Goal: Feedback & Contribution: Leave review/rating

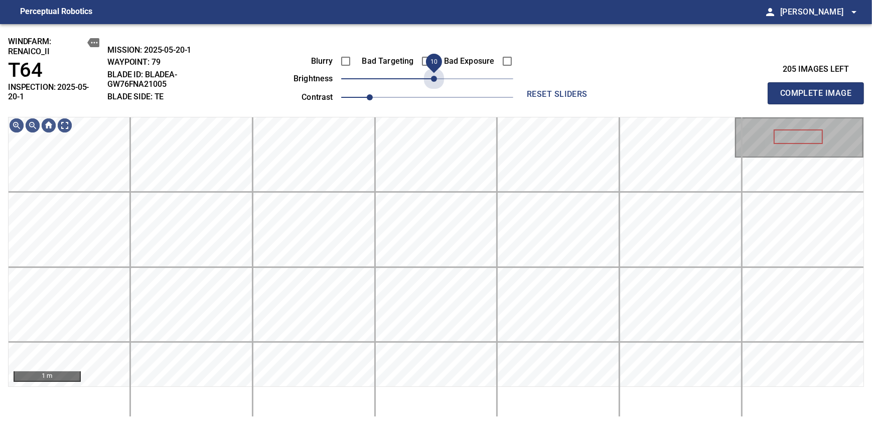
drag, startPoint x: 432, startPoint y: 78, endPoint x: 437, endPoint y: 89, distance: 12.1
click at [437, 89] on div "Blurry Bad Targeting Bad Exposure brightness 10 contrast 1" at bounding box center [392, 78] width 242 height 54
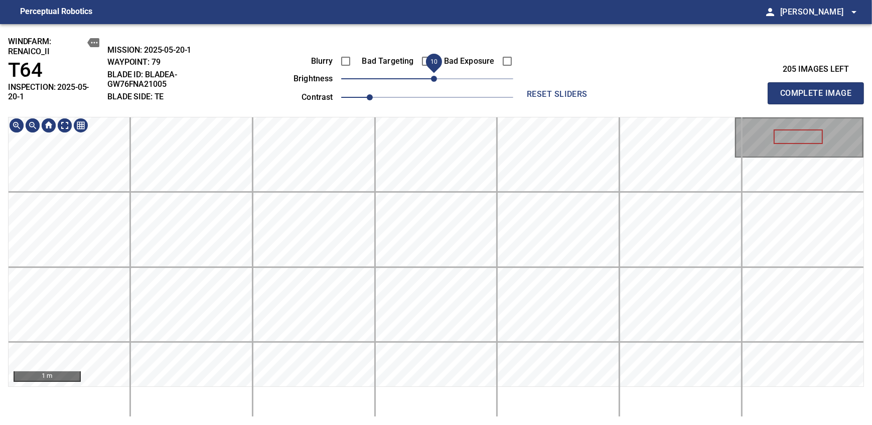
click at [432, 91] on div "windfarm: Renaico_II T64 INSPECTION: 2025-05-20-1 MISSION: 2025-05-20-1 WAYPOIN…" at bounding box center [436, 224] width 872 height 401
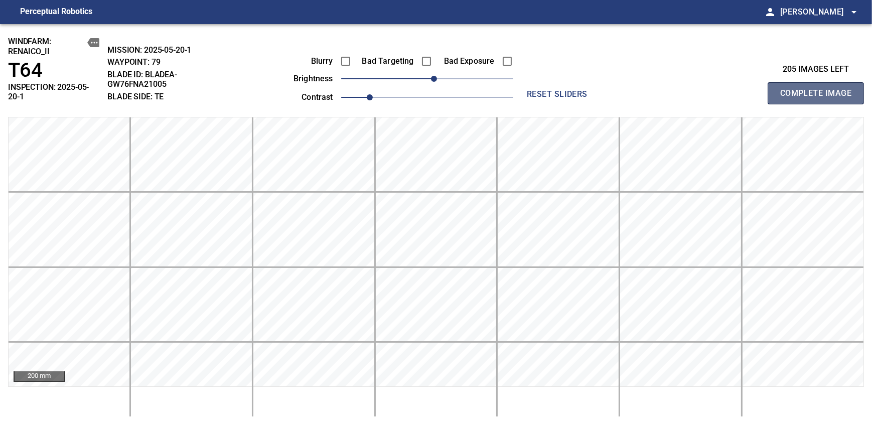
drag, startPoint x: 819, startPoint y: 89, endPoint x: 437, endPoint y: 78, distance: 381.9
click at [819, 89] on span "Complete Image" at bounding box center [815, 93] width 74 height 14
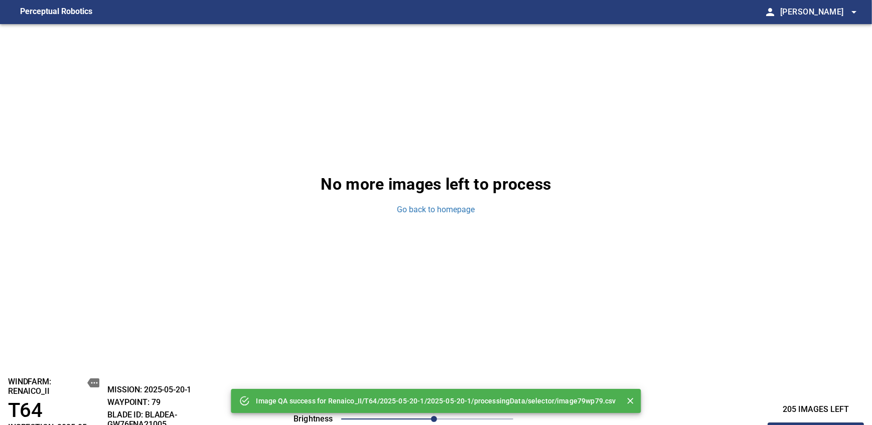
scroll to position [340, 0]
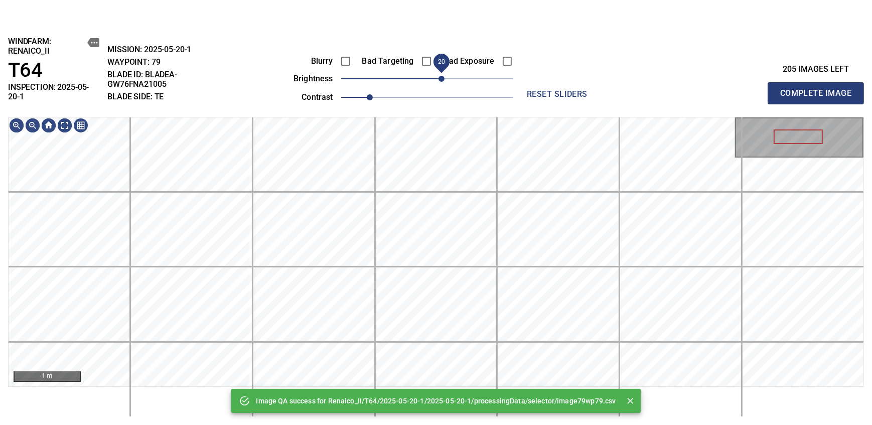
drag, startPoint x: 431, startPoint y: 78, endPoint x: 438, endPoint y: 78, distance: 7.5
click at [438, 78] on span "20" at bounding box center [441, 79] width 6 height 6
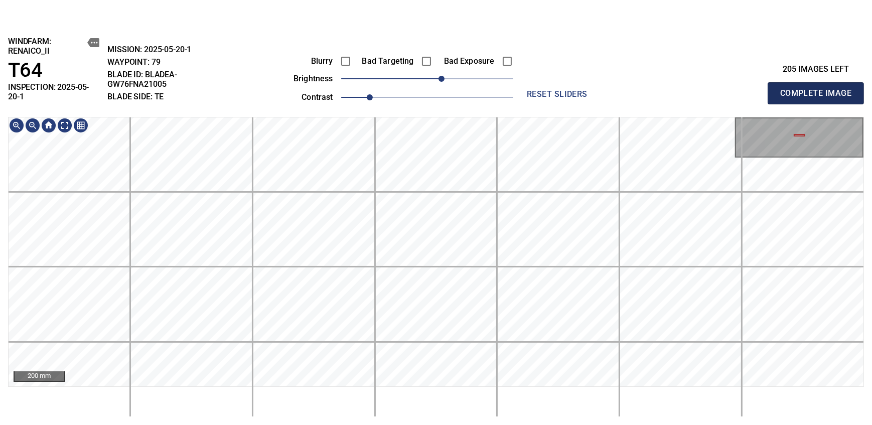
click at [819, 89] on span "Complete Image" at bounding box center [815, 93] width 74 height 14
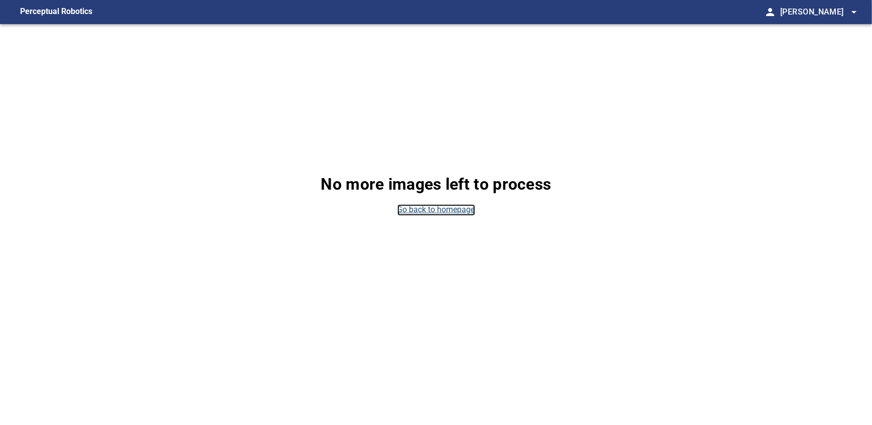
click at [426, 210] on link "Go back to homepage" at bounding box center [436, 210] width 78 height 12
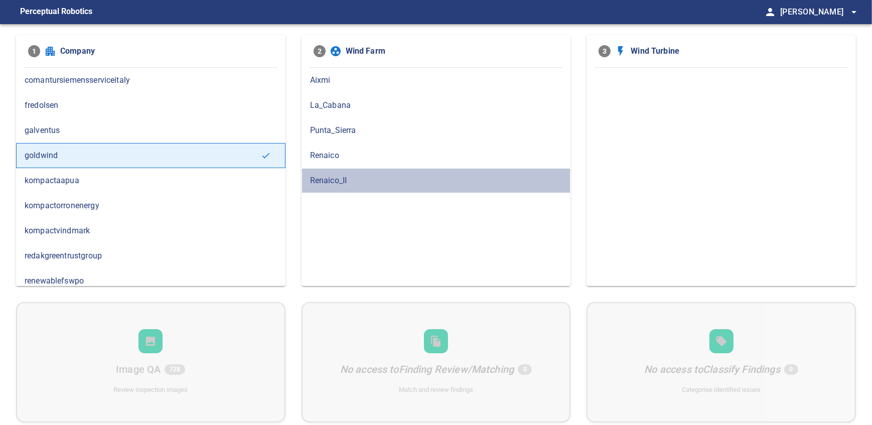
click at [323, 175] on span "Renaico_II" at bounding box center [436, 181] width 252 height 12
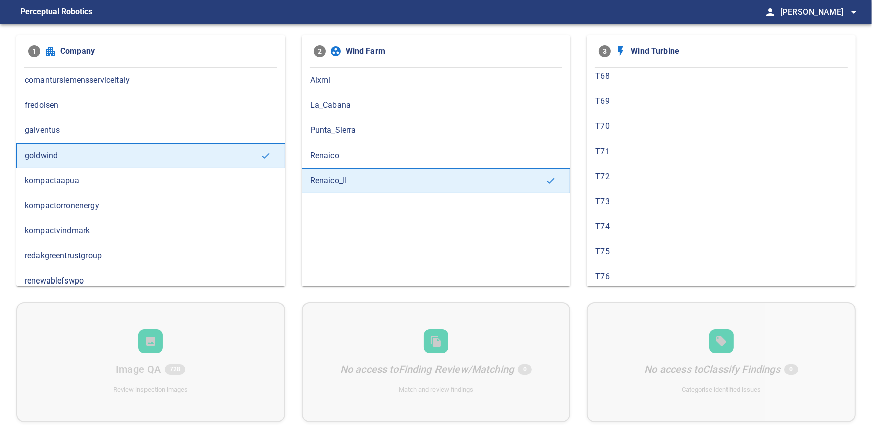
scroll to position [439, 0]
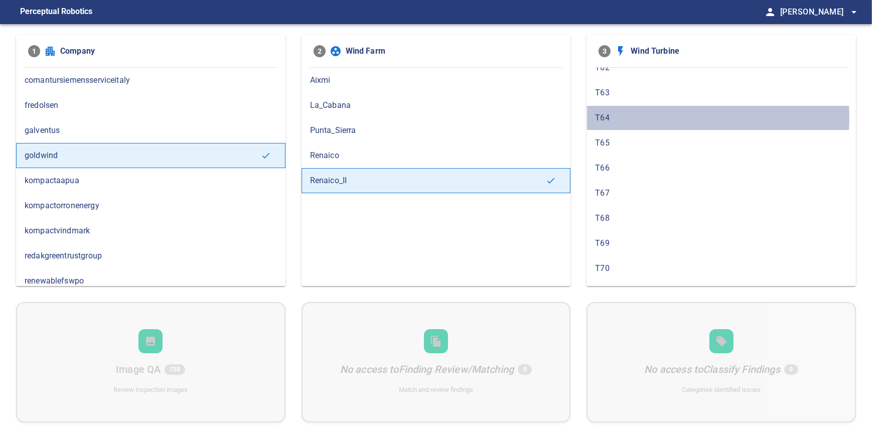
click at [619, 114] on span "T64" at bounding box center [721, 118] width 252 height 12
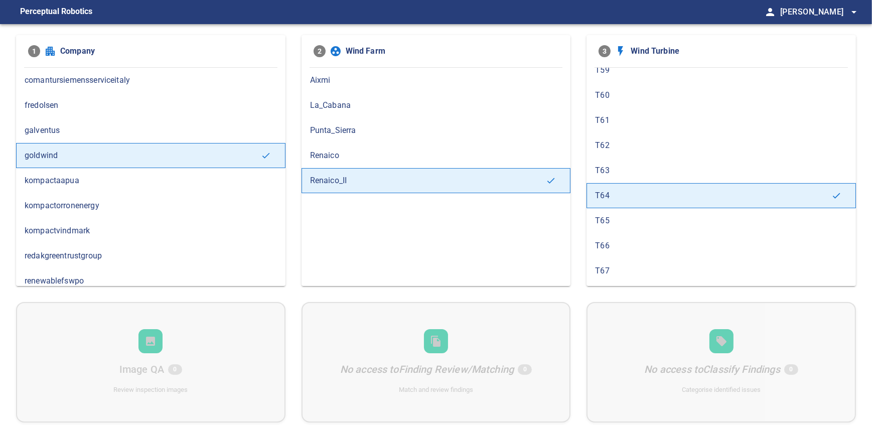
scroll to position [374, 0]
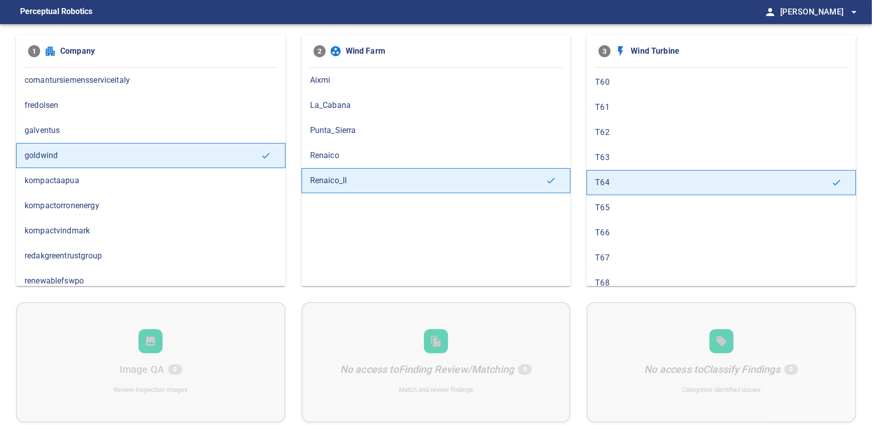
click at [622, 233] on span "T66" at bounding box center [721, 233] width 252 height 12
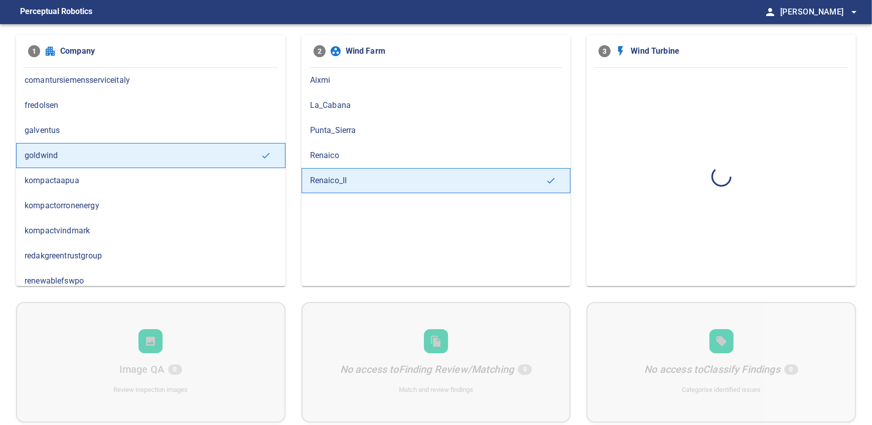
scroll to position [0, 0]
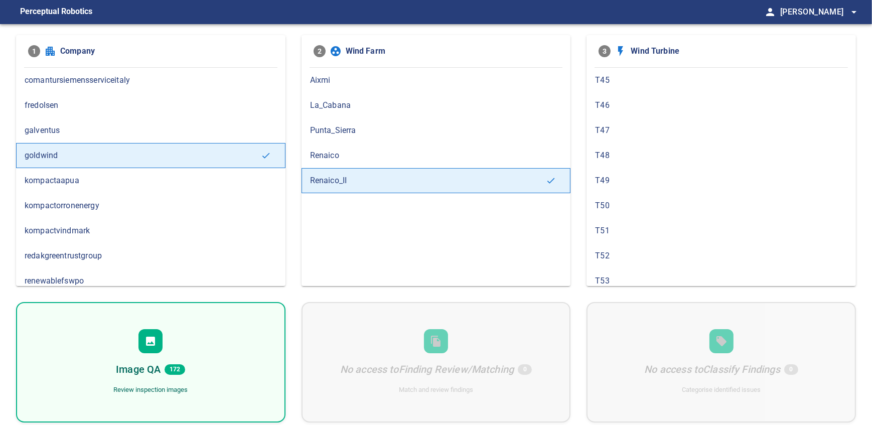
click at [137, 362] on h6 "Image QA" at bounding box center [138, 369] width 45 height 16
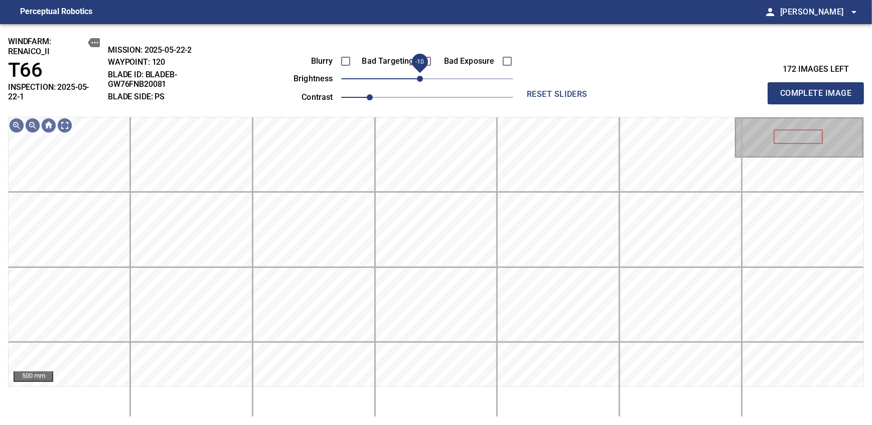
click at [421, 80] on span "-10" at bounding box center [420, 79] width 6 height 6
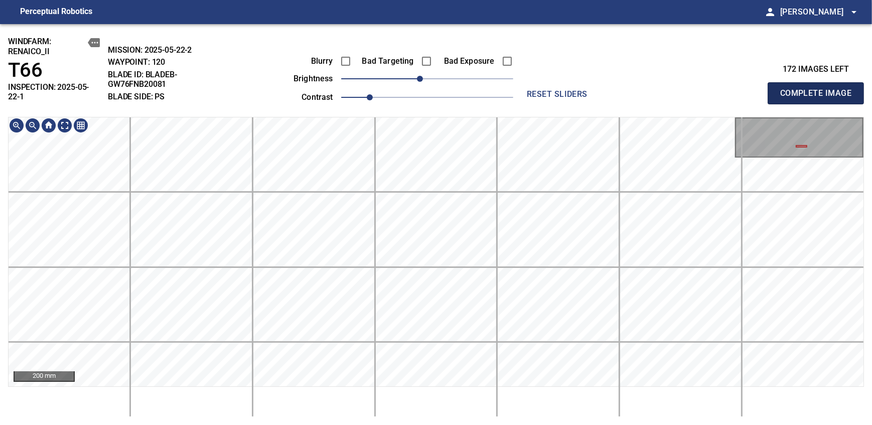
click at [819, 89] on span "Complete Image" at bounding box center [815, 93] width 74 height 14
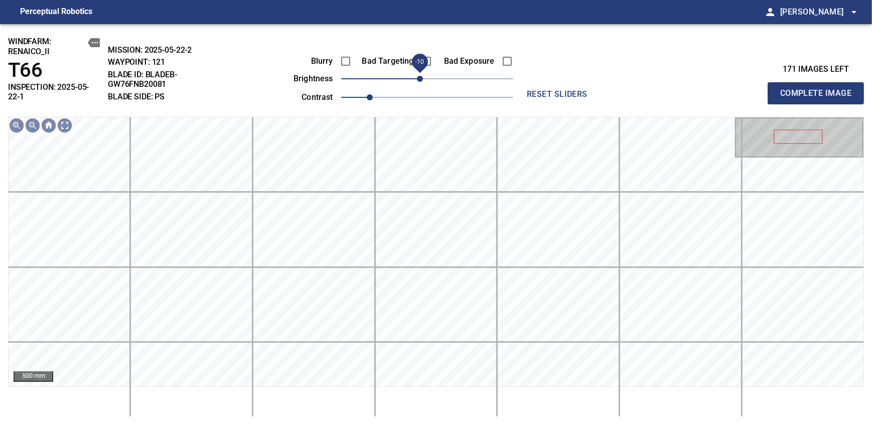
click at [421, 76] on span "-10" at bounding box center [420, 79] width 6 height 6
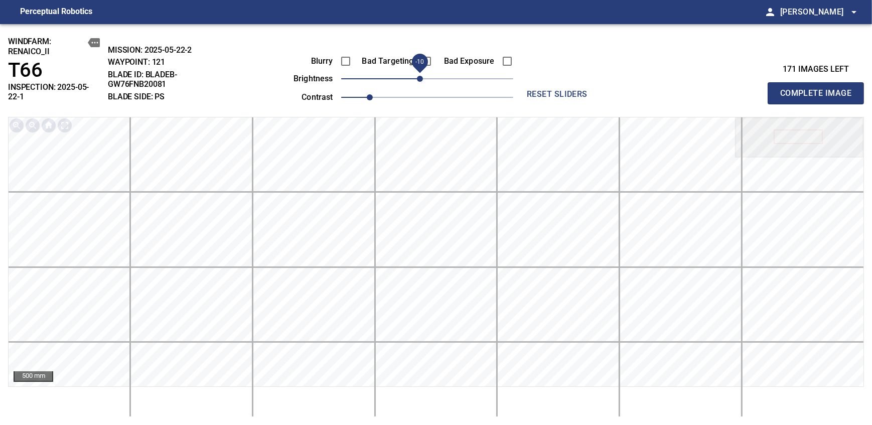
click at [819, 89] on span "Complete Image" at bounding box center [815, 93] width 74 height 14
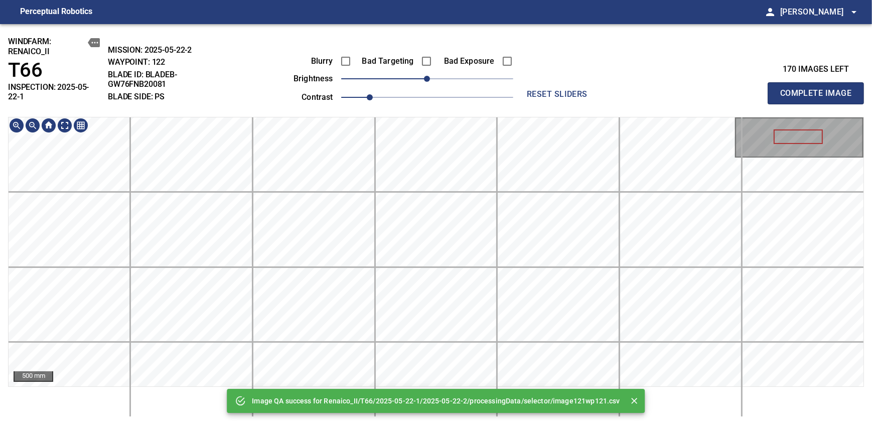
click at [434, 86] on div "Image QA success for Renaico_II/T66/2025-05-22-1/2025-05-22-2/processingData/se…" at bounding box center [436, 224] width 872 height 401
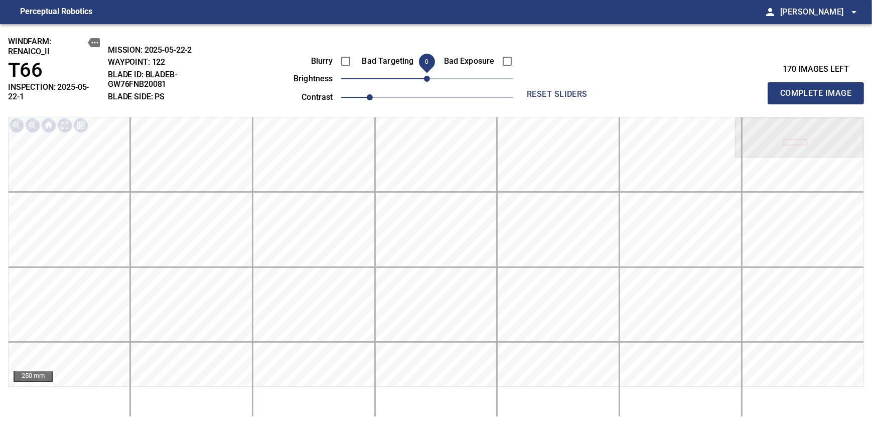
click at [819, 89] on span "Complete Image" at bounding box center [815, 93] width 74 height 14
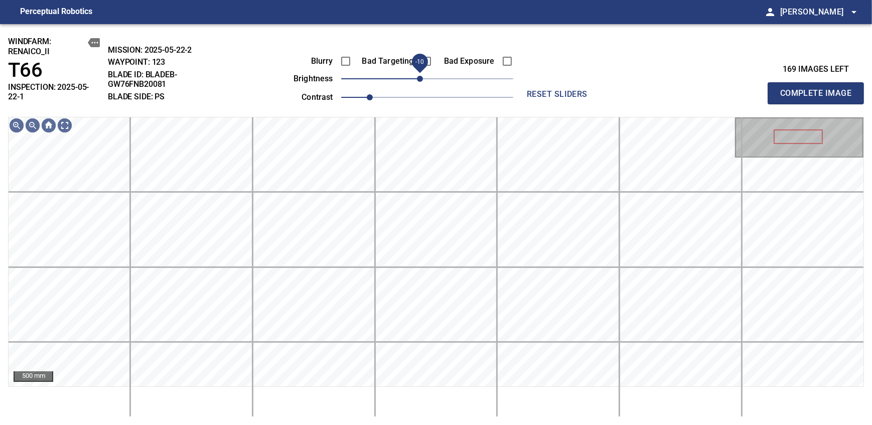
drag, startPoint x: 428, startPoint y: 79, endPoint x: 421, endPoint y: 79, distance: 6.5
click at [421, 79] on span "-10" at bounding box center [420, 79] width 6 height 6
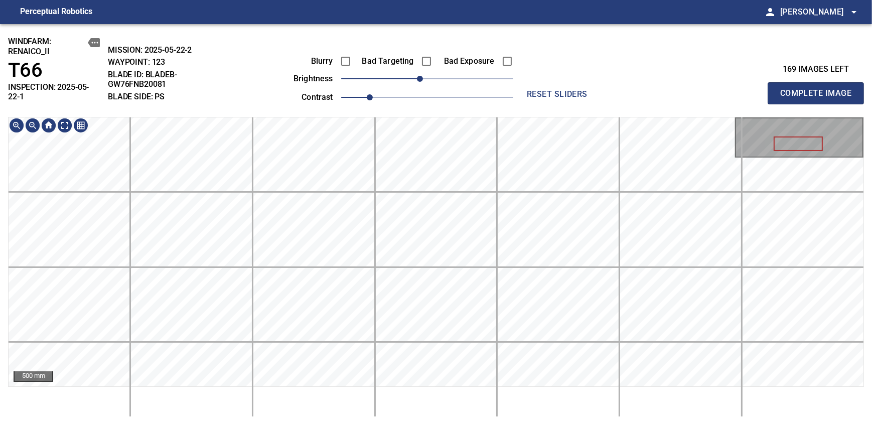
click at [382, 84] on div "windfarm: Renaico_II T66 INSPECTION: 2025-05-22-1 MISSION: 2025-05-22-2 WAYPOIN…" at bounding box center [436, 224] width 872 height 401
click at [819, 89] on span "Complete Image" at bounding box center [815, 93] width 74 height 14
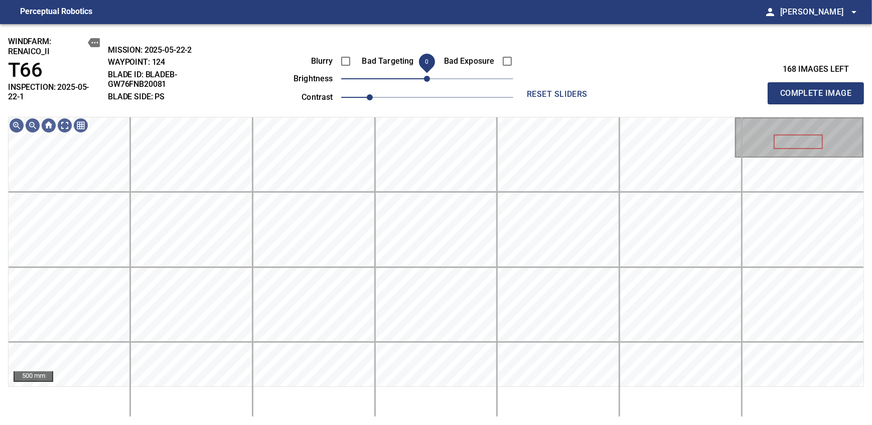
click at [424, 79] on span "0" at bounding box center [427, 79] width 6 height 6
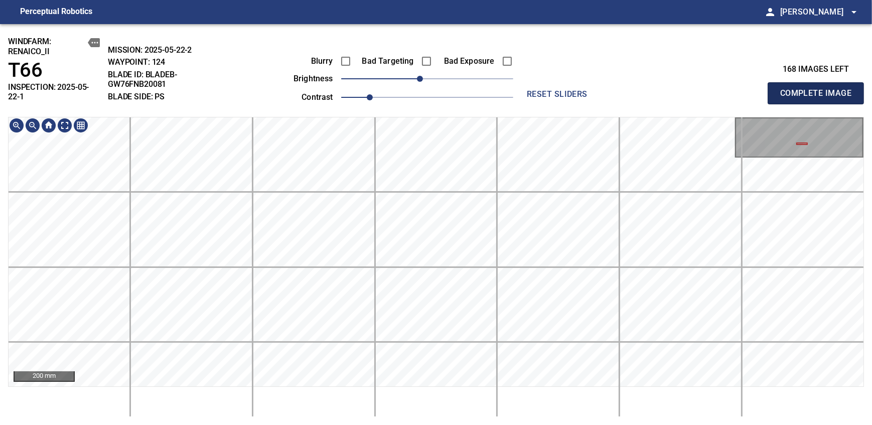
click at [819, 89] on span "Complete Image" at bounding box center [815, 93] width 74 height 14
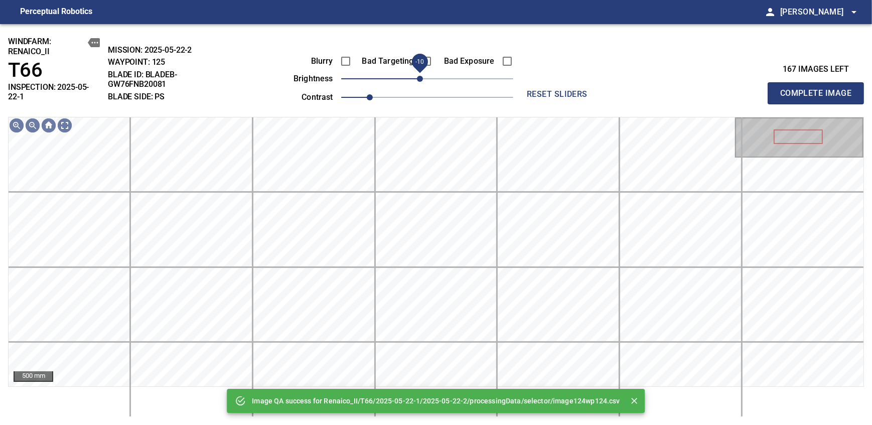
click at [421, 76] on span "-10" at bounding box center [420, 79] width 6 height 6
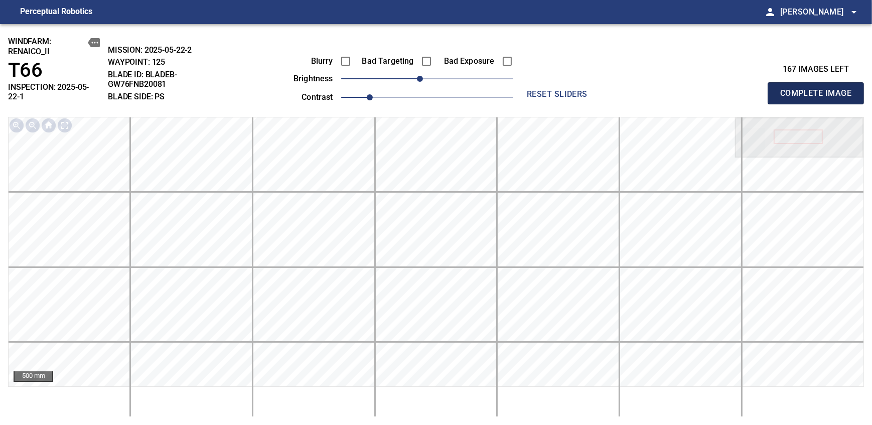
click at [819, 89] on span "Complete Image" at bounding box center [815, 93] width 74 height 14
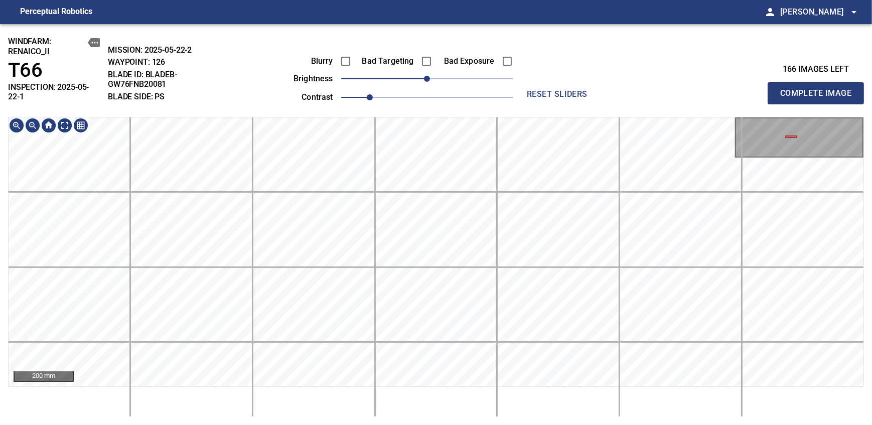
click at [313, 424] on html "Perceptual Robotics person Alex Semenov arrow_drop_down windfarm: Renaico_II T6…" at bounding box center [436, 212] width 872 height 425
click at [265, 398] on div "200 mm" at bounding box center [436, 267] width 856 height 300
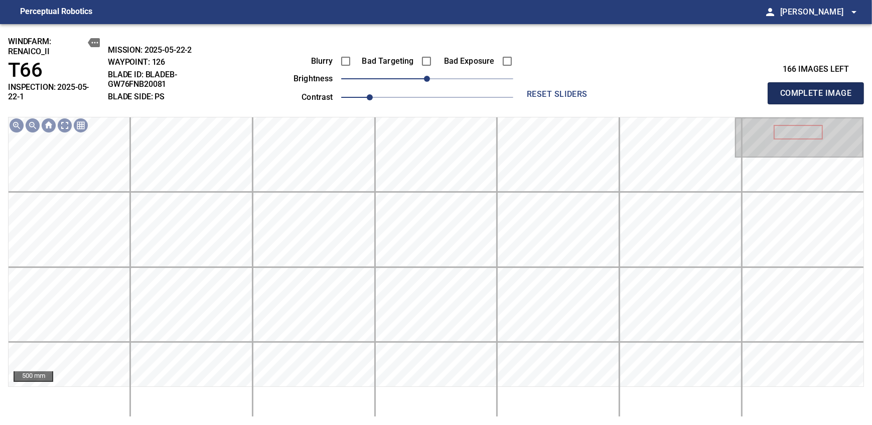
click at [819, 89] on span "Complete Image" at bounding box center [815, 93] width 74 height 14
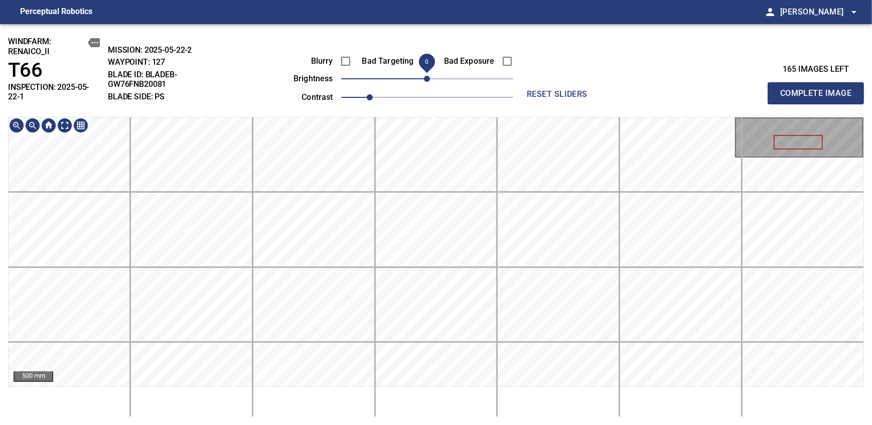
click at [424, 79] on span "0" at bounding box center [427, 79] width 6 height 6
click at [286, 106] on div "windfarm: Renaico_II T66 INSPECTION: 2025-05-22-1 MISSION: 2025-05-22-2 WAYPOIN…" at bounding box center [436, 224] width 872 height 401
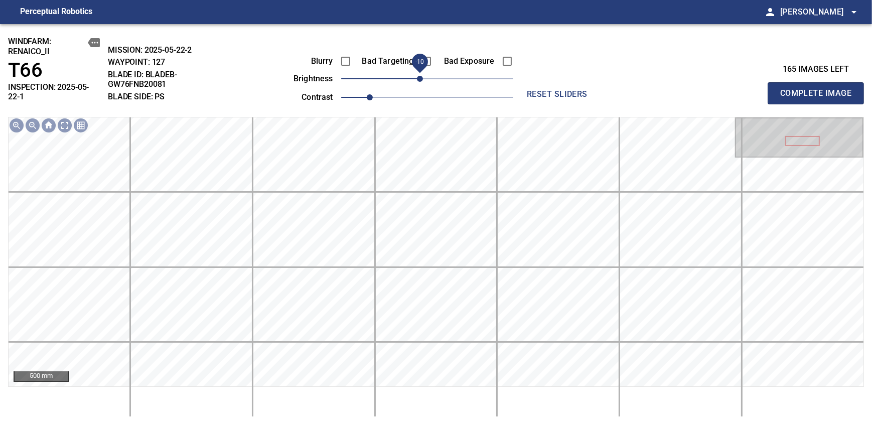
click at [819, 89] on span "Complete Image" at bounding box center [815, 93] width 74 height 14
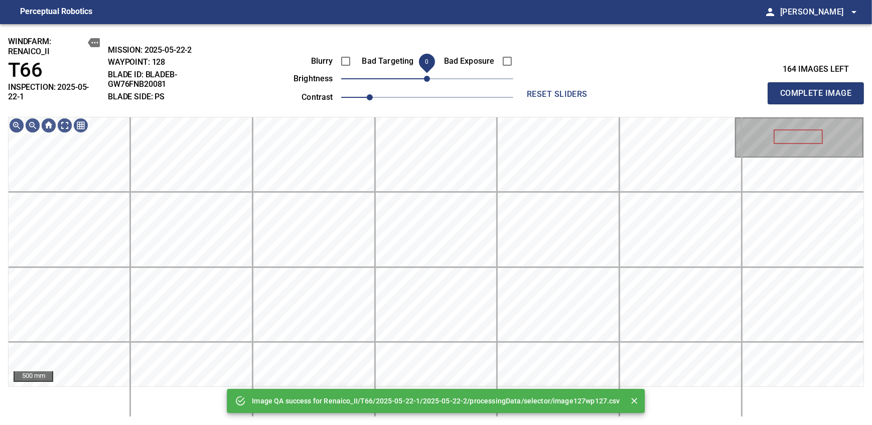
click at [424, 77] on span "0" at bounding box center [427, 79] width 6 height 6
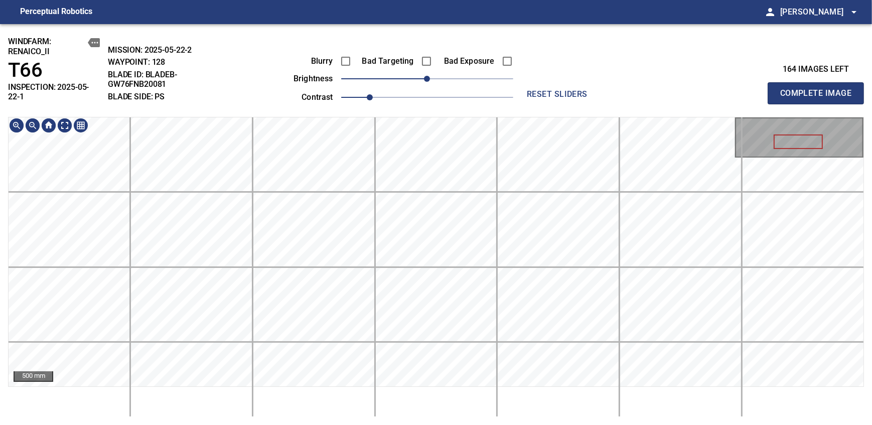
click at [419, 108] on div "windfarm: Renaico_II T66 INSPECTION: 2025-05-22-1 MISSION: 2025-05-22-2 WAYPOIN…" at bounding box center [436, 224] width 872 height 401
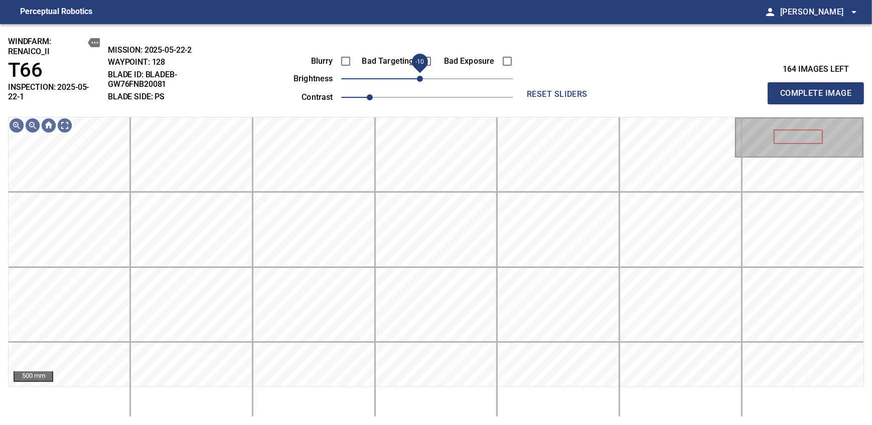
click at [420, 82] on span "-10" at bounding box center [420, 79] width 6 height 6
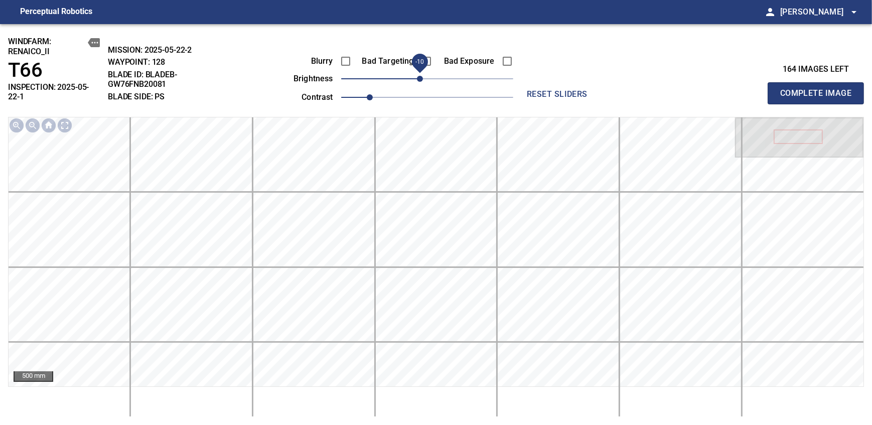
click at [819, 89] on span "Complete Image" at bounding box center [815, 93] width 74 height 14
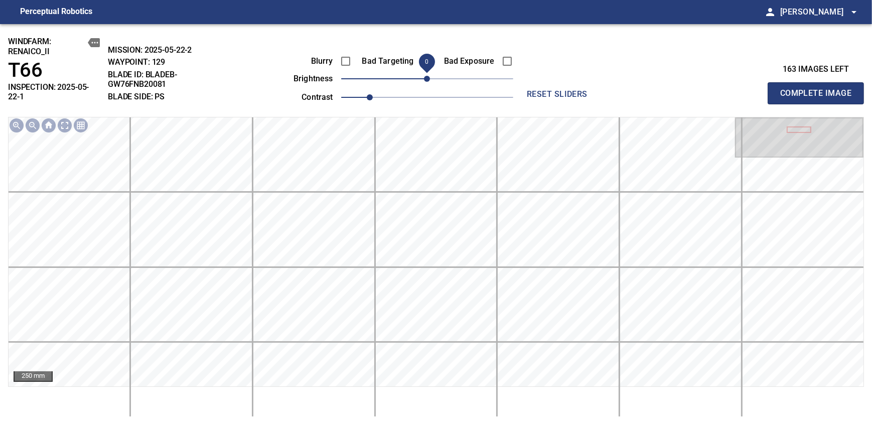
click at [819, 89] on span "Complete Image" at bounding box center [815, 93] width 74 height 14
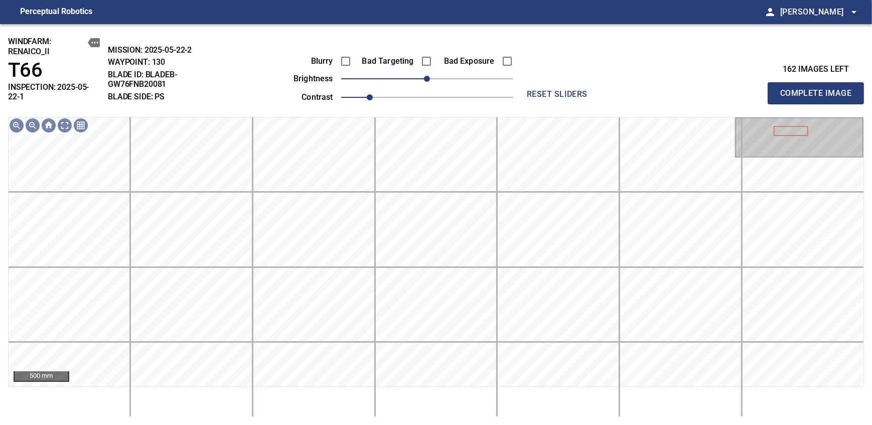
click at [819, 89] on span "Complete Image" at bounding box center [815, 93] width 74 height 14
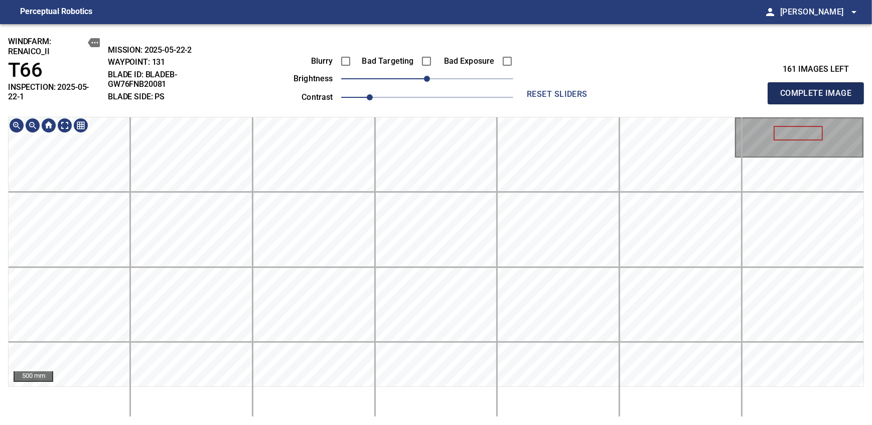
click at [819, 89] on span "Complete Image" at bounding box center [815, 93] width 74 height 14
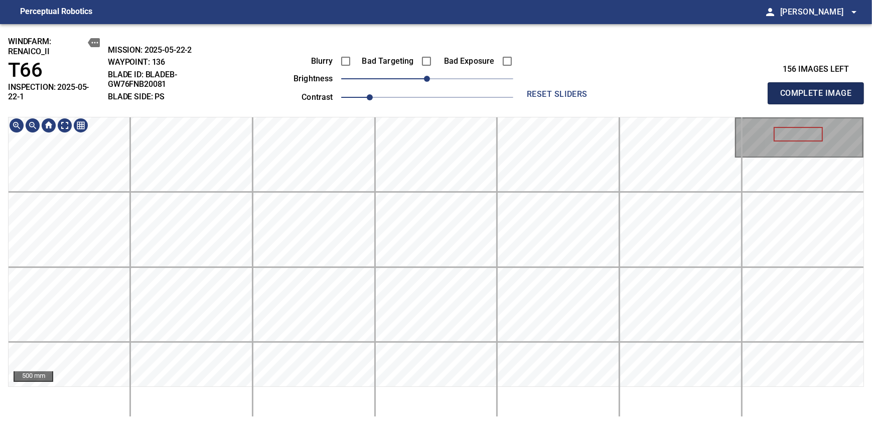
click at [819, 89] on span "Complete Image" at bounding box center [815, 93] width 74 height 14
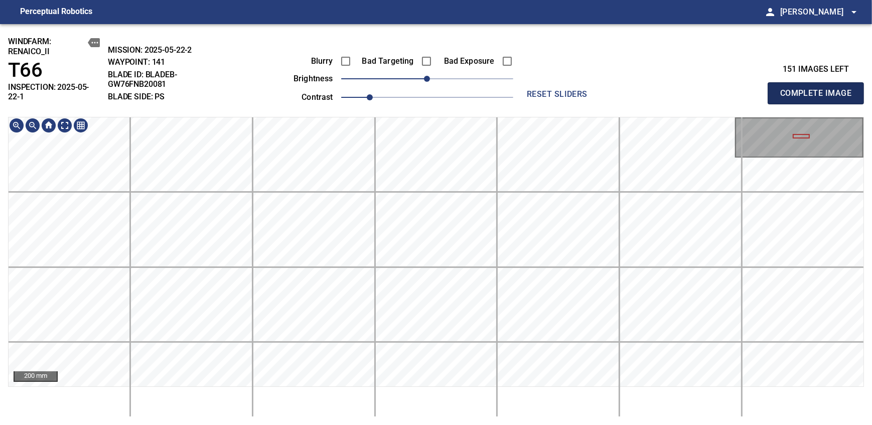
click at [819, 89] on span "Complete Image" at bounding box center [815, 93] width 74 height 14
click at [505, 81] on div "windfarm: Renaico_II T66 INSPECTION: 2025-05-22-1 MISSION: 2025-05-22-2 WAYPOIN…" at bounding box center [436, 224] width 872 height 401
click at [819, 89] on span "Complete Image" at bounding box center [815, 93] width 74 height 14
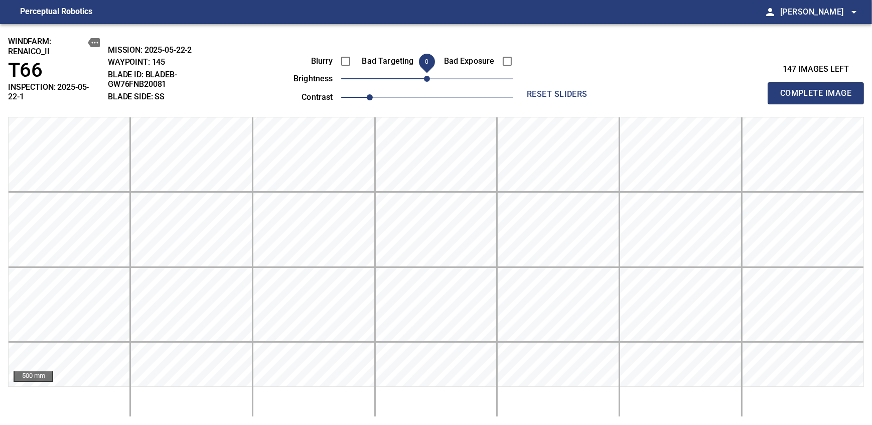
click at [819, 89] on span "Complete Image" at bounding box center [815, 93] width 74 height 14
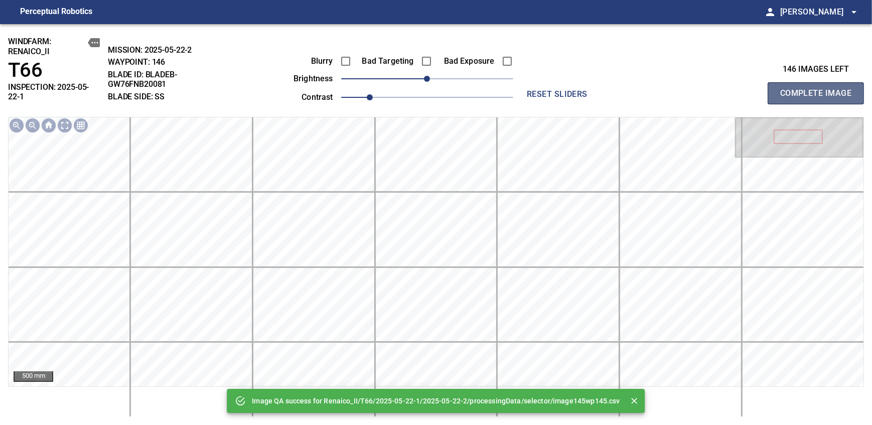
click at [819, 89] on span "Complete Image" at bounding box center [815, 93] width 74 height 14
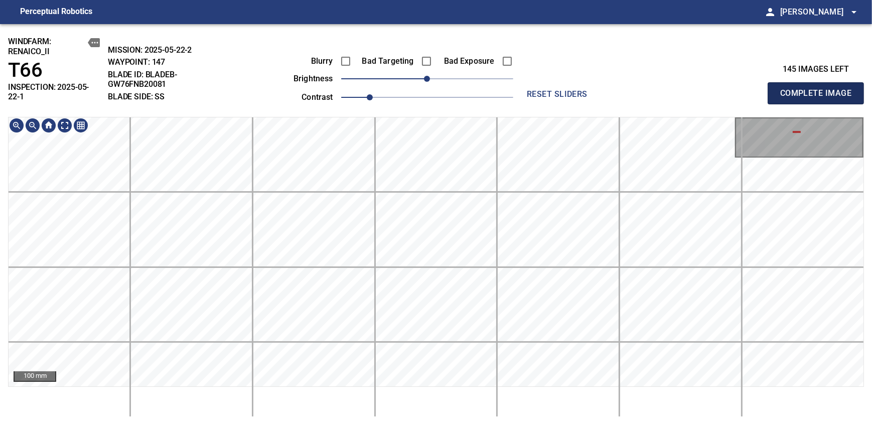
click at [819, 89] on span "Complete Image" at bounding box center [815, 93] width 74 height 14
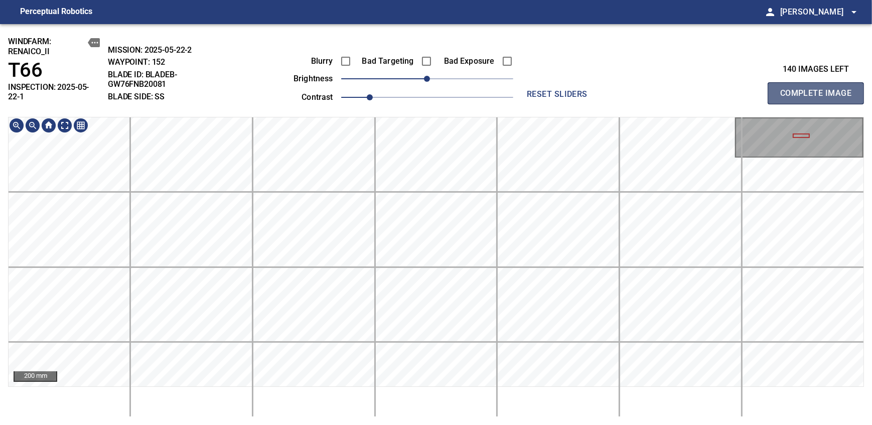
click at [819, 89] on span "Complete Image" at bounding box center [815, 93] width 74 height 14
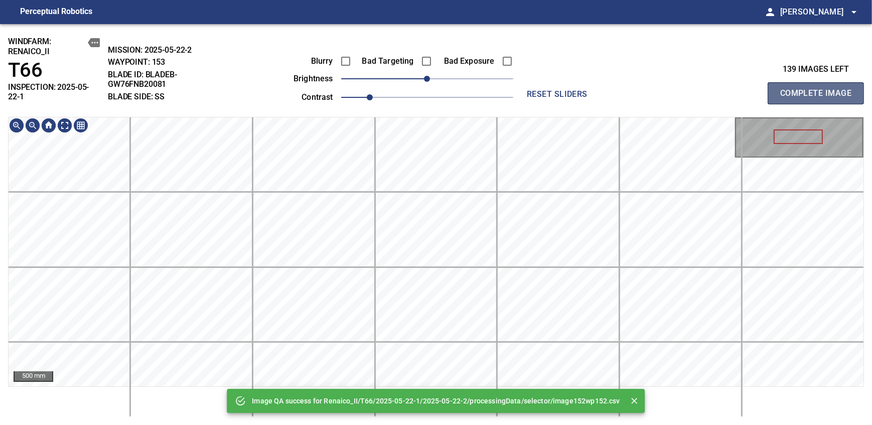
click at [819, 89] on span "Complete Image" at bounding box center [815, 93] width 74 height 14
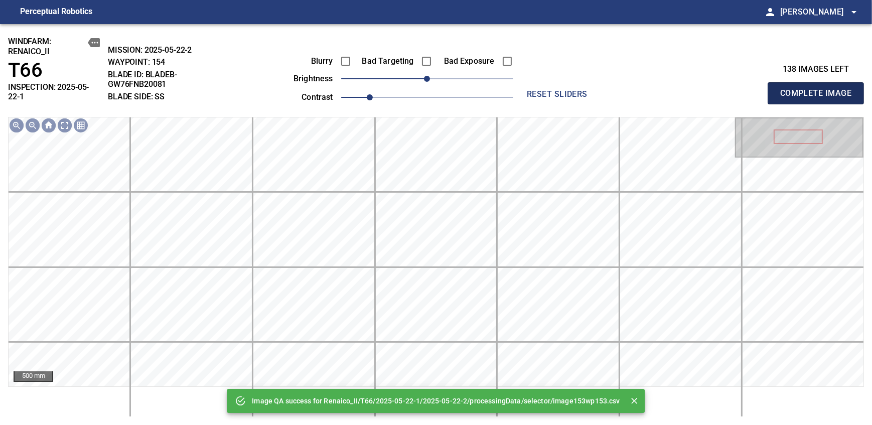
click at [819, 89] on span "Complete Image" at bounding box center [815, 93] width 74 height 14
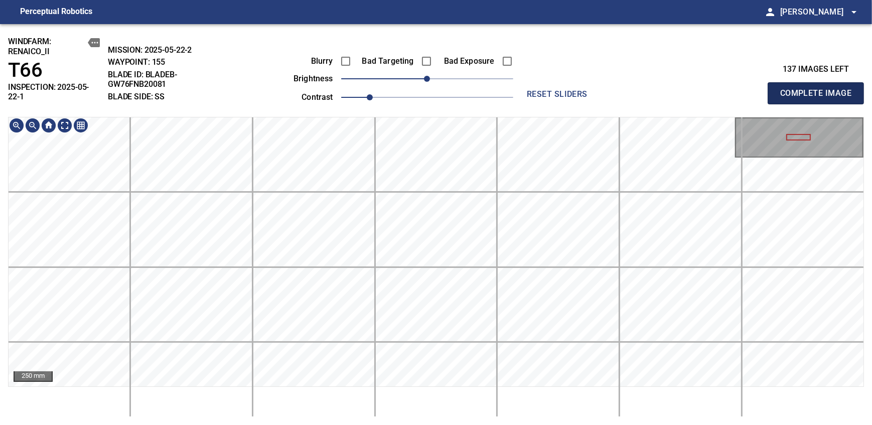
click at [819, 89] on span "Complete Image" at bounding box center [815, 93] width 74 height 14
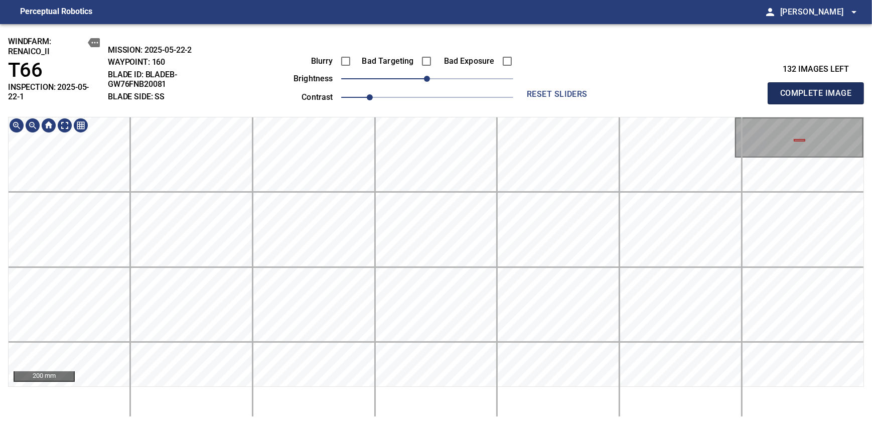
click at [819, 89] on span "Complete Image" at bounding box center [815, 93] width 74 height 14
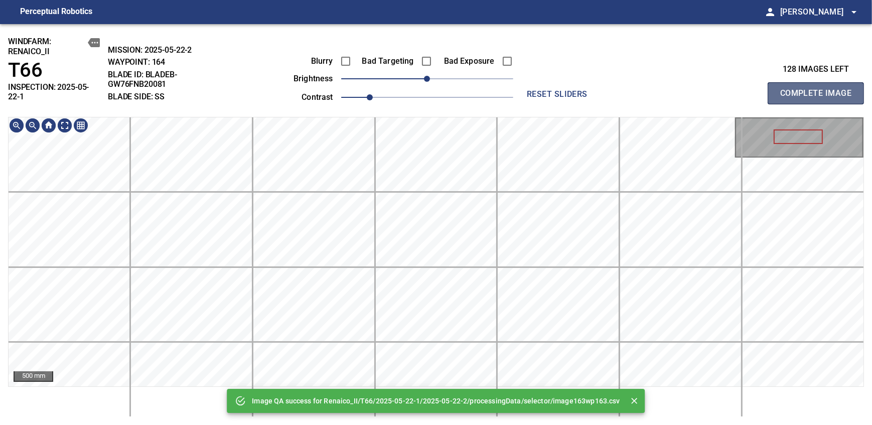
click at [819, 89] on span "Complete Image" at bounding box center [815, 93] width 74 height 14
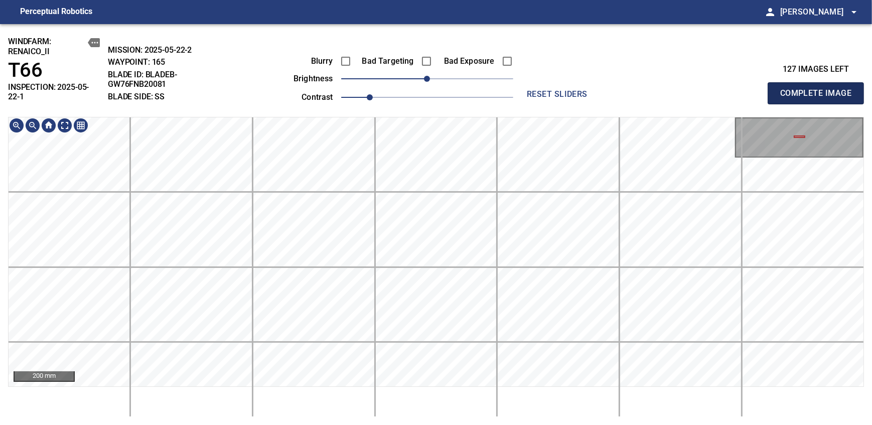
click at [819, 89] on span "Complete Image" at bounding box center [815, 93] width 74 height 14
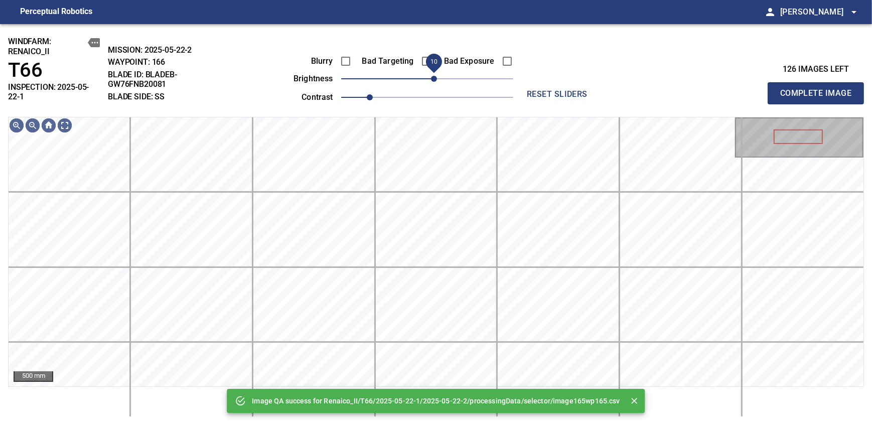
click at [436, 78] on span "10" at bounding box center [434, 79] width 6 height 6
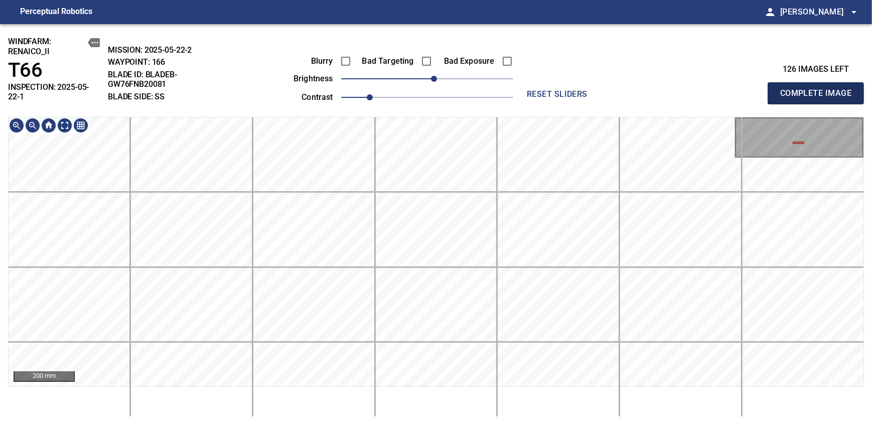
click at [819, 89] on span "Complete Image" at bounding box center [815, 93] width 74 height 14
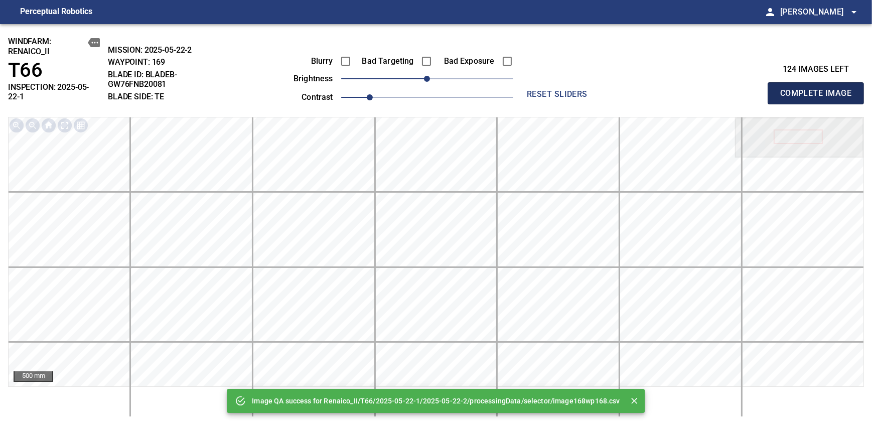
click at [819, 89] on span "Complete Image" at bounding box center [815, 93] width 74 height 14
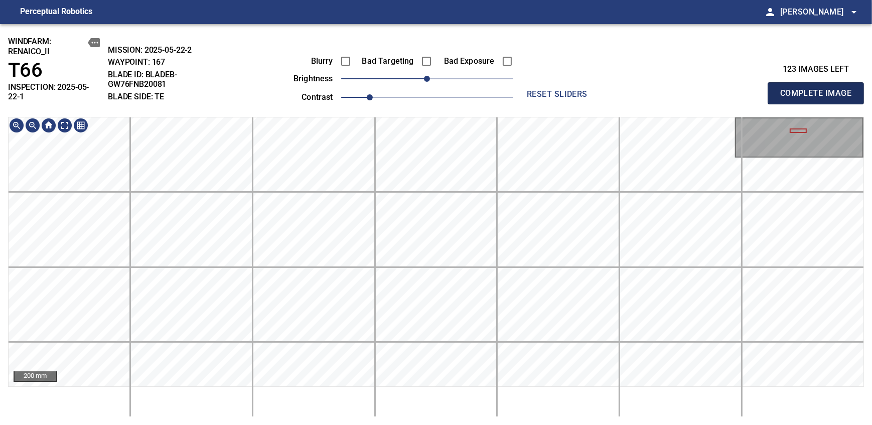
click at [819, 89] on span "Complete Image" at bounding box center [815, 93] width 74 height 14
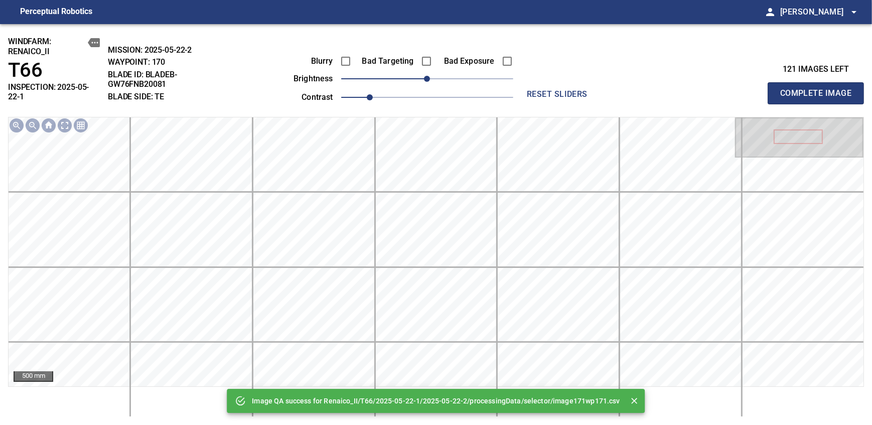
click at [819, 89] on span "Complete Image" at bounding box center [815, 93] width 74 height 14
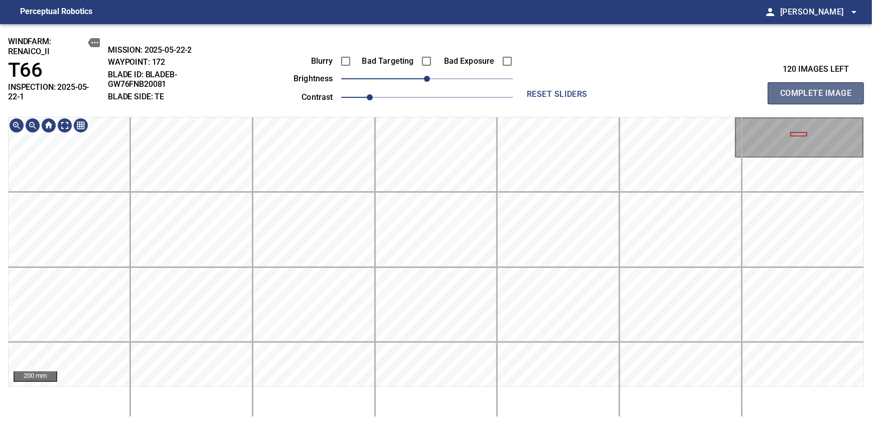
click at [819, 89] on span "Complete Image" at bounding box center [815, 93] width 74 height 14
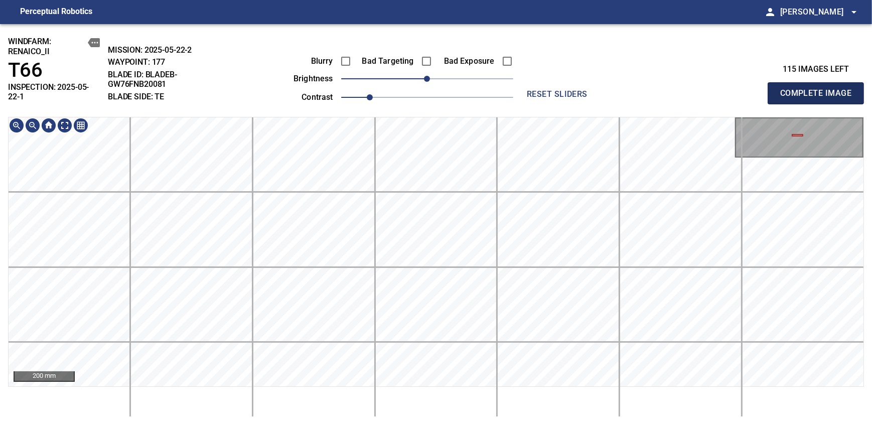
click at [819, 89] on span "Complete Image" at bounding box center [815, 93] width 74 height 14
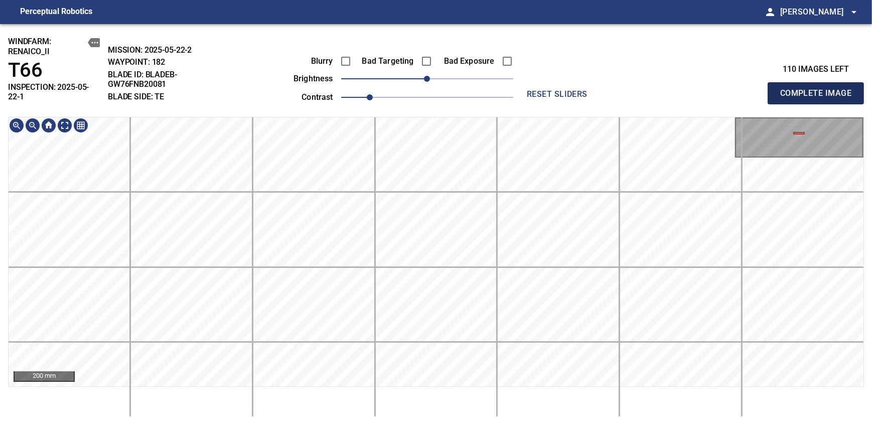
click at [819, 89] on span "Complete Image" at bounding box center [815, 93] width 74 height 14
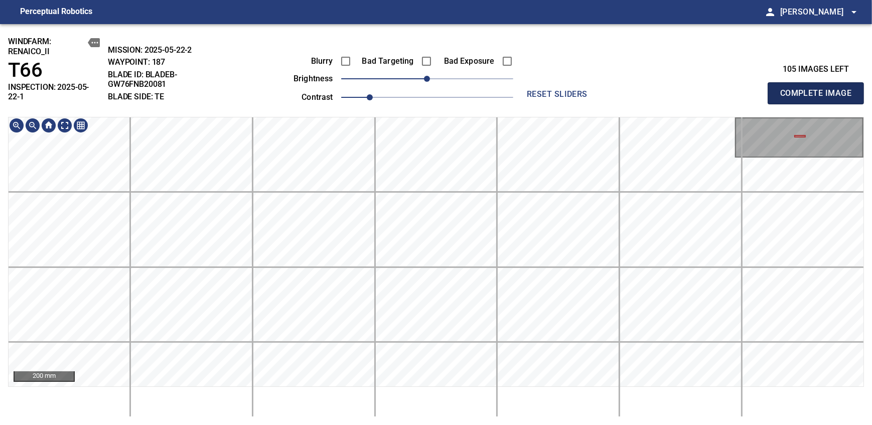
click at [819, 89] on span "Complete Image" at bounding box center [815, 93] width 74 height 14
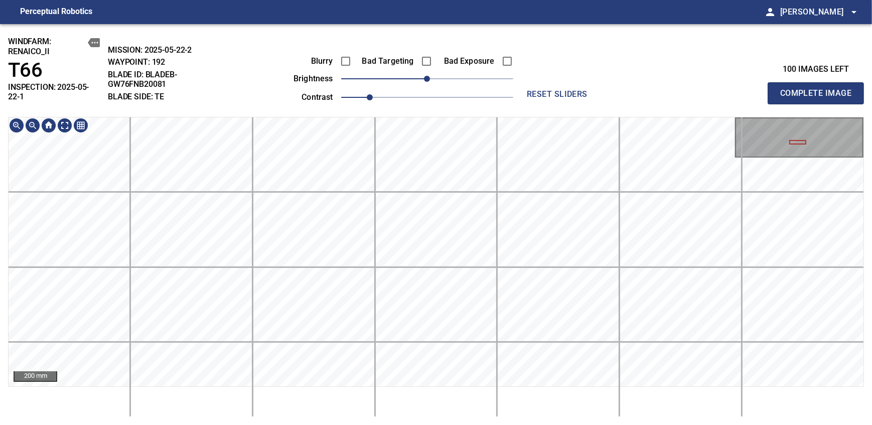
click at [453, 424] on html "Perceptual Robotics person Alex Semenov arrow_drop_down windfarm: Renaico_II T6…" at bounding box center [436, 212] width 872 height 425
click at [819, 89] on span "Complete Image" at bounding box center [815, 93] width 74 height 14
click at [414, 424] on html "Perceptual Robotics person Alex Semenov arrow_drop_down windfarm: Renaico_II T6…" at bounding box center [436, 212] width 872 height 425
click at [485, 424] on html "Perceptual Robotics person Alex Semenov arrow_drop_down windfarm: Renaico_II T6…" at bounding box center [436, 212] width 872 height 425
click at [819, 89] on span "Complete Image" at bounding box center [815, 93] width 74 height 14
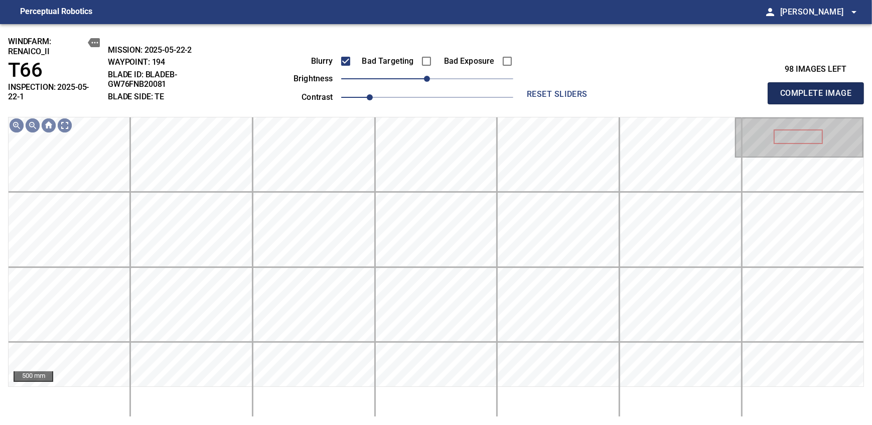
click at [819, 89] on span "Complete Image" at bounding box center [815, 93] width 74 height 14
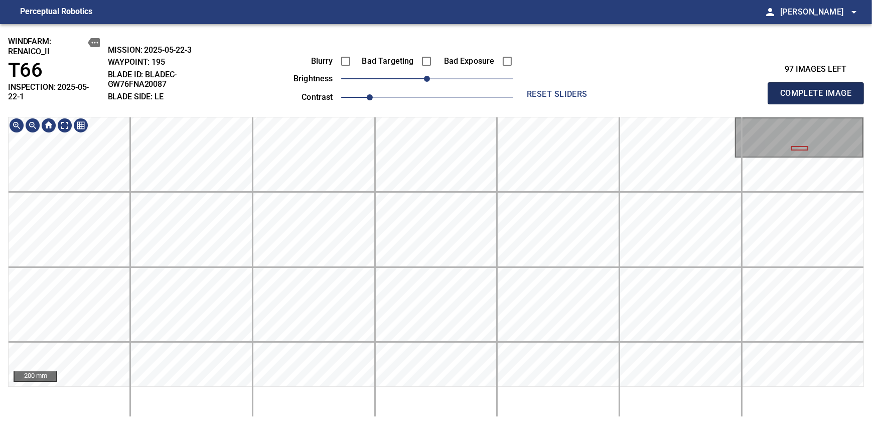
click at [819, 89] on span "Complete Image" at bounding box center [815, 93] width 74 height 14
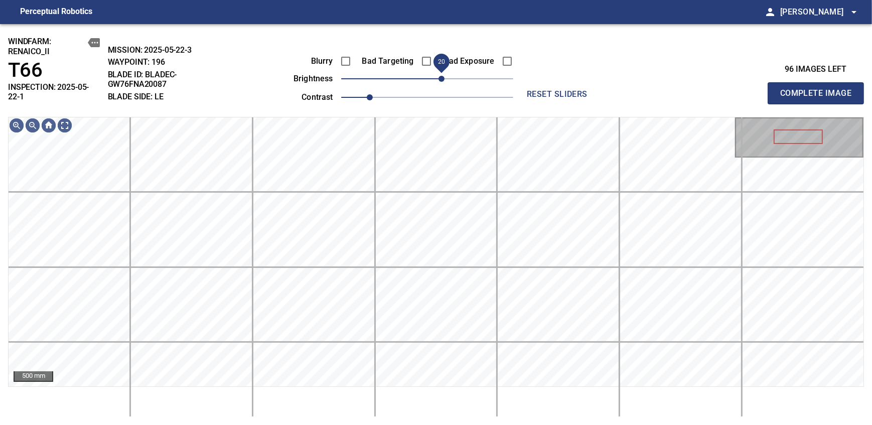
click at [441, 80] on span "20" at bounding box center [441, 79] width 6 height 6
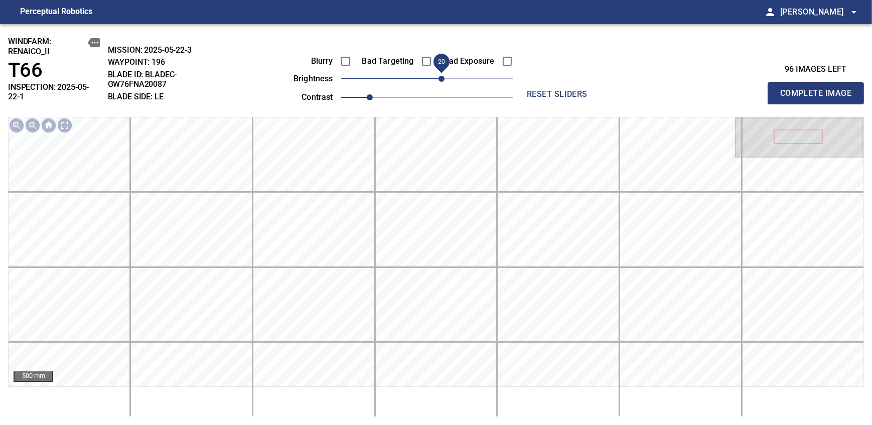
click at [819, 89] on span "Complete Image" at bounding box center [815, 93] width 74 height 14
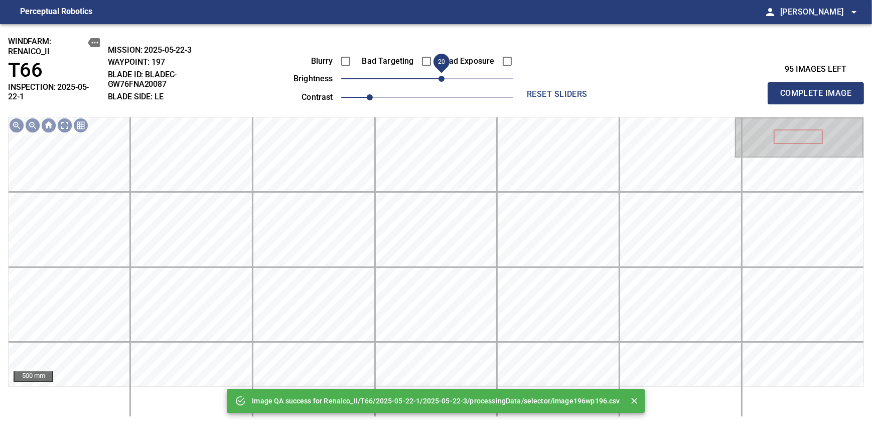
click at [441, 80] on span "20" at bounding box center [427, 79] width 172 height 14
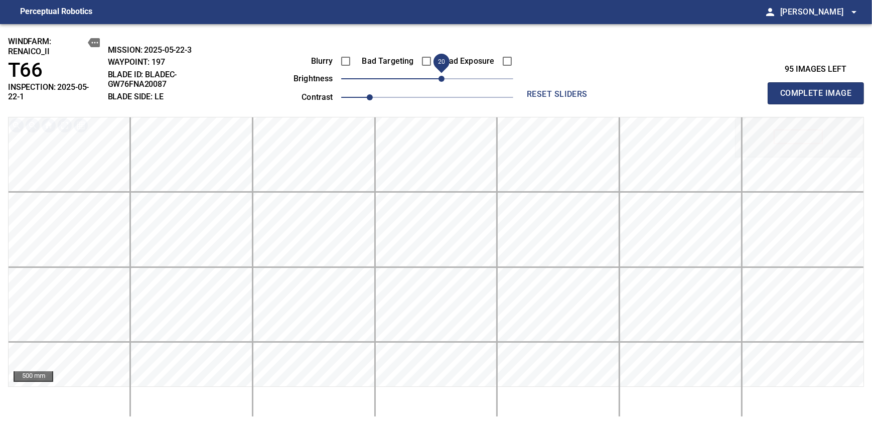
click at [819, 89] on span "Complete Image" at bounding box center [815, 93] width 74 height 14
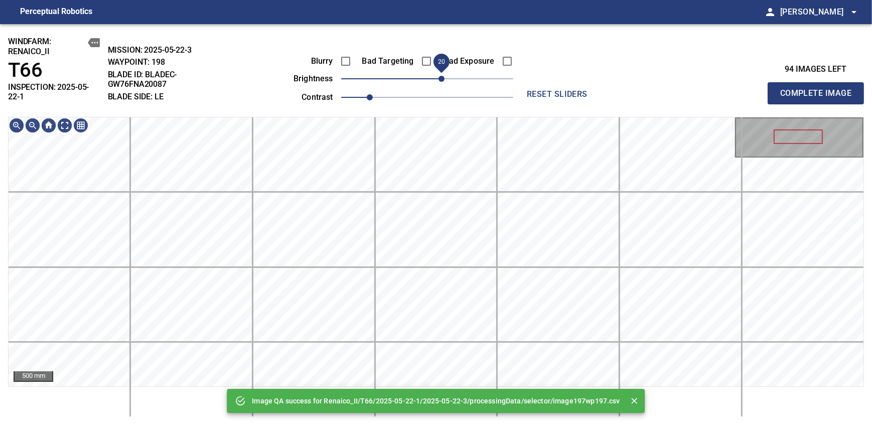
click at [441, 80] on span "20" at bounding box center [427, 79] width 172 height 14
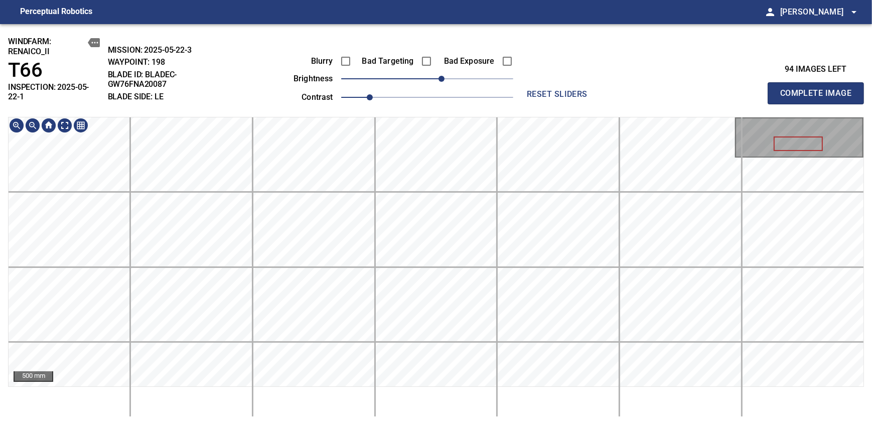
click at [473, 109] on div "windfarm: Renaico_II T66 INSPECTION: 2025-05-22-1 MISSION: 2025-05-22-3 WAYPOIN…" at bounding box center [436, 224] width 872 height 401
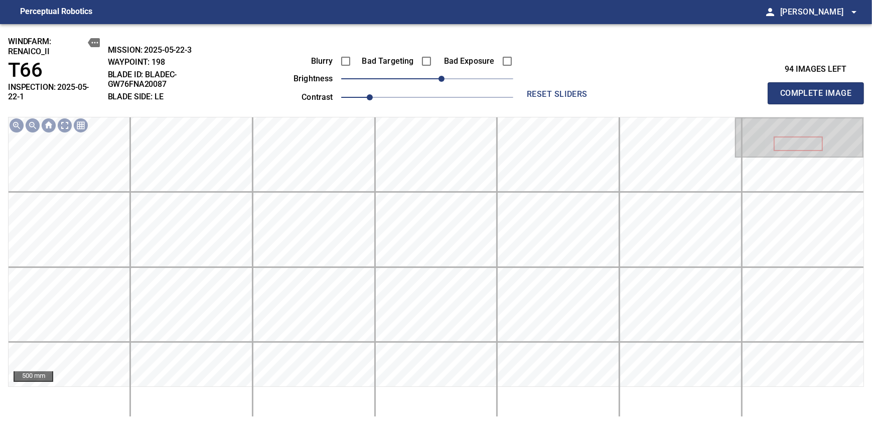
click at [819, 89] on span "Complete Image" at bounding box center [815, 93] width 74 height 14
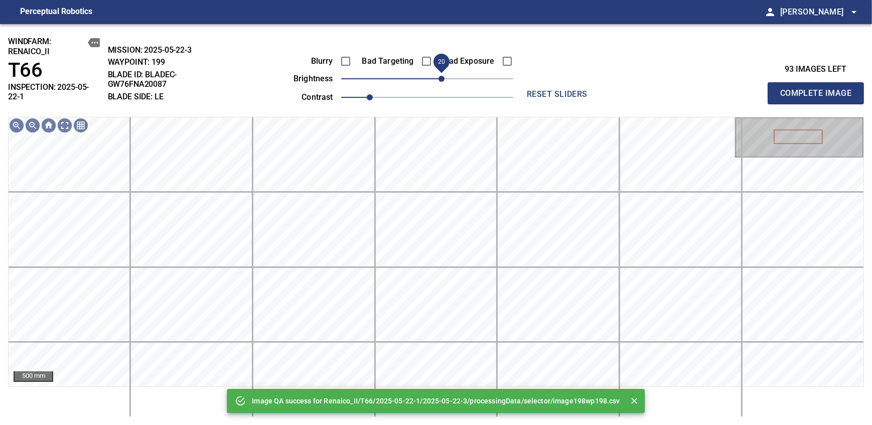
drag, startPoint x: 425, startPoint y: 80, endPoint x: 442, endPoint y: 79, distance: 17.1
click at [442, 79] on span "20" at bounding box center [441, 79] width 6 height 6
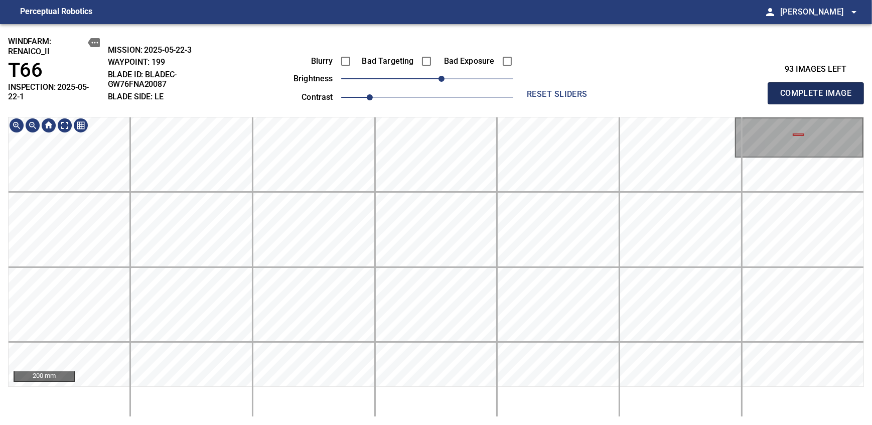
click at [819, 89] on span "Complete Image" at bounding box center [815, 93] width 74 height 14
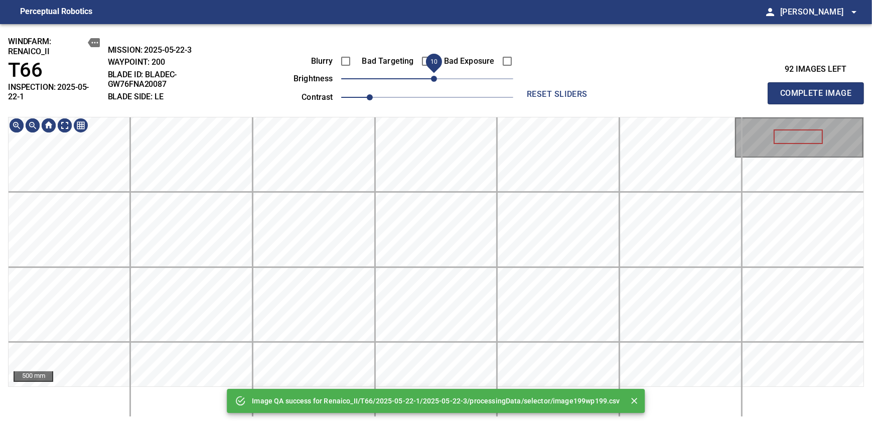
click at [431, 82] on span "10" at bounding box center [434, 79] width 6 height 6
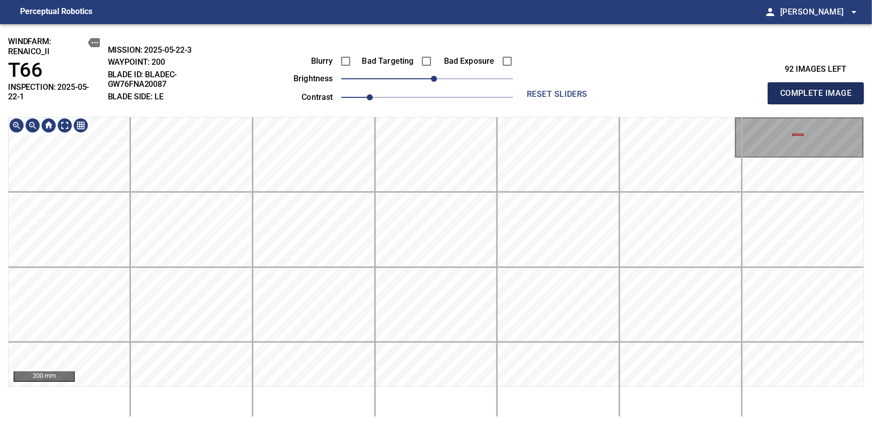
click at [819, 89] on span "Complete Image" at bounding box center [815, 93] width 74 height 14
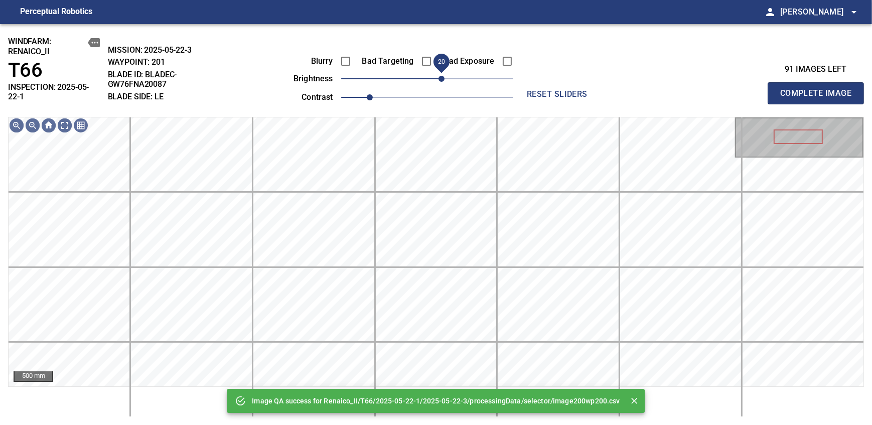
drag, startPoint x: 431, startPoint y: 80, endPoint x: 441, endPoint y: 77, distance: 10.0
click at [441, 77] on span "20" at bounding box center [441, 79] width 6 height 6
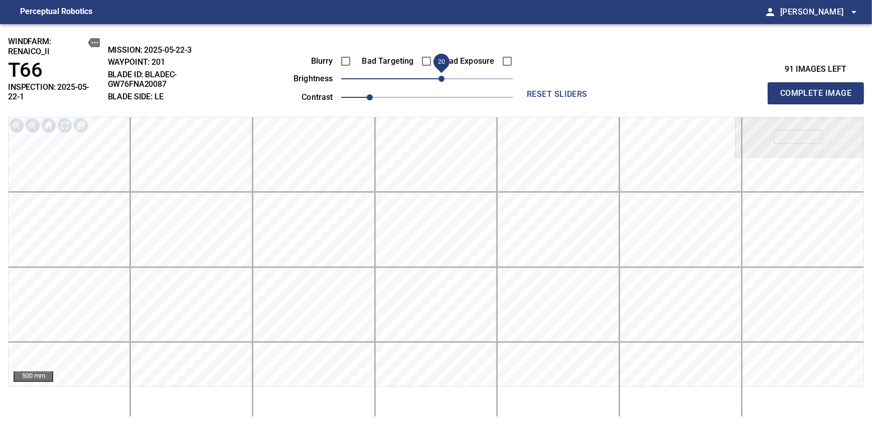
click at [819, 89] on span "Complete Image" at bounding box center [815, 93] width 74 height 14
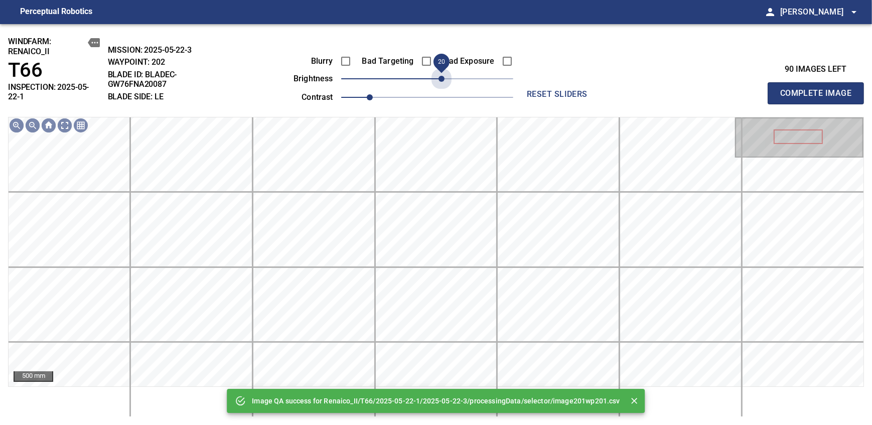
click at [441, 77] on span "20" at bounding box center [427, 79] width 172 height 14
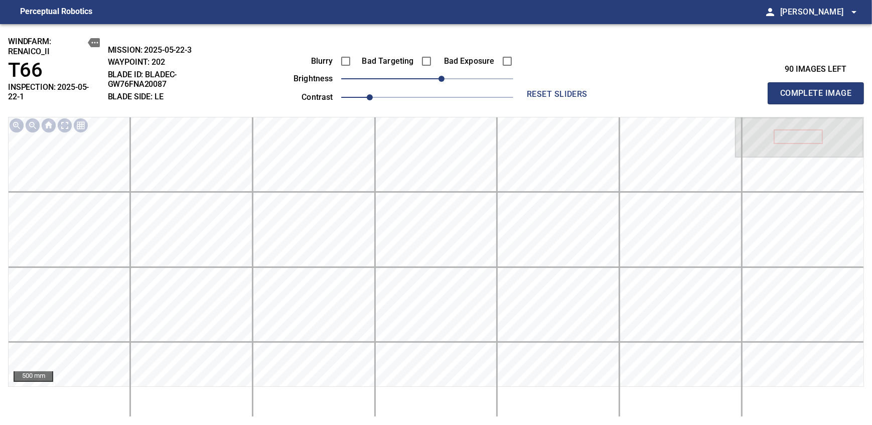
click at [819, 89] on span "Complete Image" at bounding box center [815, 93] width 74 height 14
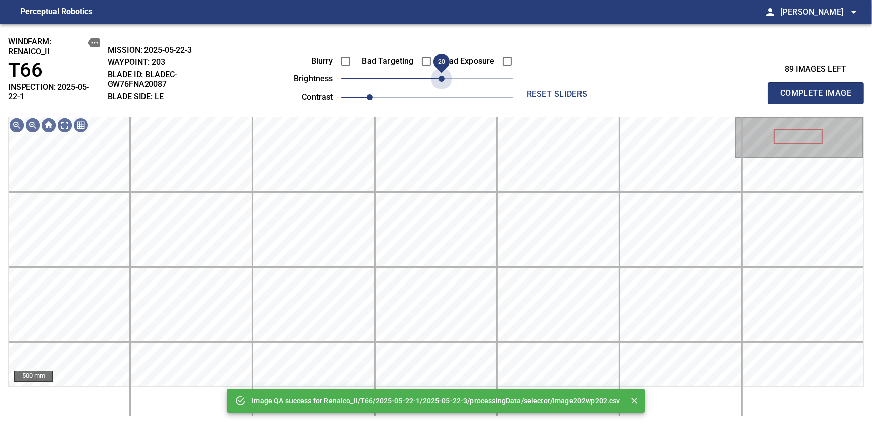
click at [441, 77] on span "20" at bounding box center [427, 79] width 172 height 14
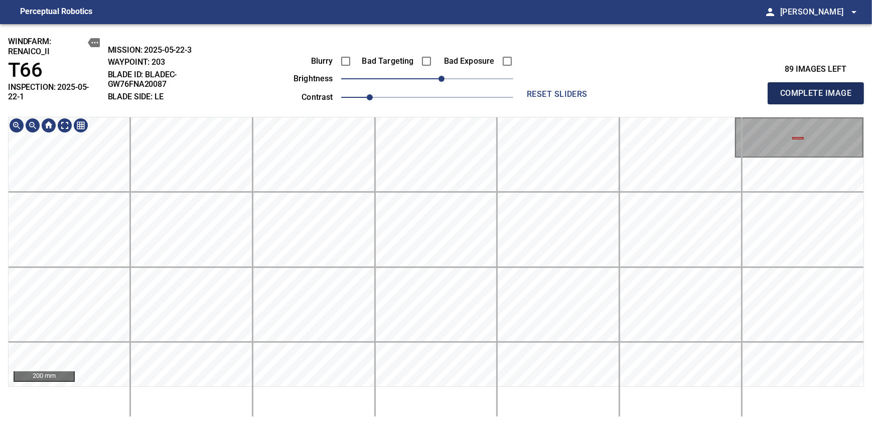
click at [819, 89] on span "Complete Image" at bounding box center [815, 93] width 74 height 14
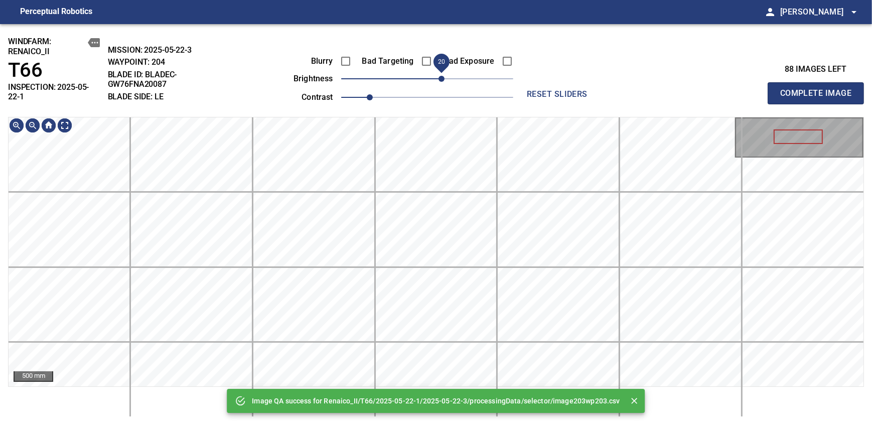
click at [444, 82] on span "20" at bounding box center [441, 79] width 6 height 6
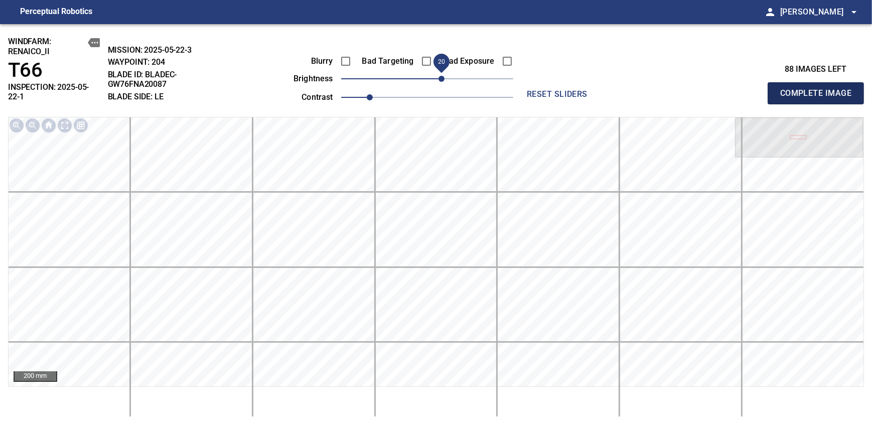
click at [819, 89] on span "Complete Image" at bounding box center [815, 93] width 74 height 14
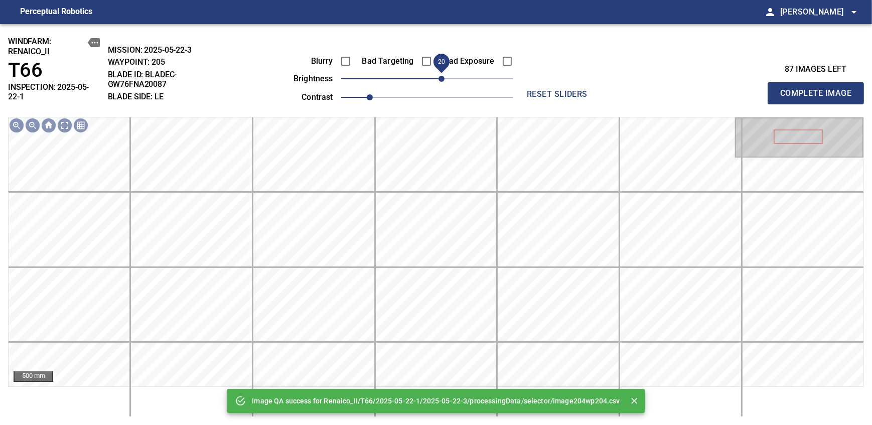
drag, startPoint x: 431, startPoint y: 80, endPoint x: 441, endPoint y: 79, distance: 9.6
click at [441, 79] on span "20" at bounding box center [441, 79] width 6 height 6
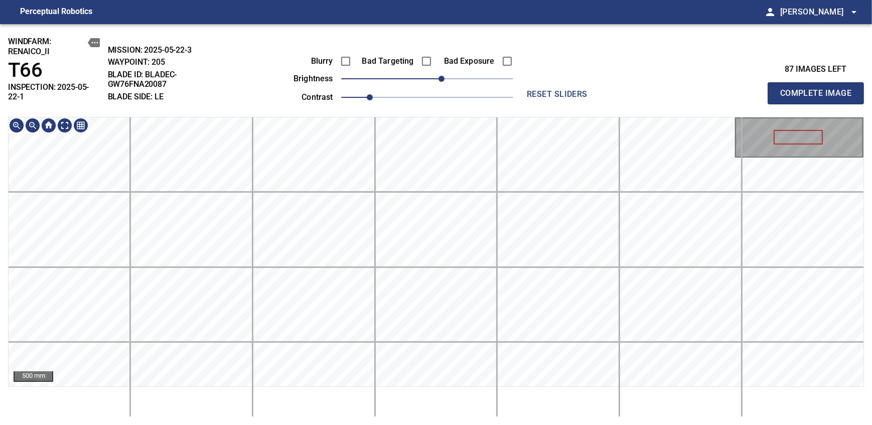
click at [442, 114] on div "windfarm: Renaico_II T66 INSPECTION: 2025-05-22-1 MISSION: 2025-05-22-3 WAYPOIN…" at bounding box center [436, 224] width 872 height 401
click at [819, 89] on span "Complete Image" at bounding box center [815, 93] width 74 height 14
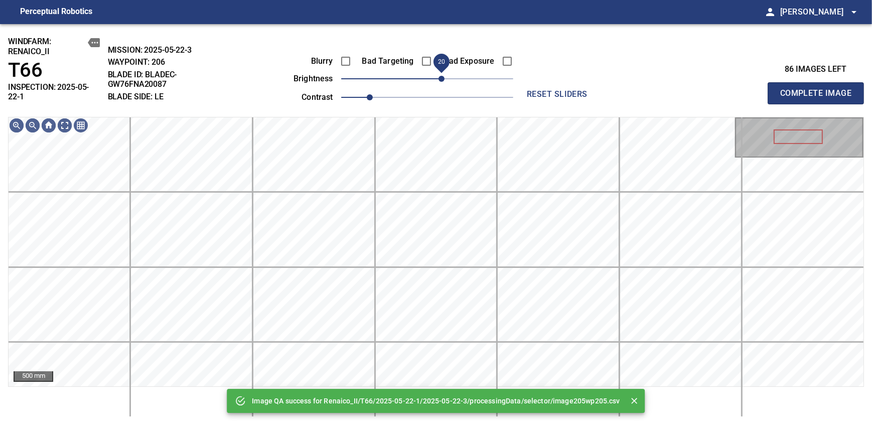
drag, startPoint x: 428, startPoint y: 74, endPoint x: 439, endPoint y: 77, distance: 11.4
click at [439, 77] on span "20" at bounding box center [441, 79] width 6 height 6
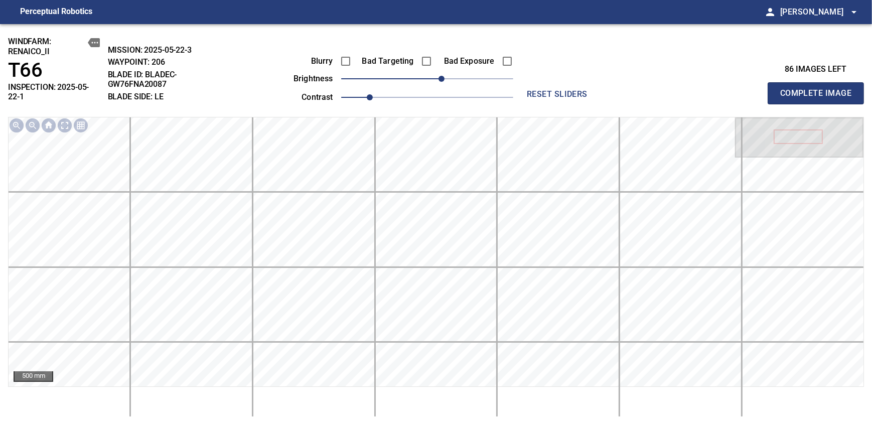
click at [819, 89] on span "Complete Image" at bounding box center [815, 93] width 74 height 14
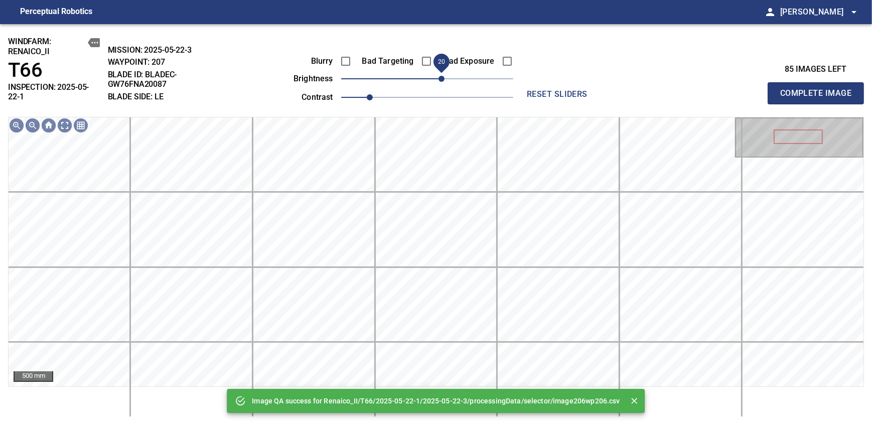
drag, startPoint x: 433, startPoint y: 84, endPoint x: 442, endPoint y: 82, distance: 9.6
click at [442, 82] on span "20" at bounding box center [441, 79] width 6 height 6
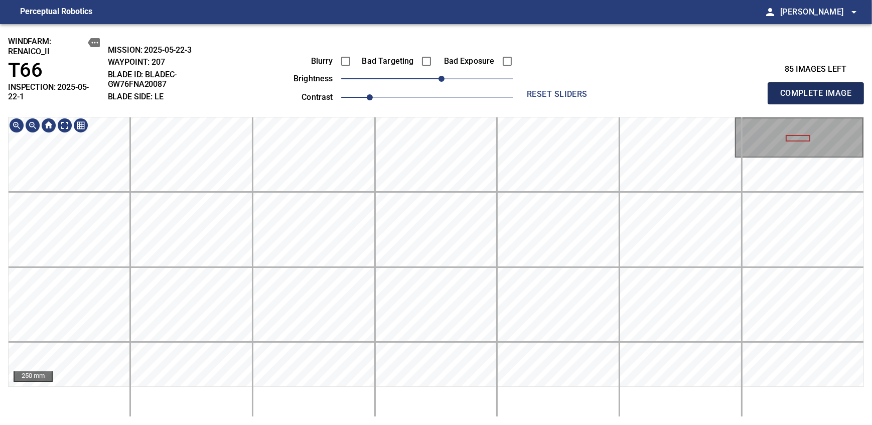
click at [819, 89] on span "Complete Image" at bounding box center [815, 93] width 74 height 14
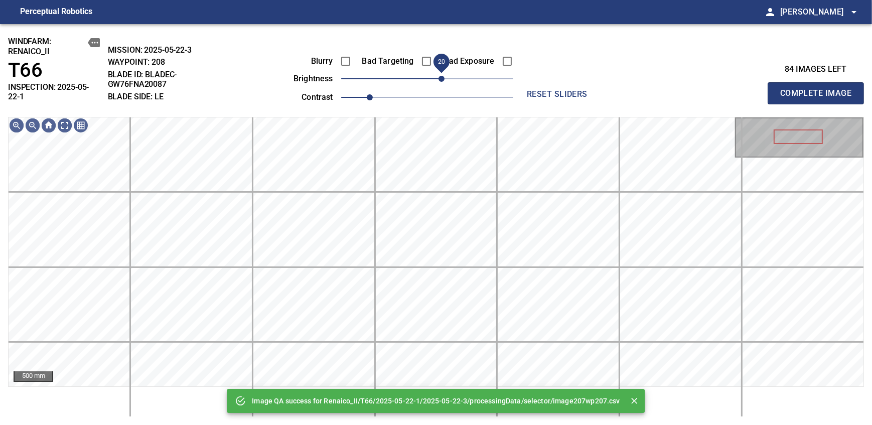
drag, startPoint x: 426, startPoint y: 77, endPoint x: 439, endPoint y: 77, distance: 13.0
click at [439, 77] on span "20" at bounding box center [441, 79] width 6 height 6
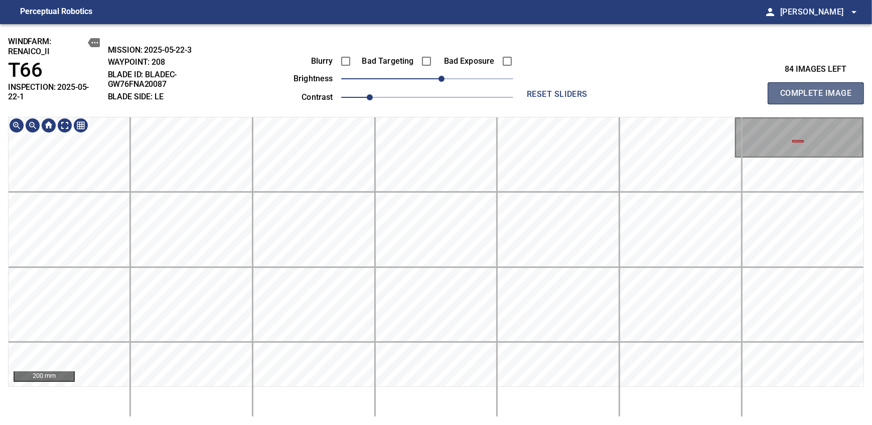
click at [819, 89] on span "Complete Image" at bounding box center [815, 93] width 74 height 14
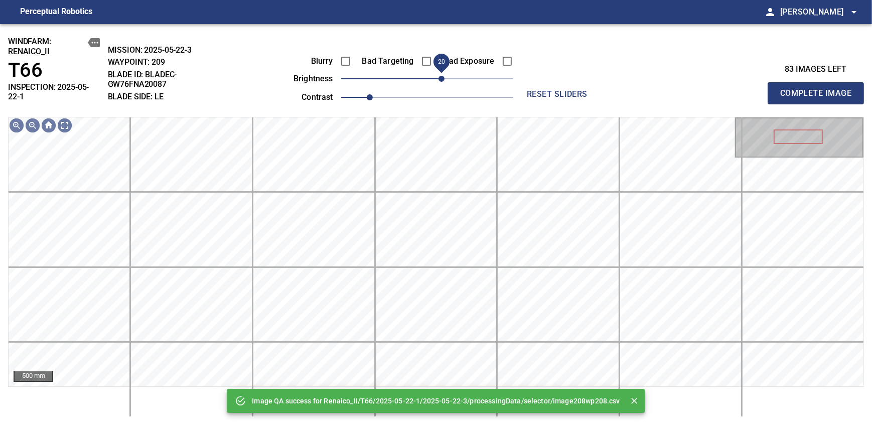
drag, startPoint x: 431, startPoint y: 82, endPoint x: 442, endPoint y: 79, distance: 11.4
click at [442, 79] on span "20" at bounding box center [441, 79] width 6 height 6
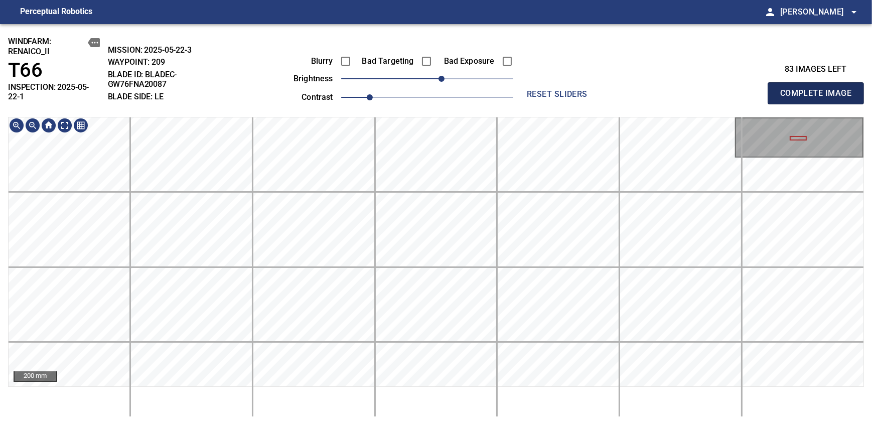
click at [819, 89] on span "Complete Image" at bounding box center [815, 93] width 74 height 14
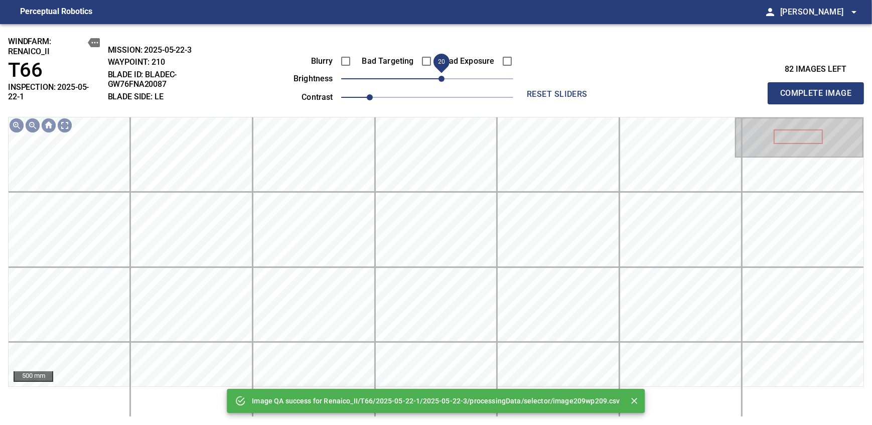
drag, startPoint x: 434, startPoint y: 82, endPoint x: 444, endPoint y: 83, distance: 9.6
click at [444, 82] on span "20" at bounding box center [441, 79] width 6 height 6
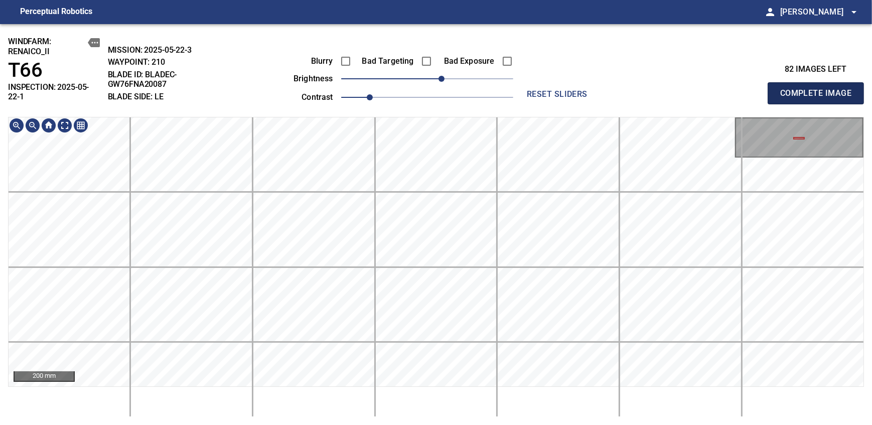
click at [819, 89] on span "Complete Image" at bounding box center [815, 93] width 74 height 14
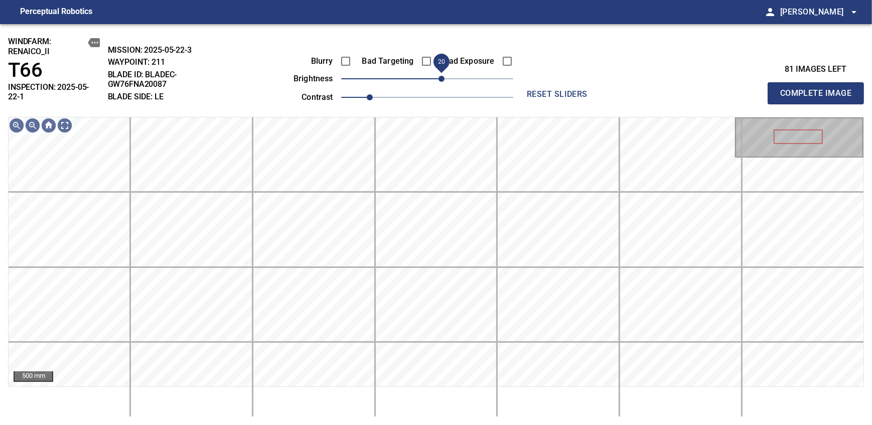
drag, startPoint x: 428, startPoint y: 80, endPoint x: 439, endPoint y: 74, distance: 12.6
click at [439, 76] on span "20" at bounding box center [441, 79] width 6 height 6
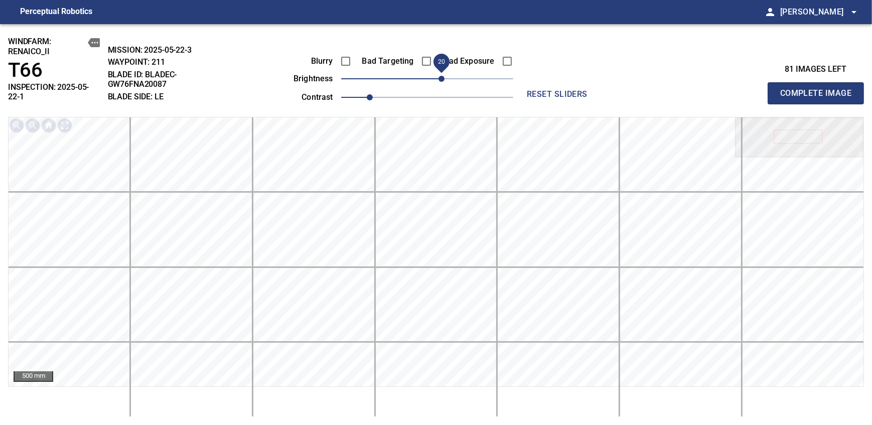
click at [819, 89] on span "Complete Image" at bounding box center [815, 93] width 74 height 14
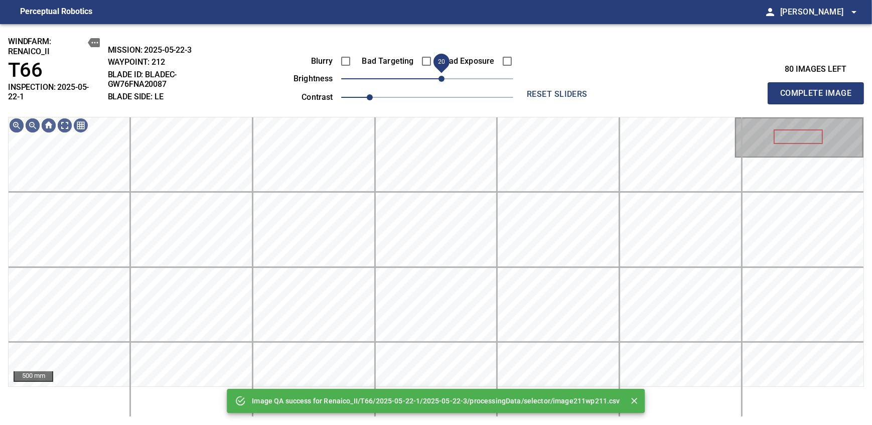
drag, startPoint x: 430, startPoint y: 82, endPoint x: 441, endPoint y: 82, distance: 11.0
click at [441, 82] on span "20" at bounding box center [441, 79] width 6 height 6
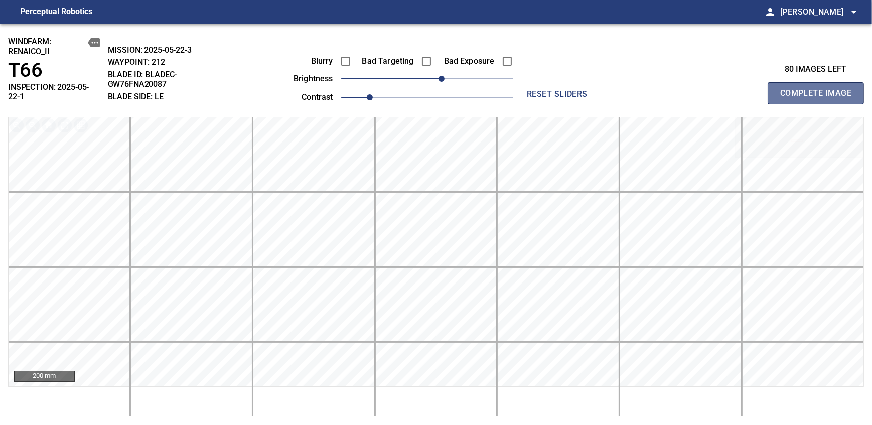
drag, startPoint x: 819, startPoint y: 89, endPoint x: 441, endPoint y: 80, distance: 377.8
click at [819, 89] on span "Complete Image" at bounding box center [815, 93] width 74 height 14
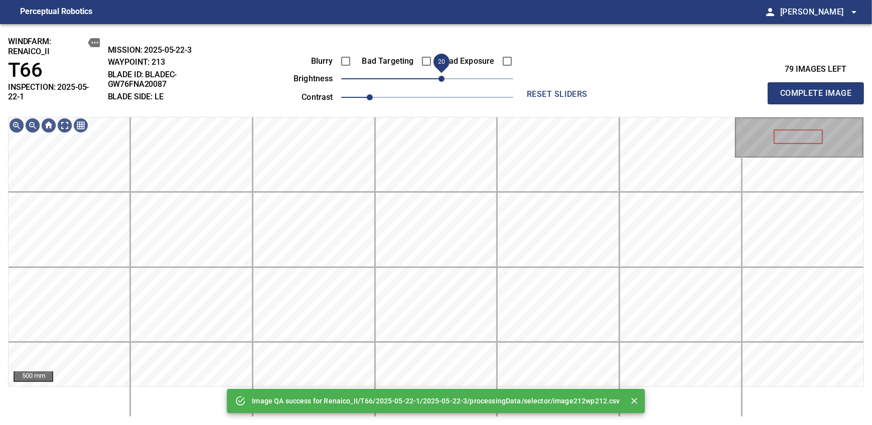
drag, startPoint x: 428, startPoint y: 82, endPoint x: 439, endPoint y: 77, distance: 12.1
click at [439, 77] on span "20" at bounding box center [441, 79] width 6 height 6
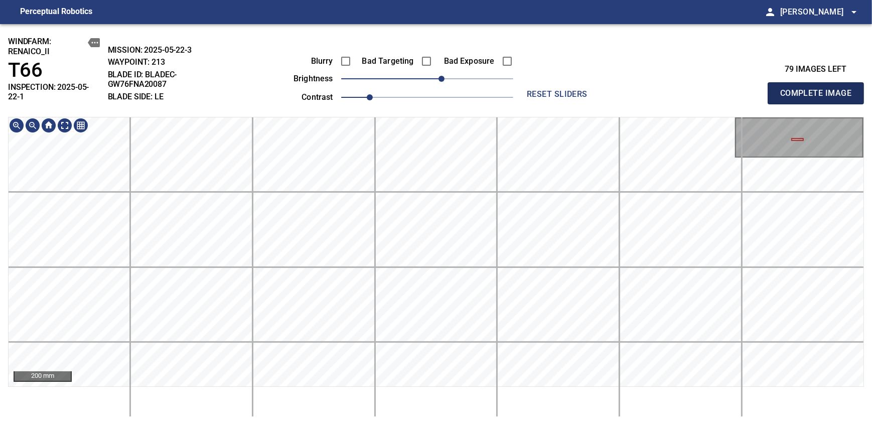
click at [819, 89] on span "Complete Image" at bounding box center [815, 93] width 74 height 14
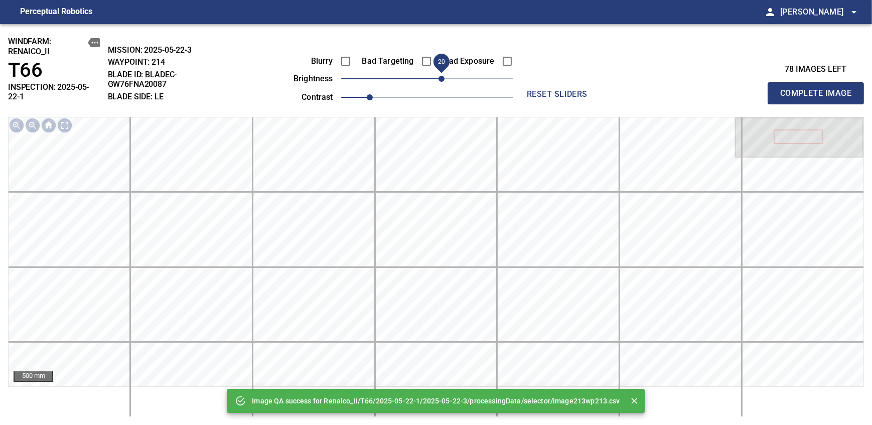
click at [440, 77] on span "20" at bounding box center [441, 79] width 6 height 6
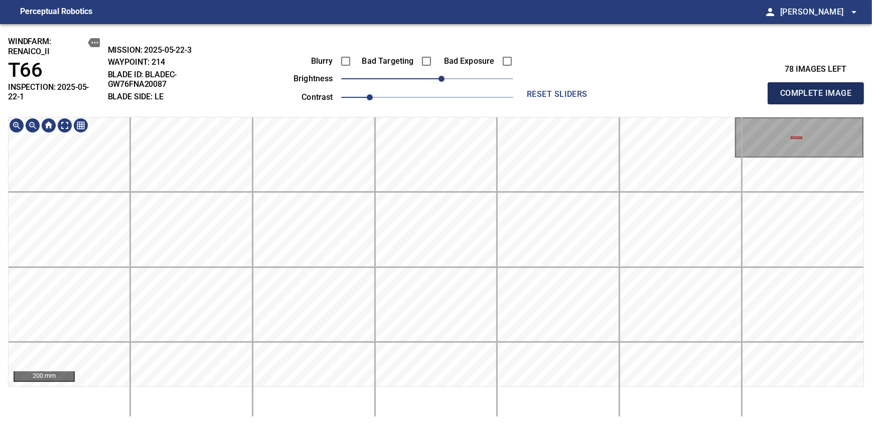
click at [819, 89] on span "Complete Image" at bounding box center [815, 93] width 74 height 14
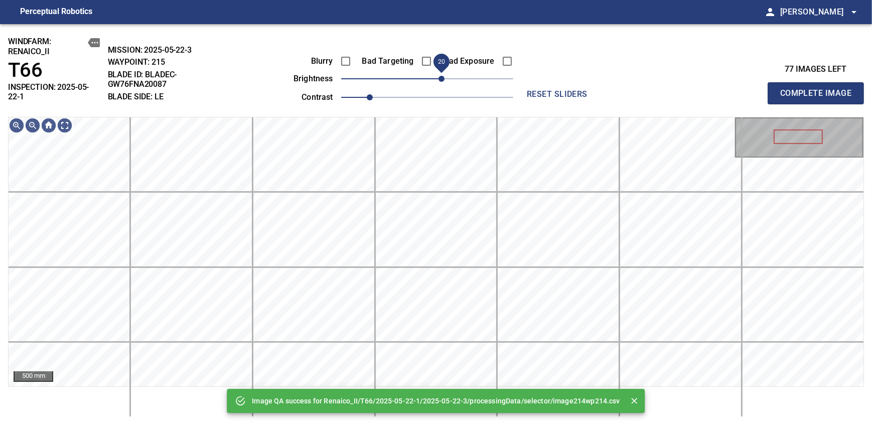
click at [441, 76] on span "20" at bounding box center [441, 79] width 6 height 6
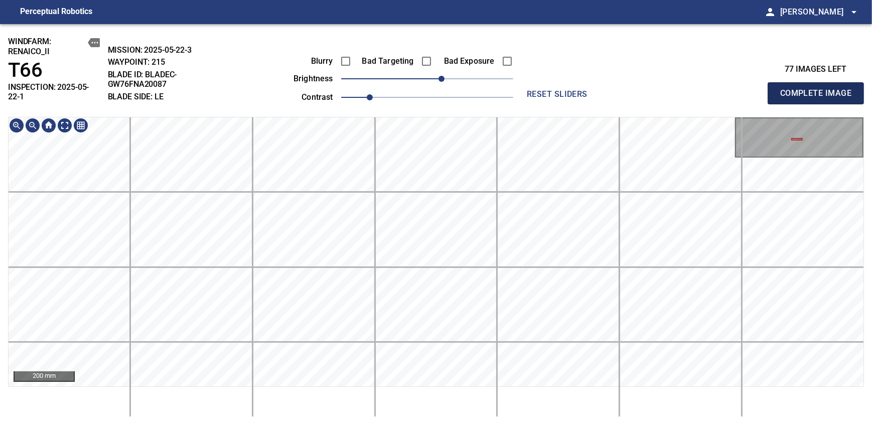
click at [819, 89] on span "Complete Image" at bounding box center [815, 93] width 74 height 14
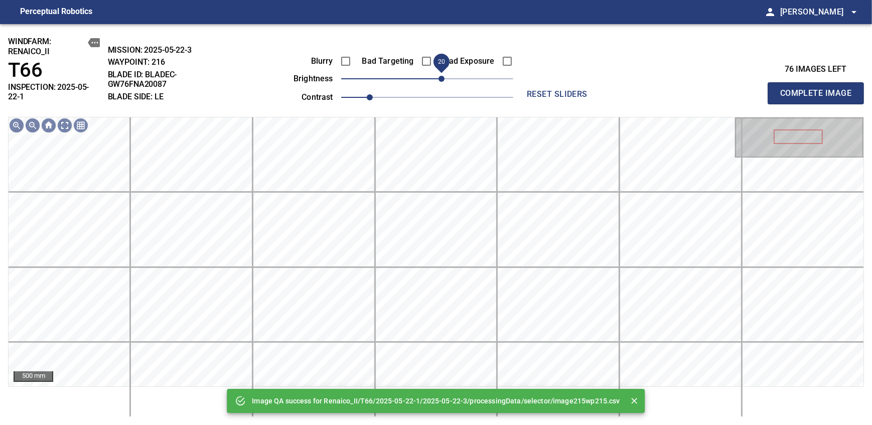
click at [440, 78] on span "20" at bounding box center [441, 79] width 6 height 6
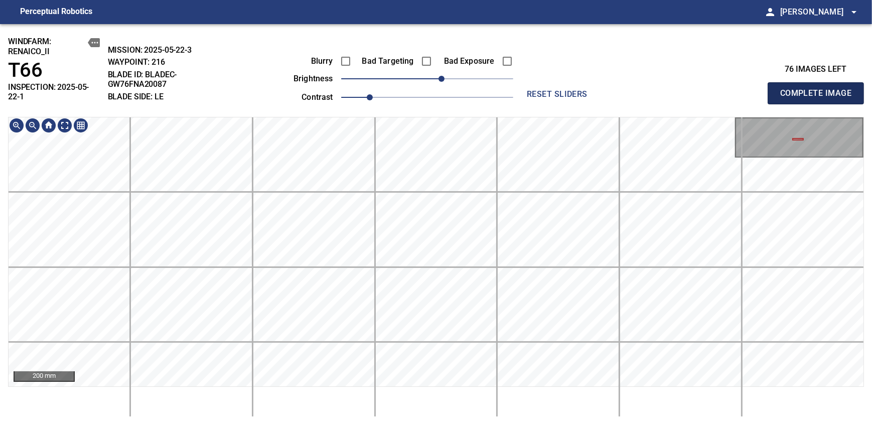
click at [819, 89] on span "Complete Image" at bounding box center [815, 93] width 74 height 14
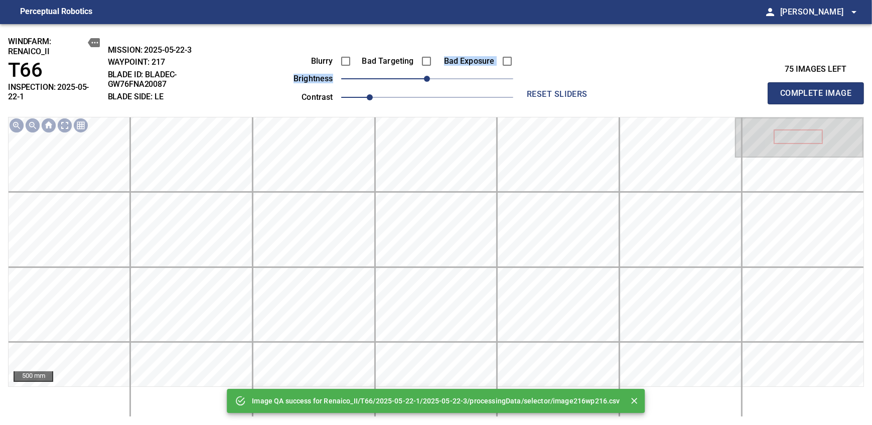
drag, startPoint x: 440, startPoint y: 70, endPoint x: 448, endPoint y: 82, distance: 14.5
click at [448, 82] on div "Blurry Bad Targeting Bad Exposure brightness 0 contrast 1" at bounding box center [392, 78] width 242 height 54
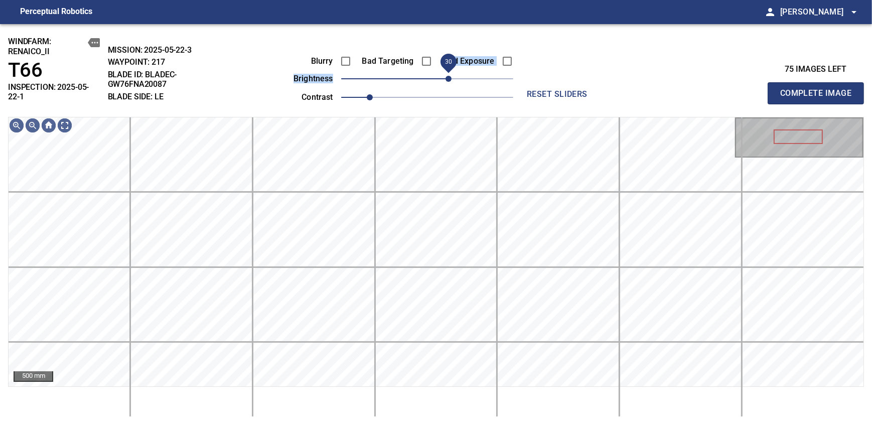
drag, startPoint x: 437, startPoint y: 82, endPoint x: 445, endPoint y: 82, distance: 8.0
click at [445, 82] on span "30" at bounding box center [427, 79] width 172 height 14
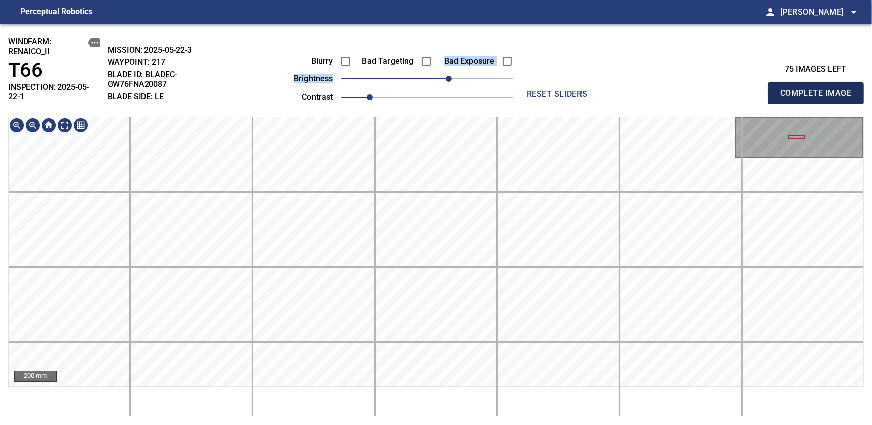
click at [819, 89] on span "Complete Image" at bounding box center [815, 93] width 74 height 14
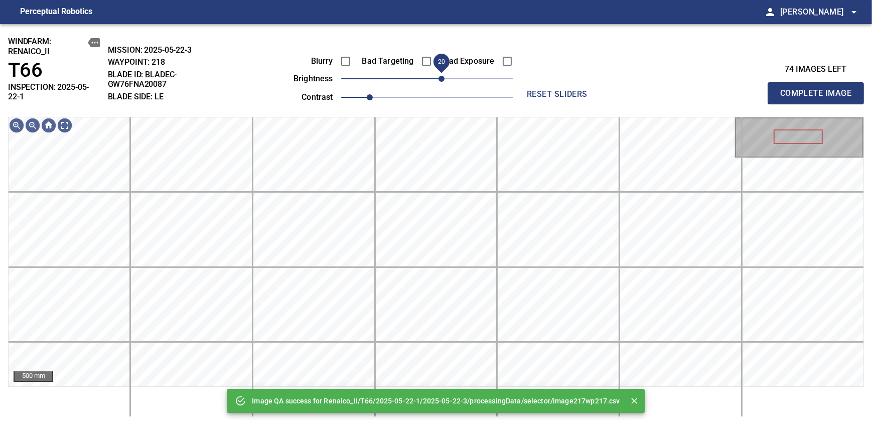
drag, startPoint x: 432, startPoint y: 76, endPoint x: 438, endPoint y: 76, distance: 6.0
click at [438, 76] on span "20" at bounding box center [441, 79] width 6 height 6
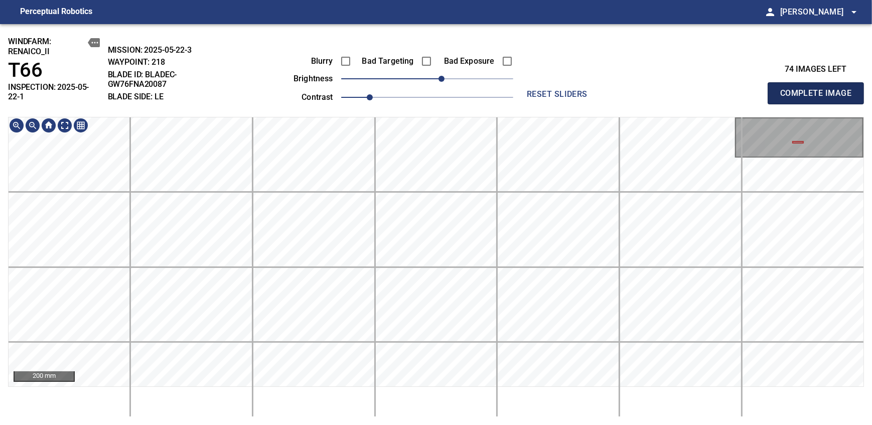
click at [819, 89] on span "Complete Image" at bounding box center [815, 93] width 74 height 14
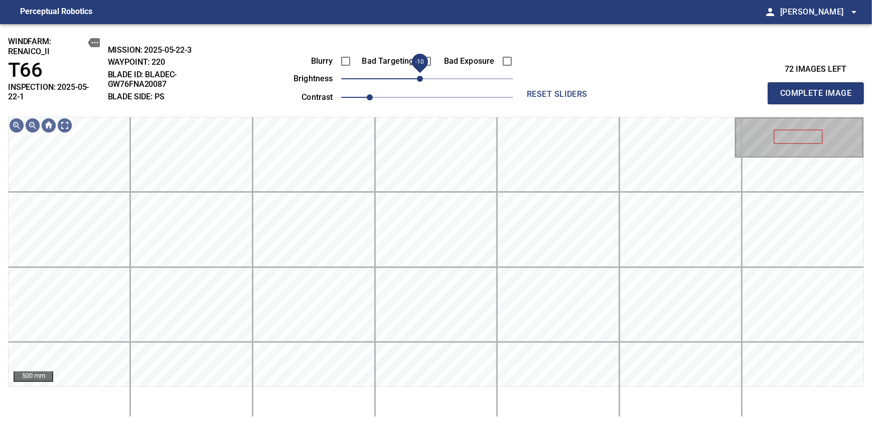
click at [423, 82] on span "-10" at bounding box center [420, 79] width 6 height 6
click at [819, 89] on span "Complete Image" at bounding box center [815, 93] width 74 height 14
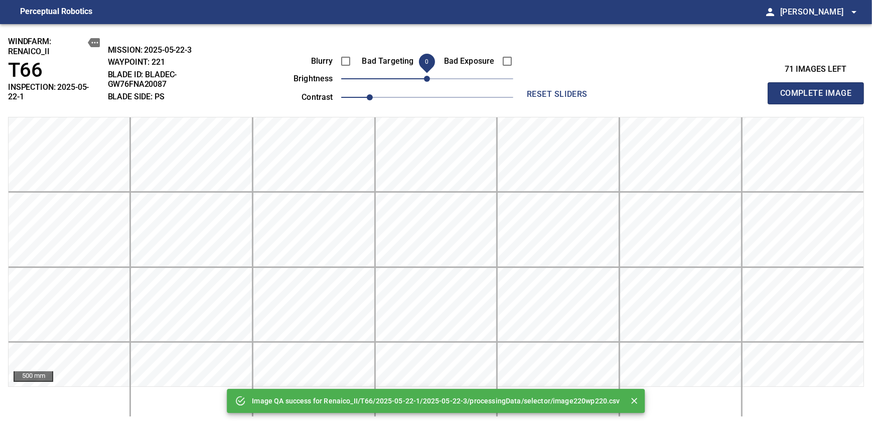
drag, startPoint x: 426, startPoint y: 76, endPoint x: 421, endPoint y: 78, distance: 5.2
click at [424, 78] on span "0" at bounding box center [427, 79] width 6 height 6
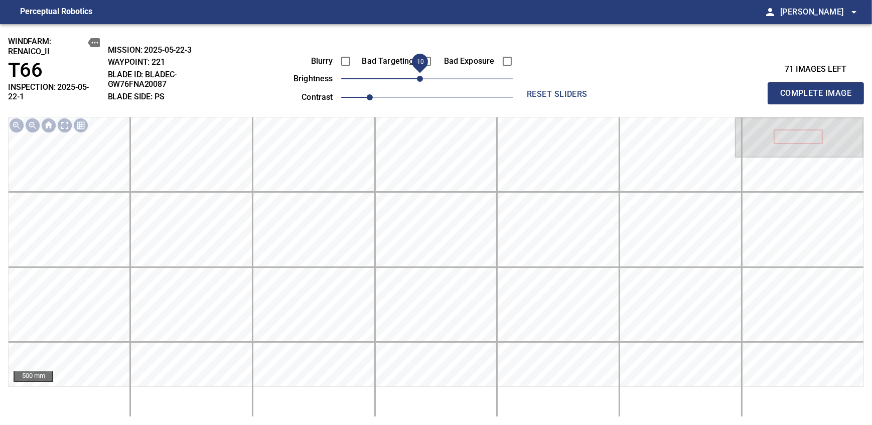
click at [819, 89] on span "Complete Image" at bounding box center [815, 93] width 74 height 14
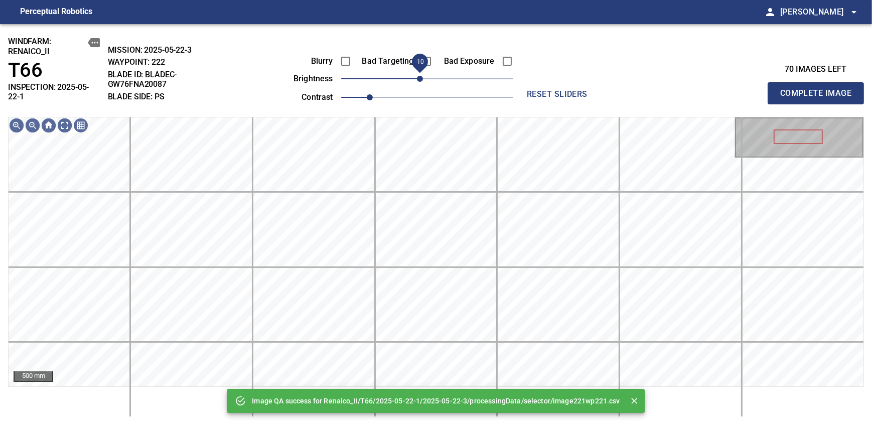
click at [421, 78] on span "-10" at bounding box center [420, 79] width 6 height 6
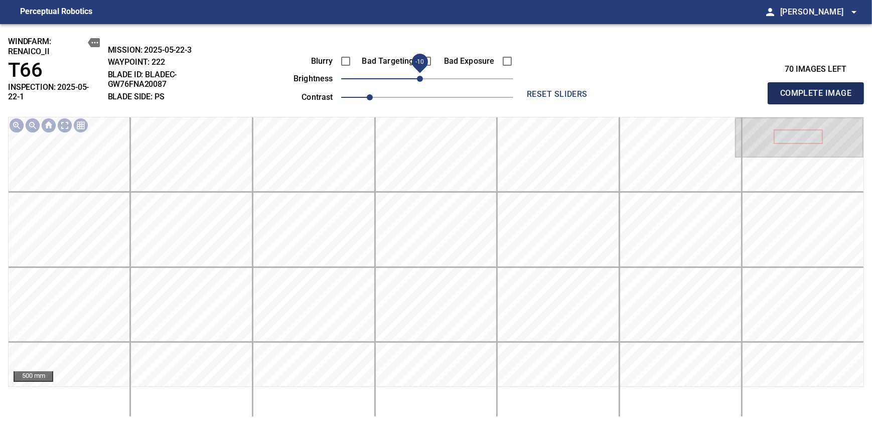
click at [819, 89] on span "Complete Image" at bounding box center [815, 93] width 74 height 14
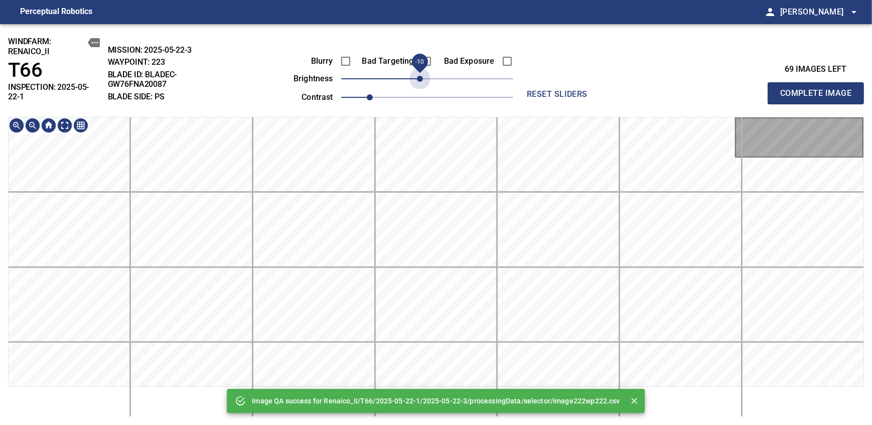
click at [421, 78] on span "-10" at bounding box center [420, 79] width 6 height 6
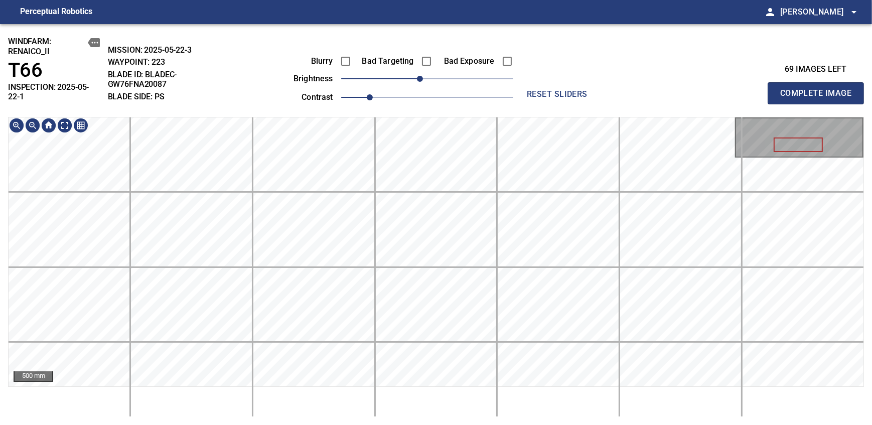
click at [439, 87] on div "windfarm: Renaico_II T66 INSPECTION: 2025-05-22-1 MISSION: 2025-05-22-3 WAYPOIN…" at bounding box center [436, 224] width 872 height 401
click at [819, 89] on span "Complete Image" at bounding box center [815, 93] width 74 height 14
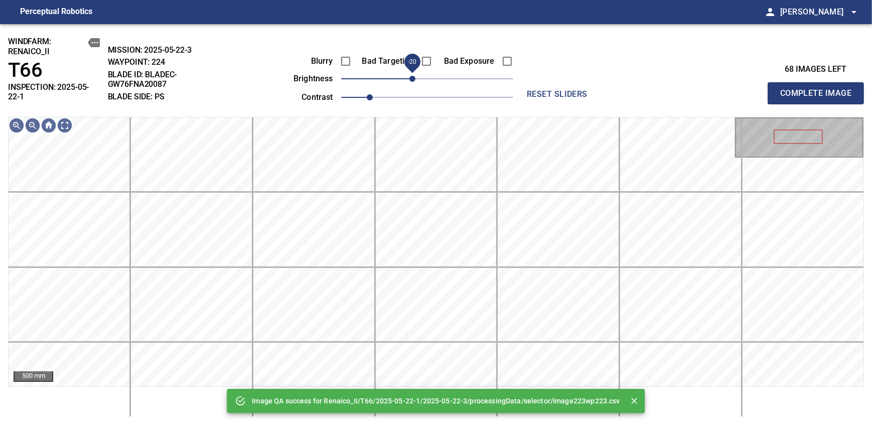
drag, startPoint x: 428, startPoint y: 83, endPoint x: 414, endPoint y: 84, distance: 14.6
click at [414, 82] on span "-20" at bounding box center [412, 79] width 6 height 6
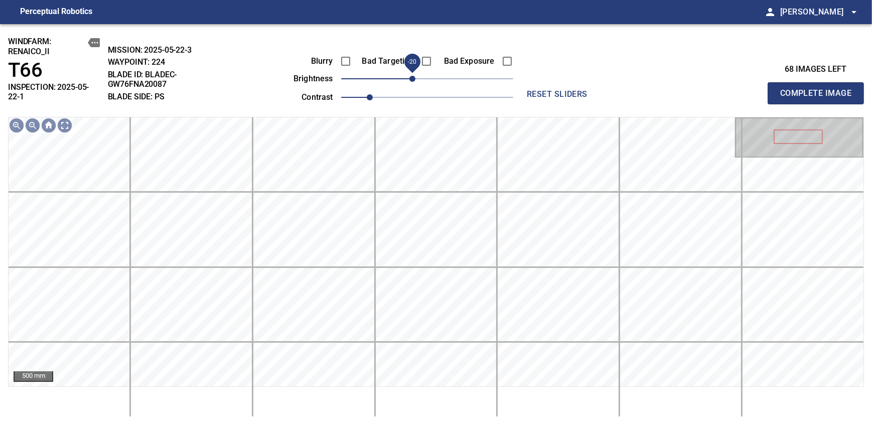
click at [819, 89] on span "Complete Image" at bounding box center [815, 93] width 74 height 14
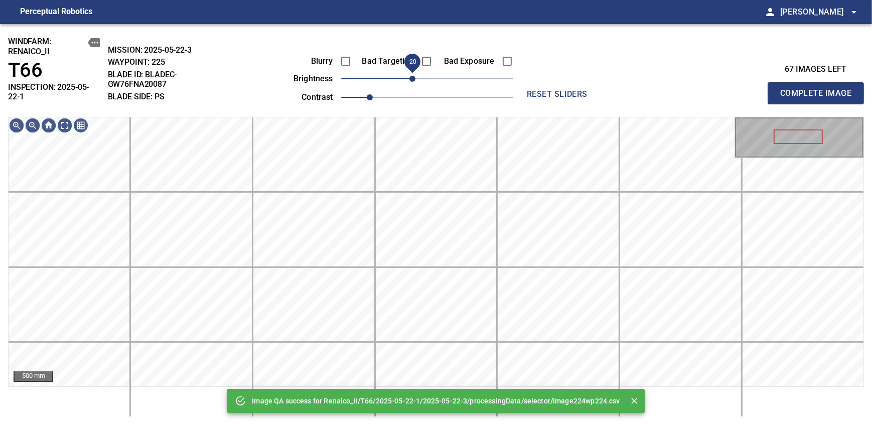
drag, startPoint x: 420, startPoint y: 81, endPoint x: 411, endPoint y: 84, distance: 10.2
click at [411, 82] on span "-20" at bounding box center [412, 79] width 6 height 6
click at [819, 89] on span "Complete Image" at bounding box center [815, 93] width 74 height 14
drag, startPoint x: 425, startPoint y: 78, endPoint x: 416, endPoint y: 85, distance: 11.8
click at [415, 82] on span "-20" at bounding box center [412, 79] width 6 height 6
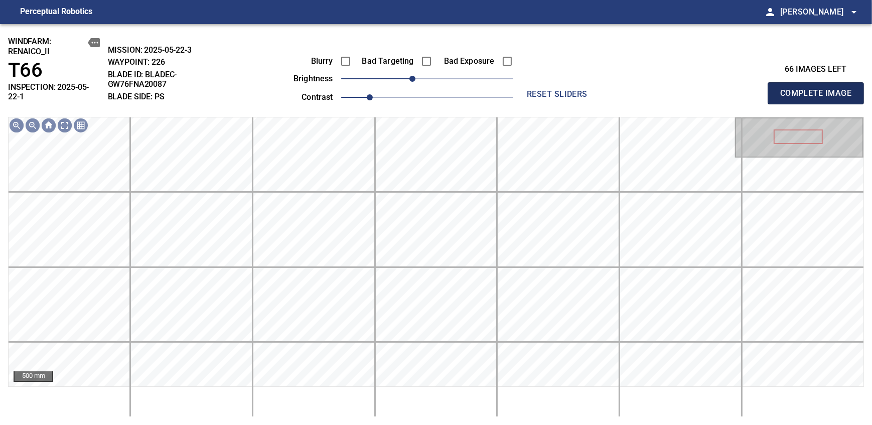
click at [819, 89] on span "Complete Image" at bounding box center [815, 93] width 74 height 14
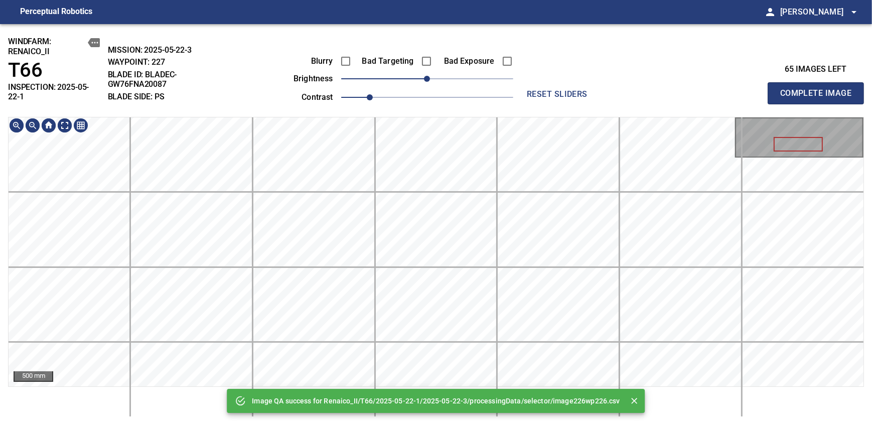
click at [457, 111] on div "Image QA success for Renaico_II/T66/2025-05-22-1/2025-05-22-3/processingData/se…" at bounding box center [436, 224] width 872 height 401
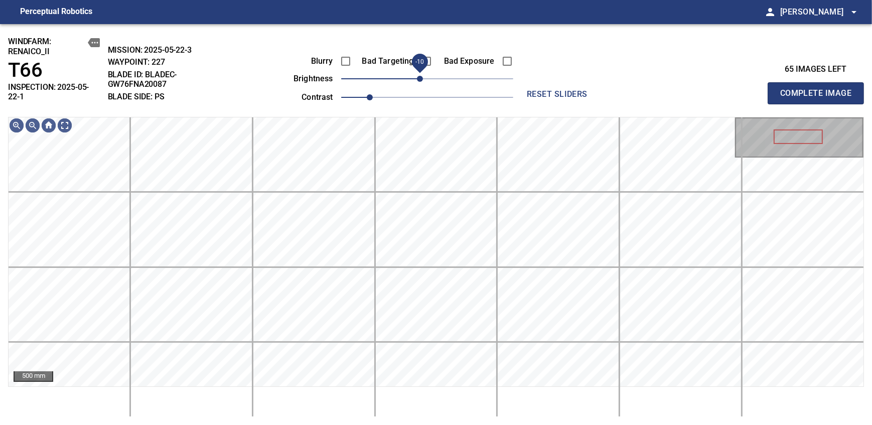
drag, startPoint x: 425, startPoint y: 79, endPoint x: 421, endPoint y: 82, distance: 5.4
click at [421, 82] on span "-10" at bounding box center [420, 79] width 6 height 6
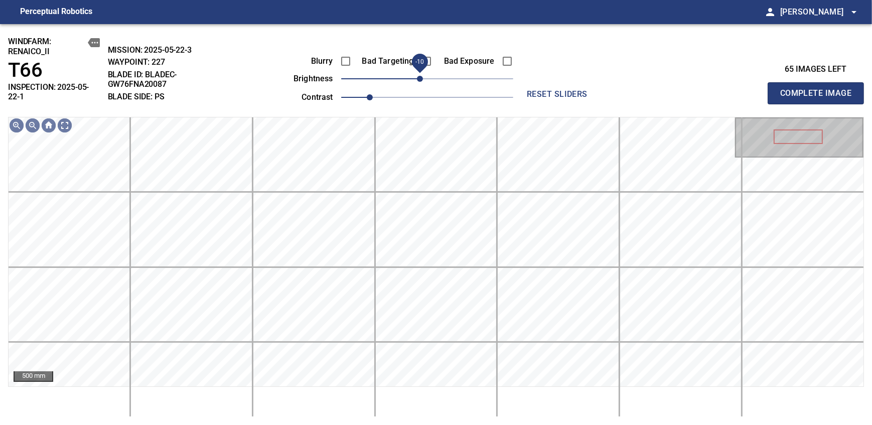
click at [819, 89] on span "Complete Image" at bounding box center [815, 93] width 74 height 14
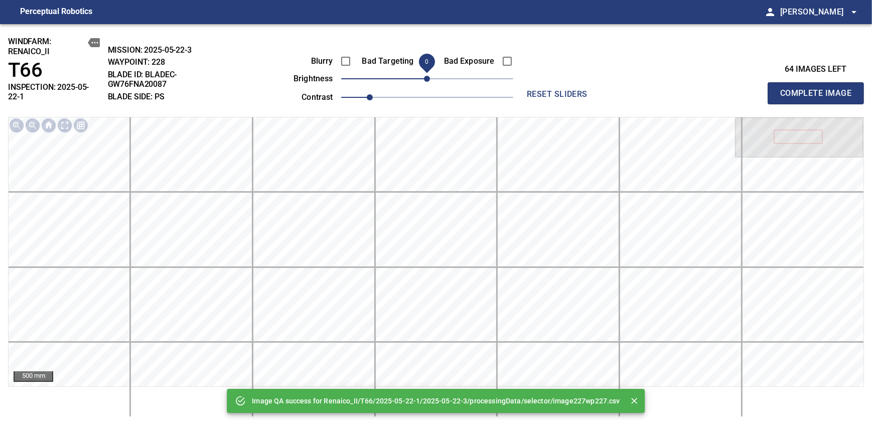
click at [424, 79] on span "0" at bounding box center [427, 79] width 6 height 6
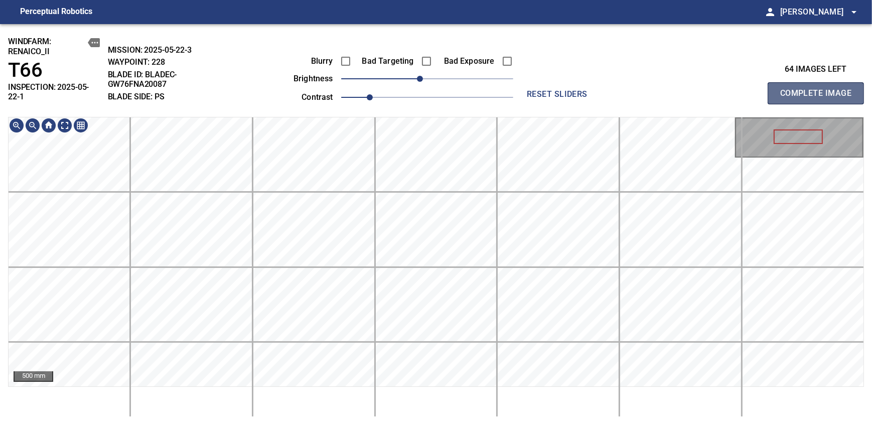
click at [819, 89] on span "Complete Image" at bounding box center [815, 93] width 74 height 14
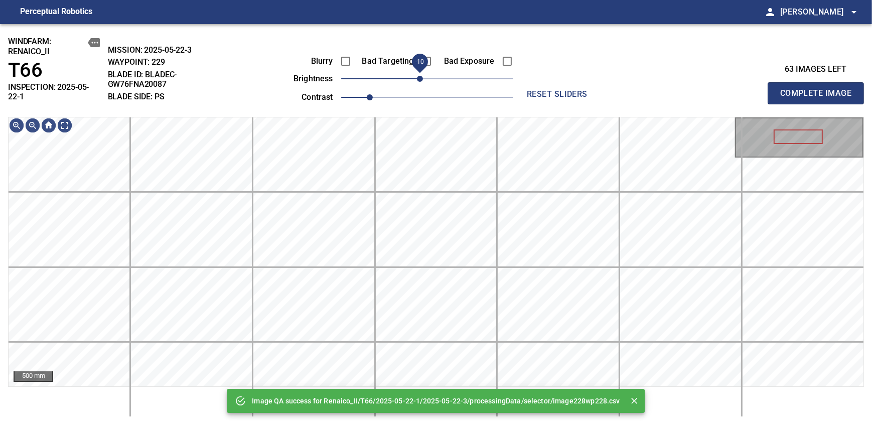
click at [421, 78] on span "-10" at bounding box center [420, 79] width 6 height 6
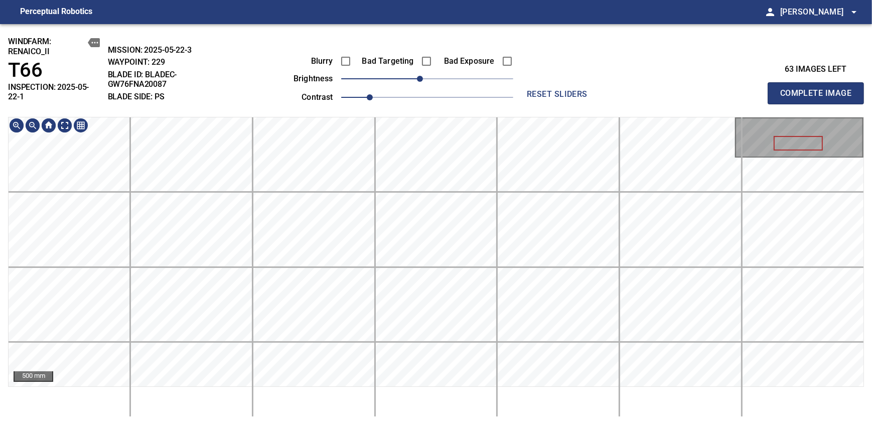
click at [440, 55] on div "windfarm: Renaico_II T66 INSPECTION: 2025-05-22-1 MISSION: 2025-05-22-3 WAYPOIN…" at bounding box center [436, 224] width 872 height 401
drag, startPoint x: 419, startPoint y: 79, endPoint x: 411, endPoint y: 82, distance: 8.6
click at [417, 82] on span "-10" at bounding box center [420, 79] width 6 height 6
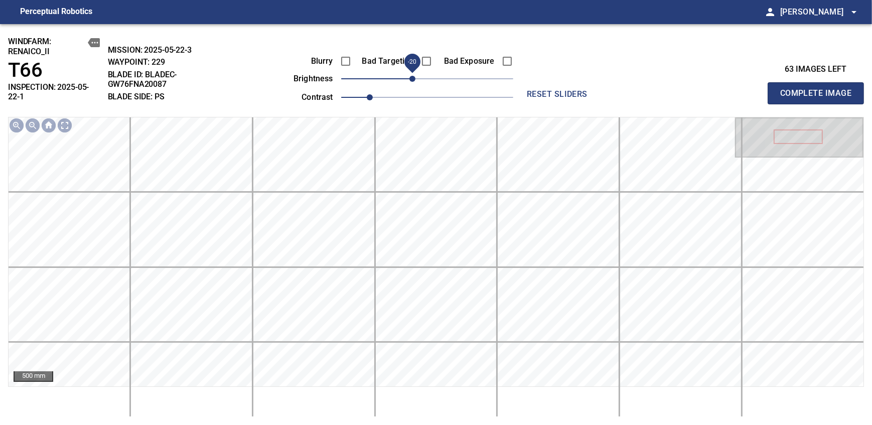
click at [819, 89] on span "Complete Image" at bounding box center [815, 93] width 74 height 14
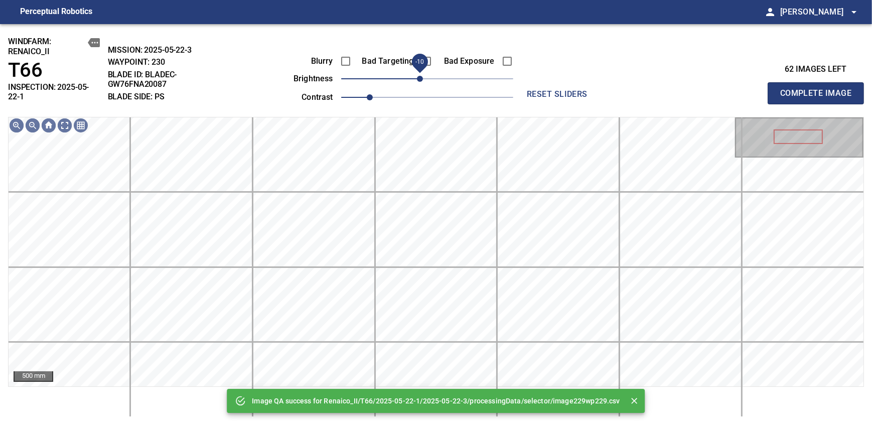
click at [421, 79] on span "-10" at bounding box center [420, 79] width 6 height 6
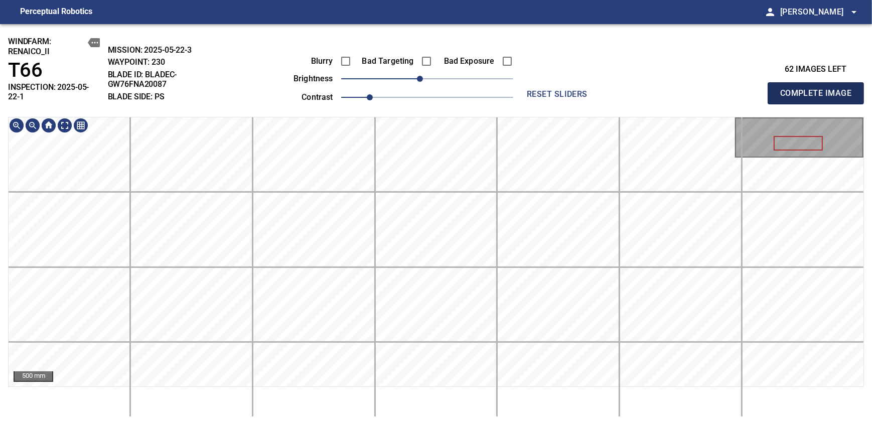
click at [819, 89] on span "Complete Image" at bounding box center [815, 93] width 74 height 14
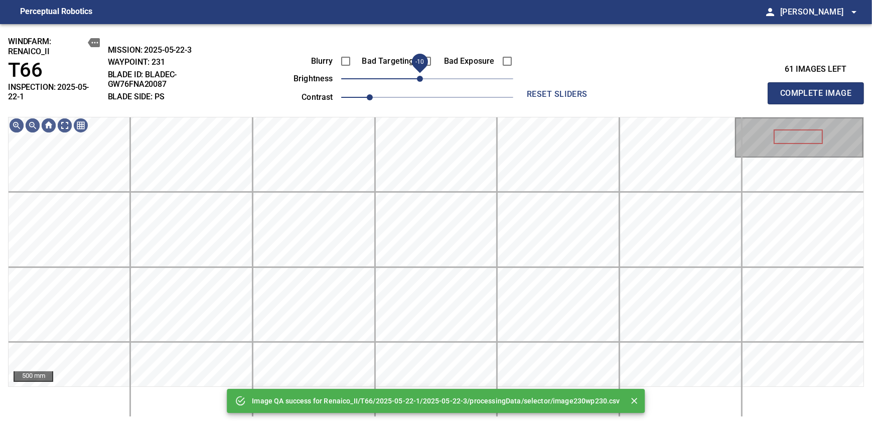
click at [422, 82] on span "-10" at bounding box center [420, 79] width 6 height 6
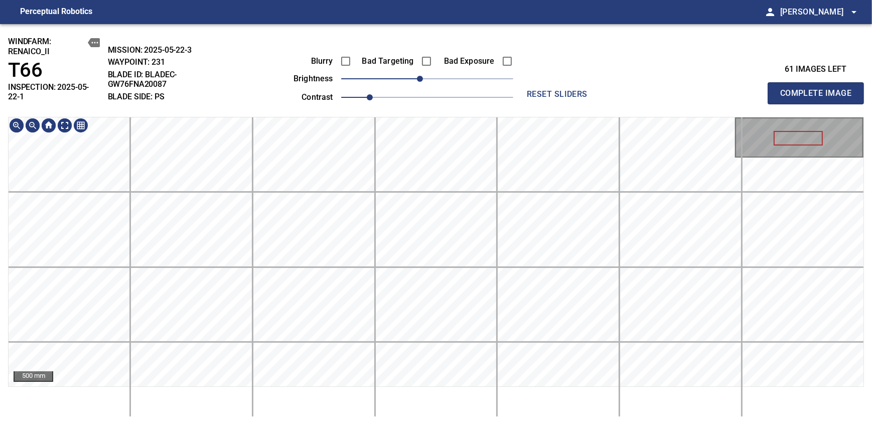
click at [405, 85] on div "windfarm: Renaico_II T66 INSPECTION: 2025-05-22-1 MISSION: 2025-05-22-3 WAYPOIN…" at bounding box center [436, 224] width 872 height 401
click at [819, 89] on span "Complete Image" at bounding box center [815, 93] width 74 height 14
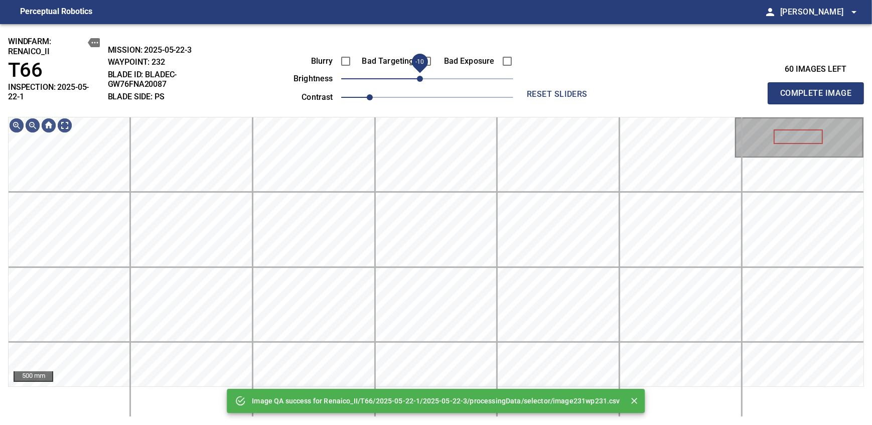
click at [422, 78] on span "-10" at bounding box center [420, 79] width 6 height 6
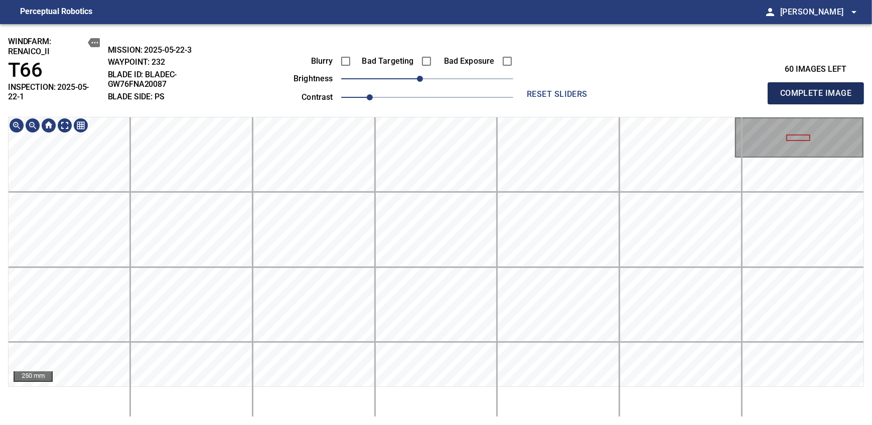
click at [819, 89] on span "Complete Image" at bounding box center [815, 93] width 74 height 14
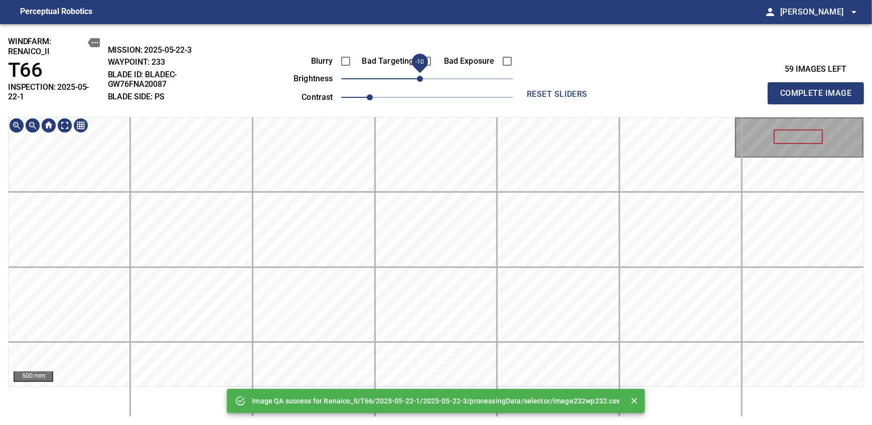
click at [419, 80] on span "-10" at bounding box center [420, 79] width 6 height 6
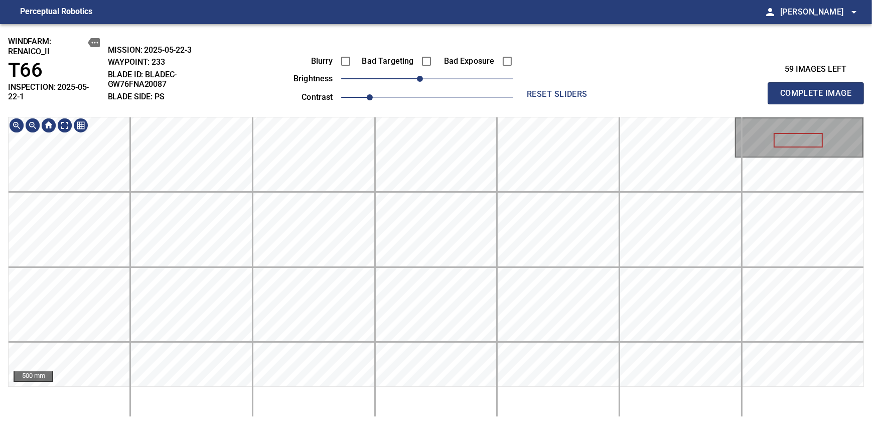
click at [424, 111] on div "windfarm: Renaico_II T66 INSPECTION: 2025-05-22-1 MISSION: 2025-05-22-3 WAYPOIN…" at bounding box center [436, 224] width 872 height 401
click at [819, 89] on span "Complete Image" at bounding box center [815, 93] width 74 height 14
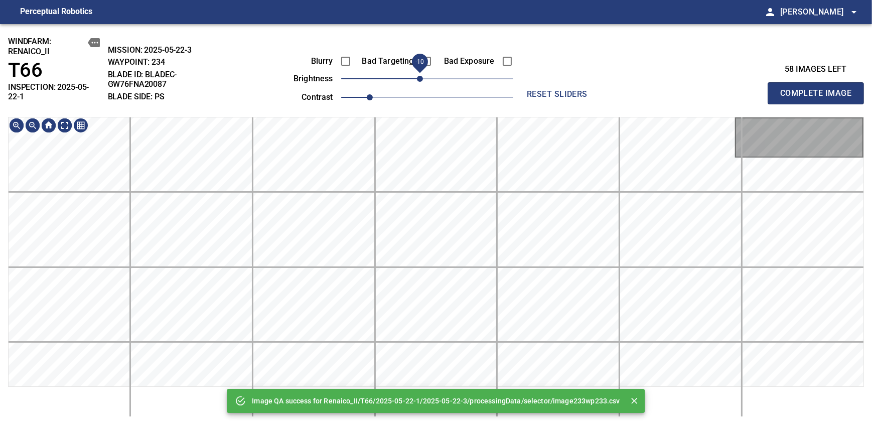
click at [418, 76] on span "-10" at bounding box center [420, 79] width 6 height 6
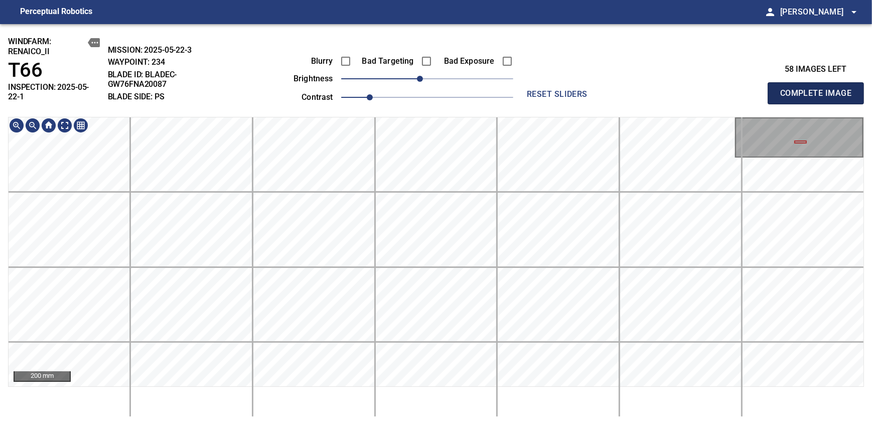
click at [819, 89] on span "Complete Image" at bounding box center [815, 93] width 74 height 14
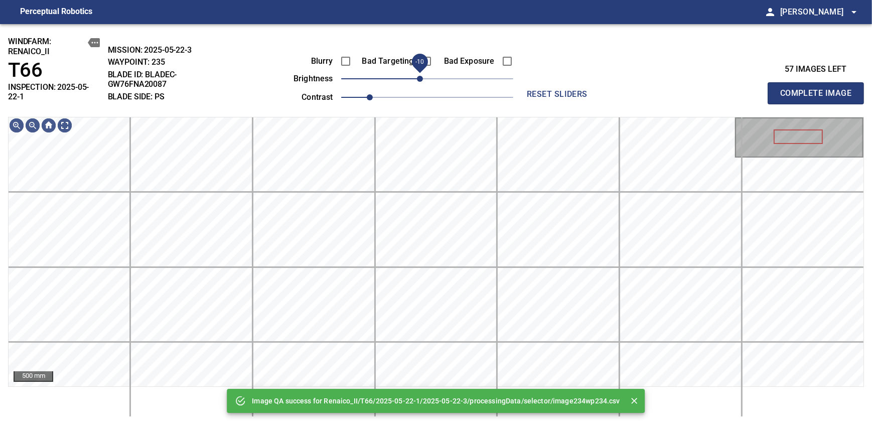
drag, startPoint x: 429, startPoint y: 78, endPoint x: 421, endPoint y: 79, distance: 8.2
click at [421, 79] on span "-10" at bounding box center [420, 79] width 6 height 6
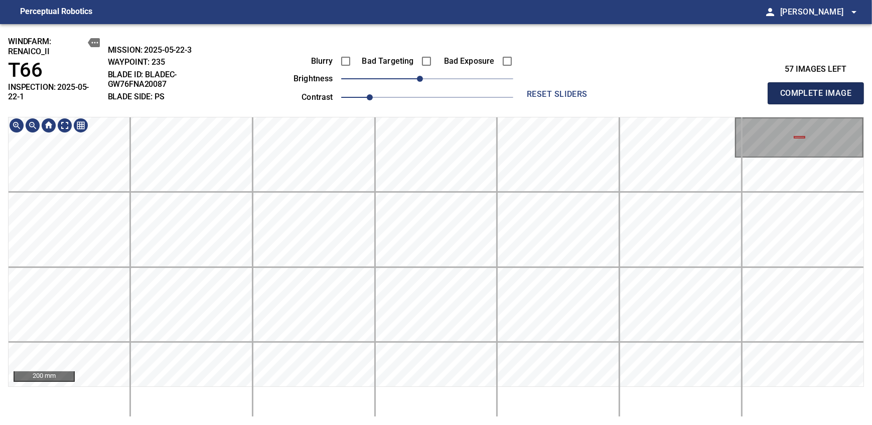
click at [819, 89] on span "Complete Image" at bounding box center [815, 93] width 74 height 14
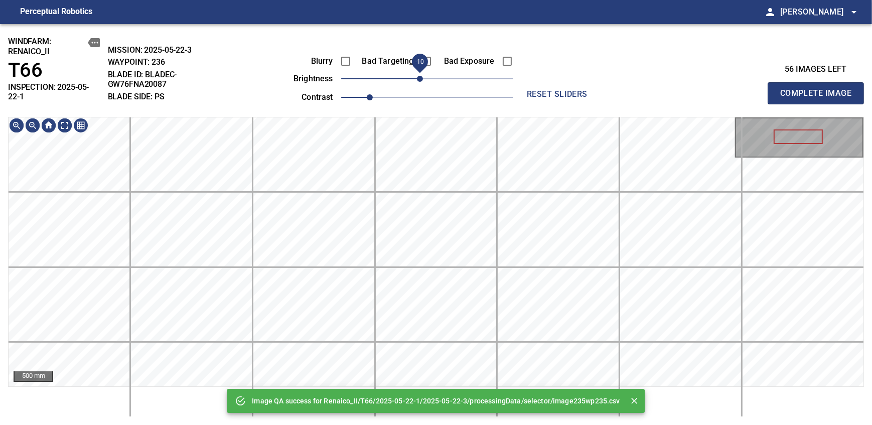
click at [418, 80] on span "-10" at bounding box center [420, 79] width 6 height 6
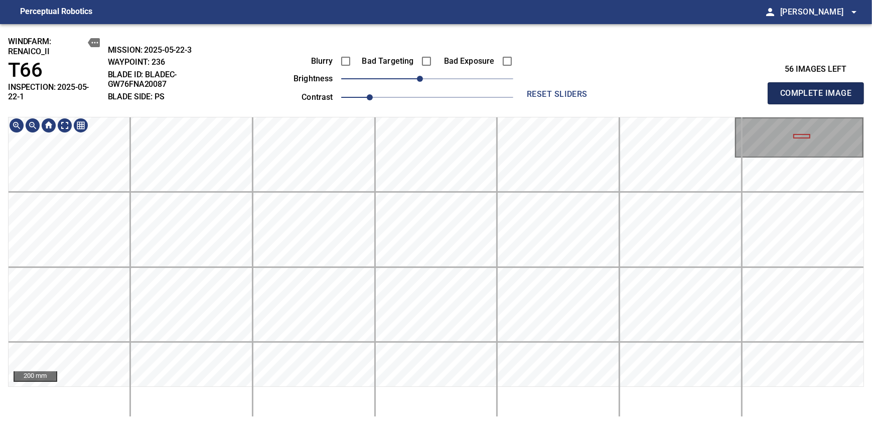
click at [819, 89] on span "Complete Image" at bounding box center [815, 93] width 74 height 14
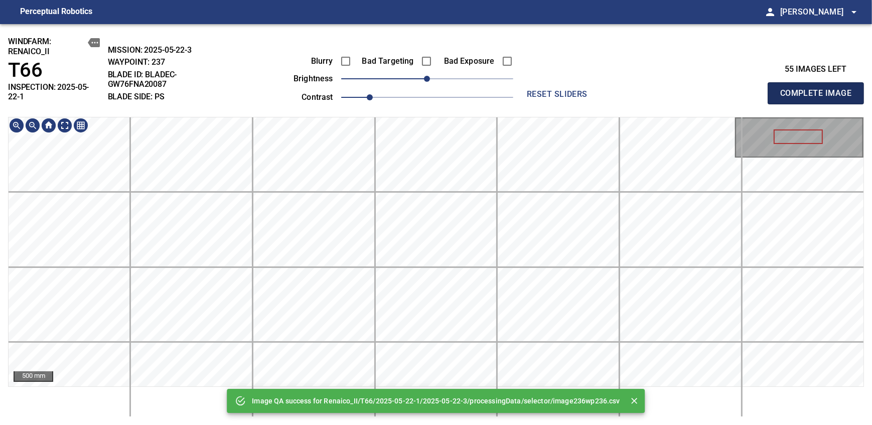
click at [819, 89] on span "Complete Image" at bounding box center [815, 93] width 74 height 14
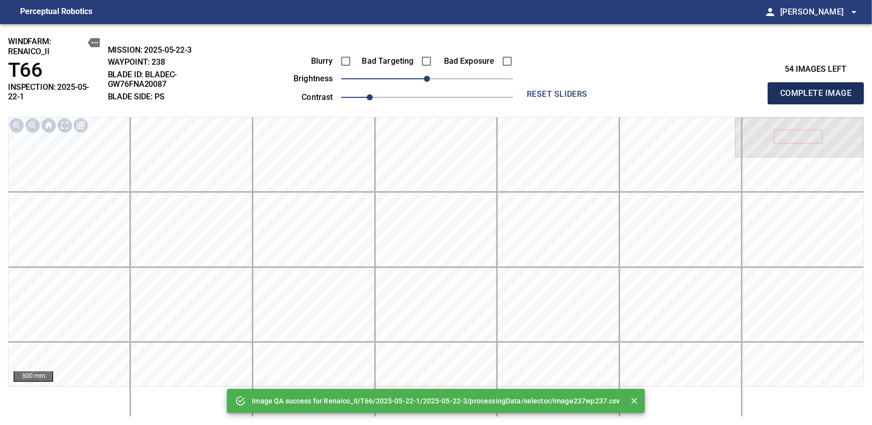
click at [819, 89] on span "Complete Image" at bounding box center [815, 93] width 74 height 14
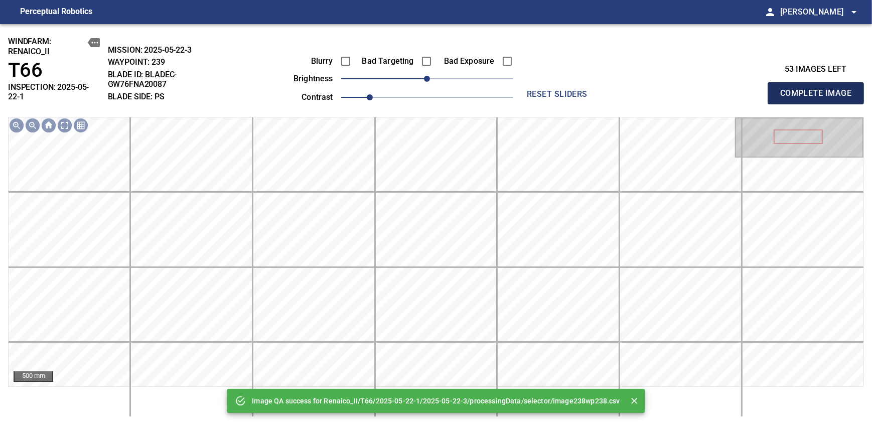
click at [819, 89] on span "Complete Image" at bounding box center [815, 93] width 74 height 14
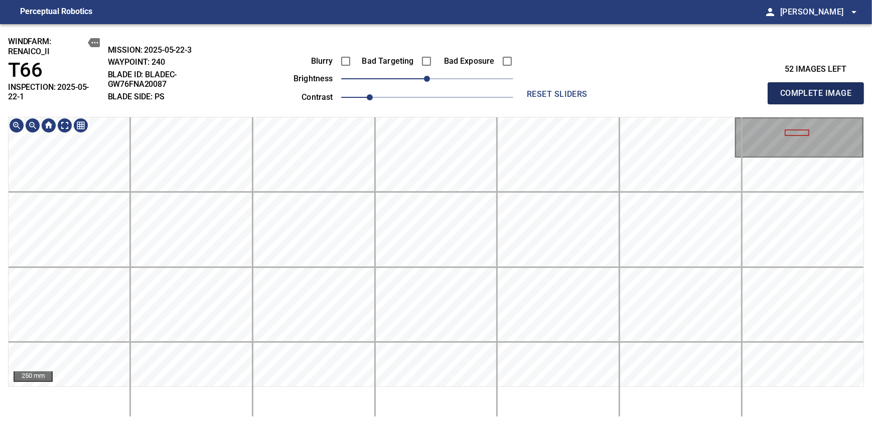
click at [819, 89] on span "Complete Image" at bounding box center [815, 93] width 74 height 14
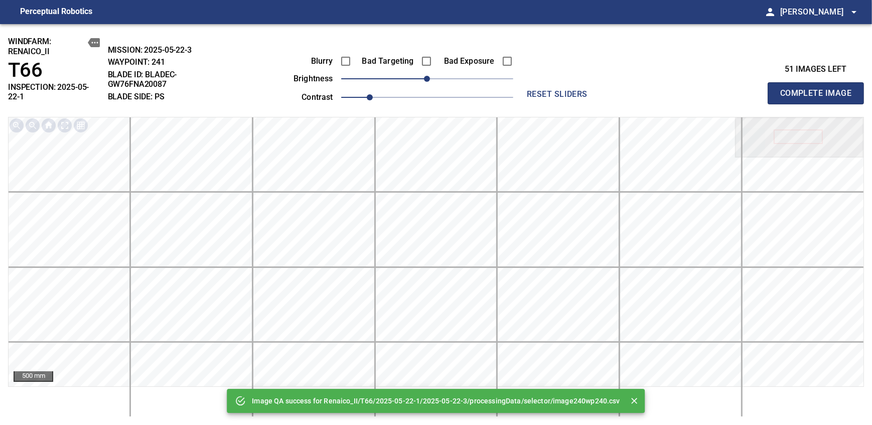
click at [451, 80] on div "Blurry Bad Targeting Bad Exposure brightness 0 contrast 1" at bounding box center [392, 78] width 242 height 54
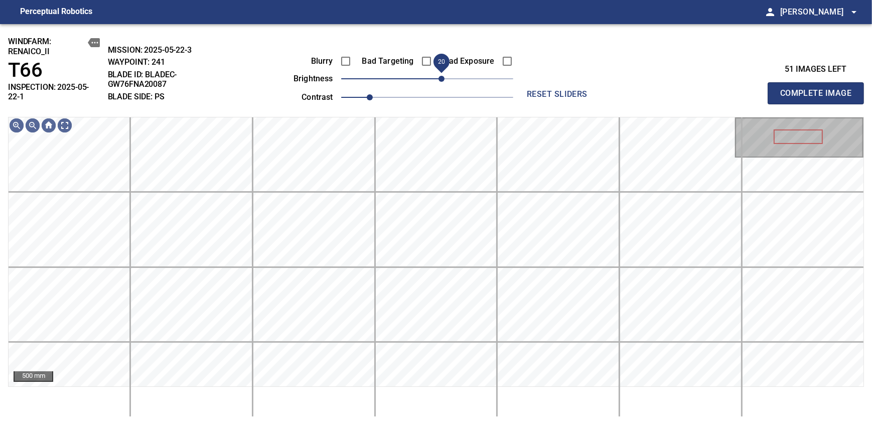
drag, startPoint x: 448, startPoint y: 78, endPoint x: 441, endPoint y: 77, distance: 6.5
click at [441, 77] on span "20" at bounding box center [441, 79] width 6 height 6
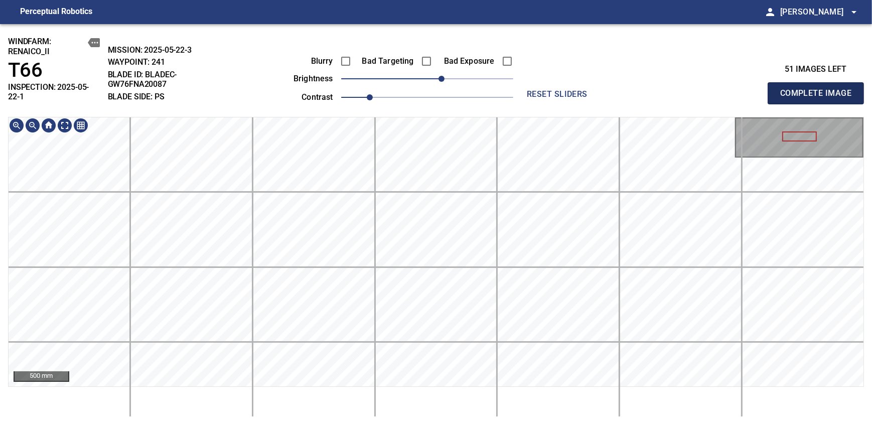
click at [819, 89] on span "Complete Image" at bounding box center [815, 93] width 74 height 14
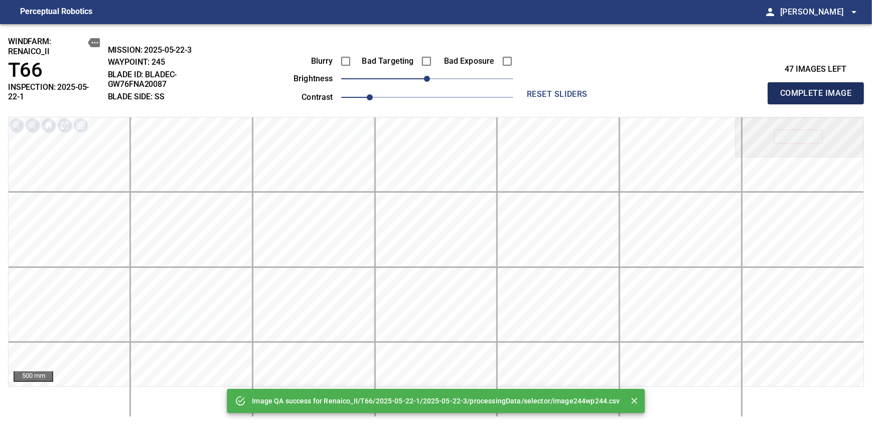
click at [819, 89] on span "Complete Image" at bounding box center [815, 93] width 74 height 14
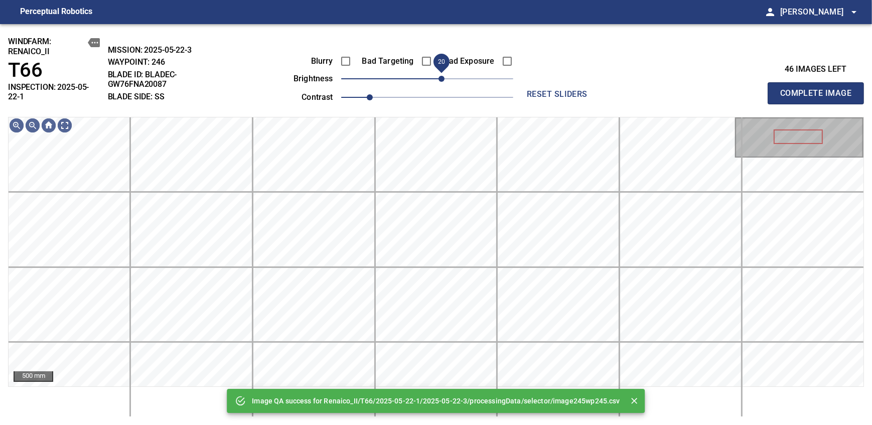
click at [438, 78] on span "20" at bounding box center [441, 79] width 6 height 6
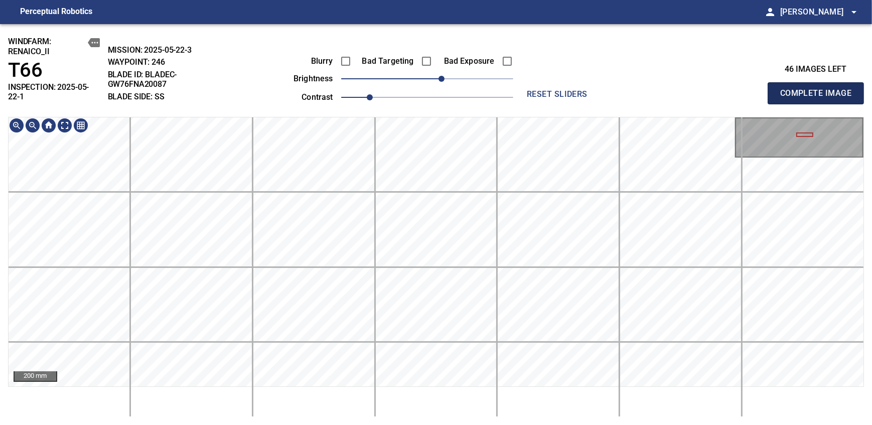
click at [819, 89] on span "Complete Image" at bounding box center [815, 93] width 74 height 14
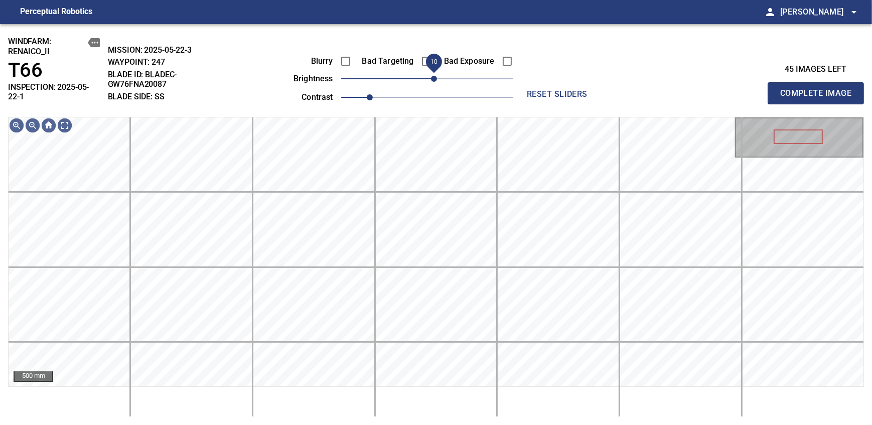
click at [434, 82] on span "10" at bounding box center [434, 79] width 6 height 6
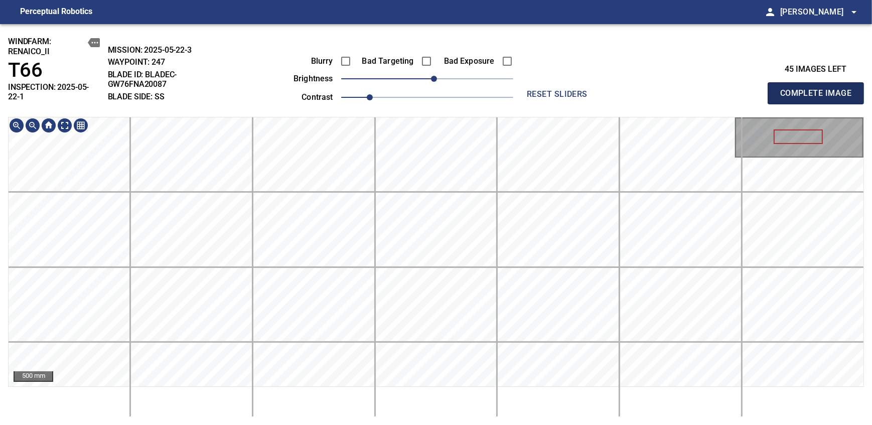
click at [819, 89] on span "Complete Image" at bounding box center [815, 93] width 74 height 14
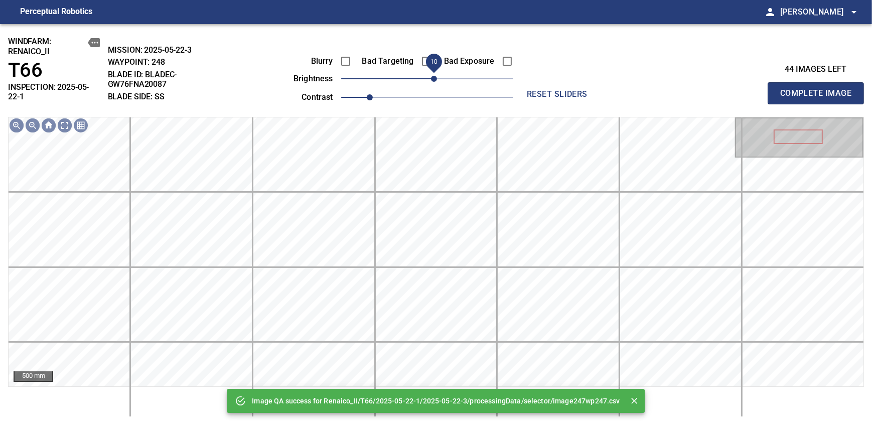
click at [431, 76] on span "10" at bounding box center [434, 79] width 6 height 6
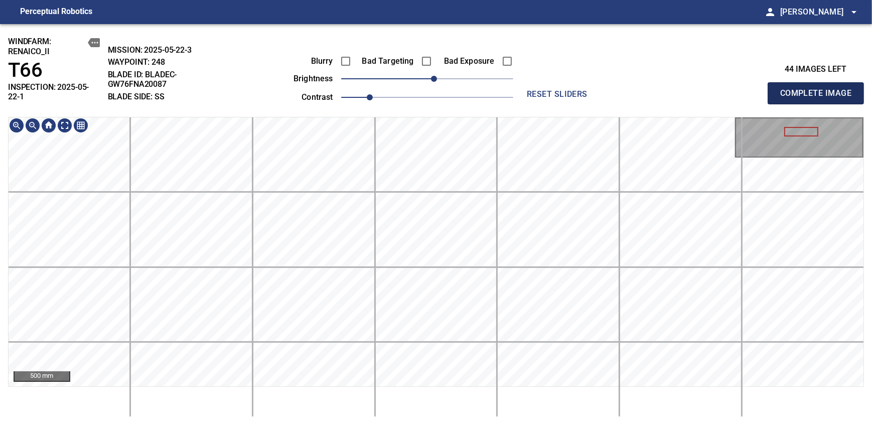
click at [819, 89] on span "Complete Image" at bounding box center [815, 93] width 74 height 14
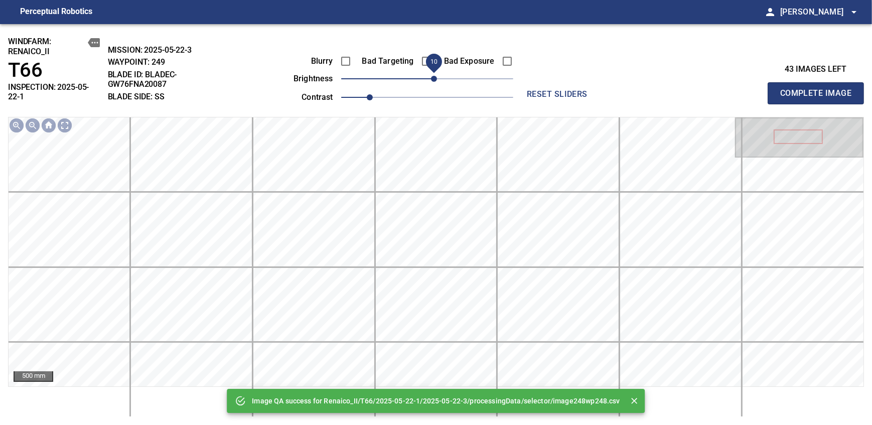
drag, startPoint x: 429, startPoint y: 81, endPoint x: 437, endPoint y: 80, distance: 8.2
click at [437, 80] on span "10" at bounding box center [434, 79] width 6 height 6
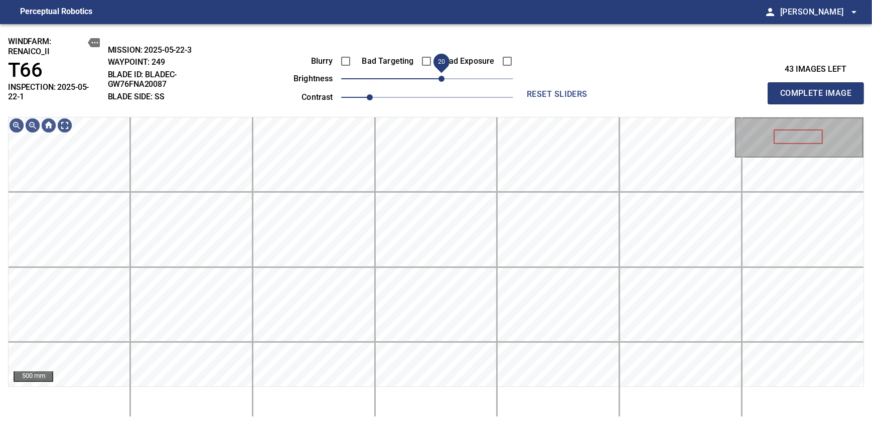
click at [439, 78] on span "20" at bounding box center [441, 79] width 6 height 6
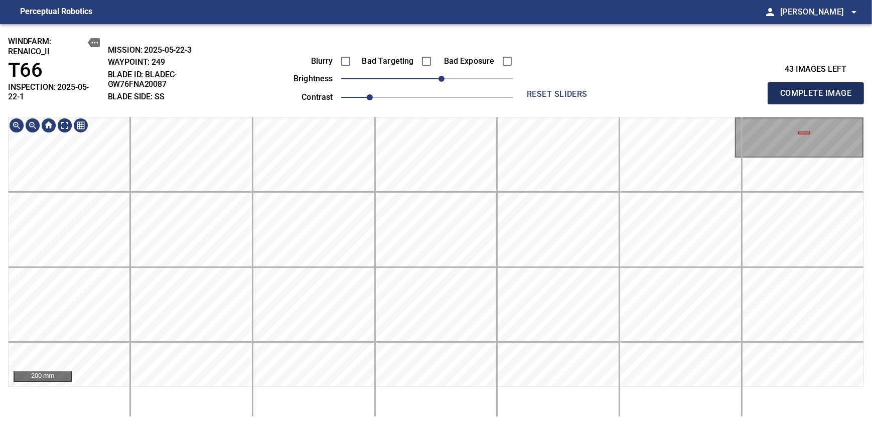
click at [819, 89] on span "Complete Image" at bounding box center [815, 93] width 74 height 14
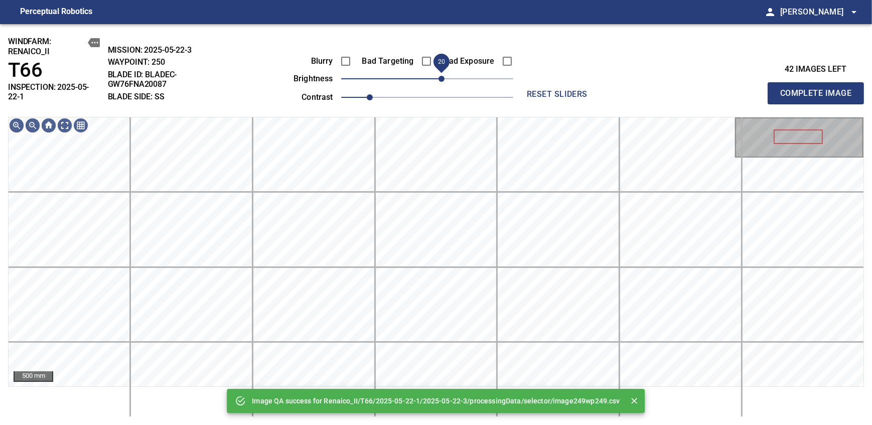
drag, startPoint x: 432, startPoint y: 81, endPoint x: 441, endPoint y: 81, distance: 8.5
click at [441, 81] on span "20" at bounding box center [441, 79] width 6 height 6
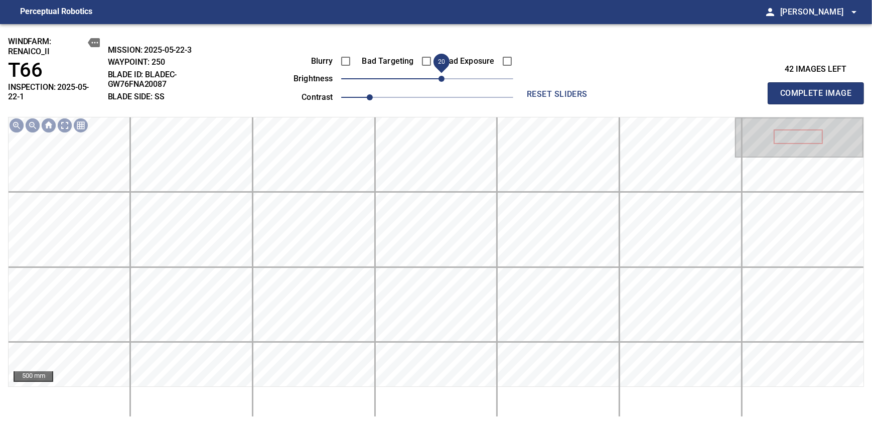
click at [819, 89] on span "Complete Image" at bounding box center [815, 93] width 74 height 14
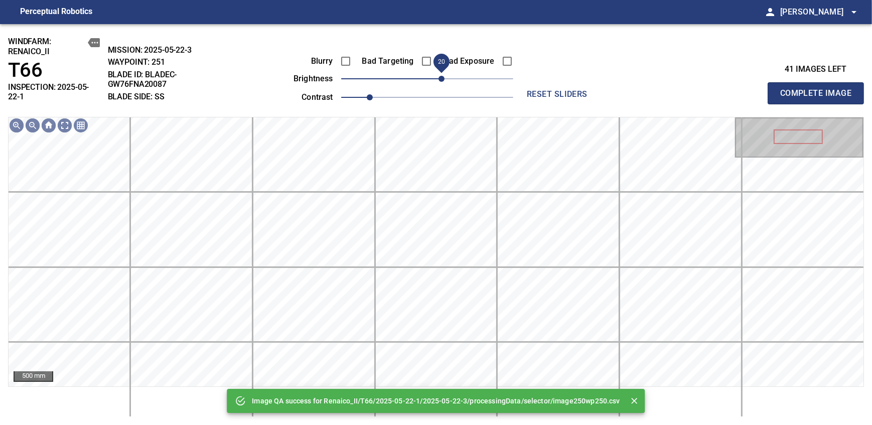
click at [441, 81] on span "20" at bounding box center [427, 79] width 172 height 14
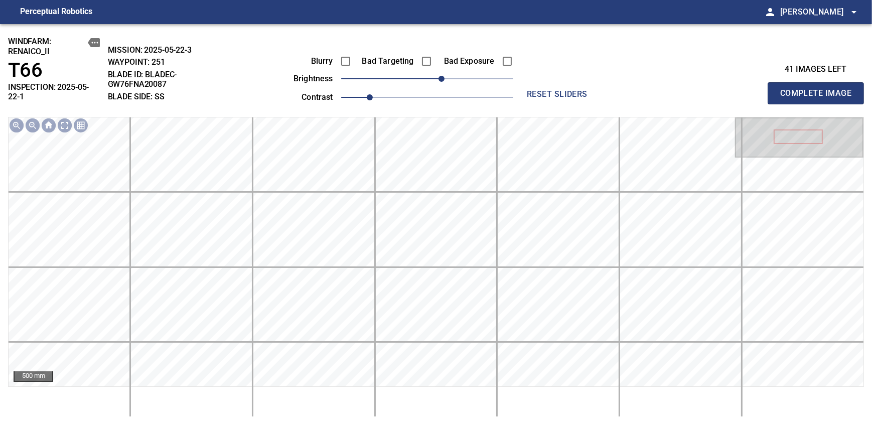
click at [819, 89] on span "Complete Image" at bounding box center [815, 93] width 74 height 14
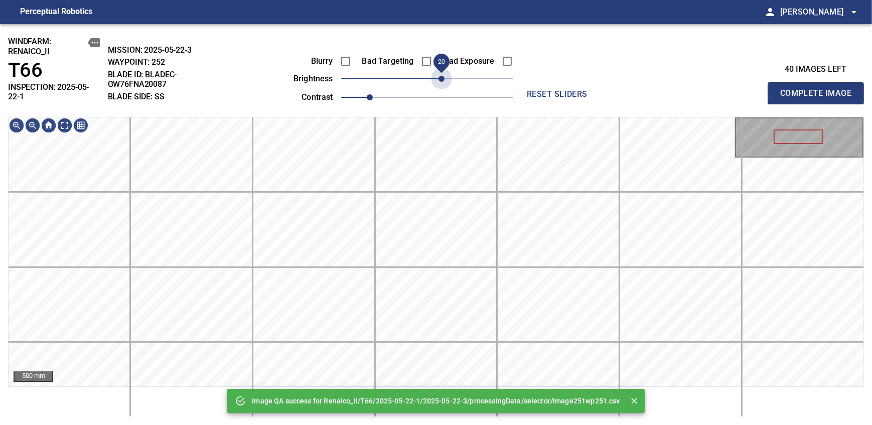
click at [441, 81] on span "20" at bounding box center [427, 79] width 172 height 14
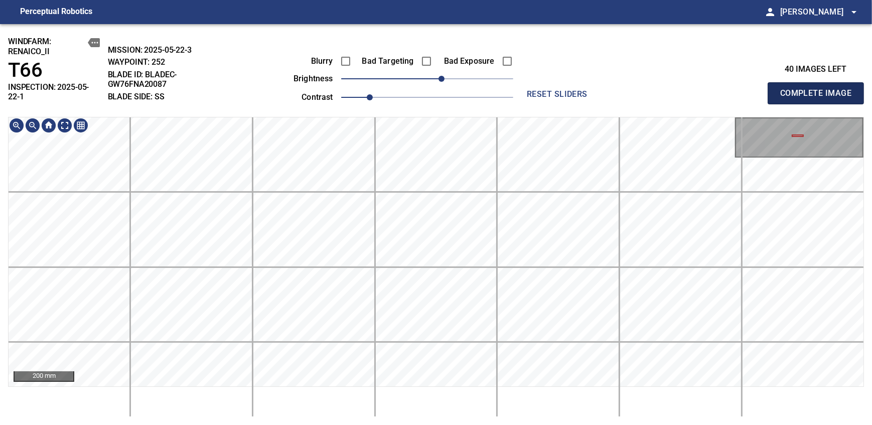
click at [819, 89] on span "Complete Image" at bounding box center [815, 93] width 74 height 14
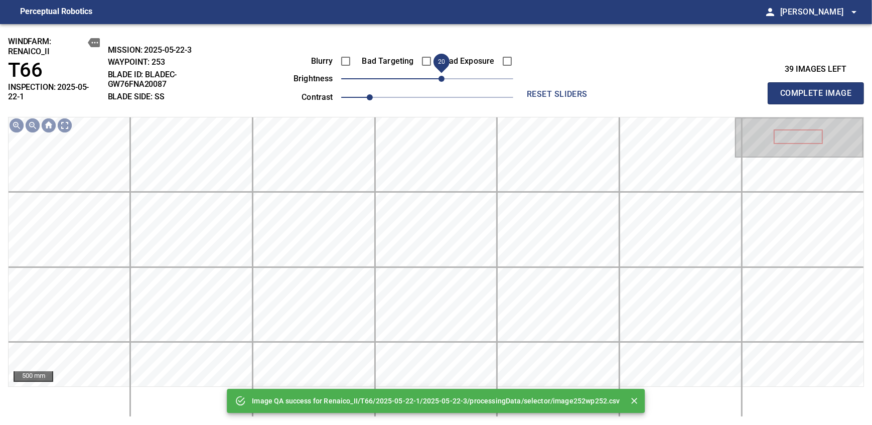
drag, startPoint x: 434, startPoint y: 80, endPoint x: 442, endPoint y: 75, distance: 9.5
click at [442, 76] on span "20" at bounding box center [441, 79] width 6 height 6
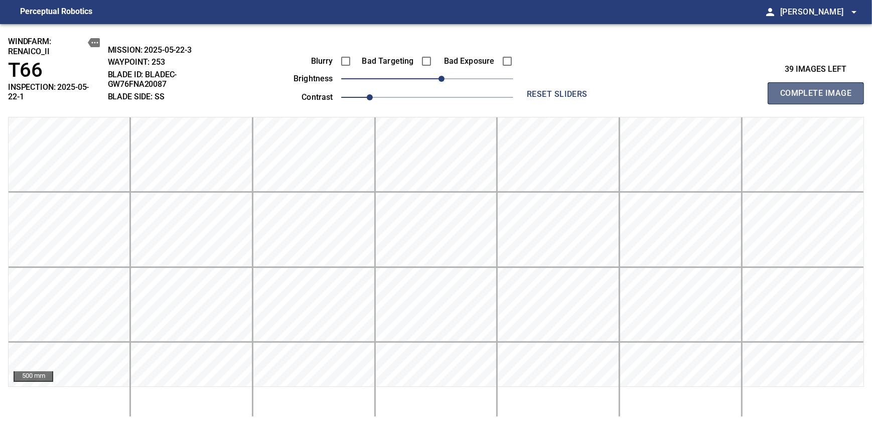
drag, startPoint x: 819, startPoint y: 89, endPoint x: 442, endPoint y: 75, distance: 376.5
click at [819, 89] on span "Complete Image" at bounding box center [815, 93] width 74 height 14
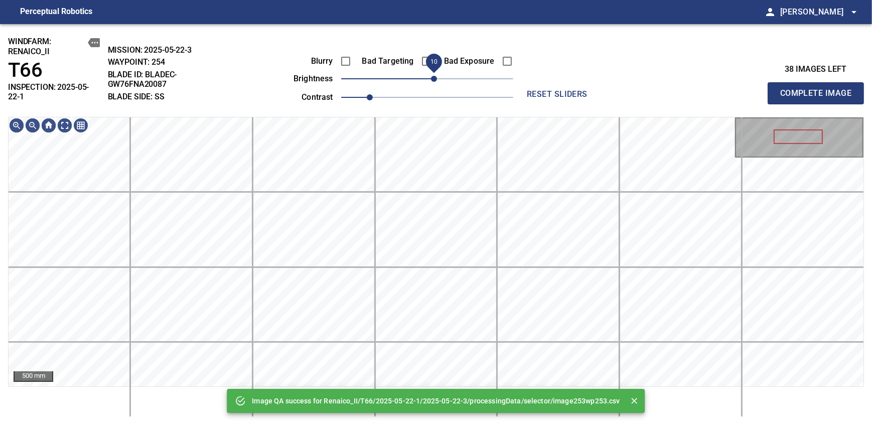
drag, startPoint x: 439, startPoint y: 79, endPoint x: 431, endPoint y: 82, distance: 8.6
click at [431, 82] on span "10" at bounding box center [427, 79] width 172 height 14
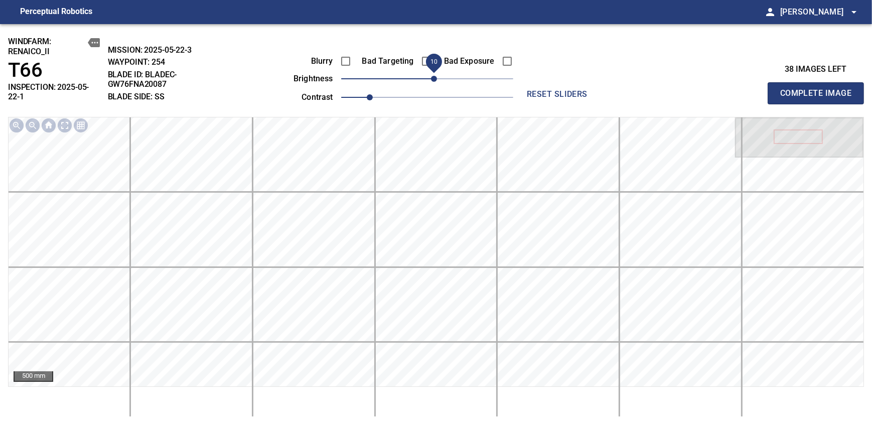
click at [819, 89] on span "Complete Image" at bounding box center [815, 93] width 74 height 14
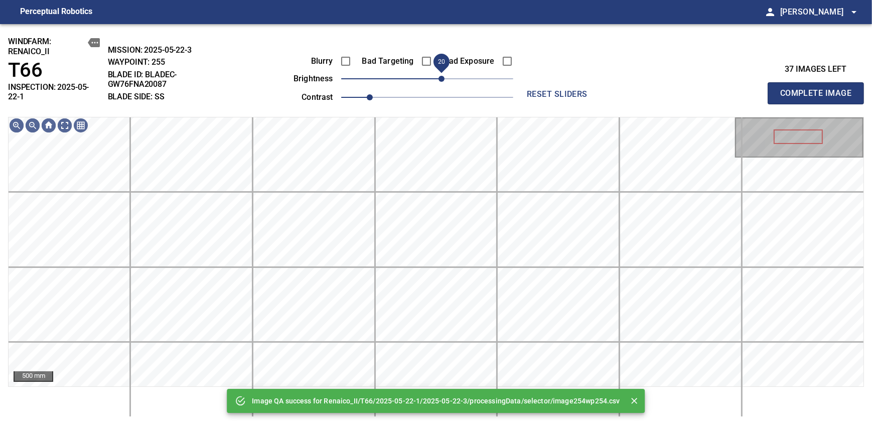
drag, startPoint x: 425, startPoint y: 82, endPoint x: 439, endPoint y: 79, distance: 14.4
click at [439, 79] on span "20" at bounding box center [441, 79] width 6 height 6
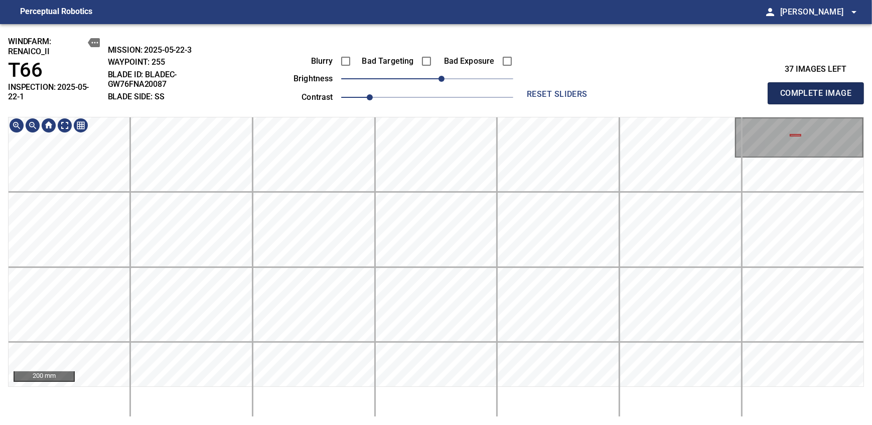
click at [819, 89] on span "Complete Image" at bounding box center [815, 93] width 74 height 14
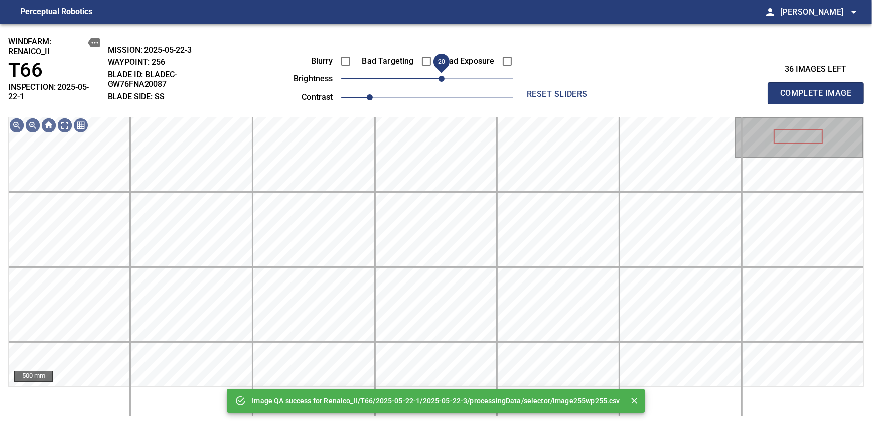
click at [439, 78] on span "20" at bounding box center [441, 79] width 6 height 6
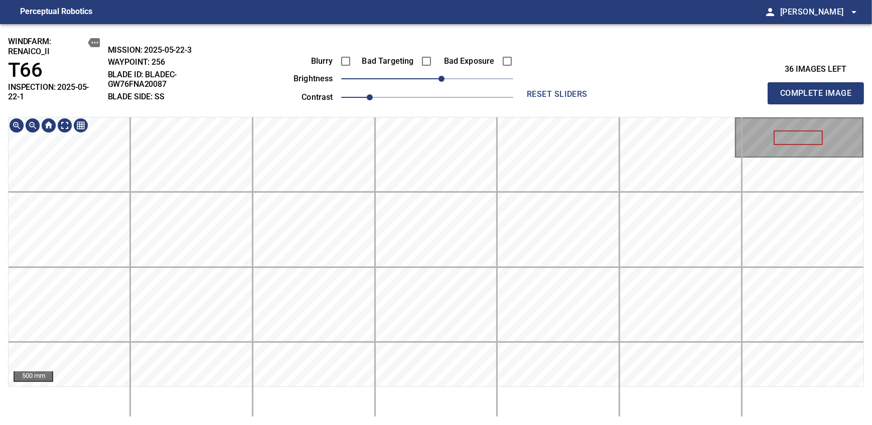
click at [406, 108] on div "windfarm: Renaico_II T66 INSPECTION: 2025-05-22-1 MISSION: 2025-05-22-3 WAYPOIN…" at bounding box center [436, 224] width 872 height 401
click at [819, 89] on span "Complete Image" at bounding box center [815, 93] width 74 height 14
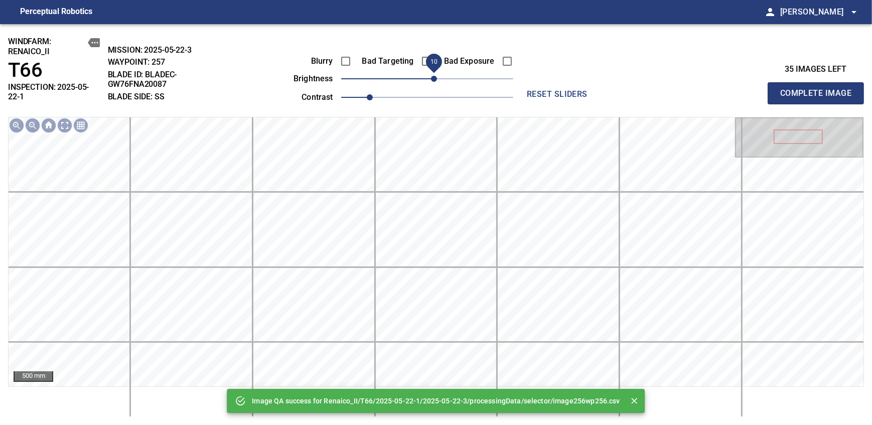
click at [436, 78] on span "10" at bounding box center [434, 79] width 6 height 6
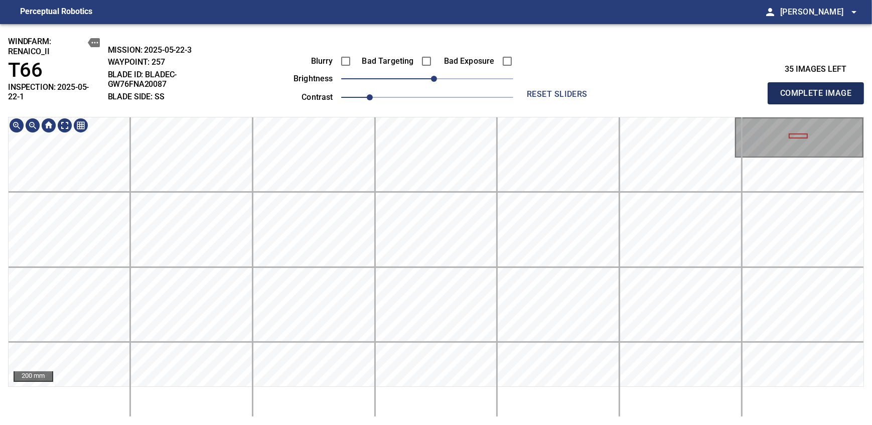
click at [819, 89] on span "Complete Image" at bounding box center [815, 93] width 74 height 14
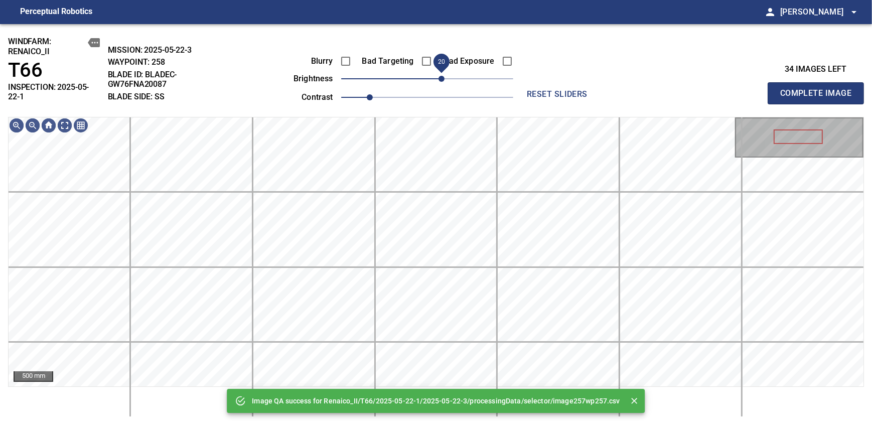
drag, startPoint x: 436, startPoint y: 78, endPoint x: 442, endPoint y: 76, distance: 6.3
click at [442, 76] on span "20" at bounding box center [441, 79] width 6 height 6
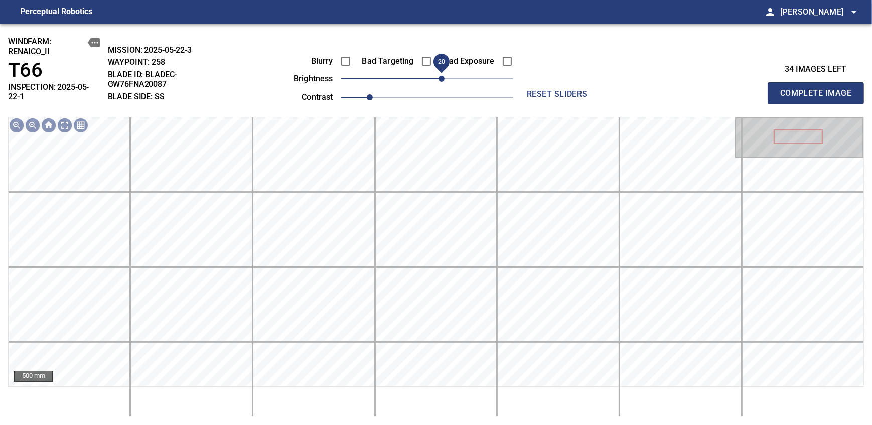
click at [819, 89] on span "Complete Image" at bounding box center [815, 93] width 74 height 14
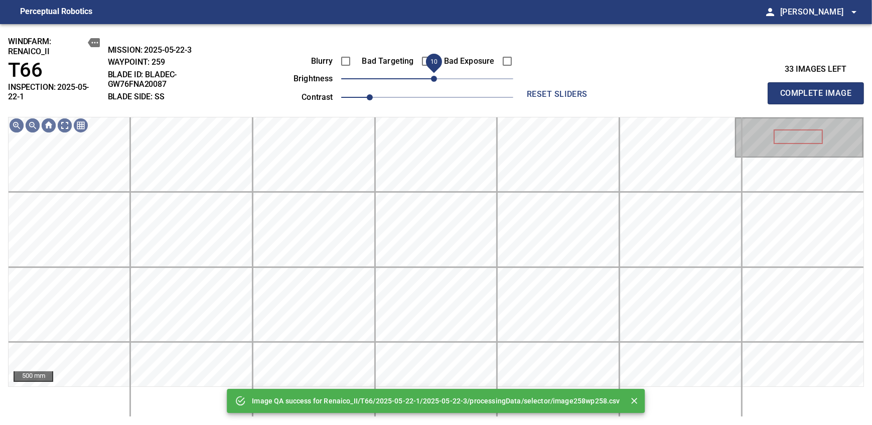
click at [434, 80] on span "10" at bounding box center [427, 79] width 172 height 14
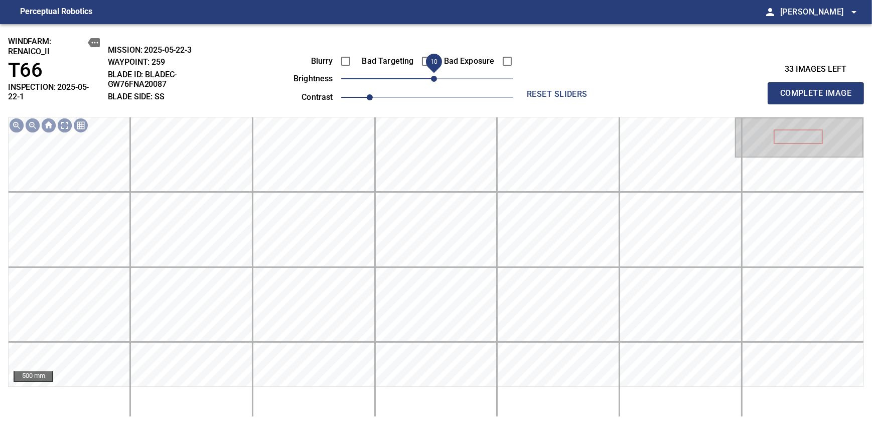
click at [819, 89] on span "Complete Image" at bounding box center [815, 93] width 74 height 14
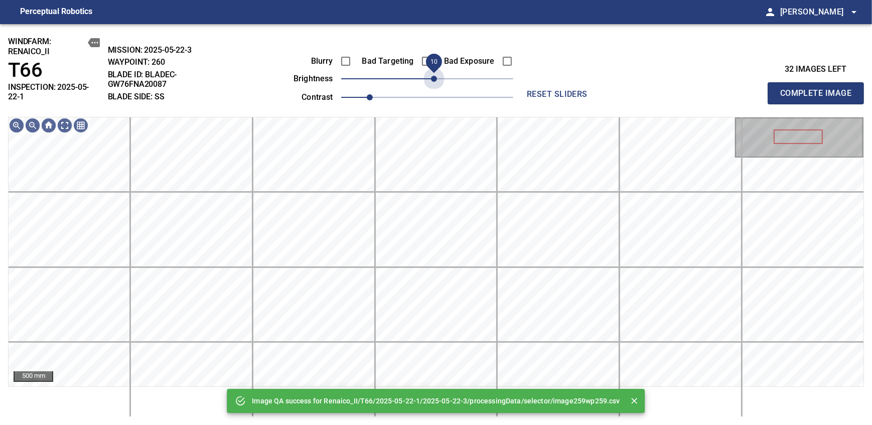
click at [434, 80] on span "10" at bounding box center [434, 79] width 6 height 6
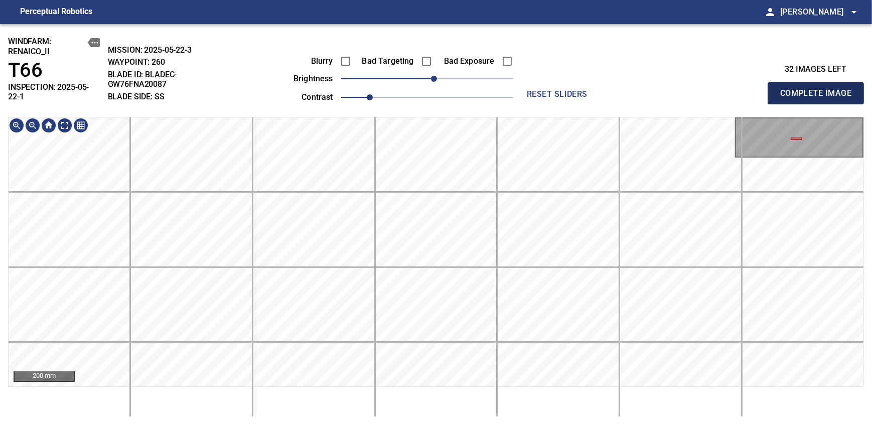
click at [819, 89] on span "Complete Image" at bounding box center [815, 93] width 74 height 14
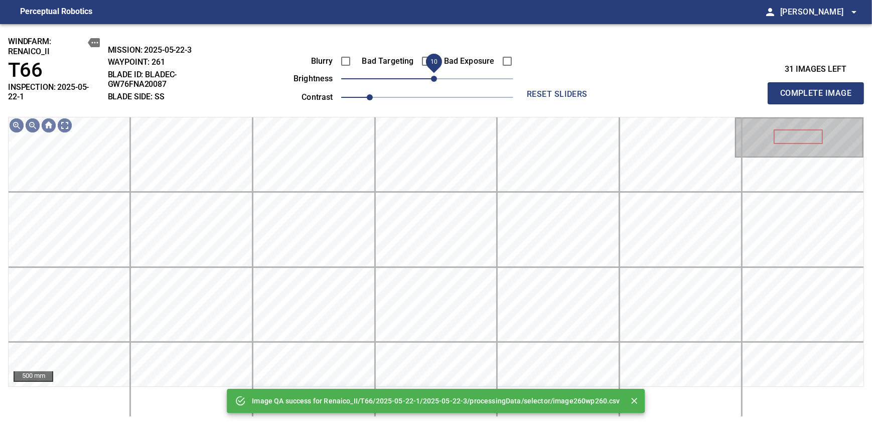
click at [434, 77] on span "10" at bounding box center [434, 79] width 6 height 6
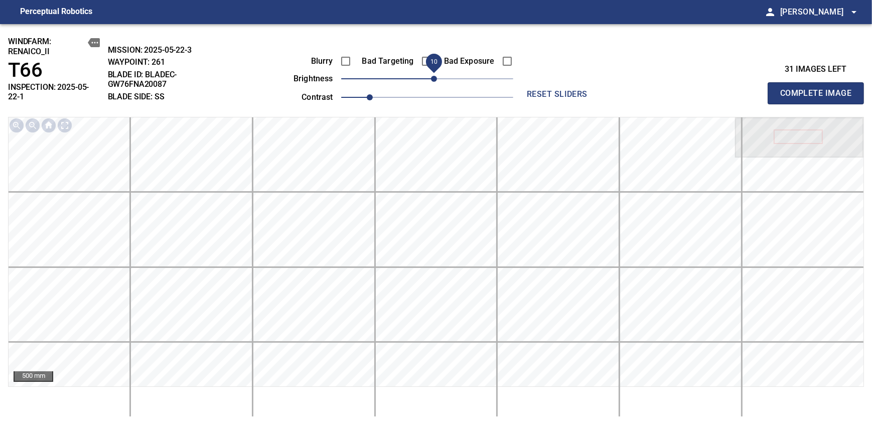
click at [819, 89] on span "Complete Image" at bounding box center [815, 93] width 74 height 14
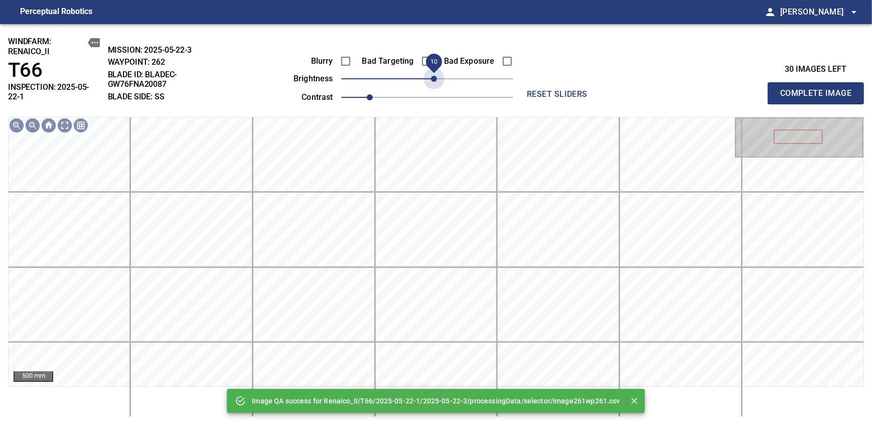
click at [431, 78] on span "10" at bounding box center [434, 79] width 6 height 6
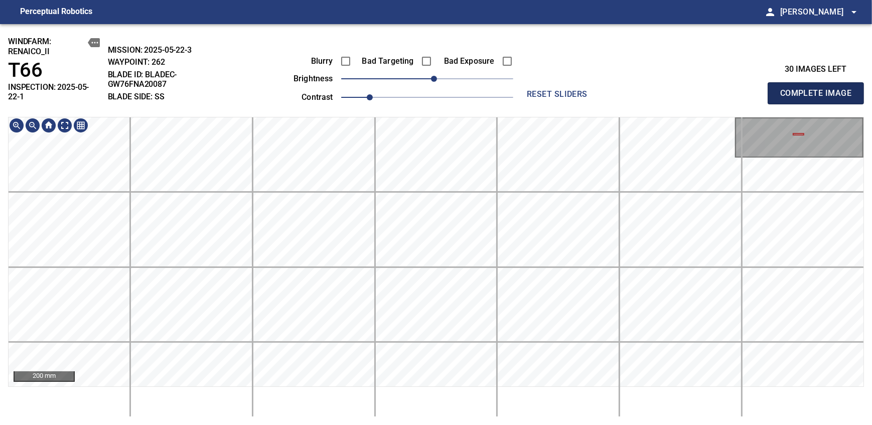
click at [819, 89] on span "Complete Image" at bounding box center [815, 93] width 74 height 14
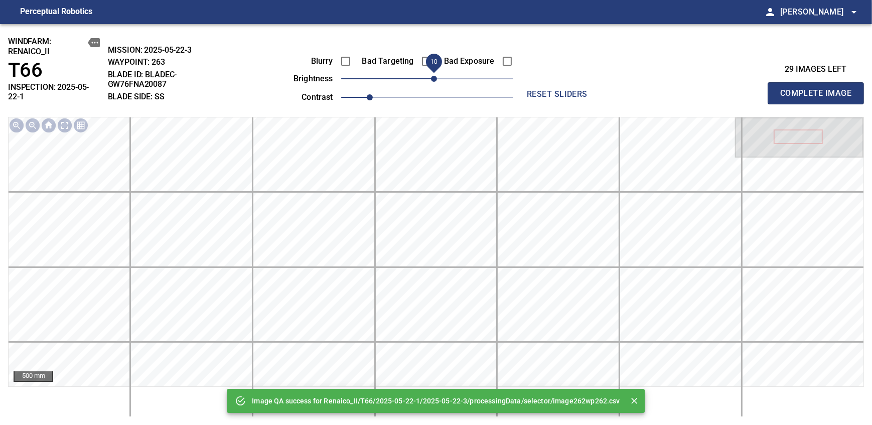
drag, startPoint x: 429, startPoint y: 76, endPoint x: 436, endPoint y: 76, distance: 6.5
click at [436, 76] on span "10" at bounding box center [434, 79] width 6 height 6
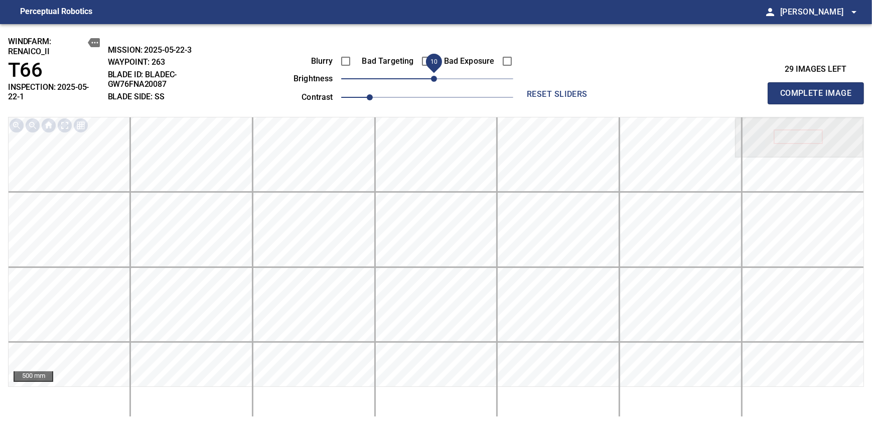
click at [819, 89] on span "Complete Image" at bounding box center [815, 93] width 74 height 14
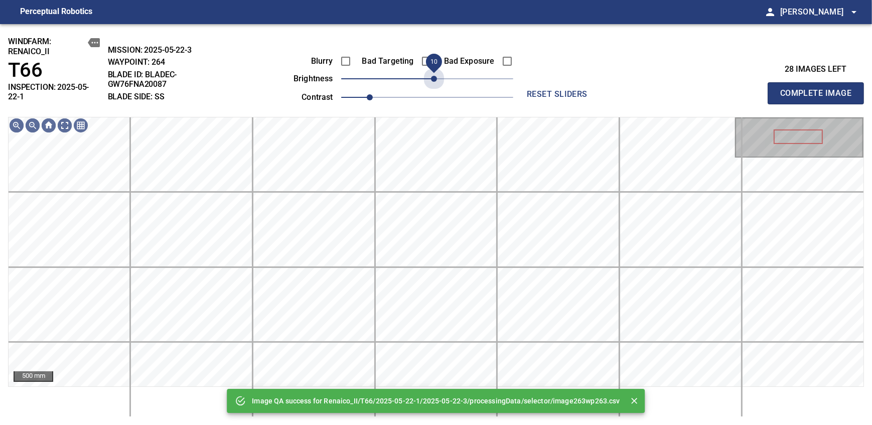
click at [436, 76] on span "10" at bounding box center [434, 79] width 6 height 6
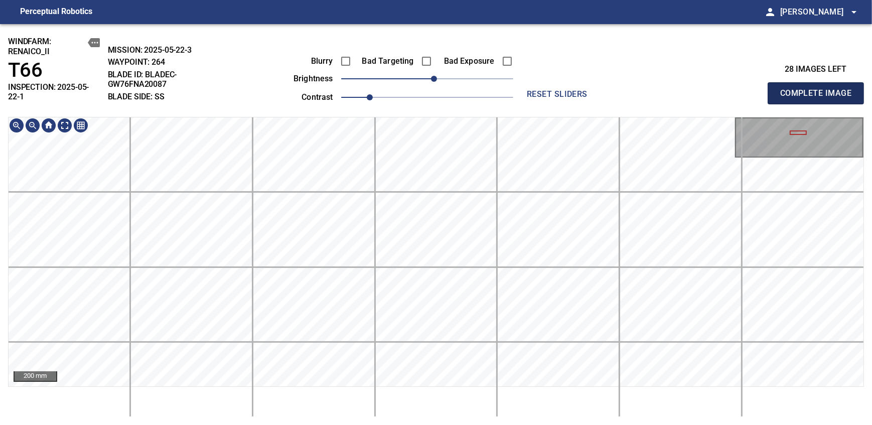
click at [819, 89] on span "Complete Image" at bounding box center [815, 93] width 74 height 14
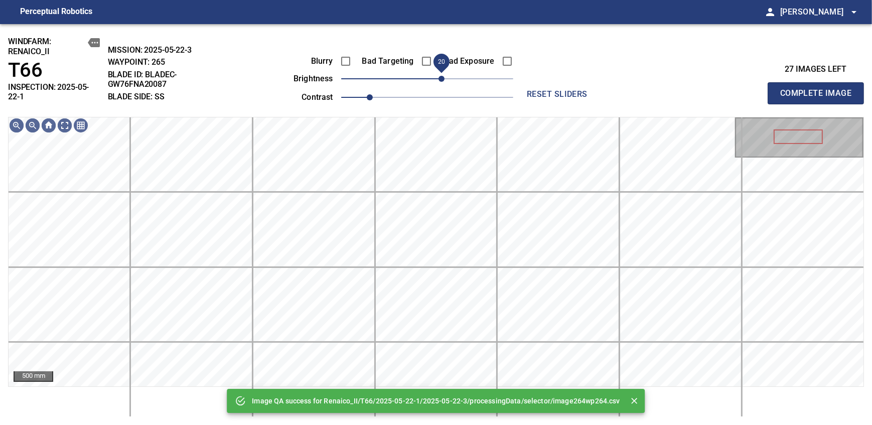
click at [443, 81] on span "20" at bounding box center [441, 79] width 6 height 6
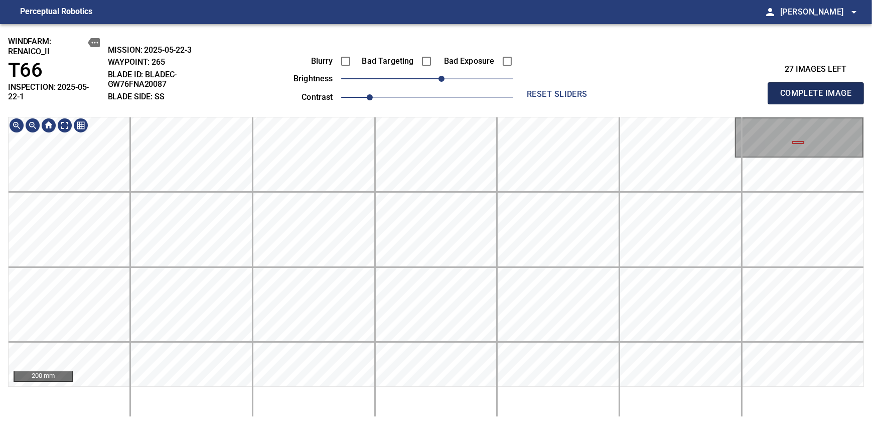
click at [819, 89] on span "Complete Image" at bounding box center [815, 93] width 74 height 14
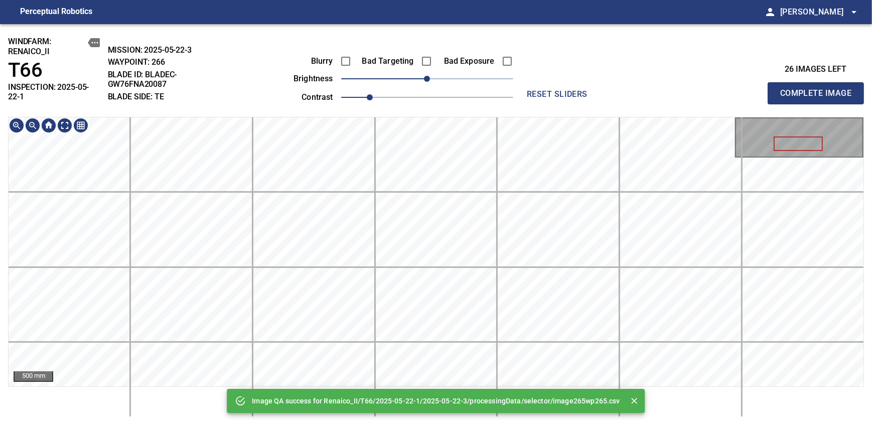
click at [423, 69] on div "Image QA success for Renaico_II/T66/2025-05-22-1/2025-05-22-3/processingData/se…" at bounding box center [436, 224] width 872 height 401
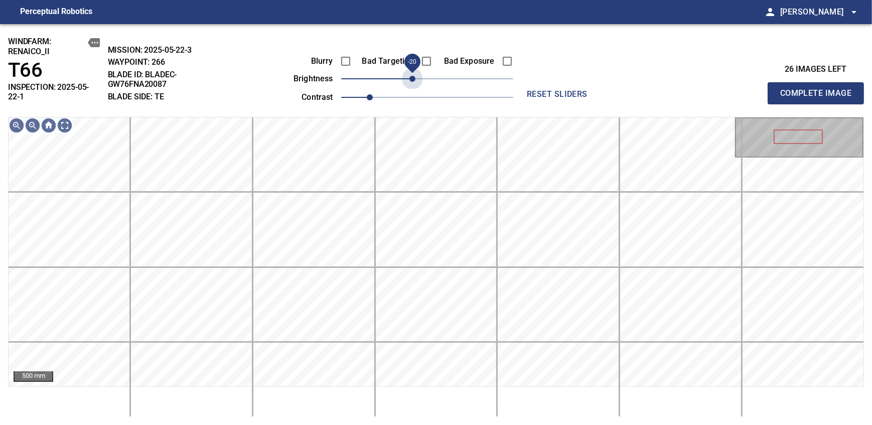
drag, startPoint x: 426, startPoint y: 86, endPoint x: 413, endPoint y: 89, distance: 13.5
click at [413, 89] on div "Blurry Bad Targeting Bad Exposure brightness -20 contrast 1" at bounding box center [392, 78] width 242 height 54
click at [819, 89] on span "Complete Image" at bounding box center [815, 93] width 74 height 14
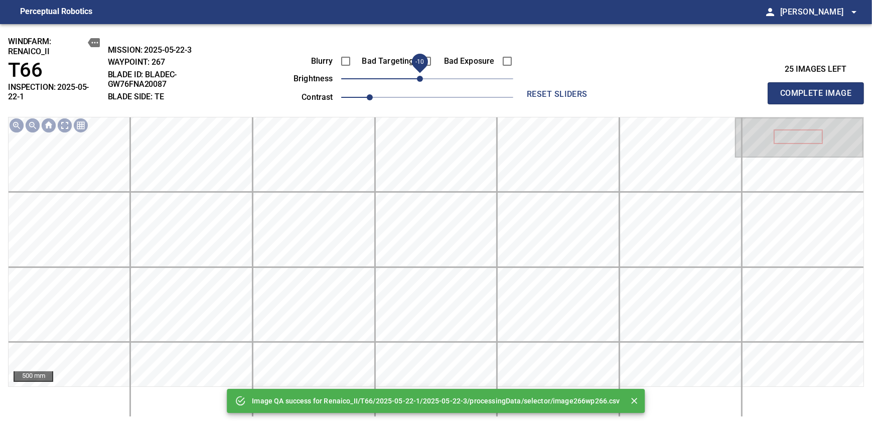
click at [421, 81] on span "-10" at bounding box center [420, 79] width 6 height 6
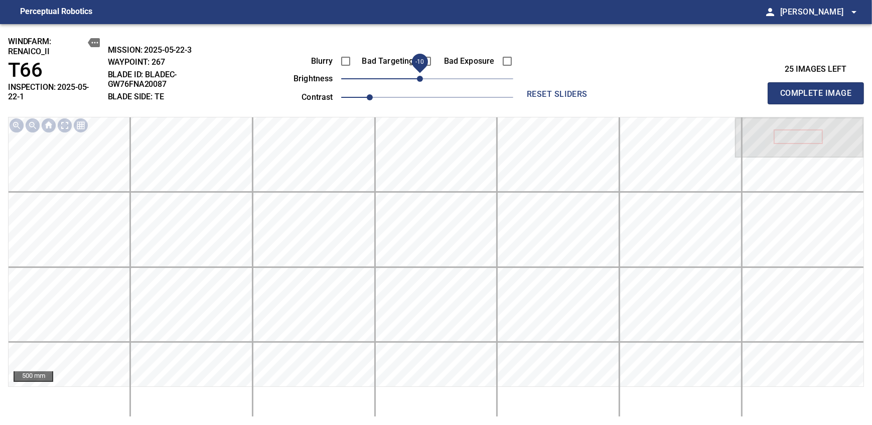
click at [819, 89] on span "Complete Image" at bounding box center [815, 93] width 74 height 14
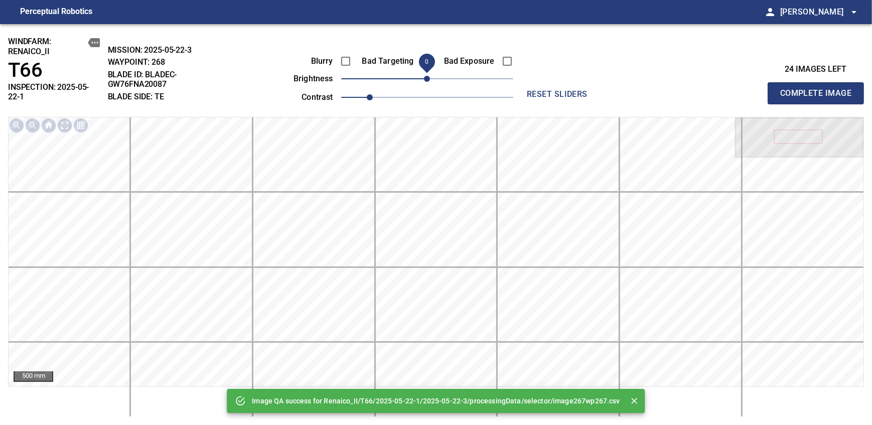
click at [819, 89] on span "Complete Image" at bounding box center [815, 93] width 74 height 14
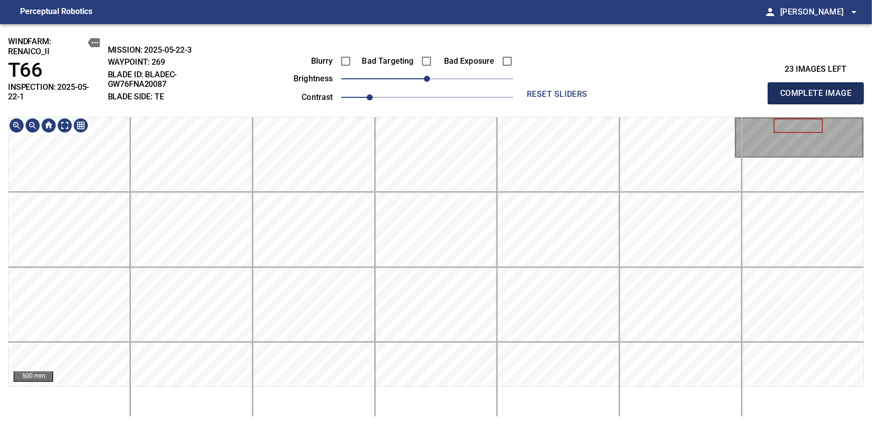
click at [819, 89] on span "Complete Image" at bounding box center [815, 93] width 74 height 14
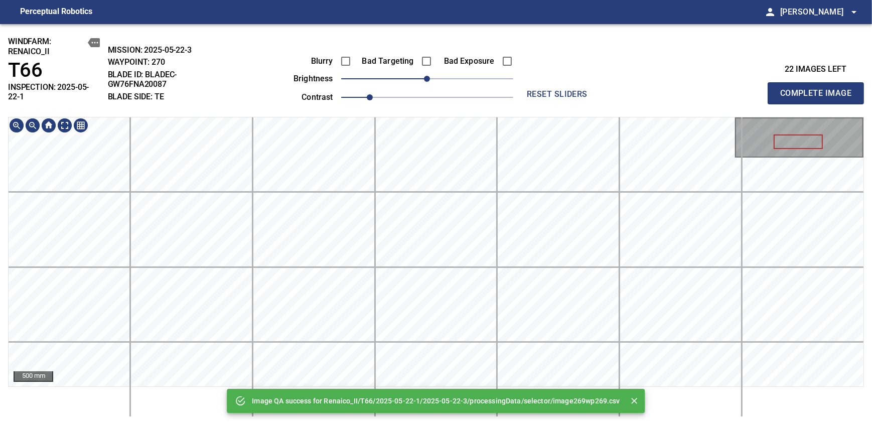
click at [437, 59] on div "Image QA success for Renaico_II/T66/2025-05-22-1/2025-05-22-3/processingData/se…" at bounding box center [436, 224] width 872 height 401
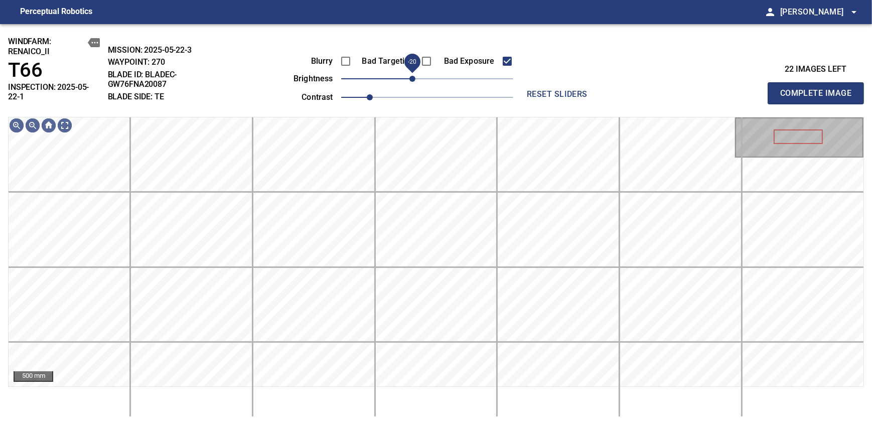
drag, startPoint x: 423, startPoint y: 80, endPoint x: 414, endPoint y: 83, distance: 10.0
click at [414, 82] on span "-20" at bounding box center [412, 79] width 6 height 6
click at [819, 89] on span "Complete Image" at bounding box center [815, 93] width 74 height 14
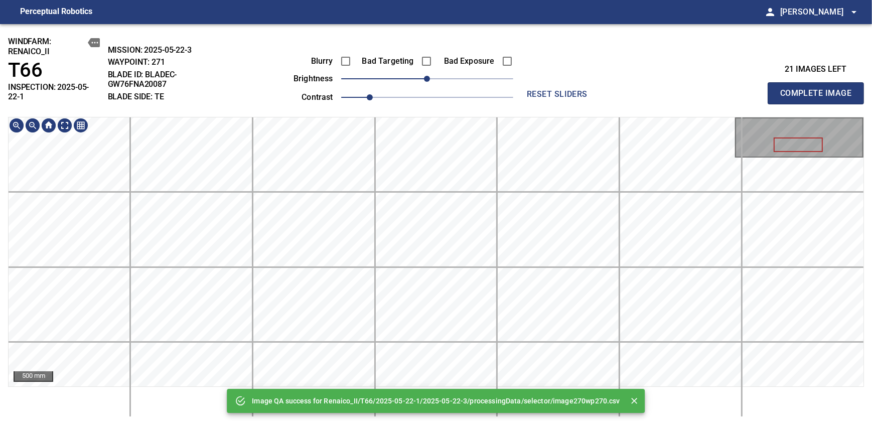
click at [487, 65] on div "Image QA success for Renaico_II/T66/2025-05-22-1/2025-05-22-3/processingData/se…" at bounding box center [436, 224] width 872 height 401
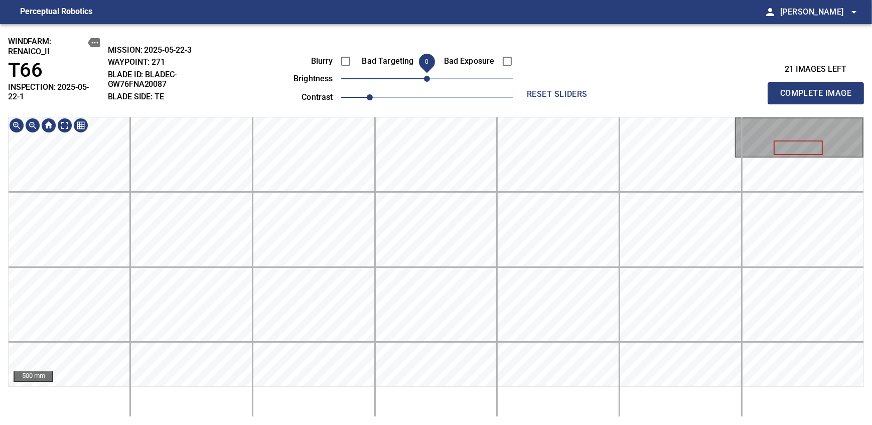
click at [424, 80] on span "0" at bounding box center [427, 79] width 6 height 6
click at [431, 67] on div "windfarm: Renaico_II T66 INSPECTION: 2025-05-22-1 MISSION: 2025-05-22-3 WAYPOIN…" at bounding box center [436, 224] width 872 height 401
click at [819, 89] on span "Complete Image" at bounding box center [815, 93] width 74 height 14
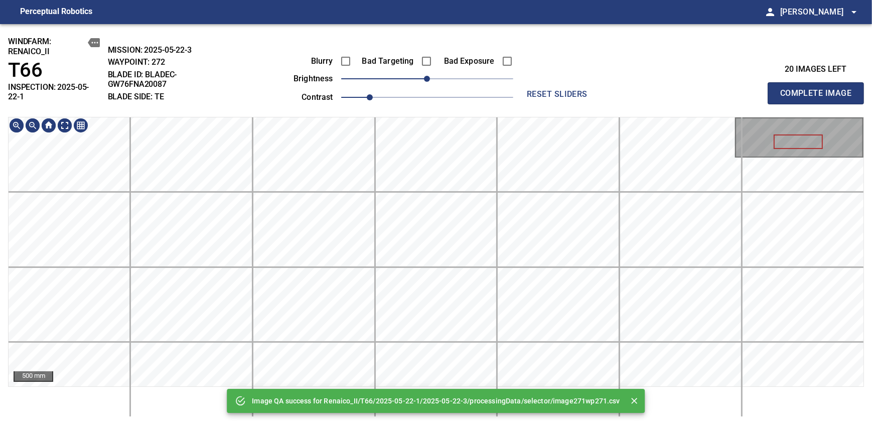
click at [452, 99] on div "Image QA success for Renaico_II/T66/2025-05-22-1/2025-05-22-3/processingData/se…" at bounding box center [436, 224] width 872 height 401
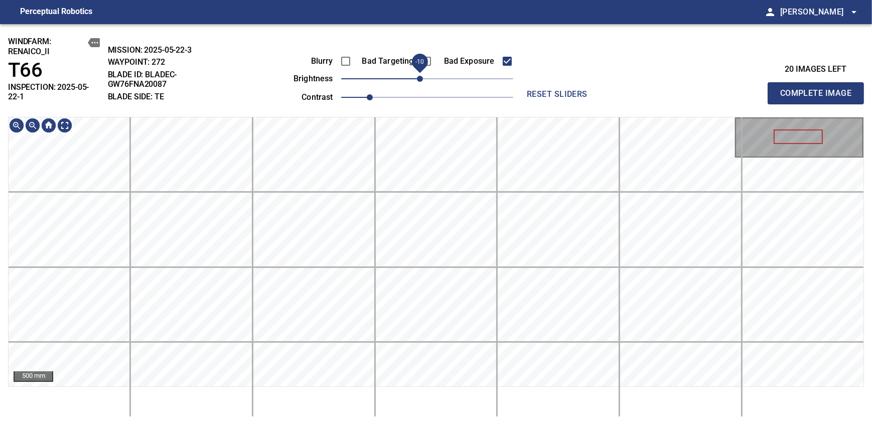
click at [419, 76] on span "-10" at bounding box center [420, 79] width 6 height 6
click at [819, 89] on span "Complete Image" at bounding box center [815, 93] width 74 height 14
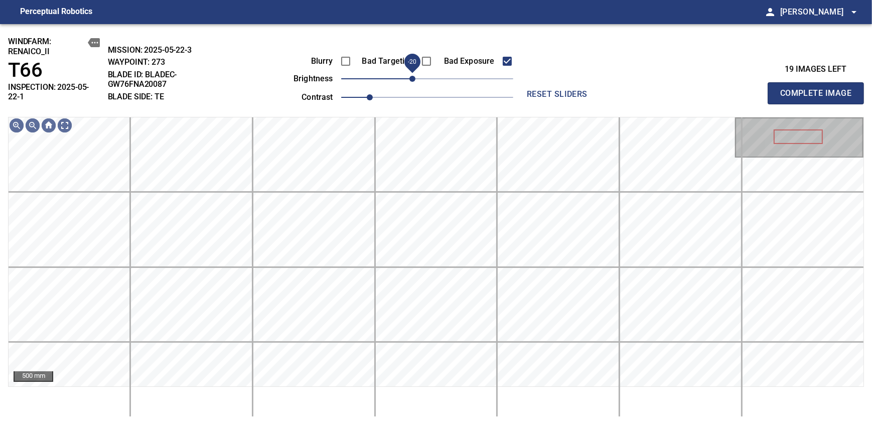
drag, startPoint x: 421, startPoint y: 80, endPoint x: 414, endPoint y: 83, distance: 7.2
click at [414, 82] on span "-20" at bounding box center [412, 79] width 6 height 6
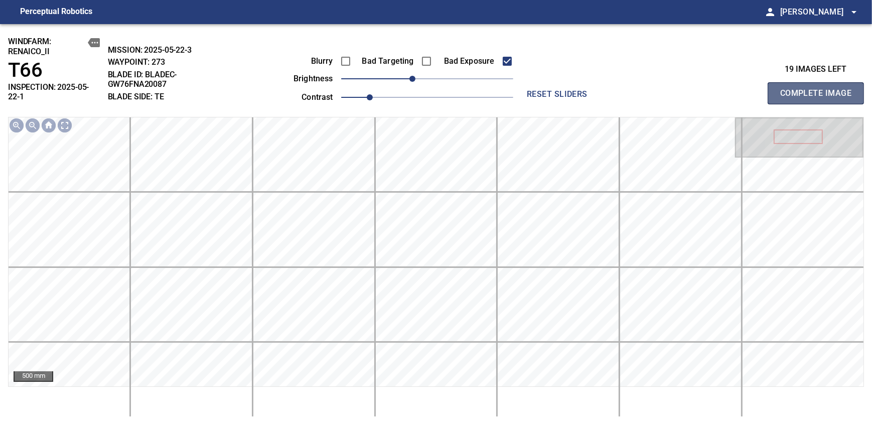
click at [819, 89] on span "Complete Image" at bounding box center [815, 93] width 74 height 14
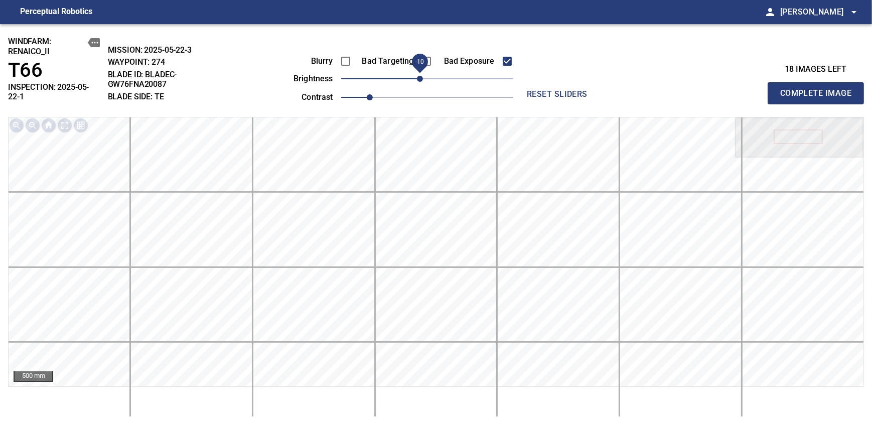
click at [419, 81] on span "-10" at bounding box center [420, 79] width 6 height 6
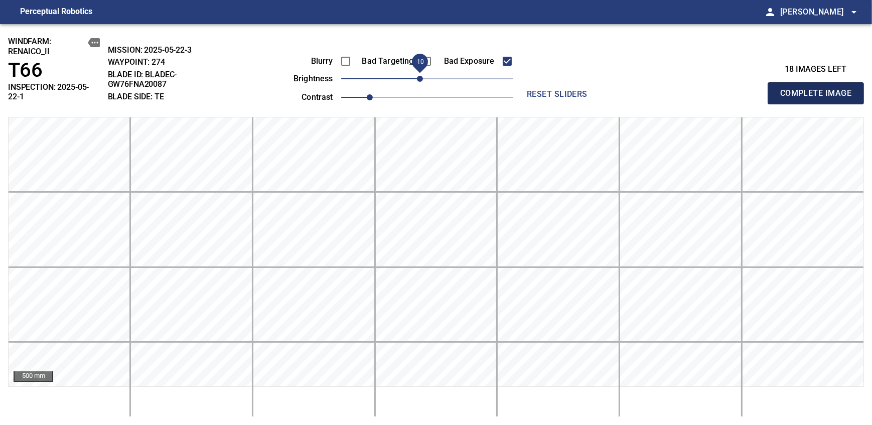
click at [819, 89] on span "Complete Image" at bounding box center [815, 93] width 74 height 14
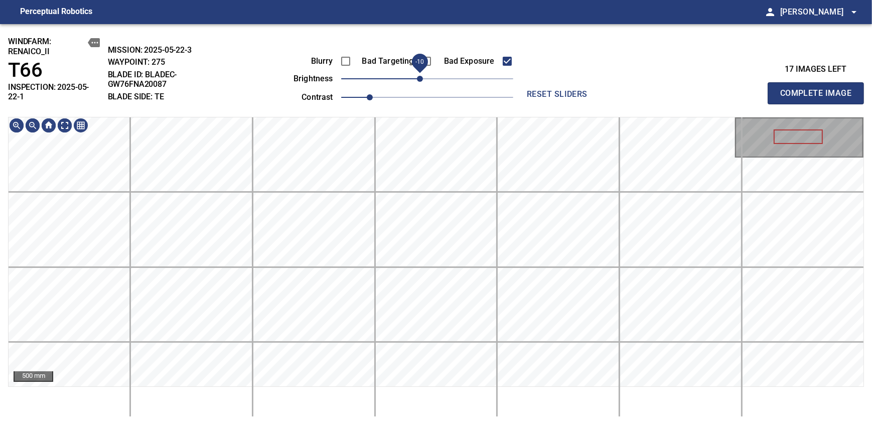
click at [419, 81] on span "-10" at bounding box center [420, 79] width 6 height 6
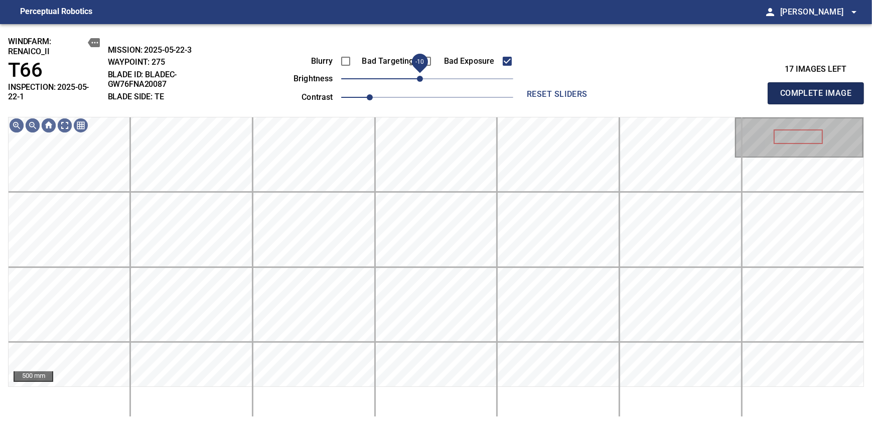
click at [819, 89] on span "Complete Image" at bounding box center [815, 93] width 74 height 14
drag, startPoint x: 429, startPoint y: 75, endPoint x: 413, endPoint y: 81, distance: 17.1
click at [417, 81] on span "-10" at bounding box center [420, 79] width 6 height 6
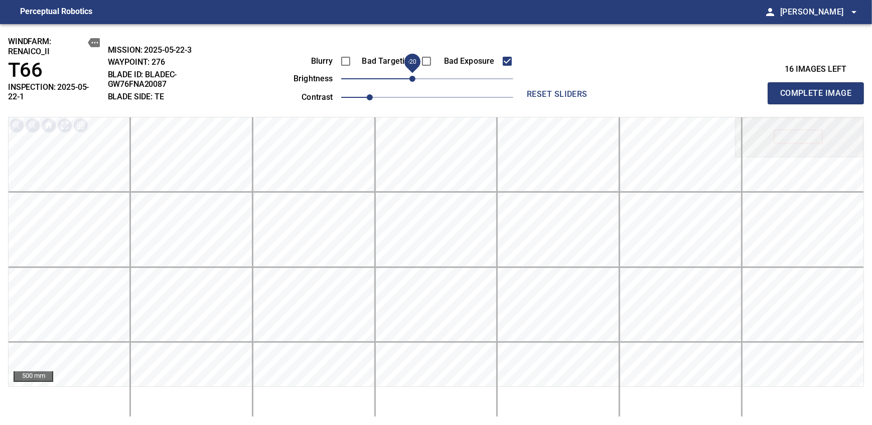
drag, startPoint x: 413, startPoint y: 81, endPoint x: 417, endPoint y: 78, distance: 5.4
click at [415, 78] on span "-20" at bounding box center [412, 79] width 6 height 6
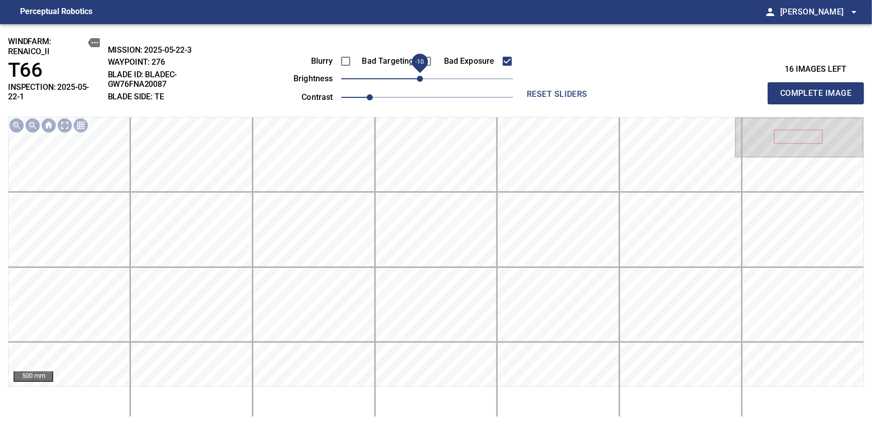
click at [819, 89] on span "Complete Image" at bounding box center [815, 93] width 74 height 14
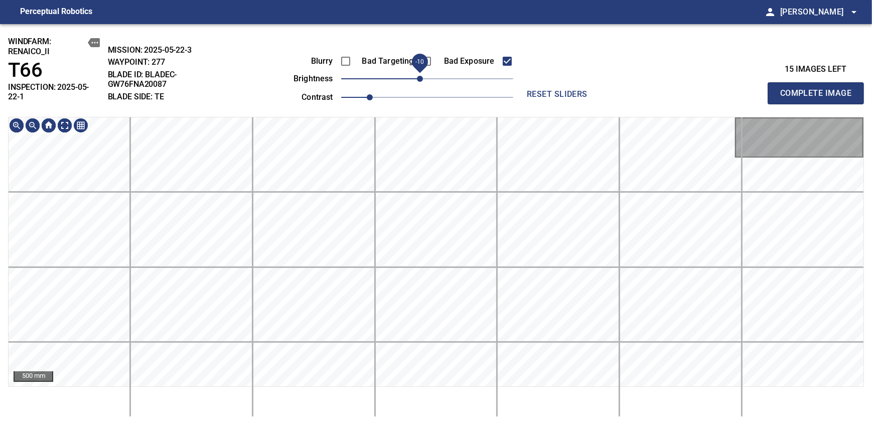
click at [421, 79] on span "-10" at bounding box center [420, 79] width 6 height 6
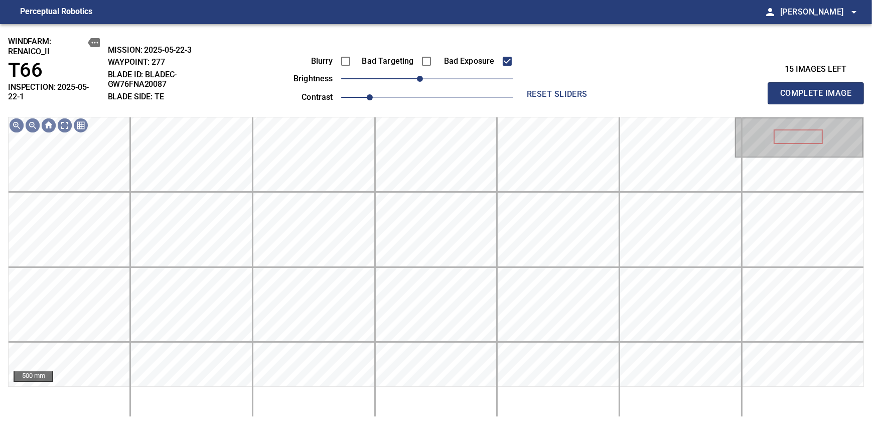
click at [819, 89] on span "Complete Image" at bounding box center [815, 93] width 74 height 14
click at [421, 77] on span "-10" at bounding box center [420, 79] width 6 height 6
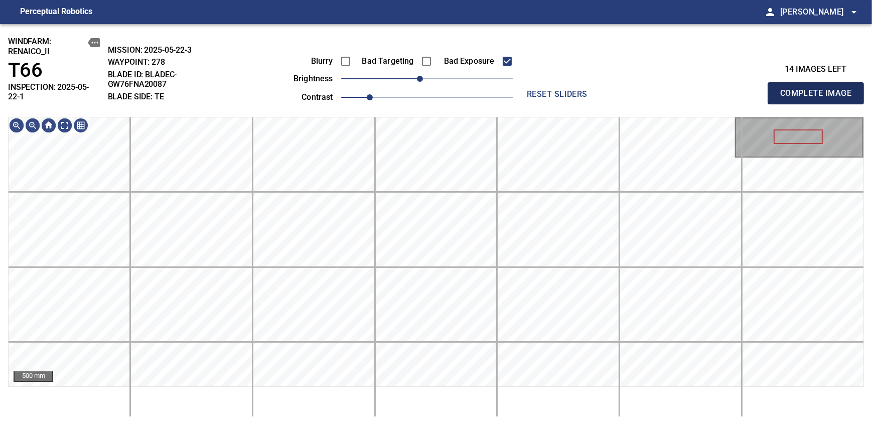
click at [819, 89] on span "Complete Image" at bounding box center [815, 93] width 74 height 14
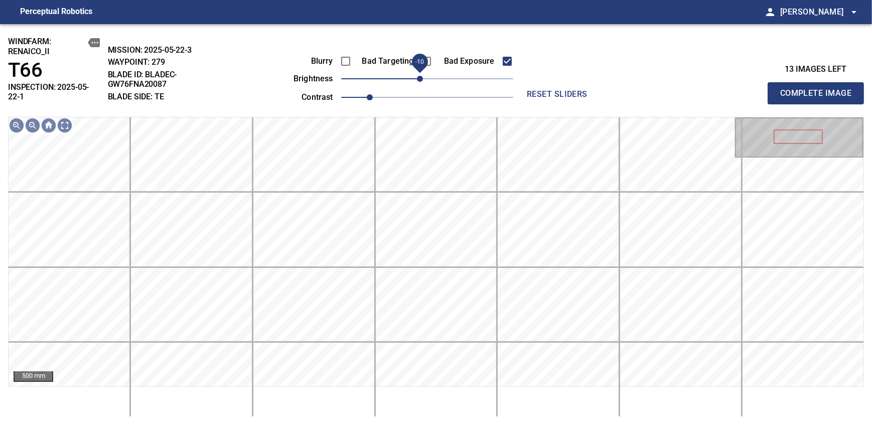
click at [421, 78] on span "-10" at bounding box center [420, 79] width 6 height 6
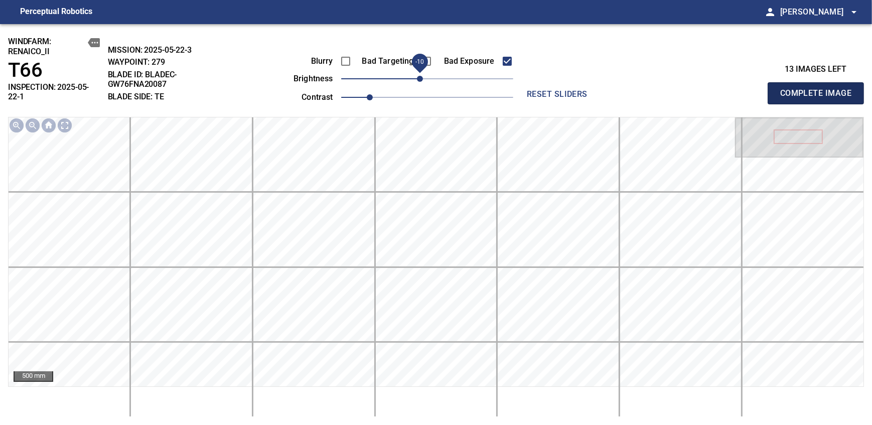
click at [819, 89] on span "Complete Image" at bounding box center [815, 93] width 74 height 14
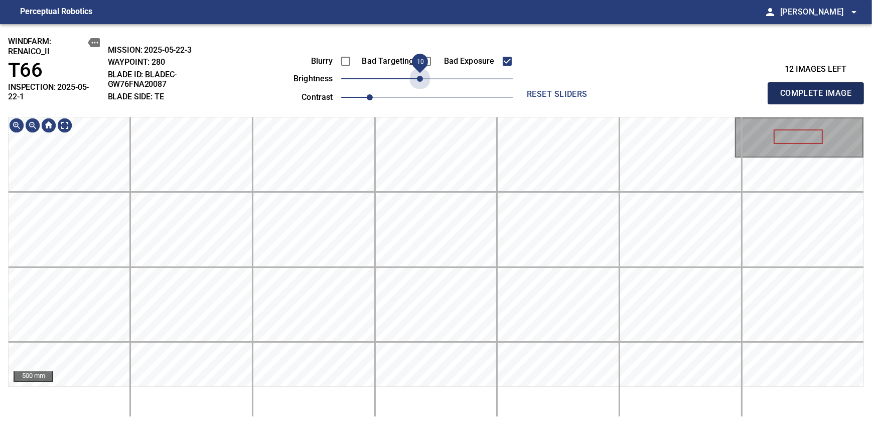
drag, startPoint x: 422, startPoint y: 78, endPoint x: 819, endPoint y: 89, distance: 396.9
click at [421, 79] on span "-10" at bounding box center [420, 79] width 6 height 6
click at [819, 89] on span "Complete Image" at bounding box center [815, 93] width 74 height 14
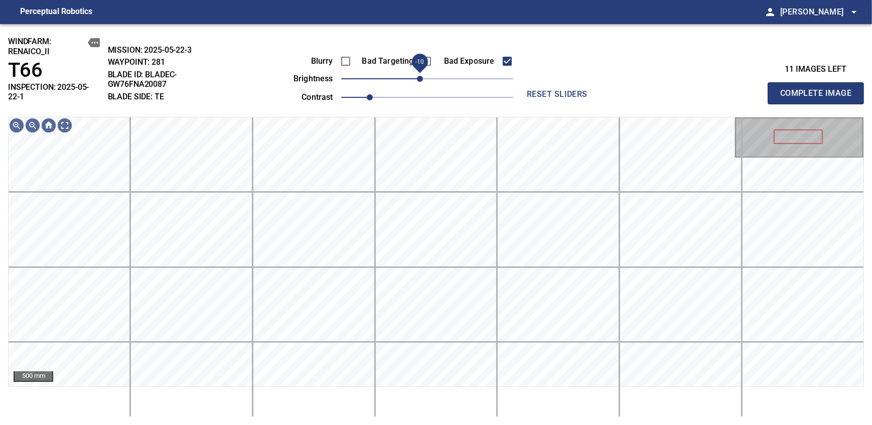
click at [422, 82] on span "-10" at bounding box center [420, 79] width 6 height 6
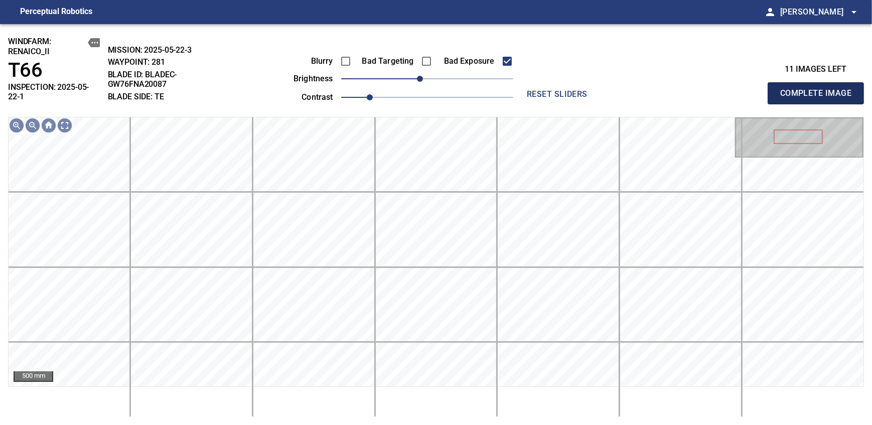
click at [819, 89] on span "Complete Image" at bounding box center [815, 93] width 74 height 14
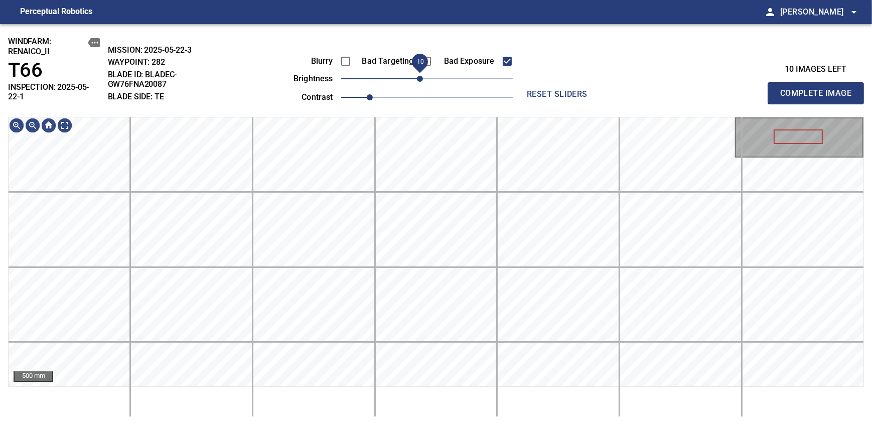
click at [421, 77] on span "-10" at bounding box center [420, 79] width 6 height 6
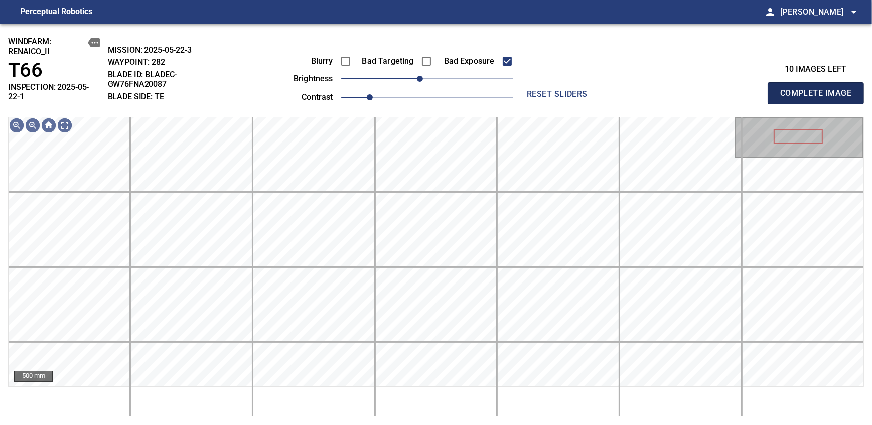
click at [819, 89] on span "Complete Image" at bounding box center [815, 93] width 74 height 14
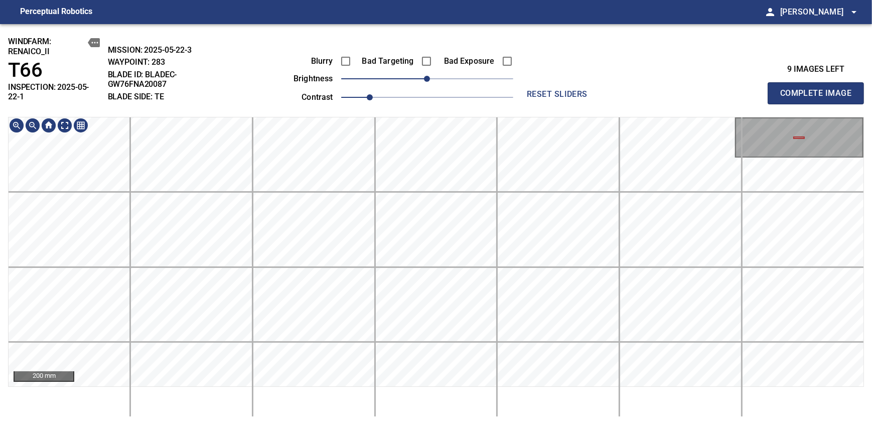
click at [502, 411] on div "200 mm" at bounding box center [436, 267] width 856 height 300
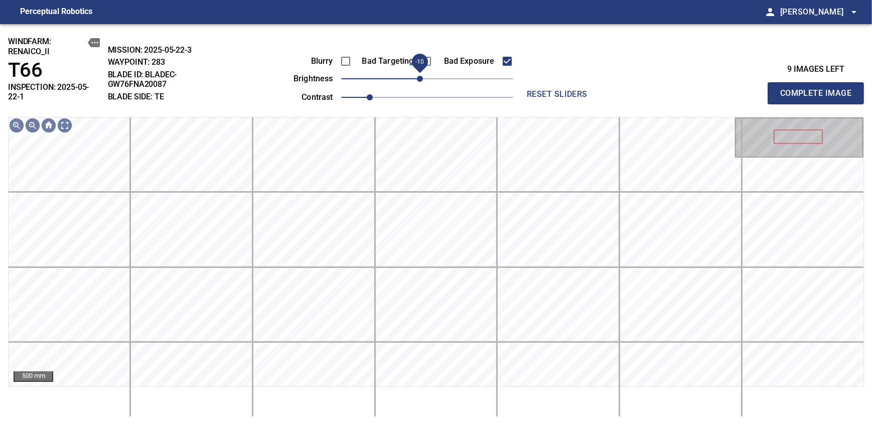
click at [423, 80] on span "-10" at bounding box center [420, 79] width 6 height 6
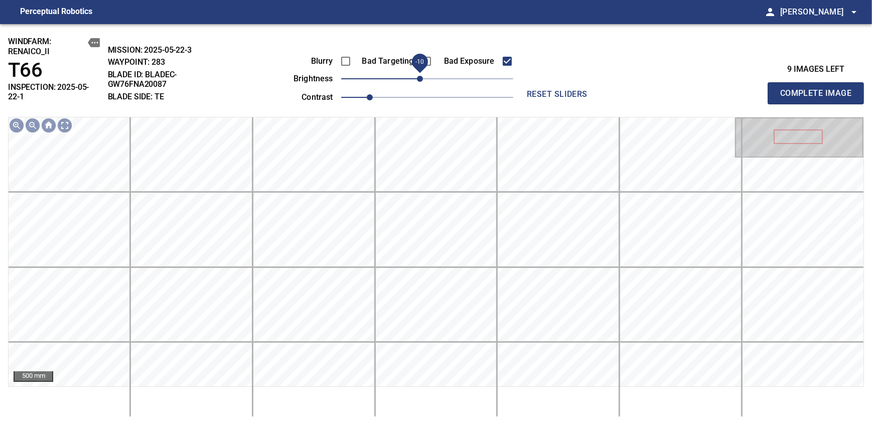
click at [819, 89] on span "Complete Image" at bounding box center [815, 93] width 74 height 14
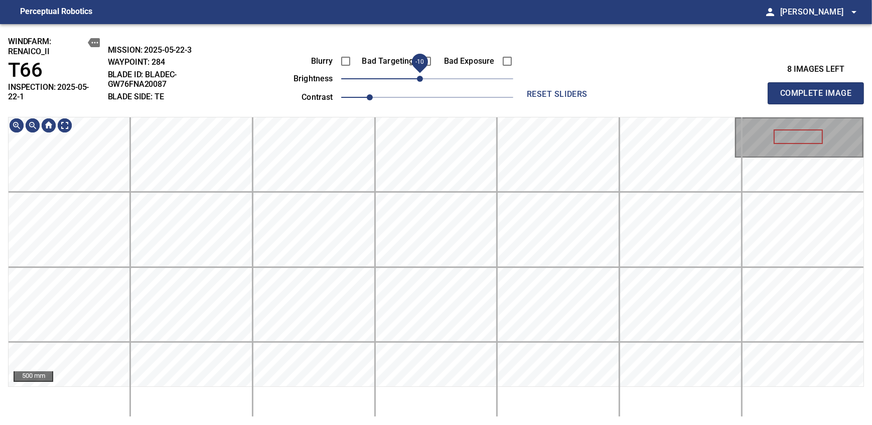
click at [417, 79] on span "-10" at bounding box center [420, 79] width 6 height 6
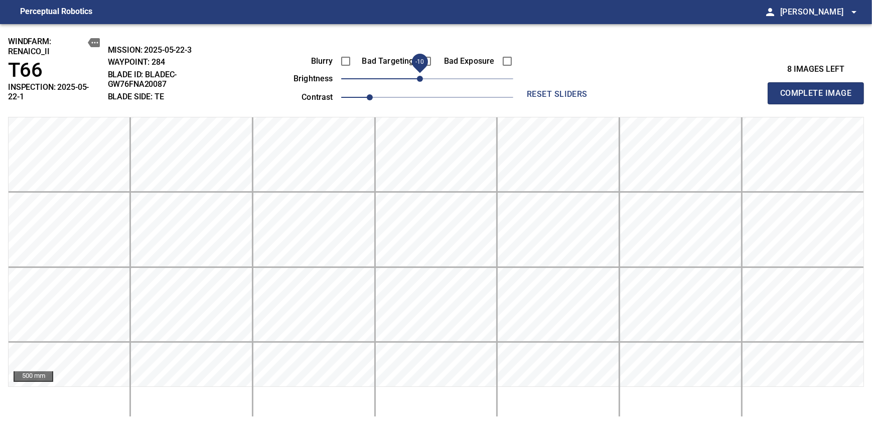
click at [819, 89] on span "Complete Image" at bounding box center [815, 93] width 74 height 14
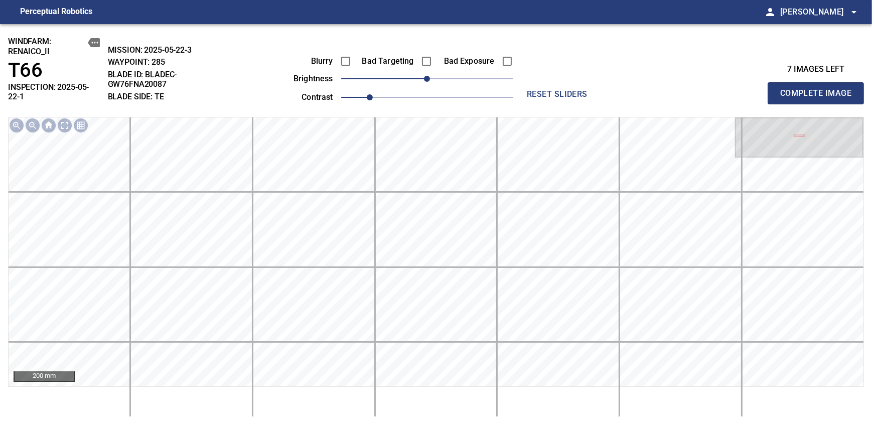
click at [819, 89] on span "Complete Image" at bounding box center [815, 93] width 74 height 14
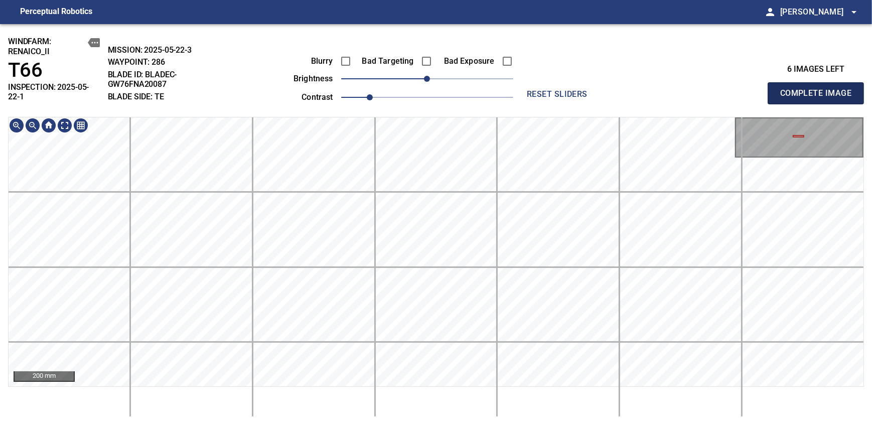
click at [819, 89] on span "Complete Image" at bounding box center [815, 93] width 74 height 14
click at [397, 424] on html "Perceptual Robotics person Alex Semenov arrow_drop_down windfarm: Renaico_II T6…" at bounding box center [436, 212] width 872 height 425
click at [819, 89] on span "Complete Image" at bounding box center [815, 93] width 74 height 14
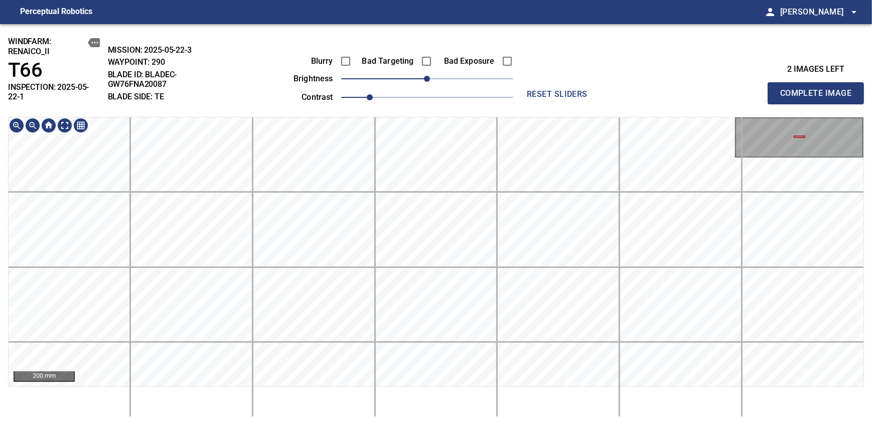
click at [342, 424] on html "Perceptual Robotics person Alex Semenov arrow_drop_down windfarm: Renaico_II T6…" at bounding box center [436, 212] width 872 height 425
click at [819, 89] on span "Complete Image" at bounding box center [815, 93] width 74 height 14
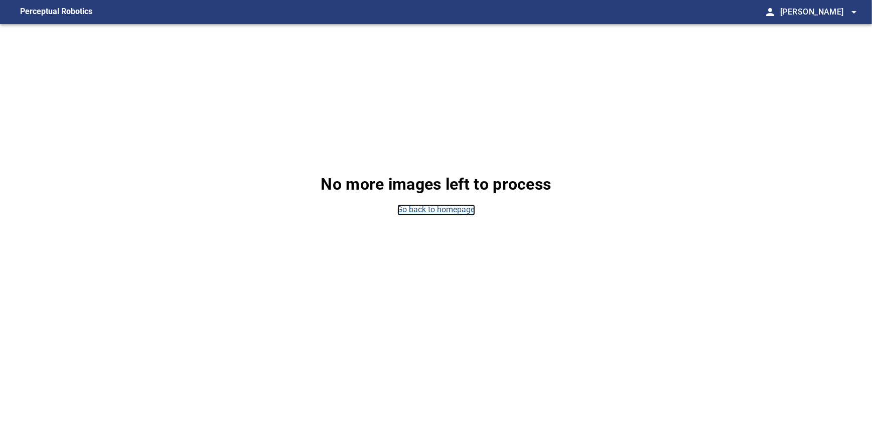
drag, startPoint x: 819, startPoint y: 89, endPoint x: 425, endPoint y: 215, distance: 413.2
click at [425, 215] on link "Go back to homepage" at bounding box center [436, 210] width 78 height 12
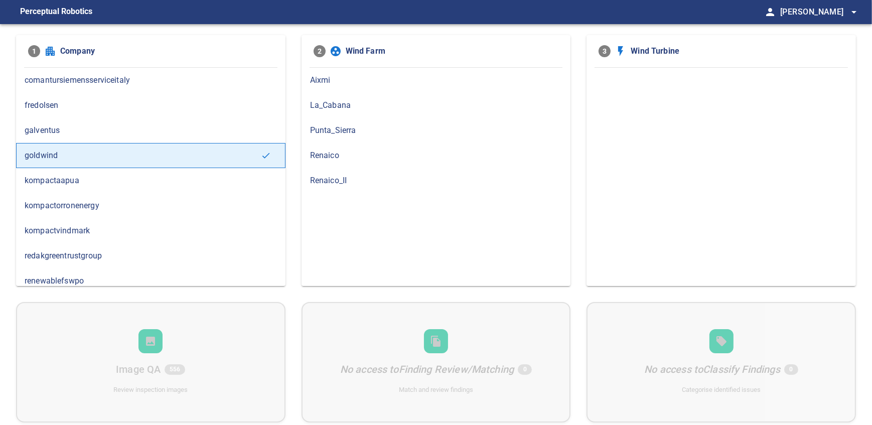
click at [339, 178] on span "Renaico_II" at bounding box center [436, 181] width 252 height 12
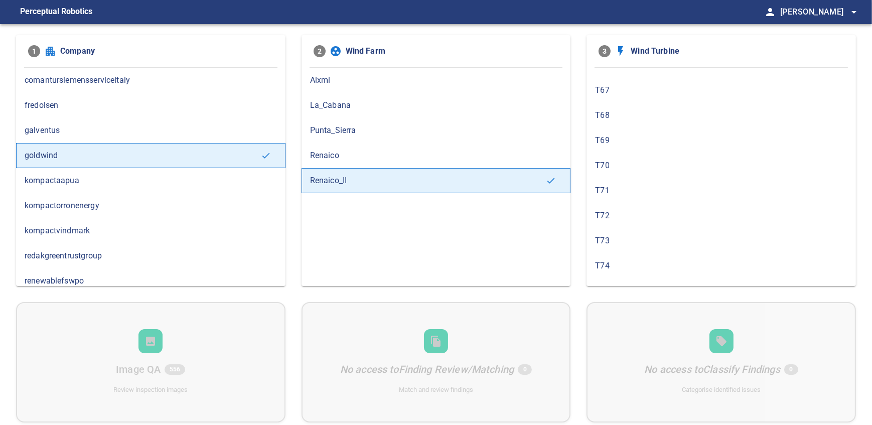
scroll to position [537, 0]
click at [607, 95] on span "T67" at bounding box center [721, 95] width 252 height 12
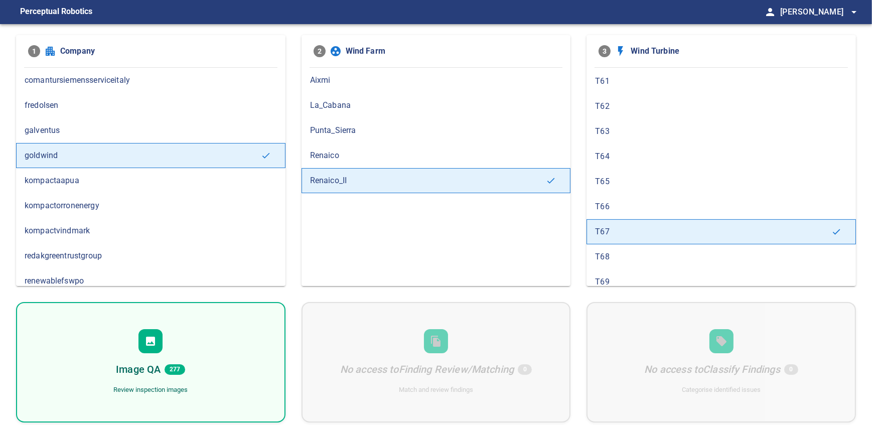
scroll to position [406, 0]
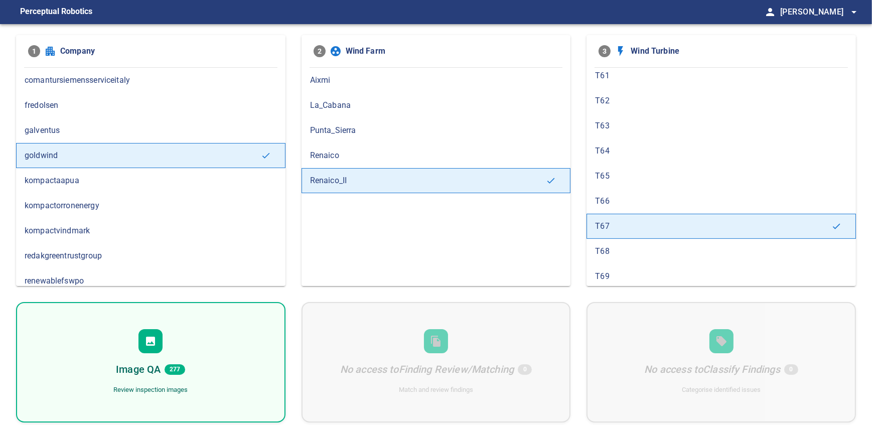
click at [650, 199] on span "T66" at bounding box center [721, 201] width 252 height 12
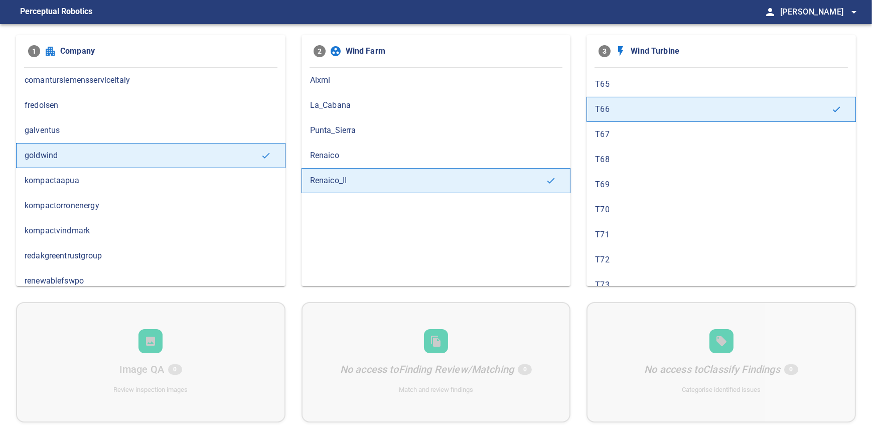
scroll to position [480, 0]
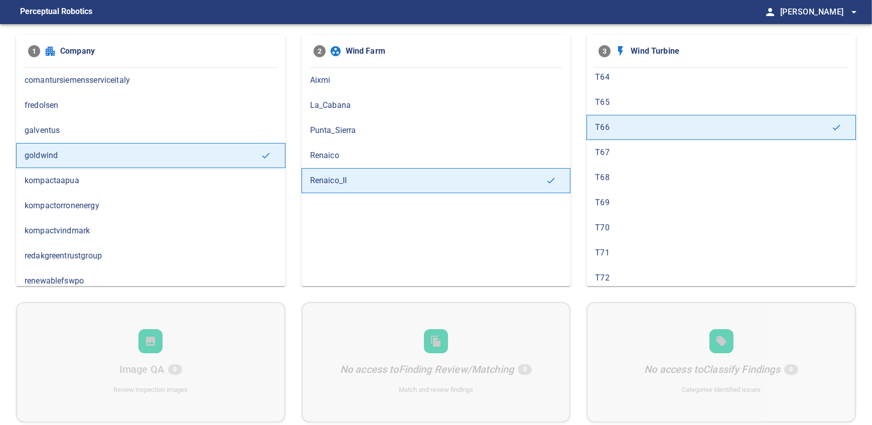
click at [655, 149] on span "T67" at bounding box center [721, 152] width 252 height 12
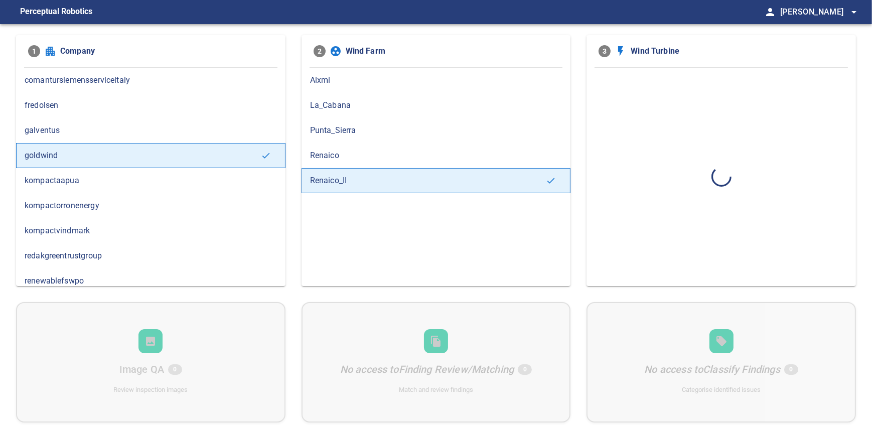
scroll to position [0, 0]
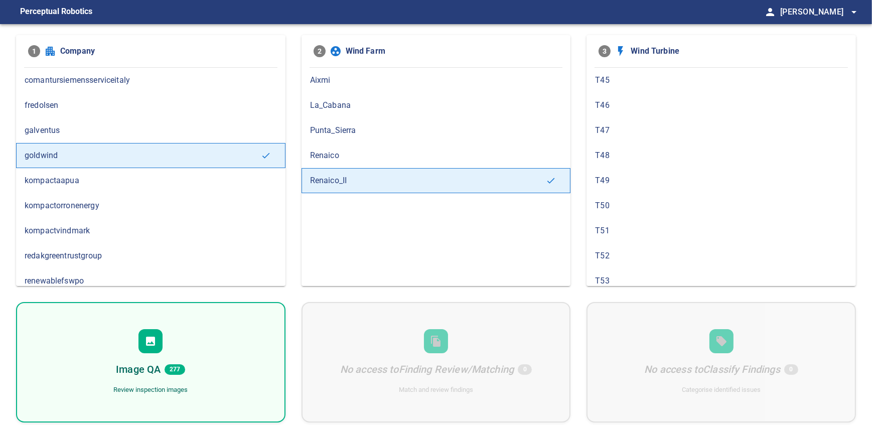
click at [147, 353] on div "Image QA 277 Review inspection images" at bounding box center [150, 362] width 269 height 120
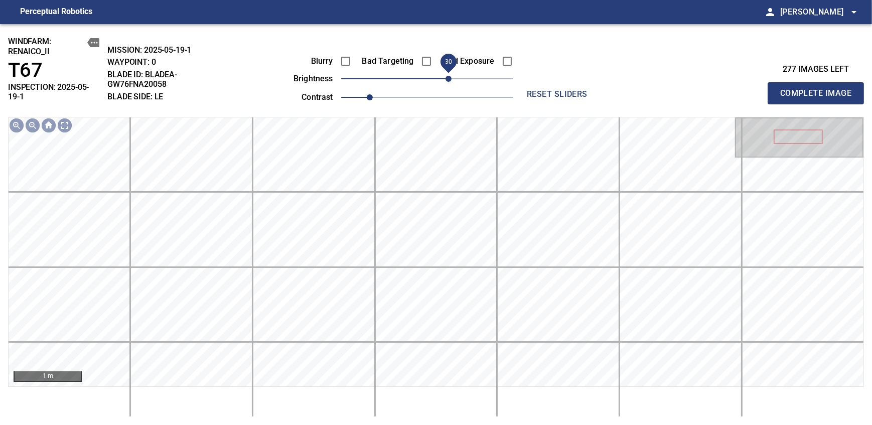
drag, startPoint x: 428, startPoint y: 80, endPoint x: 448, endPoint y: 79, distance: 20.6
click at [448, 79] on span "30" at bounding box center [448, 79] width 6 height 6
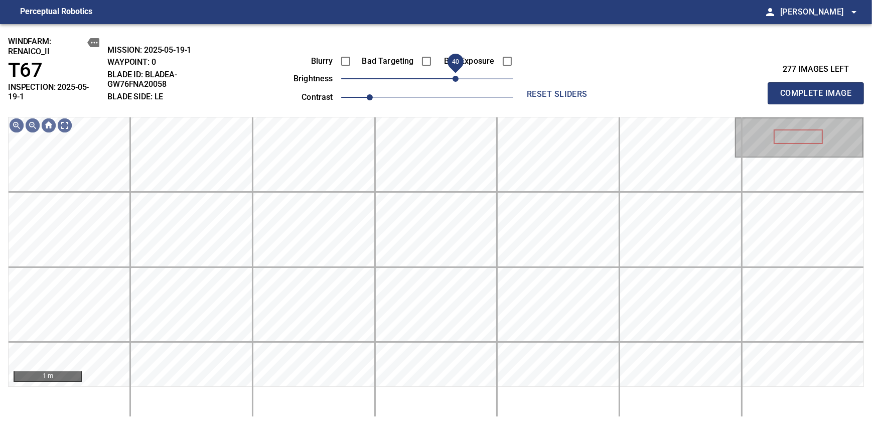
drag, startPoint x: 448, startPoint y: 79, endPoint x: 456, endPoint y: 77, distance: 8.3
click at [456, 77] on span "40" at bounding box center [455, 79] width 6 height 6
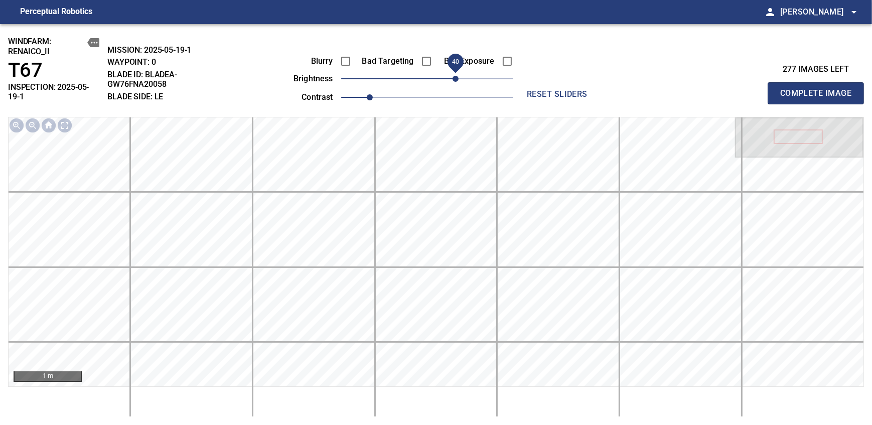
click at [819, 89] on span "Complete Image" at bounding box center [815, 93] width 74 height 14
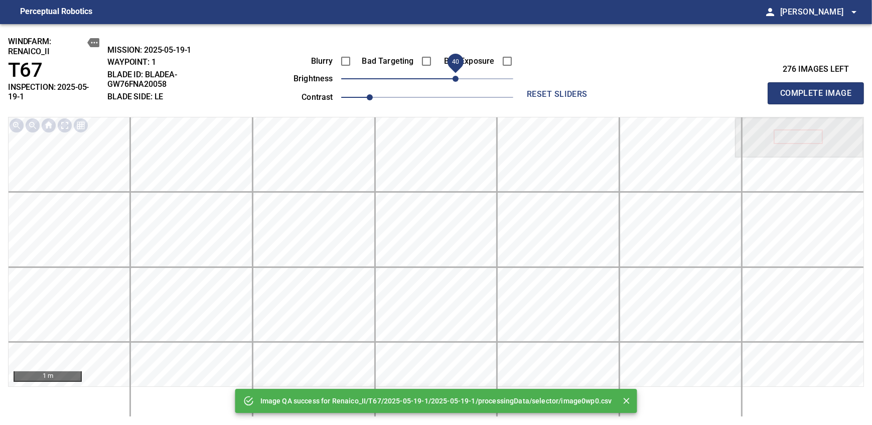
click at [453, 77] on span "40" at bounding box center [427, 79] width 172 height 14
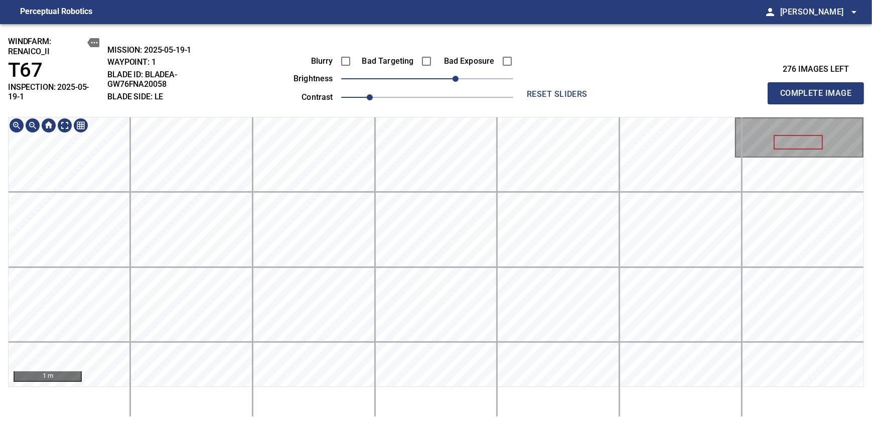
click at [395, 44] on div "windfarm: Renaico_II T67 INSPECTION: 2025-05-19-1 MISSION: 2025-05-19-1 WAYPOIN…" at bounding box center [436, 224] width 872 height 401
click at [819, 89] on span "Complete Image" at bounding box center [815, 93] width 74 height 14
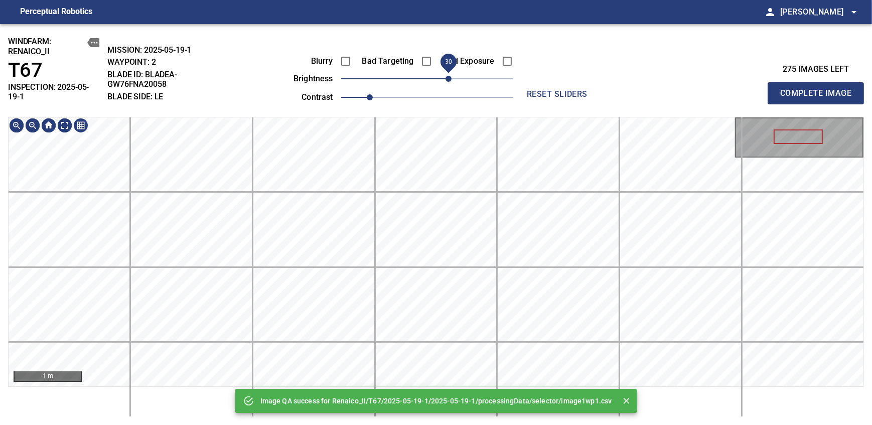
drag, startPoint x: 420, startPoint y: 77, endPoint x: 447, endPoint y: 76, distance: 26.6
click at [447, 76] on span "30" at bounding box center [448, 79] width 6 height 6
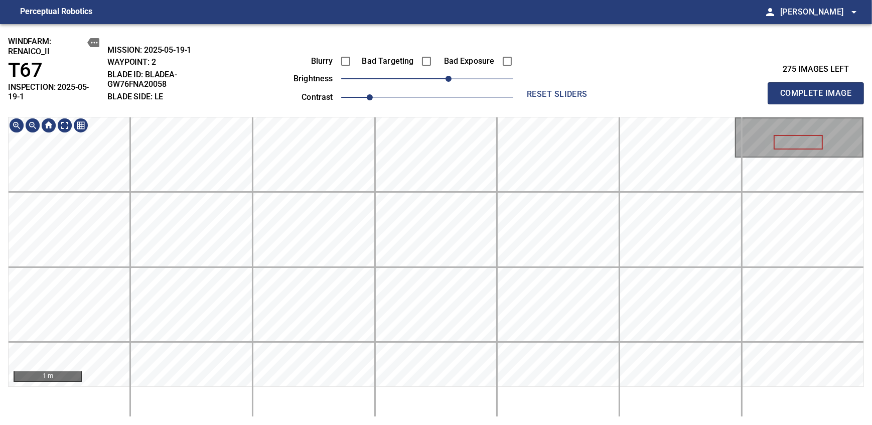
click at [414, 89] on div "windfarm: Renaico_II T67 INSPECTION: 2025-05-19-1 MISSION: 2025-05-19-1 WAYPOIN…" at bounding box center [436, 224] width 872 height 401
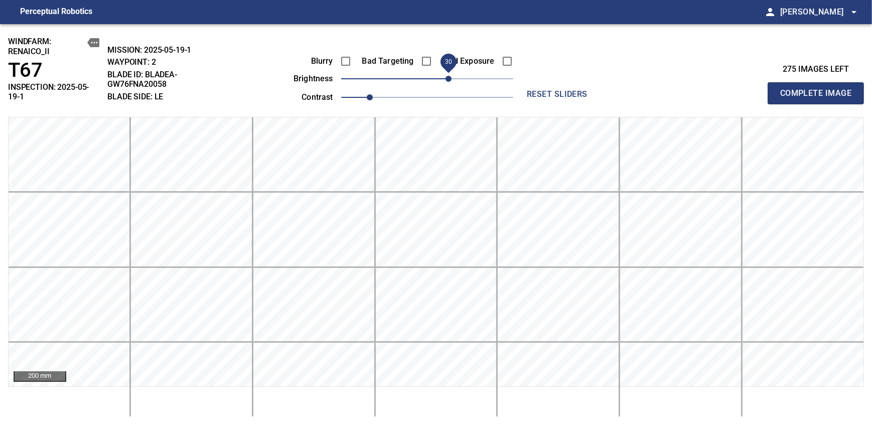
click at [819, 89] on span "Complete Image" at bounding box center [815, 93] width 74 height 14
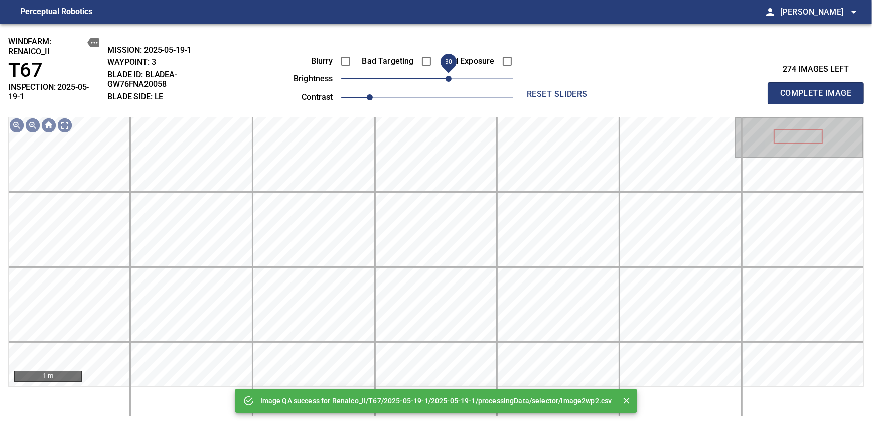
click at [450, 76] on span "30" at bounding box center [448, 79] width 6 height 6
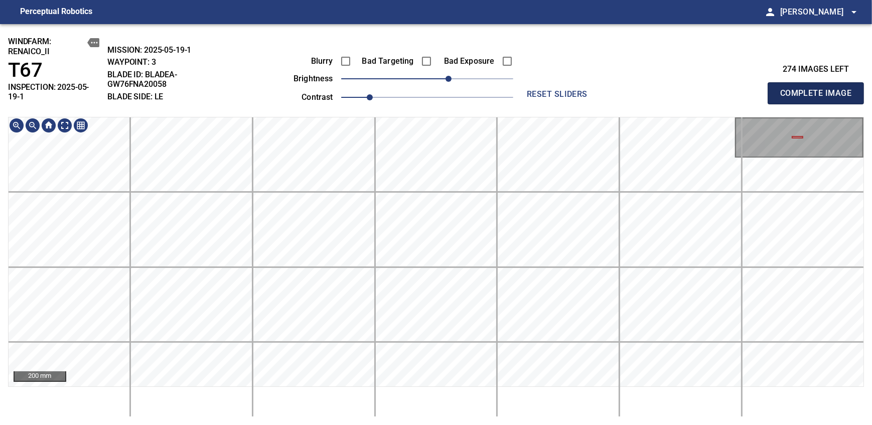
click at [819, 89] on span "Complete Image" at bounding box center [815, 93] width 74 height 14
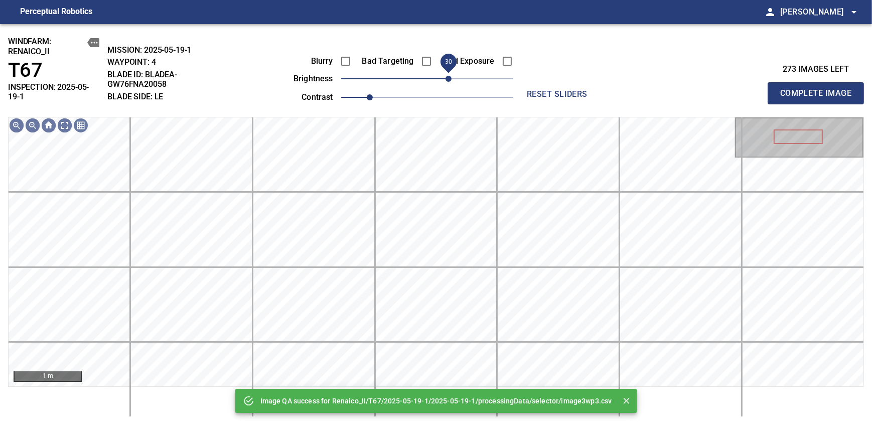
drag, startPoint x: 444, startPoint y: 74, endPoint x: 449, endPoint y: 71, distance: 6.1
click at [449, 76] on span "30" at bounding box center [448, 79] width 6 height 6
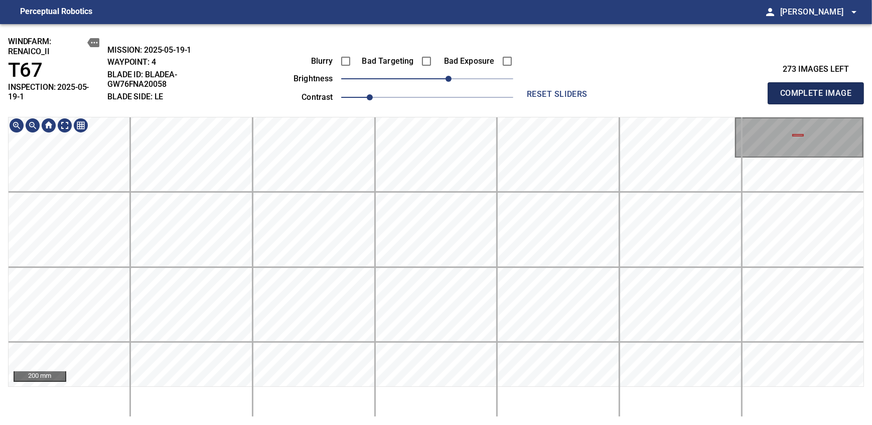
click at [819, 89] on span "Complete Image" at bounding box center [815, 93] width 74 height 14
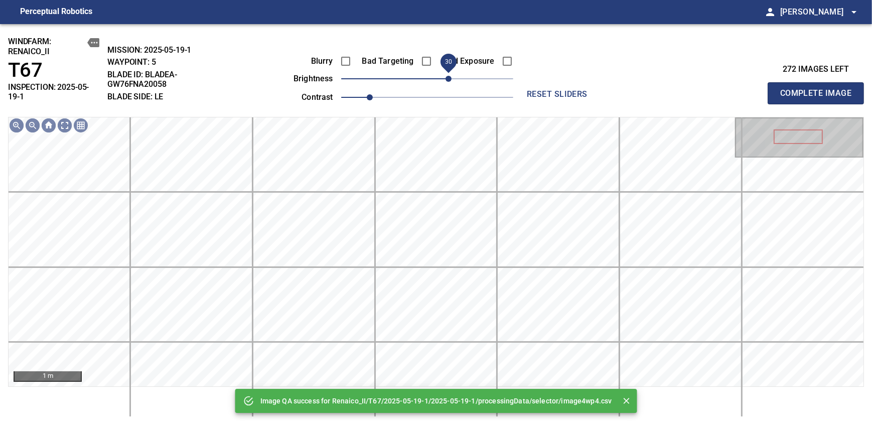
drag, startPoint x: 442, startPoint y: 77, endPoint x: 449, endPoint y: 75, distance: 6.8
click at [449, 76] on span "30" at bounding box center [448, 79] width 6 height 6
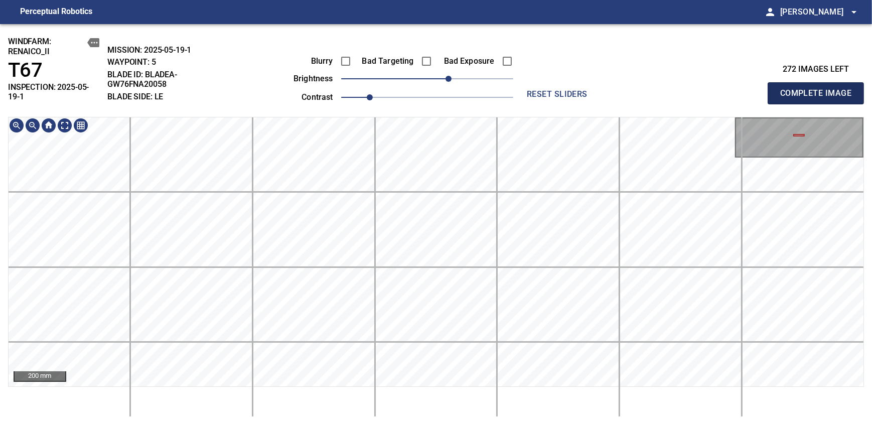
click at [819, 89] on span "Complete Image" at bounding box center [815, 93] width 74 height 14
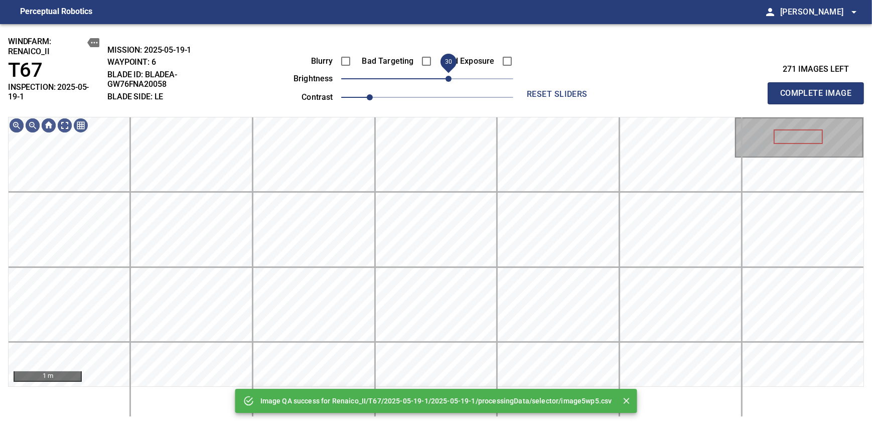
drag, startPoint x: 456, startPoint y: 77, endPoint x: 452, endPoint y: 83, distance: 7.9
click at [452, 83] on span "30" at bounding box center [427, 79] width 172 height 14
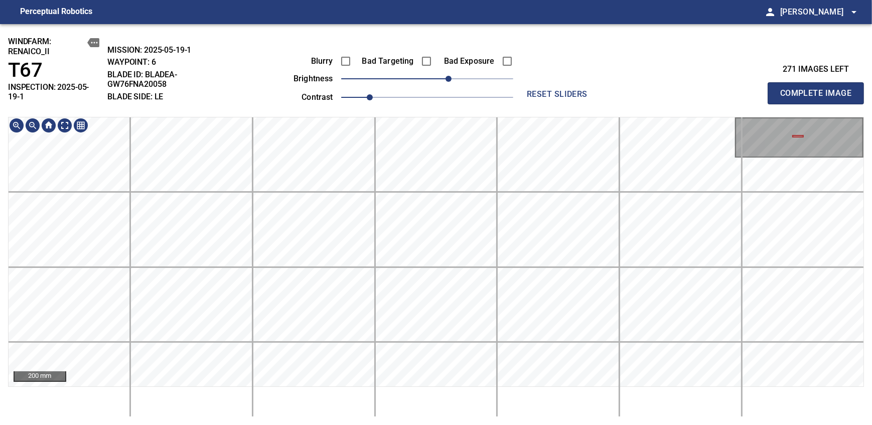
click at [519, 88] on div "windfarm: Renaico_II T67 INSPECTION: 2025-05-19-1 MISSION: 2025-05-19-1 WAYPOIN…" at bounding box center [436, 224] width 872 height 401
click at [473, 413] on div "200 mm" at bounding box center [436, 267] width 856 height 300
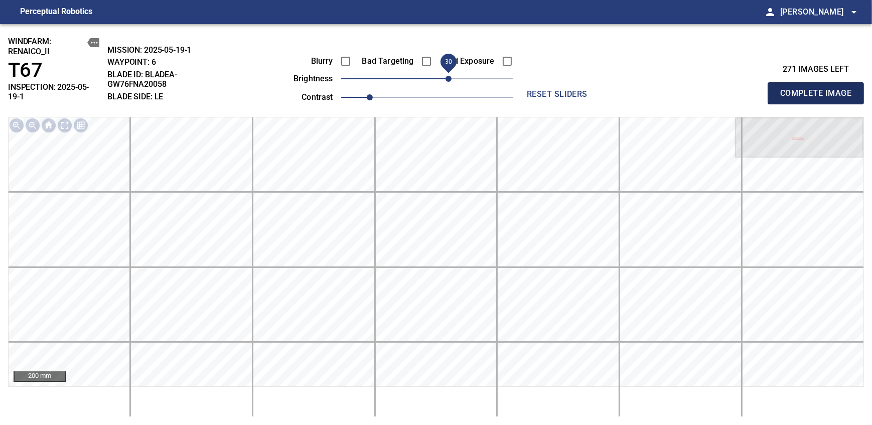
click at [819, 89] on span "Complete Image" at bounding box center [815, 93] width 74 height 14
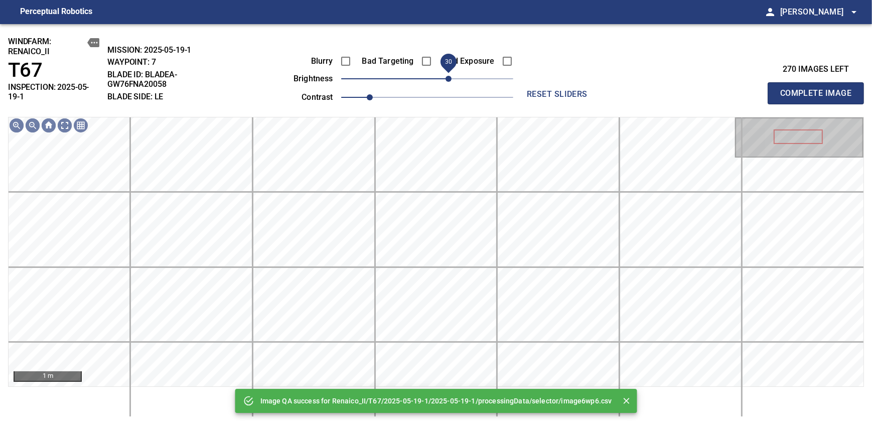
click at [447, 78] on span "30" at bounding box center [427, 79] width 172 height 14
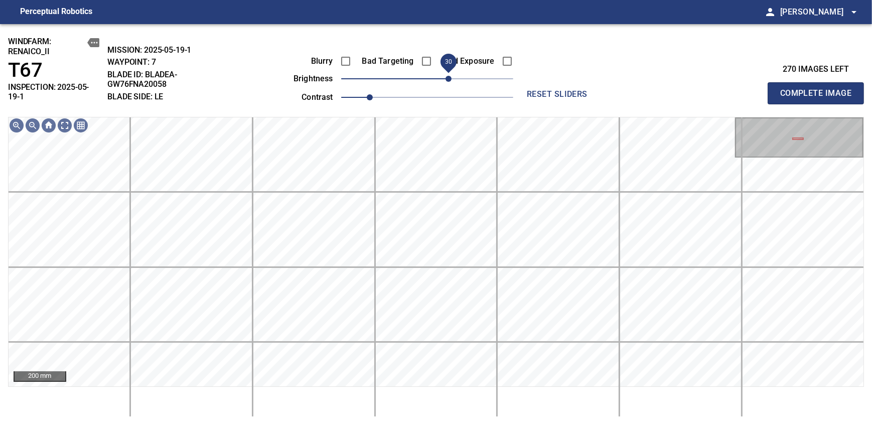
drag, startPoint x: 452, startPoint y: 83, endPoint x: 455, endPoint y: 79, distance: 5.4
click at [451, 79] on span "30" at bounding box center [448, 79] width 6 height 6
click at [819, 89] on span "Complete Image" at bounding box center [815, 93] width 74 height 14
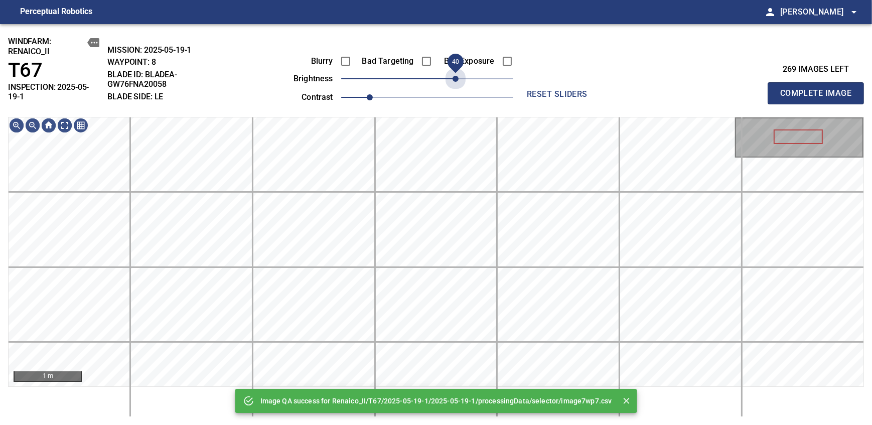
click at [455, 79] on span "40" at bounding box center [427, 79] width 172 height 14
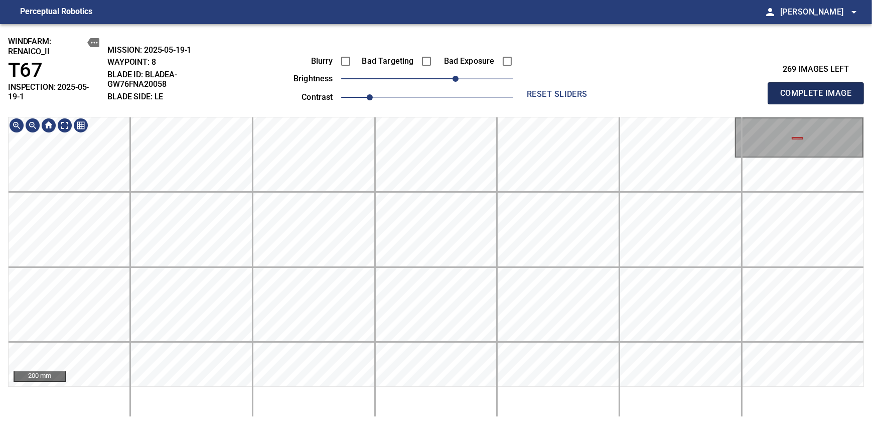
click at [819, 89] on span "Complete Image" at bounding box center [815, 93] width 74 height 14
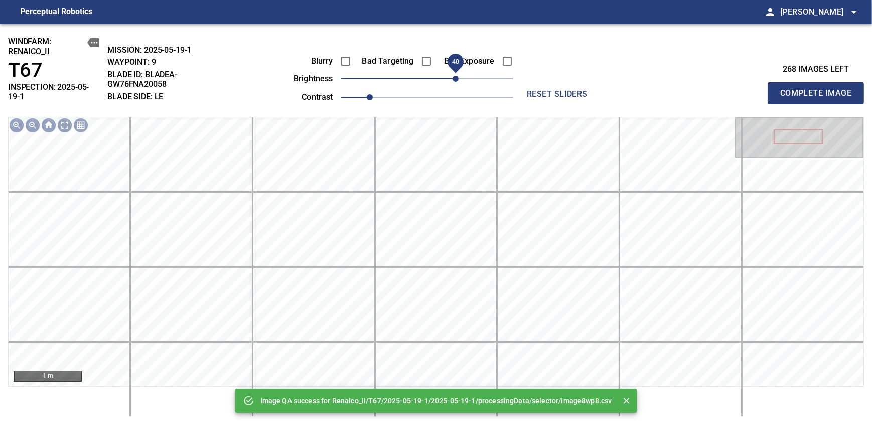
click at [456, 77] on span "40" at bounding box center [427, 79] width 172 height 14
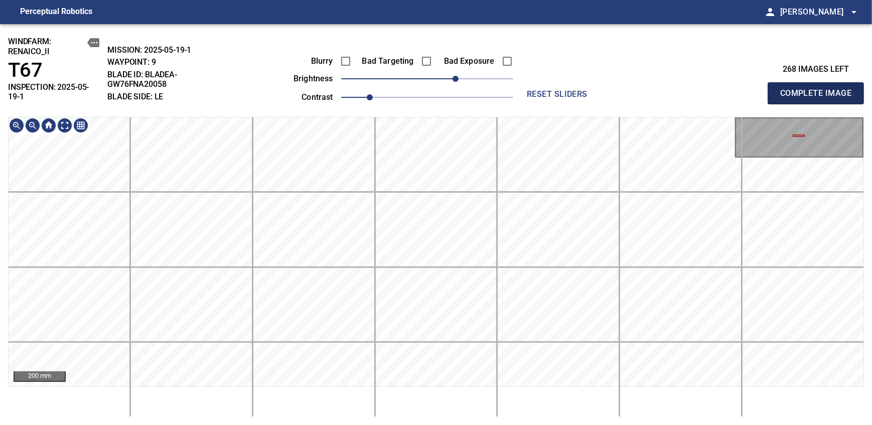
click at [819, 89] on span "Complete Image" at bounding box center [815, 93] width 74 height 14
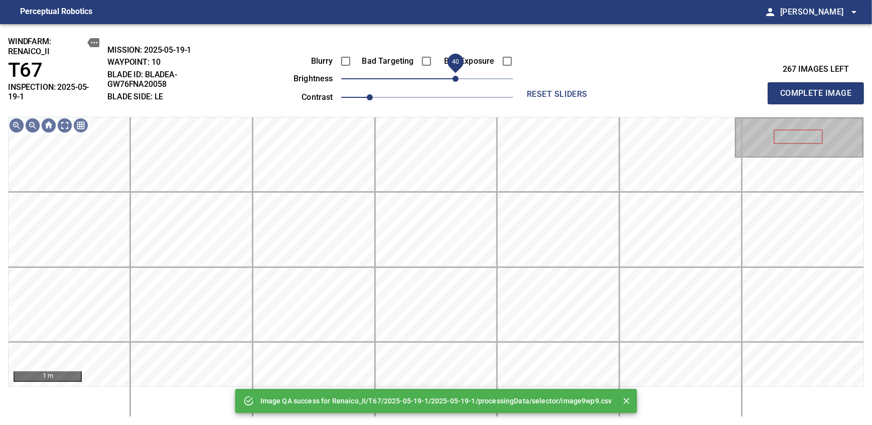
drag, startPoint x: 470, startPoint y: 77, endPoint x: 453, endPoint y: 80, distance: 16.3
click at [453, 80] on span "40" at bounding box center [427, 79] width 172 height 14
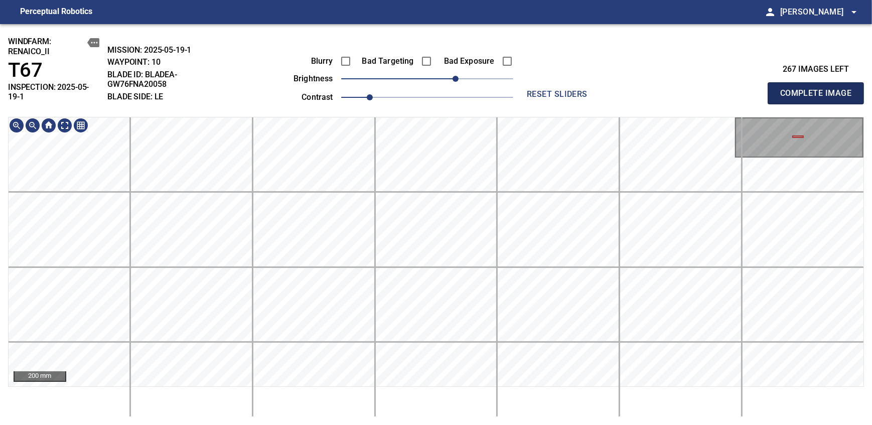
click at [819, 89] on span "Complete Image" at bounding box center [815, 93] width 74 height 14
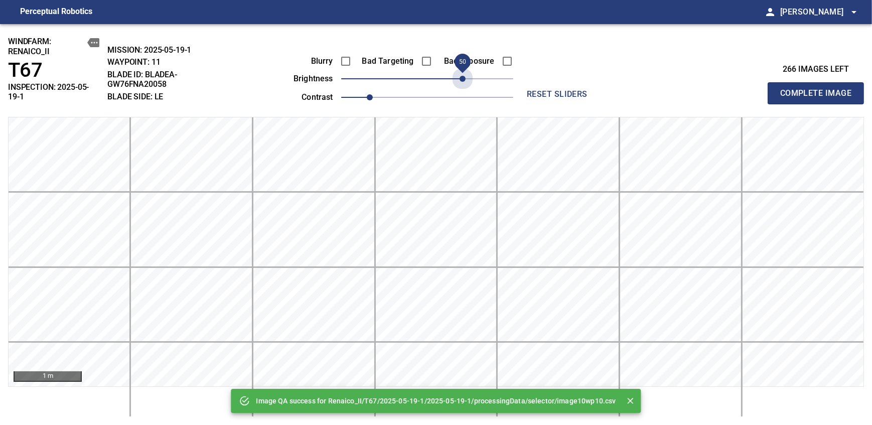
drag, startPoint x: 453, startPoint y: 75, endPoint x: 456, endPoint y: 104, distance: 28.7
click at [456, 104] on div "Blurry Bad Targeting Bad Exposure brightness 50 contrast 1" at bounding box center [392, 78] width 242 height 54
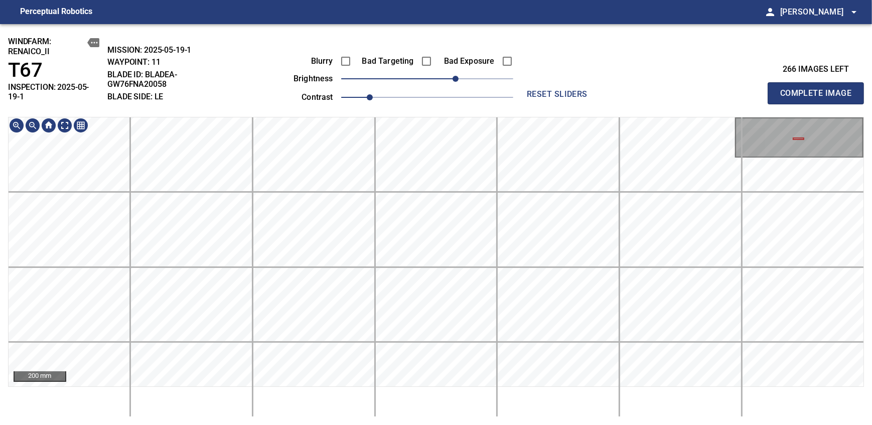
click at [819, 89] on span "Complete Image" at bounding box center [815, 93] width 74 height 14
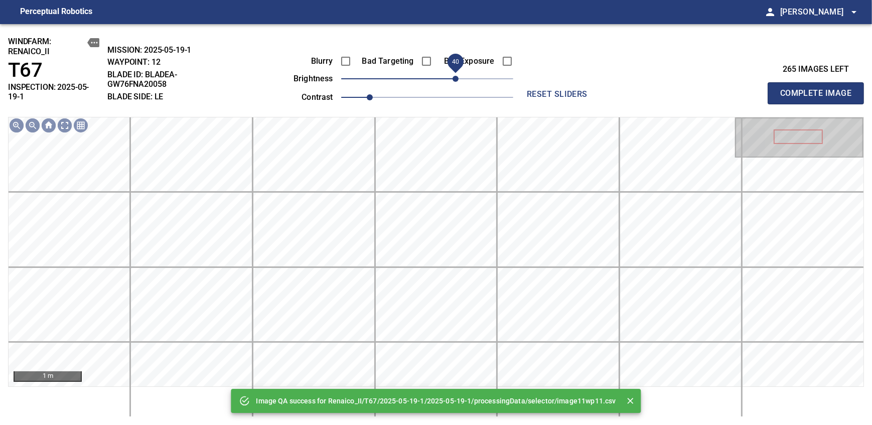
drag, startPoint x: 445, startPoint y: 71, endPoint x: 453, endPoint y: 80, distance: 12.5
click at [453, 80] on span "40" at bounding box center [427, 79] width 172 height 14
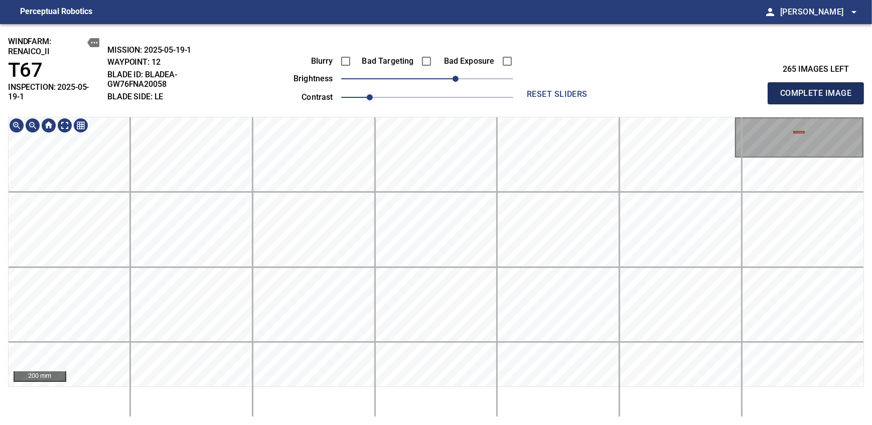
click at [819, 89] on span "Complete Image" at bounding box center [815, 93] width 74 height 14
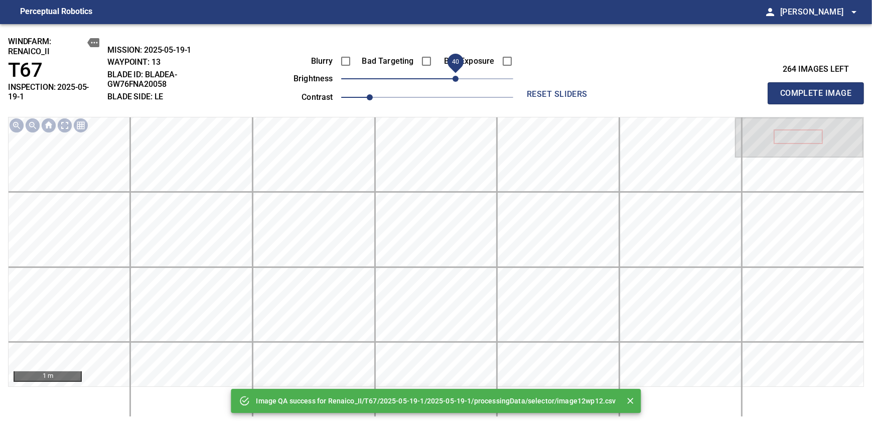
click at [455, 77] on span "40" at bounding box center [427, 79] width 172 height 14
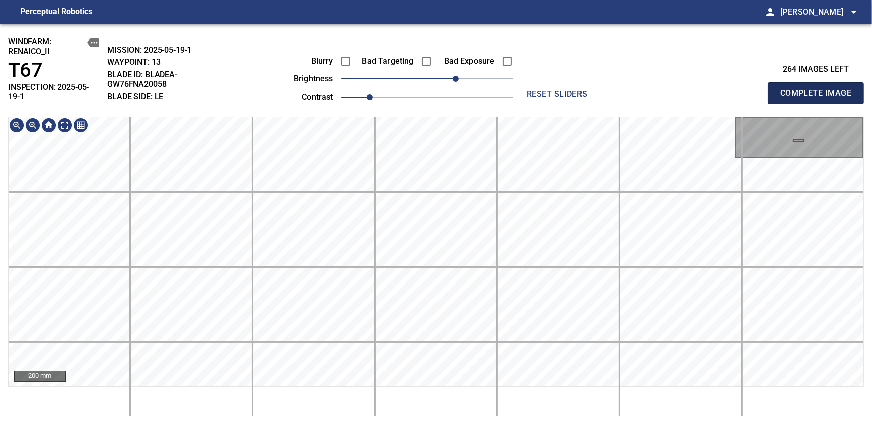
click at [819, 89] on span "Complete Image" at bounding box center [815, 93] width 74 height 14
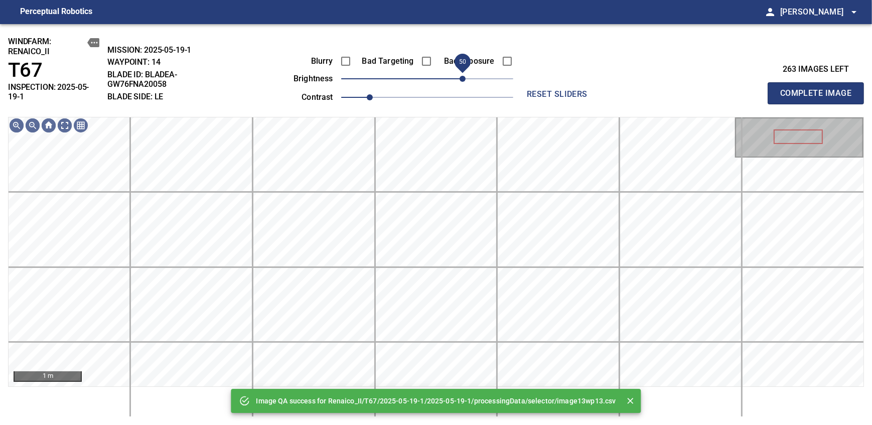
drag, startPoint x: 451, startPoint y: 76, endPoint x: 459, endPoint y: 75, distance: 8.1
click at [459, 75] on span "50" at bounding box center [427, 79] width 172 height 14
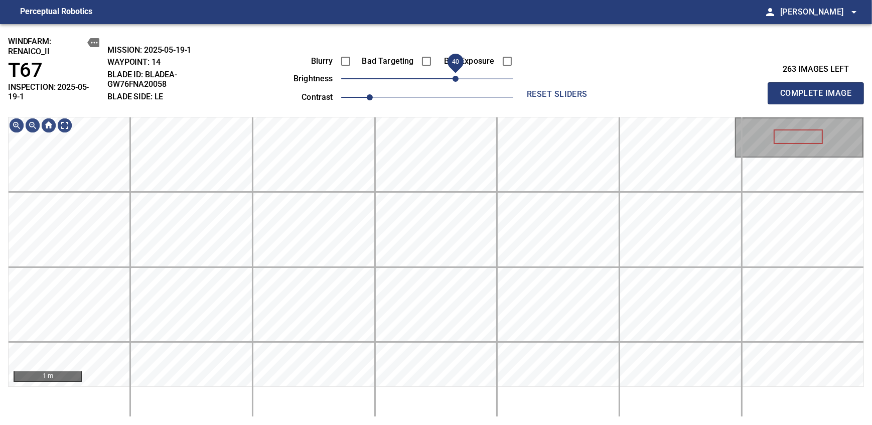
click at [453, 79] on span "40" at bounding box center [455, 79] width 6 height 6
click at [819, 89] on span "Complete Image" at bounding box center [815, 93] width 74 height 14
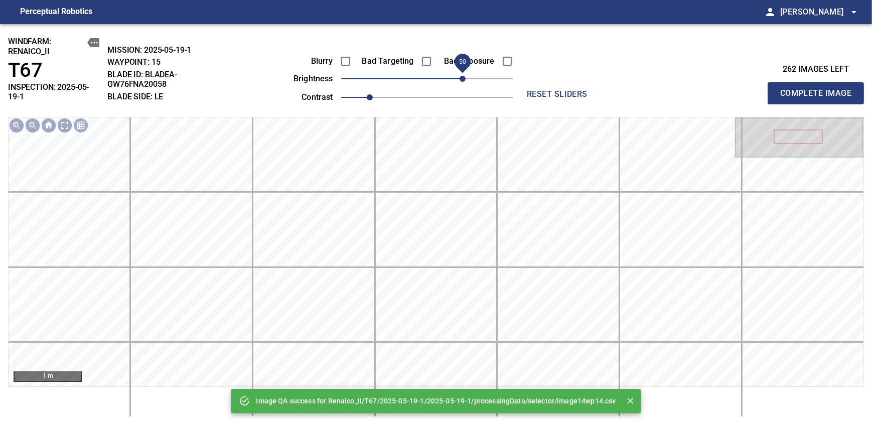
click at [461, 79] on span "50" at bounding box center [427, 79] width 172 height 14
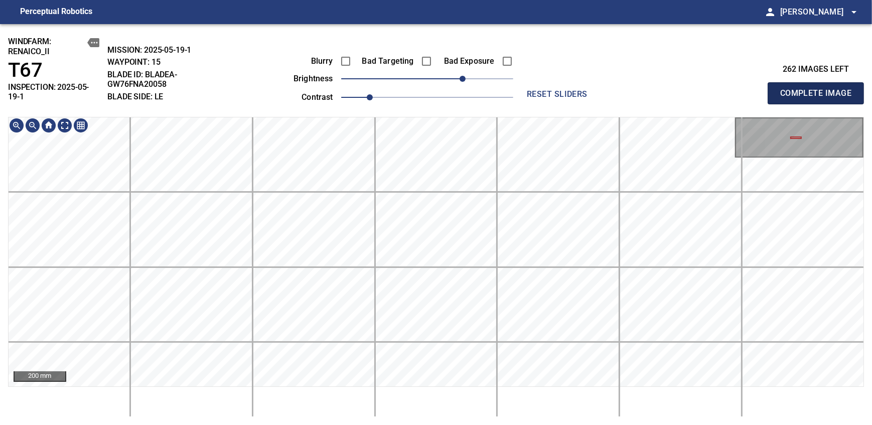
click at [819, 89] on span "Complete Image" at bounding box center [815, 93] width 74 height 14
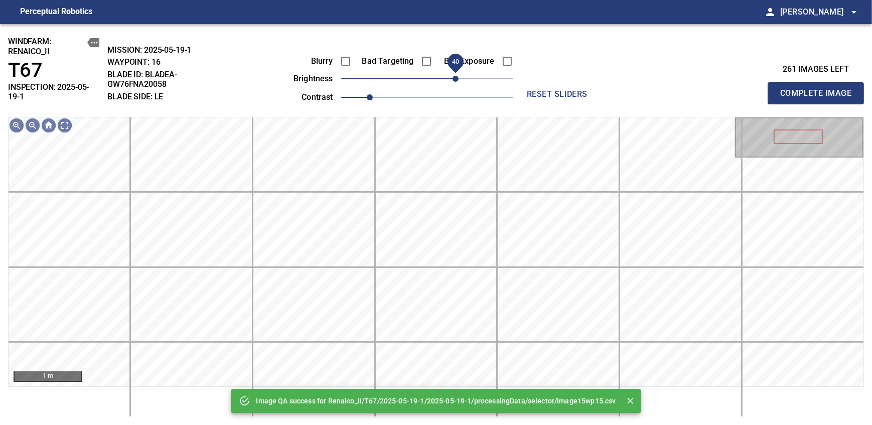
drag, startPoint x: 462, startPoint y: 78, endPoint x: 456, endPoint y: 78, distance: 6.5
click at [456, 78] on span "40" at bounding box center [427, 79] width 172 height 14
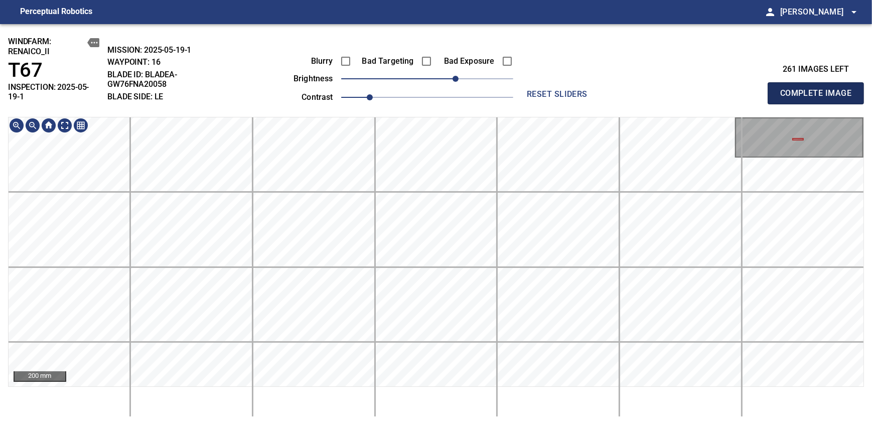
click at [819, 89] on span "Complete Image" at bounding box center [815, 93] width 74 height 14
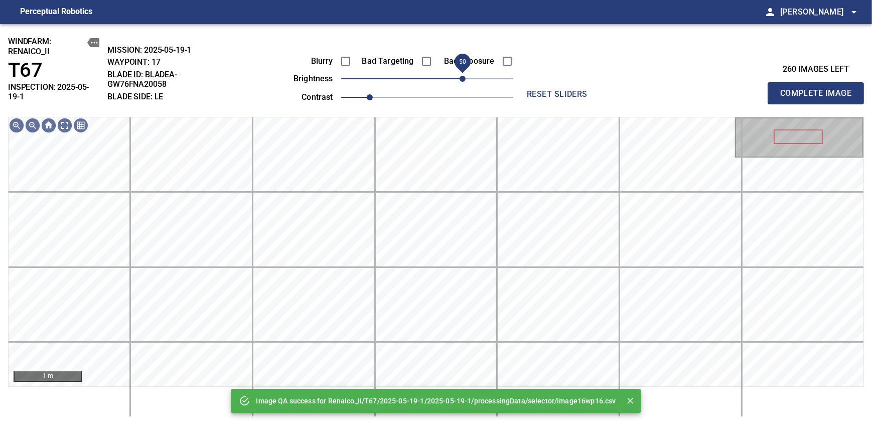
drag, startPoint x: 454, startPoint y: 79, endPoint x: 462, endPoint y: 79, distance: 8.0
click at [462, 79] on span "50" at bounding box center [427, 79] width 172 height 14
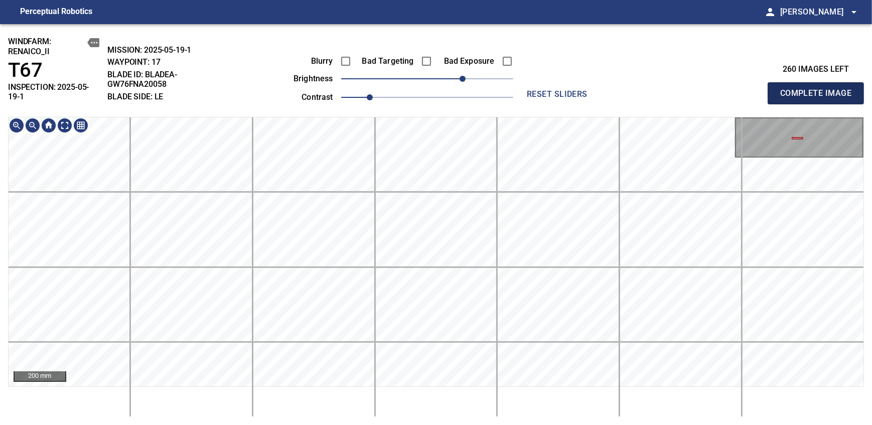
click at [819, 89] on span "Complete Image" at bounding box center [815, 93] width 74 height 14
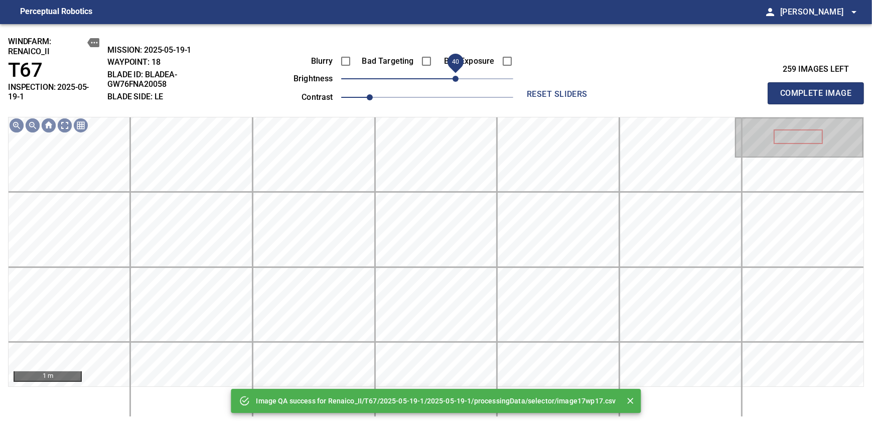
click at [457, 78] on span "40" at bounding box center [427, 79] width 172 height 14
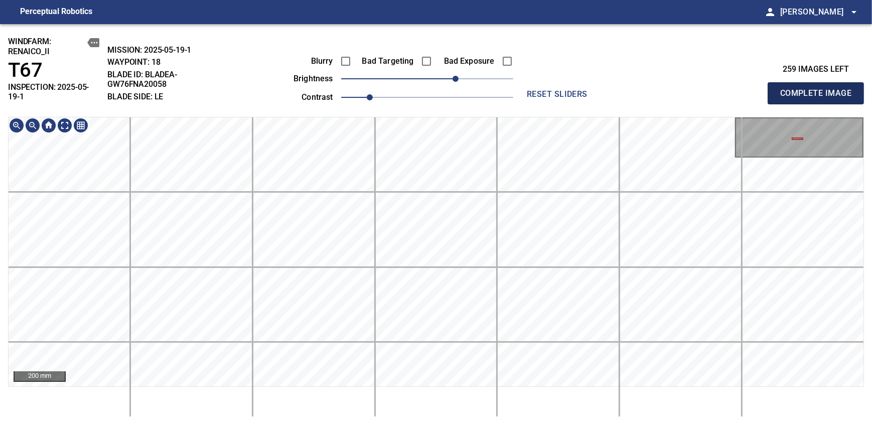
click at [819, 89] on span "Complete Image" at bounding box center [815, 93] width 74 height 14
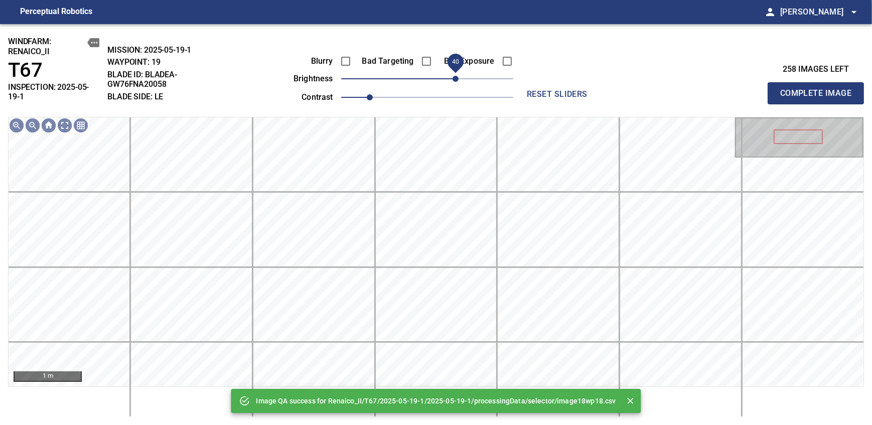
click at [459, 82] on span "40" at bounding box center [427, 79] width 172 height 14
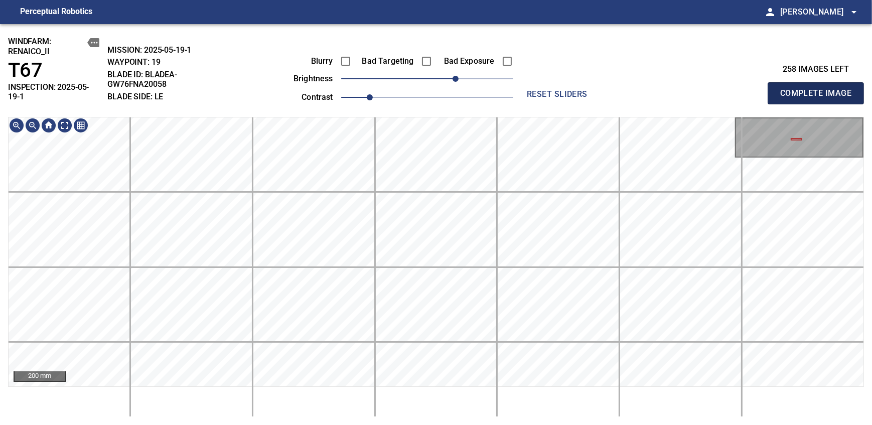
click at [819, 89] on span "Complete Image" at bounding box center [815, 93] width 74 height 14
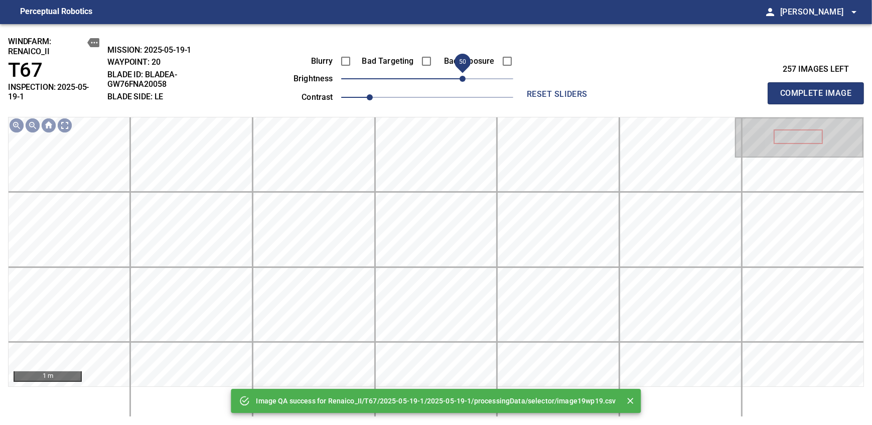
drag, startPoint x: 462, startPoint y: 74, endPoint x: 456, endPoint y: 75, distance: 6.1
click at [456, 75] on span "50" at bounding box center [427, 79] width 172 height 14
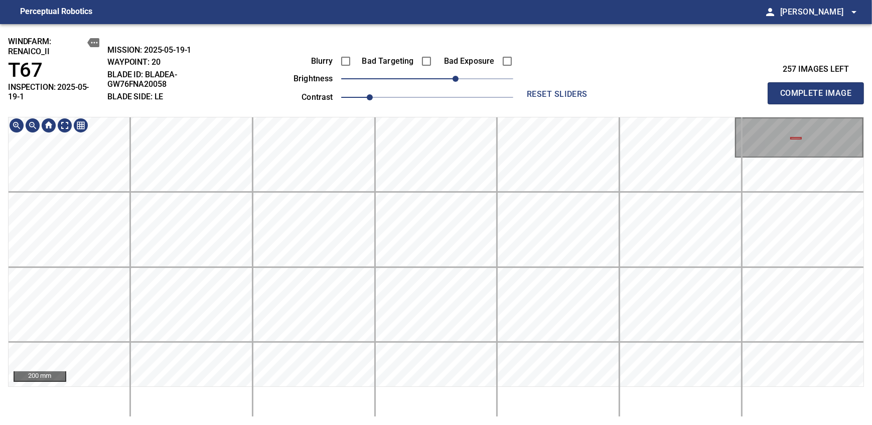
click at [515, 417] on div "windfarm: Renaico_II T67 INSPECTION: 2025-05-19-1 MISSION: 2025-05-19-1 WAYPOIN…" at bounding box center [436, 224] width 872 height 401
click at [490, 85] on div "windfarm: Renaico_II T67 INSPECTION: 2025-05-19-1 MISSION: 2025-05-19-1 WAYPOIN…" at bounding box center [436, 224] width 872 height 401
click at [454, 111] on div "windfarm: Renaico_II T67 INSPECTION: 2025-05-19-1 MISSION: 2025-05-19-1 WAYPOIN…" at bounding box center [436, 224] width 872 height 401
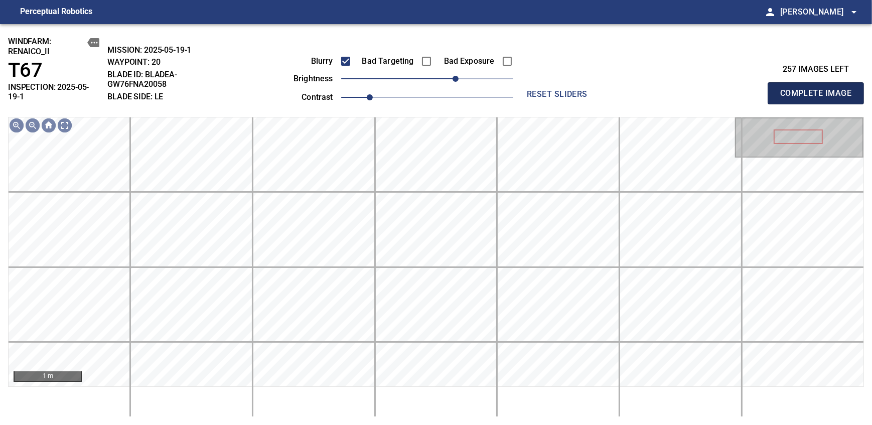
click at [819, 89] on span "Complete Image" at bounding box center [815, 93] width 74 height 14
drag, startPoint x: 428, startPoint y: 79, endPoint x: 449, endPoint y: 79, distance: 20.6
click at [449, 79] on span "30" at bounding box center [448, 79] width 6 height 6
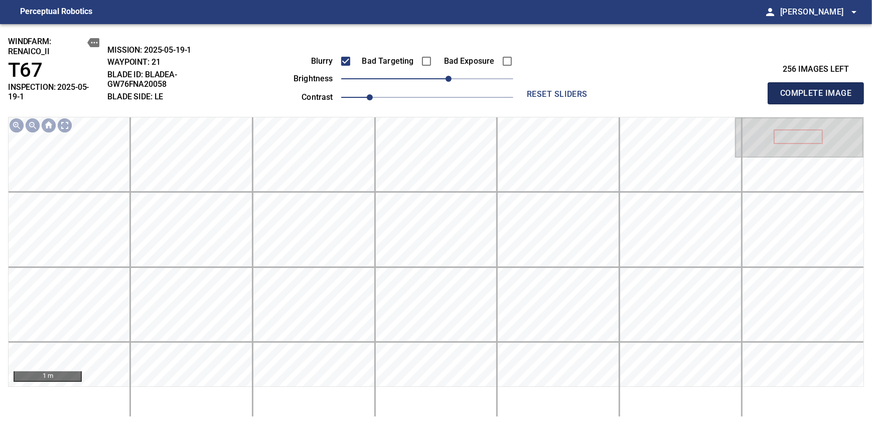
click at [819, 89] on span "Complete Image" at bounding box center [815, 93] width 74 height 14
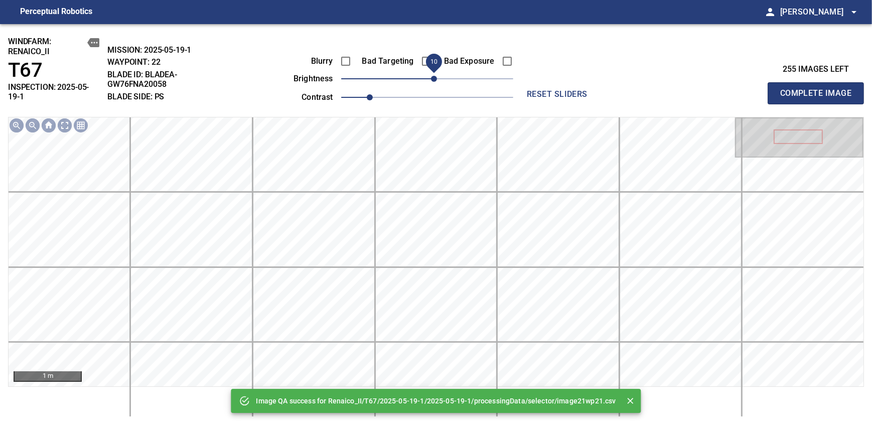
drag, startPoint x: 450, startPoint y: 76, endPoint x: 433, endPoint y: 89, distance: 21.9
click at [433, 86] on span "10" at bounding box center [427, 79] width 172 height 14
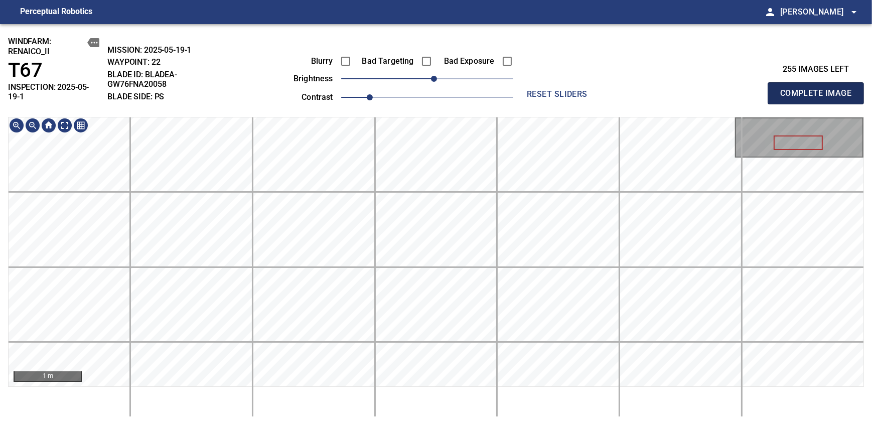
click at [819, 89] on span "Complete Image" at bounding box center [815, 93] width 74 height 14
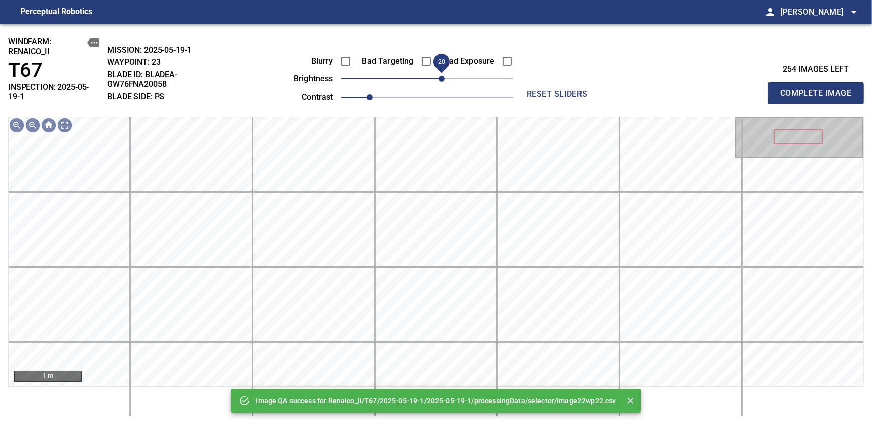
drag, startPoint x: 425, startPoint y: 84, endPoint x: 442, endPoint y: 79, distance: 17.8
click at [442, 79] on span "20" at bounding box center [441, 79] width 6 height 6
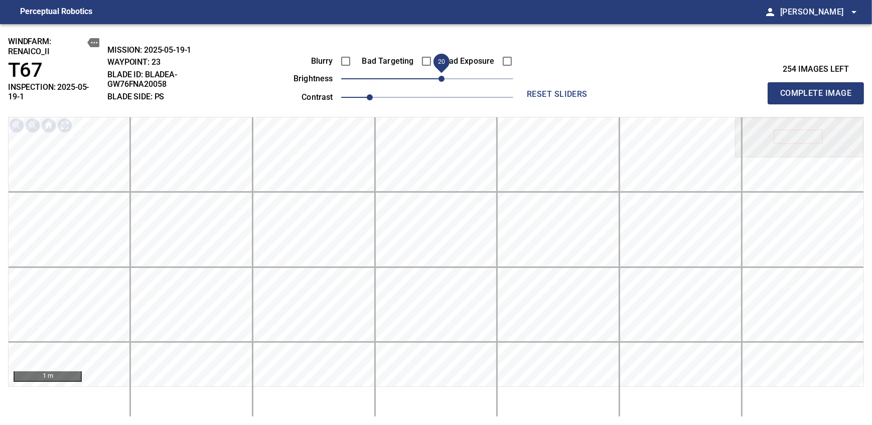
click at [819, 89] on span "Complete Image" at bounding box center [815, 93] width 74 height 14
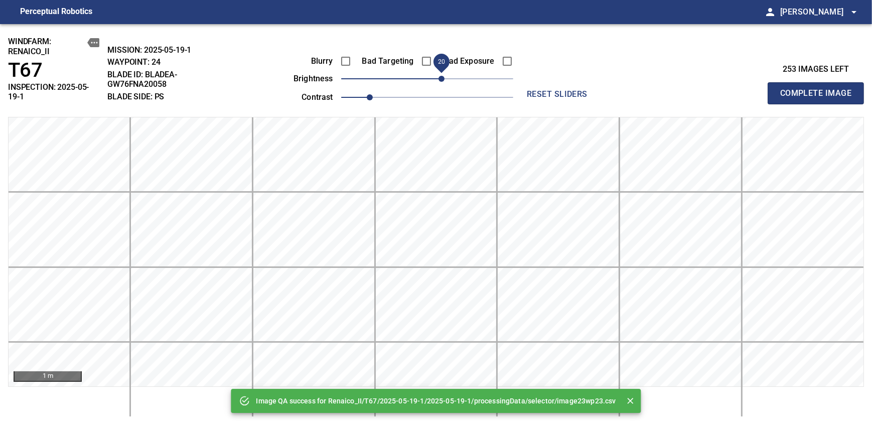
click at [444, 78] on span "20" at bounding box center [427, 79] width 172 height 14
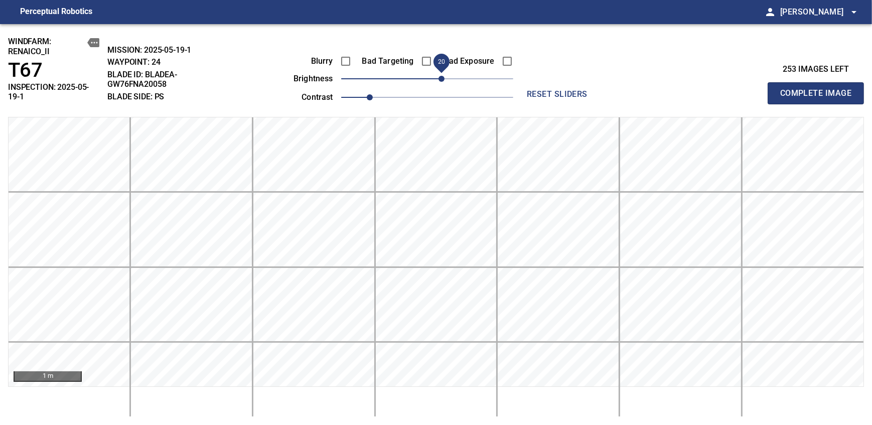
click at [819, 89] on span "Complete Image" at bounding box center [815, 93] width 74 height 14
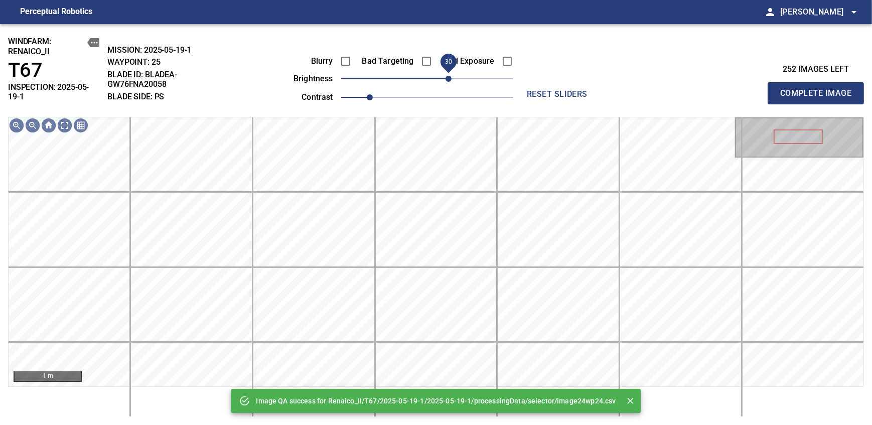
click at [448, 79] on span "30" at bounding box center [427, 79] width 172 height 14
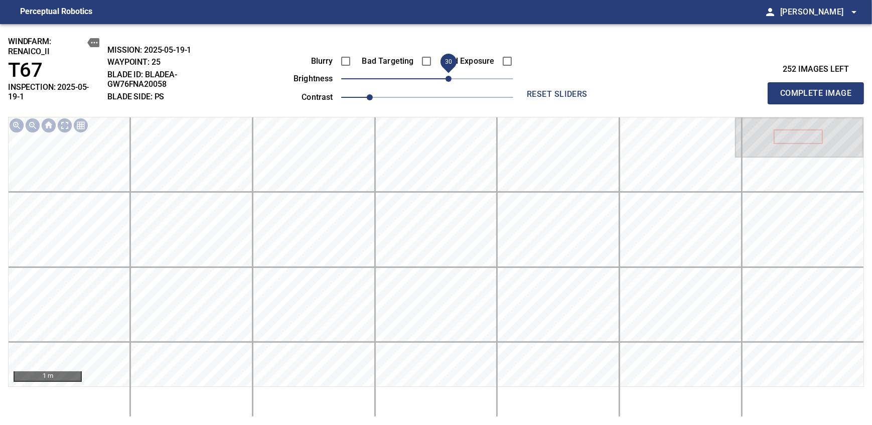
click at [819, 89] on span "Complete Image" at bounding box center [815, 93] width 74 height 14
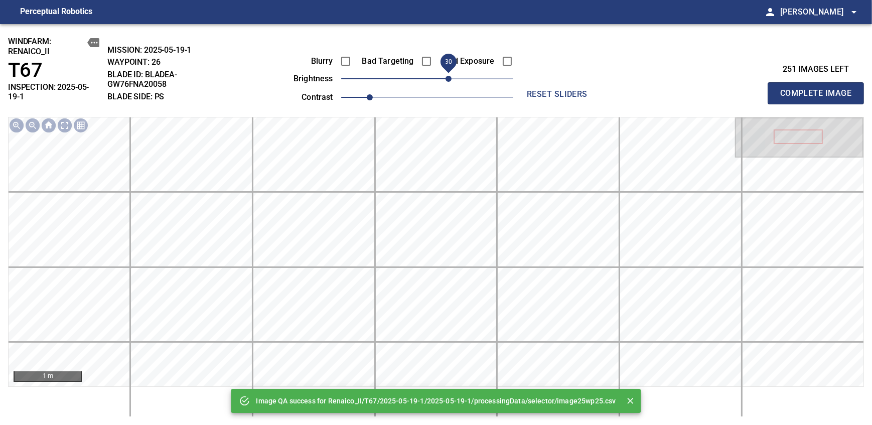
click at [448, 79] on span "30" at bounding box center [427, 79] width 172 height 14
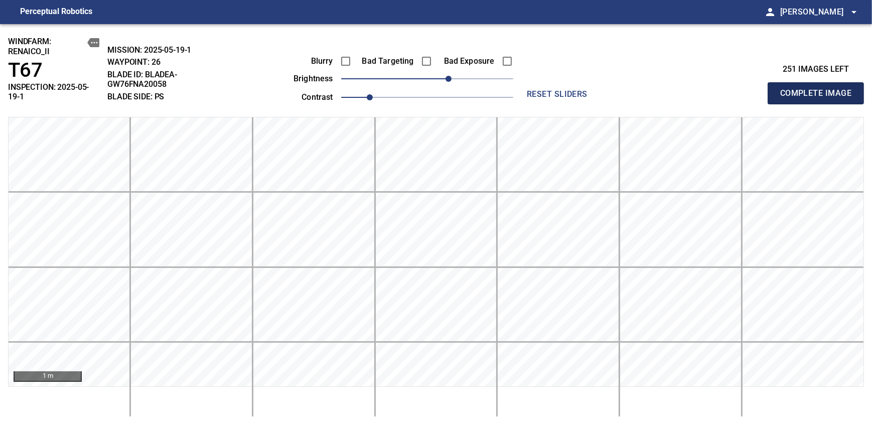
click at [819, 89] on span "Complete Image" at bounding box center [815, 93] width 74 height 14
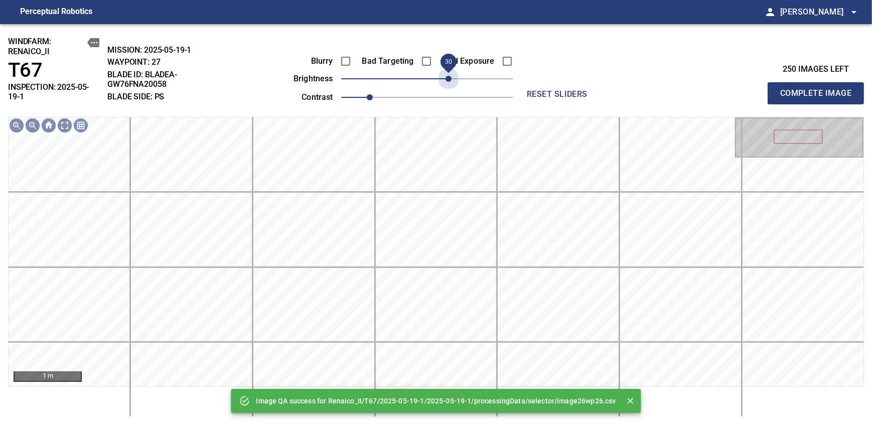
click at [448, 79] on span "30" at bounding box center [427, 79] width 172 height 14
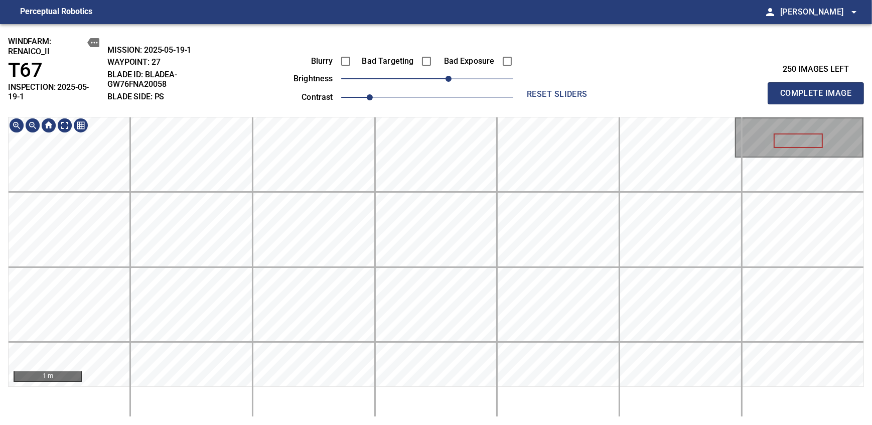
click at [491, 101] on div "windfarm: Renaico_II T67 INSPECTION: 2025-05-19-1 MISSION: 2025-05-19-1 WAYPOIN…" at bounding box center [436, 224] width 872 height 401
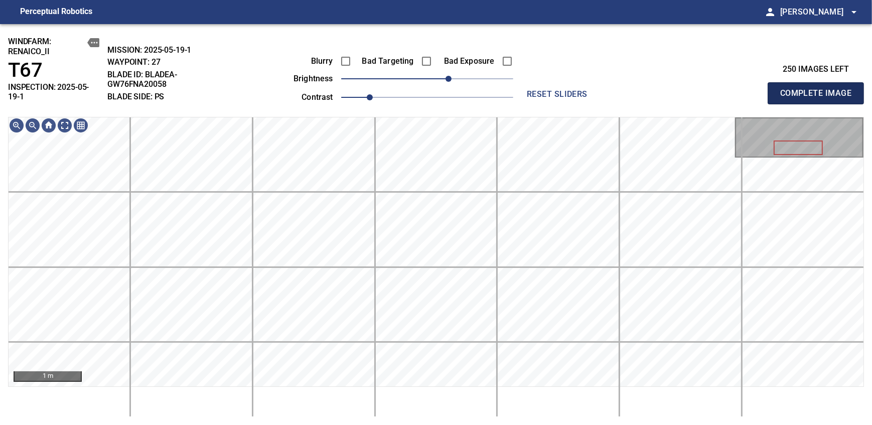
click at [819, 89] on span "Complete Image" at bounding box center [815, 93] width 74 height 14
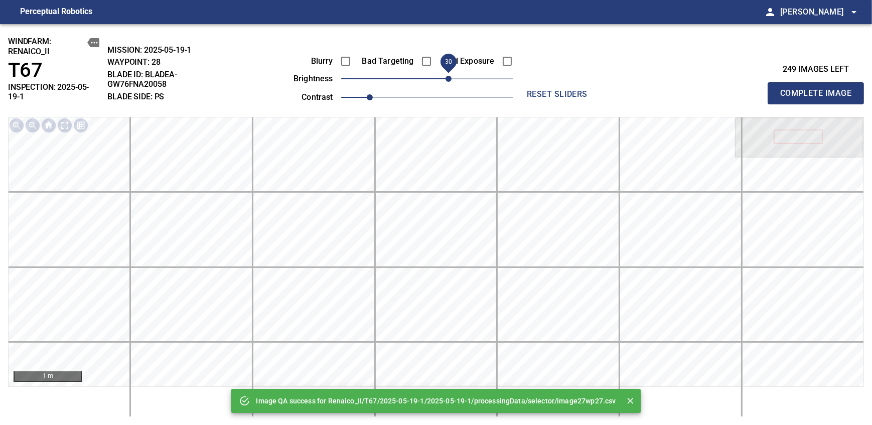
drag, startPoint x: 434, startPoint y: 78, endPoint x: 457, endPoint y: 79, distance: 23.6
click at [451, 76] on span "30" at bounding box center [448, 79] width 6 height 6
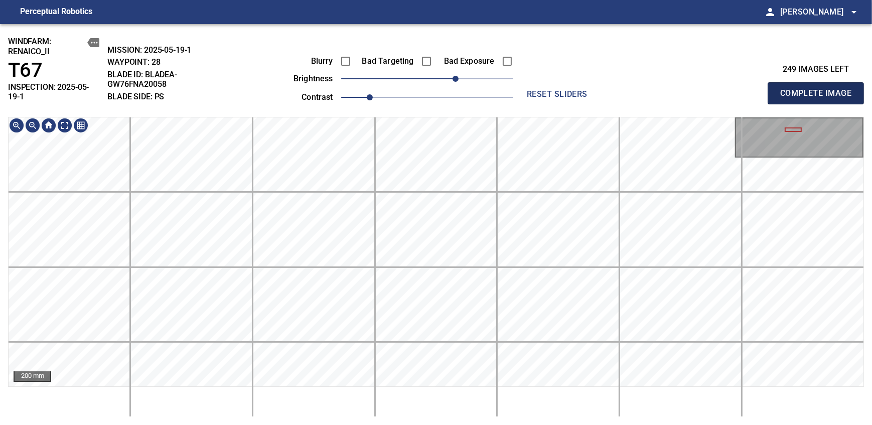
click at [819, 89] on span "Complete Image" at bounding box center [815, 93] width 74 height 14
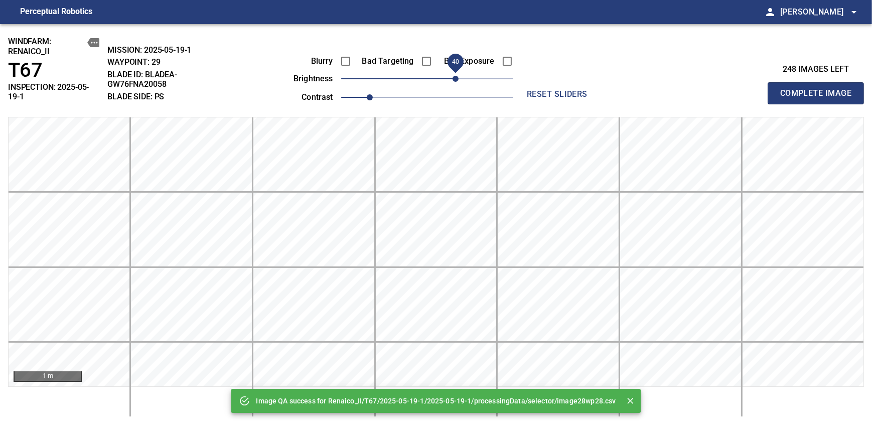
click at [454, 76] on span "40" at bounding box center [427, 79] width 172 height 14
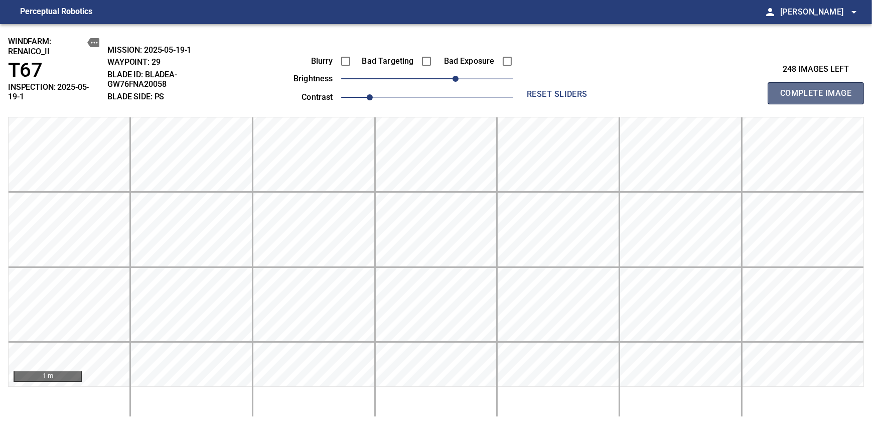
click at [819, 89] on span "Complete Image" at bounding box center [815, 93] width 74 height 14
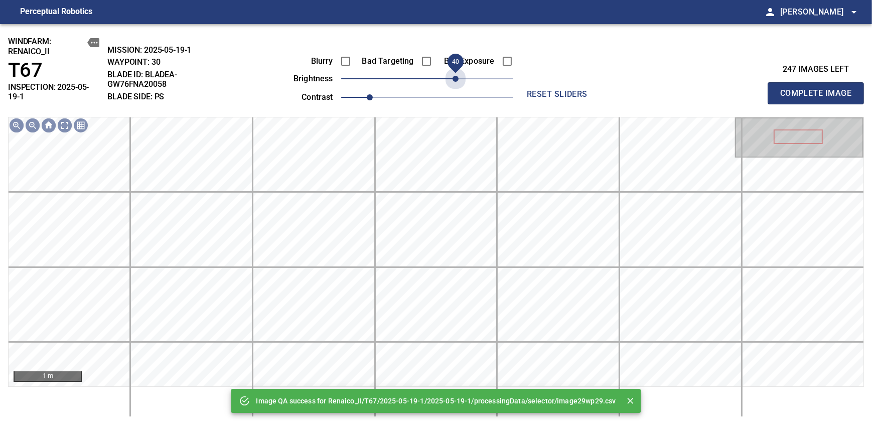
click at [454, 76] on span "40" at bounding box center [427, 79] width 172 height 14
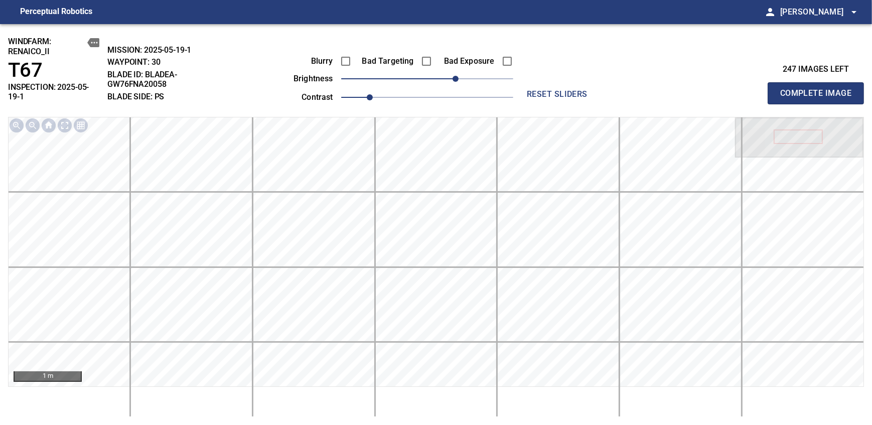
click at [819, 89] on span "Complete Image" at bounding box center [815, 93] width 74 height 14
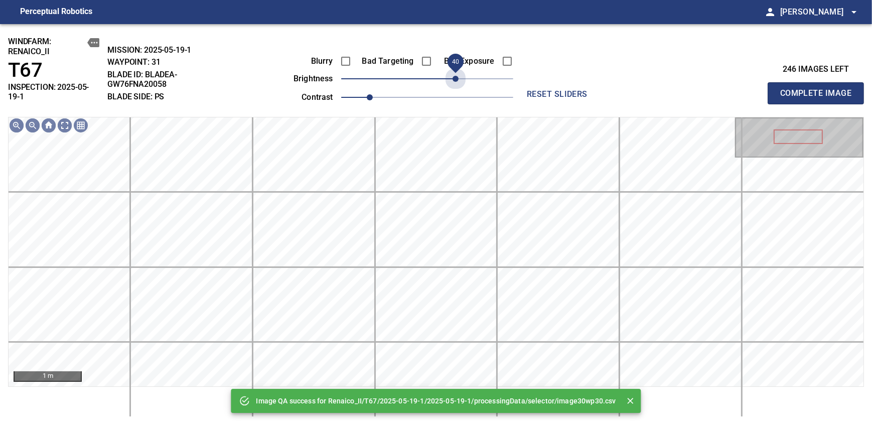
click at [454, 76] on span "40" at bounding box center [427, 79] width 172 height 14
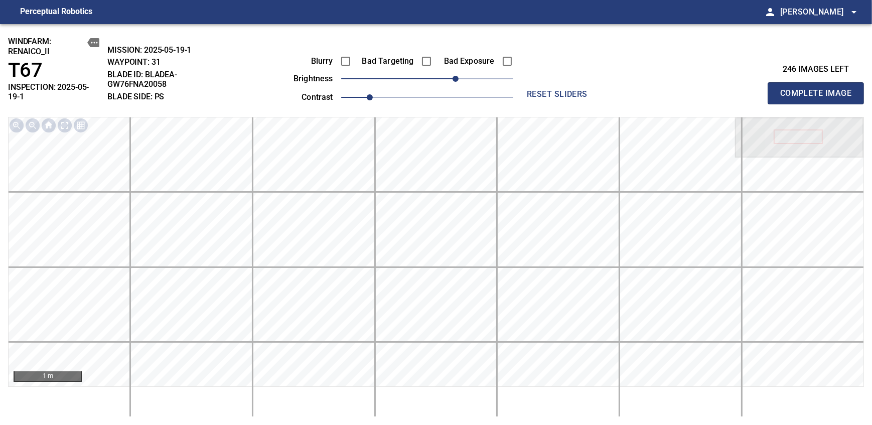
click at [819, 89] on span "Complete Image" at bounding box center [815, 93] width 74 height 14
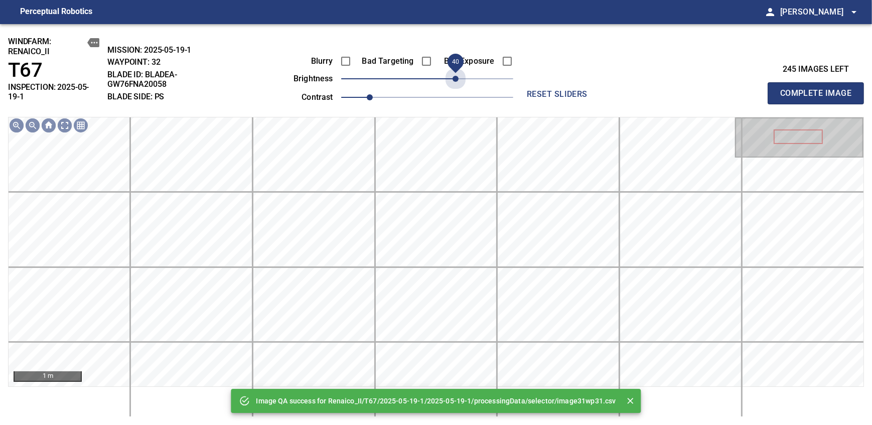
click at [453, 82] on span "40" at bounding box center [427, 79] width 172 height 14
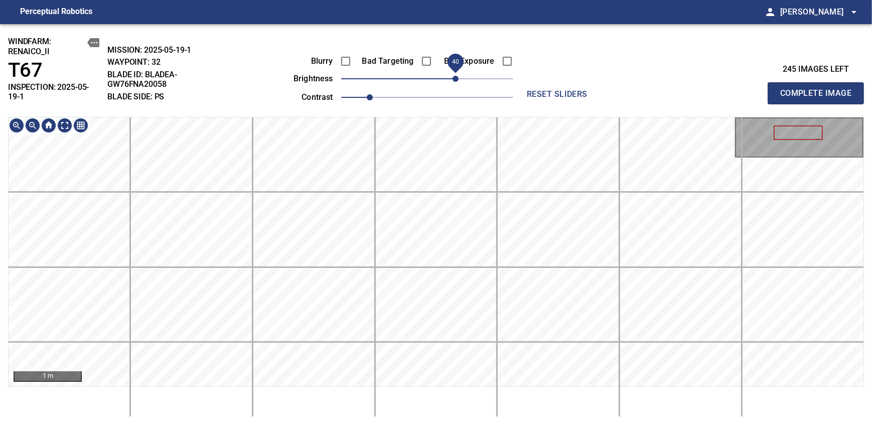
click at [458, 82] on span "40" at bounding box center [455, 79] width 6 height 6
click at [488, 85] on div "windfarm: Renaico_II T67 INSPECTION: 2025-05-19-1 MISSION: 2025-05-19-1 WAYPOIN…" at bounding box center [436, 224] width 872 height 401
click at [819, 89] on span "Complete Image" at bounding box center [815, 93] width 74 height 14
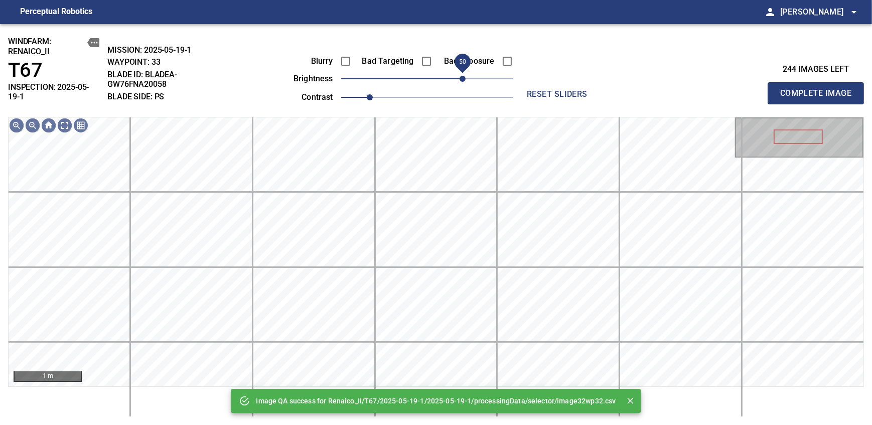
click at [464, 81] on span "50" at bounding box center [427, 79] width 172 height 14
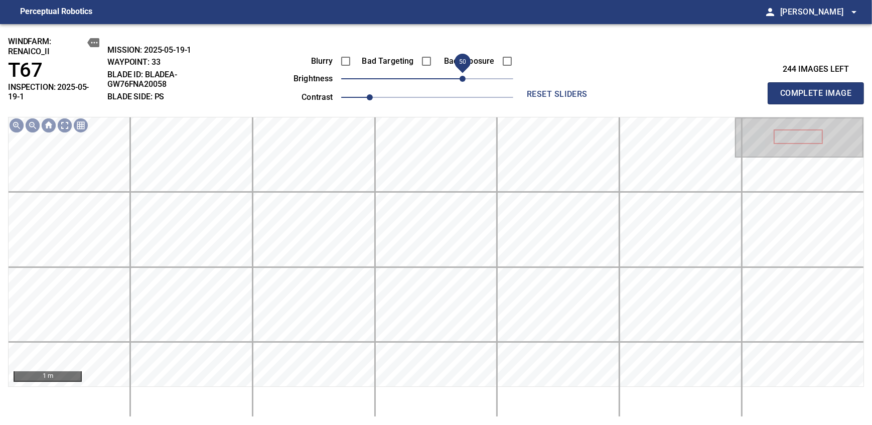
click at [819, 89] on span "Complete Image" at bounding box center [815, 93] width 74 height 14
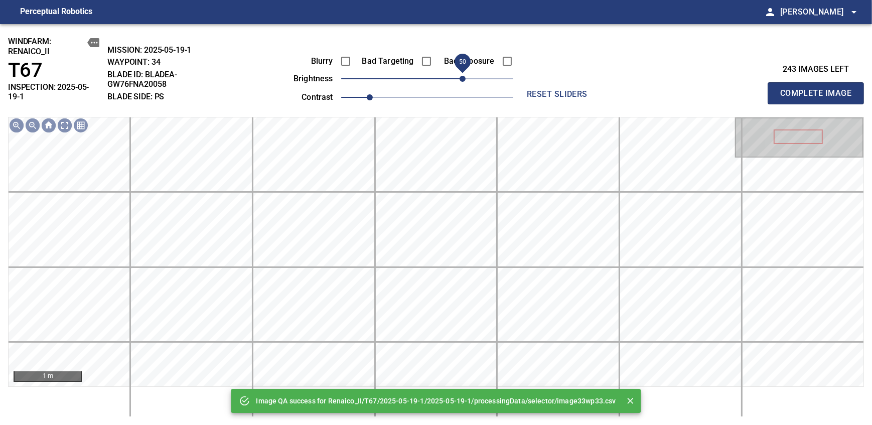
click at [463, 80] on span "50" at bounding box center [427, 79] width 172 height 14
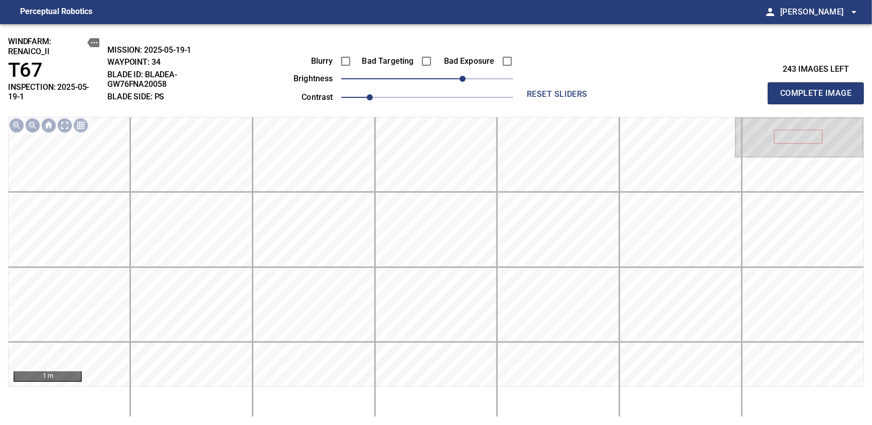
click at [819, 89] on span "Complete Image" at bounding box center [815, 93] width 74 height 14
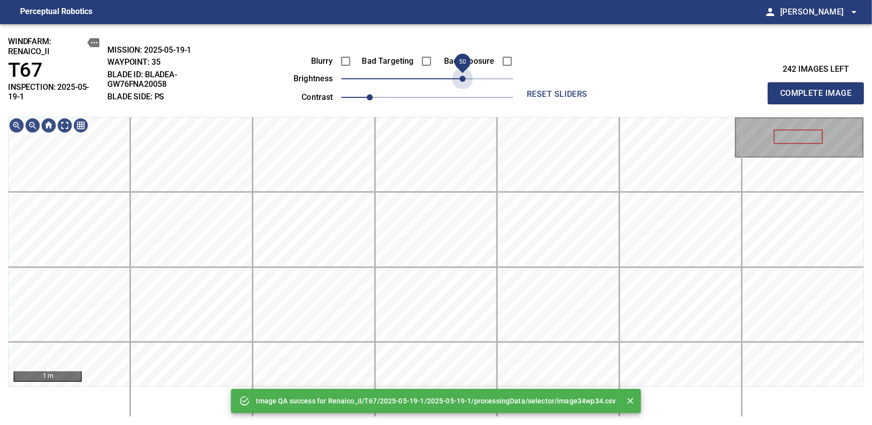
click at [463, 80] on span "50" at bounding box center [427, 79] width 172 height 14
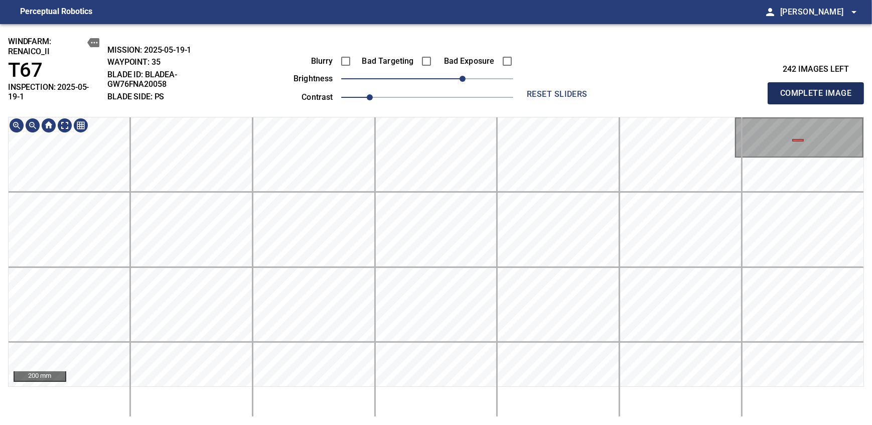
click at [819, 89] on span "Complete Image" at bounding box center [815, 93] width 74 height 14
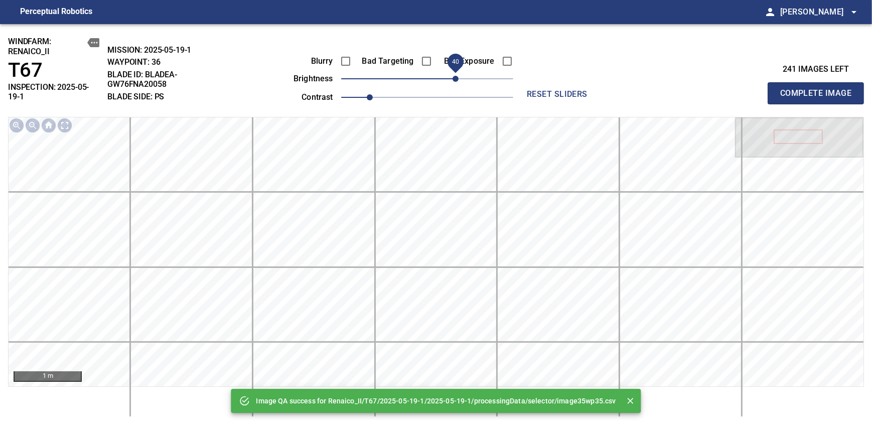
click at [456, 80] on span "40" at bounding box center [427, 79] width 172 height 14
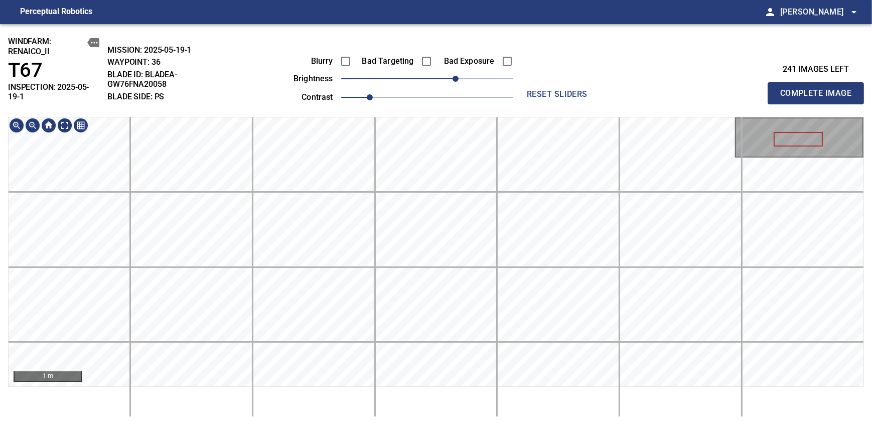
click at [412, 86] on div "windfarm: Renaico_II T67 INSPECTION: 2025-05-19-1 MISSION: 2025-05-19-1 WAYPOIN…" at bounding box center [436, 224] width 872 height 401
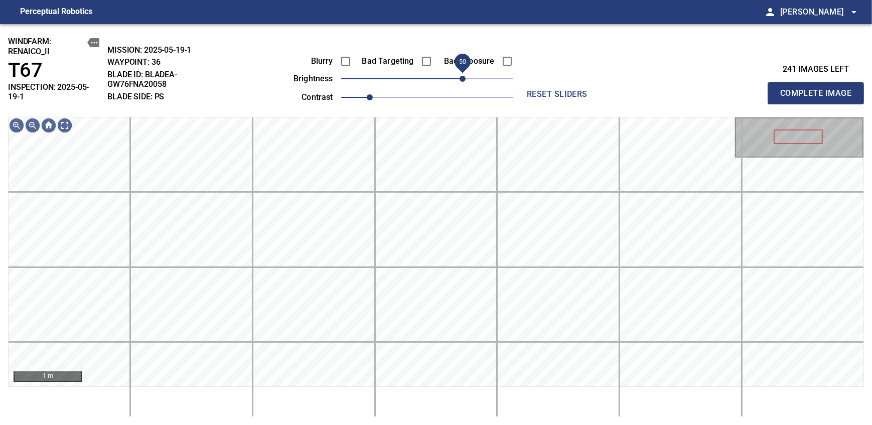
click at [460, 80] on span "50" at bounding box center [462, 79] width 6 height 6
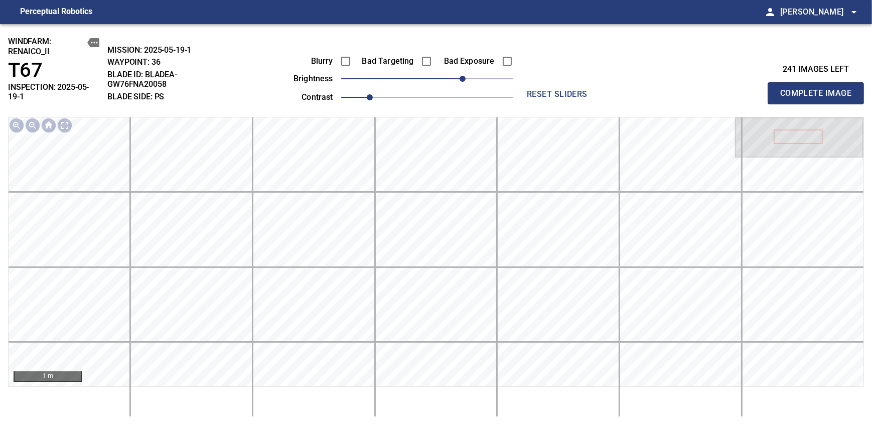
click at [819, 89] on span "Complete Image" at bounding box center [815, 93] width 74 height 14
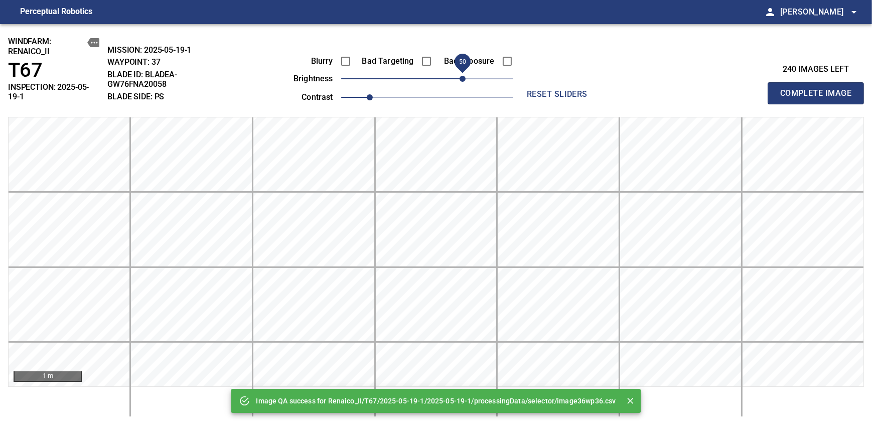
click at [460, 80] on span "50" at bounding box center [427, 79] width 172 height 14
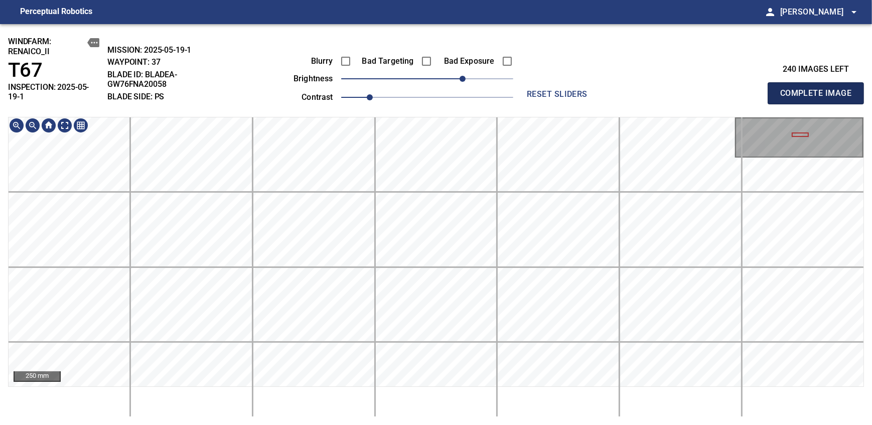
click at [819, 89] on span "Complete Image" at bounding box center [815, 93] width 74 height 14
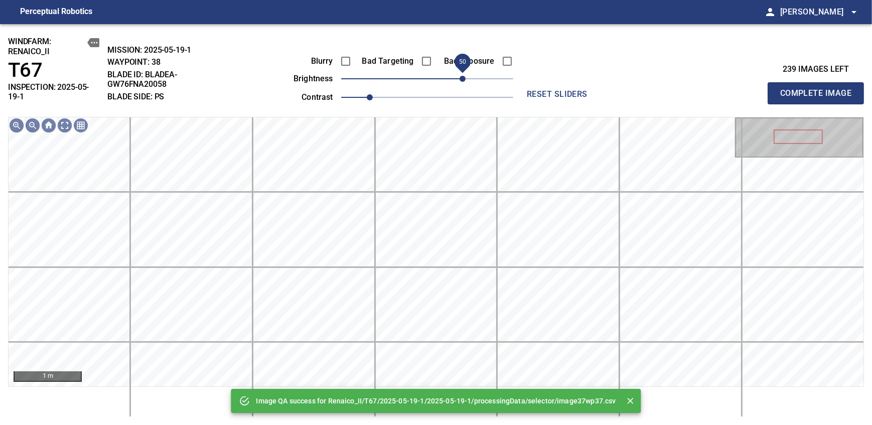
click at [463, 83] on span "50" at bounding box center [427, 79] width 172 height 14
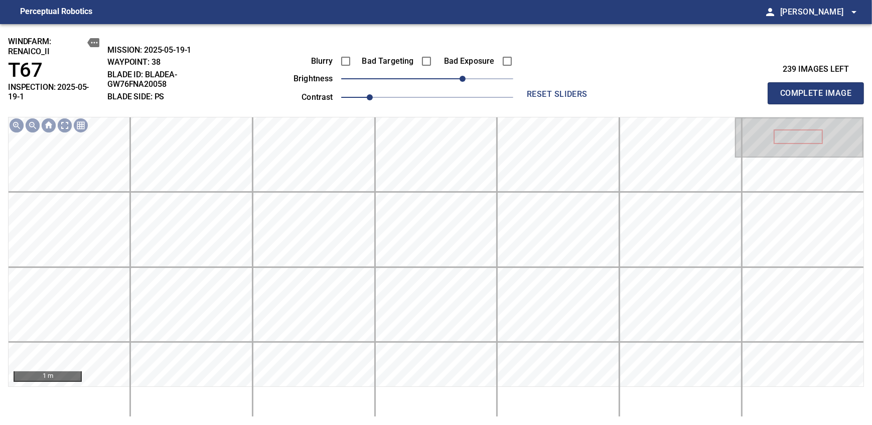
click at [819, 89] on span "Complete Image" at bounding box center [815, 93] width 74 height 14
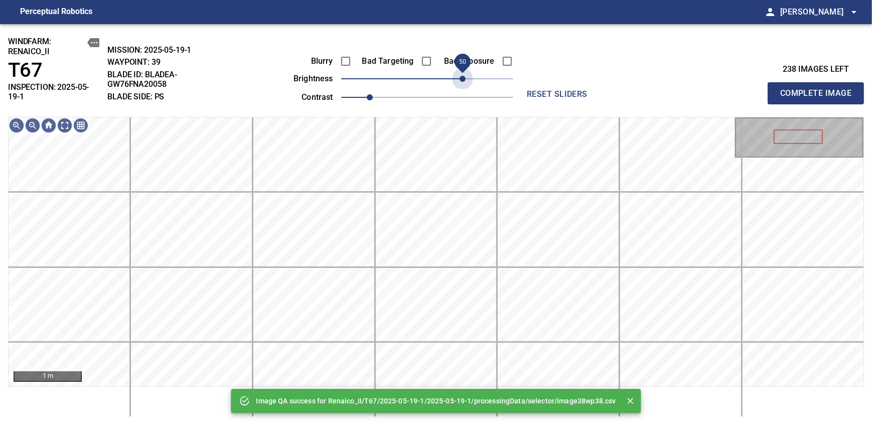
click at [463, 78] on span "50" at bounding box center [427, 79] width 172 height 14
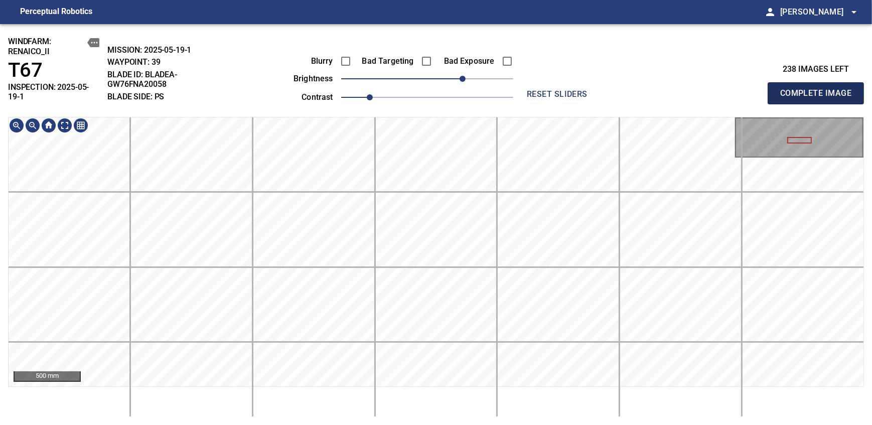
click at [819, 89] on span "Complete Image" at bounding box center [815, 93] width 74 height 14
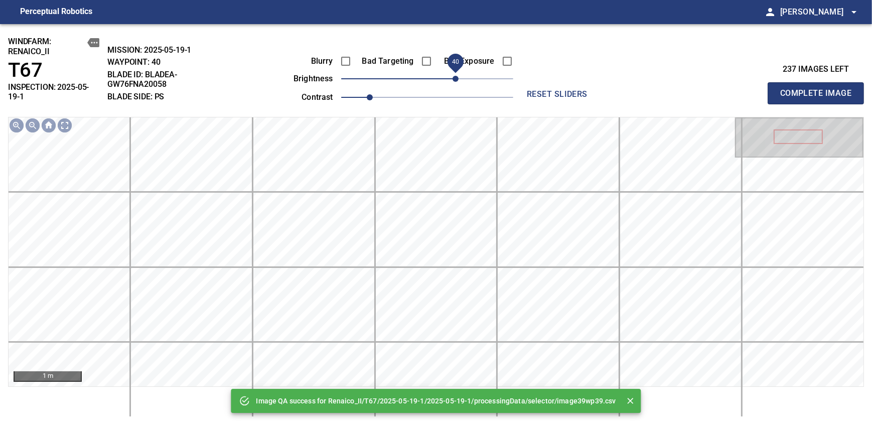
drag, startPoint x: 450, startPoint y: 80, endPoint x: 456, endPoint y: 75, distance: 7.5
click at [456, 75] on span "40" at bounding box center [427, 79] width 172 height 14
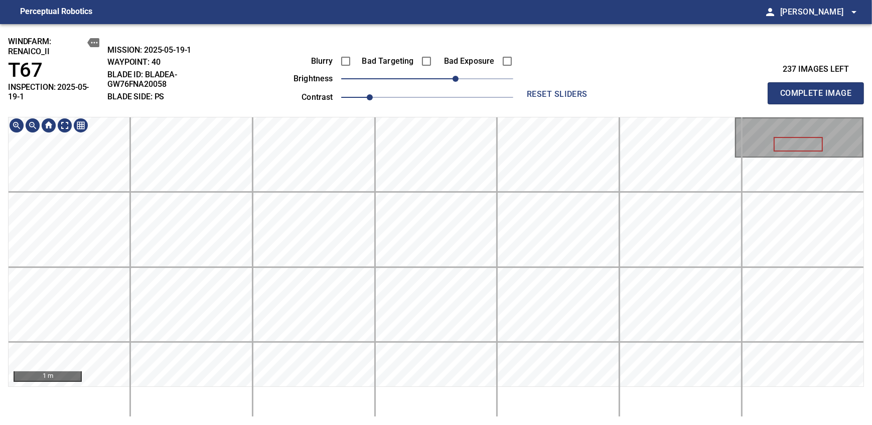
click at [452, 94] on div "windfarm: Renaico_II T67 INSPECTION: 2025-05-19-1 MISSION: 2025-05-19-1 WAYPOIN…" at bounding box center [436, 224] width 872 height 401
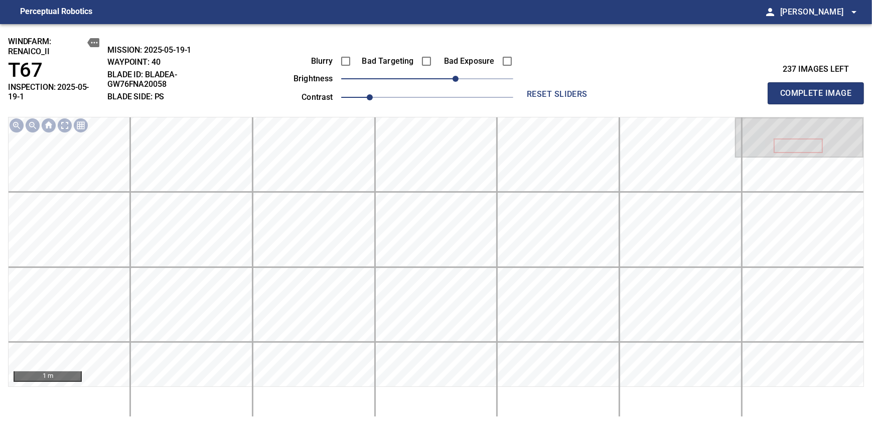
click at [819, 89] on span "Complete Image" at bounding box center [815, 93] width 74 height 14
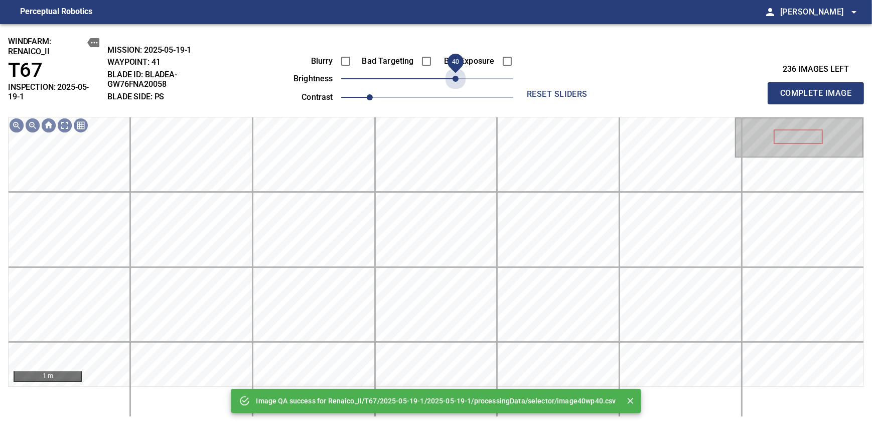
drag, startPoint x: 452, startPoint y: 77, endPoint x: 458, endPoint y: 77, distance: 6.5
click at [458, 77] on span "40" at bounding box center [427, 79] width 172 height 14
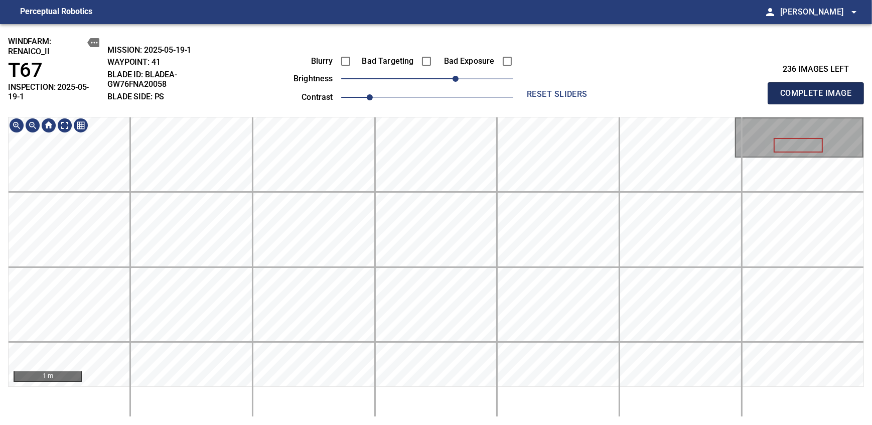
click at [819, 89] on span "Complete Image" at bounding box center [815, 93] width 74 height 14
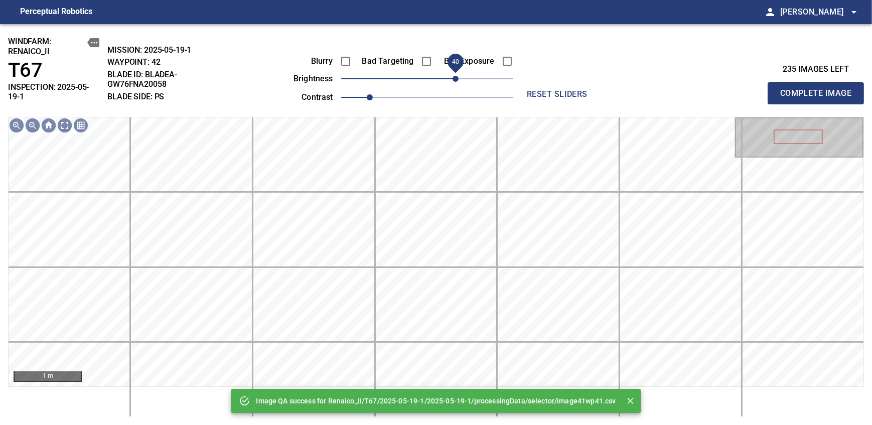
click at [457, 75] on span "40" at bounding box center [427, 79] width 172 height 14
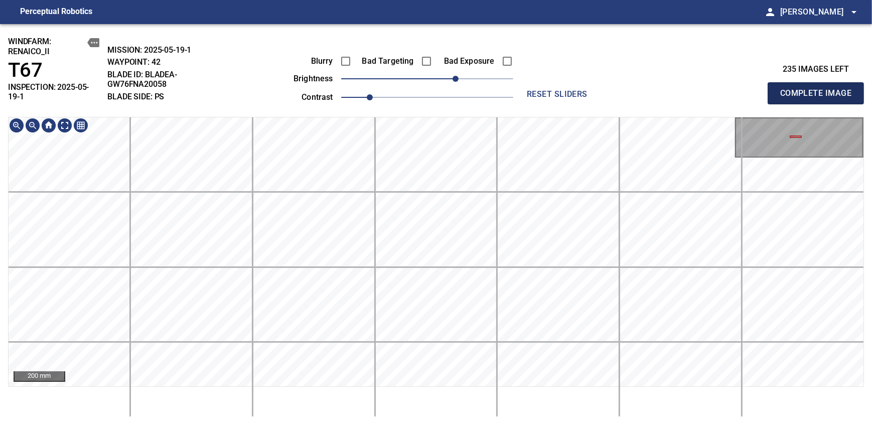
click at [819, 89] on span "Complete Image" at bounding box center [815, 93] width 74 height 14
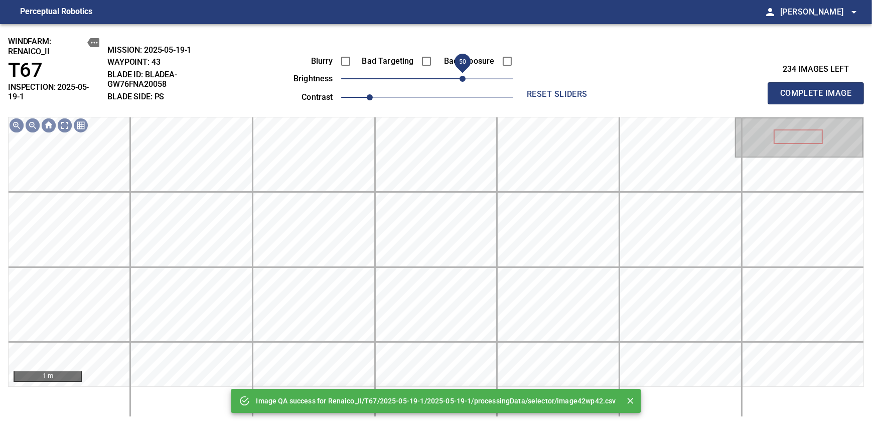
drag, startPoint x: 456, startPoint y: 77, endPoint x: 465, endPoint y: 77, distance: 8.5
click at [465, 77] on span "50" at bounding box center [427, 79] width 172 height 14
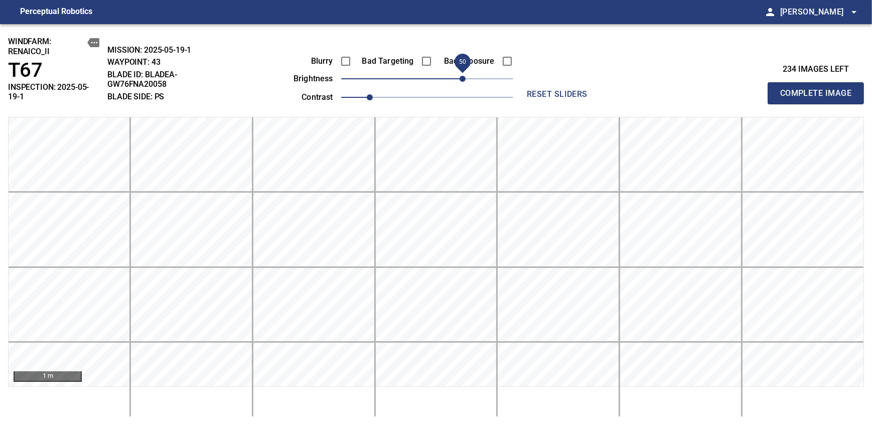
click at [819, 89] on span "Complete Image" at bounding box center [815, 93] width 74 height 14
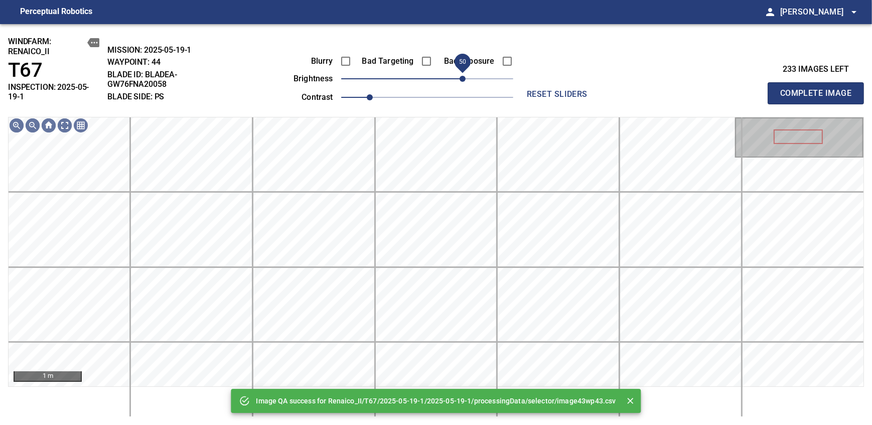
click at [465, 77] on span "50" at bounding box center [427, 79] width 172 height 14
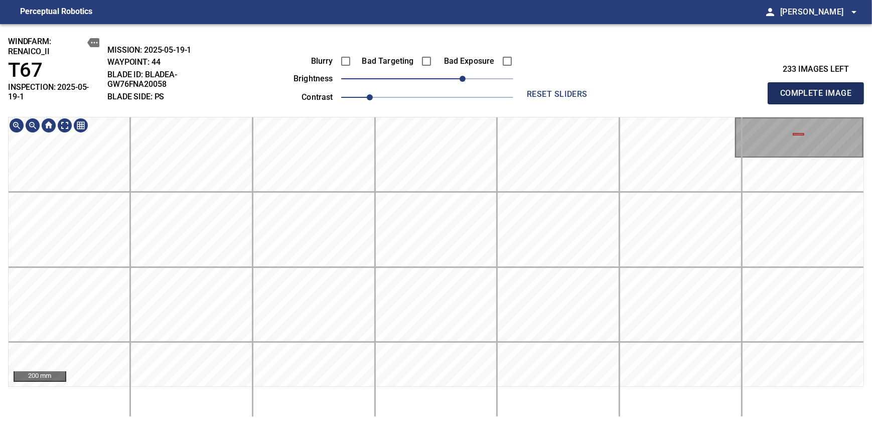
click at [819, 89] on span "Complete Image" at bounding box center [815, 93] width 74 height 14
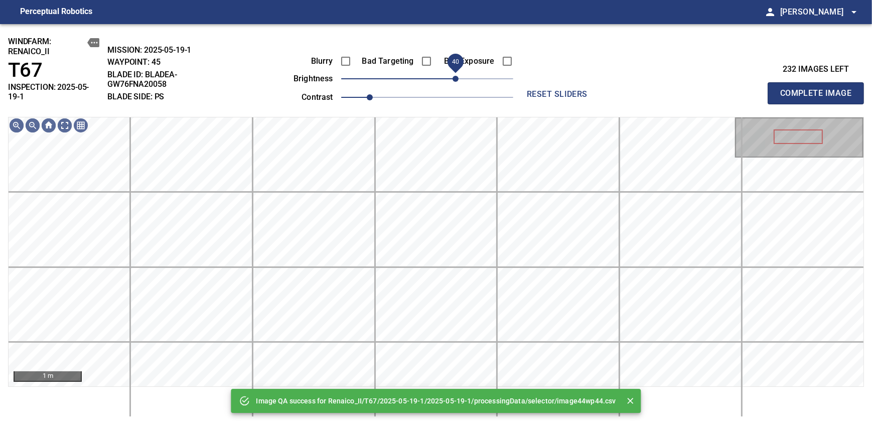
click at [457, 78] on span "40" at bounding box center [427, 79] width 172 height 14
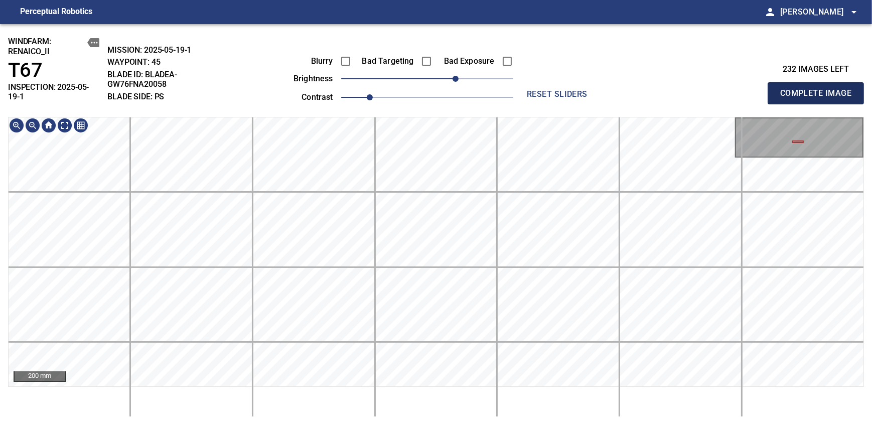
click at [819, 89] on span "Complete Image" at bounding box center [815, 93] width 74 height 14
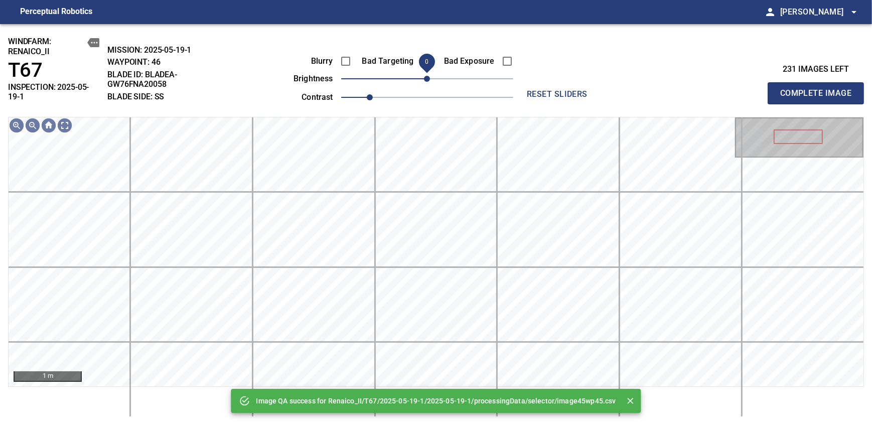
drag, startPoint x: 421, startPoint y: 79, endPoint x: 425, endPoint y: 83, distance: 5.7
click at [425, 82] on span "0" at bounding box center [427, 79] width 6 height 6
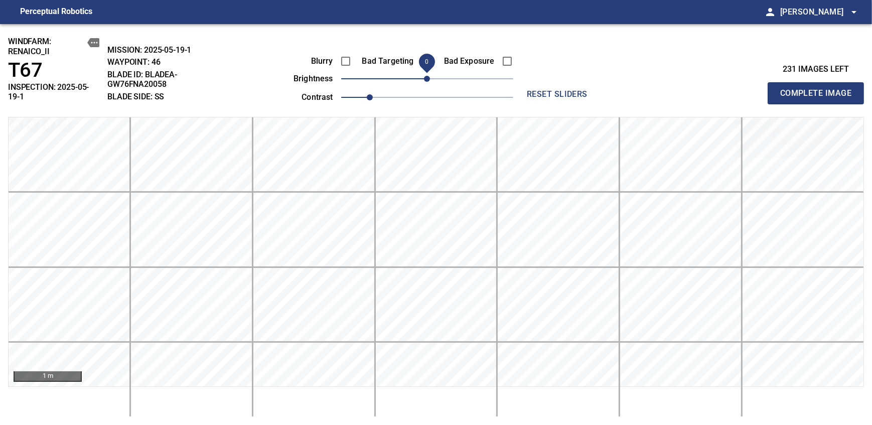
click at [819, 89] on span "Complete Image" at bounding box center [815, 93] width 74 height 14
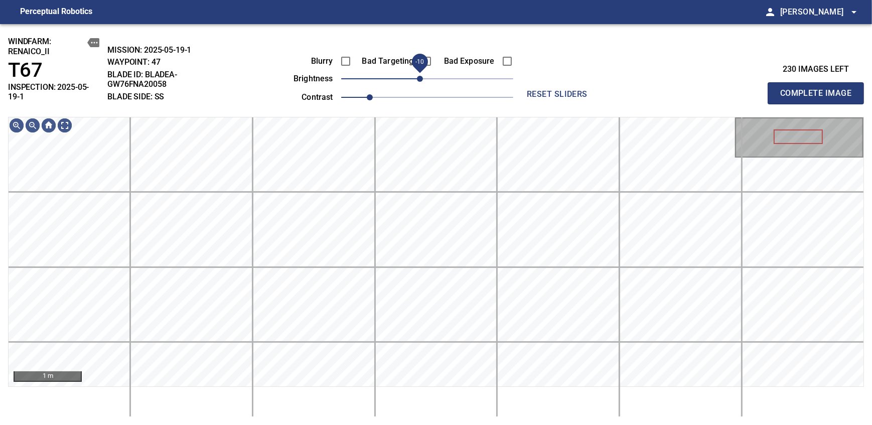
click at [421, 80] on span "-10" at bounding box center [420, 79] width 6 height 6
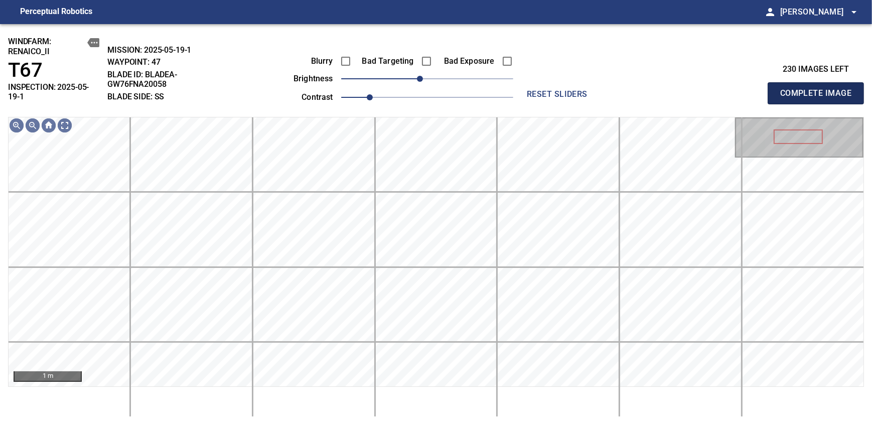
click at [819, 89] on span "Complete Image" at bounding box center [815, 93] width 74 height 14
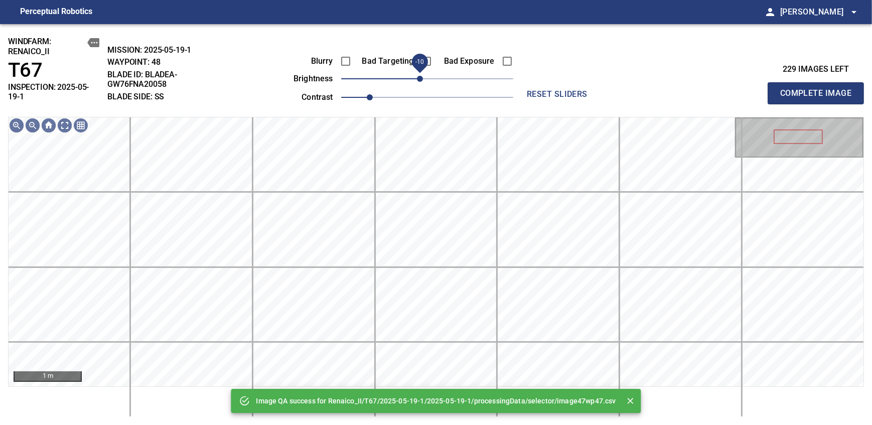
drag, startPoint x: 426, startPoint y: 77, endPoint x: 421, endPoint y: 78, distance: 5.2
click at [421, 78] on span "-10" at bounding box center [420, 79] width 6 height 6
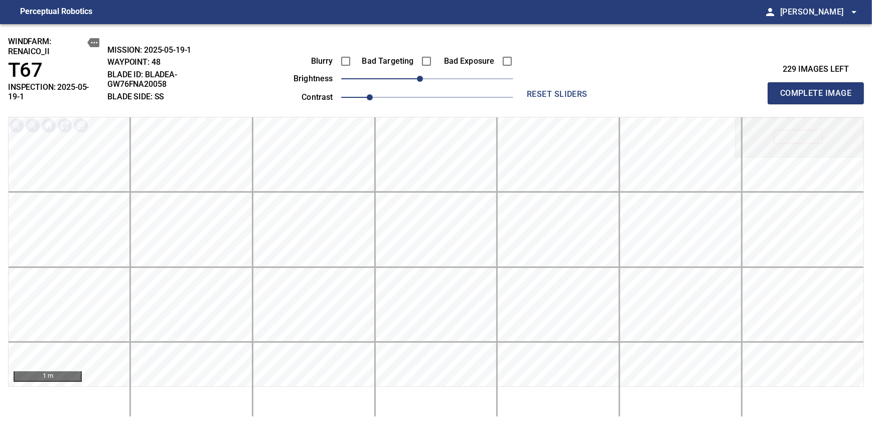
click at [819, 89] on span "Complete Image" at bounding box center [815, 93] width 74 height 14
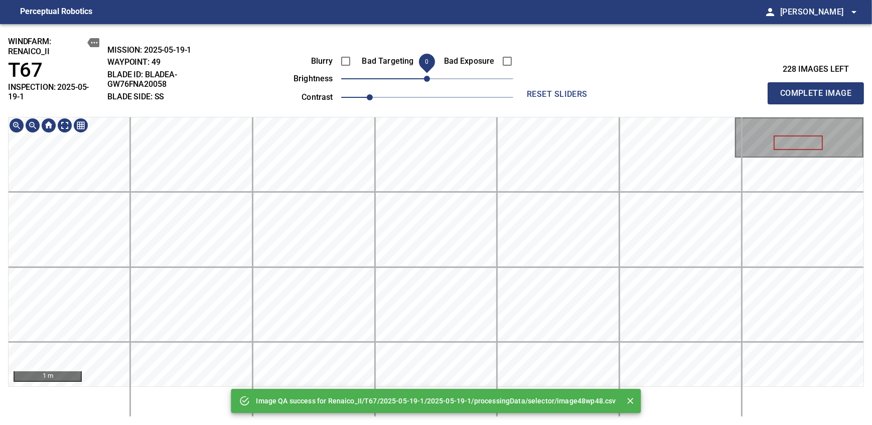
click at [433, 75] on div "Image QA success for Renaico_II/T67/2025-05-19-1/2025-05-19-1/processingData/se…" at bounding box center [436, 224] width 872 height 401
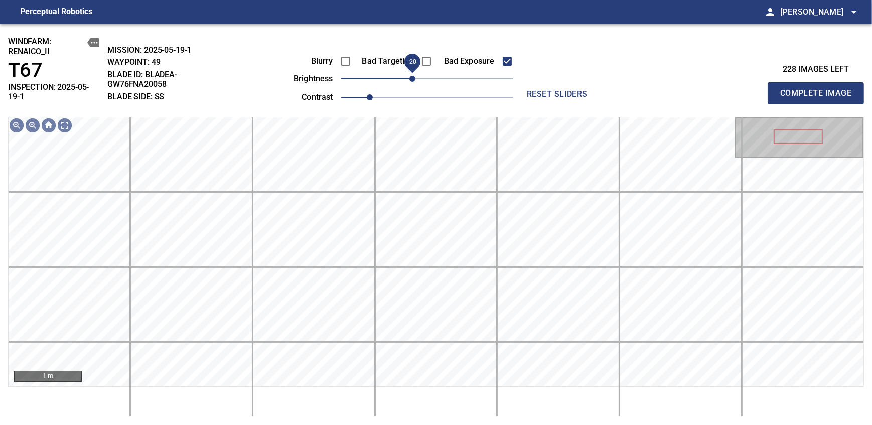
drag, startPoint x: 430, startPoint y: 83, endPoint x: 414, endPoint y: 81, distance: 16.2
click at [414, 81] on span "-20" at bounding box center [412, 79] width 6 height 6
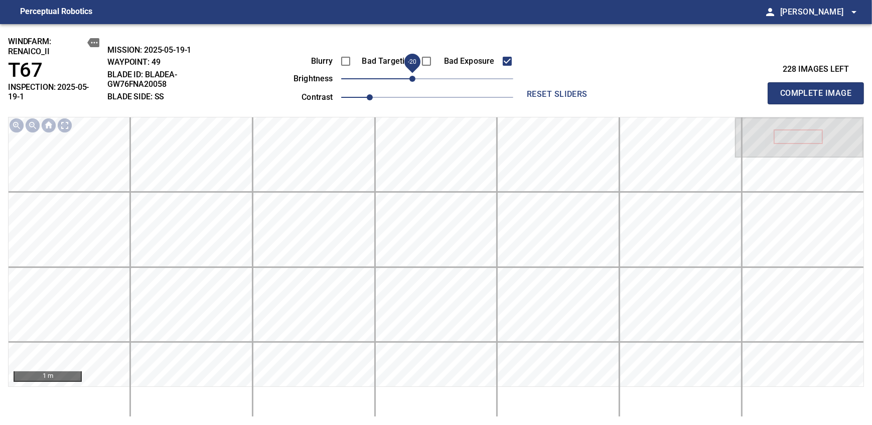
click at [819, 89] on span "Complete Image" at bounding box center [815, 93] width 74 height 14
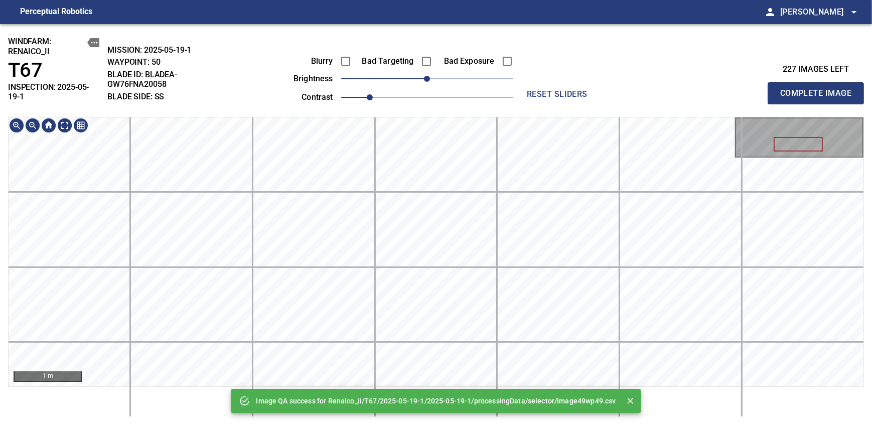
click at [494, 81] on div "Image QA success for Renaico_II/T67/2025-05-19-1/2025-05-19-1/processingData/se…" at bounding box center [436, 224] width 872 height 401
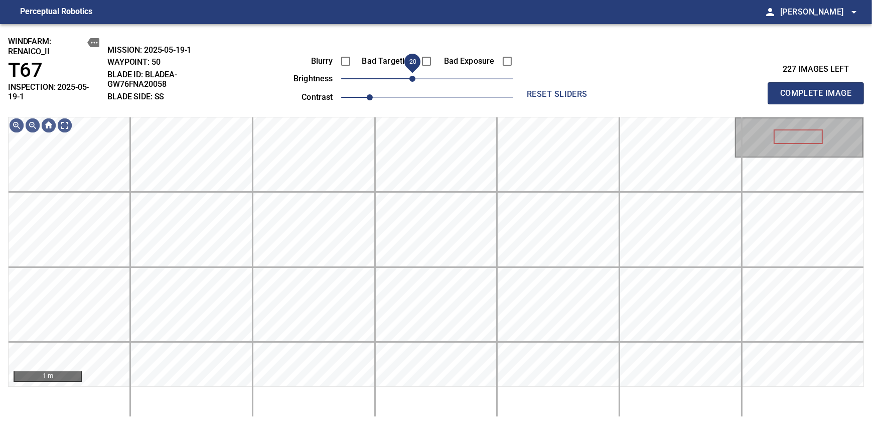
drag, startPoint x: 431, startPoint y: 80, endPoint x: 414, endPoint y: 81, distance: 17.6
click at [414, 81] on span "-20" at bounding box center [412, 79] width 6 height 6
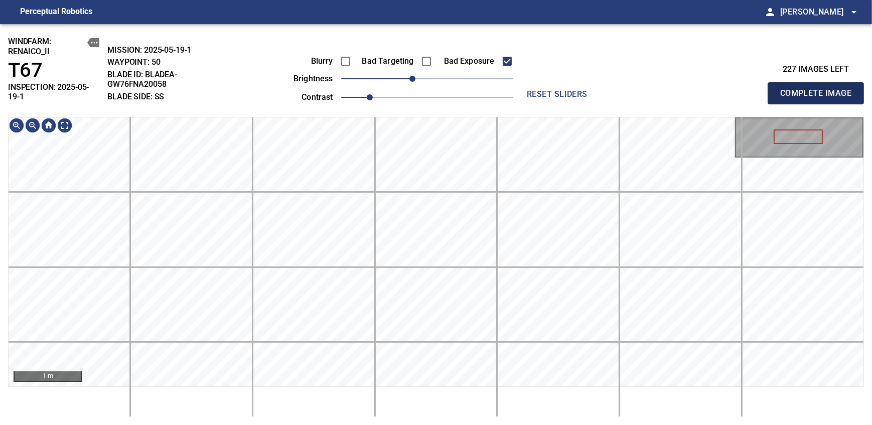
click at [819, 89] on span "Complete Image" at bounding box center [815, 93] width 74 height 14
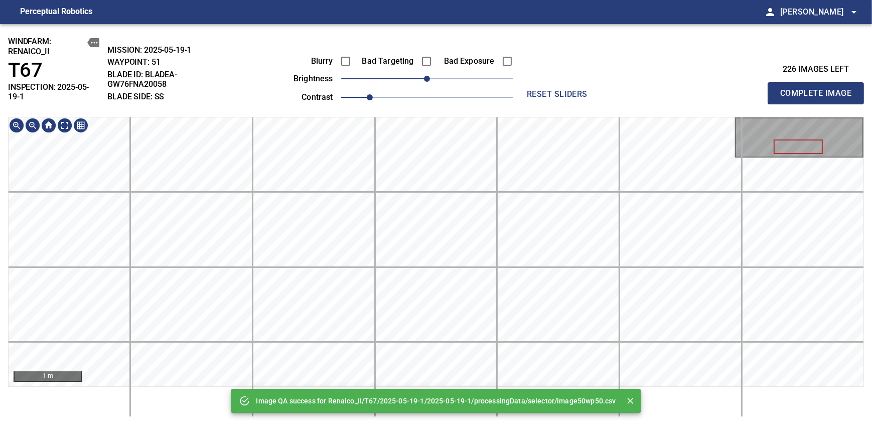
click at [497, 112] on div "Image QA success for Renaico_II/T67/2025-05-19-1/2025-05-19-1/processingData/se…" at bounding box center [436, 224] width 872 height 401
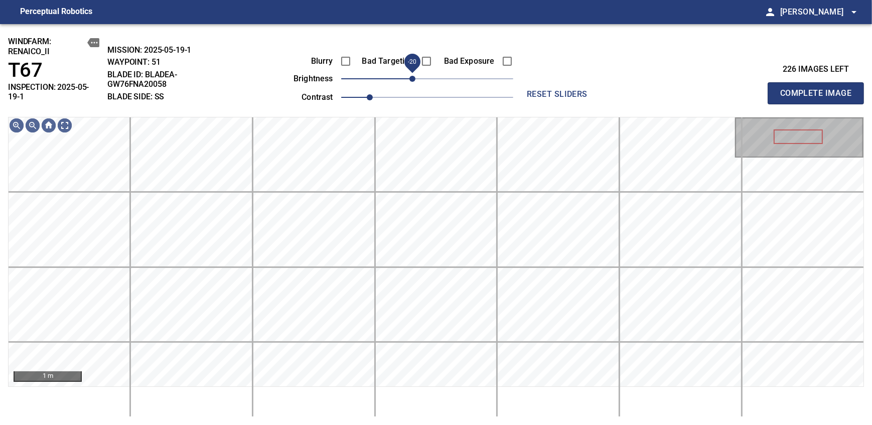
click at [415, 82] on span "-20" at bounding box center [412, 79] width 6 height 6
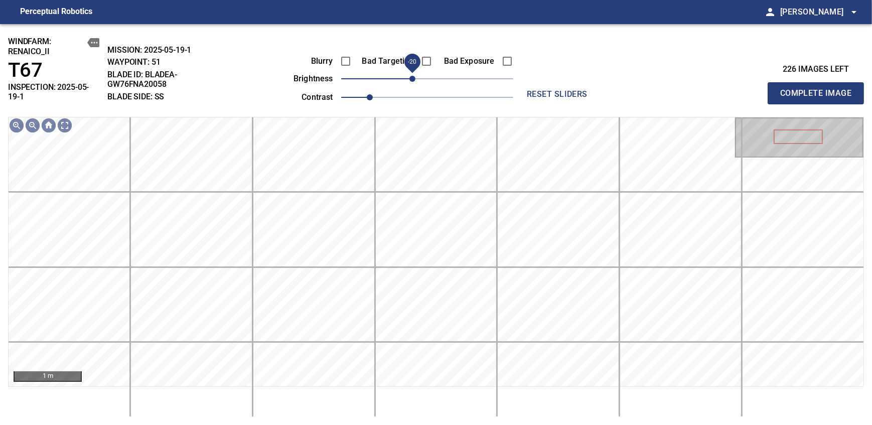
click at [819, 89] on span "Complete Image" at bounding box center [815, 93] width 74 height 14
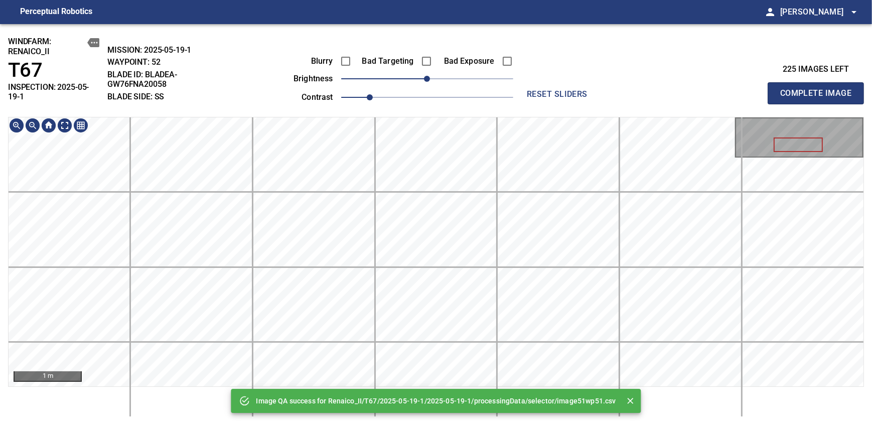
click at [444, 90] on div "Image QA success for Renaico_II/T67/2025-05-19-1/2025-05-19-1/processingData/se…" at bounding box center [436, 224] width 872 height 401
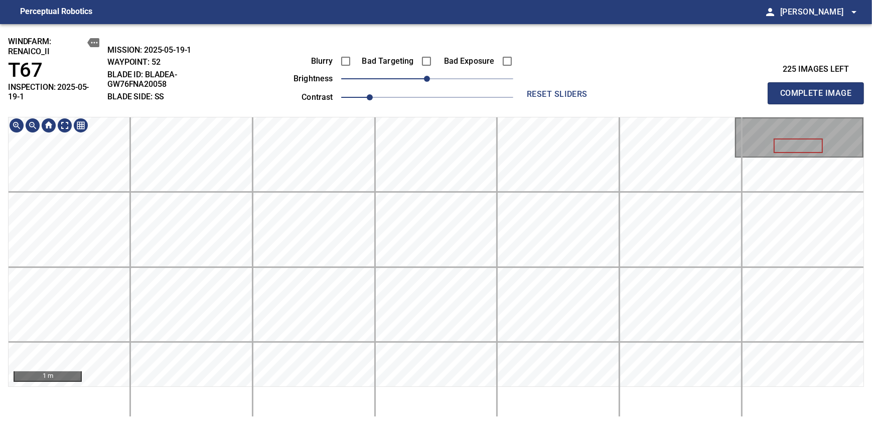
click at [819, 89] on span "Complete Image" at bounding box center [815, 93] width 74 height 14
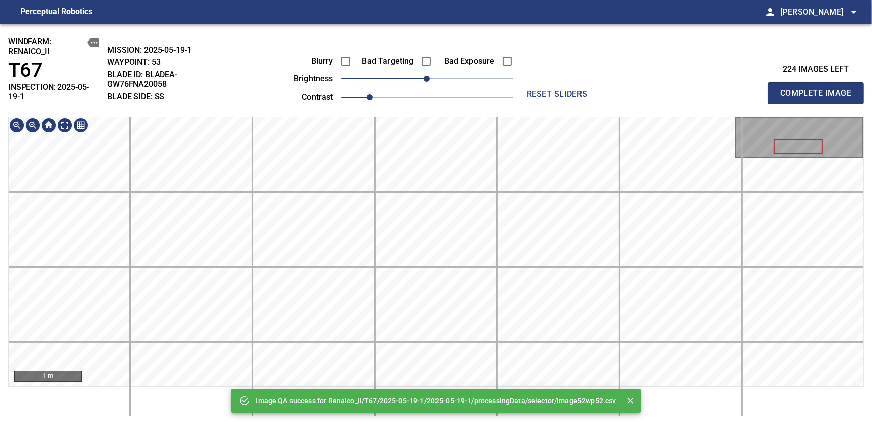
click at [477, 85] on div "Image QA success for Renaico_II/T67/2025-05-19-1/2025-05-19-1/processingData/se…" at bounding box center [436, 224] width 872 height 401
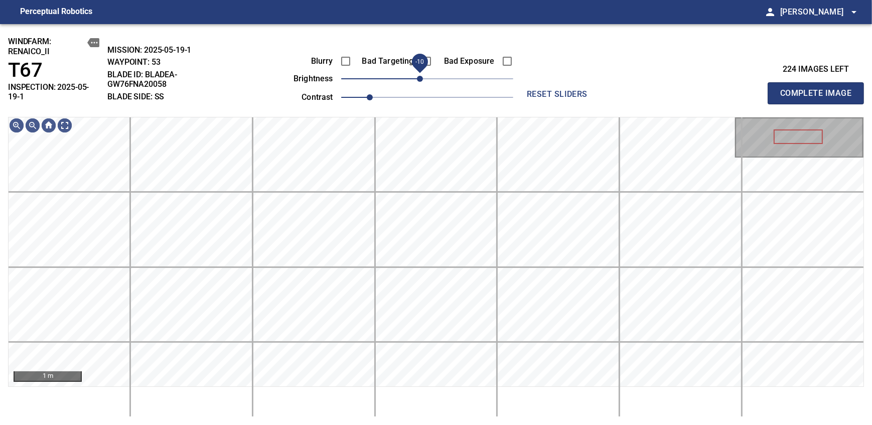
click at [420, 79] on span "-10" at bounding box center [420, 79] width 6 height 6
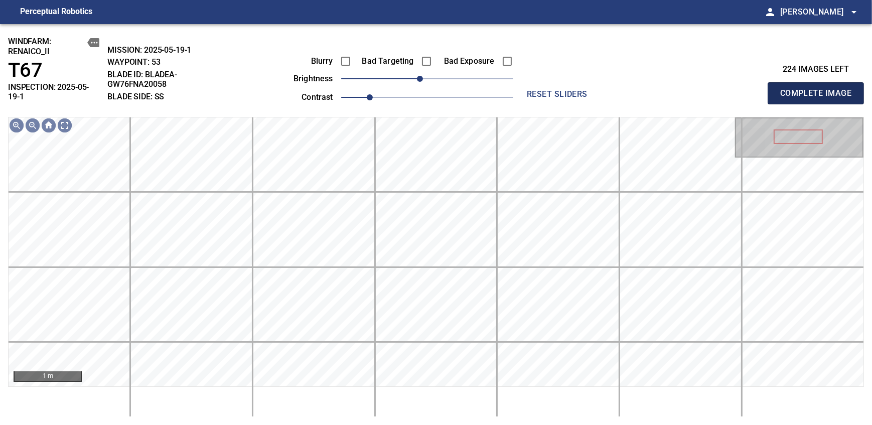
click at [819, 89] on span "Complete Image" at bounding box center [815, 93] width 74 height 14
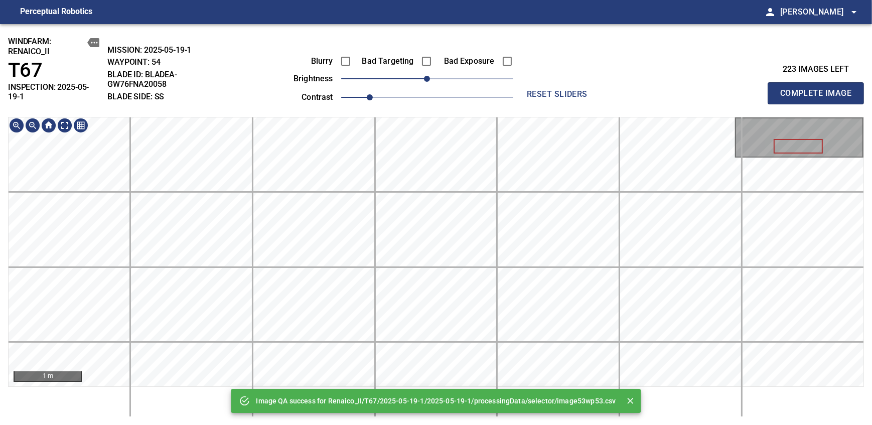
click at [465, 76] on div "Image QA success for Renaico_II/T67/2025-05-19-1/2025-05-19-1/processingData/se…" at bounding box center [436, 224] width 872 height 401
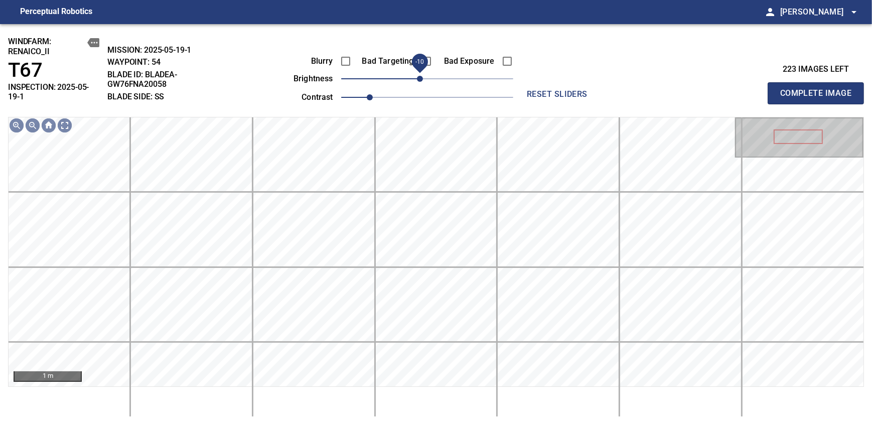
click at [422, 81] on span "-10" at bounding box center [420, 79] width 6 height 6
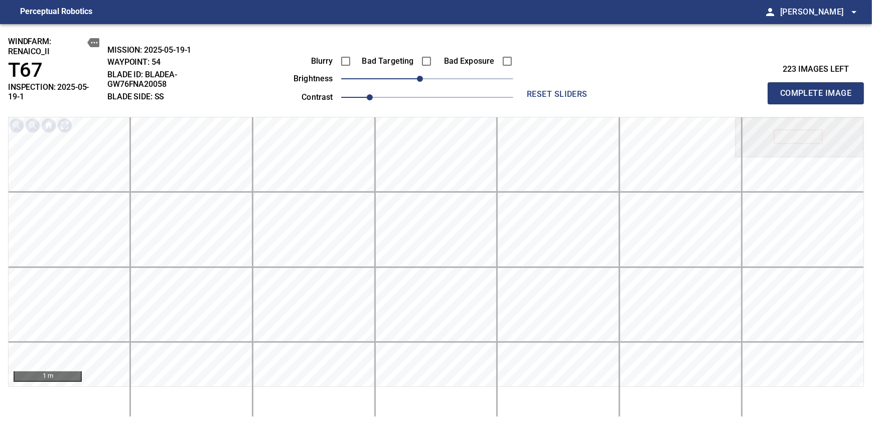
click at [819, 89] on span "Complete Image" at bounding box center [815, 93] width 74 height 14
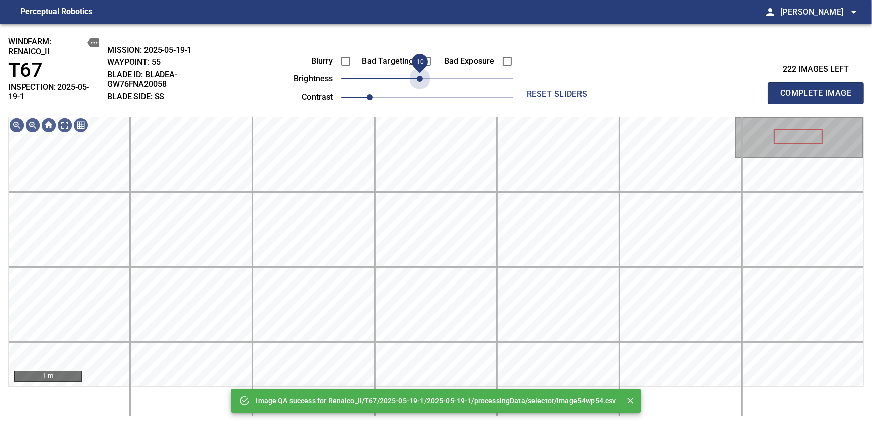
click at [422, 81] on span "-10" at bounding box center [420, 79] width 6 height 6
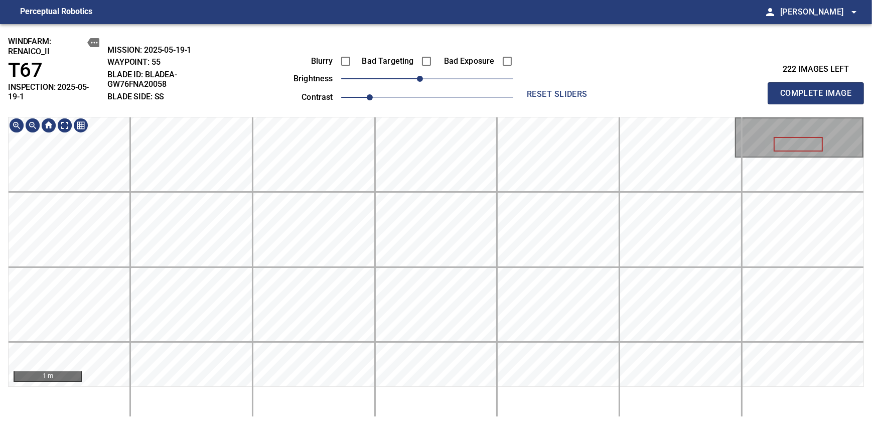
click at [442, 99] on div "windfarm: Renaico_II T67 INSPECTION: 2025-05-19-1 MISSION: 2025-05-19-1 WAYPOIN…" at bounding box center [436, 224] width 872 height 401
click at [535, 83] on div "Blurry Bad Targeting Bad Exposure brightness -10 contrast 1 reset sliders" at bounding box center [436, 71] width 412 height 68
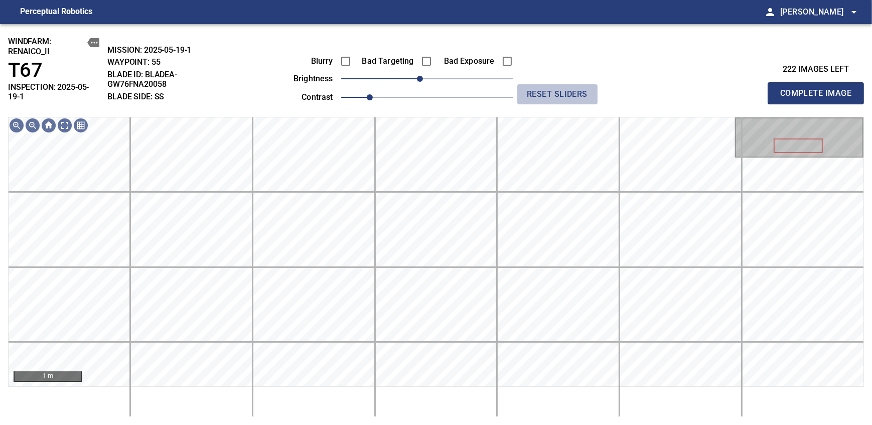
click at [538, 92] on span "reset sliders" at bounding box center [557, 94] width 72 height 14
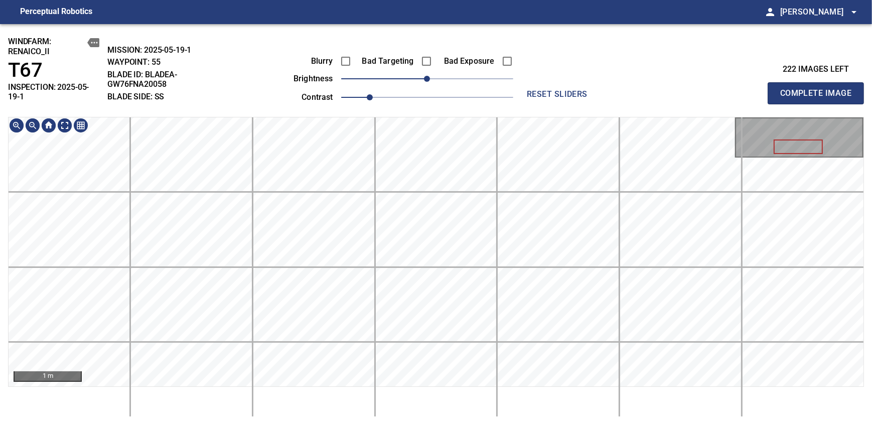
click at [501, 86] on div "windfarm: Renaico_II T67 INSPECTION: 2025-05-19-1 MISSION: 2025-05-19-1 WAYPOIN…" at bounding box center [436, 224] width 872 height 401
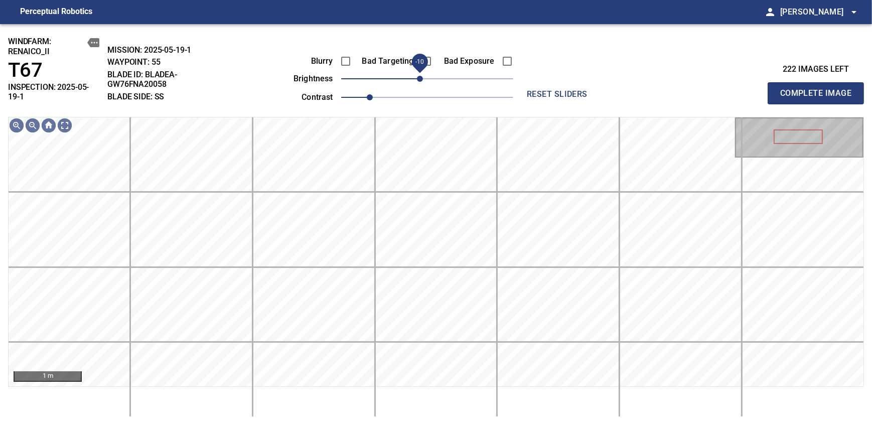
click at [422, 81] on span "-10" at bounding box center [420, 79] width 6 height 6
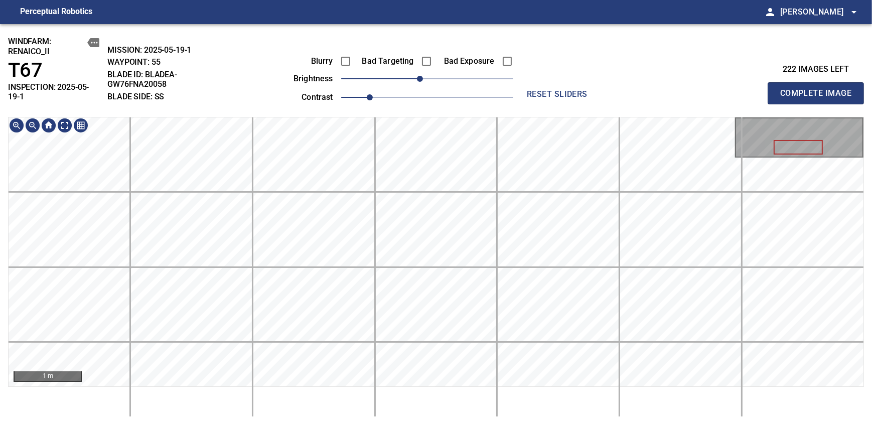
click at [447, 59] on div "windfarm: Renaico_II T67 INSPECTION: 2025-05-19-1 MISSION: 2025-05-19-1 WAYPOIN…" at bounding box center [436, 224] width 872 height 401
click at [446, 396] on div "1 m" at bounding box center [436, 267] width 856 height 300
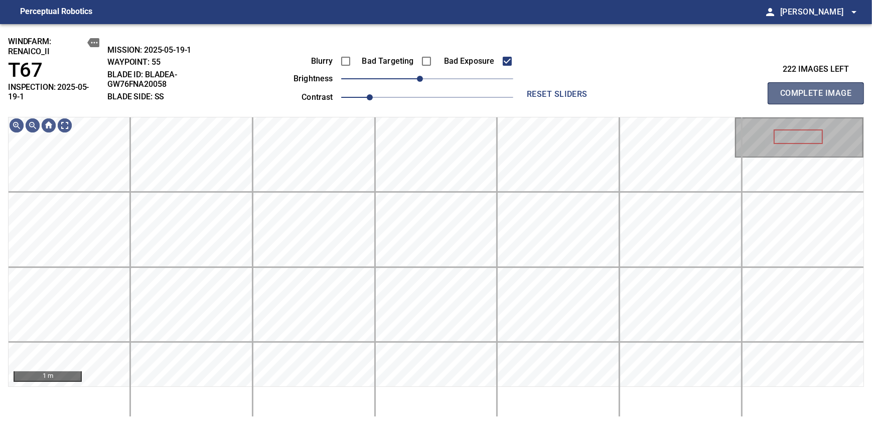
click at [819, 89] on span "Complete Image" at bounding box center [815, 93] width 74 height 14
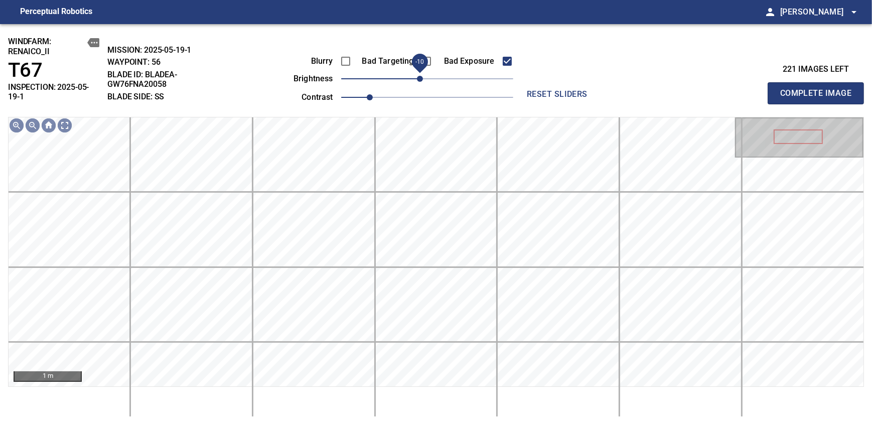
drag, startPoint x: 425, startPoint y: 86, endPoint x: 419, endPoint y: 83, distance: 7.2
click at [419, 82] on span "-10" at bounding box center [420, 79] width 6 height 6
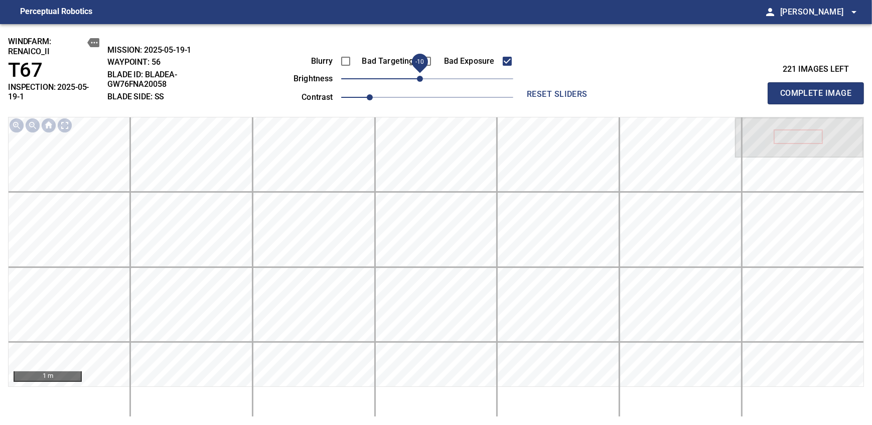
click at [819, 89] on span "Complete Image" at bounding box center [815, 93] width 74 height 14
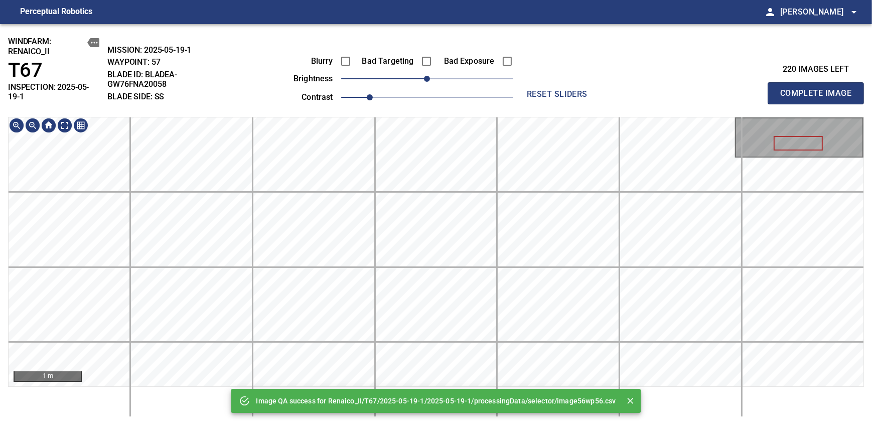
click at [460, 91] on div "Image QA success for Renaico_II/T67/2025-05-19-1/2025-05-19-1/processingData/se…" at bounding box center [436, 224] width 872 height 401
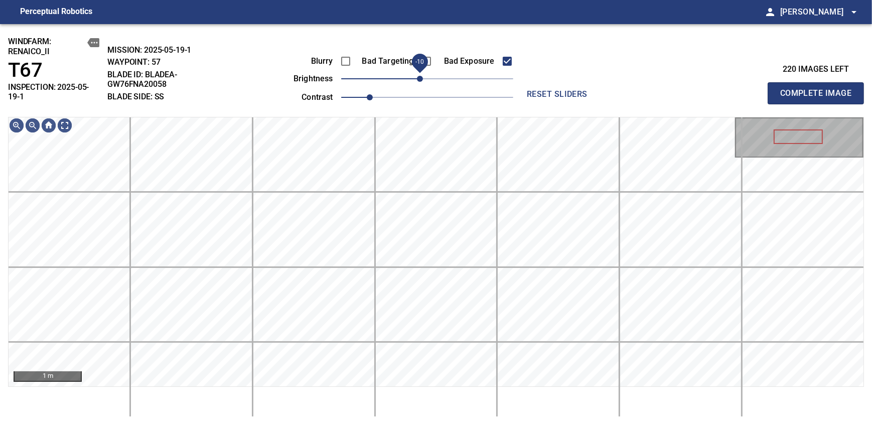
click at [421, 81] on span "-10" at bounding box center [420, 79] width 6 height 6
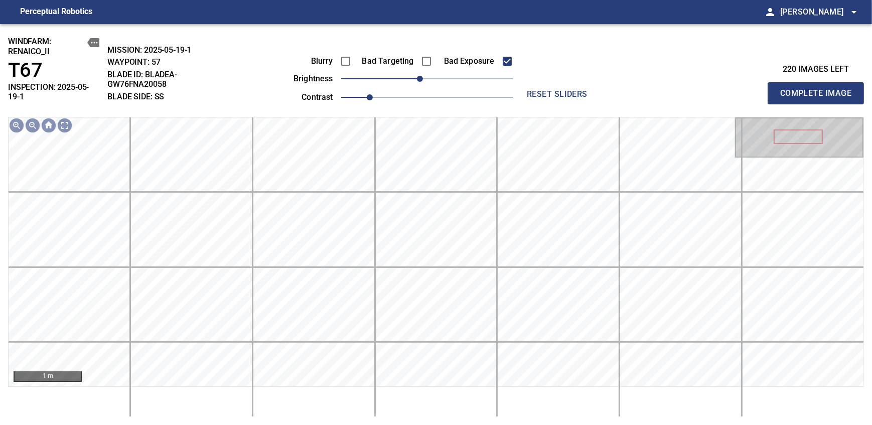
click at [819, 89] on span "Complete Image" at bounding box center [815, 93] width 74 height 14
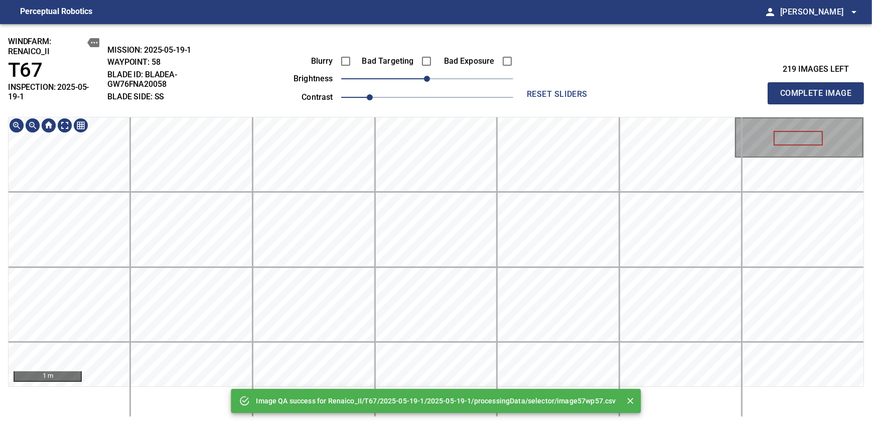
click at [452, 59] on div "Image QA success for Renaico_II/T67/2025-05-19-1/2025-05-19-1/processingData/se…" at bounding box center [436, 224] width 872 height 401
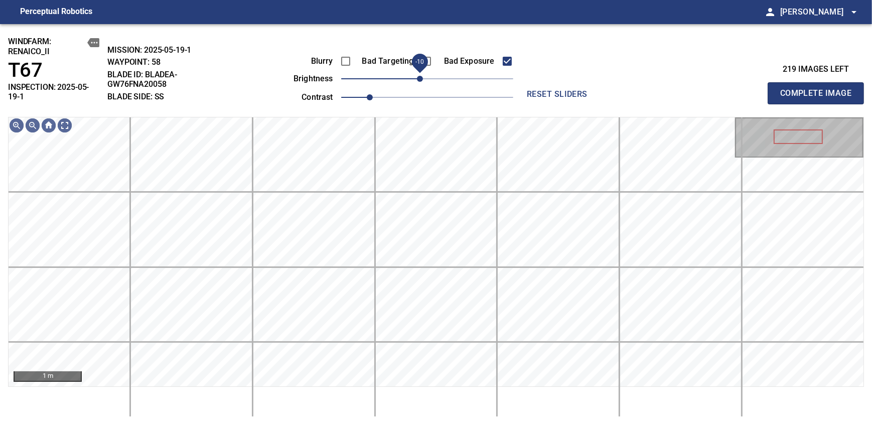
click at [422, 78] on span "-10" at bounding box center [420, 79] width 6 height 6
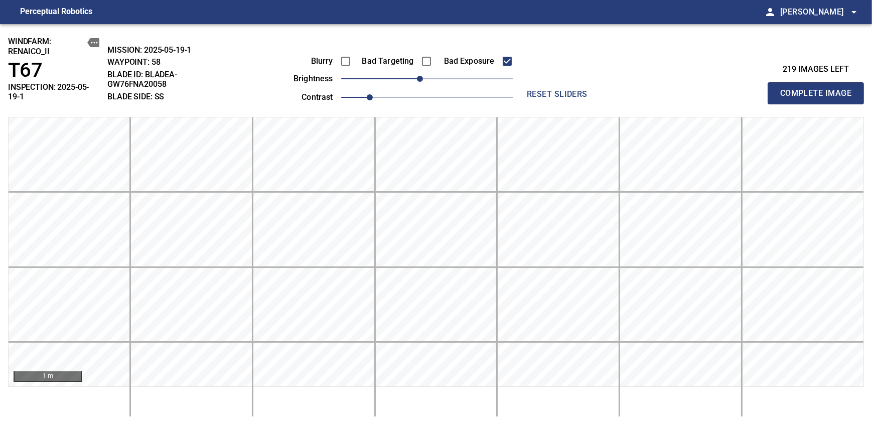
click at [819, 89] on span "Complete Image" at bounding box center [815, 93] width 74 height 14
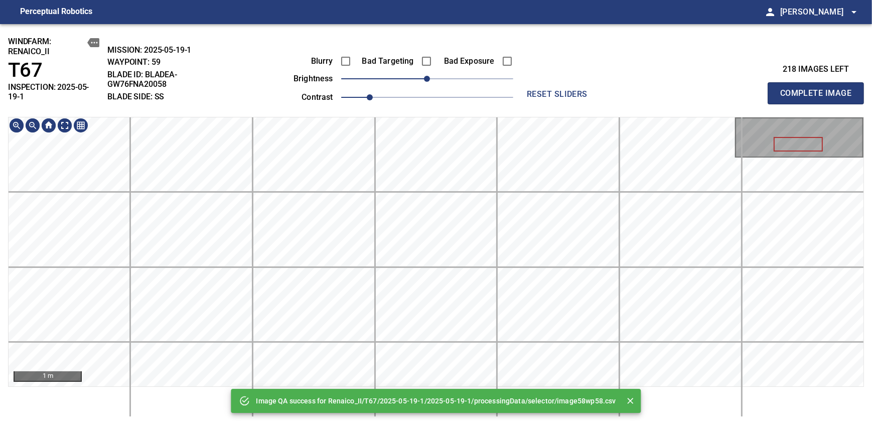
click at [429, 45] on div "Image QA success for Renaico_II/T67/2025-05-19-1/2025-05-19-1/processingData/se…" at bounding box center [436, 224] width 872 height 401
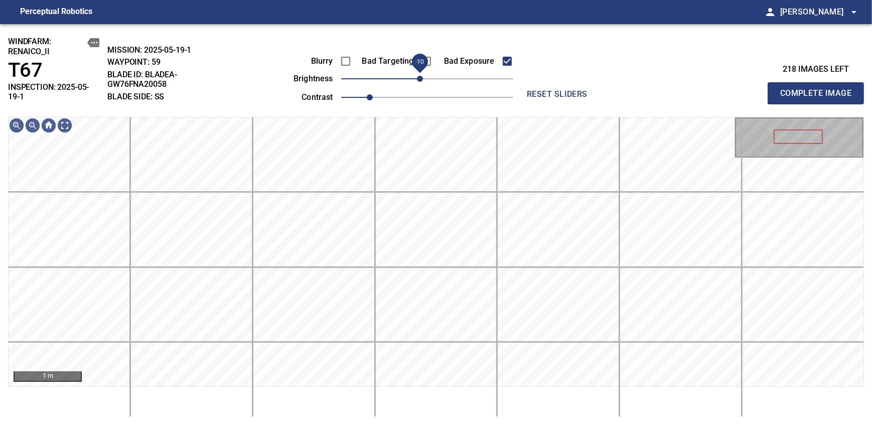
click at [419, 81] on span "-10" at bounding box center [420, 79] width 6 height 6
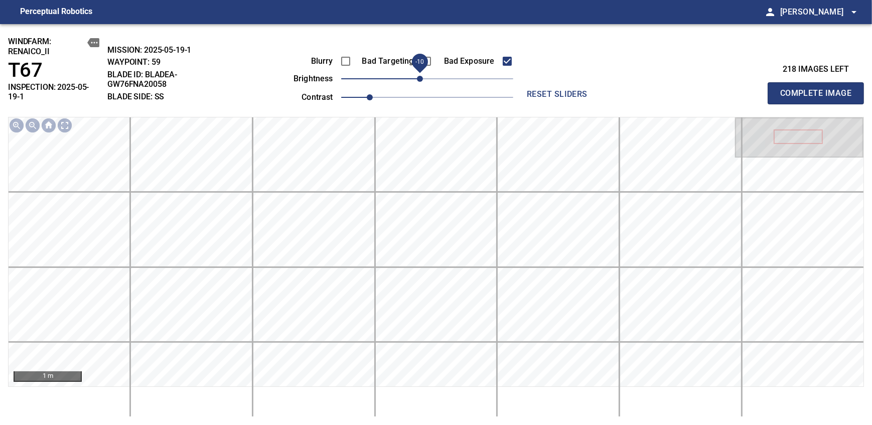
click at [819, 89] on span "Complete Image" at bounding box center [815, 93] width 74 height 14
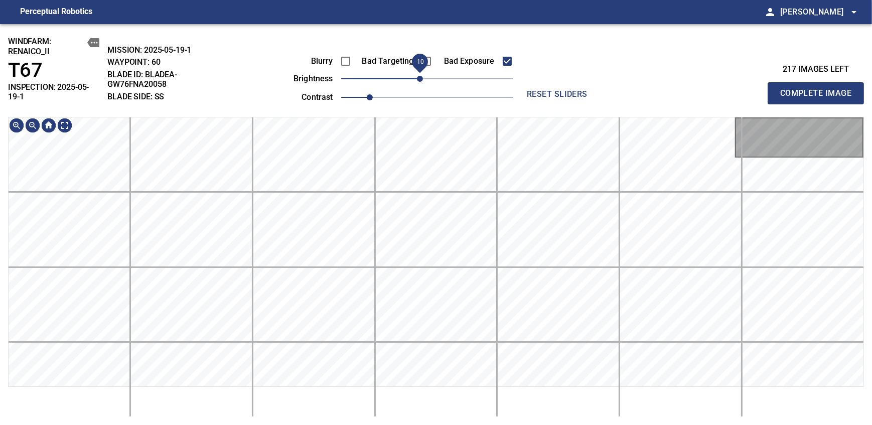
click at [419, 81] on span "-10" at bounding box center [420, 79] width 6 height 6
click at [435, 90] on div "windfarm: Renaico_II T67 INSPECTION: 2025-05-19-1 MISSION: 2025-05-19-1 WAYPOIN…" at bounding box center [436, 224] width 872 height 401
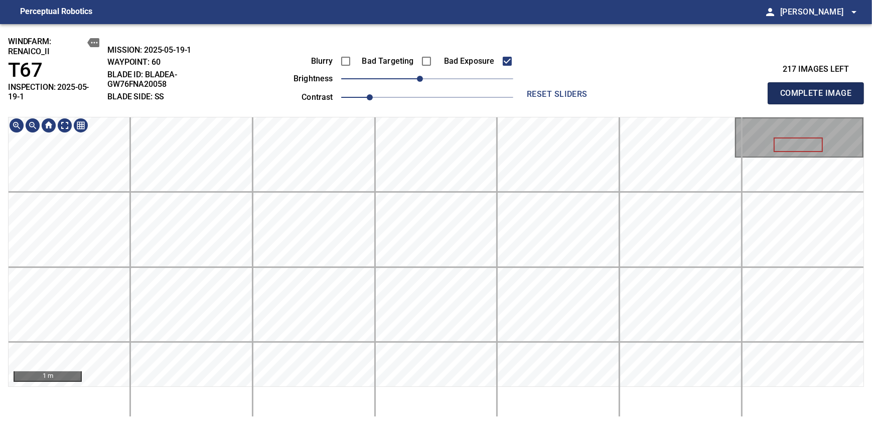
click at [819, 89] on span "Complete Image" at bounding box center [815, 93] width 74 height 14
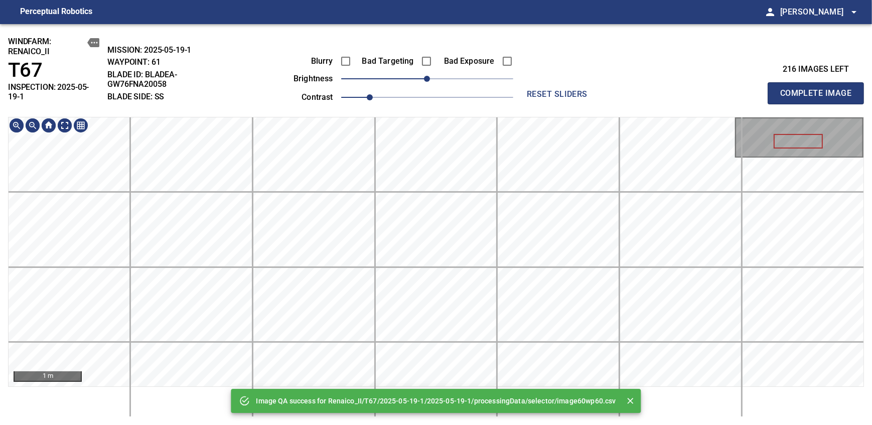
click at [449, 92] on div "Image QA success for Renaico_II/T67/2025-05-19-1/2025-05-19-1/processingData/se…" at bounding box center [436, 224] width 872 height 401
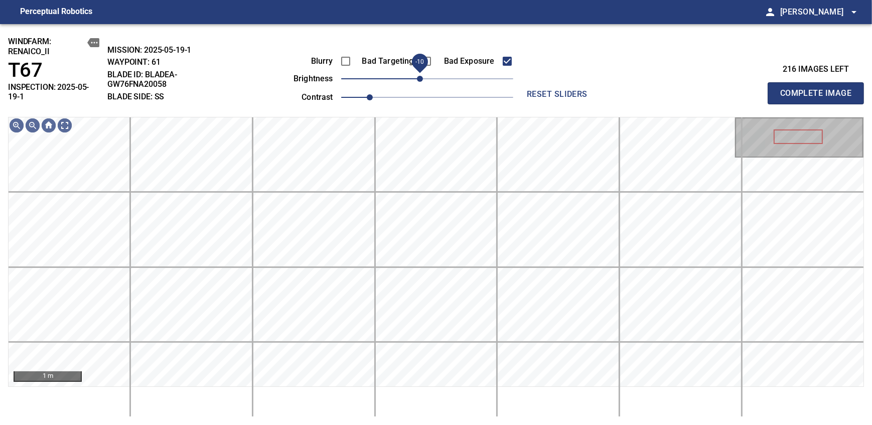
click at [422, 81] on span "-10" at bounding box center [420, 79] width 6 height 6
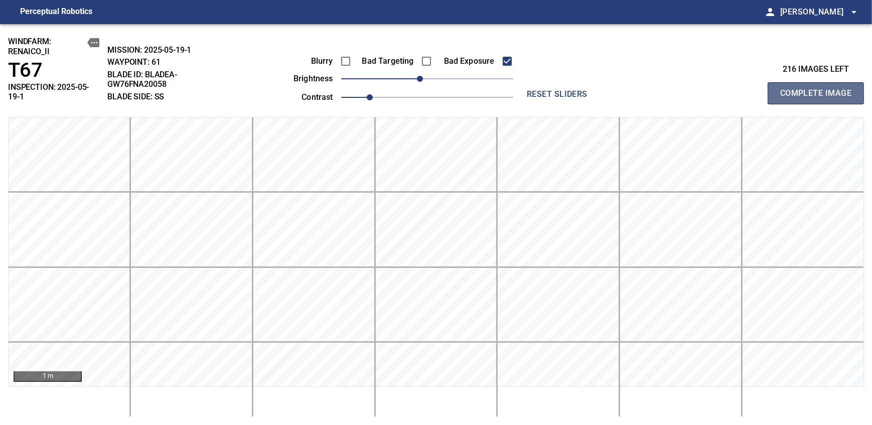
click at [819, 89] on span "Complete Image" at bounding box center [815, 93] width 74 height 14
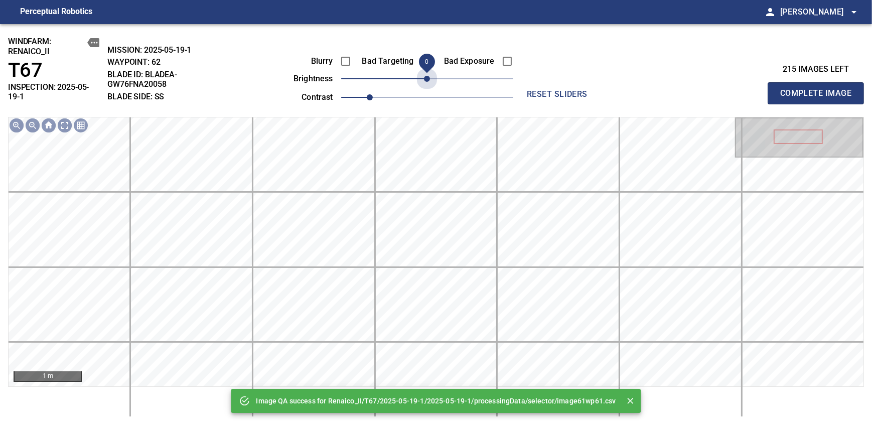
click at [427, 80] on span "0" at bounding box center [427, 79] width 6 height 6
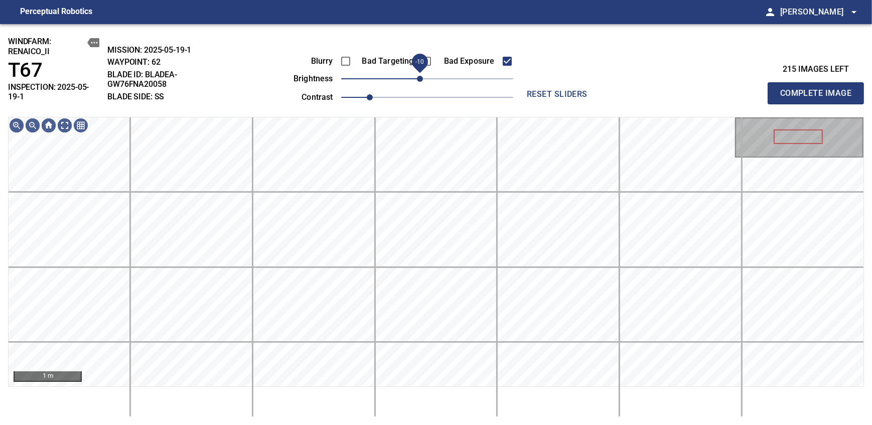
click at [421, 82] on span "-10" at bounding box center [420, 79] width 6 height 6
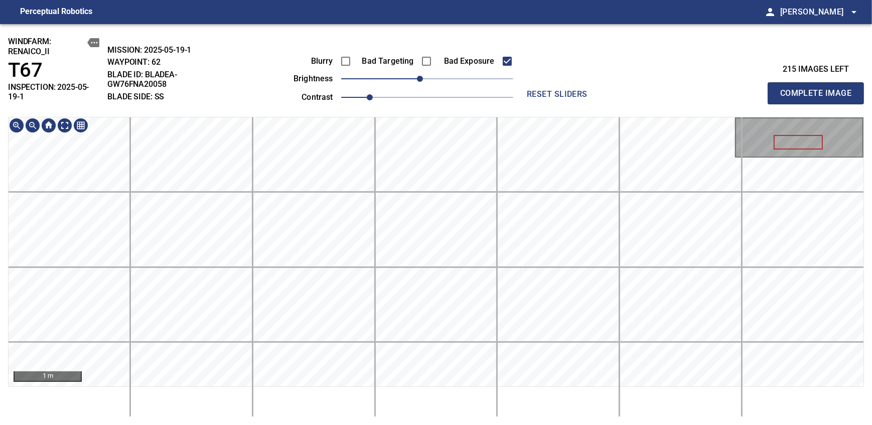
click at [411, 106] on div "windfarm: Renaico_II T67 INSPECTION: 2025-05-19-1 MISSION: 2025-05-19-1 WAYPOIN…" at bounding box center [436, 224] width 872 height 401
drag, startPoint x: 416, startPoint y: 78, endPoint x: 410, endPoint y: 78, distance: 6.5
click at [410, 78] on span "-20" at bounding box center [412, 79] width 6 height 6
click at [457, 116] on div "windfarm: Renaico_II T67 INSPECTION: 2025-05-19-1 MISSION: 2025-05-19-1 WAYPOIN…" at bounding box center [436, 224] width 872 height 401
click at [819, 89] on span "Complete Image" at bounding box center [815, 93] width 74 height 14
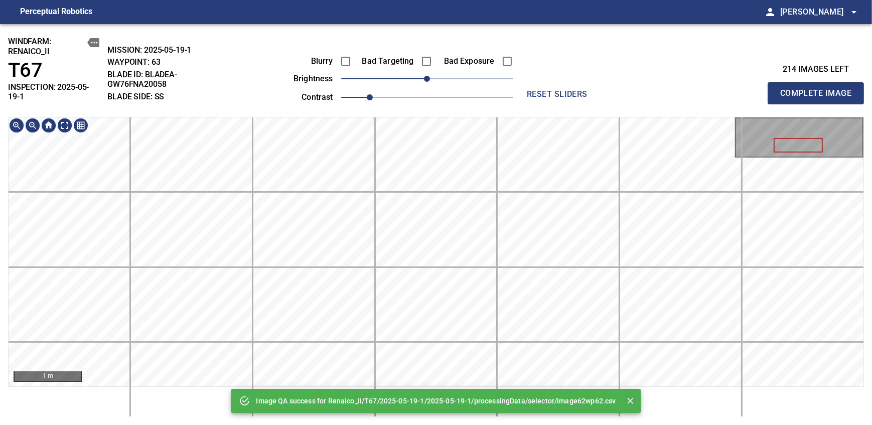
click at [496, 97] on div "Image QA success for Renaico_II/T67/2025-05-19-1/2025-05-19-1/processingData/se…" at bounding box center [436, 224] width 872 height 401
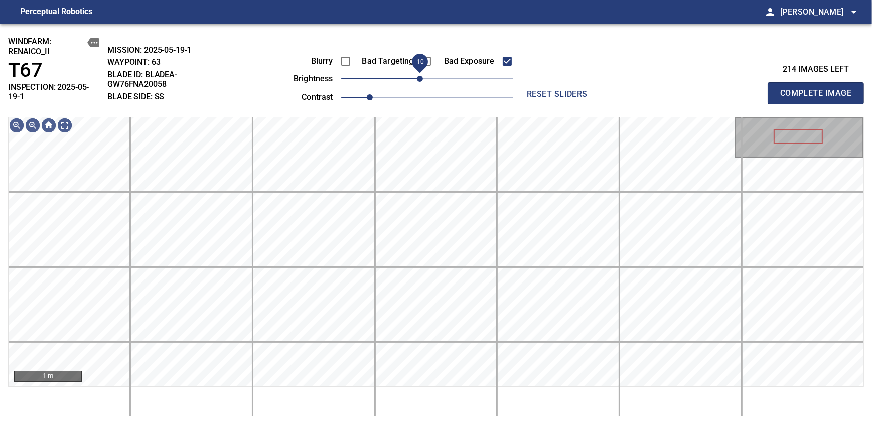
click at [418, 82] on span "-10" at bounding box center [420, 79] width 6 height 6
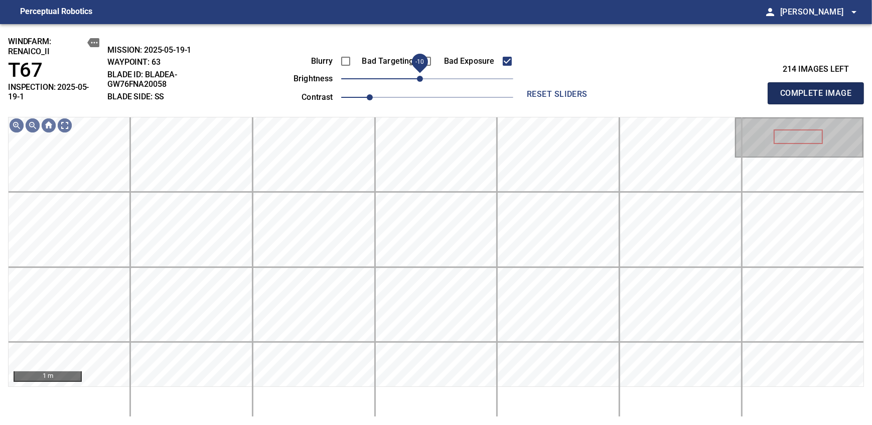
click at [819, 89] on span "Complete Image" at bounding box center [815, 93] width 74 height 14
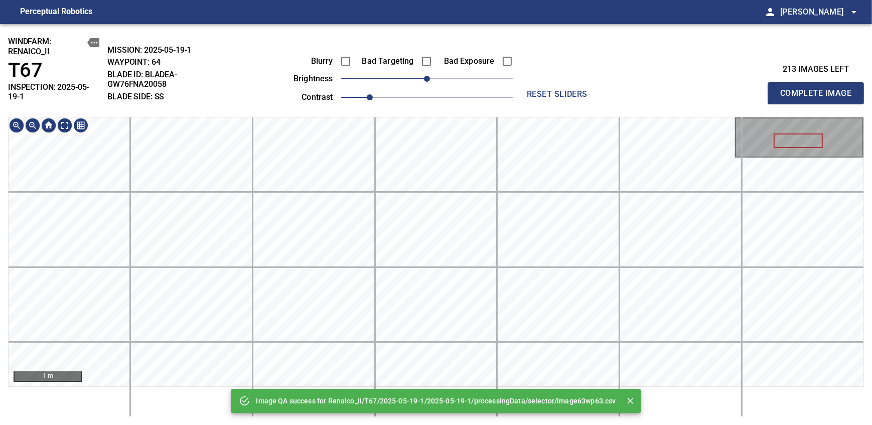
click at [469, 89] on div "Image QA success for Renaico_II/T67/2025-05-19-1/2025-05-19-1/processingData/se…" at bounding box center [436, 224] width 872 height 401
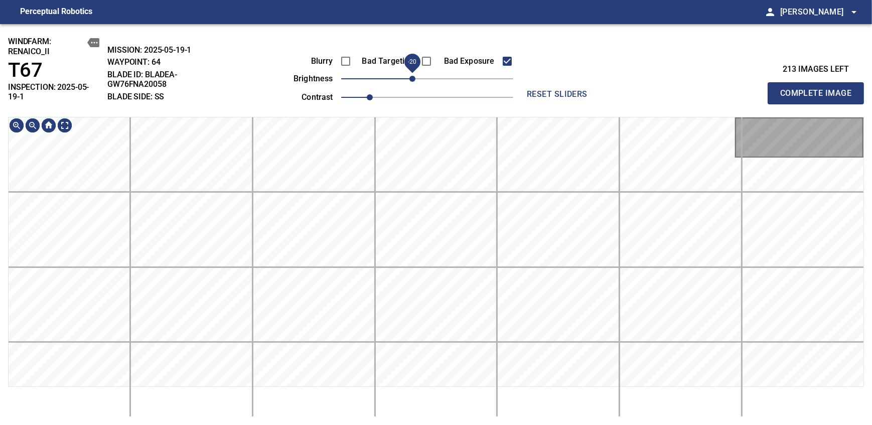
drag, startPoint x: 426, startPoint y: 79, endPoint x: 415, endPoint y: 81, distance: 11.6
click at [415, 81] on span "-20" at bounding box center [412, 79] width 6 height 6
click at [437, 99] on div "windfarm: Renaico_II T67 INSPECTION: 2025-05-19-1 MISSION: 2025-05-19-1 WAYPOIN…" at bounding box center [436, 224] width 872 height 401
click at [819, 89] on span "Complete Image" at bounding box center [815, 93] width 74 height 14
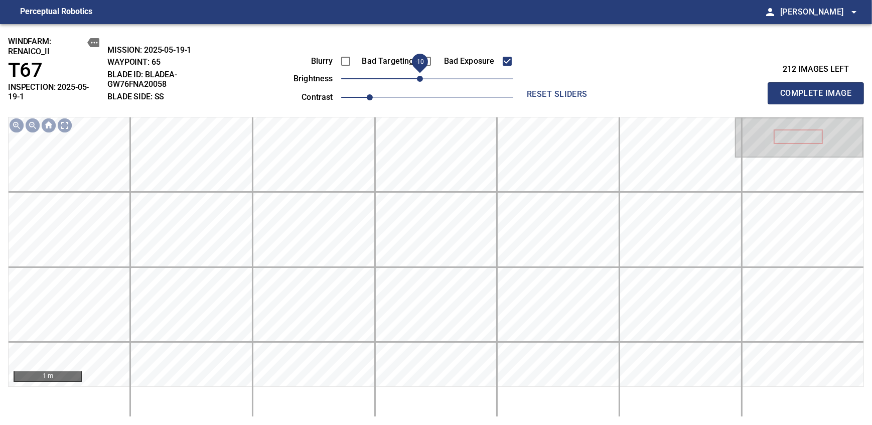
drag, startPoint x: 419, startPoint y: 80, endPoint x: 411, endPoint y: 84, distance: 9.2
click at [417, 82] on span "-10" at bounding box center [420, 79] width 6 height 6
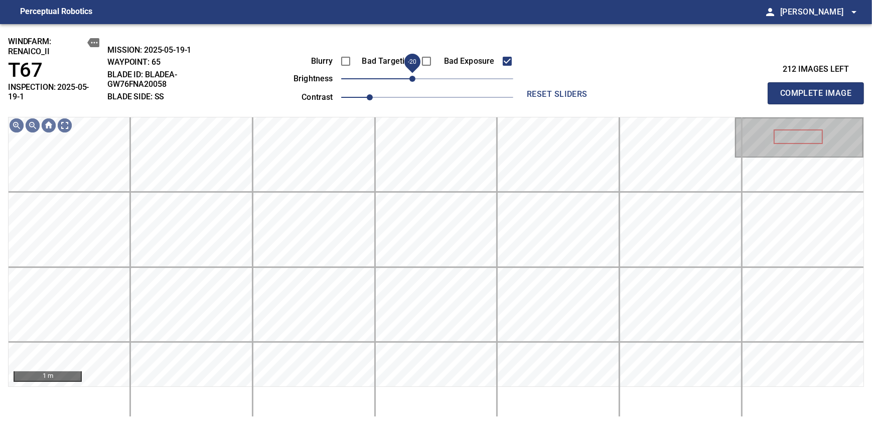
click at [819, 89] on span "Complete Image" at bounding box center [815, 93] width 74 height 14
drag, startPoint x: 423, startPoint y: 84, endPoint x: 413, endPoint y: 84, distance: 9.5
click at [413, 82] on span "-20" at bounding box center [412, 79] width 6 height 6
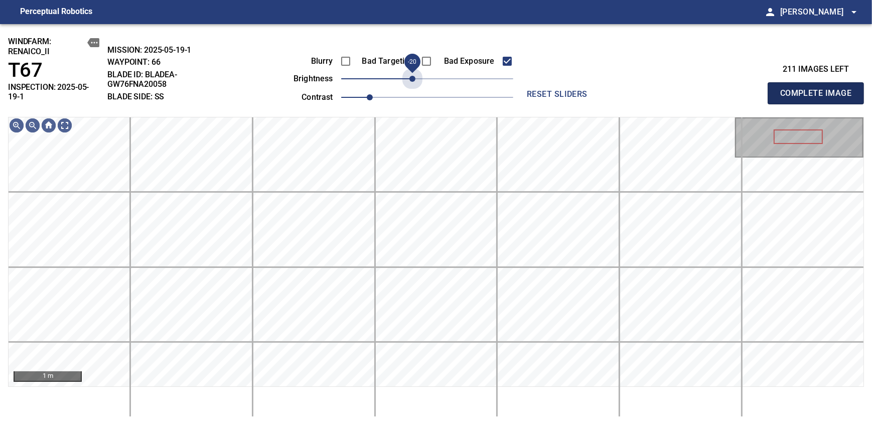
click at [819, 89] on span "Complete Image" at bounding box center [815, 93] width 74 height 14
drag, startPoint x: 429, startPoint y: 81, endPoint x: 413, endPoint y: 84, distance: 16.4
click at [413, 82] on span "-20" at bounding box center [412, 79] width 6 height 6
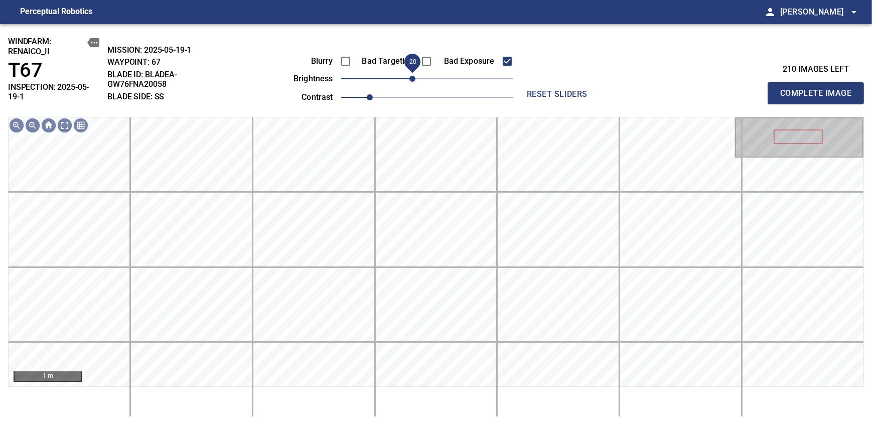
click at [819, 89] on span "Complete Image" at bounding box center [815, 93] width 74 height 14
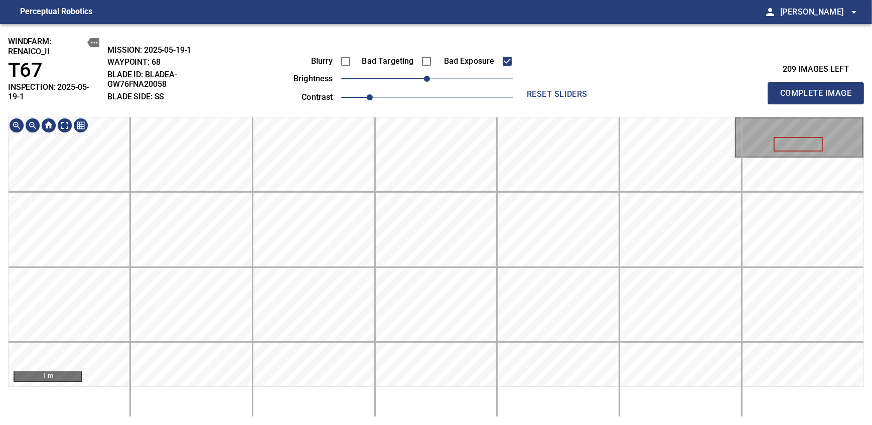
click at [448, 41] on div "windfarm: Renaico_II T67 INSPECTION: 2025-05-19-1 MISSION: 2025-05-19-1 WAYPOIN…" at bounding box center [436, 224] width 872 height 401
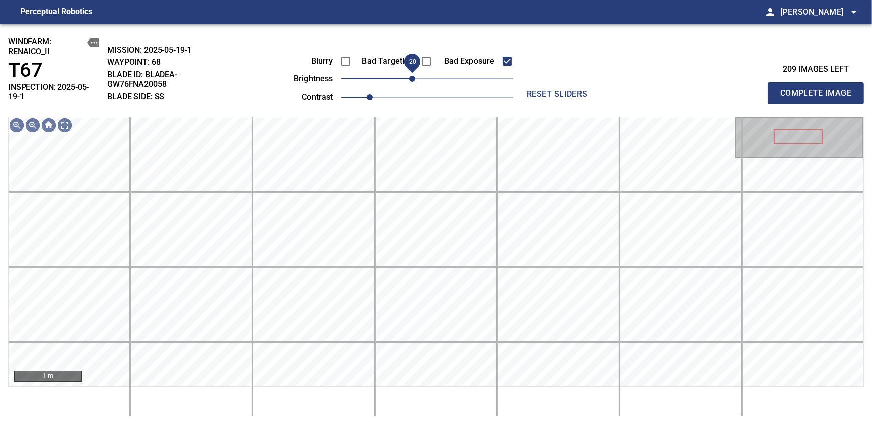
drag, startPoint x: 425, startPoint y: 76, endPoint x: 412, endPoint y: 82, distance: 14.4
click at [412, 82] on span "-20" at bounding box center [412, 79] width 6 height 6
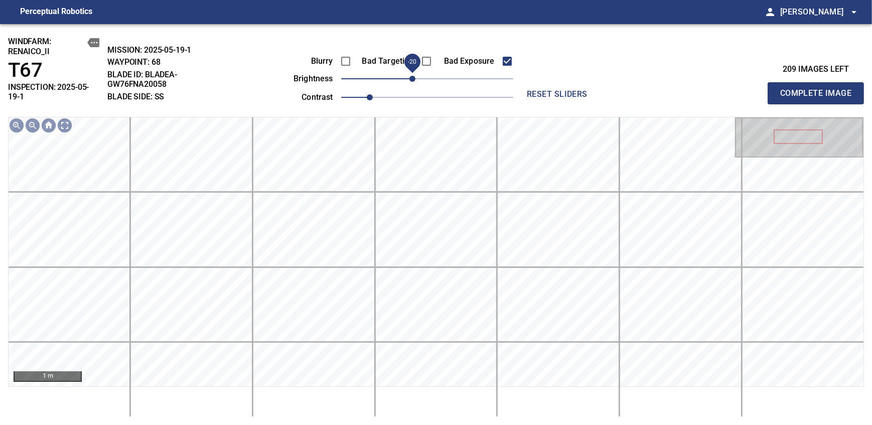
click at [819, 89] on span "Complete Image" at bounding box center [815, 93] width 74 height 14
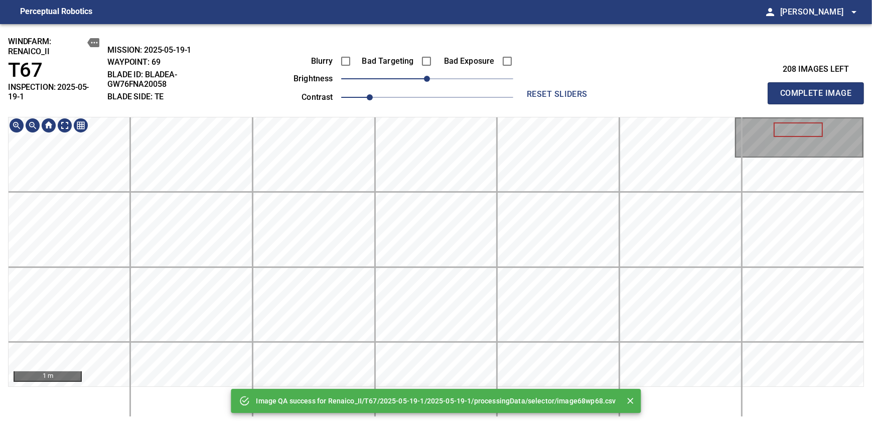
click at [490, 424] on html "Perceptual Robotics person Alex Semenov arrow_drop_down Image QA success for Re…" at bounding box center [436, 212] width 872 height 425
drag, startPoint x: 423, startPoint y: 84, endPoint x: 418, endPoint y: 82, distance: 5.4
click at [418, 82] on span "-10" at bounding box center [420, 79] width 6 height 6
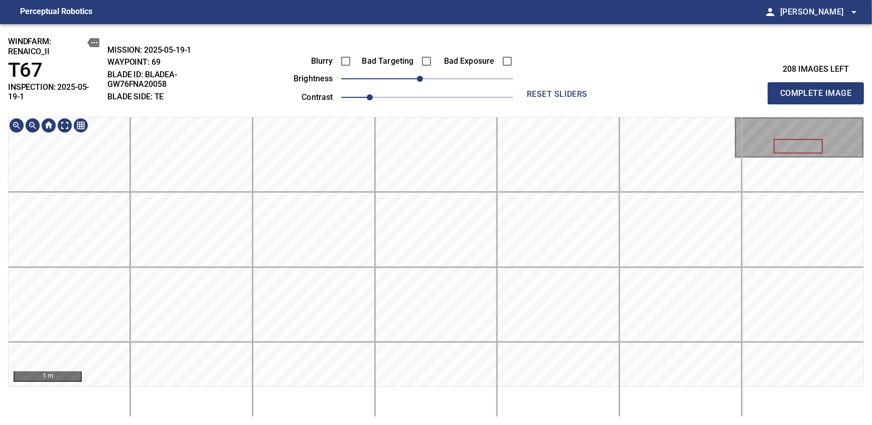
click at [442, 49] on div "windfarm: Renaico_II T67 INSPECTION: 2025-05-19-1 MISSION: 2025-05-19-1 WAYPOIN…" at bounding box center [436, 224] width 872 height 401
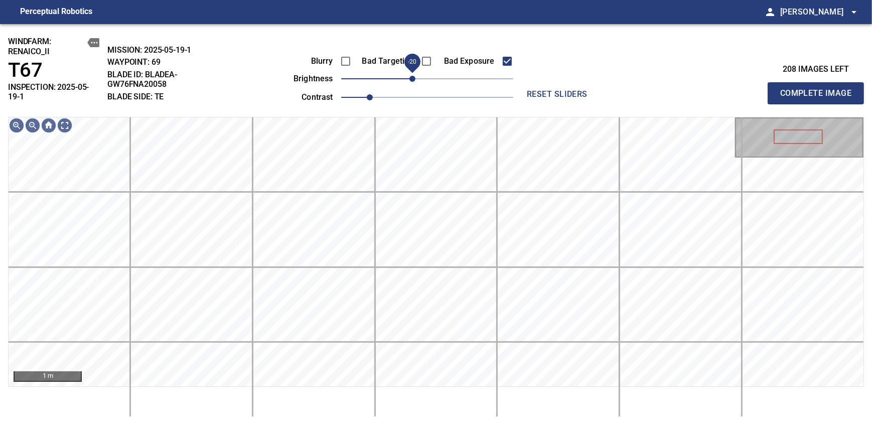
click at [415, 80] on span "-20" at bounding box center [412, 79] width 6 height 6
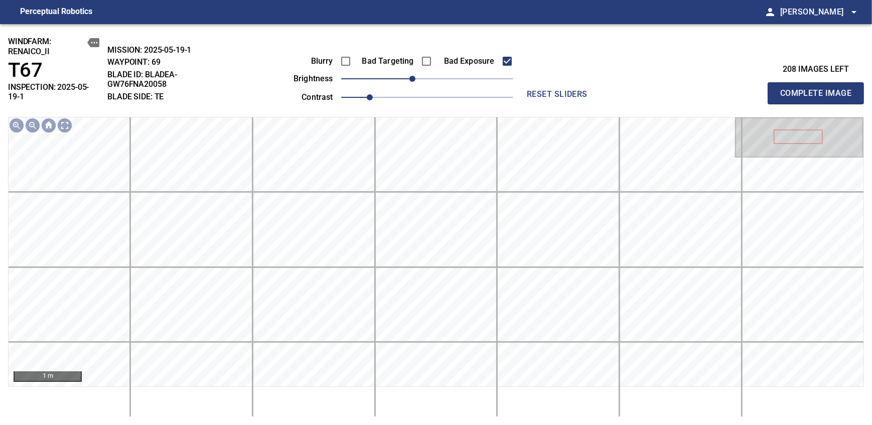
click at [819, 89] on span "Complete Image" at bounding box center [815, 93] width 74 height 14
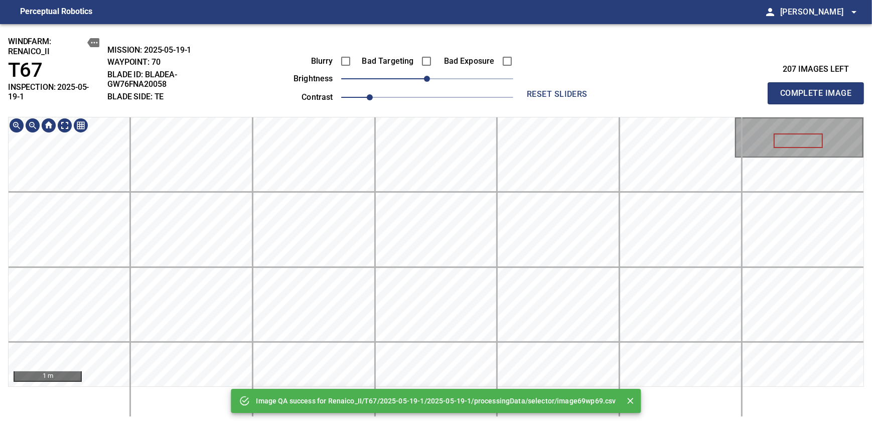
click at [503, 424] on html "Perceptual Robotics person Alex Semenov arrow_drop_down Image QA success for Re…" at bounding box center [436, 212] width 872 height 425
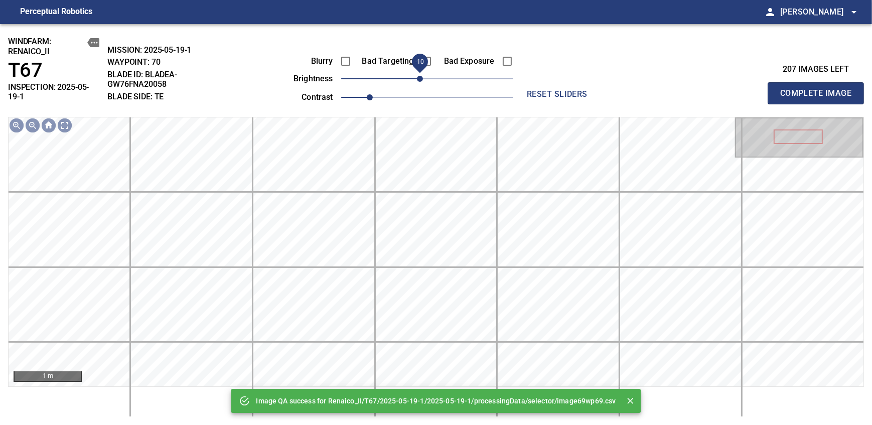
drag, startPoint x: 428, startPoint y: 79, endPoint x: 421, endPoint y: 80, distance: 6.6
click at [421, 80] on span "-10" at bounding box center [420, 79] width 6 height 6
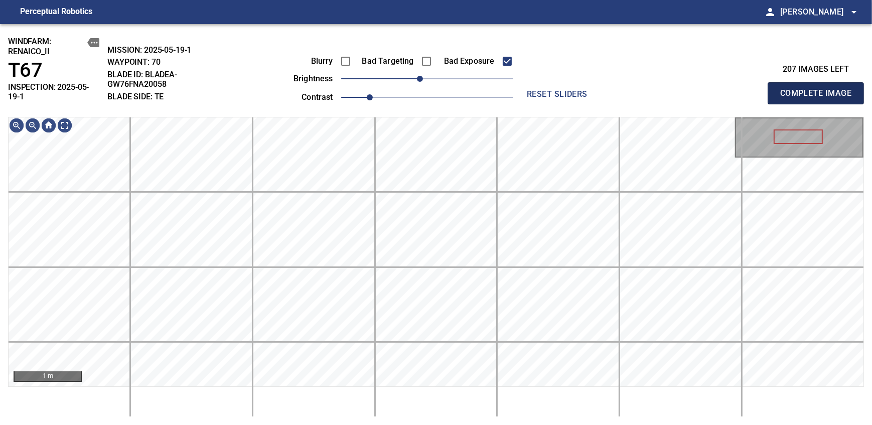
click at [819, 89] on span "Complete Image" at bounding box center [815, 93] width 74 height 14
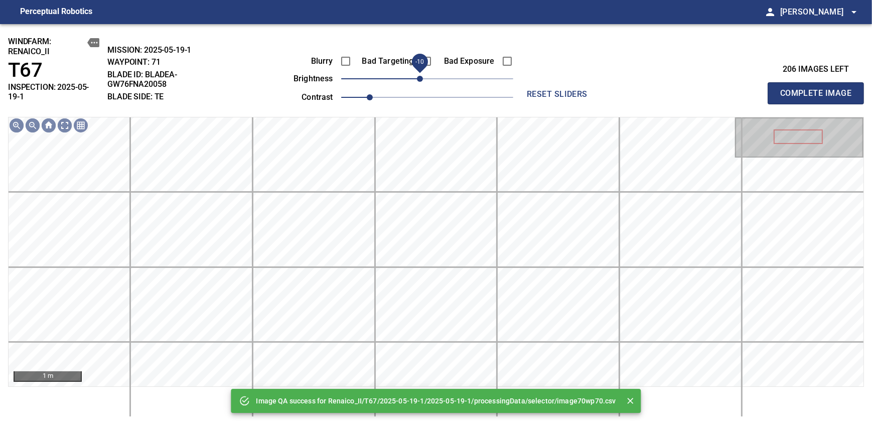
drag, startPoint x: 420, startPoint y: 80, endPoint x: 412, endPoint y: 84, distance: 9.2
click at [417, 82] on span "-10" at bounding box center [420, 79] width 6 height 6
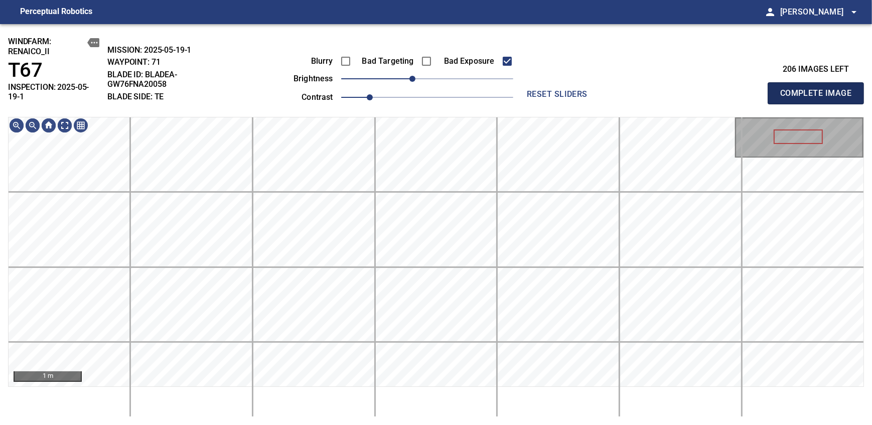
click at [819, 89] on span "Complete Image" at bounding box center [815, 93] width 74 height 14
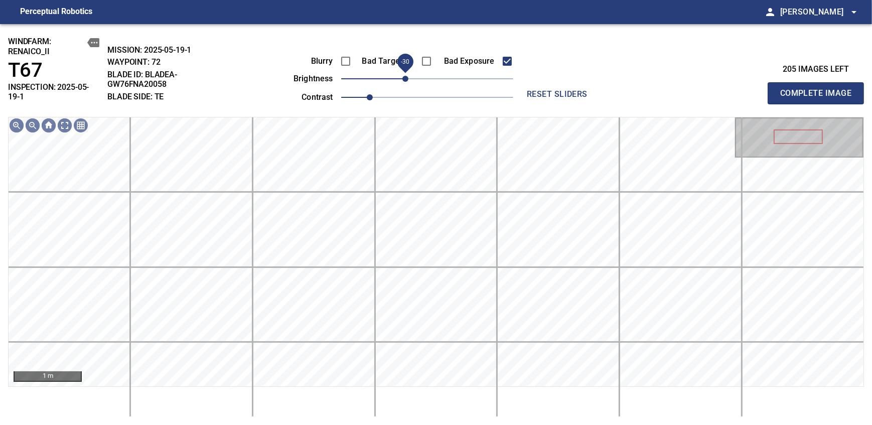
drag, startPoint x: 433, startPoint y: 77, endPoint x: 409, endPoint y: 84, distance: 24.9
click at [408, 82] on span "-30" at bounding box center [405, 79] width 6 height 6
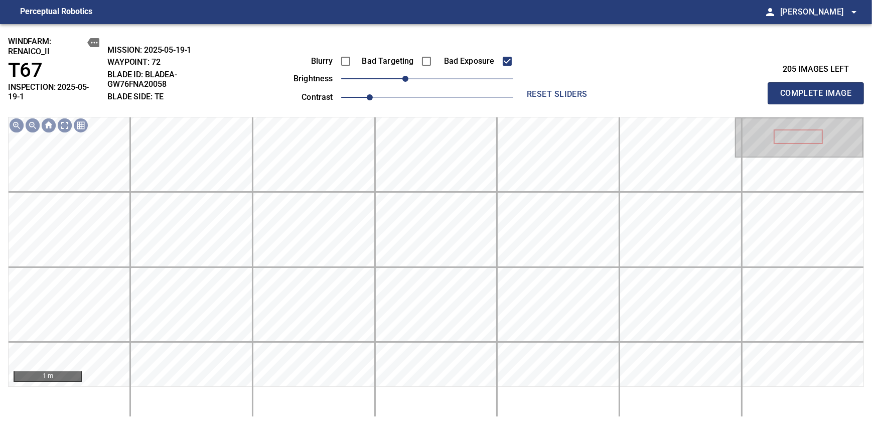
click at [819, 89] on span "Complete Image" at bounding box center [815, 93] width 74 height 14
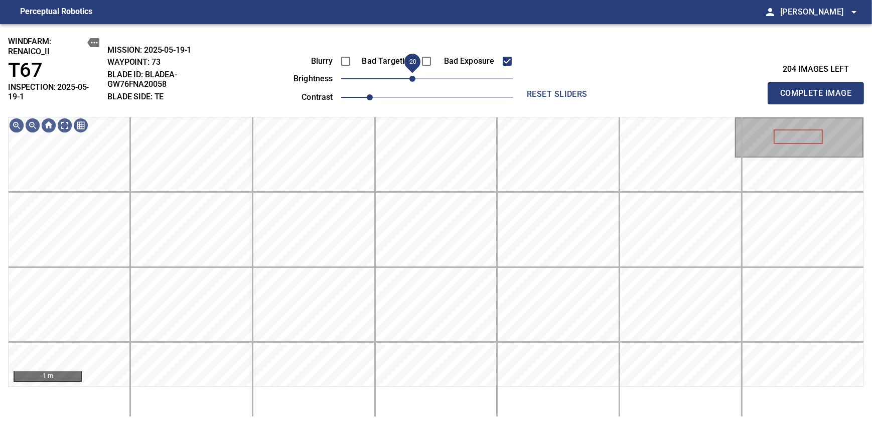
drag, startPoint x: 419, startPoint y: 80, endPoint x: 414, endPoint y: 82, distance: 5.4
click at [414, 82] on span "-20" at bounding box center [412, 79] width 6 height 6
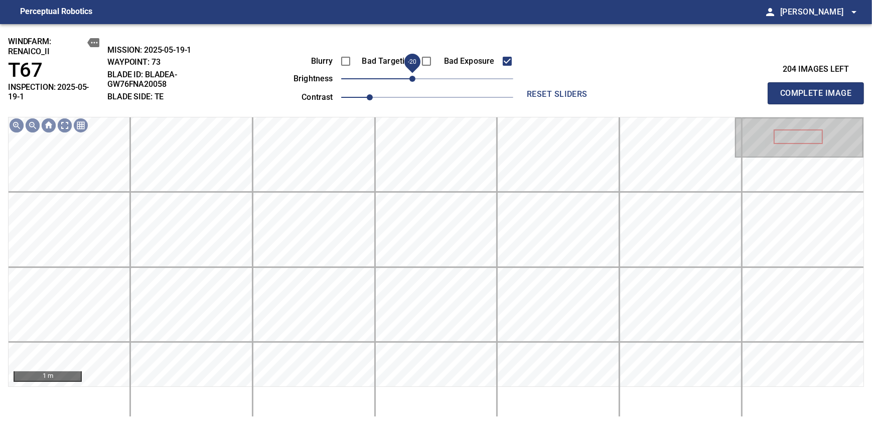
click at [819, 89] on span "Complete Image" at bounding box center [815, 93] width 74 height 14
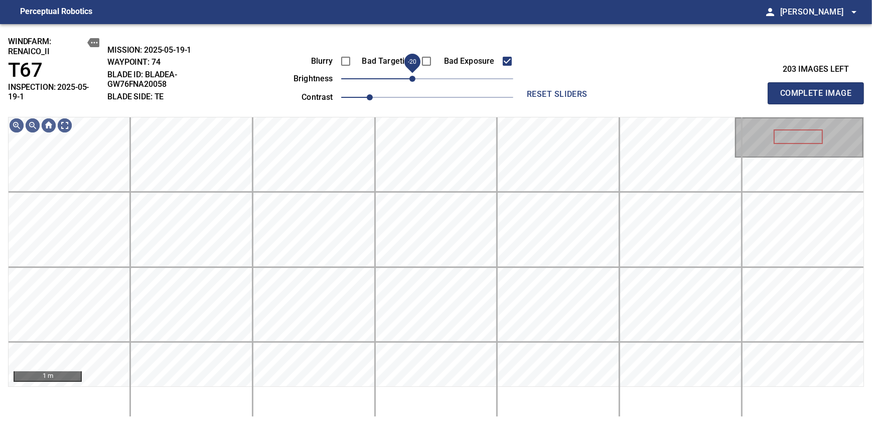
drag, startPoint x: 422, startPoint y: 77, endPoint x: 414, endPoint y: 79, distance: 8.3
click at [414, 79] on span "-20" at bounding box center [412, 79] width 6 height 6
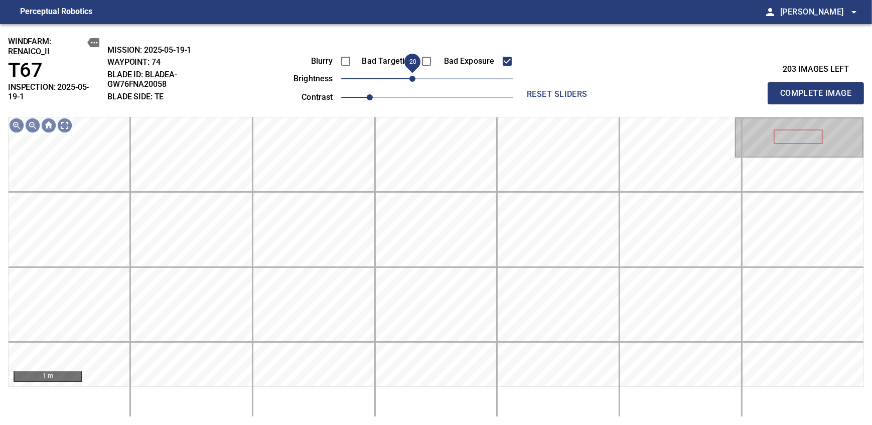
click at [819, 89] on span "Complete Image" at bounding box center [815, 93] width 74 height 14
drag, startPoint x: 422, startPoint y: 76, endPoint x: 411, endPoint y: 79, distance: 11.6
click at [411, 79] on span "-20" at bounding box center [412, 79] width 6 height 6
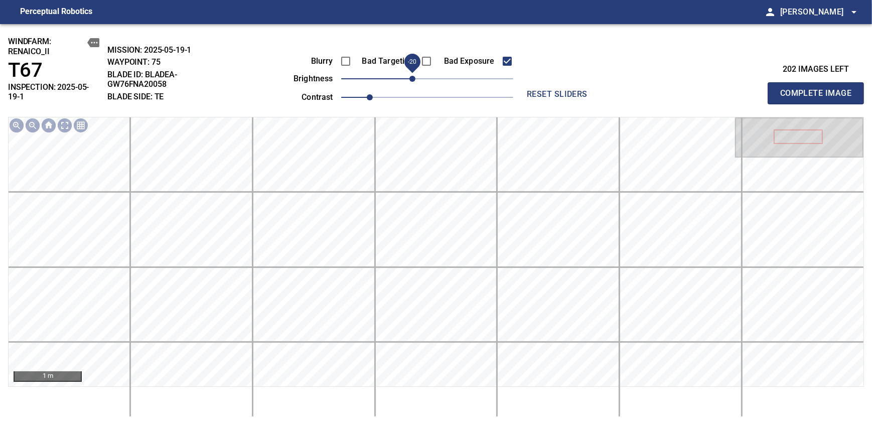
click at [819, 89] on span "Complete Image" at bounding box center [815, 93] width 74 height 14
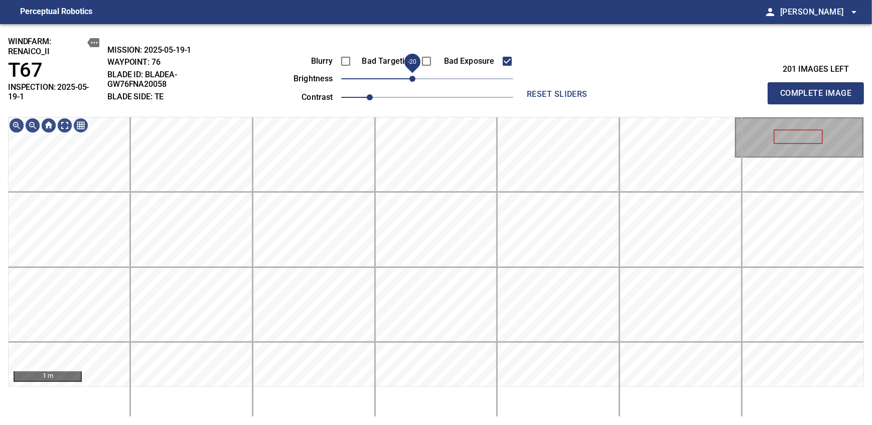
drag, startPoint x: 422, startPoint y: 77, endPoint x: 412, endPoint y: 82, distance: 10.8
click at [412, 82] on span "-20" at bounding box center [412, 79] width 6 height 6
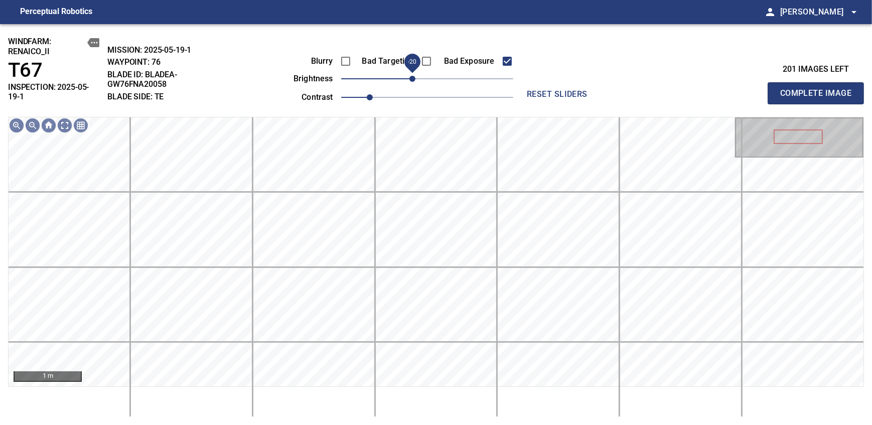
click at [819, 89] on span "Complete Image" at bounding box center [815, 93] width 74 height 14
click at [421, 76] on span "-10" at bounding box center [420, 79] width 6 height 6
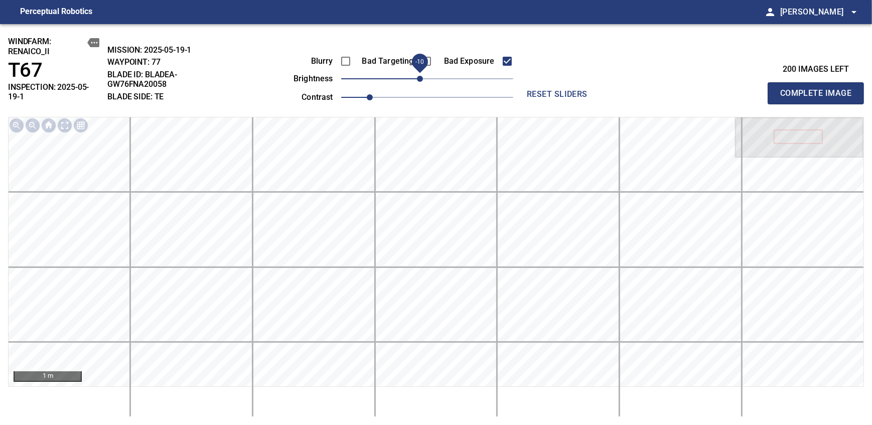
click at [819, 89] on span "Complete Image" at bounding box center [815, 93] width 74 height 14
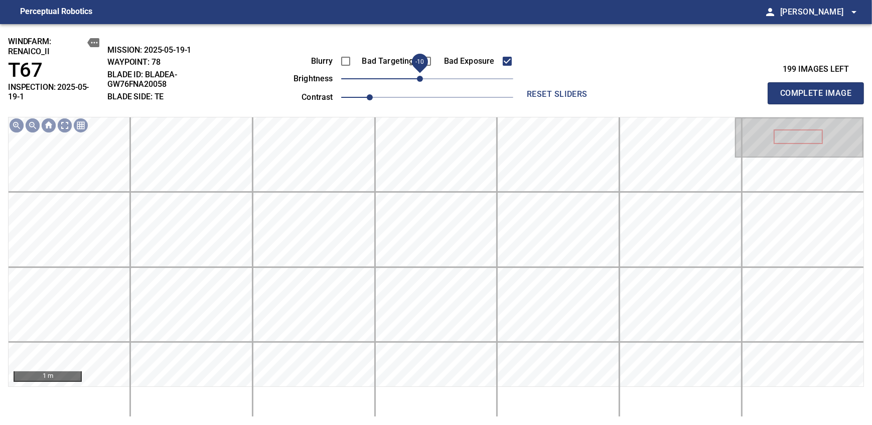
click at [421, 81] on span "-10" at bounding box center [420, 79] width 6 height 6
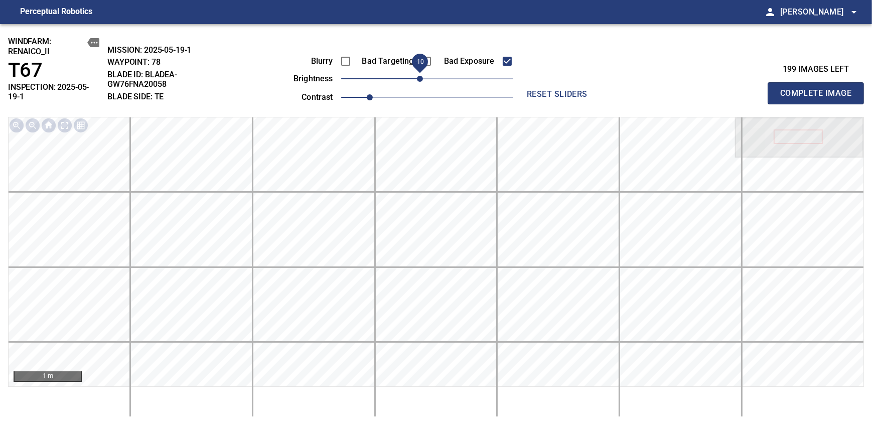
click at [819, 89] on span "Complete Image" at bounding box center [815, 93] width 74 height 14
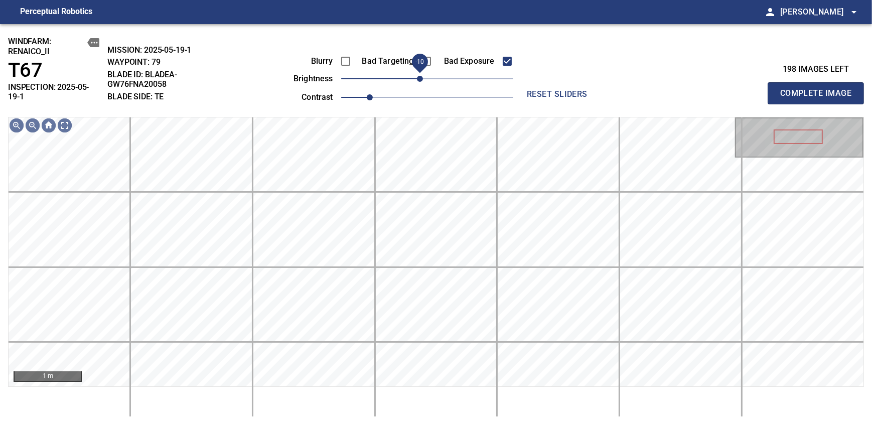
click at [419, 82] on span "-10" at bounding box center [420, 79] width 6 height 6
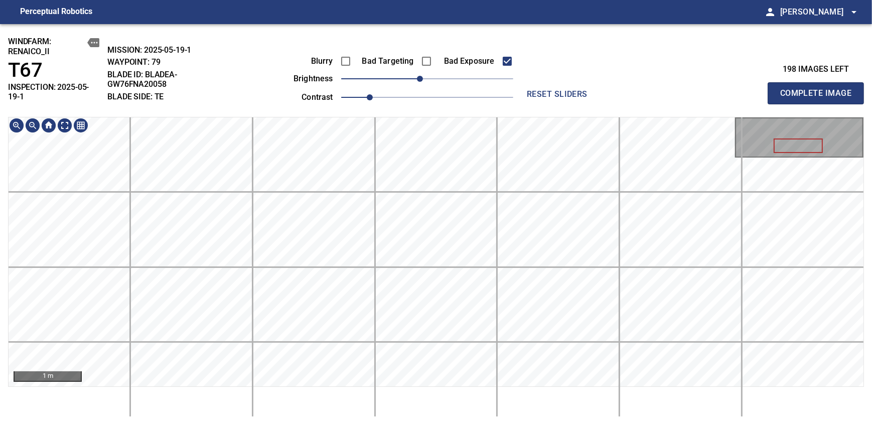
click at [421, 106] on div "windfarm: Renaico_II T67 INSPECTION: 2025-05-19-1 MISSION: 2025-05-19-1 WAYPOIN…" at bounding box center [436, 224] width 872 height 401
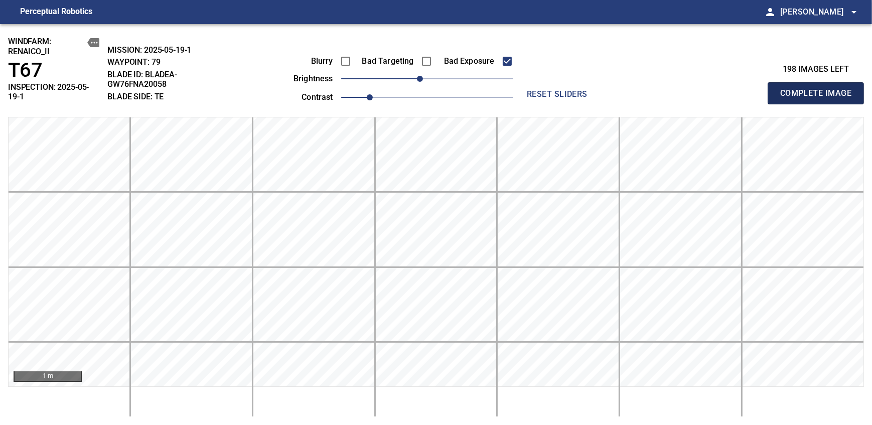
drag, startPoint x: 819, startPoint y: 89, endPoint x: 416, endPoint y: 78, distance: 403.0
click at [819, 89] on span "Complete Image" at bounding box center [815, 93] width 74 height 14
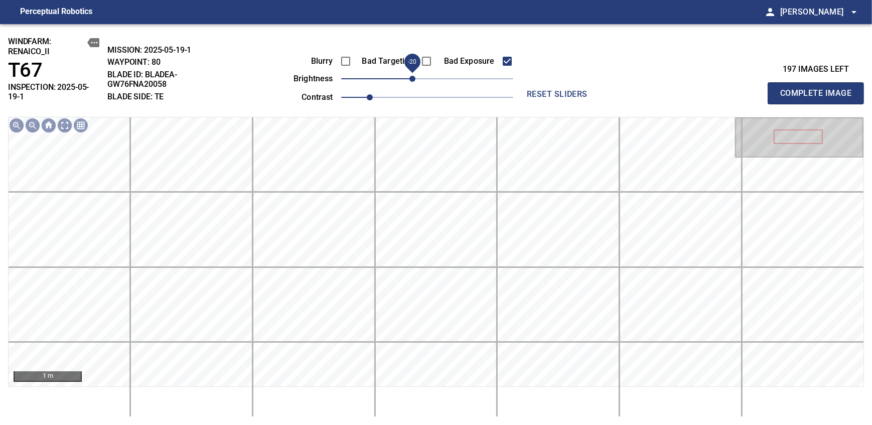
click at [415, 79] on span "-20" at bounding box center [412, 79] width 6 height 6
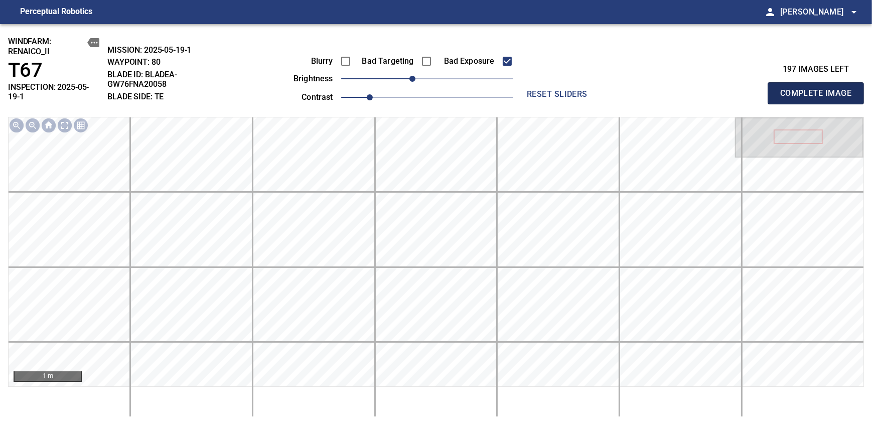
click at [819, 89] on span "Complete Image" at bounding box center [815, 93] width 74 height 14
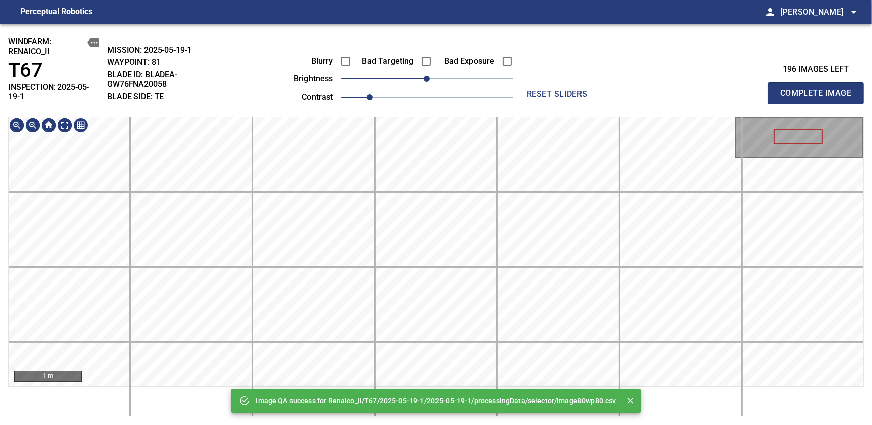
click at [458, 111] on div "Image QA success for Renaico_II/T67/2025-05-19-1/2025-05-19-1/processingData/se…" at bounding box center [436, 224] width 872 height 401
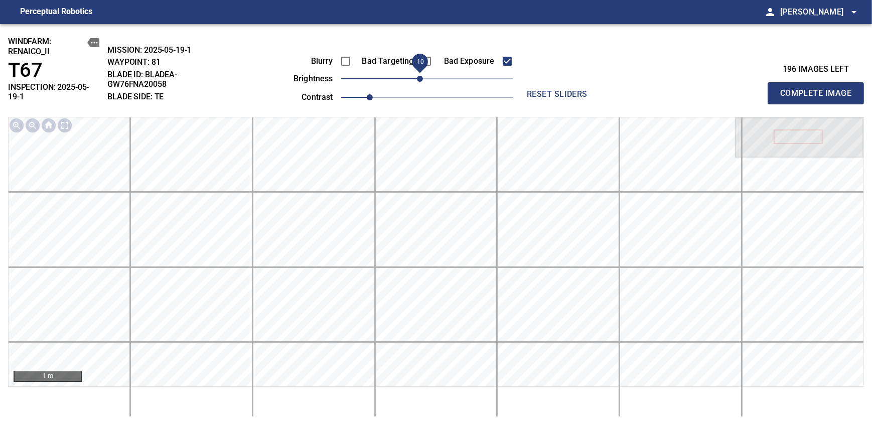
drag, startPoint x: 425, startPoint y: 78, endPoint x: 417, endPoint y: 78, distance: 8.0
click at [417, 78] on span "-10" at bounding box center [420, 79] width 6 height 6
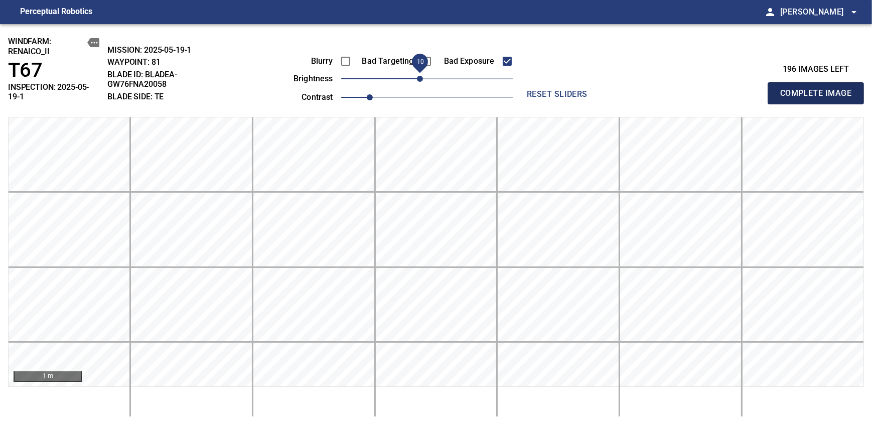
click at [819, 89] on span "Complete Image" at bounding box center [815, 93] width 74 height 14
click at [421, 80] on span "-10" at bounding box center [420, 79] width 6 height 6
click at [819, 89] on span "Complete Image" at bounding box center [815, 93] width 74 height 14
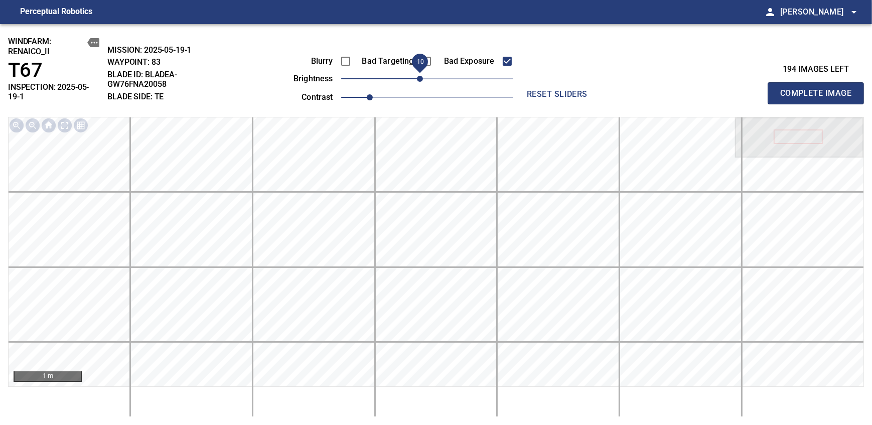
drag, startPoint x: 430, startPoint y: 76, endPoint x: 419, endPoint y: 80, distance: 11.6
click at [419, 80] on span "-10" at bounding box center [420, 79] width 6 height 6
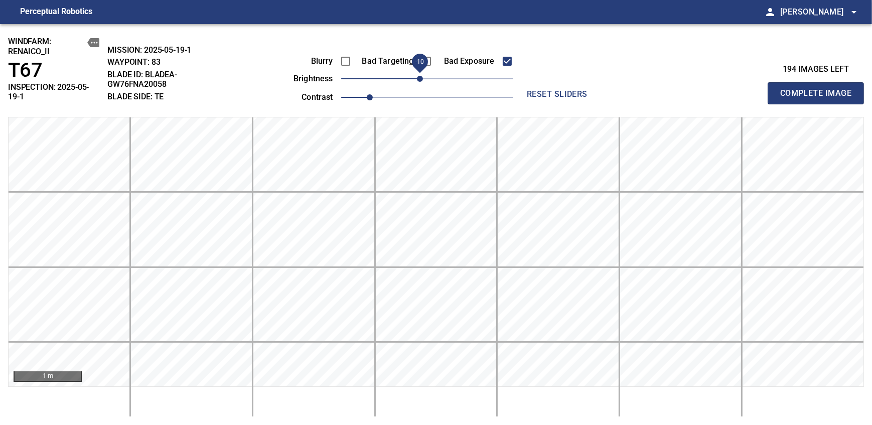
click at [819, 89] on span "Complete Image" at bounding box center [815, 93] width 74 height 14
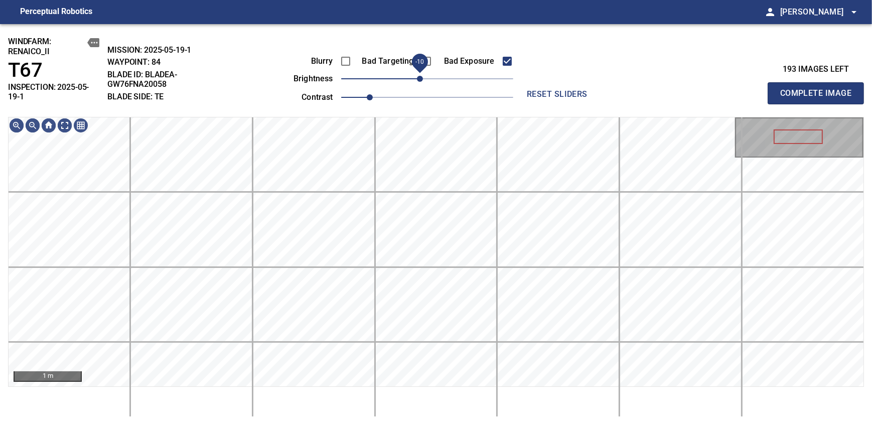
click at [417, 78] on span "-10" at bounding box center [420, 79] width 6 height 6
drag, startPoint x: 422, startPoint y: 78, endPoint x: 410, endPoint y: 81, distance: 12.8
click at [410, 81] on span "-20" at bounding box center [412, 79] width 6 height 6
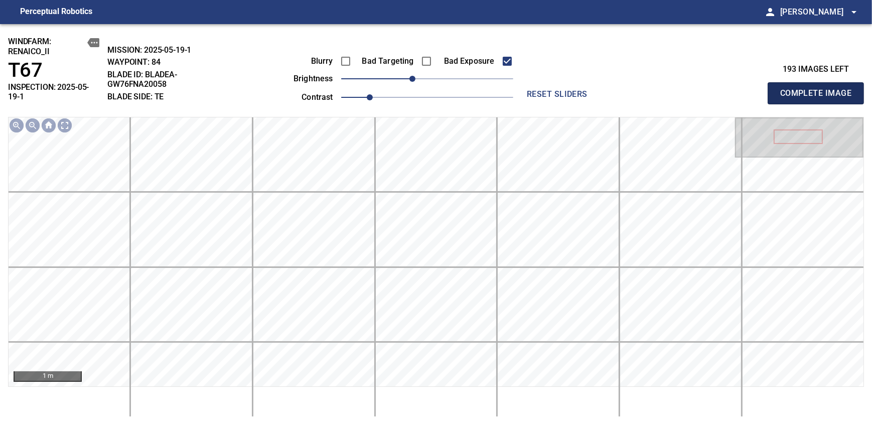
click at [819, 89] on span "Complete Image" at bounding box center [815, 93] width 74 height 14
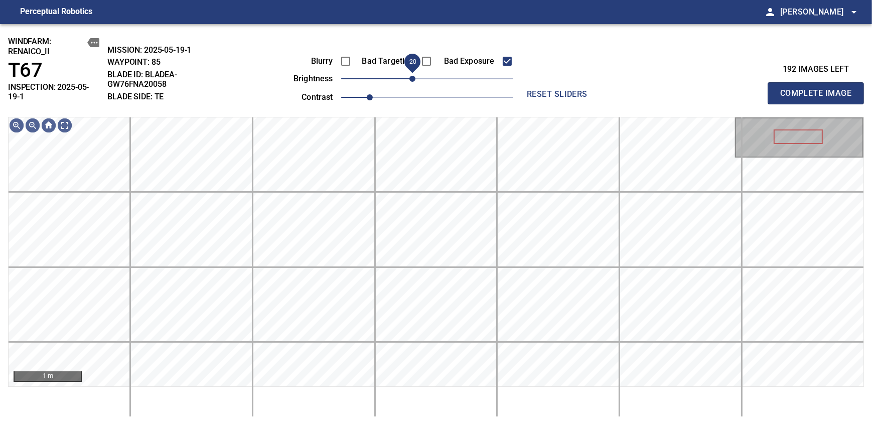
drag, startPoint x: 418, startPoint y: 76, endPoint x: 413, endPoint y: 81, distance: 6.7
click at [413, 81] on span "-20" at bounding box center [412, 79] width 6 height 6
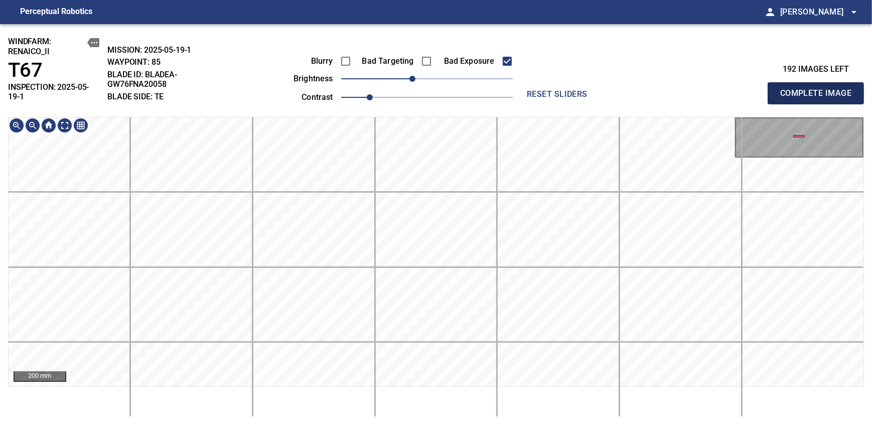
click at [819, 89] on span "Complete Image" at bounding box center [815, 93] width 74 height 14
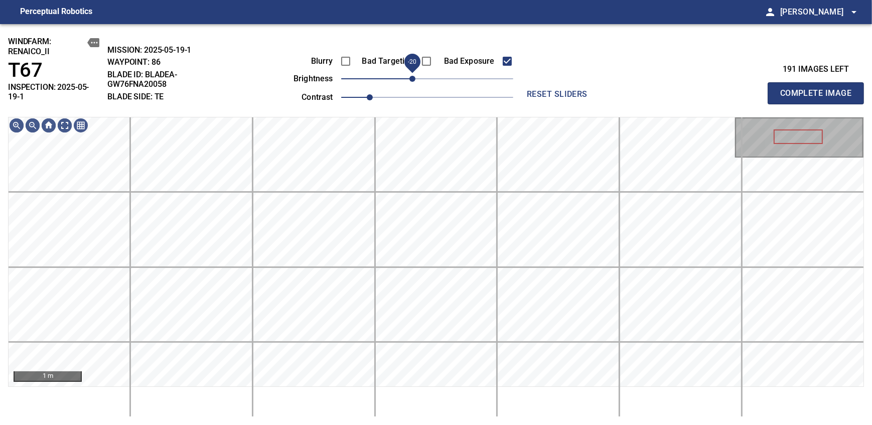
drag, startPoint x: 424, startPoint y: 79, endPoint x: 411, endPoint y: 89, distance: 16.2
click at [411, 82] on span "-20" at bounding box center [412, 79] width 6 height 6
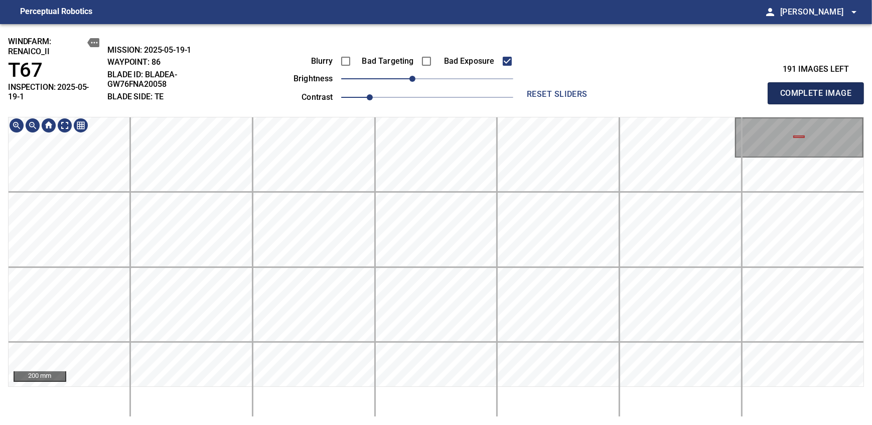
click at [819, 89] on span "Complete Image" at bounding box center [815, 93] width 74 height 14
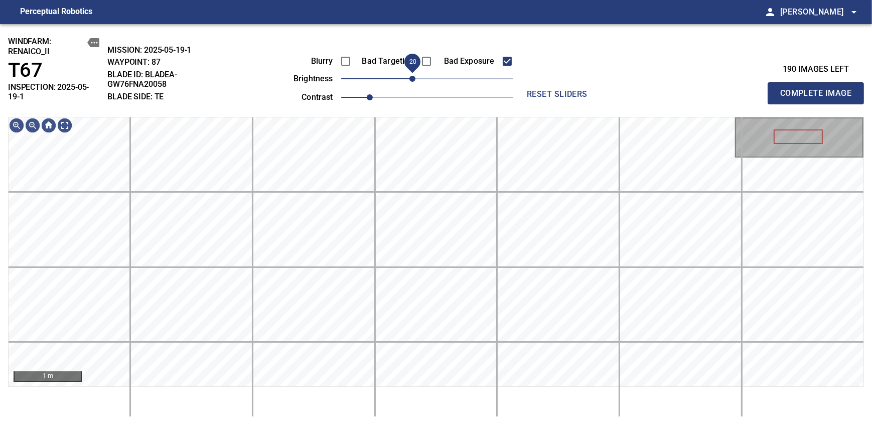
drag, startPoint x: 421, startPoint y: 75, endPoint x: 413, endPoint y: 78, distance: 9.0
click at [413, 78] on span "-20" at bounding box center [412, 79] width 6 height 6
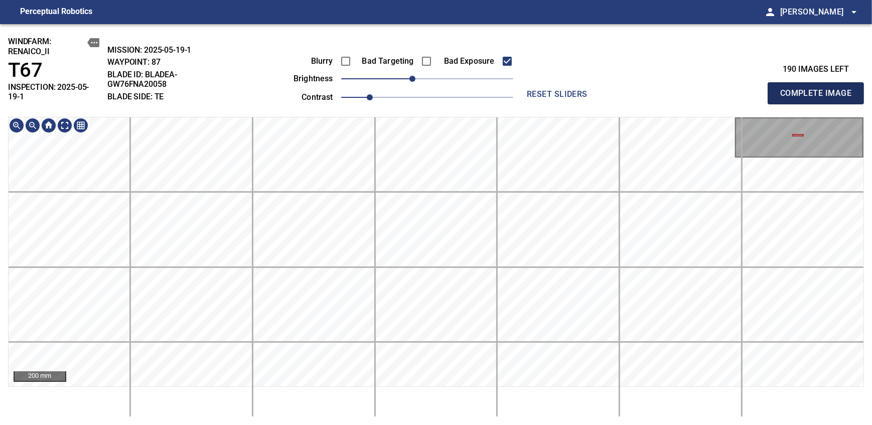
click at [819, 89] on span "Complete Image" at bounding box center [815, 93] width 74 height 14
drag, startPoint x: 426, startPoint y: 78, endPoint x: 413, endPoint y: 83, distance: 14.0
click at [413, 82] on span "-20" at bounding box center [412, 79] width 6 height 6
click at [819, 89] on span "Complete Image" at bounding box center [815, 93] width 74 height 14
drag, startPoint x: 421, startPoint y: 80, endPoint x: 414, endPoint y: 84, distance: 7.9
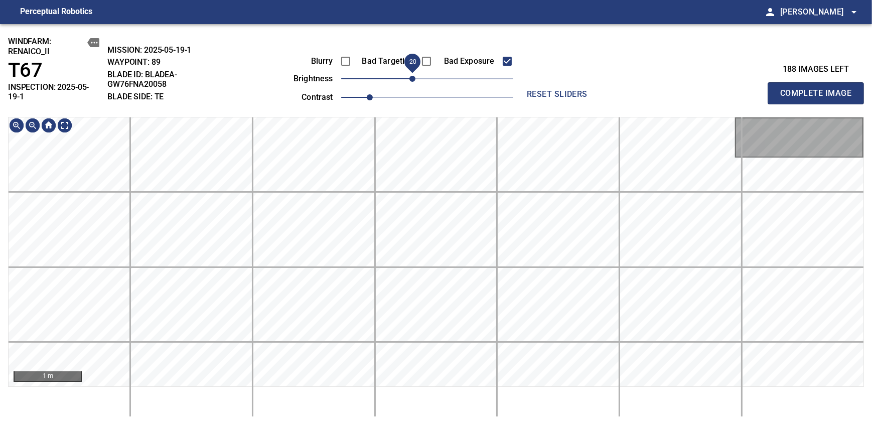
click at [414, 82] on span "-20" at bounding box center [412, 79] width 6 height 6
click at [819, 89] on span "Complete Image" at bounding box center [815, 93] width 74 height 14
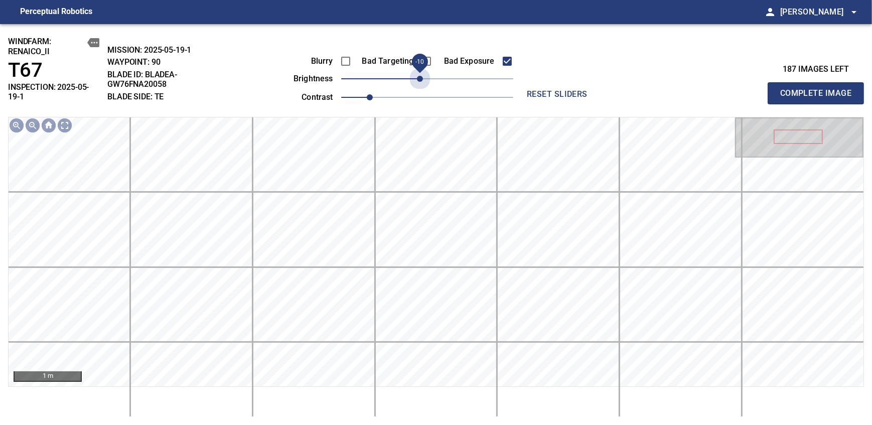
drag, startPoint x: 421, startPoint y: 83, endPoint x: 413, endPoint y: 89, distance: 10.3
click at [413, 89] on div "Blurry Bad Targeting Bad Exposure brightness -10 contrast 1" at bounding box center [392, 78] width 242 height 54
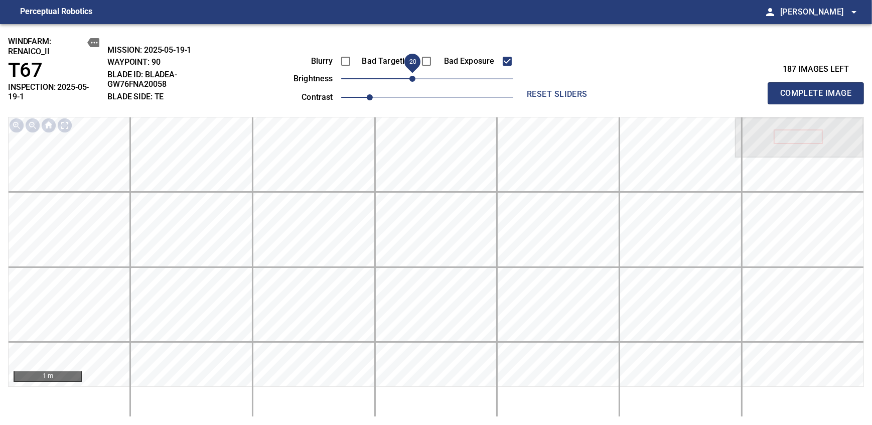
click at [819, 89] on span "Complete Image" at bounding box center [815, 93] width 74 height 14
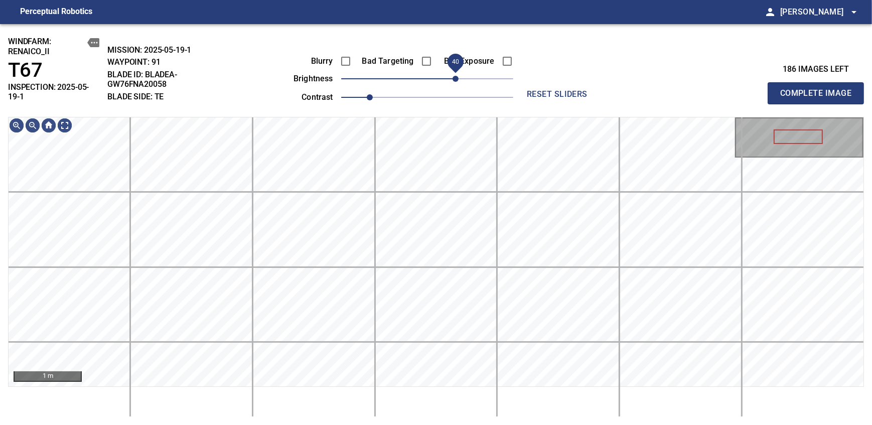
drag, startPoint x: 426, startPoint y: 80, endPoint x: 454, endPoint y: 80, distance: 28.6
click at [454, 80] on span "40" at bounding box center [455, 79] width 6 height 6
click at [483, 35] on div "windfarm: Renaico_II T67 INSPECTION: 2025-05-19-1 MISSION: 2025-05-19-1 WAYPOIN…" at bounding box center [436, 224] width 872 height 401
click at [468, 53] on div "windfarm: Renaico_II T67 INSPECTION: 2025-05-19-1 MISSION: 2025-05-19-1 WAYPOIN…" at bounding box center [436, 224] width 872 height 401
click at [467, 95] on div "windfarm: Renaico_II T67 INSPECTION: 2025-05-19-1 MISSION: 2025-05-19-1 WAYPOIN…" at bounding box center [436, 224] width 872 height 401
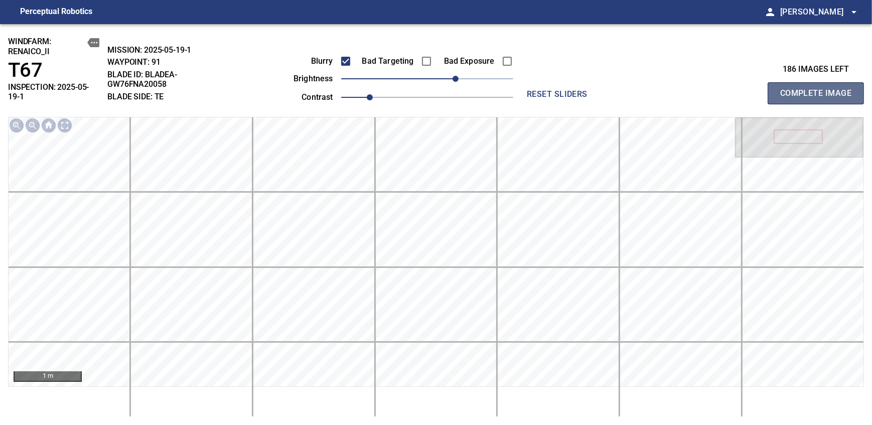
click at [819, 89] on span "Complete Image" at bounding box center [815, 93] width 74 height 14
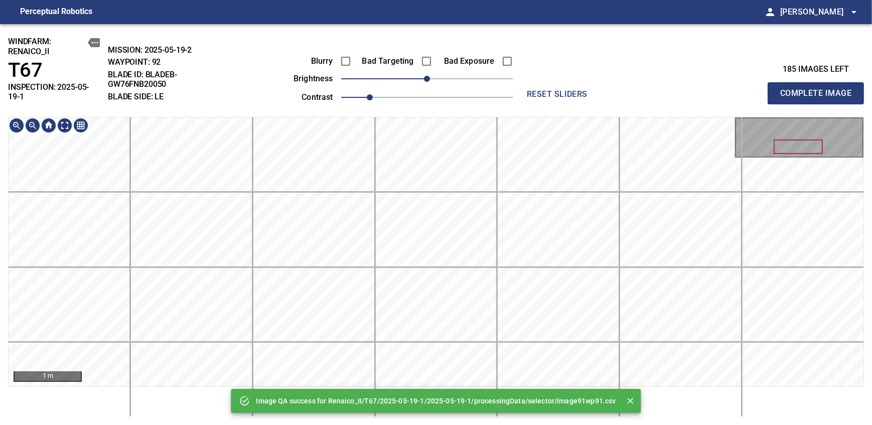
click at [468, 111] on div "Image QA success for Renaico_II/T67/2025-05-19-1/2025-05-19-1/processingData/se…" at bounding box center [436, 224] width 872 height 401
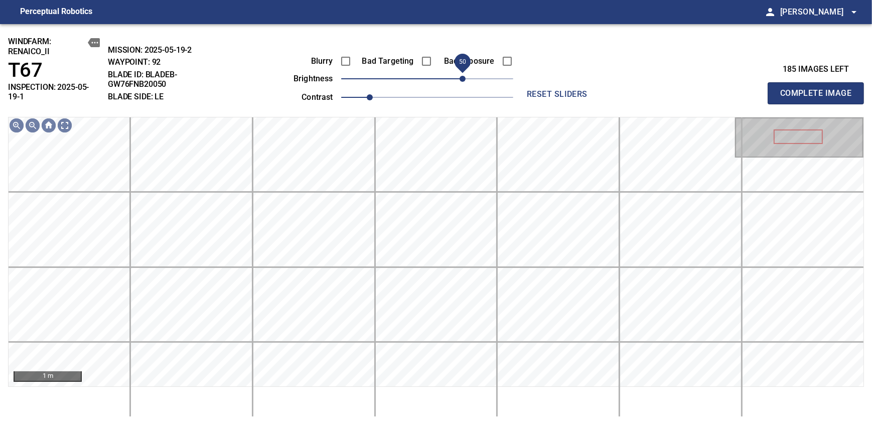
drag, startPoint x: 432, startPoint y: 80, endPoint x: 462, endPoint y: 75, distance: 30.4
click at [462, 76] on span "50" at bounding box center [462, 79] width 6 height 6
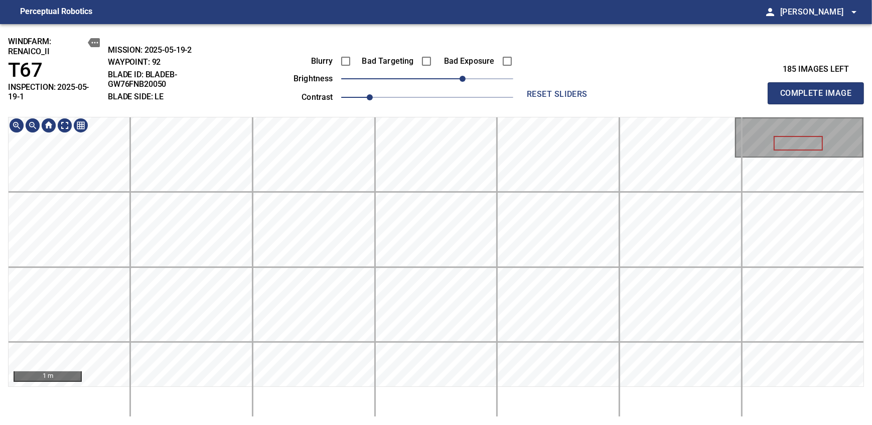
click at [459, 108] on div "windfarm: Renaico_II T67 INSPECTION: 2025-05-19-1 MISSION: 2025-05-19-2 WAYPOIN…" at bounding box center [436, 224] width 872 height 401
click at [819, 89] on span "Complete Image" at bounding box center [815, 93] width 74 height 14
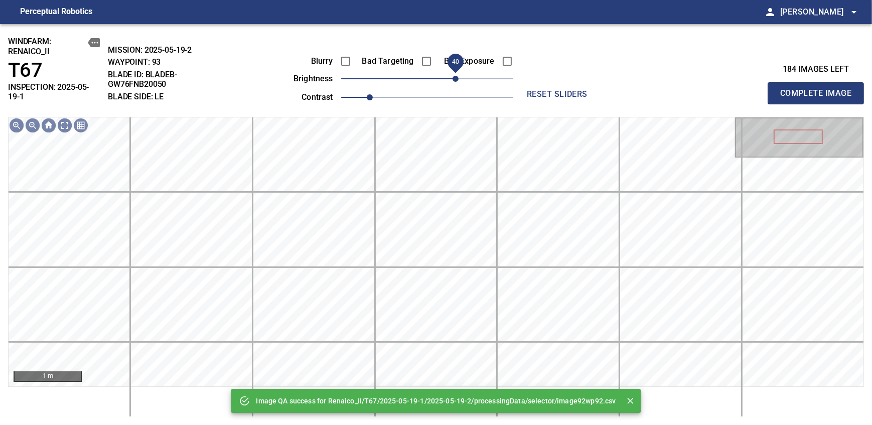
drag, startPoint x: 440, startPoint y: 76, endPoint x: 456, endPoint y: 75, distance: 15.6
click at [456, 76] on span "40" at bounding box center [455, 79] width 6 height 6
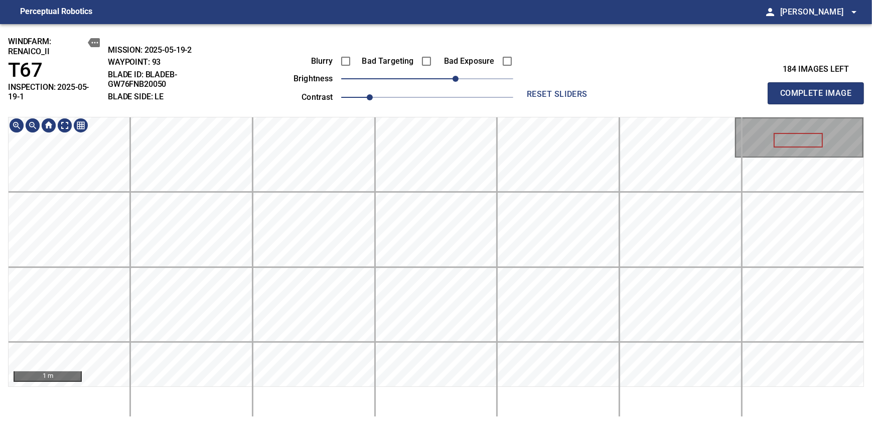
click at [464, 48] on div "windfarm: Renaico_II T67 INSPECTION: 2025-05-19-1 MISSION: 2025-05-19-2 WAYPOIN…" at bounding box center [436, 224] width 872 height 401
click at [819, 89] on span "Complete Image" at bounding box center [815, 93] width 74 height 14
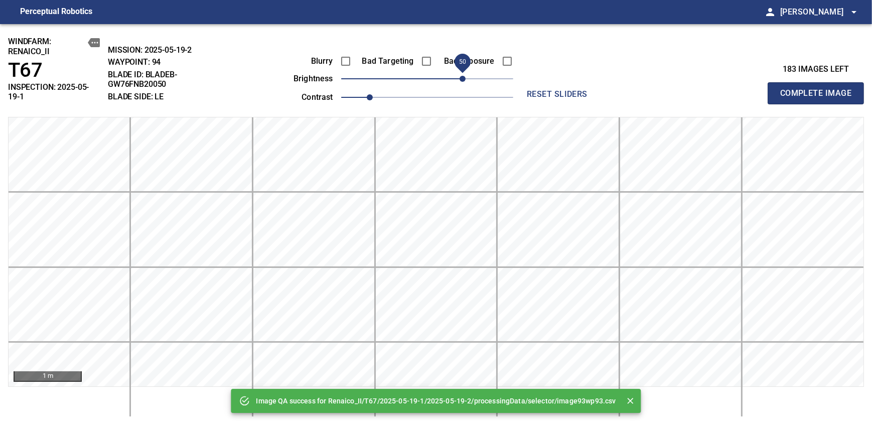
drag, startPoint x: 454, startPoint y: 78, endPoint x: 464, endPoint y: 78, distance: 9.5
click at [464, 78] on span "50" at bounding box center [427, 79] width 172 height 14
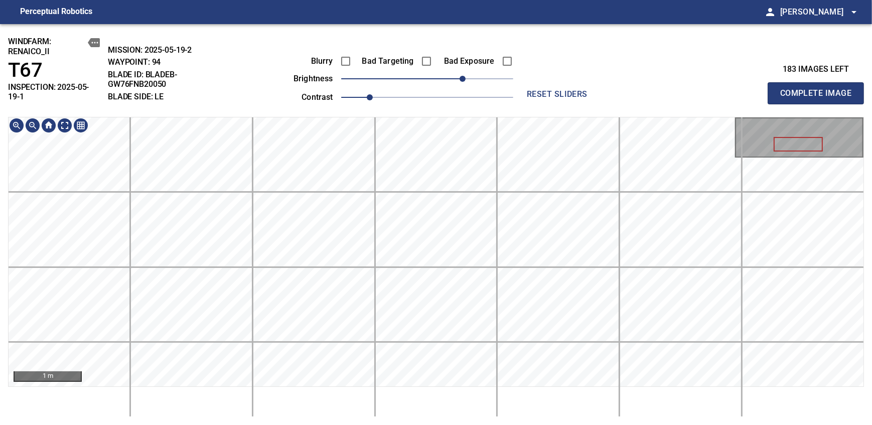
click at [451, 96] on div "windfarm: Renaico_II T67 INSPECTION: 2025-05-19-1 MISSION: 2025-05-19-2 WAYPOIN…" at bounding box center [436, 224] width 872 height 401
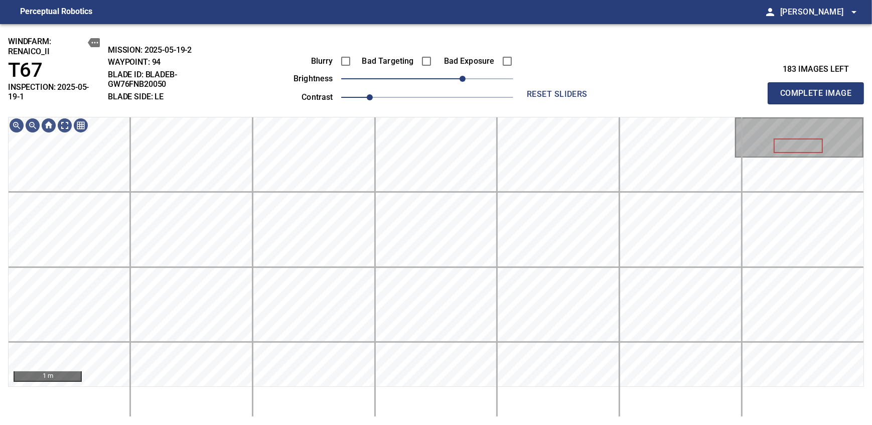
click at [819, 89] on span "Complete Image" at bounding box center [815, 93] width 74 height 14
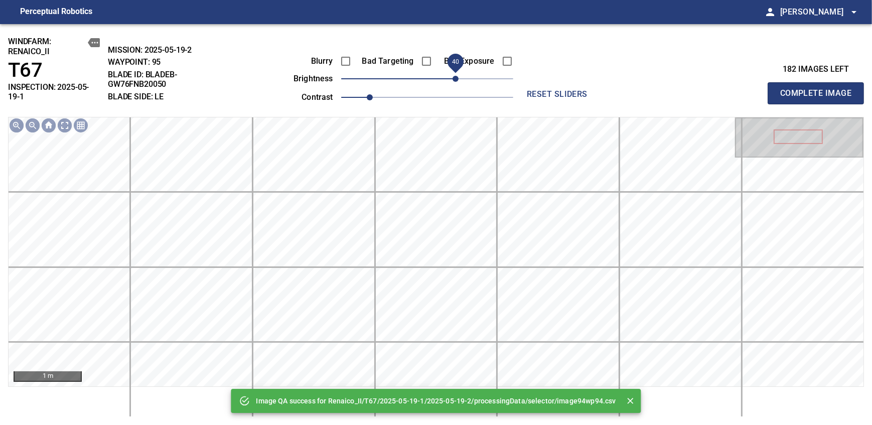
click at [459, 77] on span "40" at bounding box center [427, 79] width 172 height 14
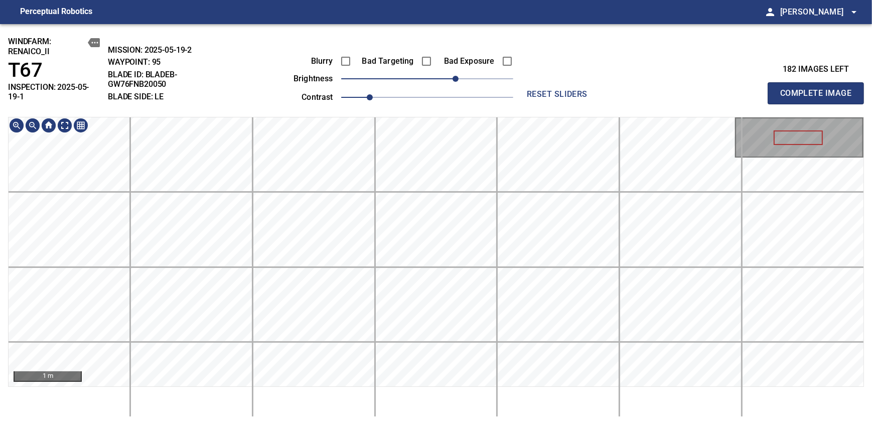
click at [467, 85] on div "windfarm: Renaico_II T67 INSPECTION: 2025-05-19-1 MISSION: 2025-05-19-2 WAYPOIN…" at bounding box center [436, 224] width 872 height 401
click at [819, 89] on span "Complete Image" at bounding box center [815, 93] width 74 height 14
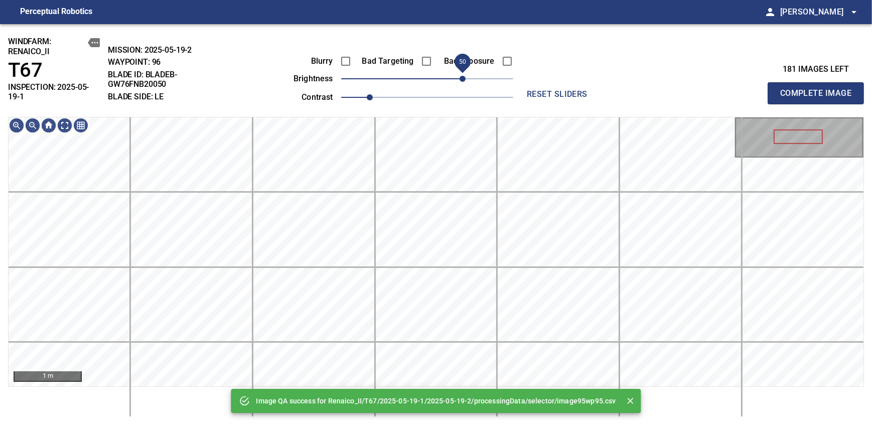
drag, startPoint x: 451, startPoint y: 75, endPoint x: 462, endPoint y: 75, distance: 11.5
click at [462, 75] on span "50" at bounding box center [427, 79] width 172 height 14
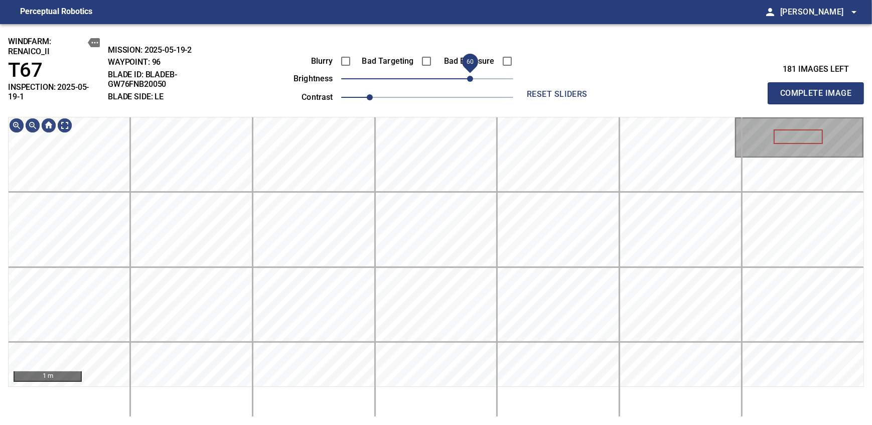
click at [471, 78] on span "60" at bounding box center [470, 79] width 6 height 6
click at [480, 104] on div "windfarm: Renaico_II T67 INSPECTION: 2025-05-19-1 MISSION: 2025-05-19-2 WAYPOIN…" at bounding box center [436, 224] width 872 height 401
click at [464, 76] on span "50" at bounding box center [462, 79] width 6 height 6
click at [819, 89] on span "Complete Image" at bounding box center [815, 93] width 74 height 14
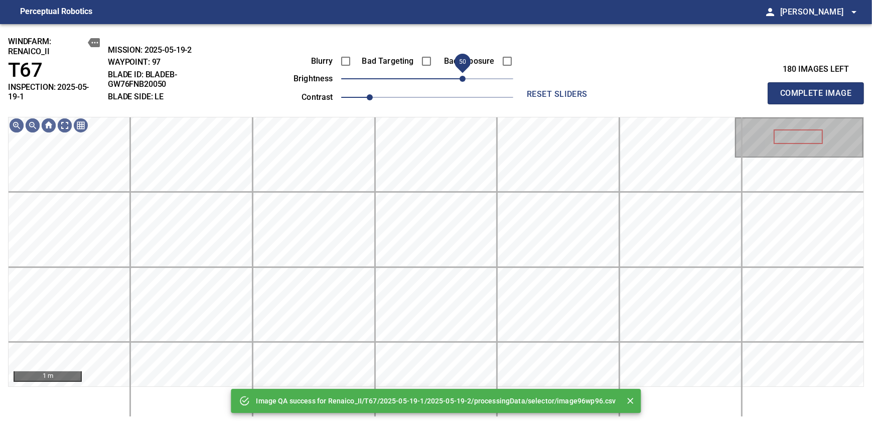
drag, startPoint x: 453, startPoint y: 77, endPoint x: 462, endPoint y: 77, distance: 9.5
click at [462, 77] on span "50" at bounding box center [427, 79] width 172 height 14
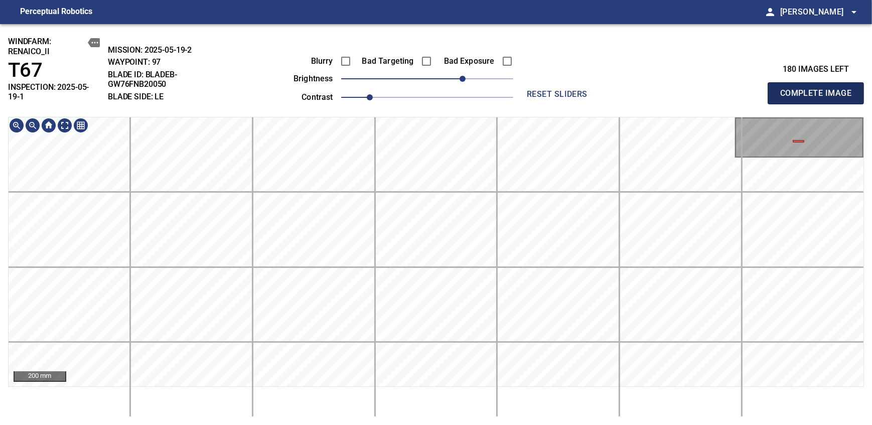
click at [819, 89] on span "Complete Image" at bounding box center [815, 93] width 74 height 14
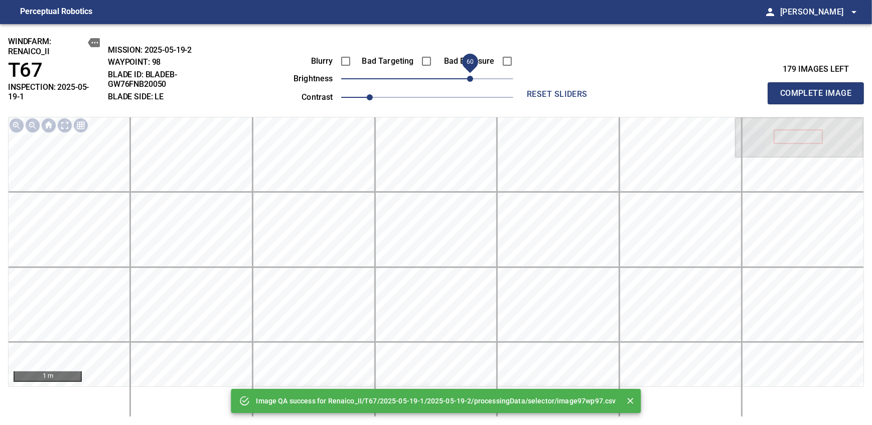
drag, startPoint x: 469, startPoint y: 79, endPoint x: 462, endPoint y: 83, distance: 7.9
click at [462, 83] on span "60" at bounding box center [427, 79] width 172 height 14
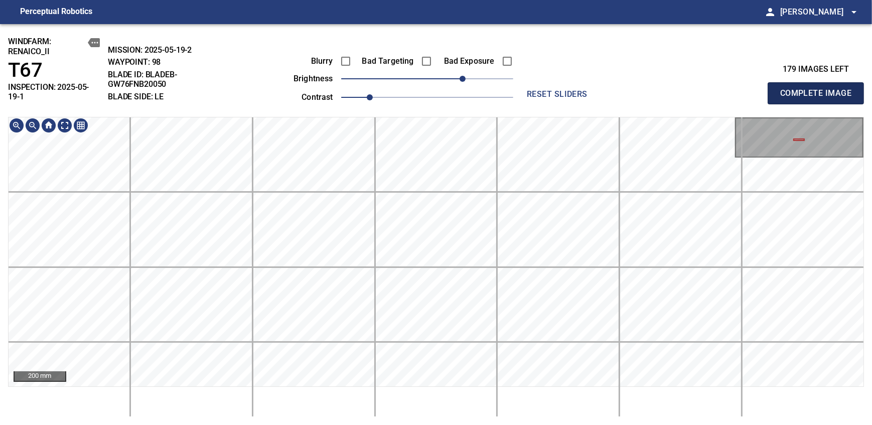
click at [819, 89] on span "Complete Image" at bounding box center [815, 93] width 74 height 14
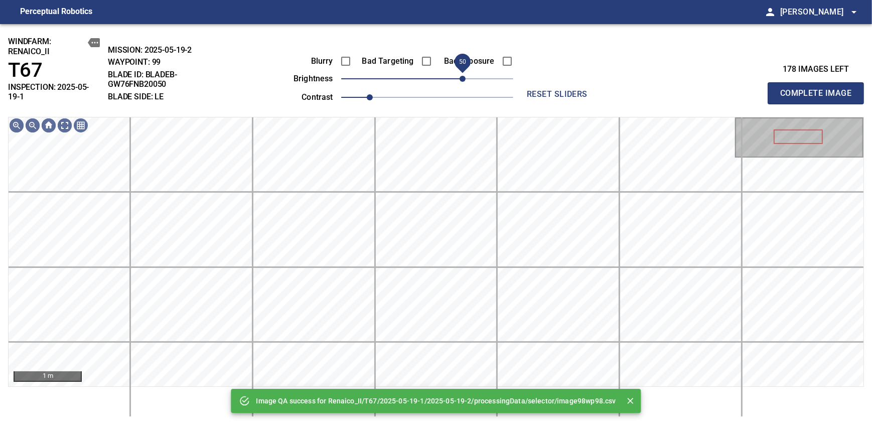
drag, startPoint x: 472, startPoint y: 82, endPoint x: 464, endPoint y: 80, distance: 7.7
click at [464, 80] on span "50" at bounding box center [427, 79] width 172 height 14
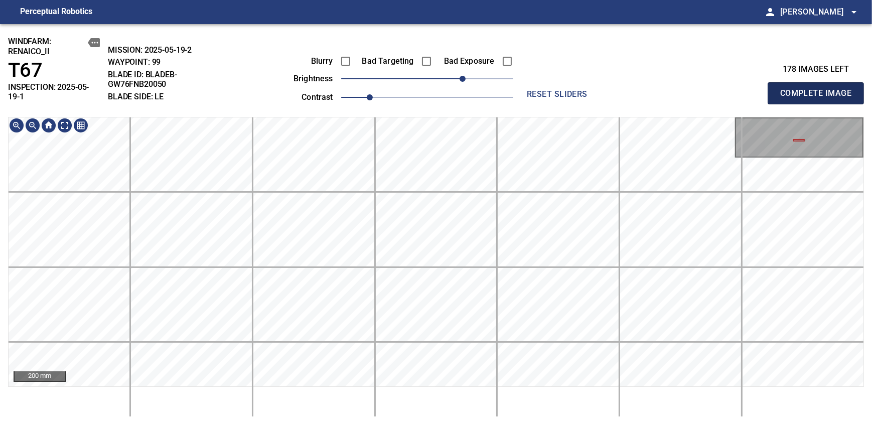
click at [819, 89] on span "Complete Image" at bounding box center [815, 93] width 74 height 14
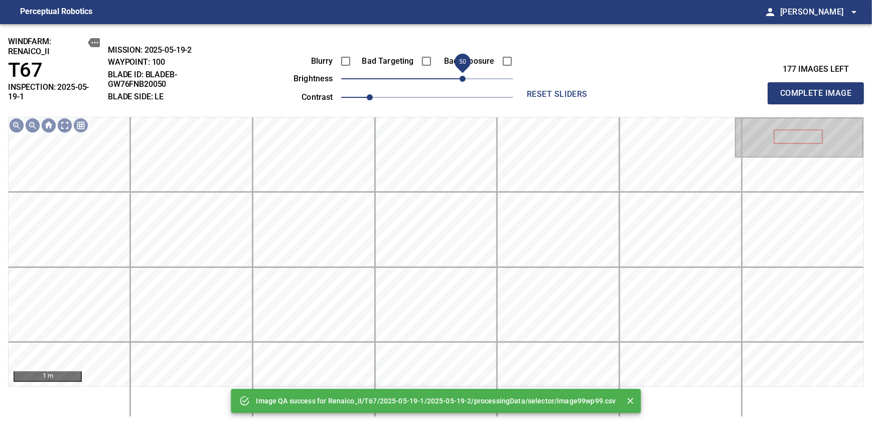
click at [455, 82] on span "50" at bounding box center [427, 79] width 172 height 14
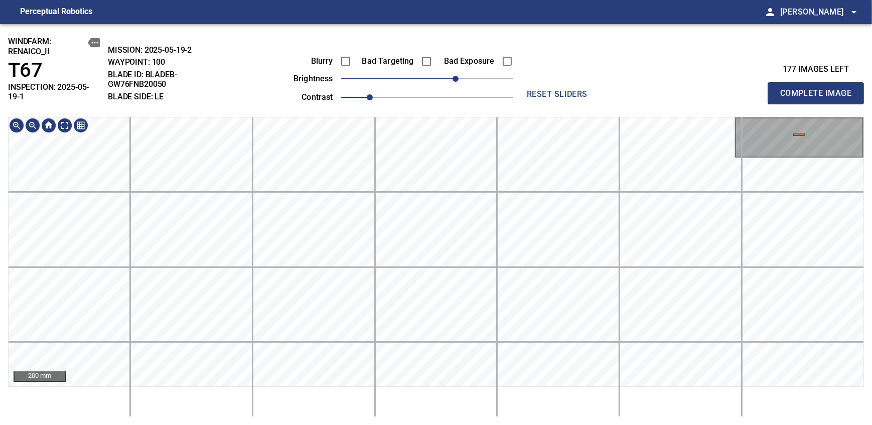
click at [507, 103] on div "windfarm: Renaico_II T67 INSPECTION: 2025-05-19-1 MISSION: 2025-05-19-2 WAYPOIN…" at bounding box center [436, 224] width 872 height 401
click at [461, 77] on span "50" at bounding box center [462, 79] width 6 height 6
click at [495, 49] on div "windfarm: Renaico_II T67 INSPECTION: 2025-05-19-1 MISSION: 2025-05-19-2 WAYPOIN…" at bounding box center [436, 224] width 872 height 401
click at [451, 424] on html "Perceptual Robotics person Alex Semenov arrow_drop_down windfarm: Renaico_II T6…" at bounding box center [436, 212] width 872 height 425
click at [421, 405] on div "200 mm" at bounding box center [436, 267] width 856 height 300
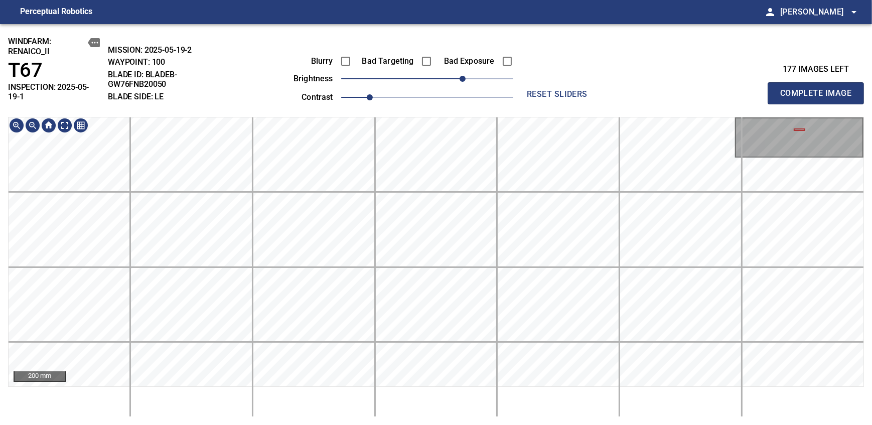
click at [819, 89] on span "Complete Image" at bounding box center [815, 93] width 74 height 14
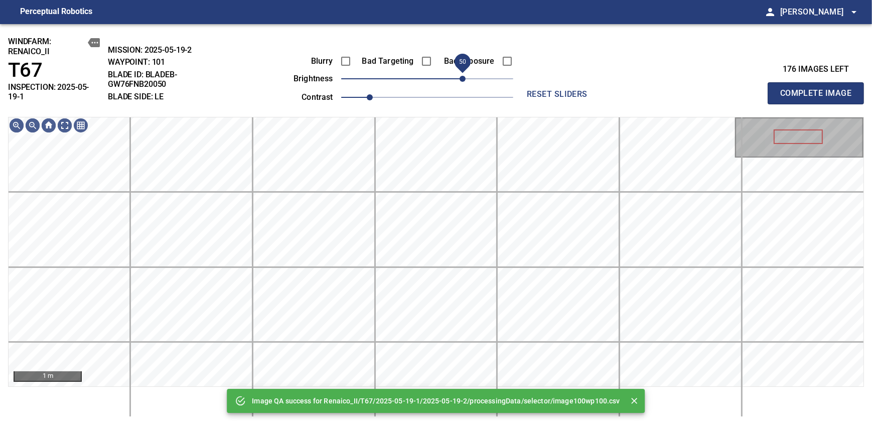
drag, startPoint x: 457, startPoint y: 77, endPoint x: 462, endPoint y: 74, distance: 5.8
click at [462, 74] on span "50" at bounding box center [427, 79] width 172 height 14
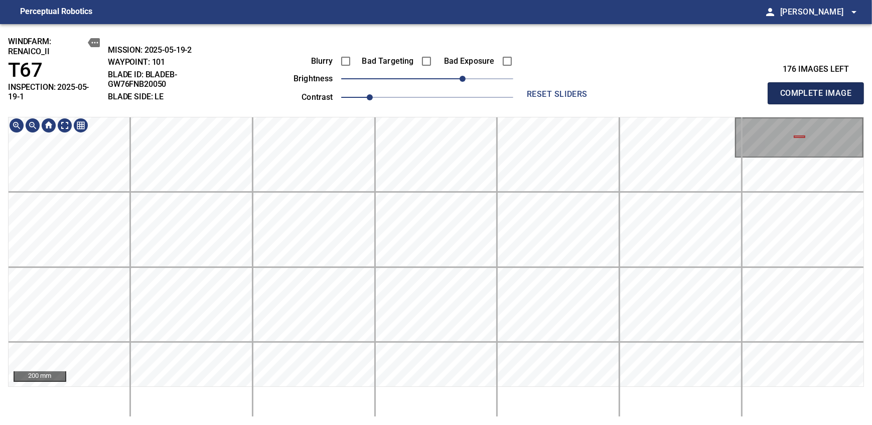
click at [819, 89] on span "Complete Image" at bounding box center [815, 93] width 74 height 14
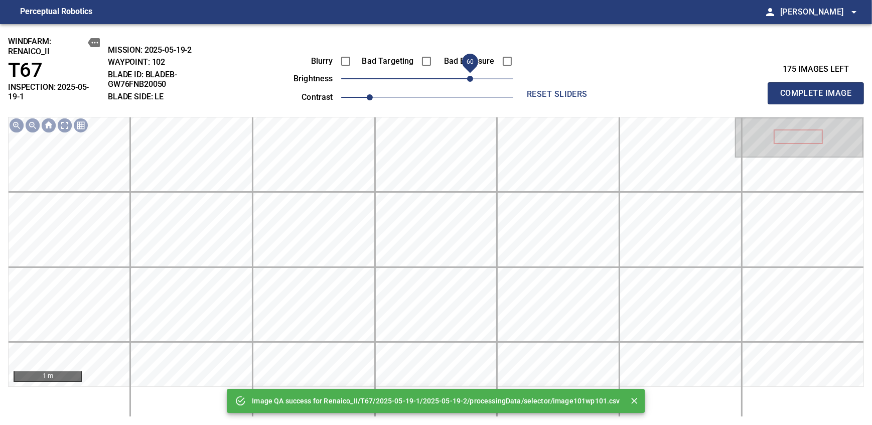
drag, startPoint x: 471, startPoint y: 76, endPoint x: 461, endPoint y: 82, distance: 11.5
click at [461, 82] on span "60" at bounding box center [427, 79] width 172 height 14
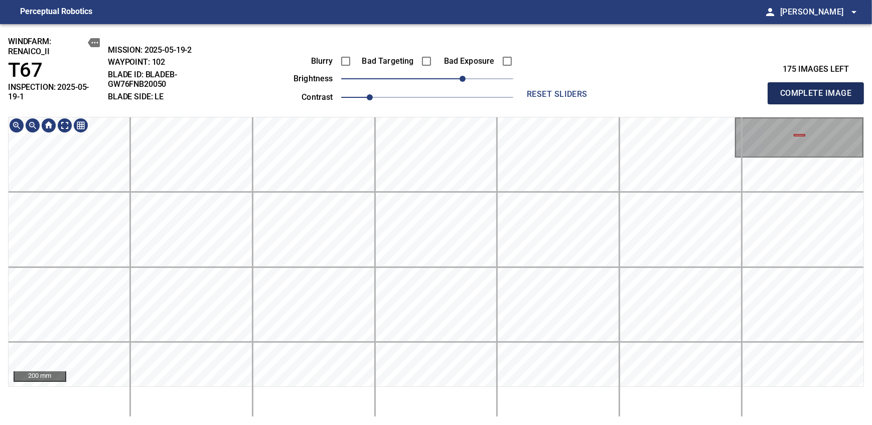
click at [819, 89] on span "Complete Image" at bounding box center [815, 93] width 74 height 14
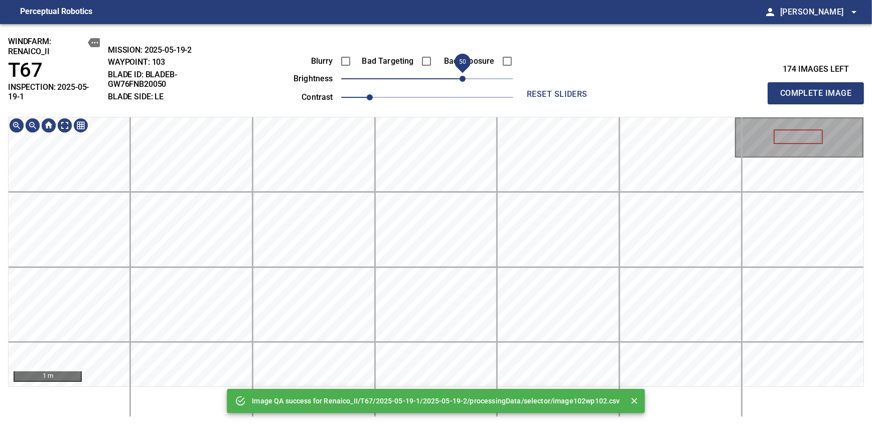
drag, startPoint x: 467, startPoint y: 78, endPoint x: 461, endPoint y: 87, distance: 10.9
click at [461, 86] on span "50" at bounding box center [427, 79] width 172 height 14
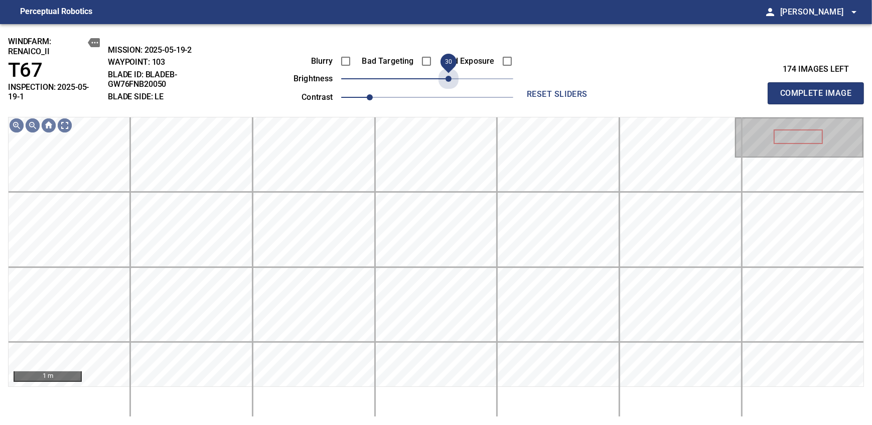
drag, startPoint x: 443, startPoint y: 80, endPoint x: 451, endPoint y: 84, distance: 8.3
click at [451, 84] on span "30" at bounding box center [427, 79] width 172 height 14
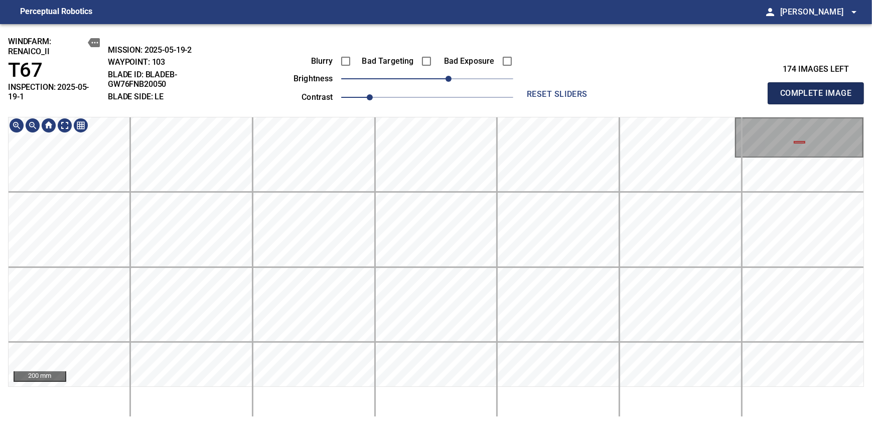
click at [819, 89] on span "Complete Image" at bounding box center [815, 93] width 74 height 14
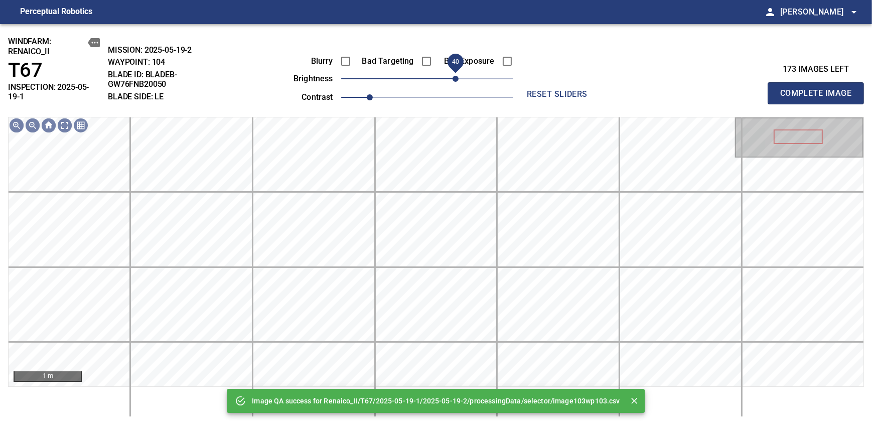
drag, startPoint x: 450, startPoint y: 78, endPoint x: 456, endPoint y: 76, distance: 6.2
click at [456, 76] on span "40" at bounding box center [427, 79] width 172 height 14
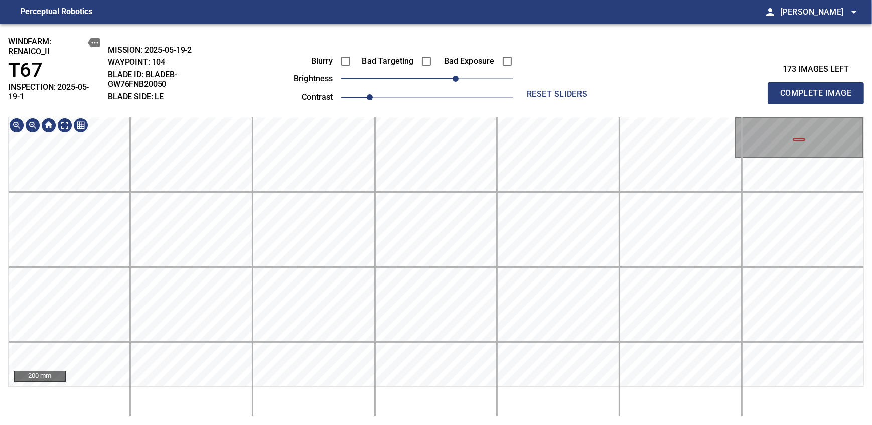
click at [480, 94] on div "windfarm: Renaico_II T67 INSPECTION: 2025-05-19-1 MISSION: 2025-05-19-2 WAYPOIN…" at bounding box center [436, 224] width 872 height 401
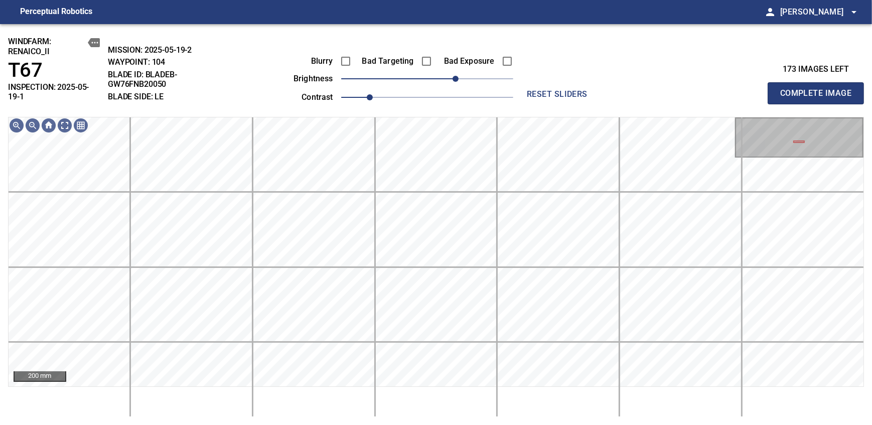
click at [819, 89] on span "Complete Image" at bounding box center [815, 93] width 74 height 14
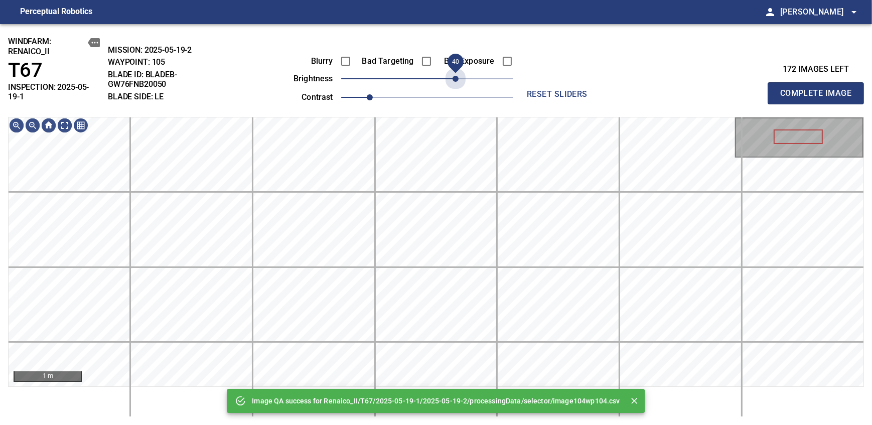
click at [457, 78] on span "40" at bounding box center [427, 79] width 172 height 14
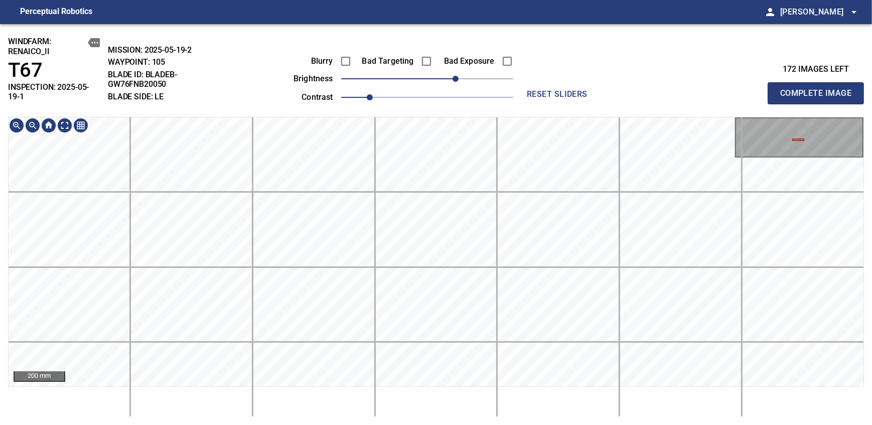
click at [483, 85] on div "windfarm: Renaico_II T67 INSPECTION: 2025-05-19-1 MISSION: 2025-05-19-2 WAYPOIN…" at bounding box center [436, 224] width 872 height 401
drag, startPoint x: 453, startPoint y: 81, endPoint x: 446, endPoint y: 81, distance: 6.5
click at [446, 81] on span "30" at bounding box center [448, 79] width 6 height 6
click at [819, 89] on span "Complete Image" at bounding box center [815, 93] width 74 height 14
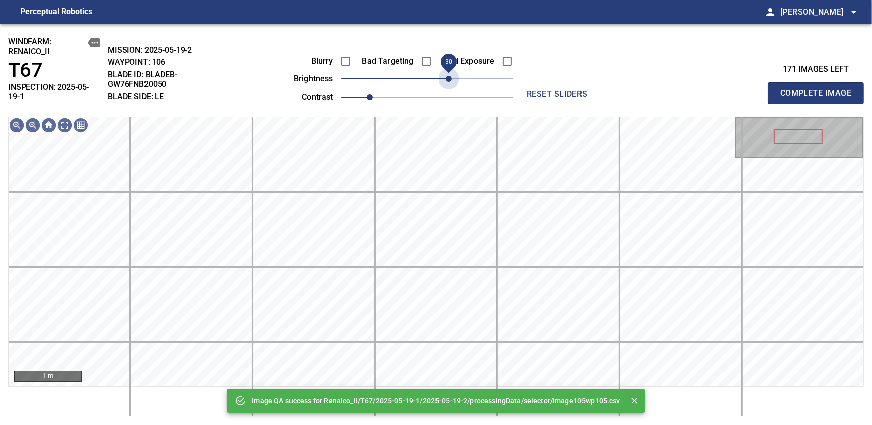
click at [446, 81] on span "30" at bounding box center [427, 79] width 172 height 14
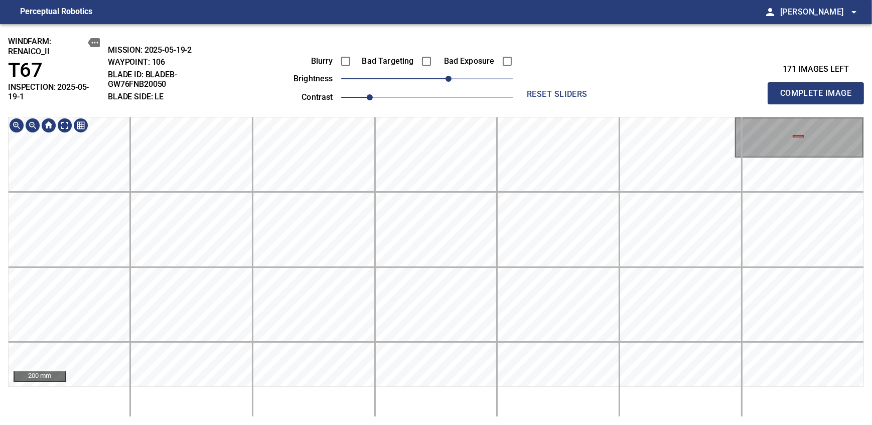
click at [442, 86] on div "windfarm: Renaico_II T67 INSPECTION: 2025-05-19-1 MISSION: 2025-05-19-2 WAYPOIN…" at bounding box center [436, 224] width 872 height 401
click at [502, 108] on div "windfarm: Renaico_II T67 INSPECTION: 2025-05-19-1 MISSION: 2025-05-19-2 WAYPOIN…" at bounding box center [436, 224] width 872 height 401
click at [819, 89] on span "Complete Image" at bounding box center [815, 93] width 74 height 14
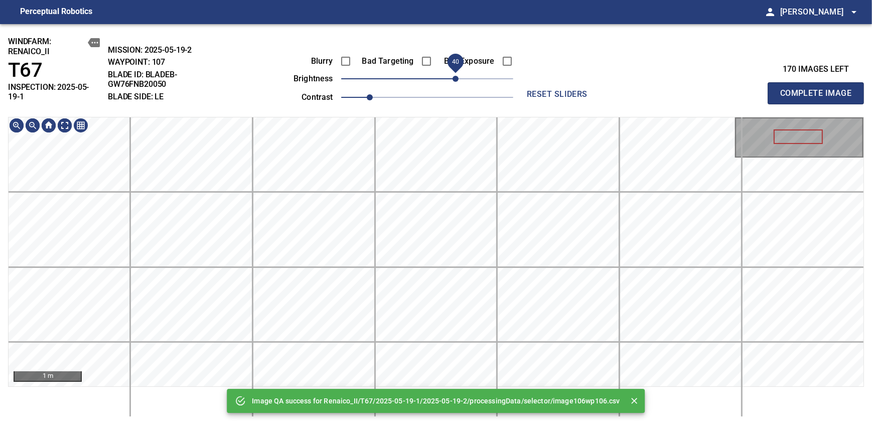
click at [454, 78] on span "40" at bounding box center [427, 79] width 172 height 14
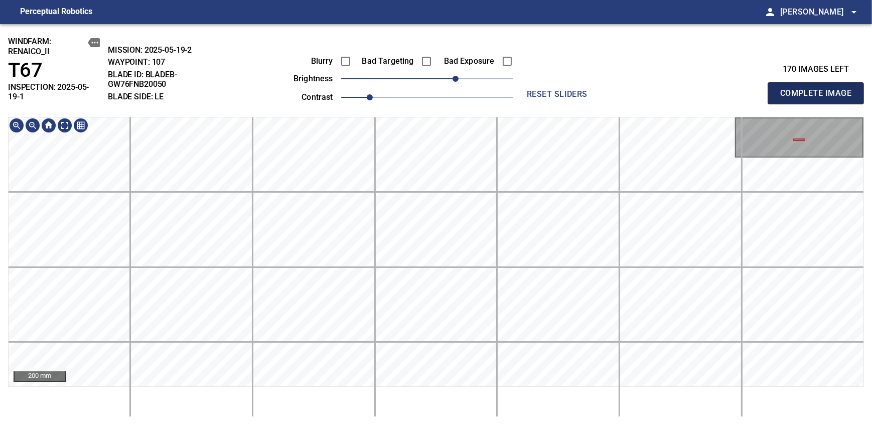
click at [819, 89] on span "Complete Image" at bounding box center [815, 93] width 74 height 14
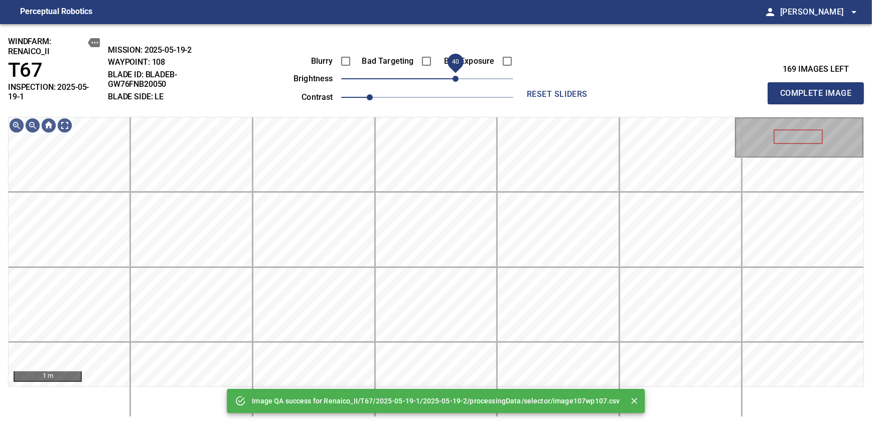
click at [458, 80] on span "40" at bounding box center [427, 79] width 172 height 14
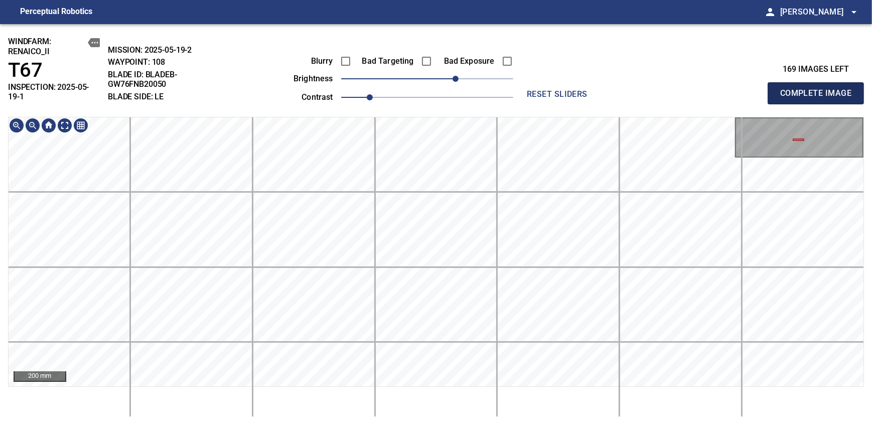
click at [819, 89] on span "Complete Image" at bounding box center [815, 93] width 74 height 14
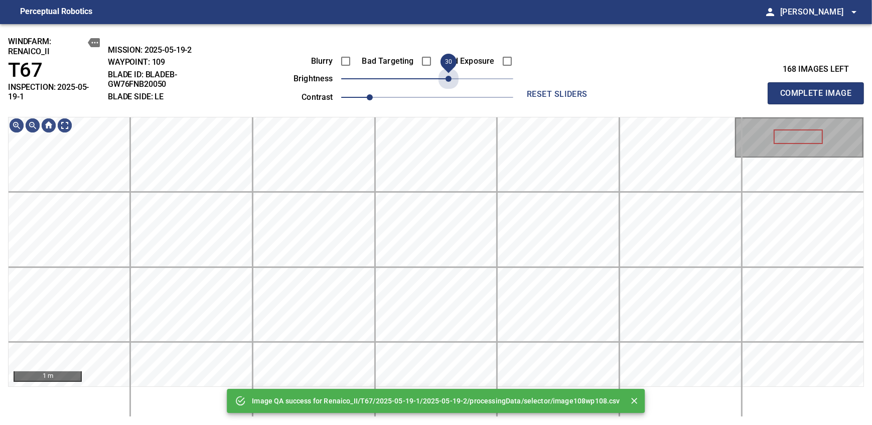
drag, startPoint x: 457, startPoint y: 83, endPoint x: 451, endPoint y: 95, distance: 13.5
click at [451, 95] on div "Blurry Bad Targeting Bad Exposure brightness 30 contrast 1" at bounding box center [392, 78] width 242 height 54
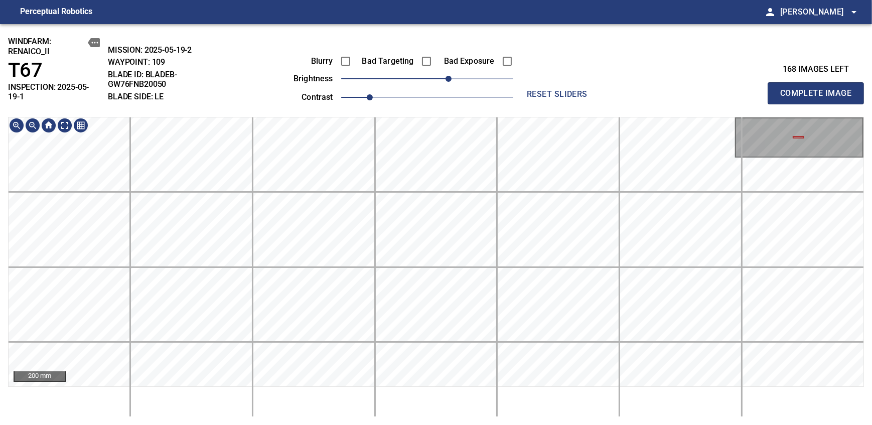
click at [459, 85] on div "windfarm: Renaico_II T67 INSPECTION: 2025-05-19-1 MISSION: 2025-05-19-2 WAYPOIN…" at bounding box center [436, 224] width 872 height 401
click at [819, 89] on span "Complete Image" at bounding box center [815, 93] width 74 height 14
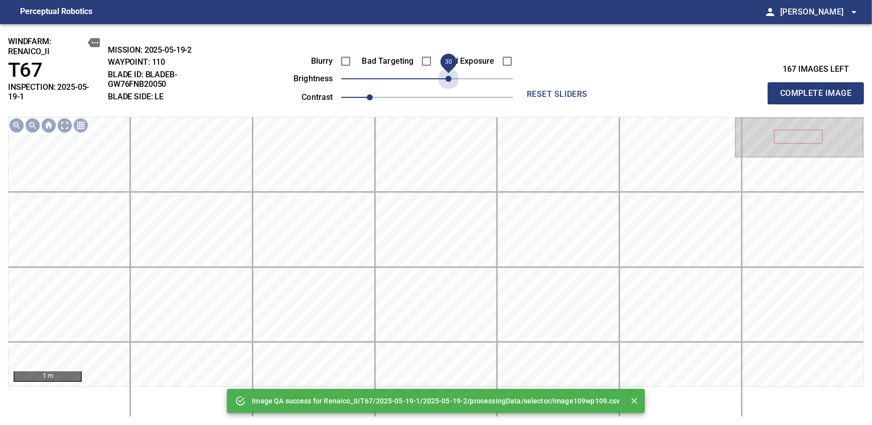
click at [450, 77] on span "30" at bounding box center [427, 79] width 172 height 14
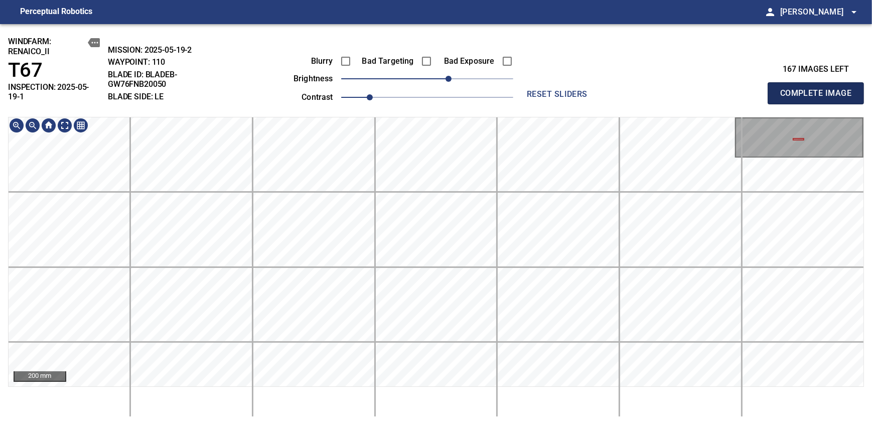
click at [819, 89] on span "Complete Image" at bounding box center [815, 93] width 74 height 14
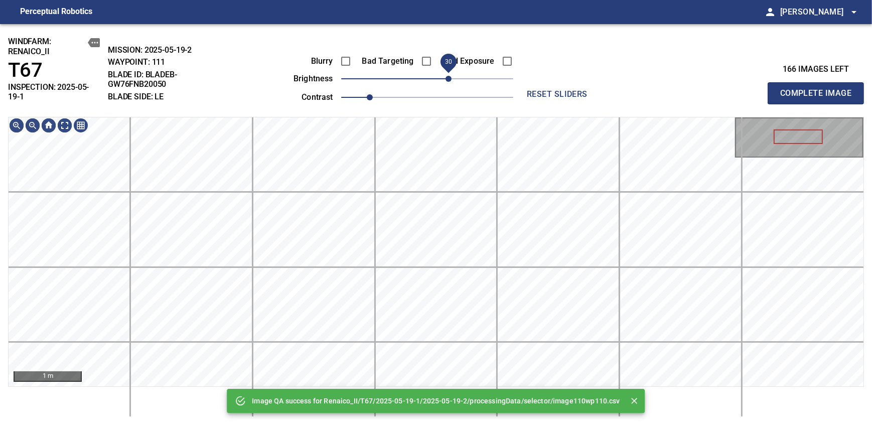
click at [451, 81] on span "30" at bounding box center [427, 79] width 172 height 14
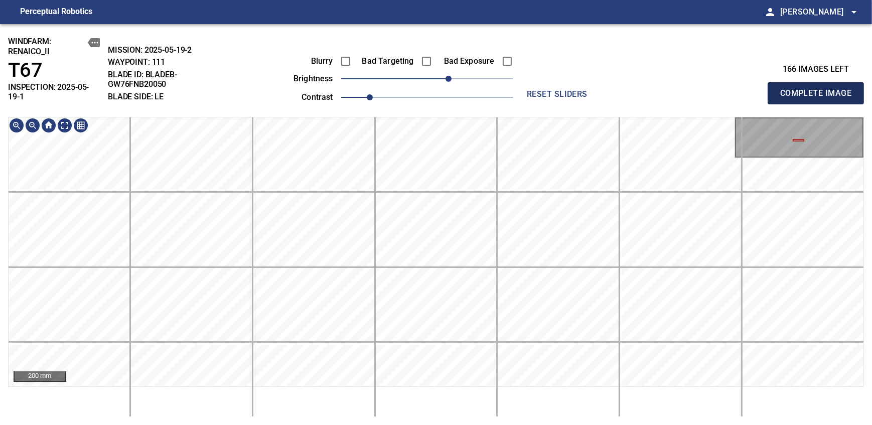
click at [819, 89] on span "Complete Image" at bounding box center [815, 93] width 74 height 14
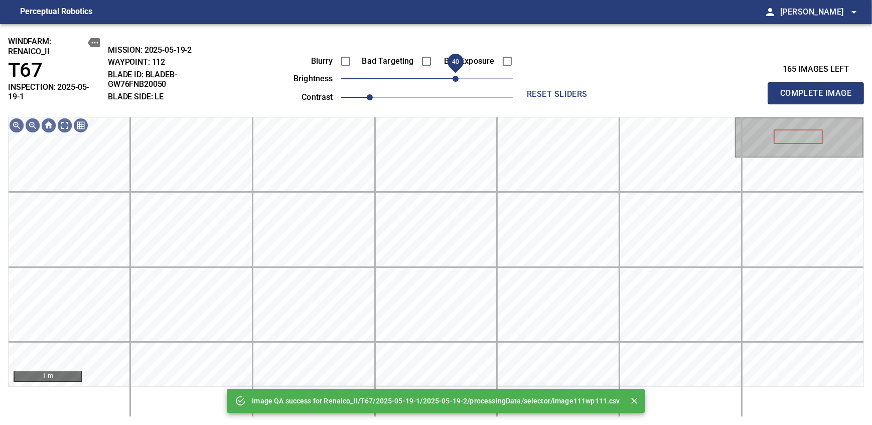
click at [455, 83] on span "40" at bounding box center [427, 79] width 172 height 14
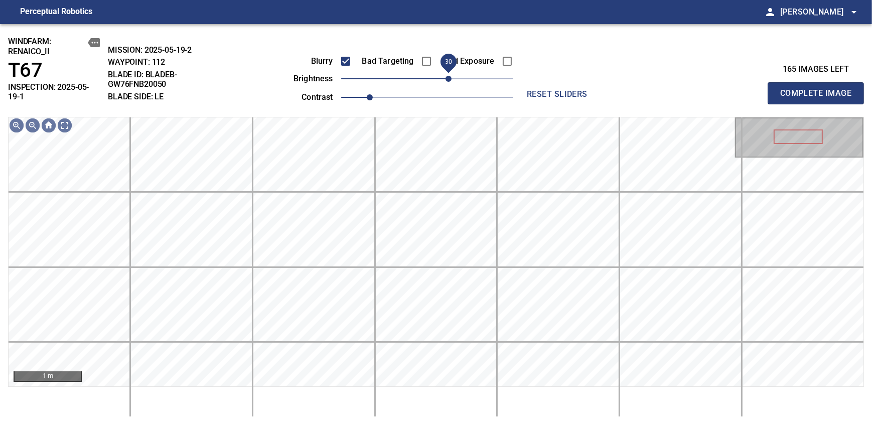
click at [448, 77] on span "30" at bounding box center [448, 79] width 6 height 6
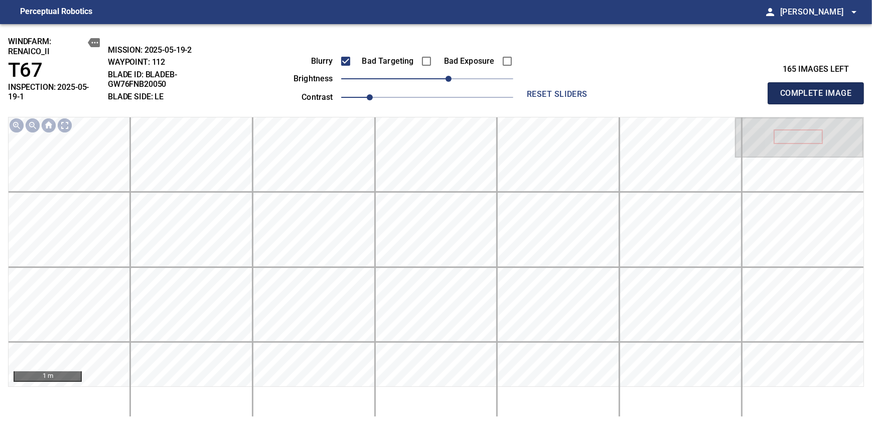
click at [819, 89] on span "Complete Image" at bounding box center [815, 93] width 74 height 14
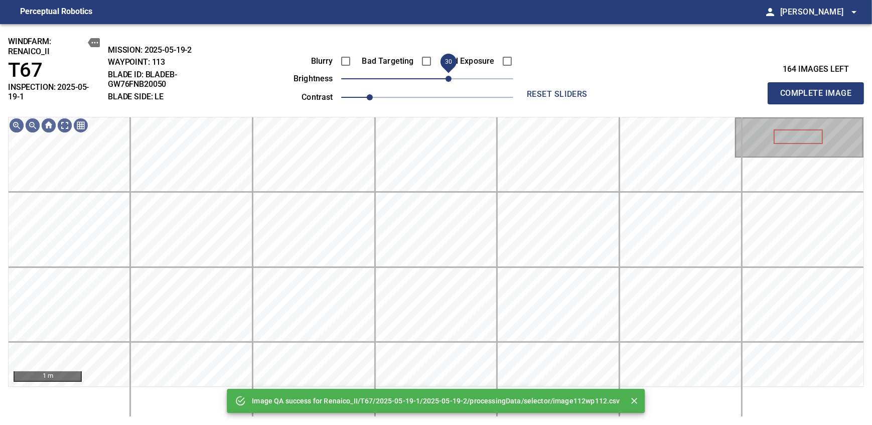
click at [448, 77] on span "30" at bounding box center [427, 79] width 172 height 14
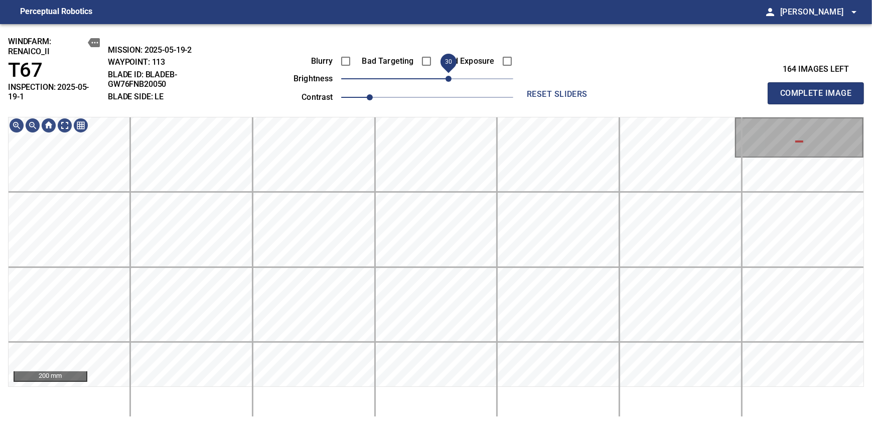
drag, startPoint x: 448, startPoint y: 79, endPoint x: 441, endPoint y: 81, distance: 7.9
click at [445, 81] on span "30" at bounding box center [448, 79] width 6 height 6
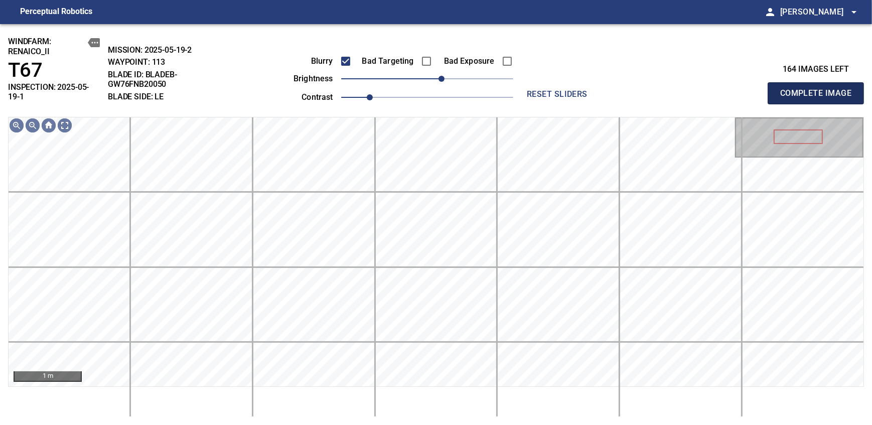
click at [819, 89] on span "Complete Image" at bounding box center [815, 93] width 74 height 14
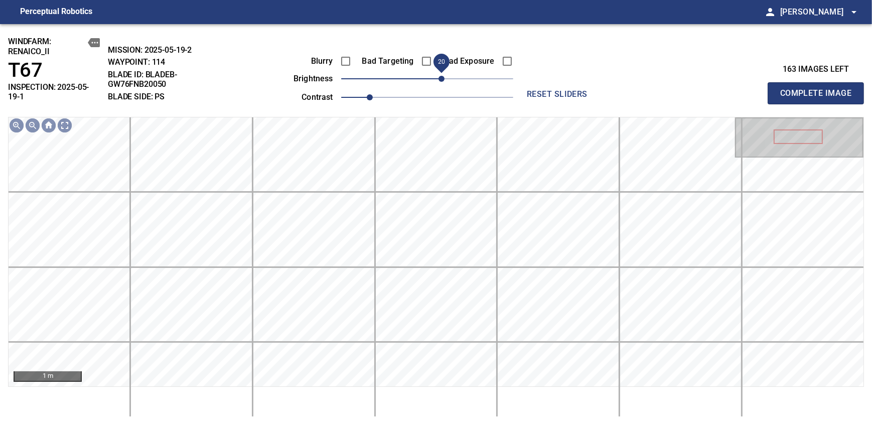
drag, startPoint x: 425, startPoint y: 79, endPoint x: 444, endPoint y: 82, distance: 19.3
click at [444, 82] on span "20" at bounding box center [441, 79] width 6 height 6
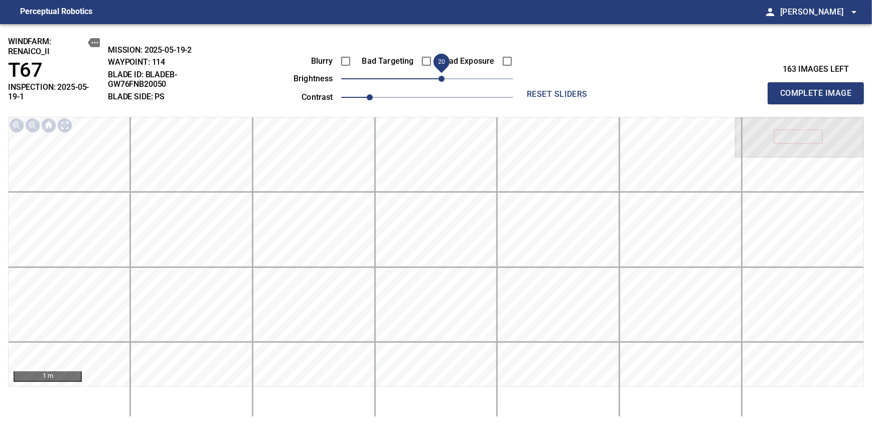
click at [819, 89] on span "Complete Image" at bounding box center [815, 93] width 74 height 14
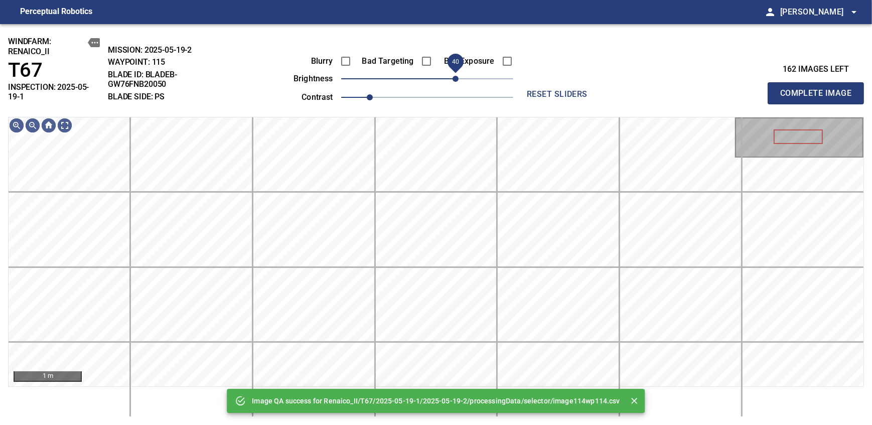
drag, startPoint x: 434, startPoint y: 78, endPoint x: 453, endPoint y: 75, distance: 18.8
click at [453, 76] on span "40" at bounding box center [455, 79] width 6 height 6
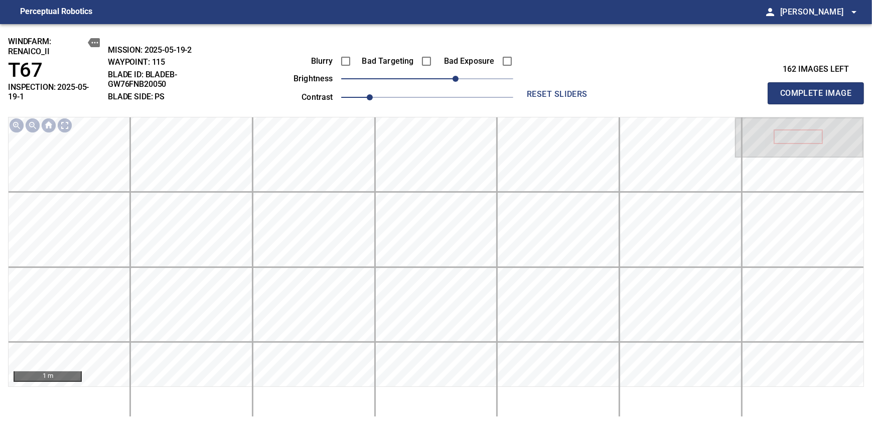
click at [819, 89] on span "Complete Image" at bounding box center [815, 93] width 74 height 14
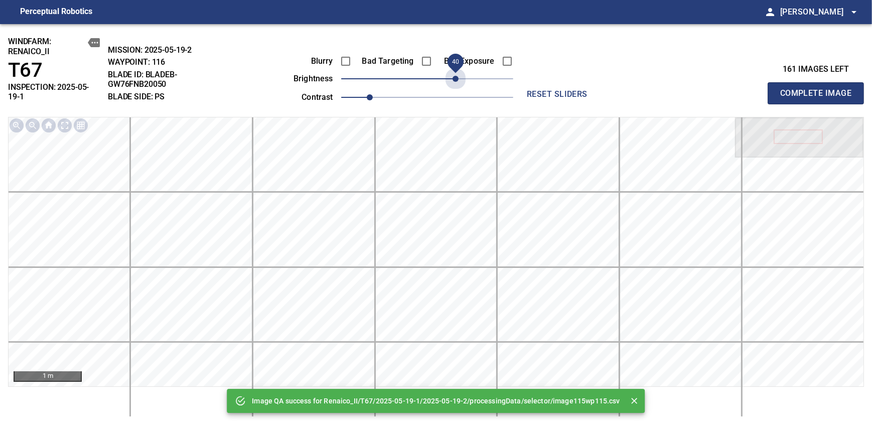
click at [453, 75] on span "40" at bounding box center [427, 79] width 172 height 14
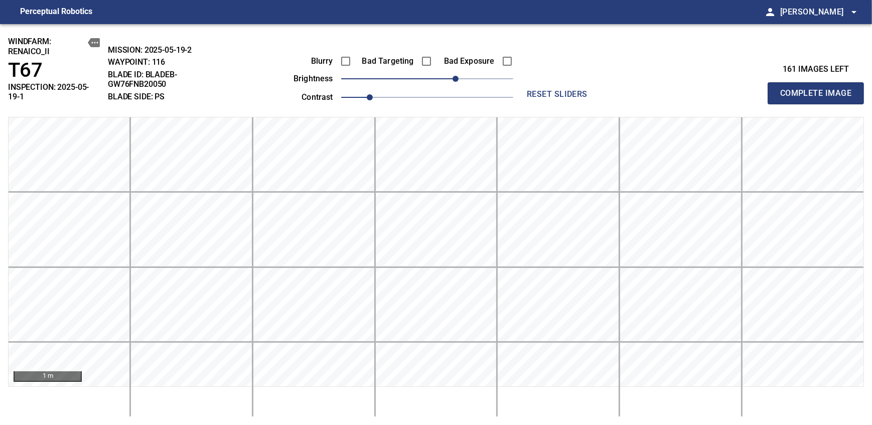
click at [819, 89] on span "Complete Image" at bounding box center [815, 93] width 74 height 14
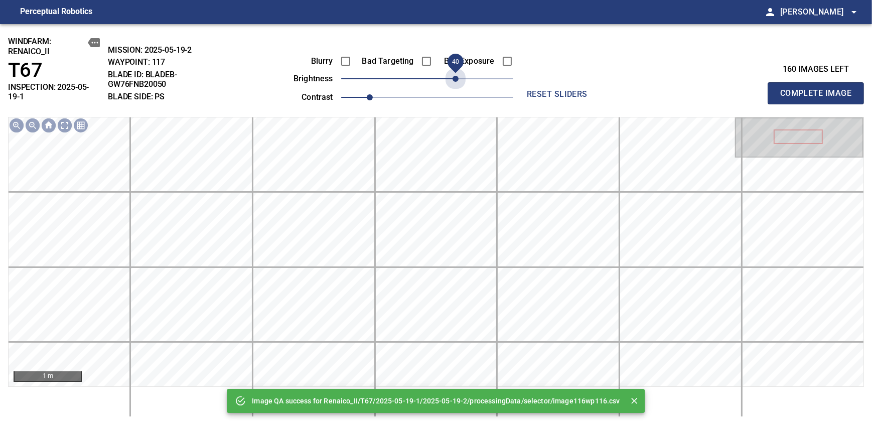
click at [453, 75] on span "40" at bounding box center [427, 79] width 172 height 14
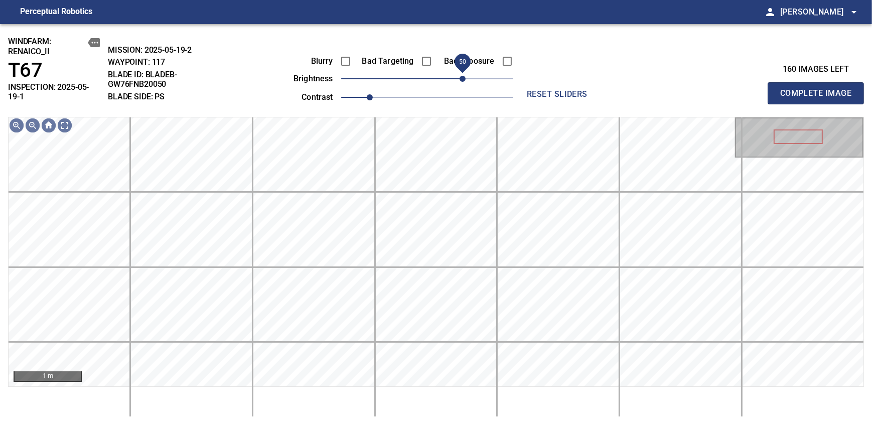
drag, startPoint x: 454, startPoint y: 76, endPoint x: 462, endPoint y: 78, distance: 8.2
click at [462, 78] on span "50" at bounding box center [462, 79] width 6 height 6
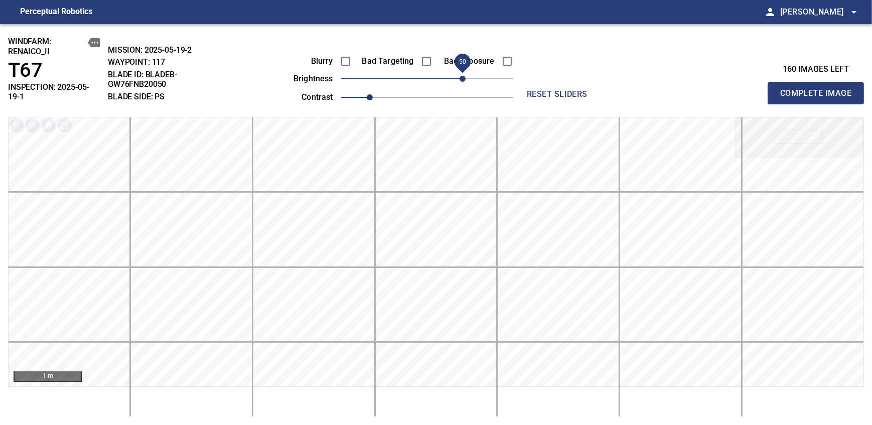
click at [819, 89] on span "Complete Image" at bounding box center [815, 93] width 74 height 14
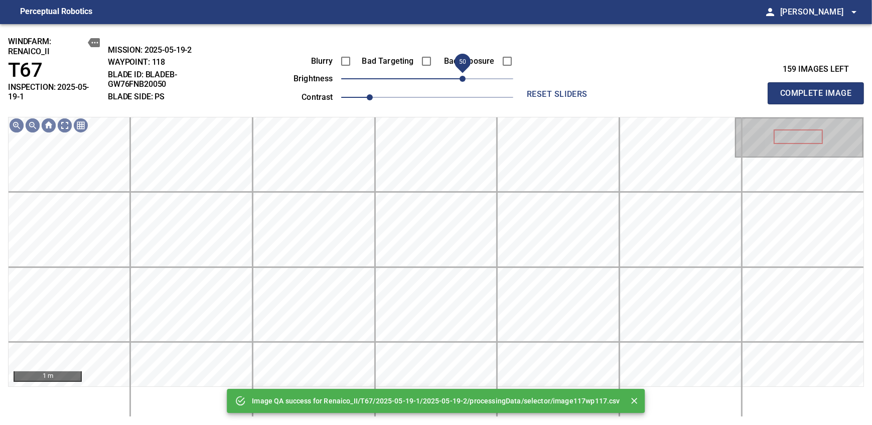
click at [462, 78] on span "50" at bounding box center [427, 79] width 172 height 14
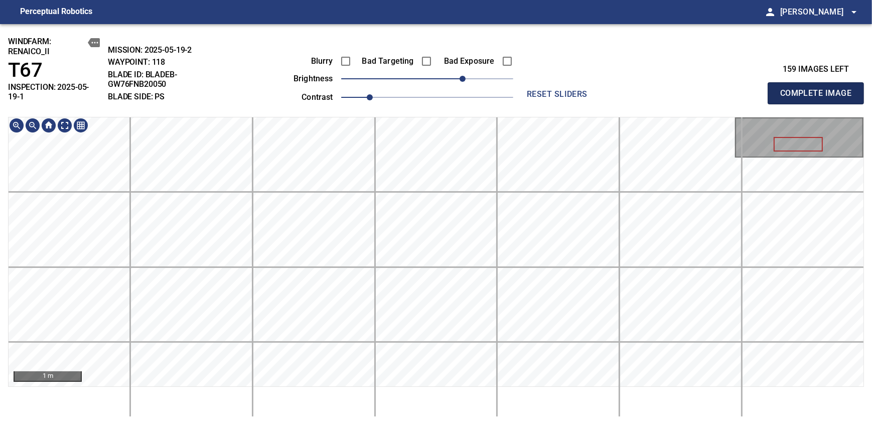
click at [819, 89] on span "Complete Image" at bounding box center [815, 93] width 74 height 14
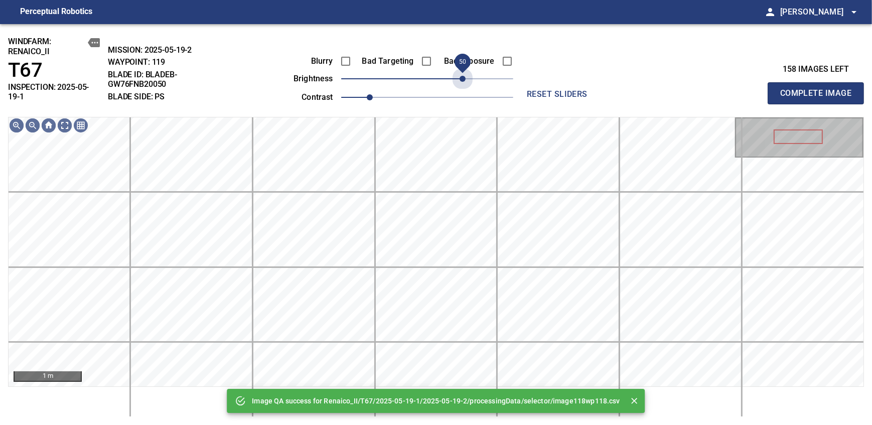
drag, startPoint x: 457, startPoint y: 80, endPoint x: 466, endPoint y: 78, distance: 8.8
click at [466, 78] on span "50" at bounding box center [427, 79] width 172 height 14
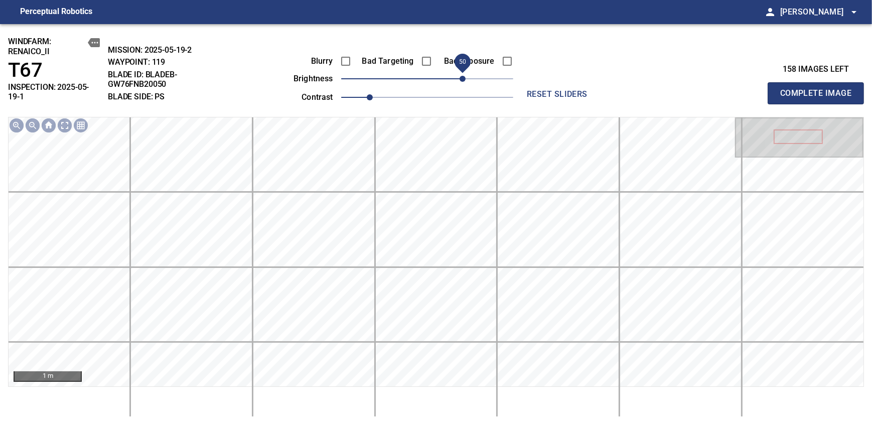
click at [819, 89] on span "Complete Image" at bounding box center [815, 93] width 74 height 14
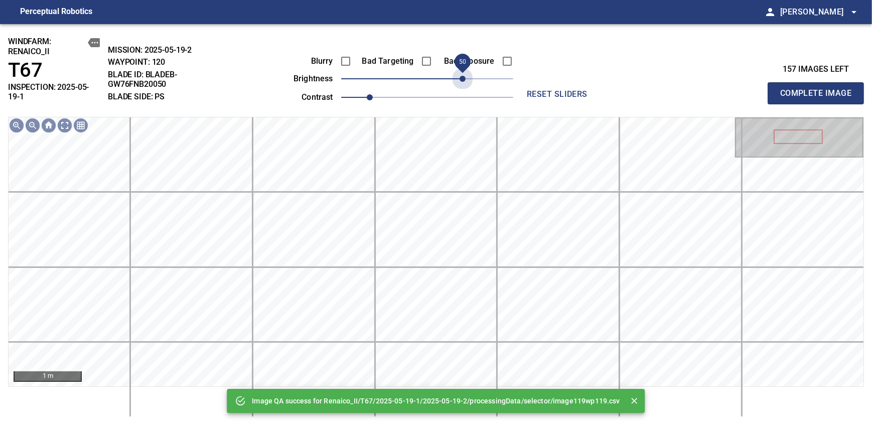
click at [466, 78] on span "50" at bounding box center [427, 79] width 172 height 14
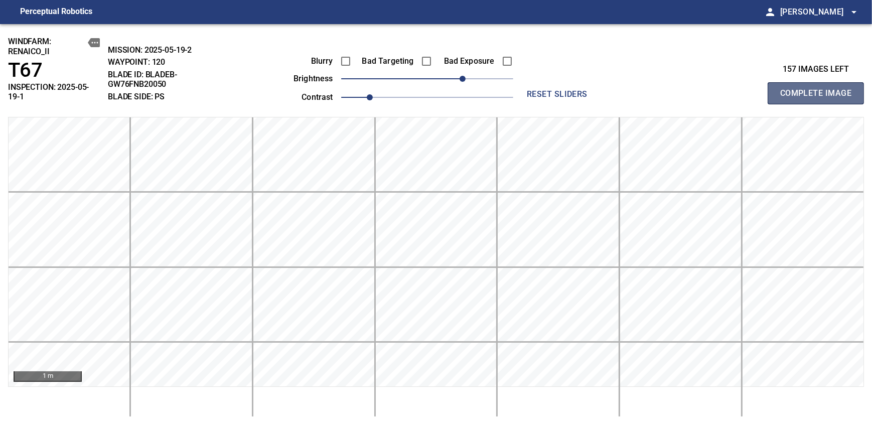
drag, startPoint x: 819, startPoint y: 89, endPoint x: 466, endPoint y: 78, distance: 352.8
click at [819, 89] on span "Complete Image" at bounding box center [815, 93] width 74 height 14
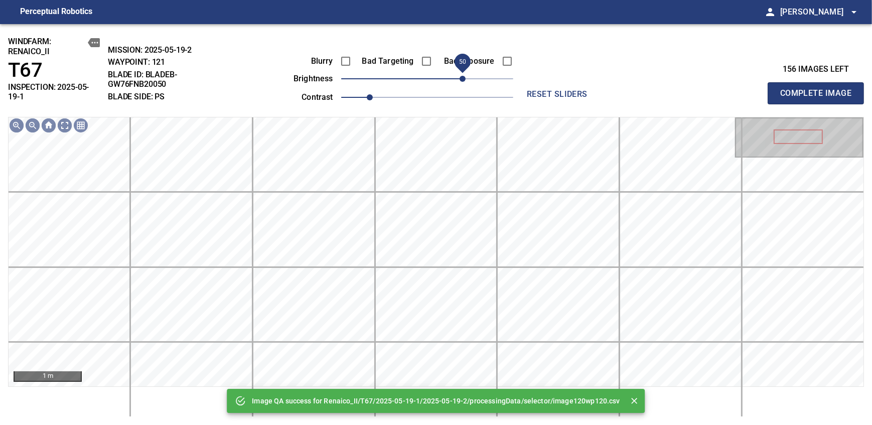
click at [466, 78] on span "50" at bounding box center [427, 79] width 172 height 14
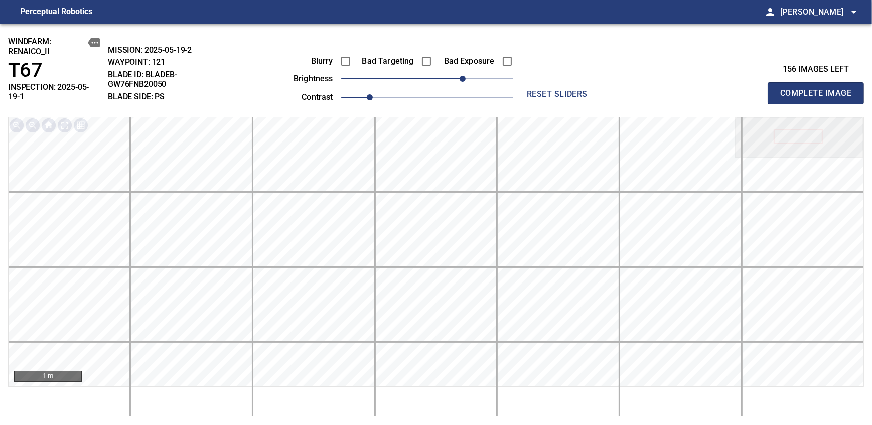
drag, startPoint x: 819, startPoint y: 89, endPoint x: 466, endPoint y: 78, distance: 352.8
click at [819, 89] on span "Complete Image" at bounding box center [815, 93] width 74 height 14
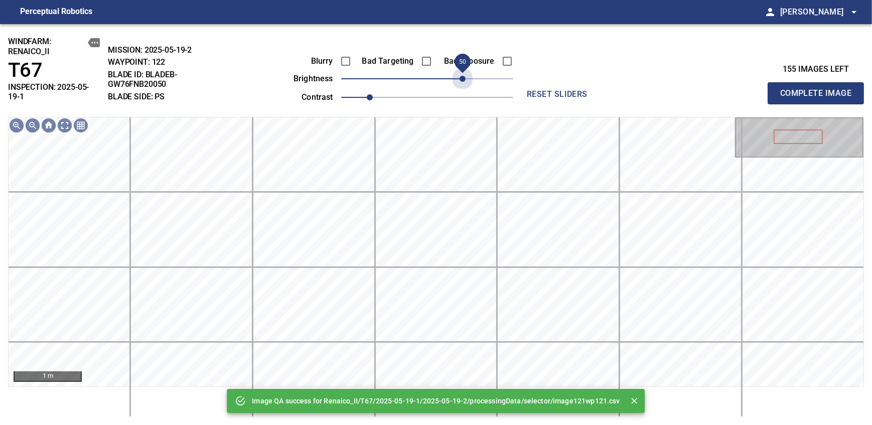
click at [466, 78] on span "50" at bounding box center [427, 79] width 172 height 14
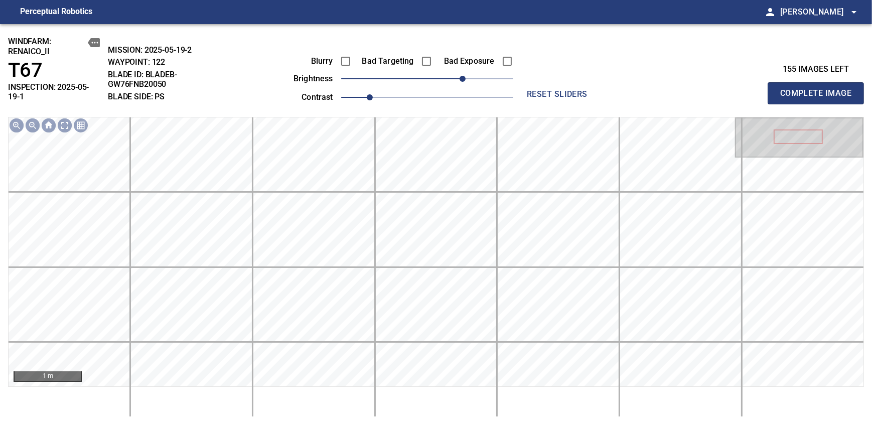
click at [819, 89] on span "Complete Image" at bounding box center [815, 93] width 74 height 14
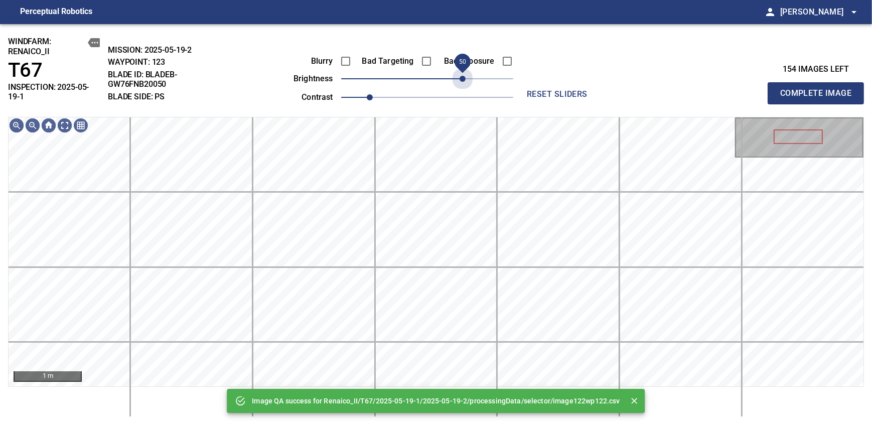
click at [466, 78] on span "50" at bounding box center [427, 79] width 172 height 14
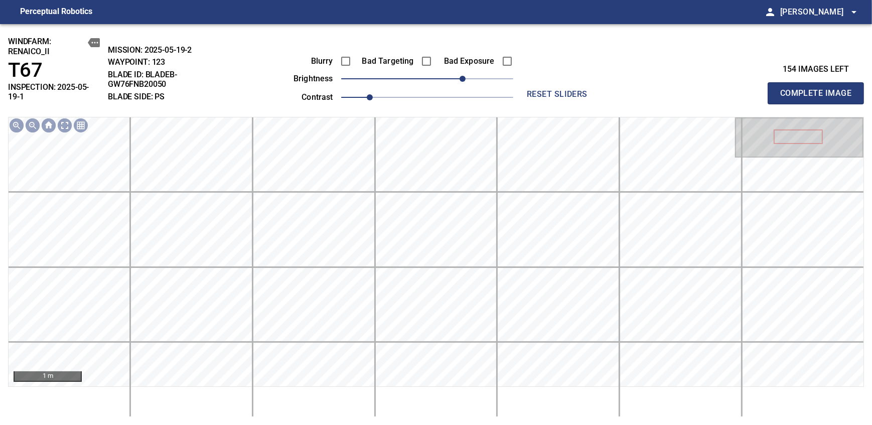
click at [819, 89] on span "Complete Image" at bounding box center [815, 93] width 74 height 14
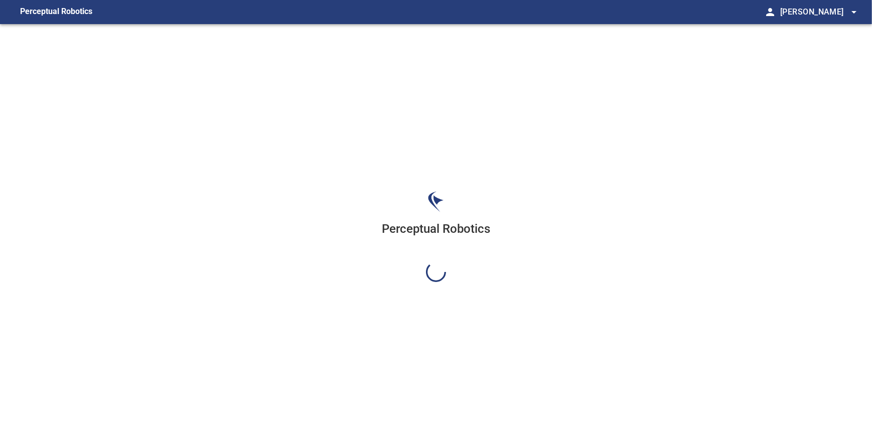
click at [467, 78] on div "Perceptual Robotics" at bounding box center [436, 236] width 872 height 425
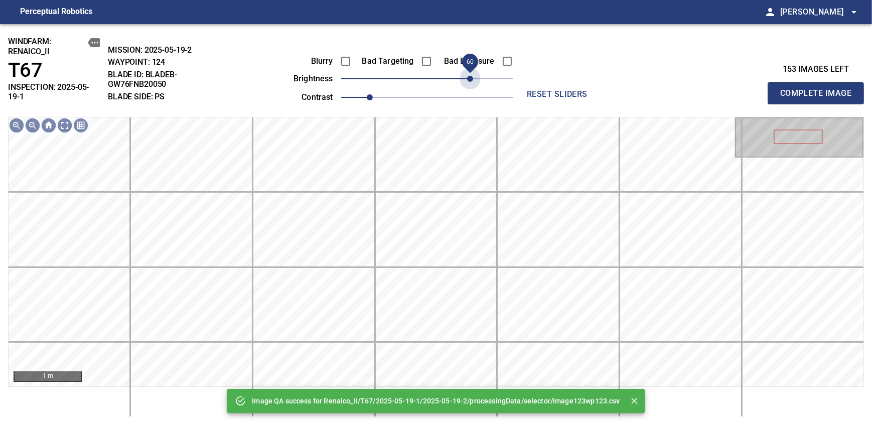
click at [467, 78] on span "60" at bounding box center [427, 79] width 172 height 14
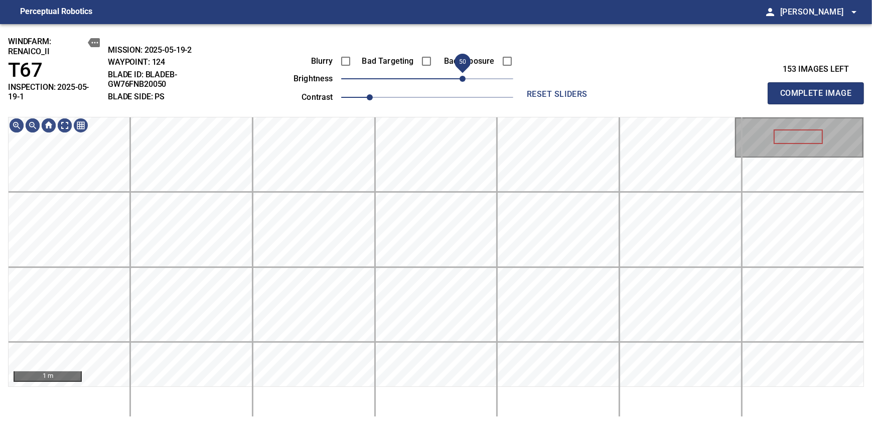
click at [464, 81] on span "50" at bounding box center [462, 79] width 6 height 6
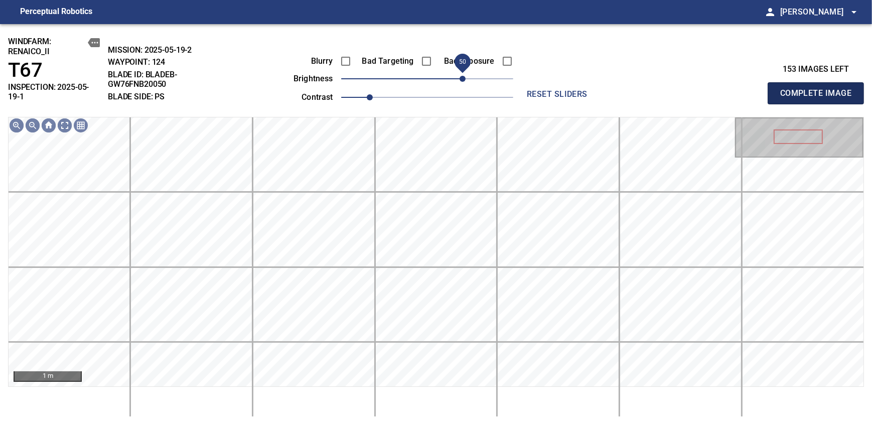
click at [819, 89] on span "Complete Image" at bounding box center [815, 93] width 74 height 14
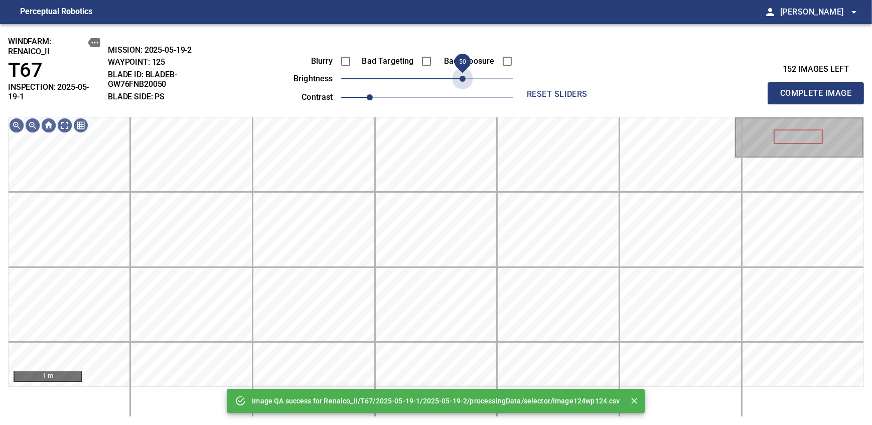
click at [464, 81] on span "50" at bounding box center [427, 79] width 172 height 14
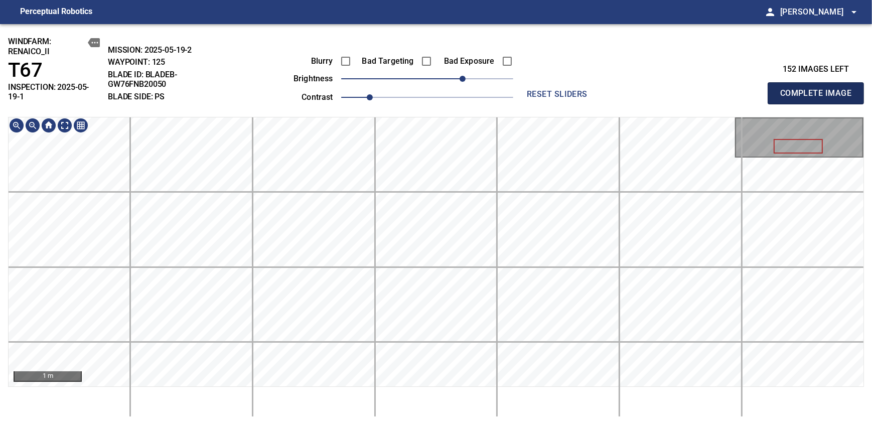
click at [819, 89] on span "Complete Image" at bounding box center [815, 93] width 74 height 14
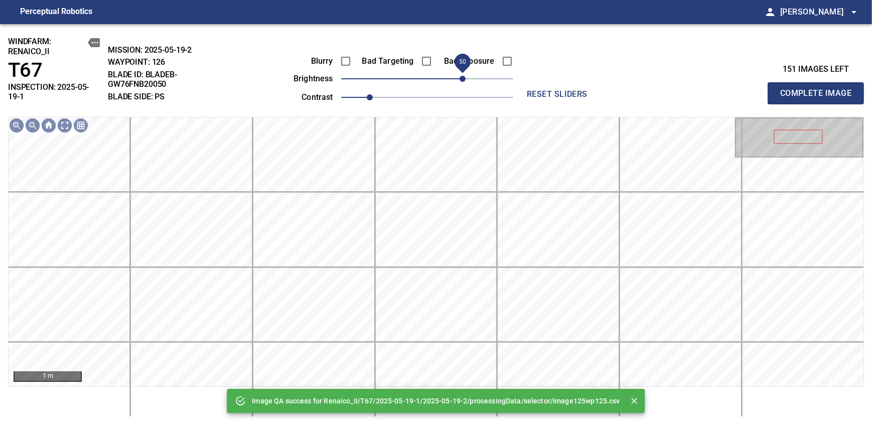
drag, startPoint x: 471, startPoint y: 84, endPoint x: 463, endPoint y: 79, distance: 9.5
click at [463, 79] on span "50" at bounding box center [427, 79] width 172 height 14
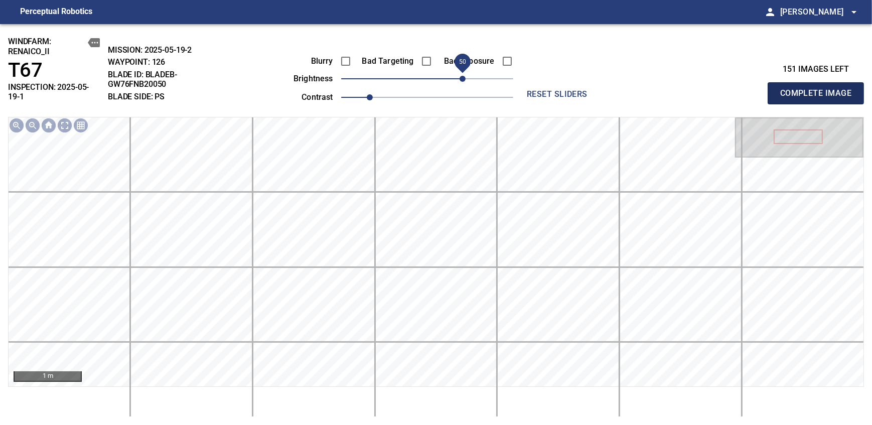
click at [819, 89] on span "Complete Image" at bounding box center [815, 93] width 74 height 14
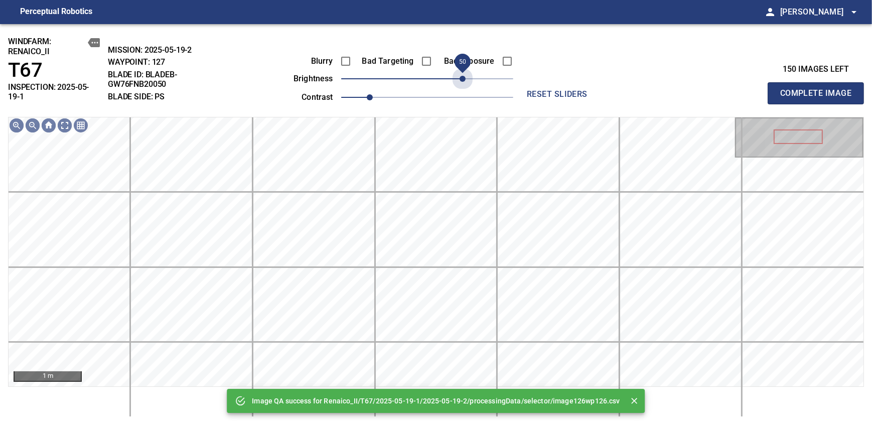
click at [463, 79] on span "50" at bounding box center [427, 79] width 172 height 14
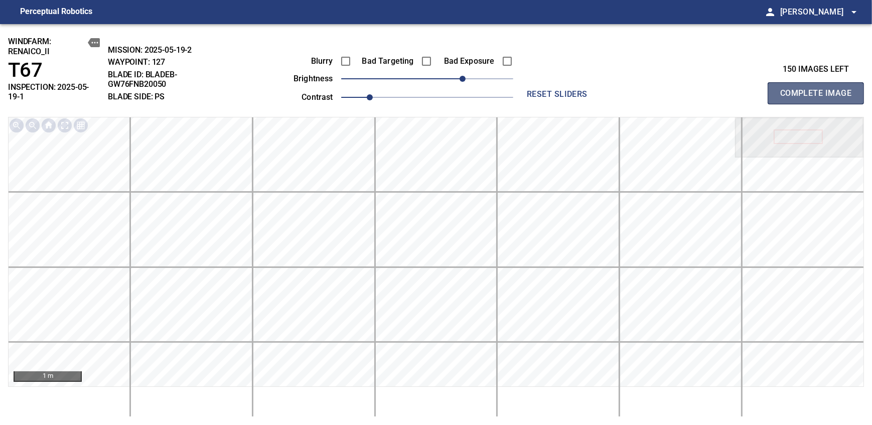
drag, startPoint x: 819, startPoint y: 89, endPoint x: 463, endPoint y: 79, distance: 355.8
click at [819, 89] on span "Complete Image" at bounding box center [815, 93] width 74 height 14
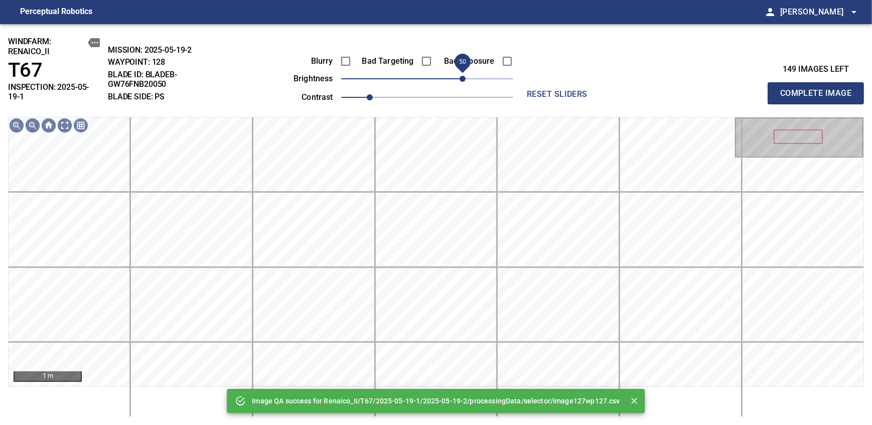
click at [463, 79] on span "50" at bounding box center [427, 79] width 172 height 14
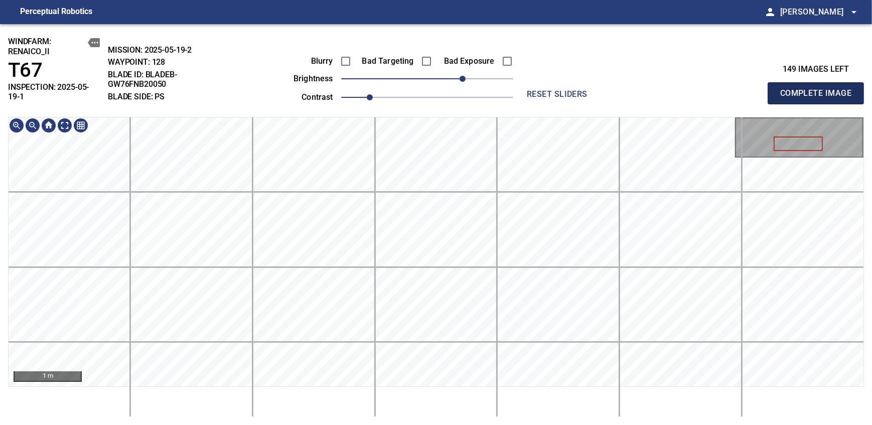
click at [819, 89] on span "Complete Image" at bounding box center [815, 93] width 74 height 14
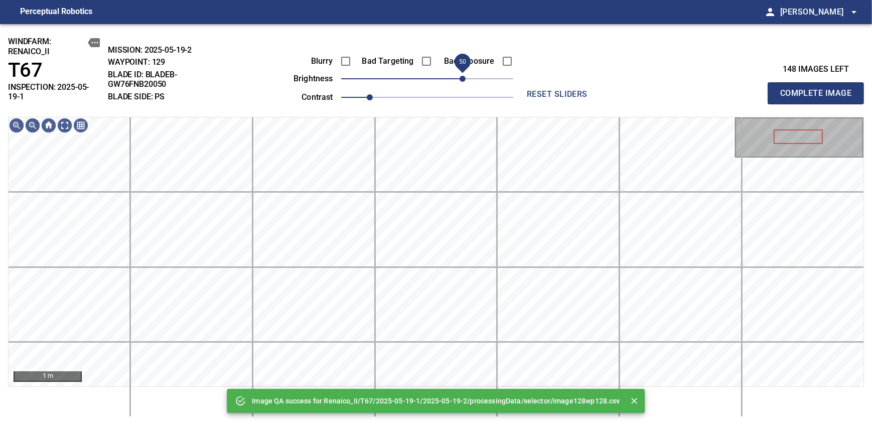
click at [465, 80] on span "50" at bounding box center [427, 79] width 172 height 14
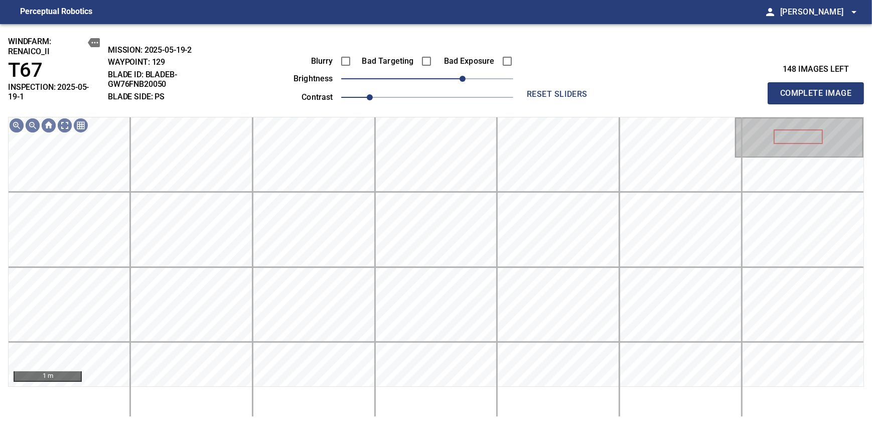
click at [819, 89] on span "Complete Image" at bounding box center [815, 93] width 74 height 14
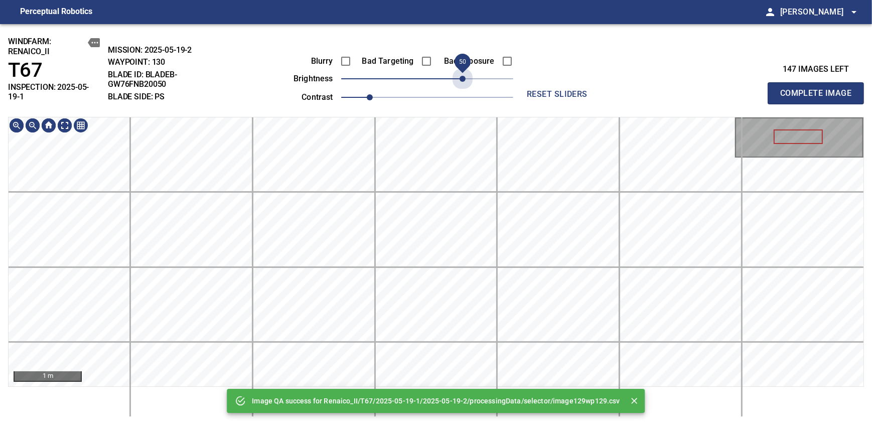
click at [465, 80] on span "50" at bounding box center [427, 79] width 172 height 14
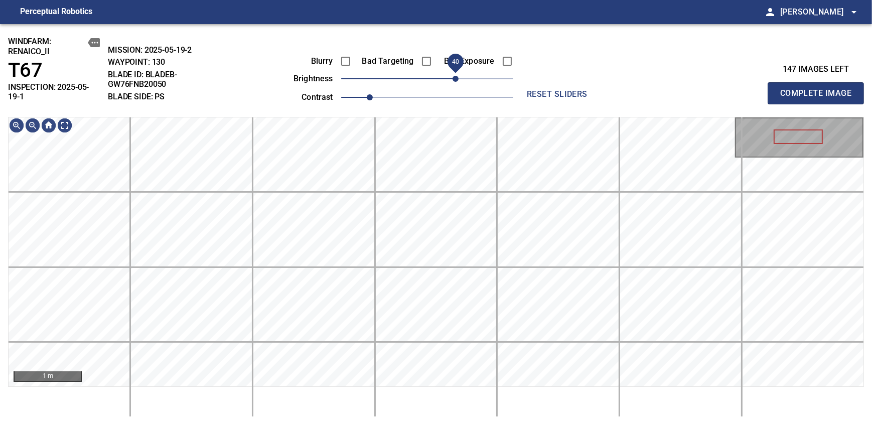
click at [454, 82] on span "40" at bounding box center [455, 79] width 6 height 6
click at [460, 76] on span "50" at bounding box center [462, 79] width 6 height 6
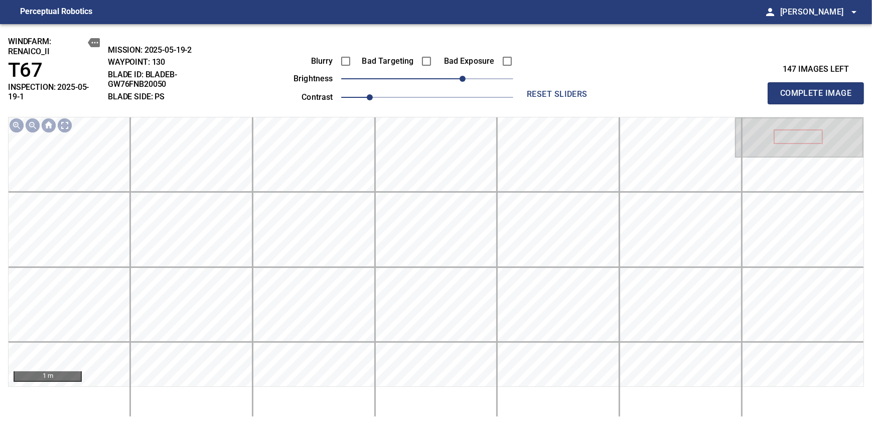
click at [819, 89] on span "Complete Image" at bounding box center [815, 93] width 74 height 14
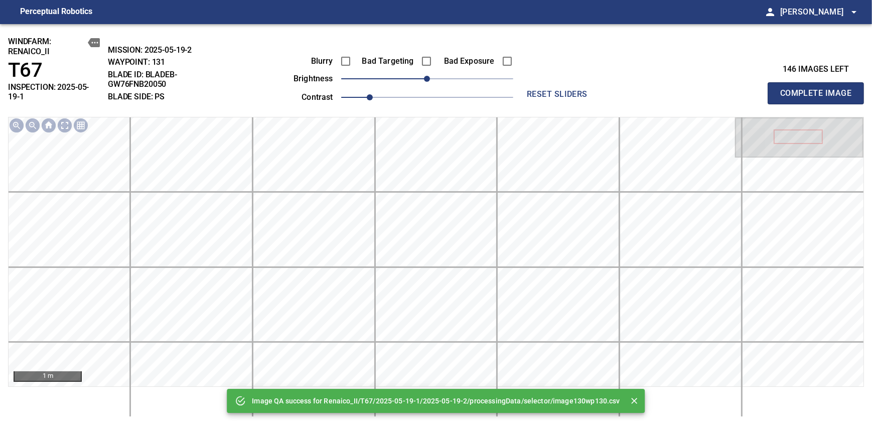
click at [460, 76] on span "0" at bounding box center [427, 79] width 172 height 14
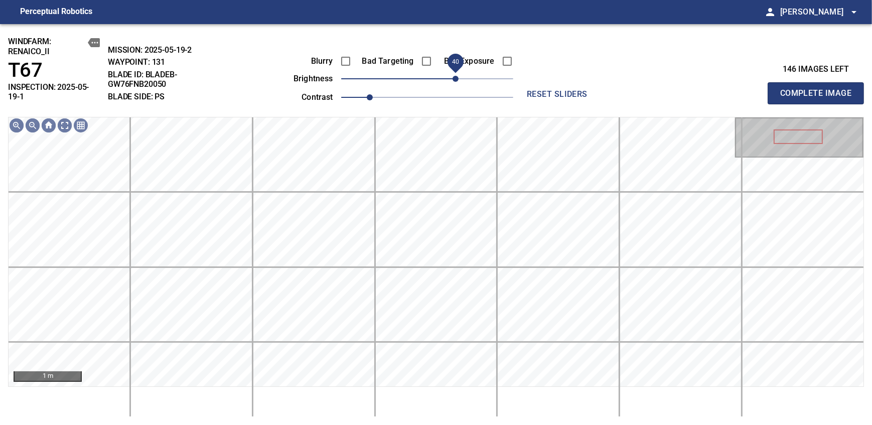
drag, startPoint x: 460, startPoint y: 76, endPoint x: 455, endPoint y: 80, distance: 6.4
click at [455, 80] on span "40" at bounding box center [455, 79] width 6 height 6
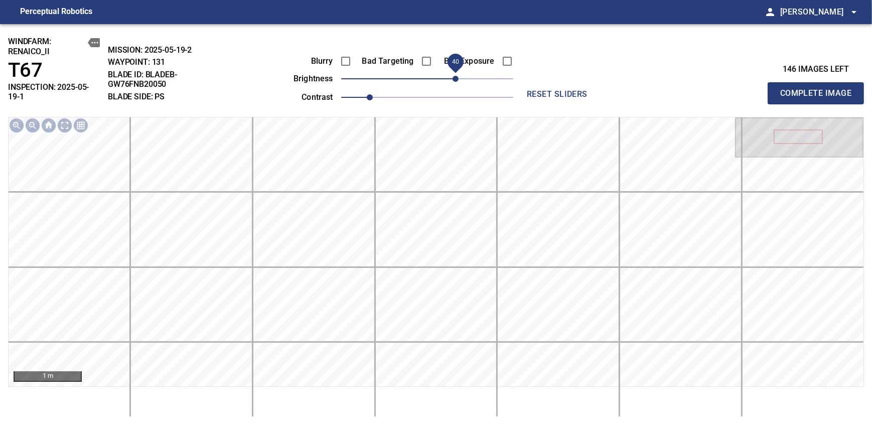
click at [819, 89] on span "Complete Image" at bounding box center [815, 93] width 74 height 14
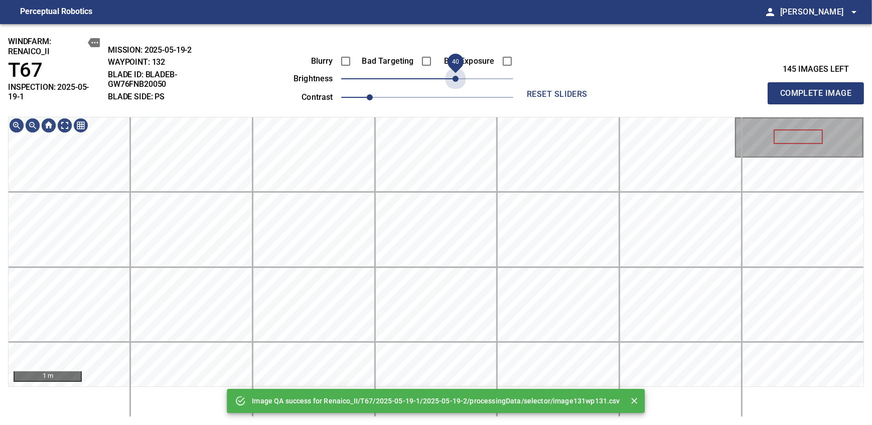
click at [455, 80] on span "40" at bounding box center [427, 79] width 172 height 14
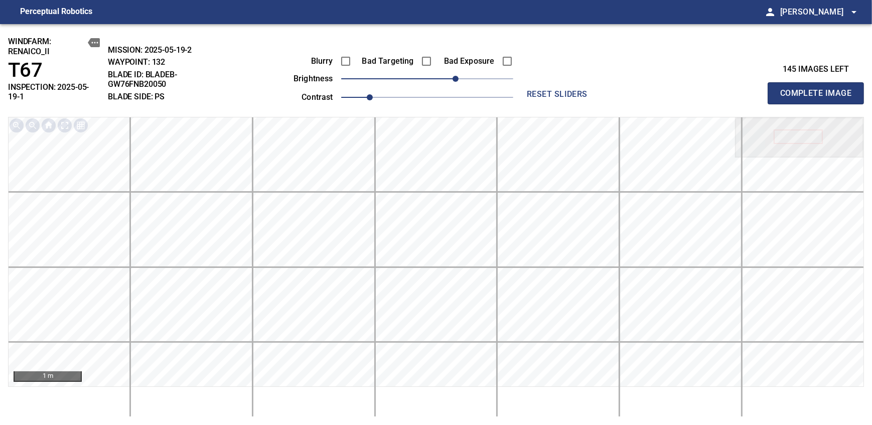
click at [819, 89] on span "Complete Image" at bounding box center [815, 93] width 74 height 14
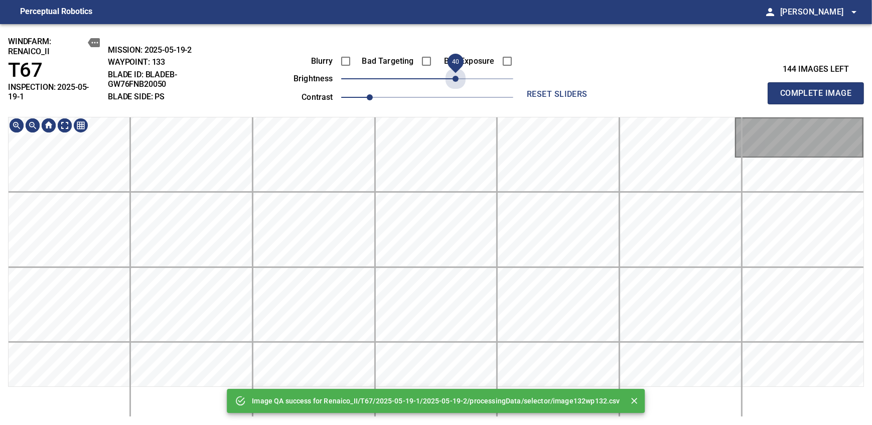
click at [455, 80] on span "40" at bounding box center [427, 79] width 172 height 14
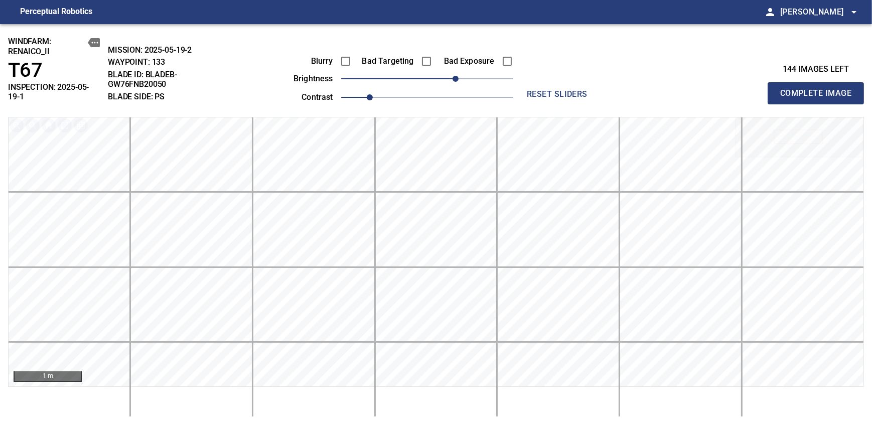
click at [819, 89] on span "Complete Image" at bounding box center [815, 93] width 74 height 14
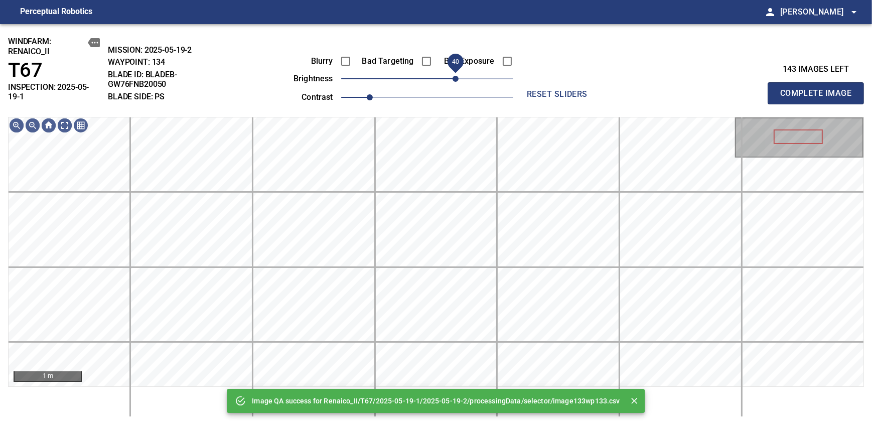
click at [455, 80] on span "40" at bounding box center [427, 79] width 172 height 14
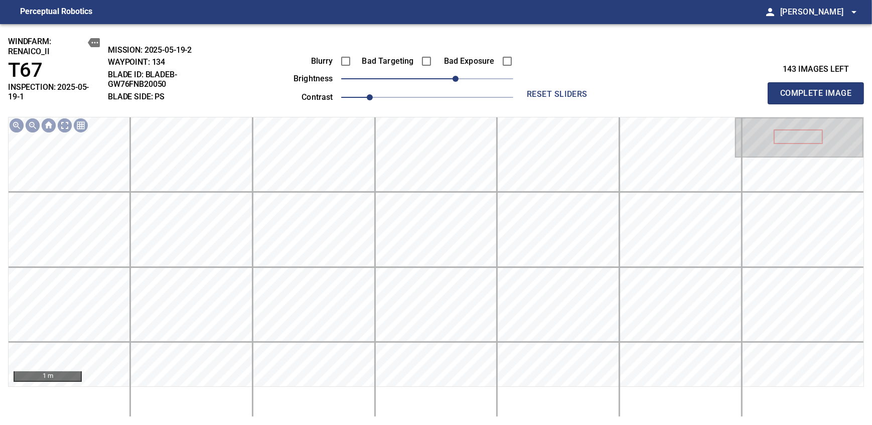
click at [819, 89] on span "Complete Image" at bounding box center [815, 93] width 74 height 14
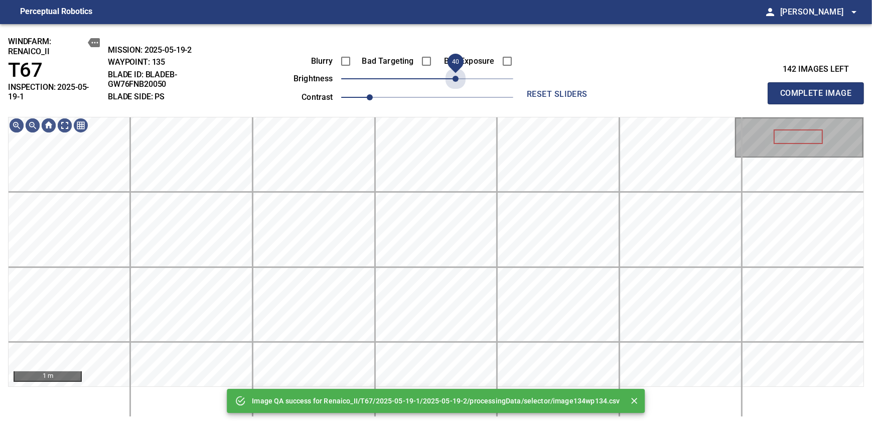
click at [455, 80] on span "40" at bounding box center [427, 79] width 172 height 14
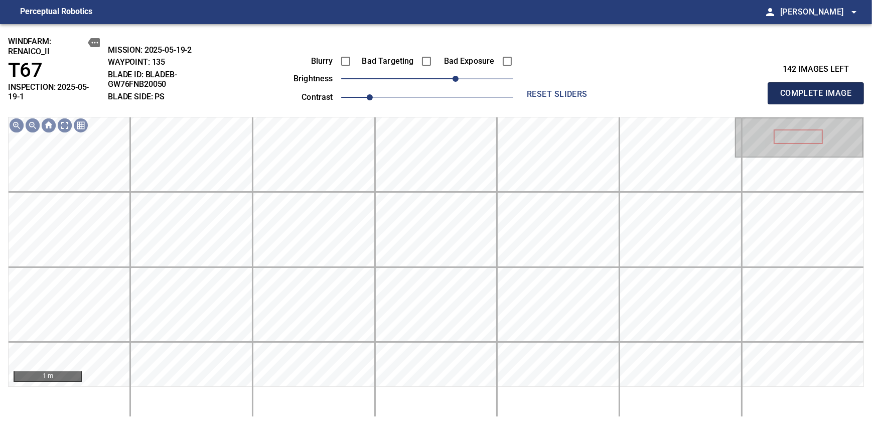
click at [819, 89] on span "Complete Image" at bounding box center [815, 93] width 74 height 14
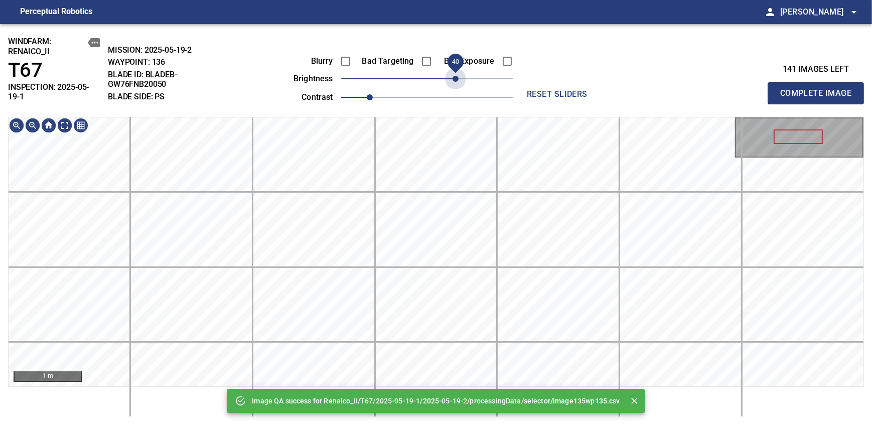
click at [455, 80] on span "40" at bounding box center [427, 79] width 172 height 14
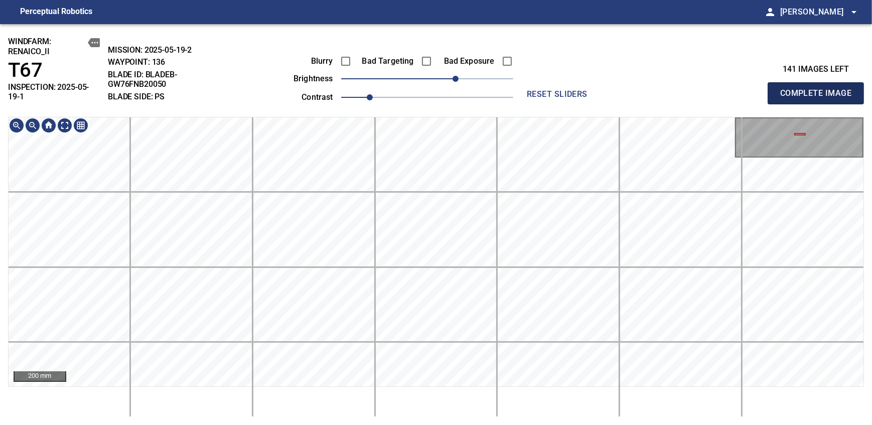
click at [819, 89] on span "Complete Image" at bounding box center [815, 93] width 74 height 14
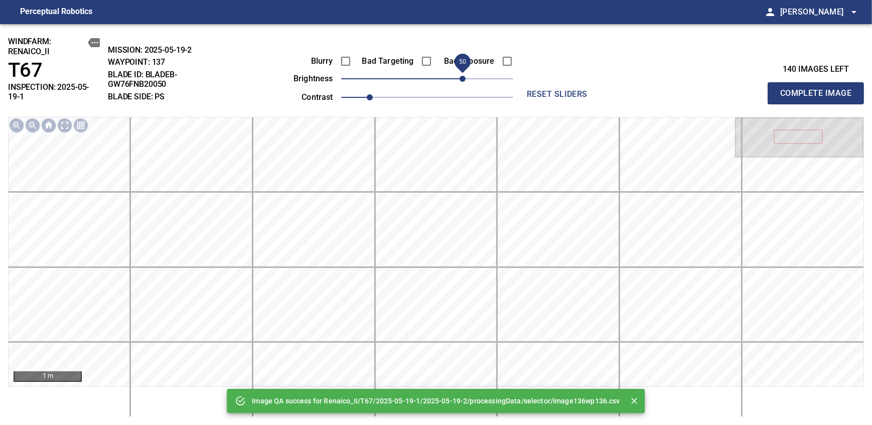
click at [465, 79] on span "50" at bounding box center [427, 79] width 172 height 14
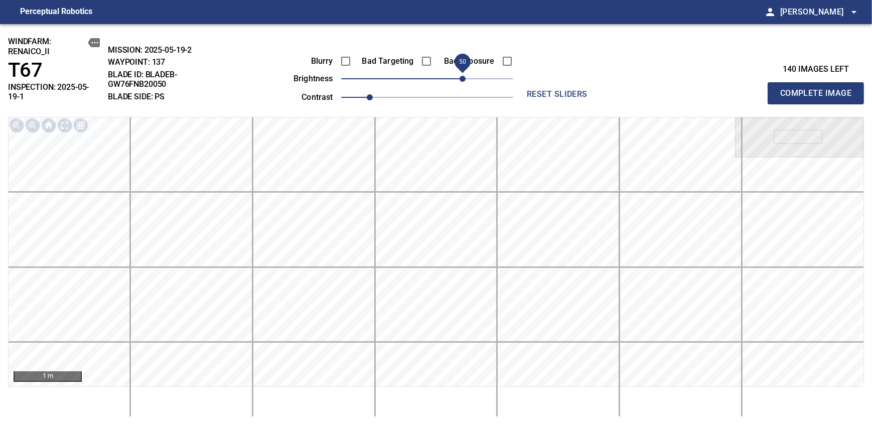
click at [819, 89] on span "Complete Image" at bounding box center [815, 93] width 74 height 14
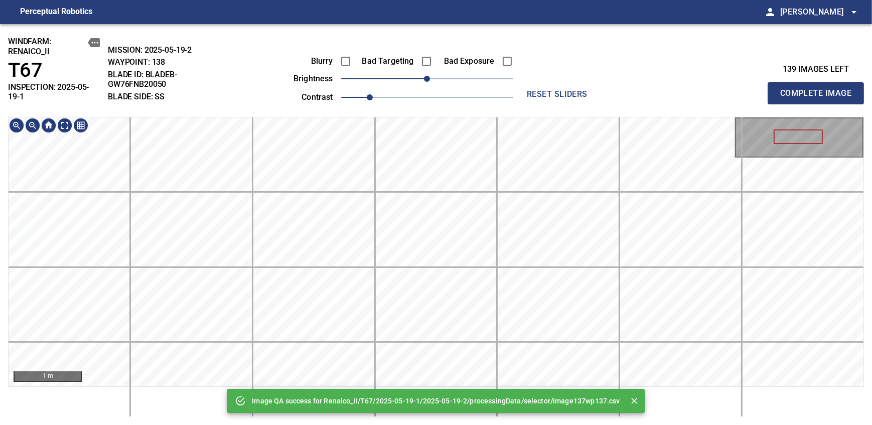
click at [426, 73] on div "Image QA success for Renaico_II/T67/2025-05-19-1/2025-05-19-2/processingData/se…" at bounding box center [436, 224] width 872 height 401
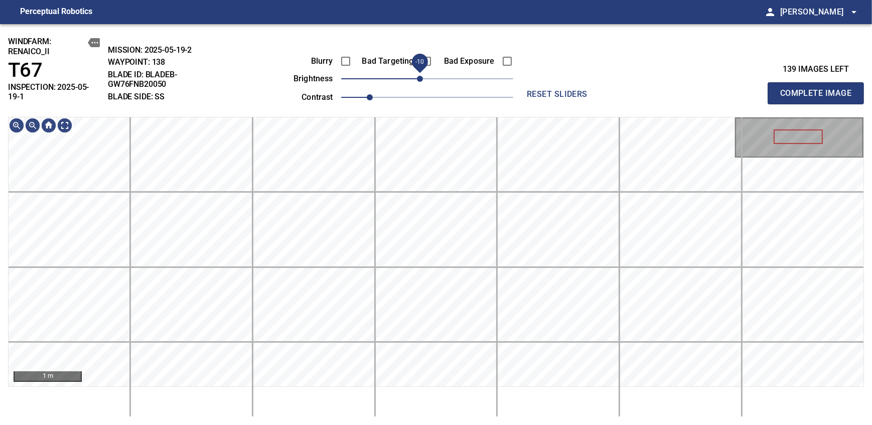
click at [420, 79] on span "-10" at bounding box center [420, 79] width 6 height 6
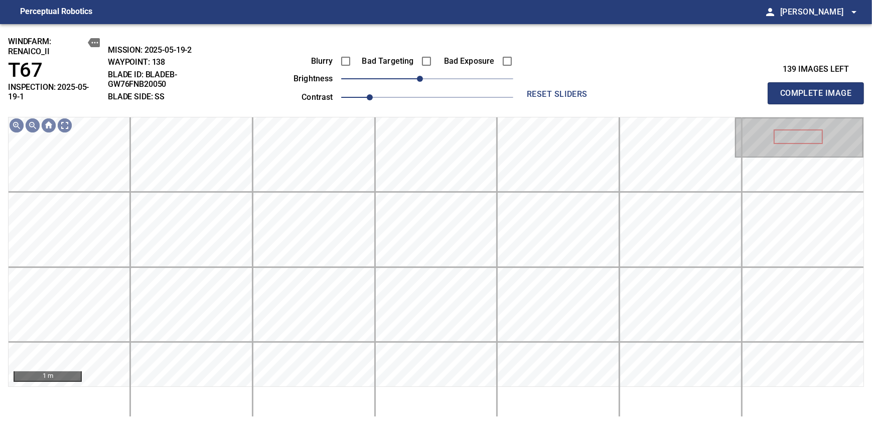
click at [819, 89] on span "Complete Image" at bounding box center [815, 93] width 74 height 14
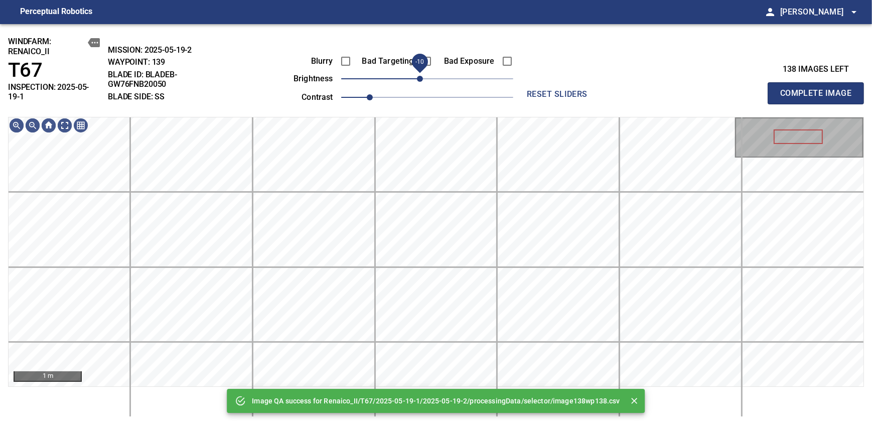
drag, startPoint x: 428, startPoint y: 79, endPoint x: 422, endPoint y: 82, distance: 6.7
click at [422, 82] on span "-10" at bounding box center [420, 79] width 6 height 6
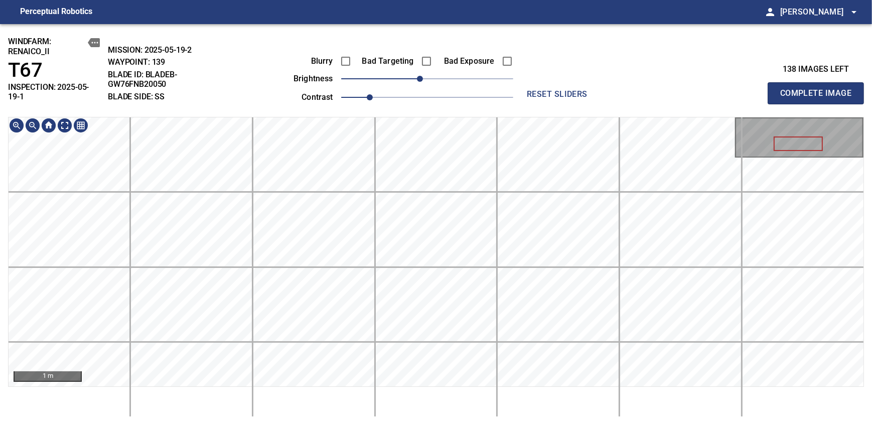
click at [439, 87] on div "windfarm: Renaico_II T67 INSPECTION: 2025-05-19-1 MISSION: 2025-05-19-2 WAYPOIN…" at bounding box center [436, 224] width 872 height 401
click at [430, 389] on div "1 m" at bounding box center [436, 267] width 856 height 300
click at [819, 89] on span "Complete Image" at bounding box center [815, 93] width 74 height 14
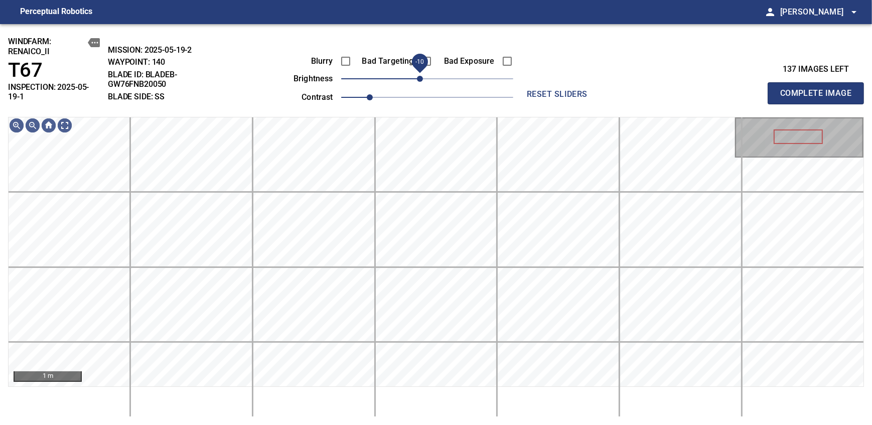
click at [420, 81] on span "-10" at bounding box center [420, 79] width 6 height 6
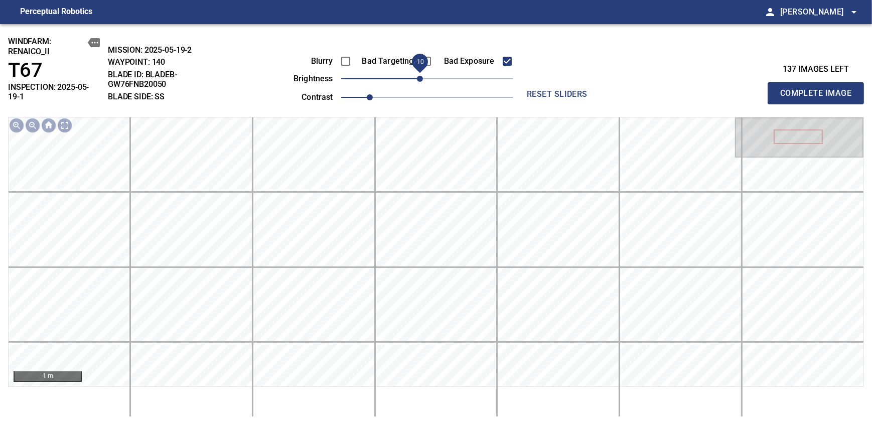
drag, startPoint x: 418, startPoint y: 79, endPoint x: 412, endPoint y: 79, distance: 6.5
click at [417, 79] on span "-10" at bounding box center [420, 79] width 6 height 6
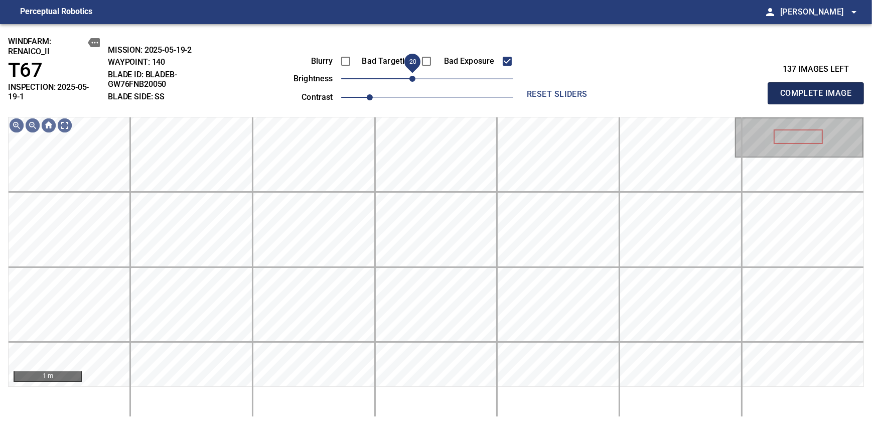
click at [819, 89] on span "Complete Image" at bounding box center [815, 93] width 74 height 14
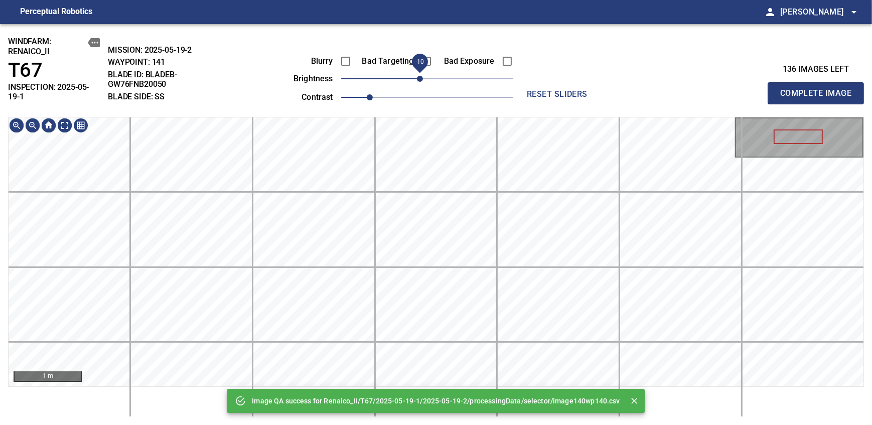
click at [420, 82] on span "-10" at bounding box center [420, 79] width 6 height 6
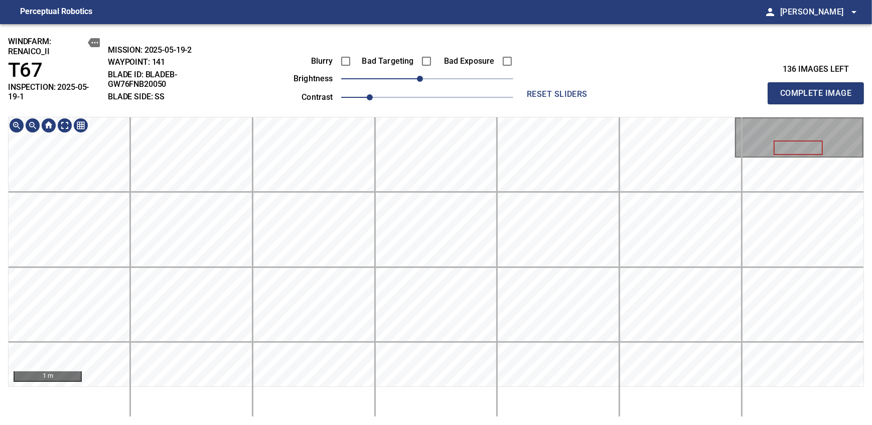
click at [436, 76] on div "windfarm: Renaico_II T67 INSPECTION: 2025-05-19-1 MISSION: 2025-05-19-2 WAYPOIN…" at bounding box center [436, 224] width 872 height 401
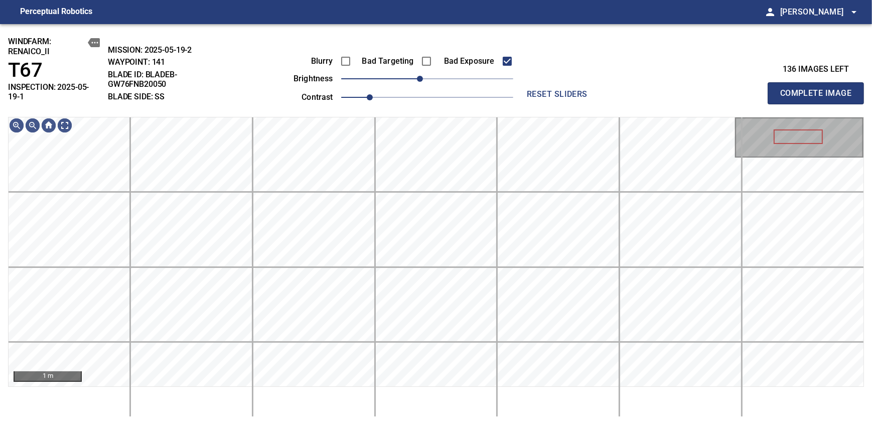
click at [819, 89] on span "Complete Image" at bounding box center [815, 93] width 74 height 14
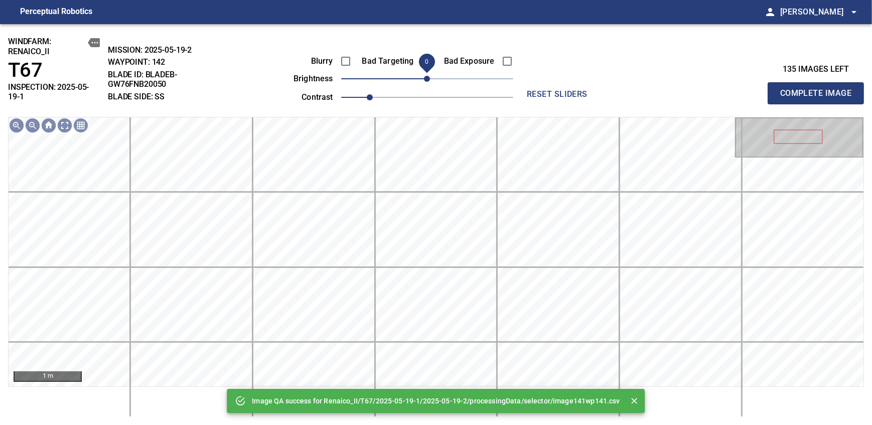
click at [424, 78] on span "0" at bounding box center [427, 79] width 6 height 6
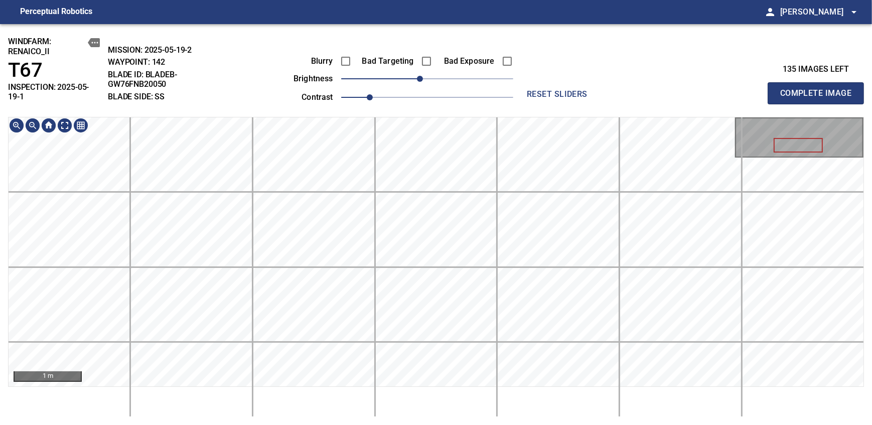
click at [446, 105] on div "windfarm: Renaico_II T67 INSPECTION: 2025-05-19-1 MISSION: 2025-05-19-2 WAYPOIN…" at bounding box center [436, 224] width 872 height 401
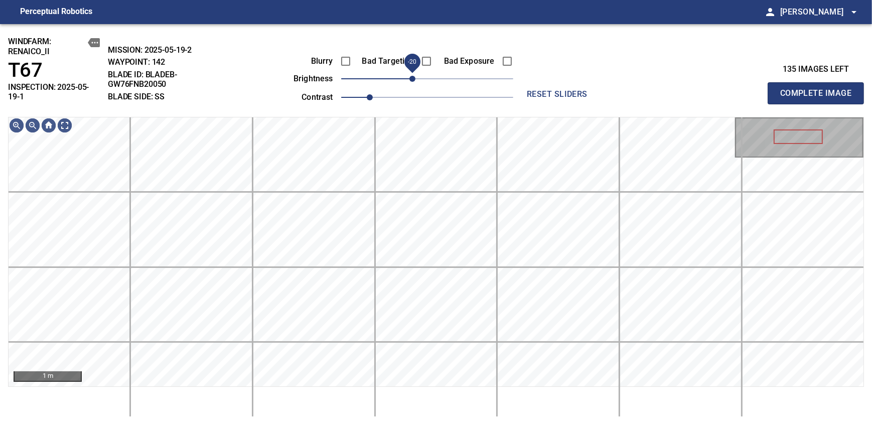
click at [415, 76] on span "-20" at bounding box center [412, 79] width 6 height 6
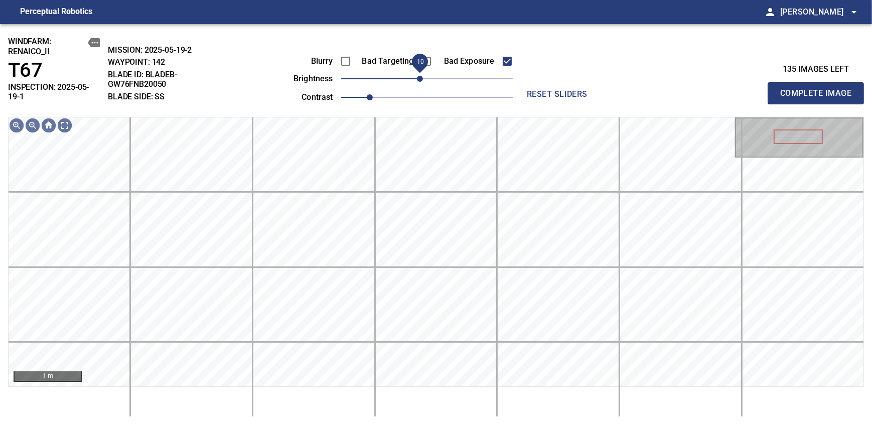
drag, startPoint x: 414, startPoint y: 75, endPoint x: 421, endPoint y: 76, distance: 7.6
click at [421, 76] on span "-10" at bounding box center [420, 79] width 6 height 6
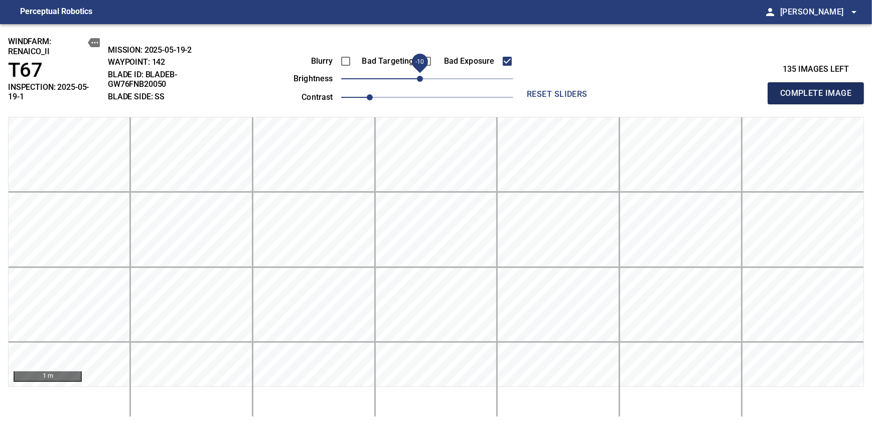
click at [819, 89] on span "Complete Image" at bounding box center [815, 93] width 74 height 14
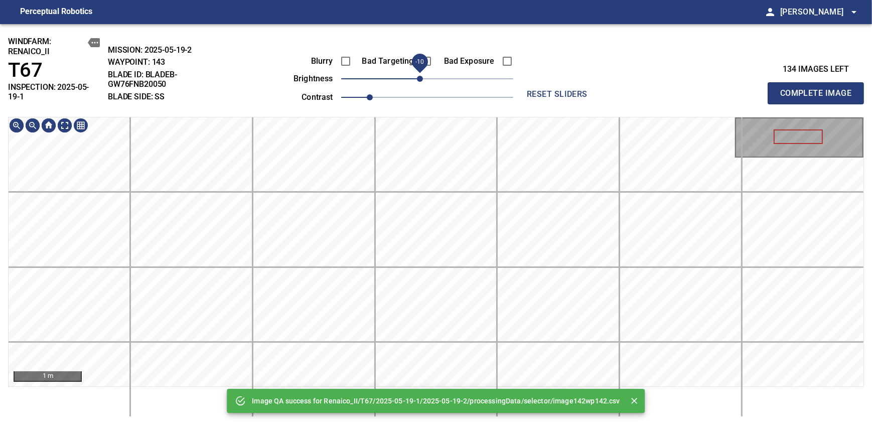
drag, startPoint x: 426, startPoint y: 79, endPoint x: 414, endPoint y: 84, distance: 13.3
click at [417, 82] on span "-10" at bounding box center [420, 79] width 6 height 6
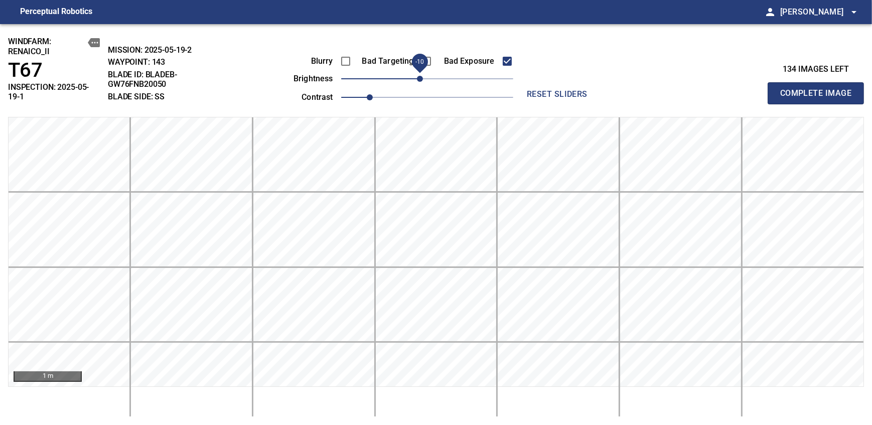
drag, startPoint x: 409, startPoint y: 79, endPoint x: 417, endPoint y: 79, distance: 8.0
click at [417, 79] on span "-10" at bounding box center [420, 79] width 6 height 6
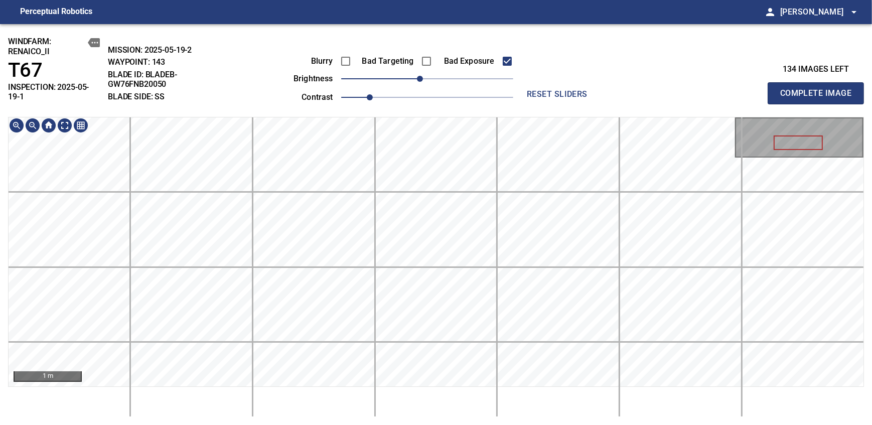
click at [444, 87] on div "windfarm: Renaico_II T67 INSPECTION: 2025-05-19-1 MISSION: 2025-05-19-2 WAYPOIN…" at bounding box center [436, 224] width 872 height 401
click at [819, 89] on span "Complete Image" at bounding box center [815, 93] width 74 height 14
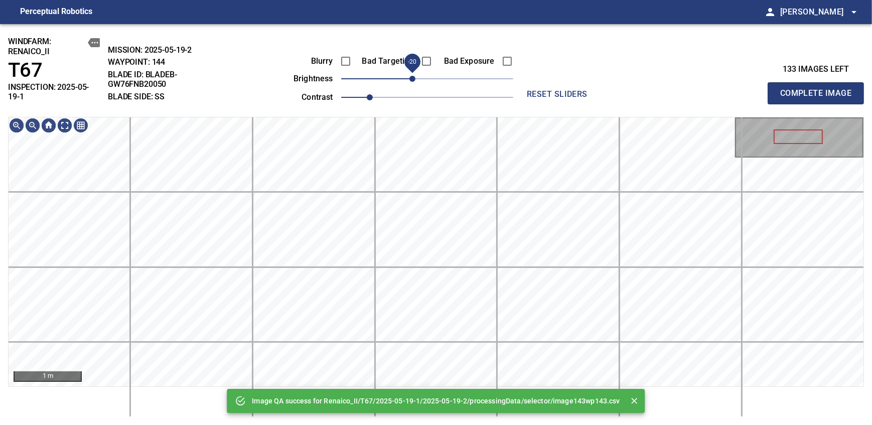
click at [412, 79] on span "-20" at bounding box center [412, 79] width 6 height 6
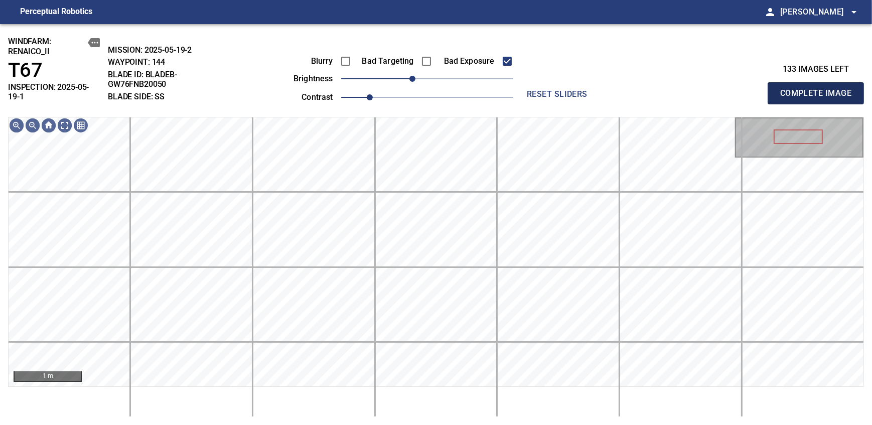
click at [819, 89] on span "Complete Image" at bounding box center [815, 93] width 74 height 14
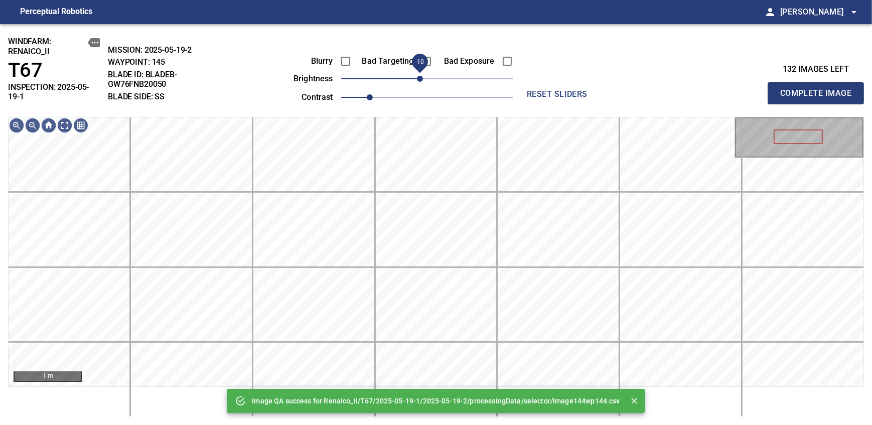
click at [420, 80] on span "-10" at bounding box center [420, 79] width 6 height 6
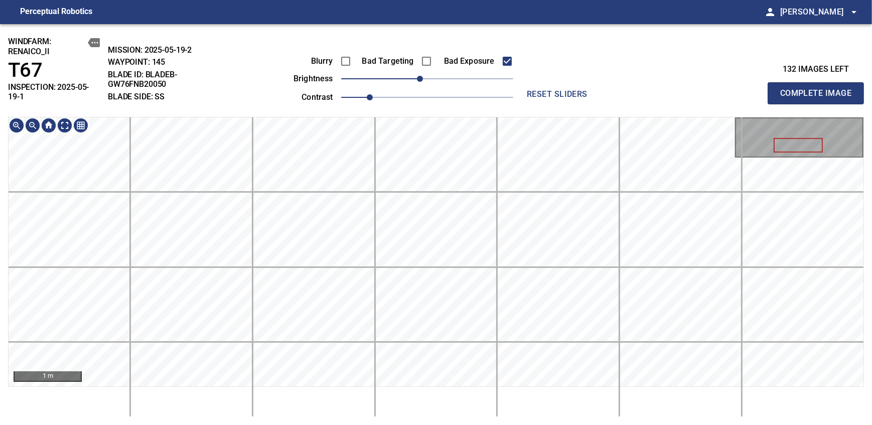
click at [456, 85] on div "windfarm: Renaico_II T67 INSPECTION: 2025-05-19-1 MISSION: 2025-05-19-2 WAYPOIN…" at bounding box center [436, 224] width 872 height 401
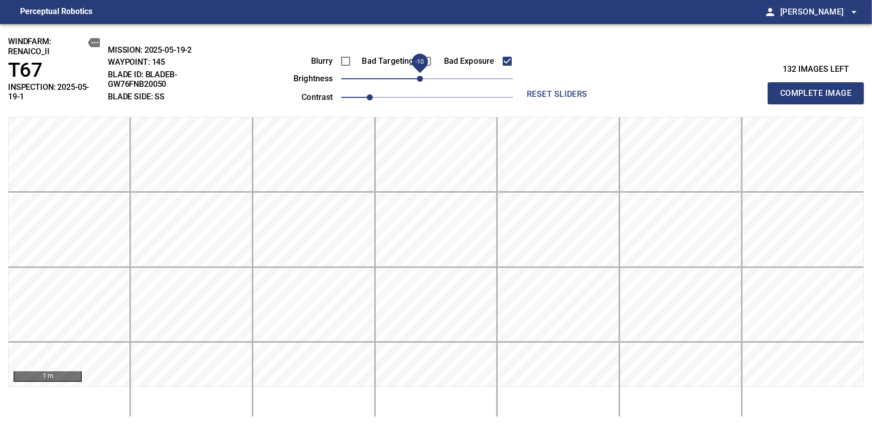
click at [418, 81] on span "-10" at bounding box center [420, 79] width 6 height 6
click at [819, 89] on span "Complete Image" at bounding box center [815, 93] width 74 height 14
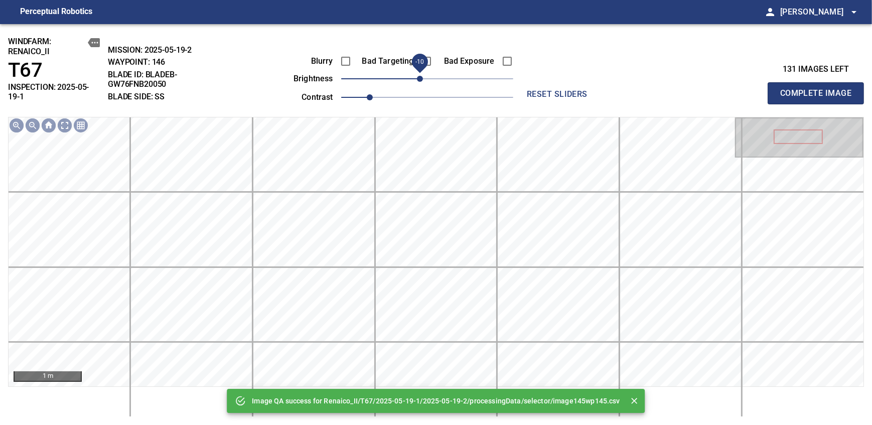
click at [420, 78] on span "-10" at bounding box center [420, 79] width 6 height 6
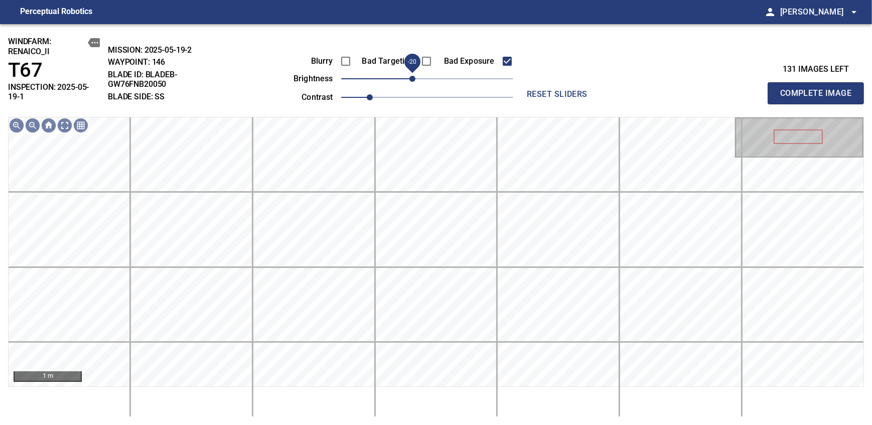
click at [412, 79] on span "-20" at bounding box center [412, 79] width 6 height 6
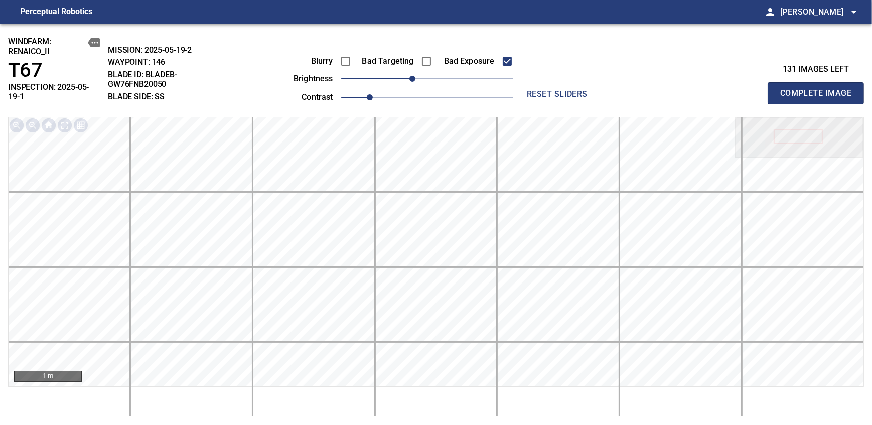
click at [819, 89] on span "Complete Image" at bounding box center [815, 93] width 74 height 14
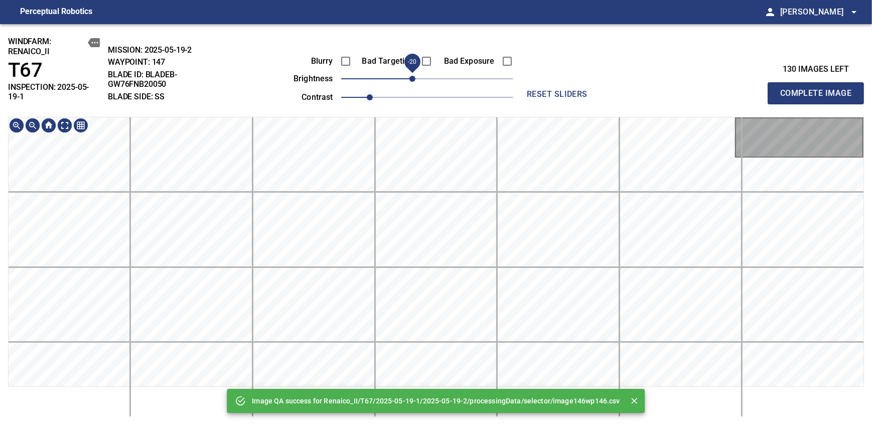
drag, startPoint x: 425, startPoint y: 78, endPoint x: 411, endPoint y: 79, distance: 14.1
click at [411, 79] on span "-20" at bounding box center [412, 79] width 6 height 6
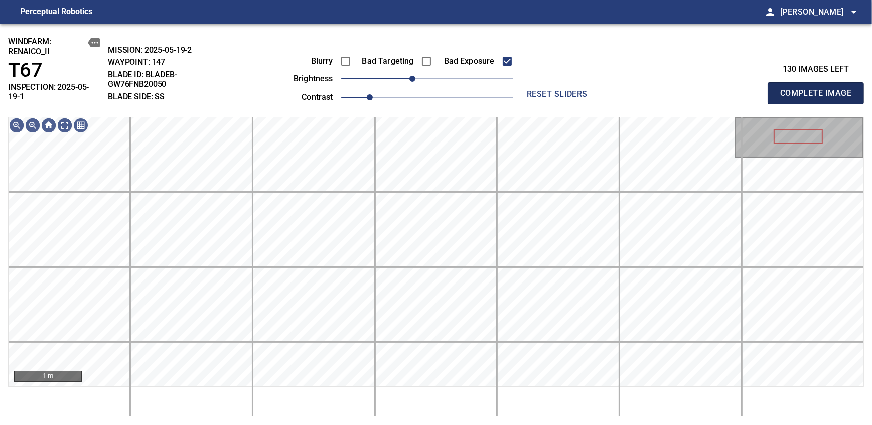
click at [819, 89] on span "Complete Image" at bounding box center [815, 93] width 74 height 14
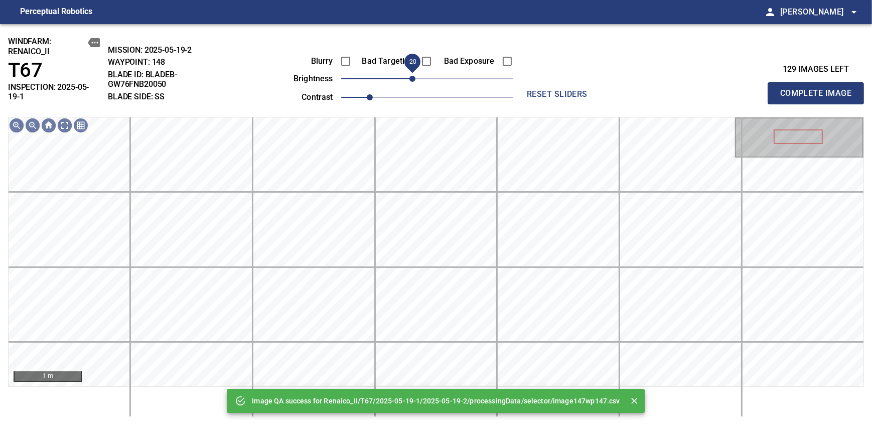
click at [410, 78] on span "-20" at bounding box center [412, 79] width 6 height 6
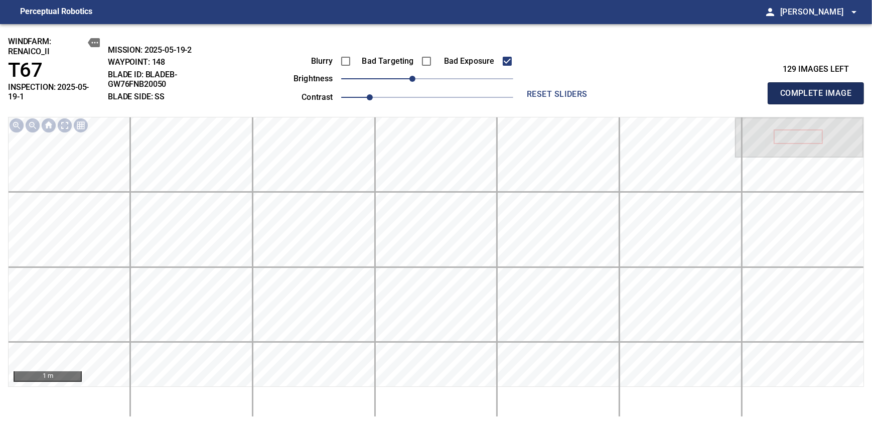
click at [819, 89] on span "Complete Image" at bounding box center [815, 93] width 74 height 14
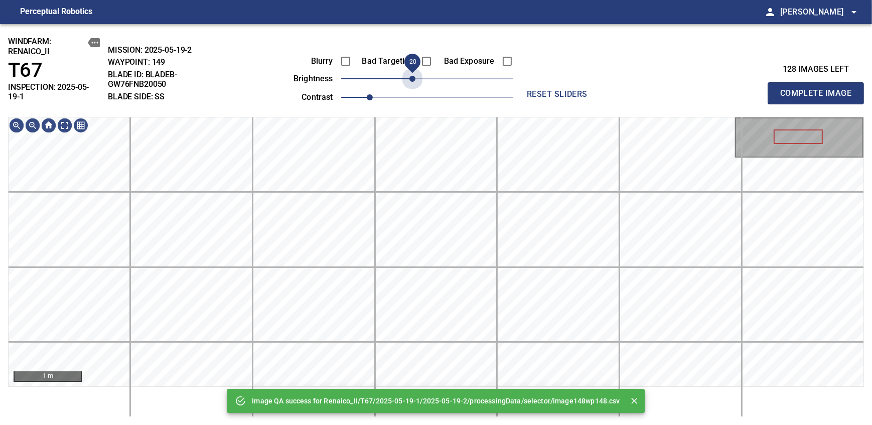
drag, startPoint x: 423, startPoint y: 76, endPoint x: 484, endPoint y: 115, distance: 71.9
click at [415, 82] on span "-20" at bounding box center [412, 79] width 6 height 6
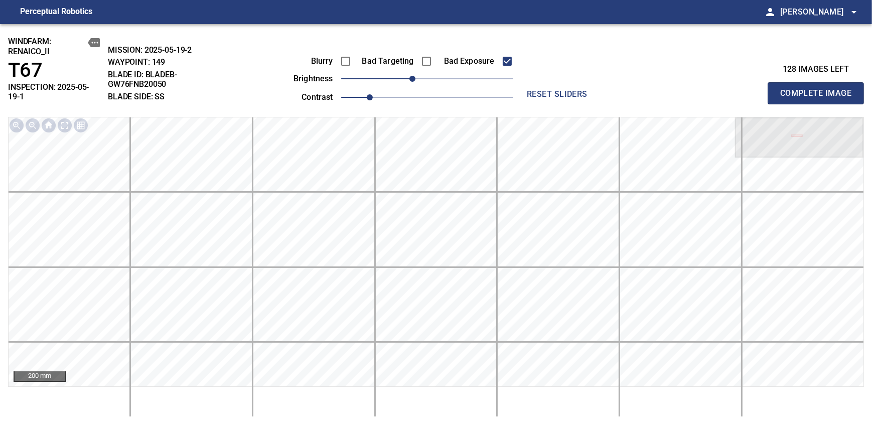
click at [819, 89] on span "Complete Image" at bounding box center [815, 93] width 74 height 14
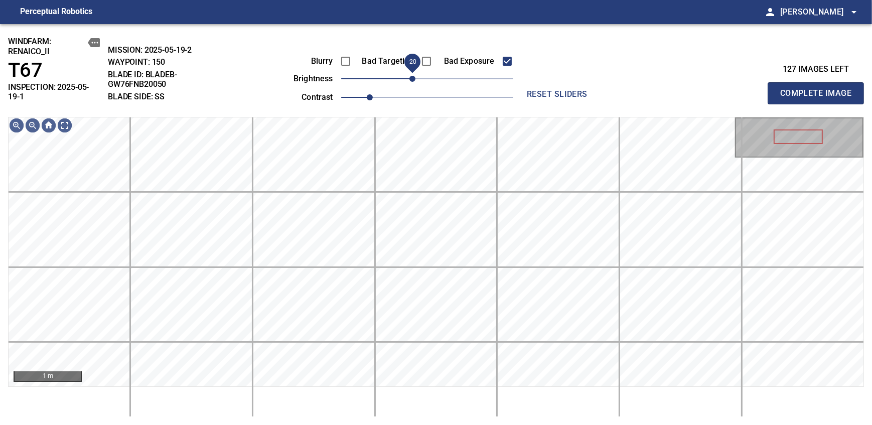
drag, startPoint x: 423, startPoint y: 76, endPoint x: 415, endPoint y: 76, distance: 7.5
click at [415, 76] on span "-20" at bounding box center [412, 79] width 6 height 6
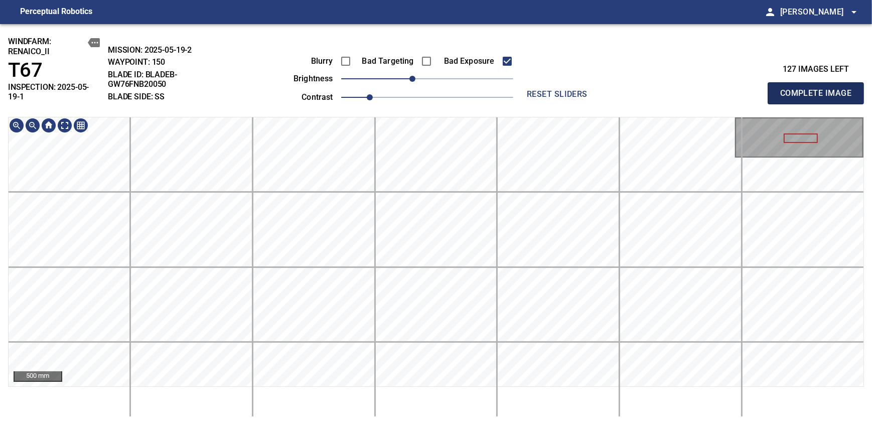
click at [819, 89] on span "Complete Image" at bounding box center [815, 93] width 74 height 14
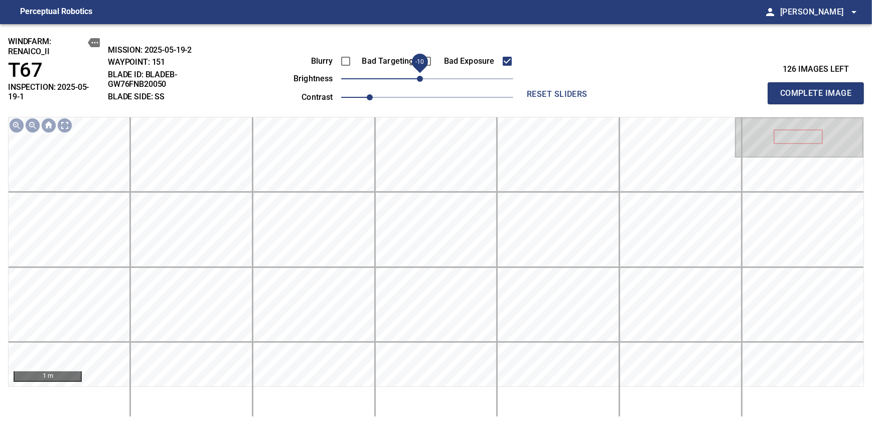
click at [420, 82] on span "-10" at bounding box center [420, 79] width 6 height 6
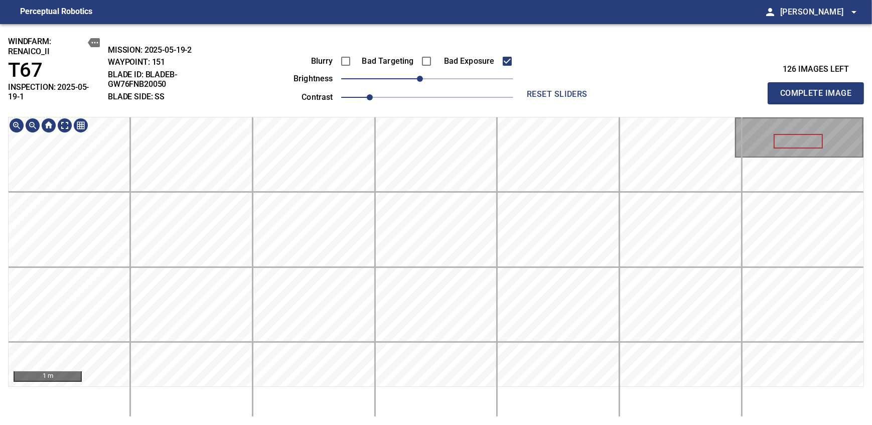
click at [447, 87] on div "windfarm: Renaico_II T67 INSPECTION: 2025-05-19-1 MISSION: 2025-05-19-2 WAYPOIN…" at bounding box center [436, 224] width 872 height 401
click at [415, 80] on span "-20" at bounding box center [412, 79] width 6 height 6
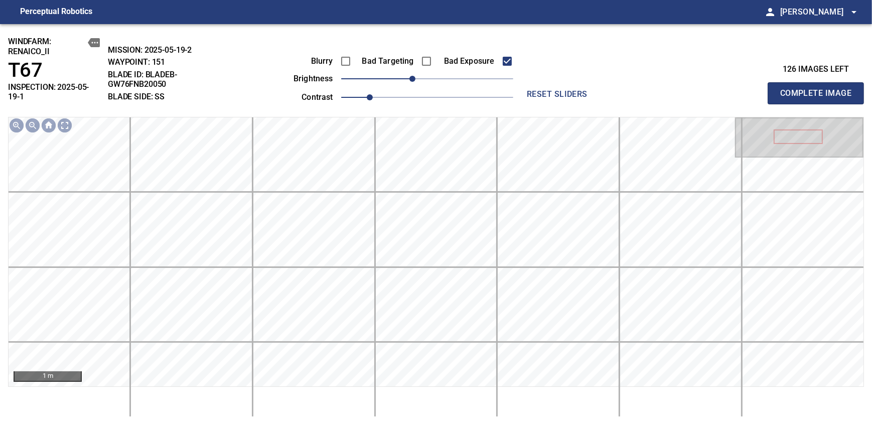
click at [819, 89] on span "Complete Image" at bounding box center [815, 93] width 74 height 14
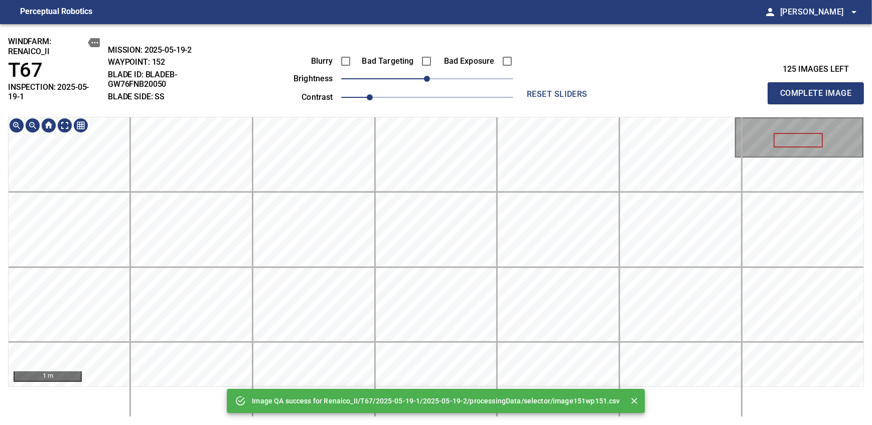
click at [474, 115] on div "Image QA success for Renaico_II/T67/2025-05-19-1/2025-05-19-2/processingData/se…" at bounding box center [436, 224] width 872 height 401
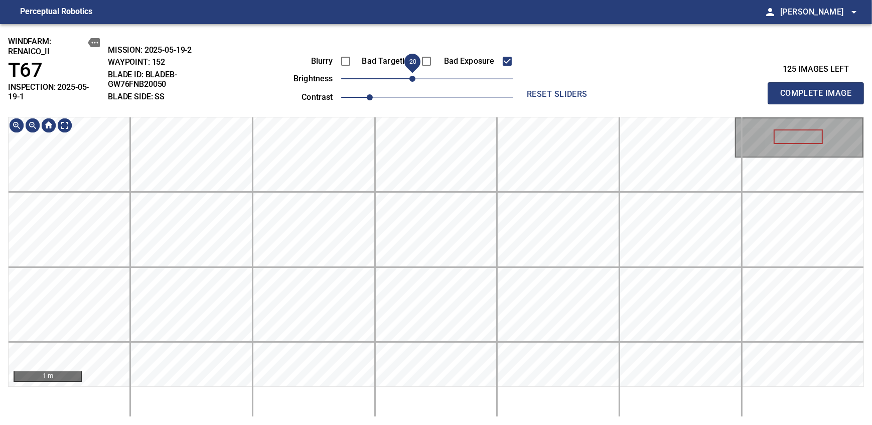
drag, startPoint x: 421, startPoint y: 77, endPoint x: 414, endPoint y: 80, distance: 8.1
click at [414, 80] on span "-20" at bounding box center [412, 79] width 6 height 6
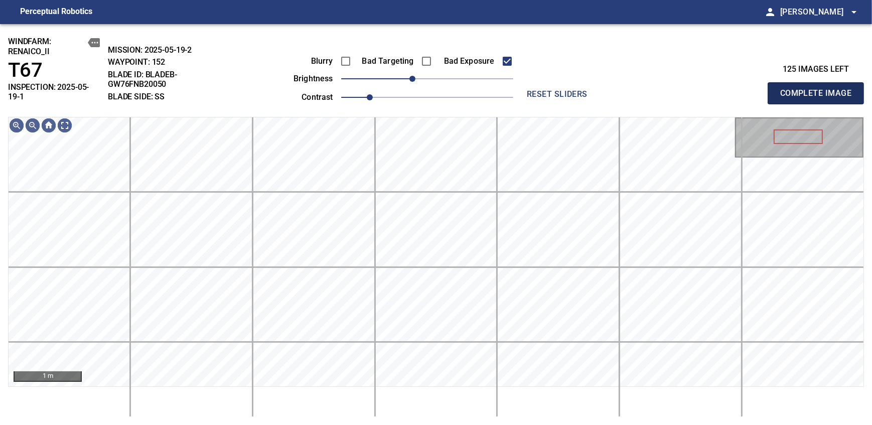
click at [819, 89] on span "Complete Image" at bounding box center [815, 93] width 74 height 14
drag, startPoint x: 420, startPoint y: 80, endPoint x: 412, endPoint y: 82, distance: 8.2
click at [412, 82] on span "-20" at bounding box center [412, 79] width 6 height 6
click at [819, 89] on span "Complete Image" at bounding box center [815, 93] width 74 height 14
drag, startPoint x: 421, startPoint y: 79, endPoint x: 414, endPoint y: 80, distance: 6.7
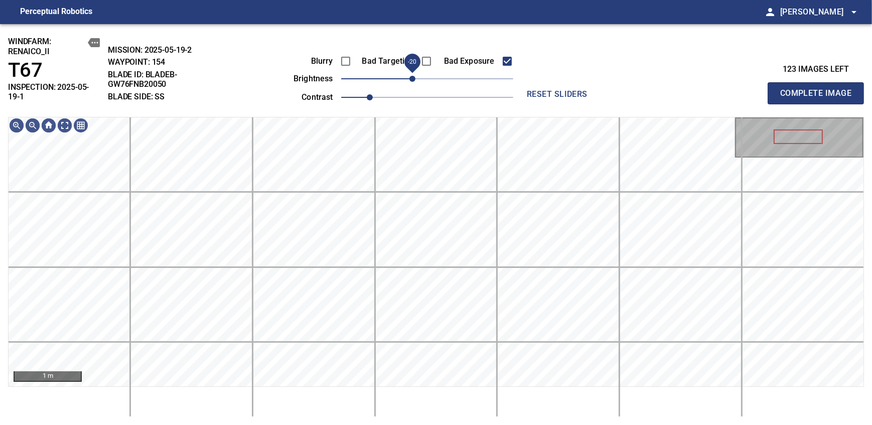
click at [414, 80] on span "-20" at bounding box center [412, 79] width 6 height 6
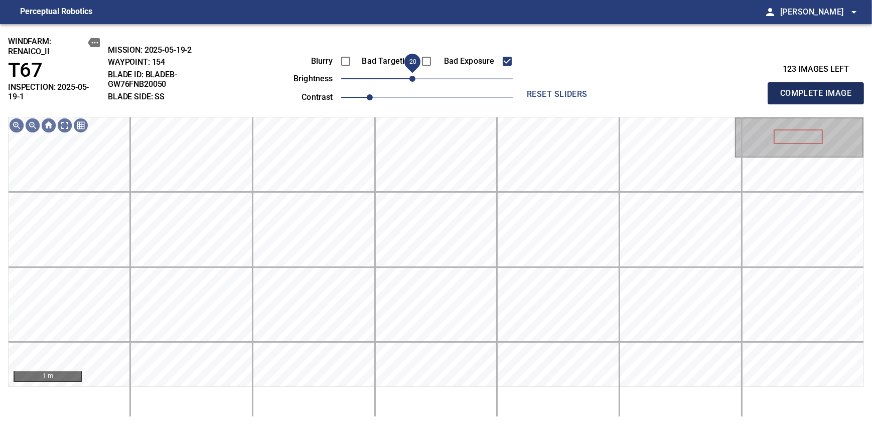
click at [819, 89] on span "Complete Image" at bounding box center [815, 93] width 74 height 14
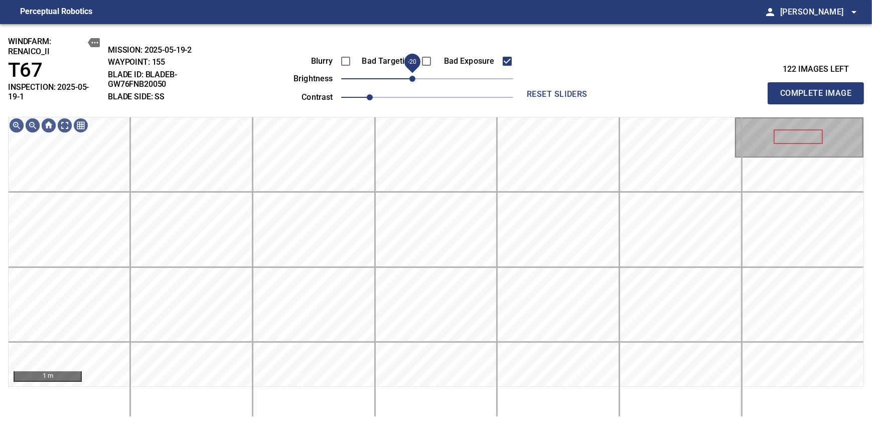
drag, startPoint x: 419, startPoint y: 78, endPoint x: 411, endPoint y: 83, distance: 9.5
click at [411, 82] on span "-20" at bounding box center [412, 79] width 6 height 6
click at [819, 89] on span "Complete Image" at bounding box center [815, 93] width 74 height 14
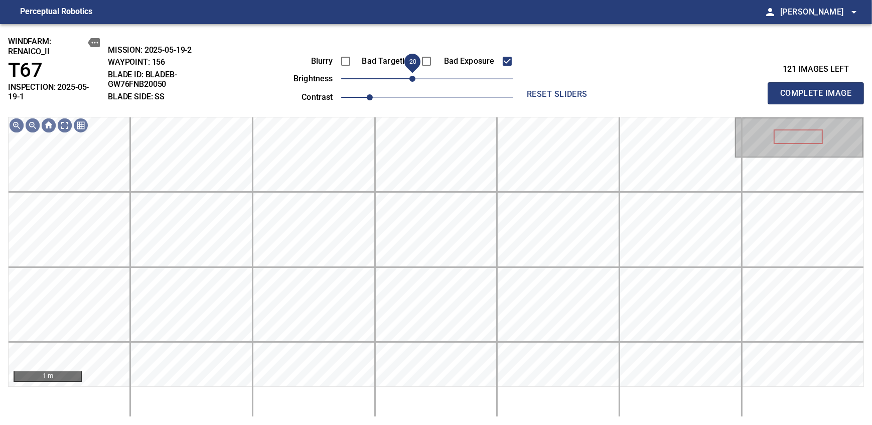
drag, startPoint x: 424, startPoint y: 80, endPoint x: 410, endPoint y: 86, distance: 15.3
click at [410, 82] on span "-20" at bounding box center [412, 79] width 6 height 6
click at [819, 89] on span "Complete Image" at bounding box center [815, 93] width 74 height 14
drag, startPoint x: 422, startPoint y: 78, endPoint x: 415, endPoint y: 80, distance: 7.8
click at [415, 80] on span "-20" at bounding box center [412, 79] width 6 height 6
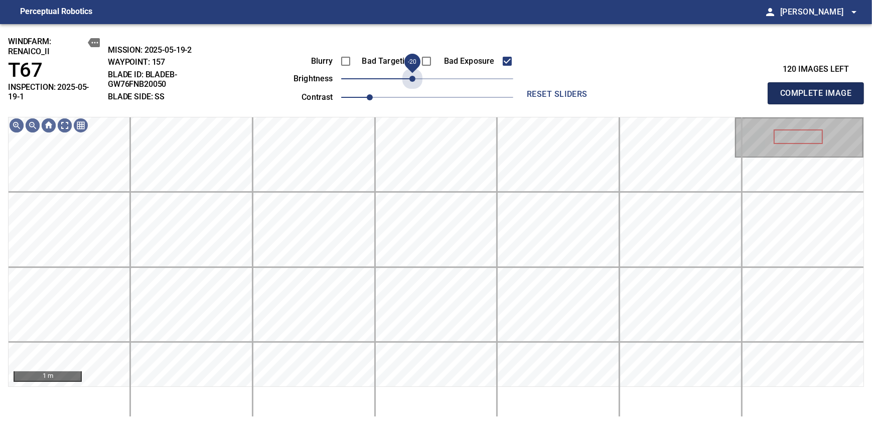
click at [819, 89] on span "Complete Image" at bounding box center [815, 93] width 74 height 14
drag, startPoint x: 424, startPoint y: 78, endPoint x: 411, endPoint y: 86, distance: 15.3
click at [411, 82] on span "-20" at bounding box center [412, 79] width 6 height 6
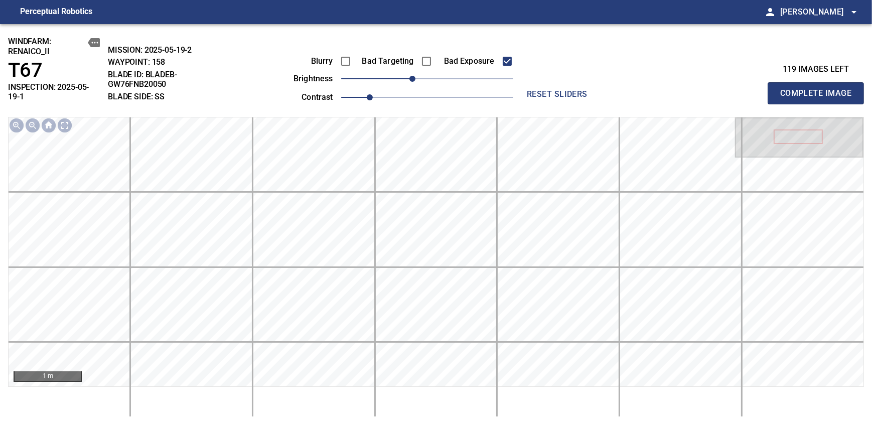
click at [819, 89] on span "Complete Image" at bounding box center [815, 93] width 74 height 14
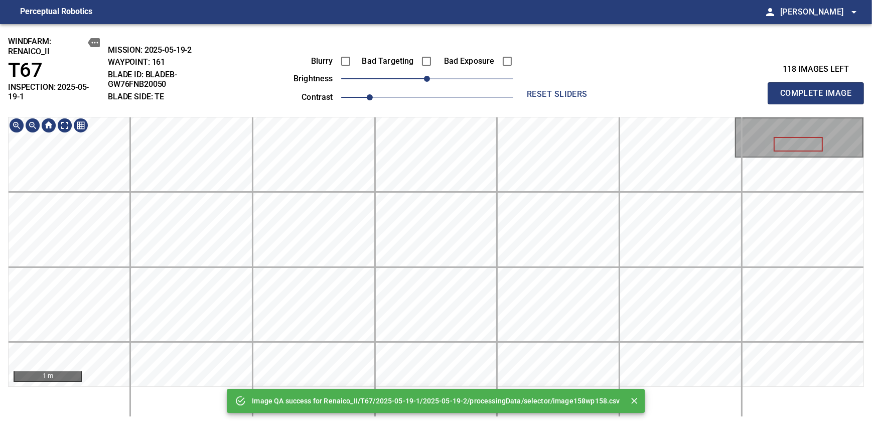
click at [438, 101] on div "Image QA success for Renaico_II/T67/2025-05-19-1/2025-05-19-2/processingData/se…" at bounding box center [436, 224] width 872 height 401
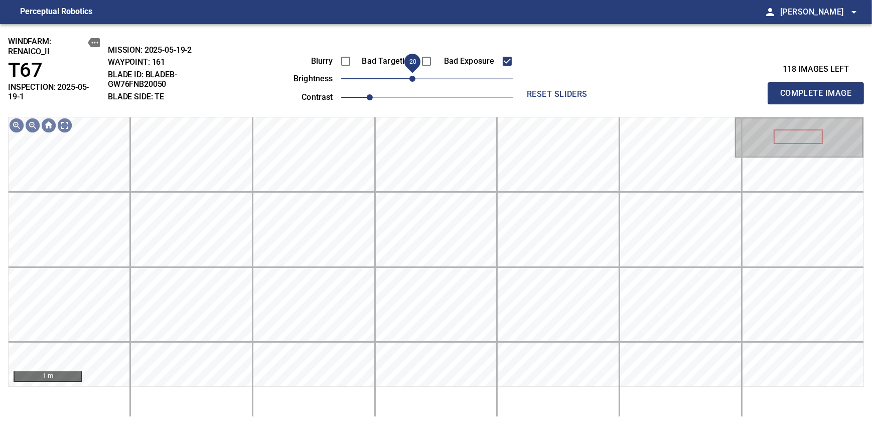
drag, startPoint x: 424, startPoint y: 83, endPoint x: 415, endPoint y: 85, distance: 9.6
click at [415, 82] on span "-20" at bounding box center [412, 79] width 6 height 6
click at [421, 82] on span "-10" at bounding box center [420, 79] width 6 height 6
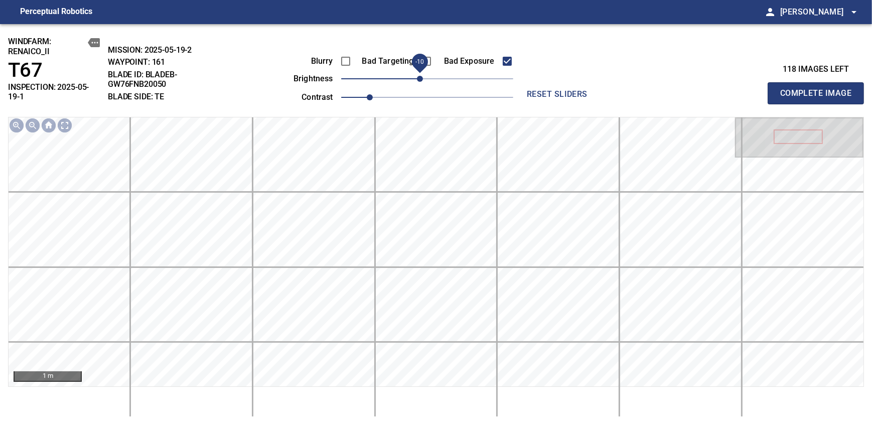
click at [819, 89] on span "Complete Image" at bounding box center [815, 93] width 74 height 14
click at [420, 78] on span "-10" at bounding box center [420, 79] width 6 height 6
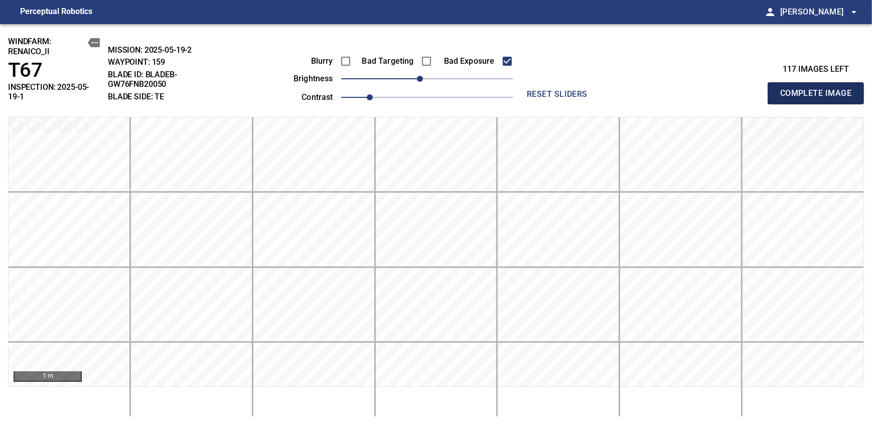
click at [819, 89] on span "Complete Image" at bounding box center [815, 93] width 74 height 14
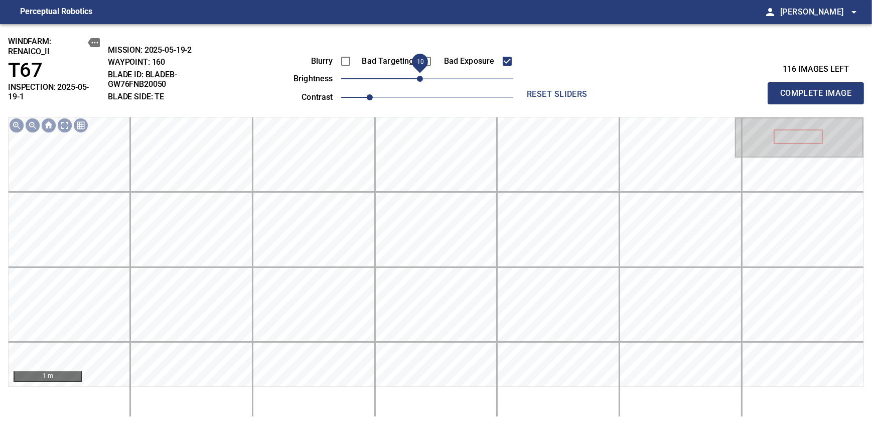
drag, startPoint x: 426, startPoint y: 83, endPoint x: 416, endPoint y: 83, distance: 10.0
click at [417, 82] on span "-10" at bounding box center [420, 79] width 6 height 6
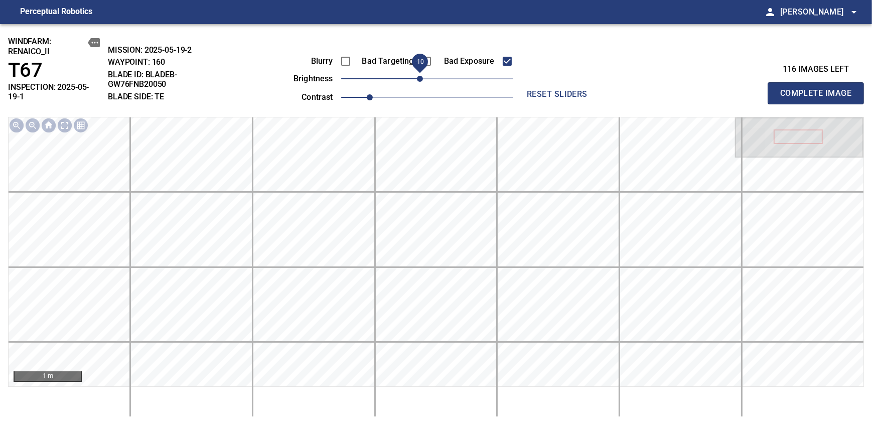
click at [819, 89] on span "Complete Image" at bounding box center [815, 93] width 74 height 14
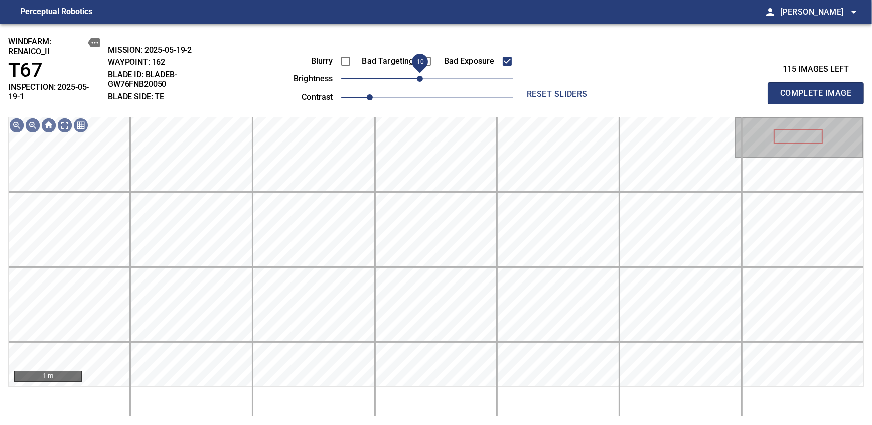
click at [420, 77] on span "-10" at bounding box center [420, 79] width 6 height 6
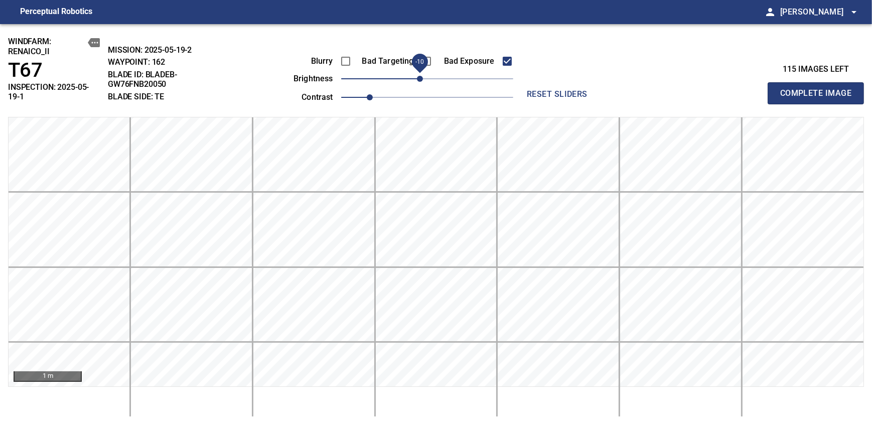
click at [819, 89] on span "Complete Image" at bounding box center [815, 93] width 74 height 14
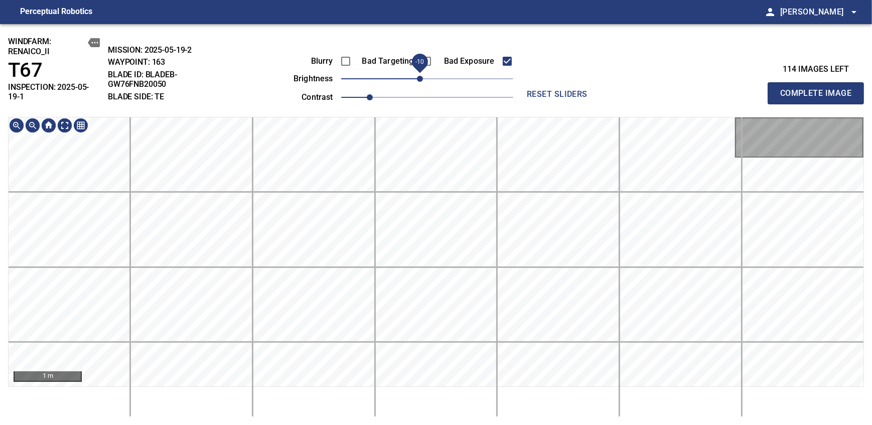
click at [421, 78] on span "-10" at bounding box center [420, 79] width 6 height 6
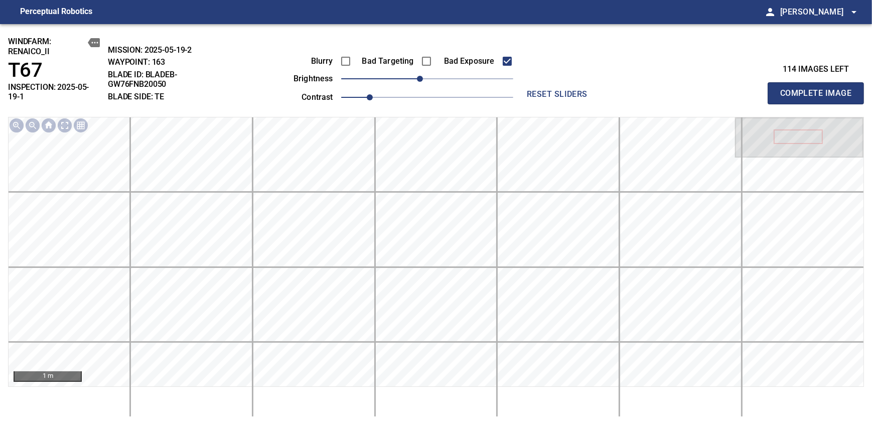
click at [819, 89] on span "Complete Image" at bounding box center [815, 93] width 74 height 14
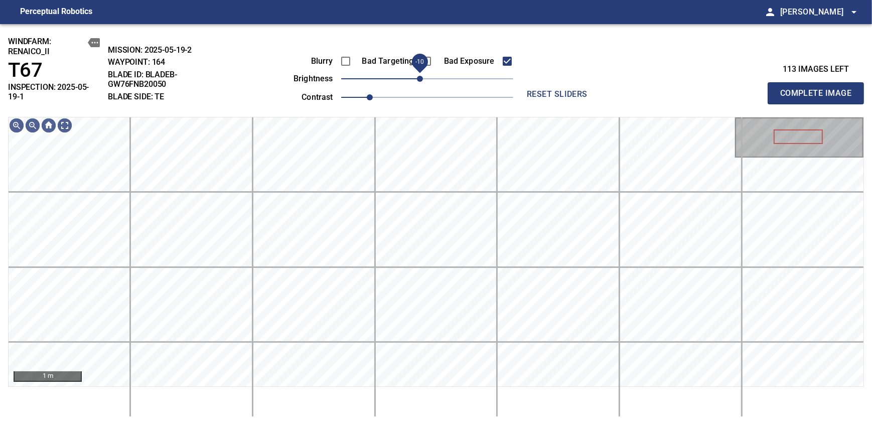
click at [418, 76] on span "-10" at bounding box center [420, 79] width 6 height 6
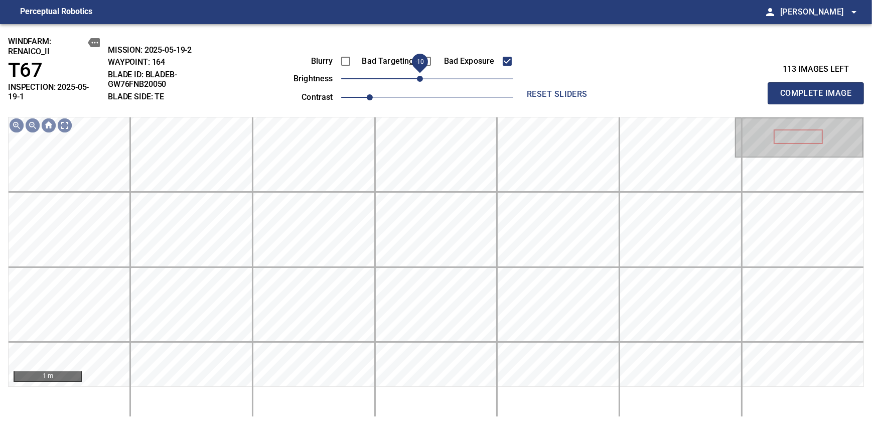
click at [819, 89] on span "Complete Image" at bounding box center [815, 93] width 74 height 14
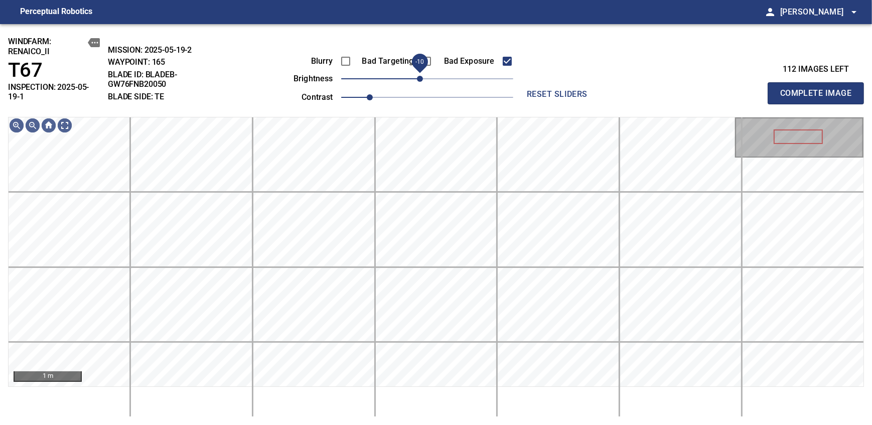
click at [417, 82] on span "-10" at bounding box center [420, 79] width 6 height 6
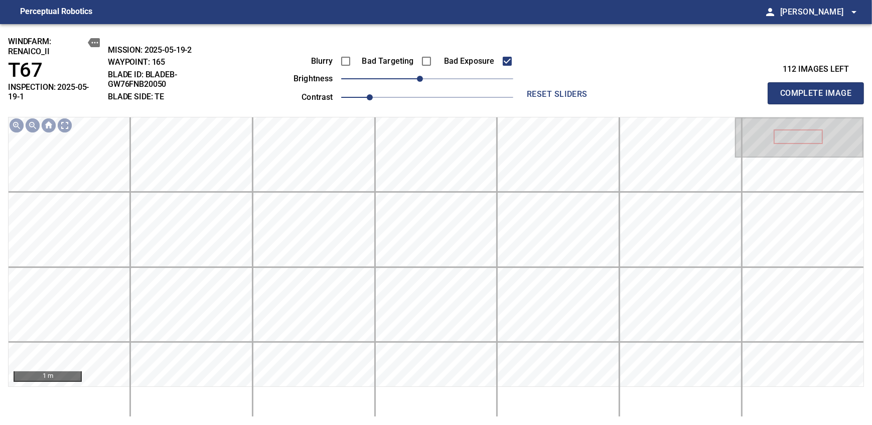
click at [819, 89] on span "Complete Image" at bounding box center [815, 93] width 74 height 14
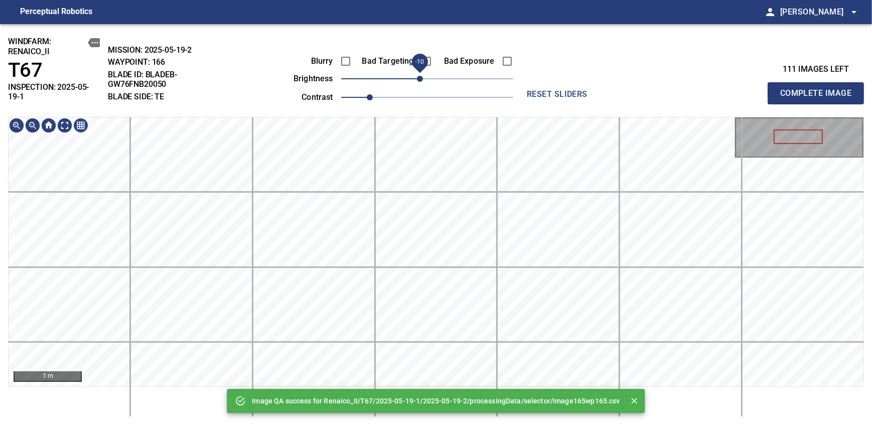
click at [417, 82] on span "-10" at bounding box center [420, 79] width 6 height 6
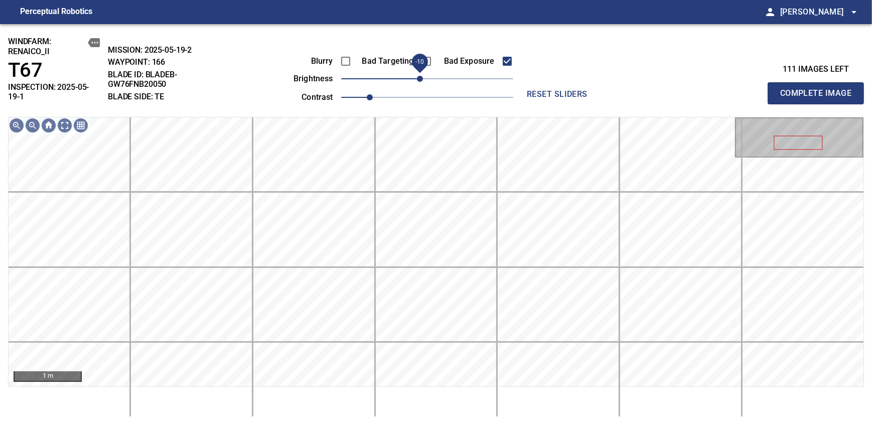
click at [419, 80] on span "-10" at bounding box center [420, 79] width 6 height 6
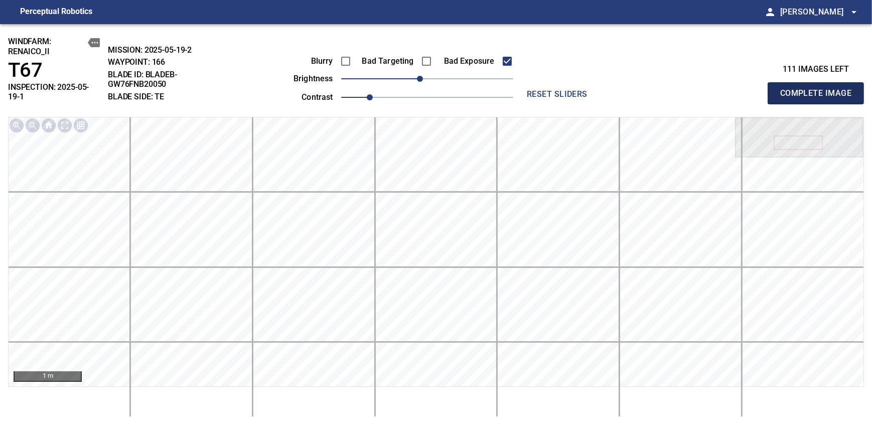
click at [819, 89] on span "Complete Image" at bounding box center [815, 93] width 74 height 14
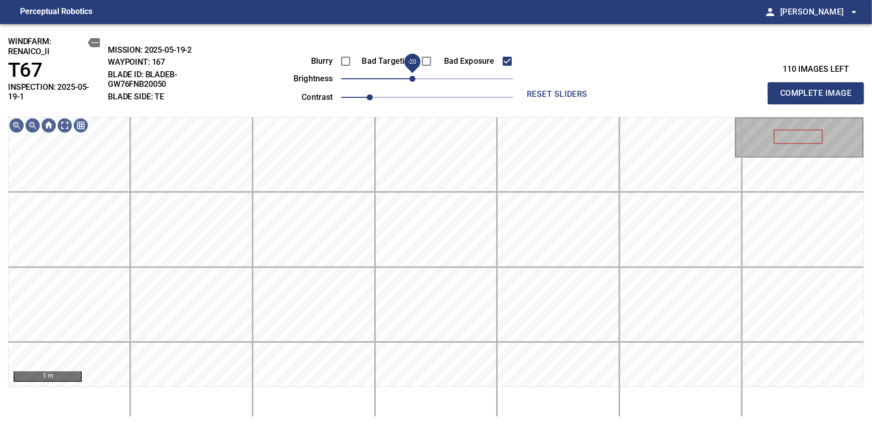
drag, startPoint x: 421, startPoint y: 80, endPoint x: 416, endPoint y: 83, distance: 5.8
click at [415, 82] on span "-20" at bounding box center [412, 79] width 6 height 6
click at [819, 89] on span "Complete Image" at bounding box center [815, 93] width 74 height 14
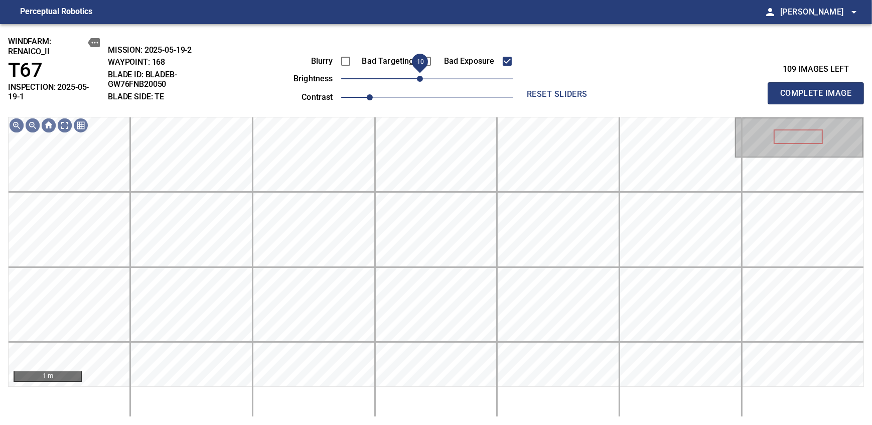
click at [421, 82] on span "-10" at bounding box center [420, 79] width 6 height 6
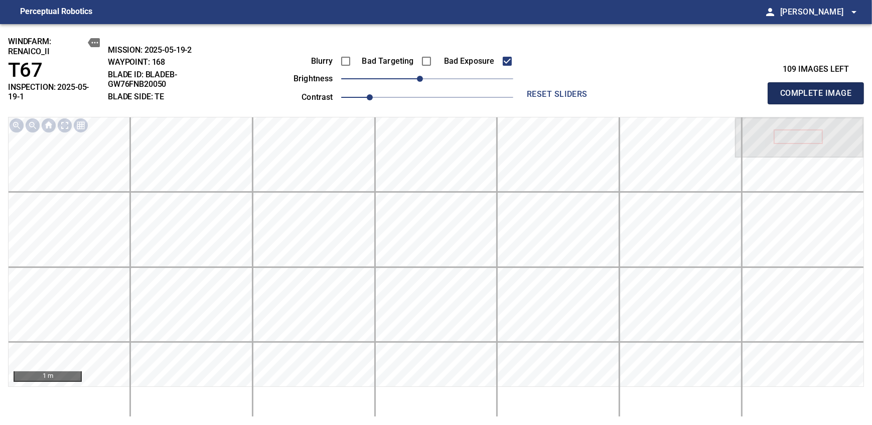
click at [819, 89] on span "Complete Image" at bounding box center [815, 93] width 74 height 14
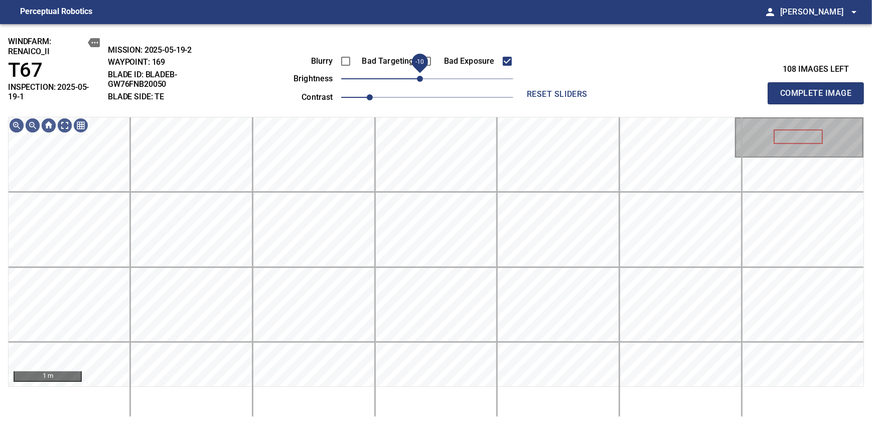
click at [419, 78] on span "-10" at bounding box center [420, 79] width 6 height 6
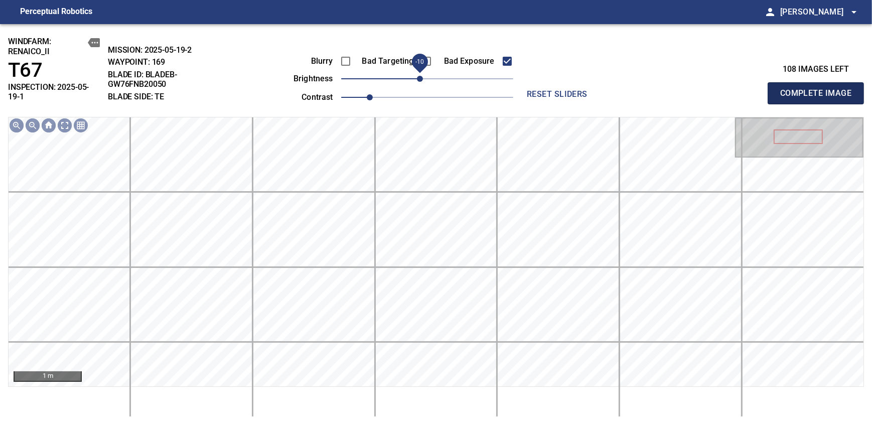
click at [819, 89] on span "Complete Image" at bounding box center [815, 93] width 74 height 14
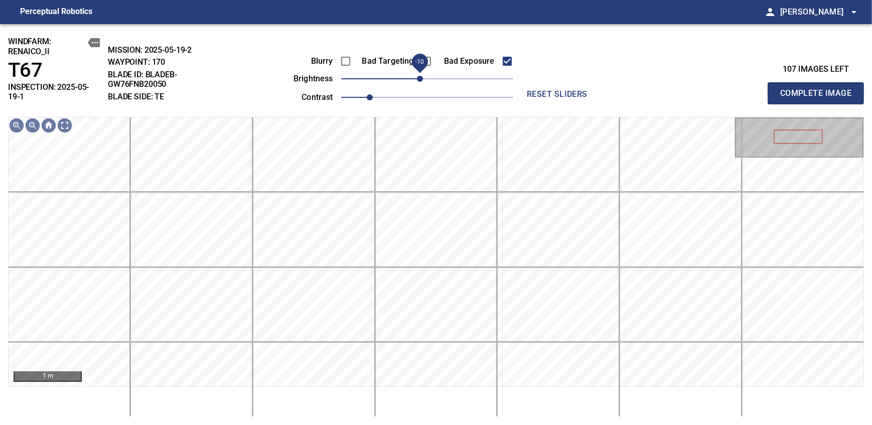
click at [417, 80] on span "-10" at bounding box center [420, 79] width 6 height 6
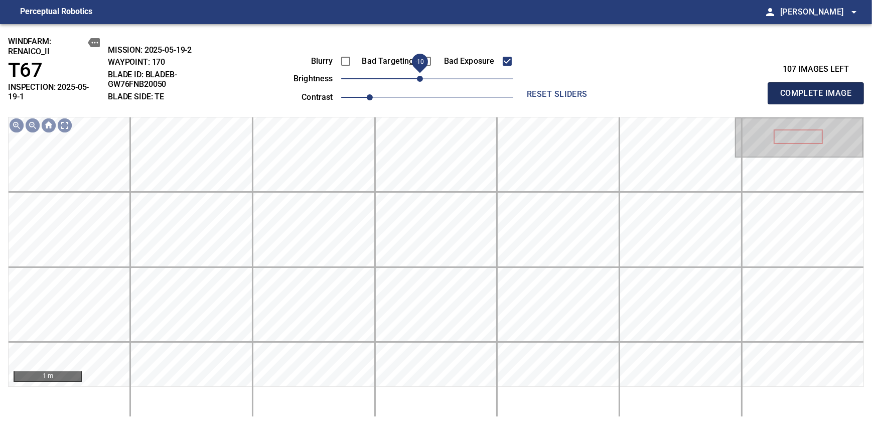
click at [819, 89] on span "Complete Image" at bounding box center [815, 93] width 74 height 14
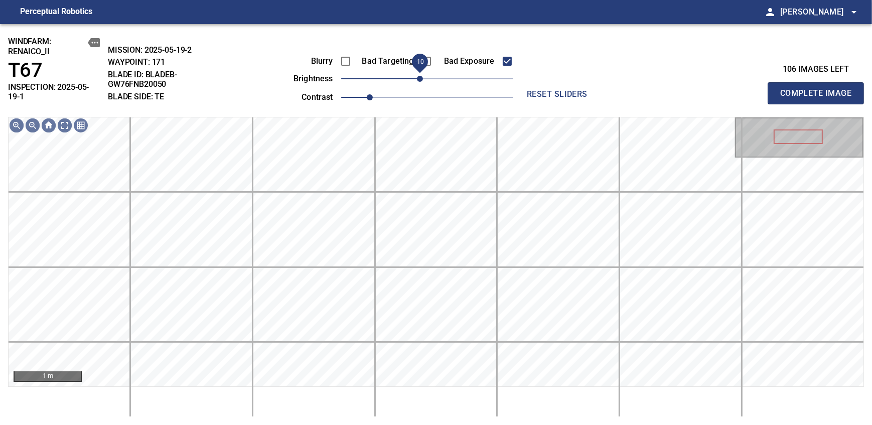
click at [419, 78] on span "-10" at bounding box center [420, 79] width 6 height 6
click at [819, 89] on span "Complete Image" at bounding box center [815, 93] width 74 height 14
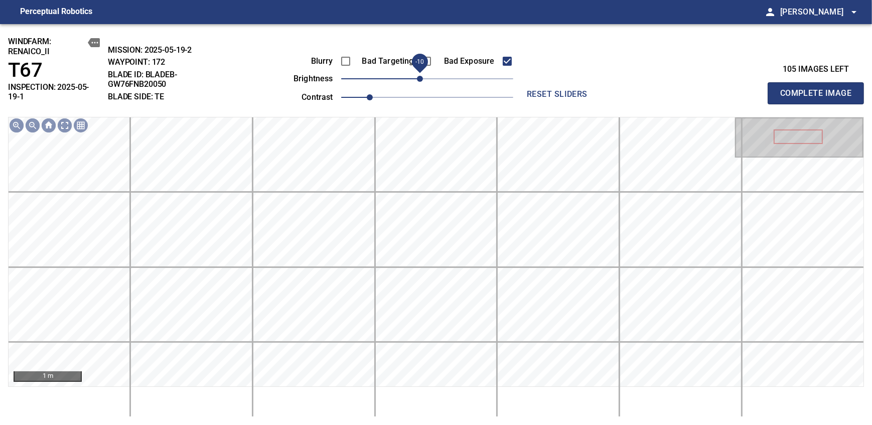
drag, startPoint x: 426, startPoint y: 78, endPoint x: 416, endPoint y: 83, distance: 10.5
click at [417, 82] on span "-10" at bounding box center [420, 79] width 6 height 6
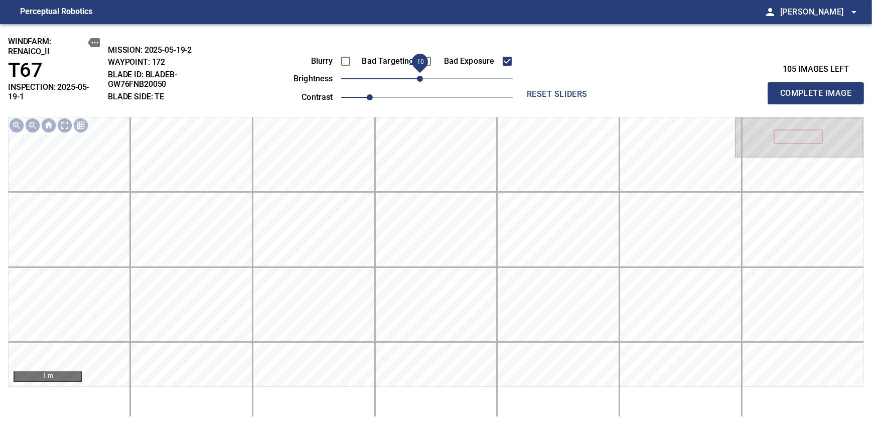
click at [819, 89] on span "Complete Image" at bounding box center [815, 93] width 74 height 14
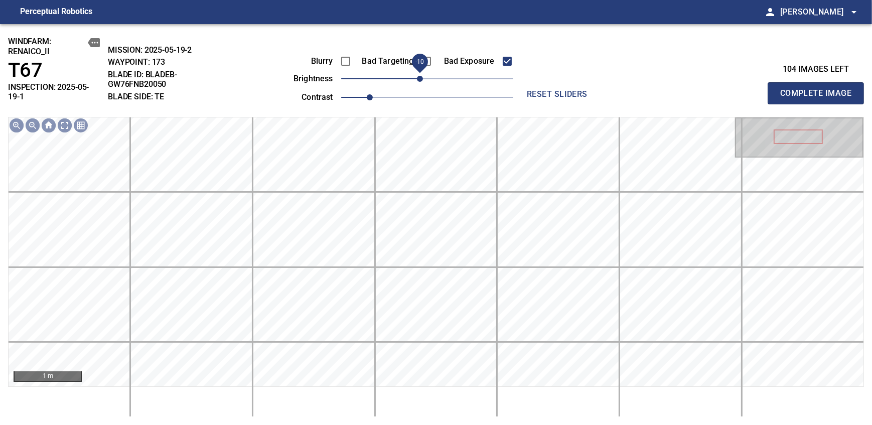
drag, startPoint x: 421, startPoint y: 80, endPoint x: 416, endPoint y: 83, distance: 5.8
click at [417, 82] on span "-10" at bounding box center [420, 79] width 6 height 6
click at [819, 89] on span "Complete Image" at bounding box center [815, 93] width 74 height 14
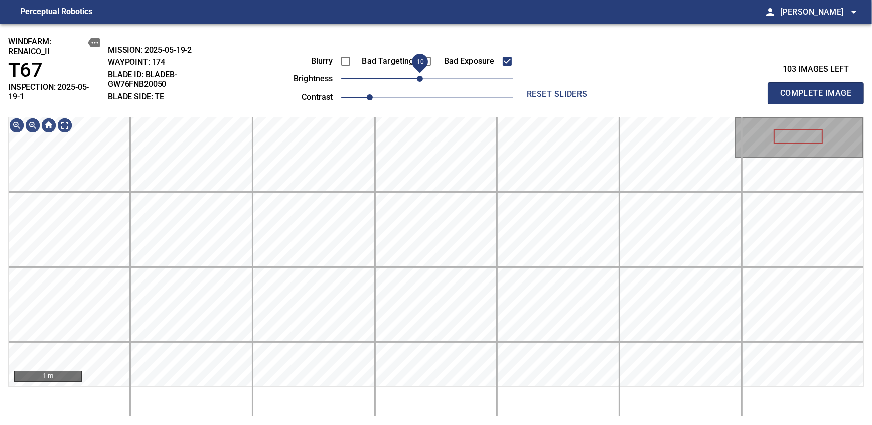
click at [418, 82] on span "-10" at bounding box center [420, 79] width 6 height 6
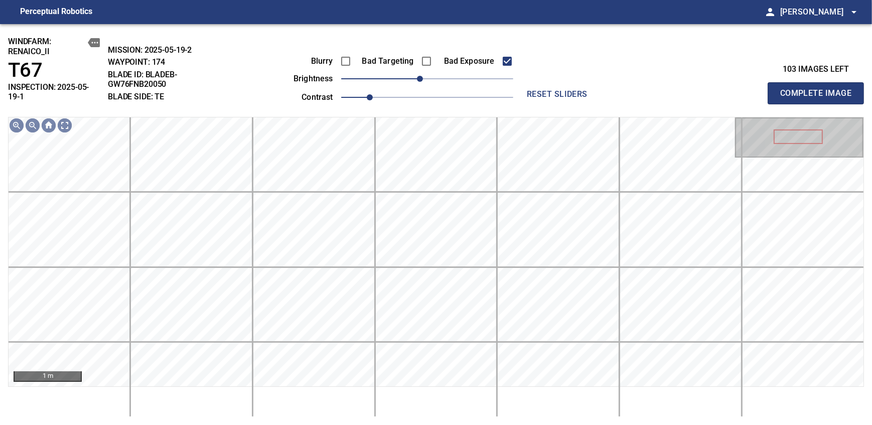
click at [819, 89] on span "Complete Image" at bounding box center [815, 93] width 74 height 14
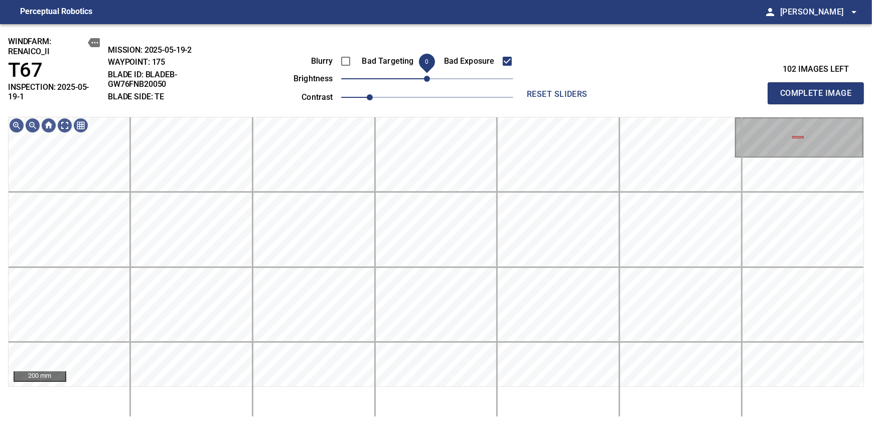
drag, startPoint x: 424, startPoint y: 83, endPoint x: 418, endPoint y: 84, distance: 6.7
click at [424, 82] on span "0" at bounding box center [427, 79] width 6 height 6
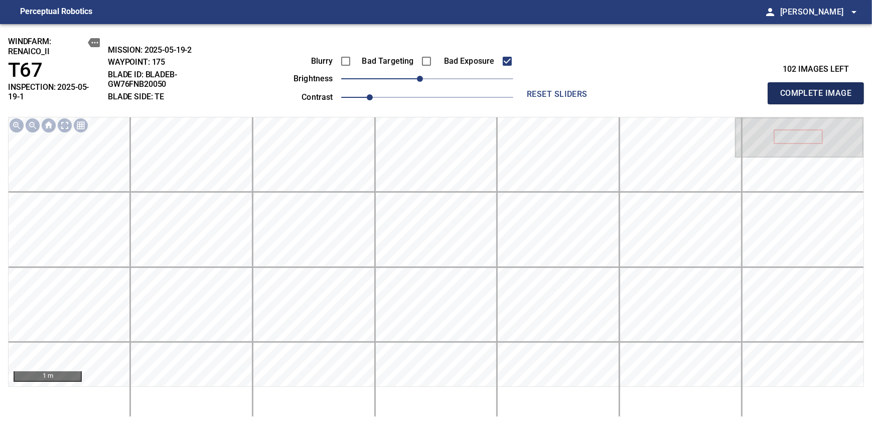
click at [819, 89] on span "Complete Image" at bounding box center [815, 93] width 74 height 14
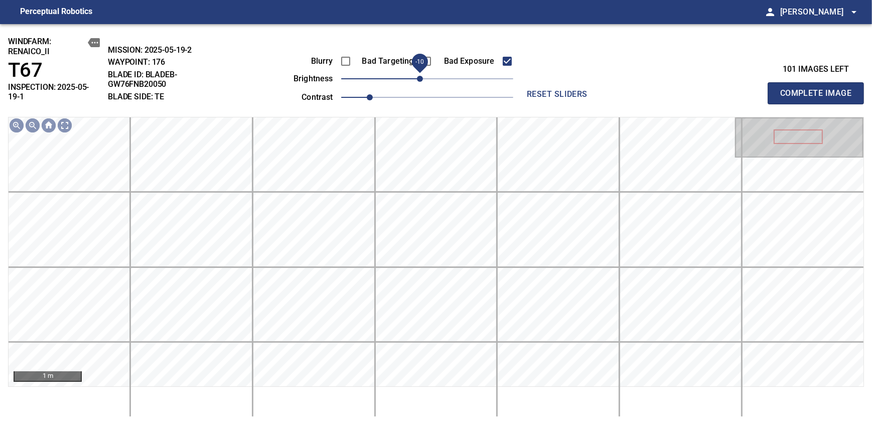
click at [418, 76] on span "-10" at bounding box center [420, 79] width 6 height 6
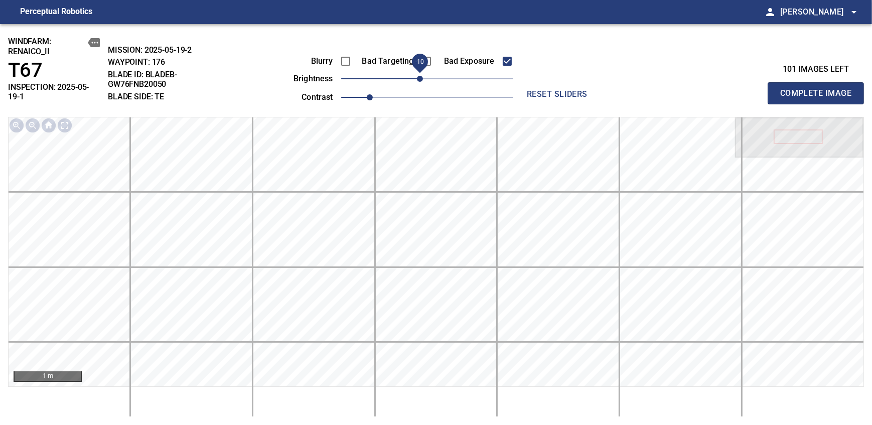
click at [819, 89] on span "Complete Image" at bounding box center [815, 93] width 74 height 14
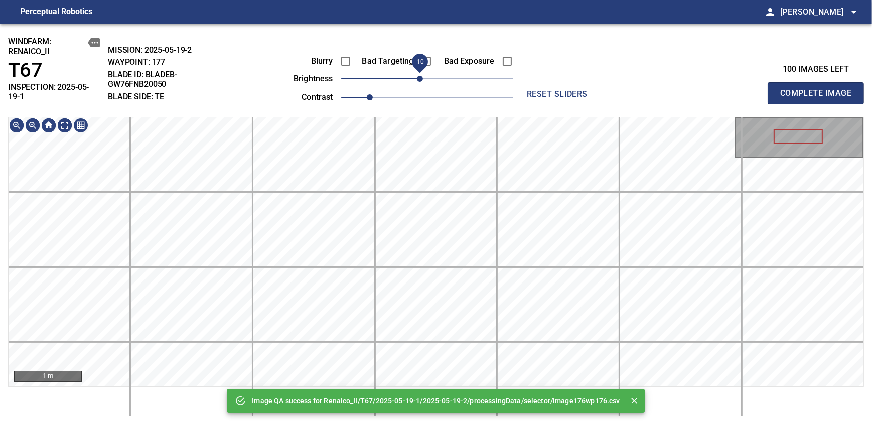
click at [418, 81] on span "-10" at bounding box center [420, 79] width 6 height 6
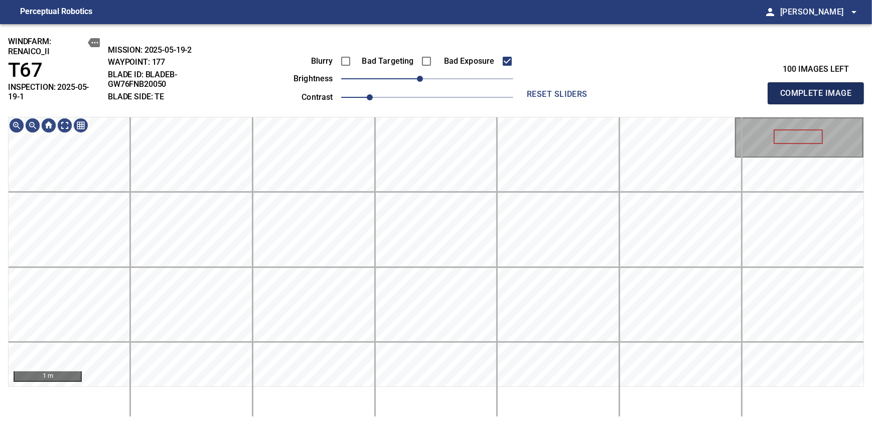
click at [819, 89] on span "Complete Image" at bounding box center [815, 93] width 74 height 14
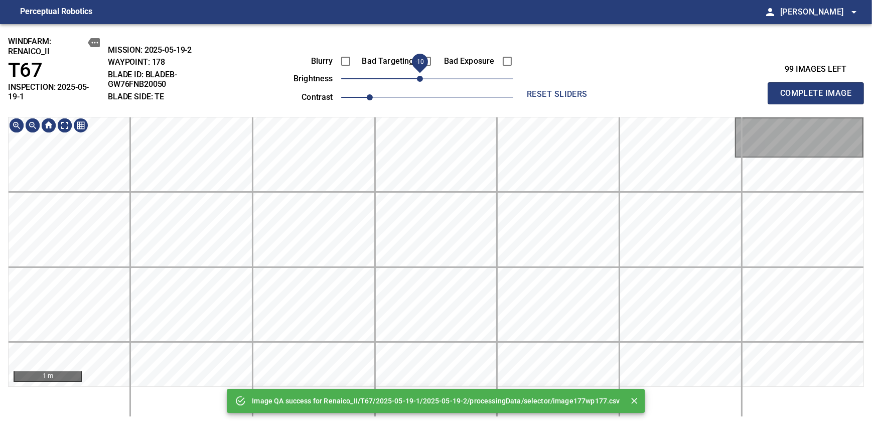
drag, startPoint x: 426, startPoint y: 76, endPoint x: 419, endPoint y: 80, distance: 7.4
click at [419, 80] on span "-10" at bounding box center [420, 79] width 6 height 6
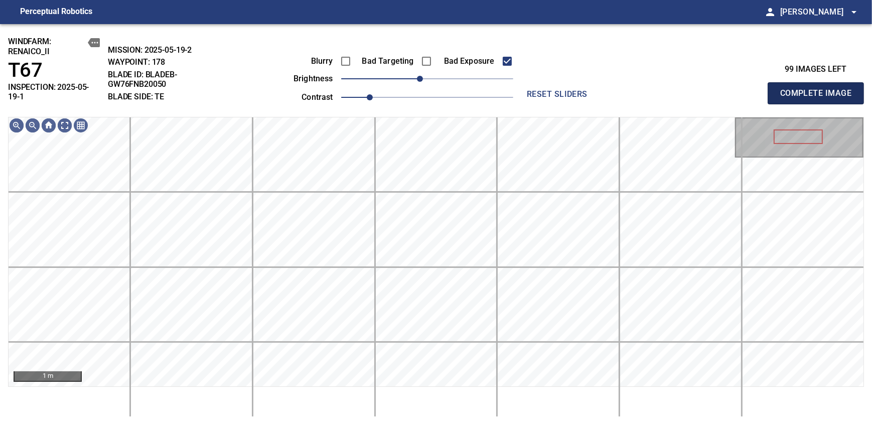
click at [819, 89] on span "Complete Image" at bounding box center [815, 93] width 74 height 14
click at [421, 78] on span "-10" at bounding box center [420, 79] width 6 height 6
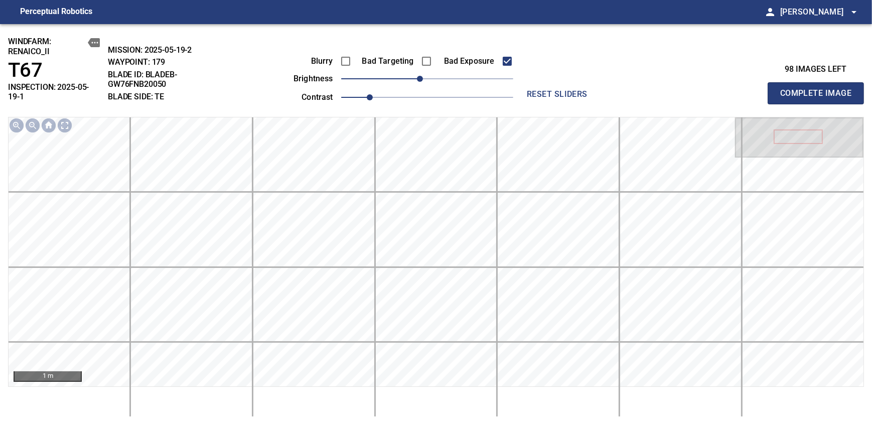
click at [819, 89] on span "Complete Image" at bounding box center [815, 93] width 74 height 14
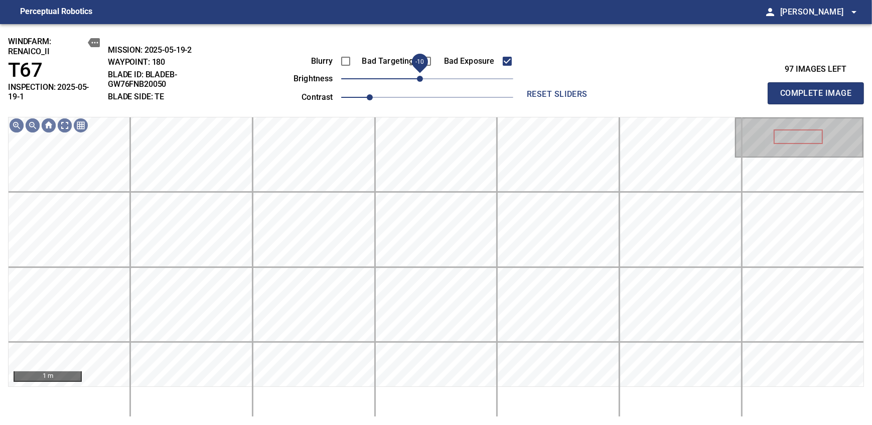
click at [423, 79] on span "-10" at bounding box center [420, 79] width 6 height 6
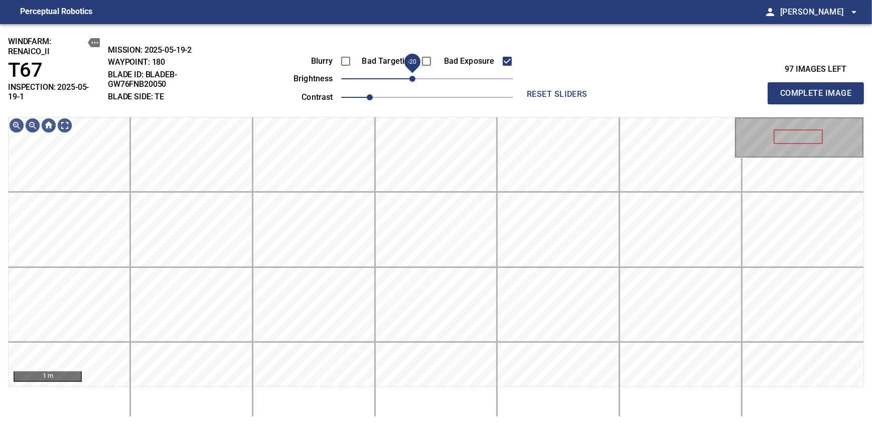
drag, startPoint x: 416, startPoint y: 80, endPoint x: 410, endPoint y: 82, distance: 6.5
click at [410, 82] on span "-20" at bounding box center [412, 79] width 6 height 6
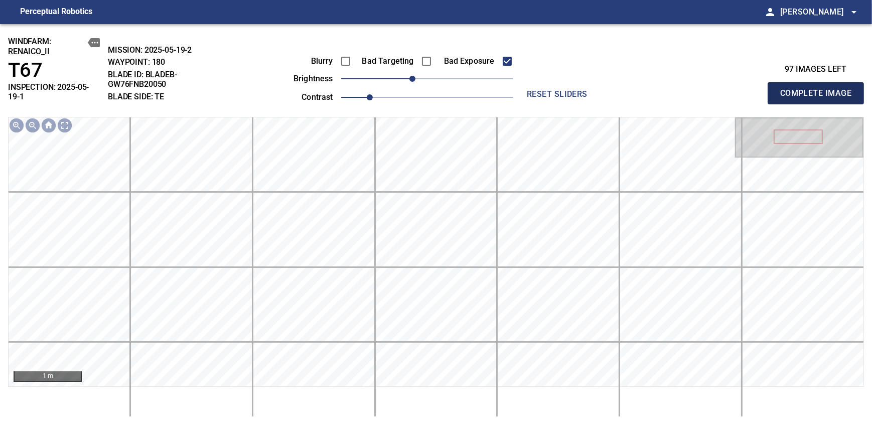
click at [819, 89] on span "Complete Image" at bounding box center [815, 93] width 74 height 14
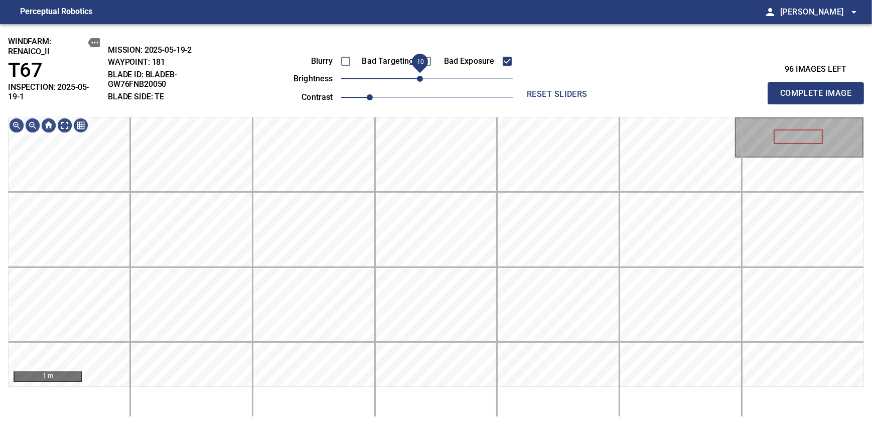
drag, startPoint x: 425, startPoint y: 79, endPoint x: 418, endPoint y: 80, distance: 6.6
click at [418, 80] on span "-10" at bounding box center [420, 79] width 6 height 6
click at [429, 416] on div "200 mm" at bounding box center [436, 267] width 856 height 300
click at [482, 3] on main "Perceptual Robotics person [PERSON_NAME] arrow_drop_down windfarm: Renaico_II T…" at bounding box center [436, 212] width 872 height 425
click at [819, 89] on span "Complete Image" at bounding box center [815, 93] width 74 height 14
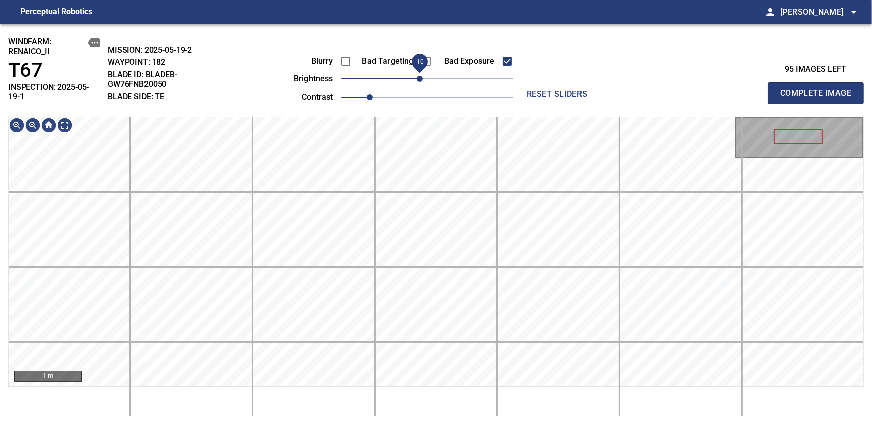
drag, startPoint x: 423, startPoint y: 87, endPoint x: 417, endPoint y: 88, distance: 6.7
click at [417, 82] on span "-10" at bounding box center [420, 79] width 6 height 6
click at [393, 393] on div "200 mm" at bounding box center [436, 267] width 856 height 300
click at [819, 89] on span "Complete Image" at bounding box center [815, 93] width 74 height 14
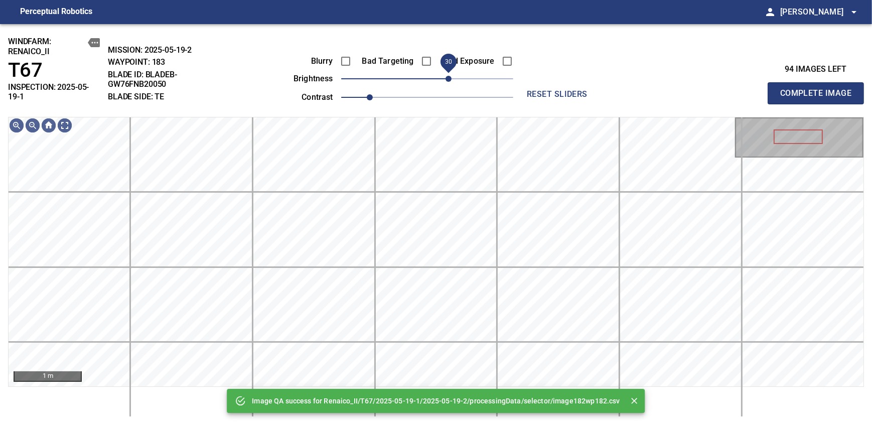
drag, startPoint x: 456, startPoint y: 79, endPoint x: 449, endPoint y: 82, distance: 8.1
click at [449, 82] on span "30" at bounding box center [448, 79] width 6 height 6
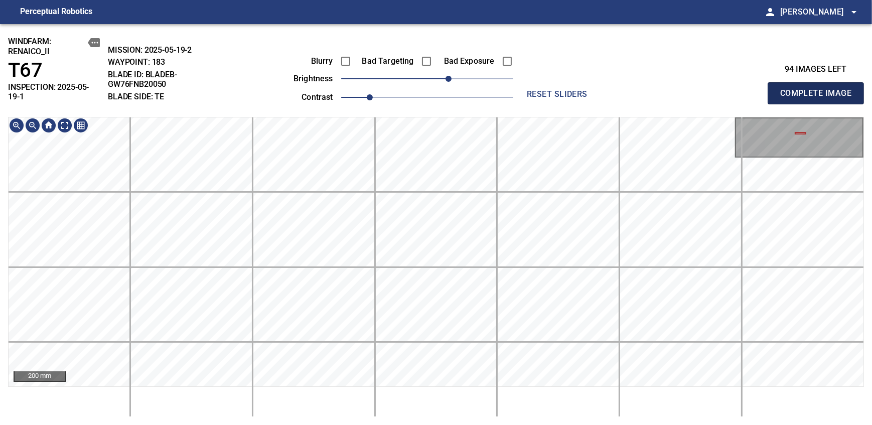
click at [819, 89] on span "Complete Image" at bounding box center [815, 93] width 74 height 14
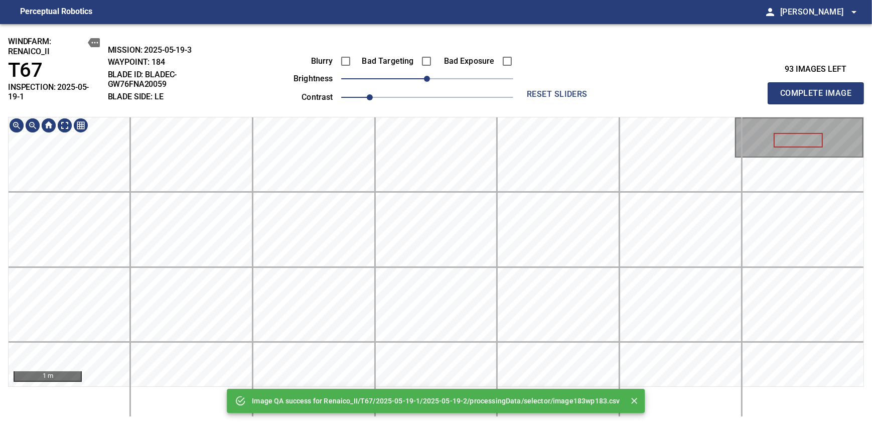
click at [425, 82] on div "Image QA success for Renaico_II/T67/2025-05-19-1/2025-05-19-2/processingData/se…" at bounding box center [436, 224] width 872 height 401
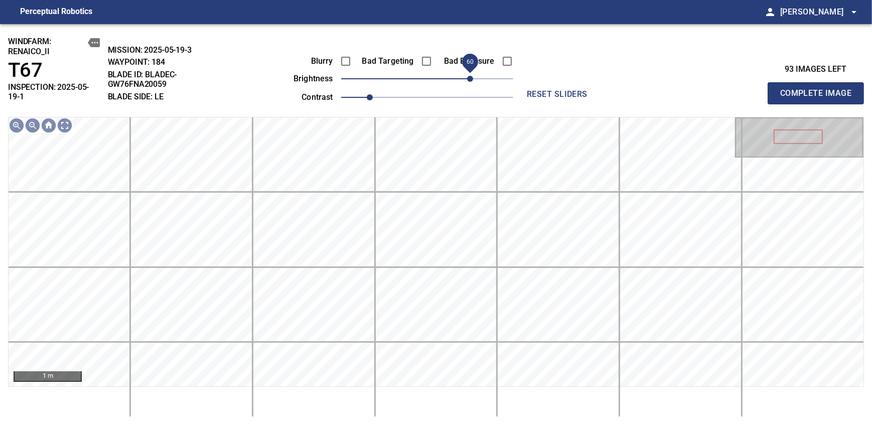
drag, startPoint x: 451, startPoint y: 82, endPoint x: 477, endPoint y: 82, distance: 25.6
click at [473, 82] on span "60" at bounding box center [470, 79] width 6 height 6
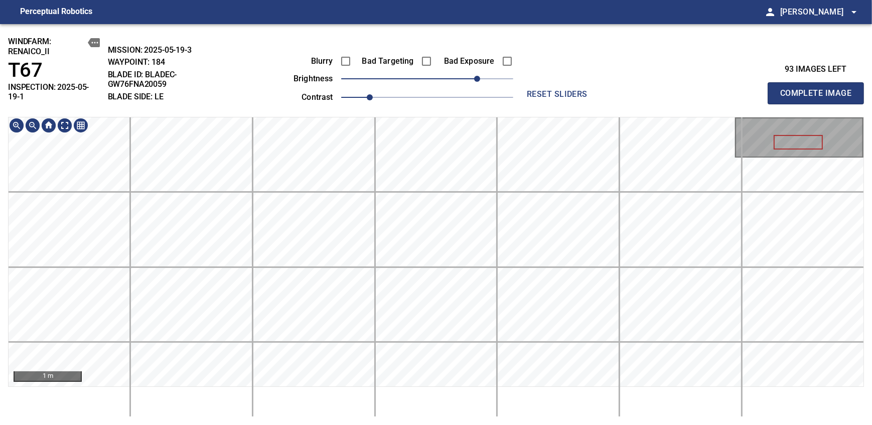
click at [447, 111] on div "windfarm: Renaico_II T67 INSPECTION: 2025-05-19-1 MISSION: 2025-05-19-3 WAYPOIN…" at bounding box center [436, 224] width 872 height 401
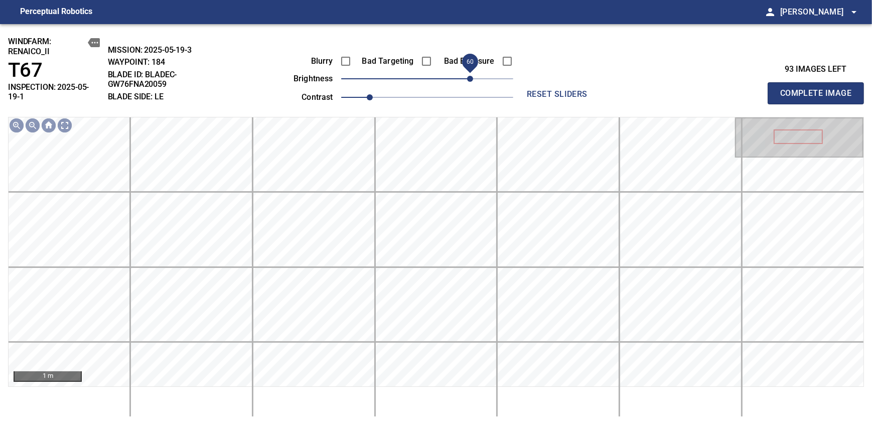
drag, startPoint x: 475, startPoint y: 76, endPoint x: 470, endPoint y: 77, distance: 5.2
click at [470, 77] on span "60" at bounding box center [470, 79] width 6 height 6
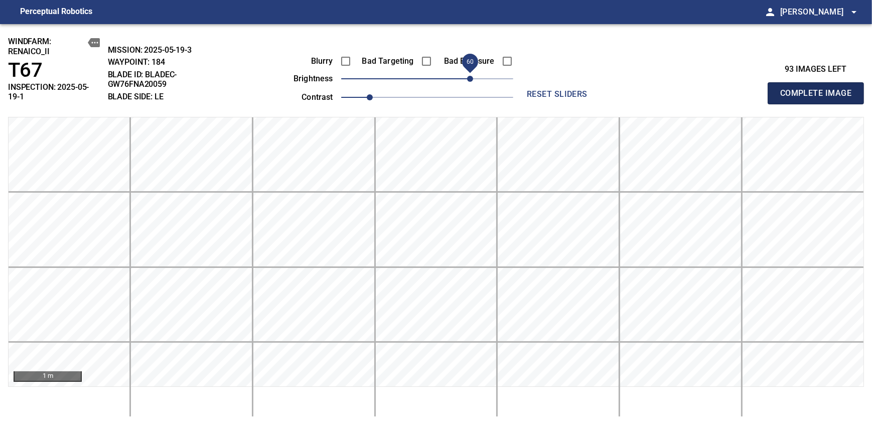
click at [819, 89] on span "Complete Image" at bounding box center [815, 93] width 74 height 14
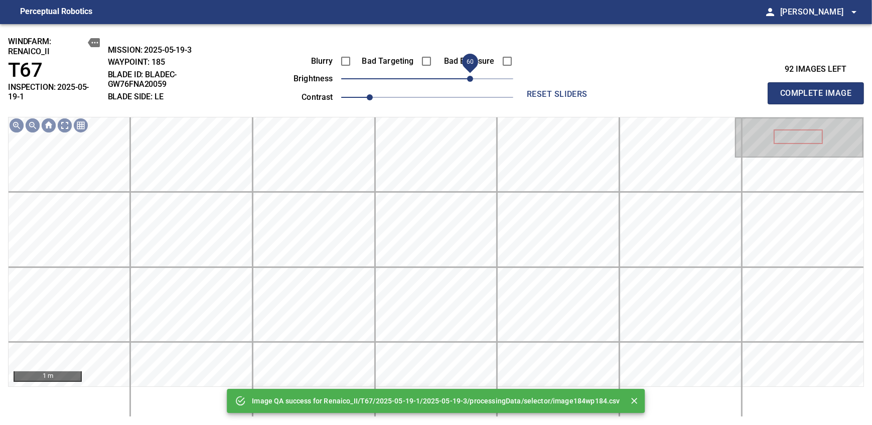
click at [471, 84] on span "60" at bounding box center [427, 79] width 172 height 14
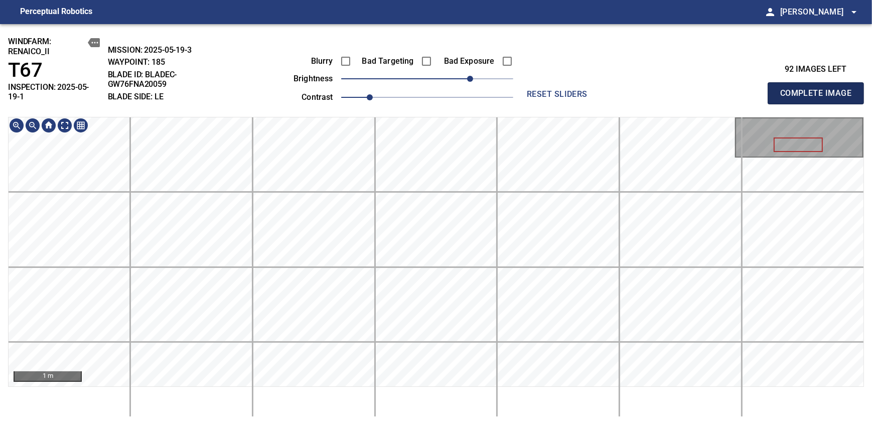
click at [819, 89] on span "Complete Image" at bounding box center [815, 93] width 74 height 14
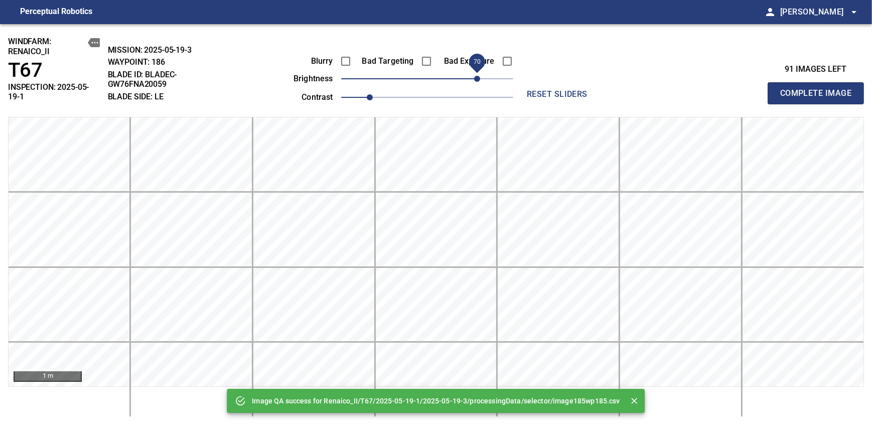
drag, startPoint x: 450, startPoint y: 82, endPoint x: 471, endPoint y: 74, distance: 22.4
click at [471, 74] on span "70" at bounding box center [427, 79] width 172 height 14
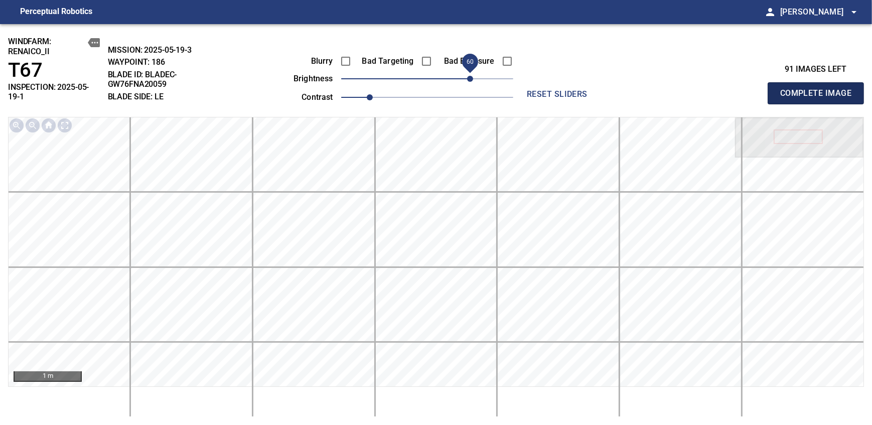
click at [819, 89] on span "Complete Image" at bounding box center [815, 93] width 74 height 14
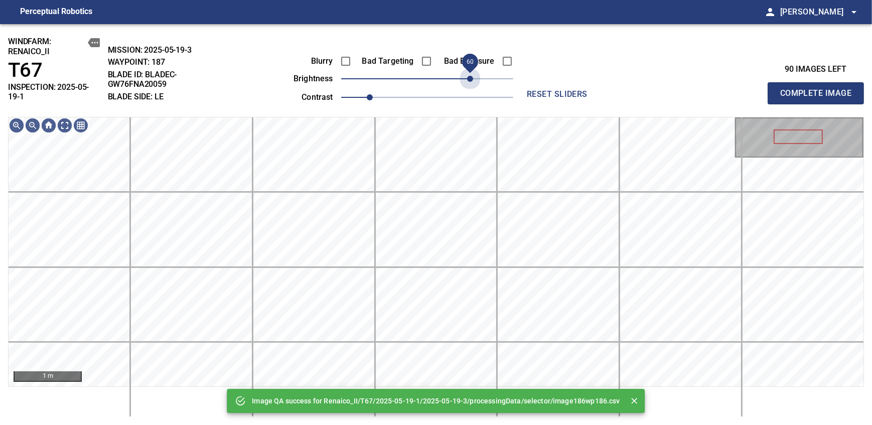
click at [471, 74] on span "60" at bounding box center [427, 79] width 172 height 14
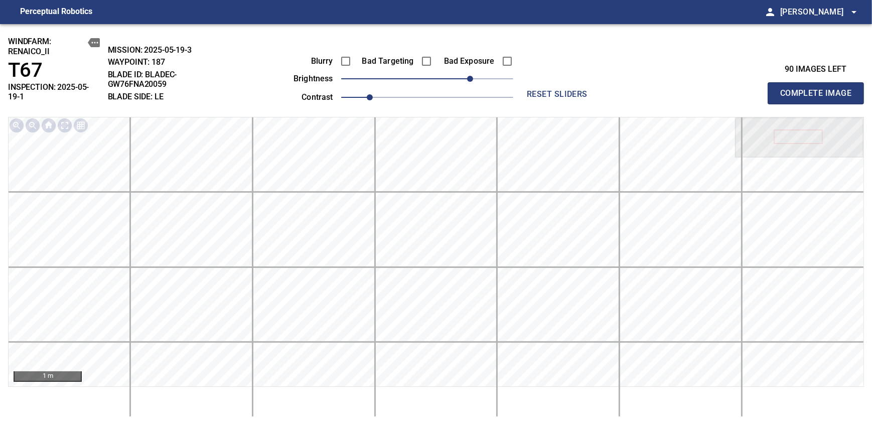
click at [819, 89] on span "Complete Image" at bounding box center [815, 93] width 74 height 14
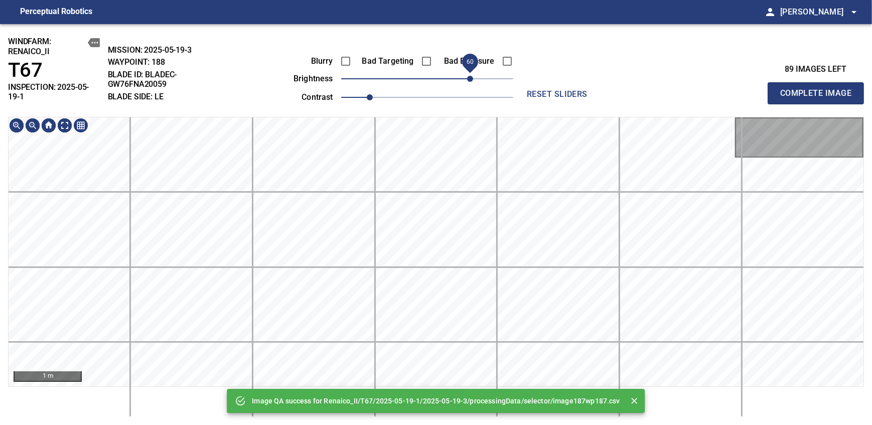
click at [471, 74] on span "60" at bounding box center [427, 79] width 172 height 14
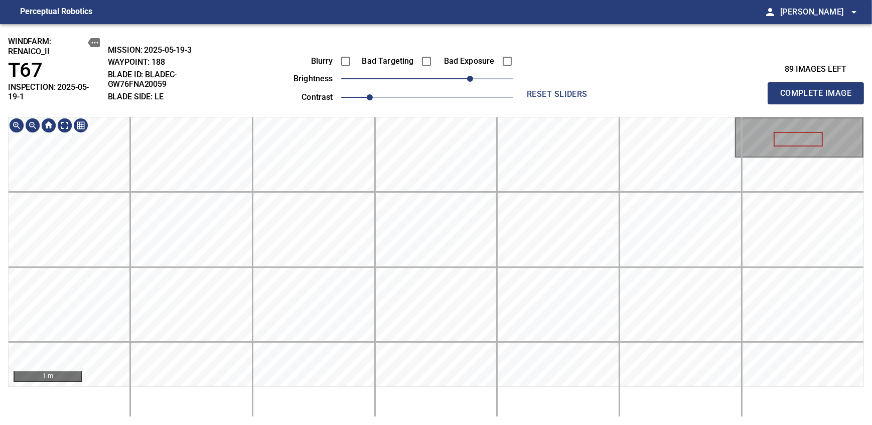
click at [462, 30] on div "windfarm: Renaico_II T67 INSPECTION: 2025-05-19-1 MISSION: 2025-05-19-3 WAYPOIN…" at bounding box center [436, 224] width 872 height 401
click at [819, 89] on span "Complete Image" at bounding box center [815, 93] width 74 height 14
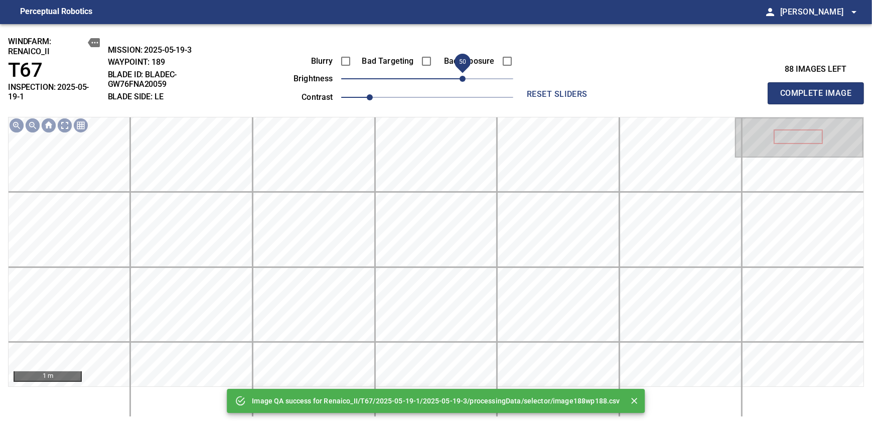
click at [461, 82] on span "50" at bounding box center [427, 79] width 172 height 14
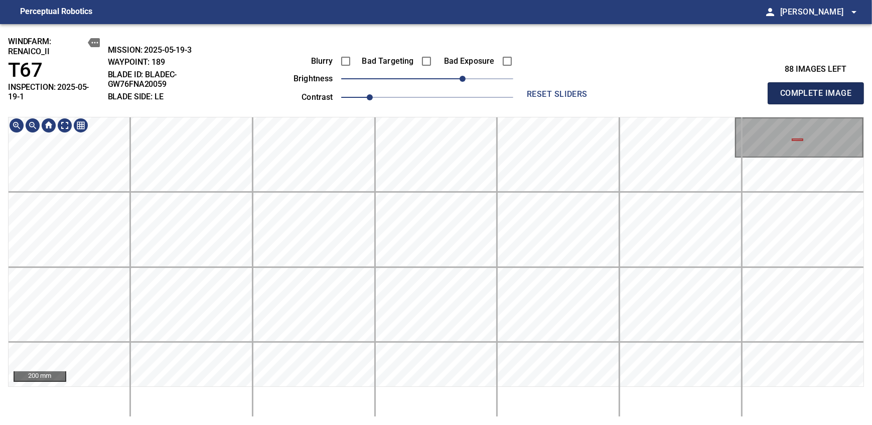
click at [819, 89] on span "Complete Image" at bounding box center [815, 93] width 74 height 14
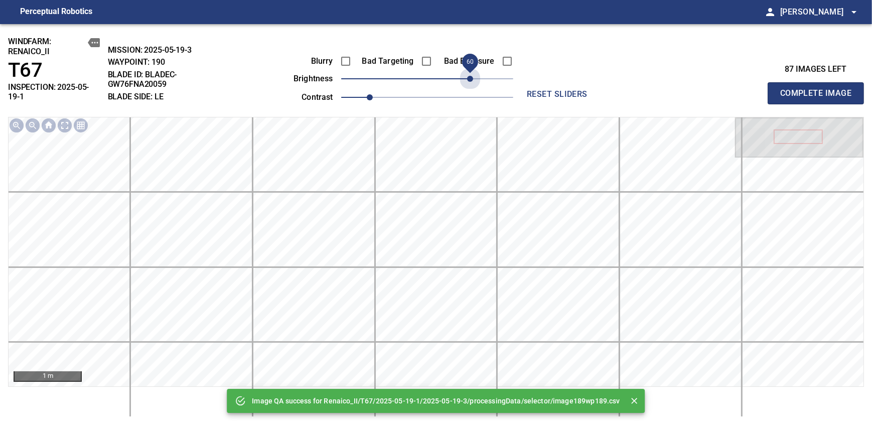
click at [472, 73] on span "60" at bounding box center [427, 79] width 172 height 14
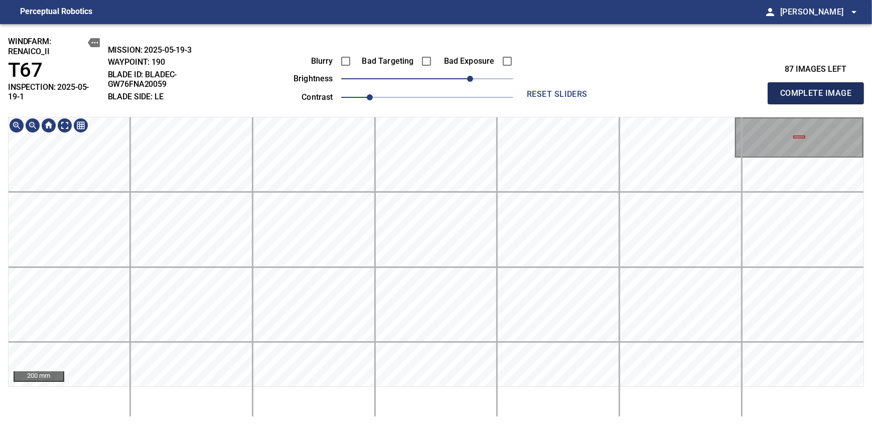
click at [819, 89] on span "Complete Image" at bounding box center [815, 93] width 74 height 14
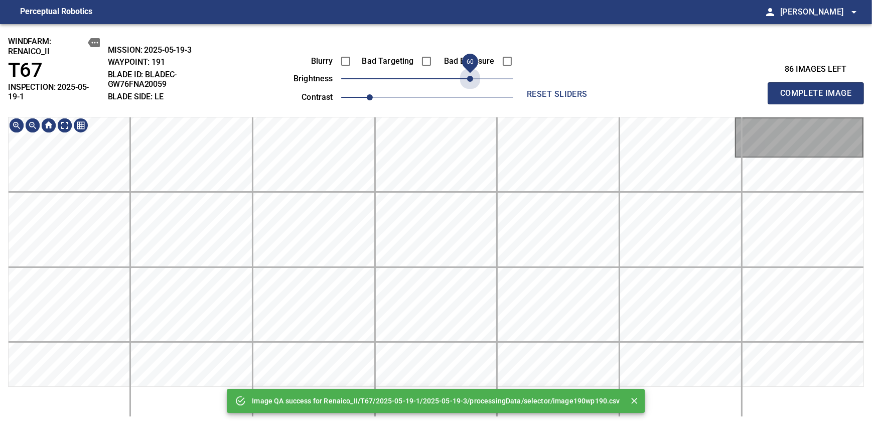
click at [470, 73] on span "60" at bounding box center [427, 79] width 172 height 14
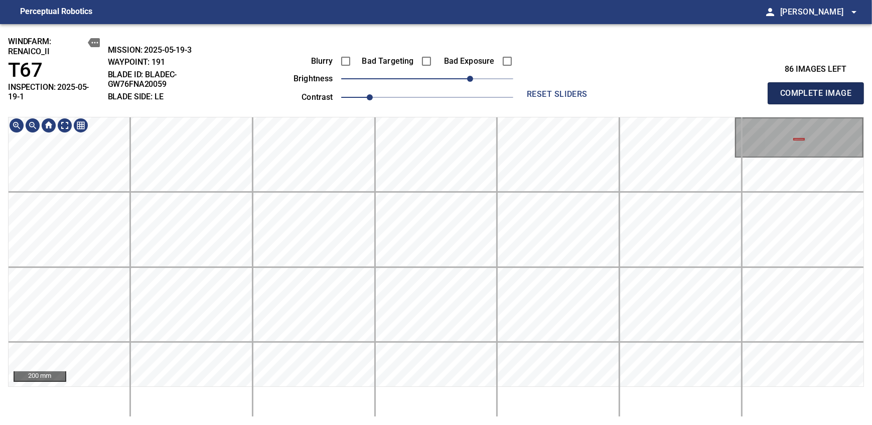
click at [819, 89] on span "Complete Image" at bounding box center [815, 93] width 74 height 14
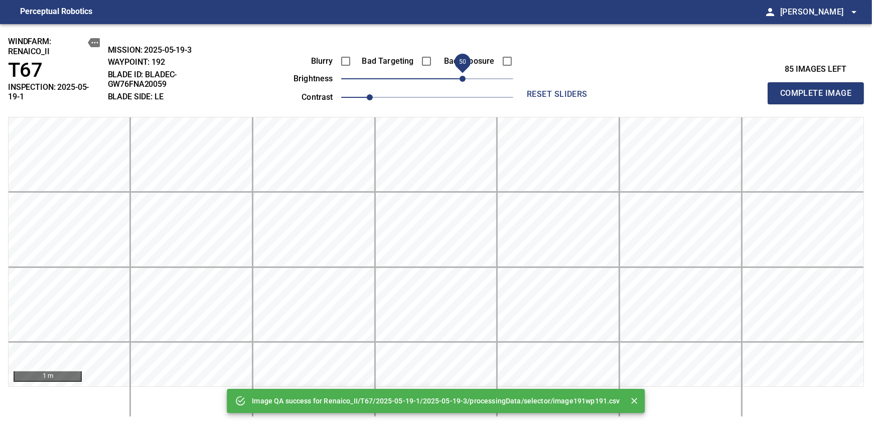
drag, startPoint x: 461, startPoint y: 74, endPoint x: 473, endPoint y: 69, distance: 12.6
click at [473, 72] on span "50" at bounding box center [427, 79] width 172 height 14
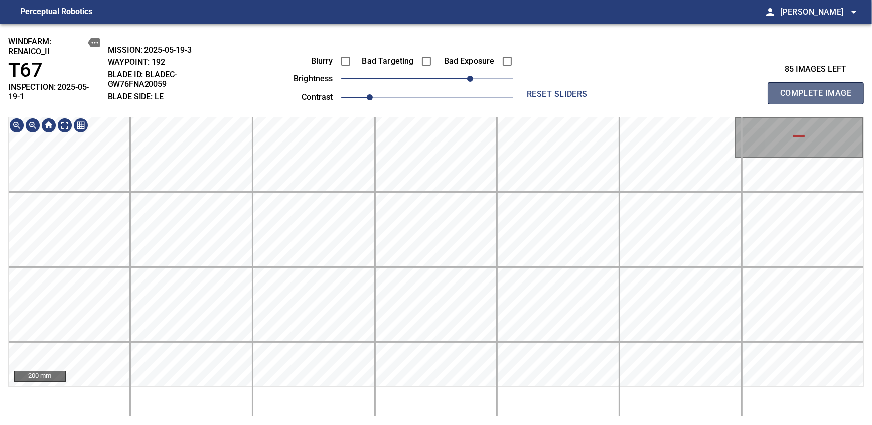
click at [819, 89] on span "Complete Image" at bounding box center [815, 93] width 74 height 14
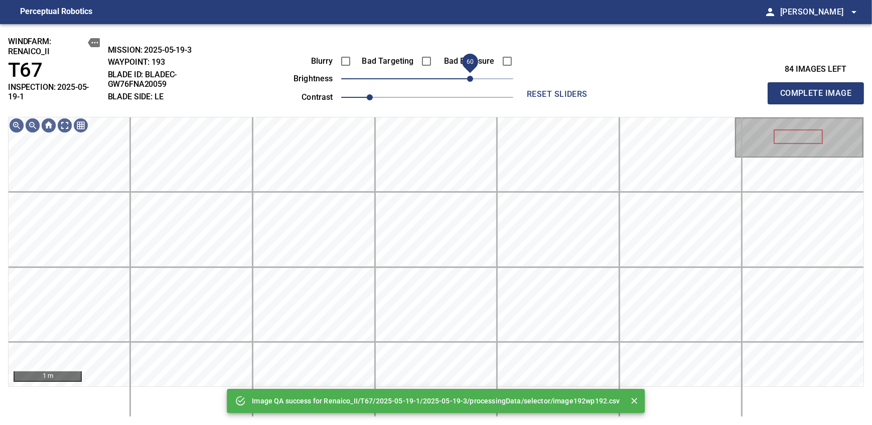
click at [467, 77] on span "60" at bounding box center [427, 79] width 172 height 14
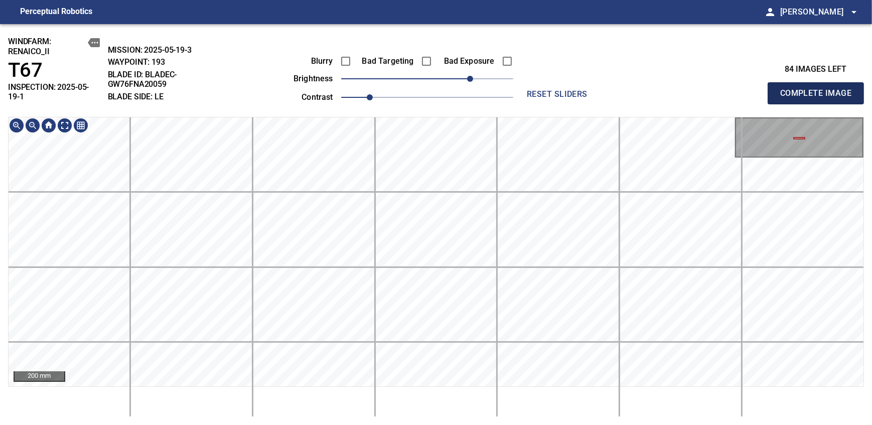
click at [819, 89] on span "Complete Image" at bounding box center [815, 93] width 74 height 14
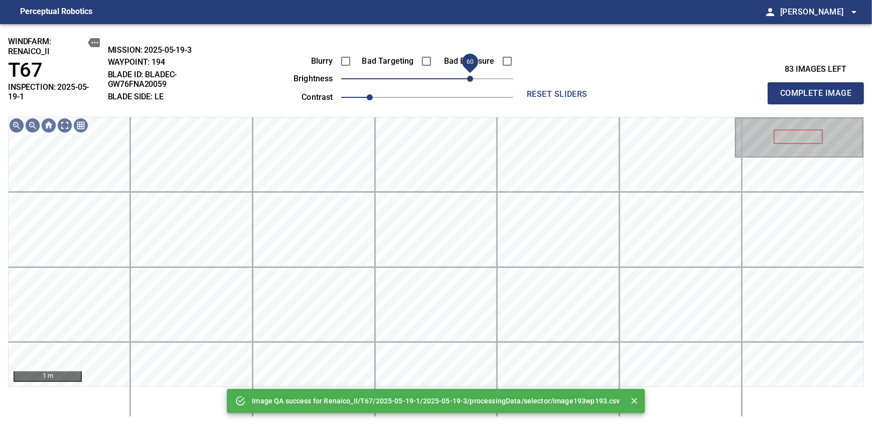
click at [468, 77] on span "60" at bounding box center [427, 79] width 172 height 14
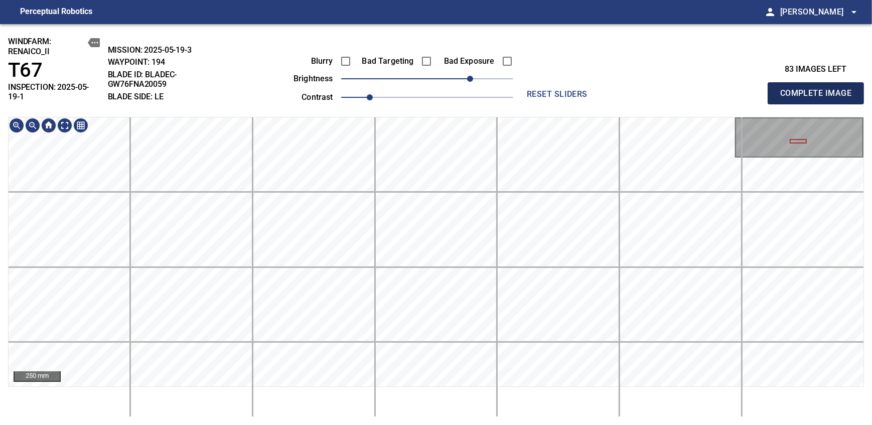
click at [819, 89] on span "Complete Image" at bounding box center [815, 93] width 74 height 14
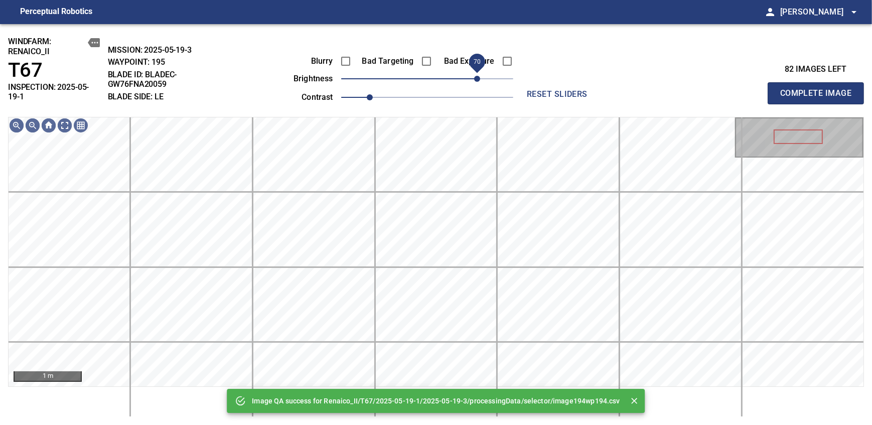
drag, startPoint x: 463, startPoint y: 82, endPoint x: 478, endPoint y: 75, distance: 15.5
click at [478, 75] on span "70" at bounding box center [427, 79] width 172 height 14
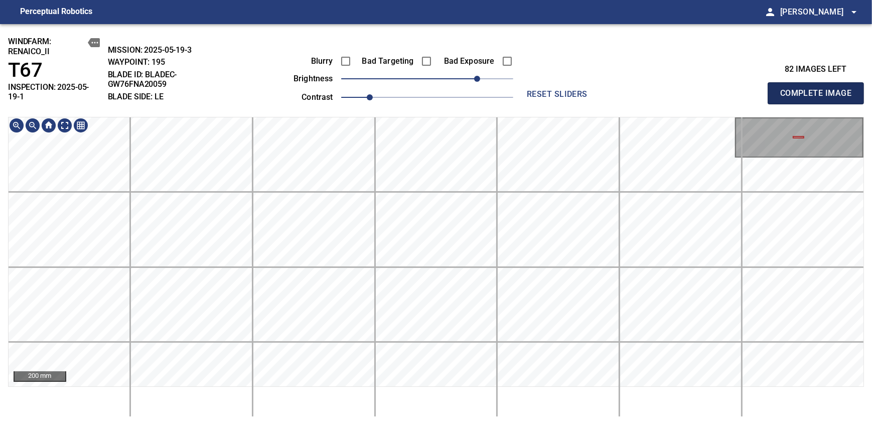
click at [819, 89] on span "Complete Image" at bounding box center [815, 93] width 74 height 14
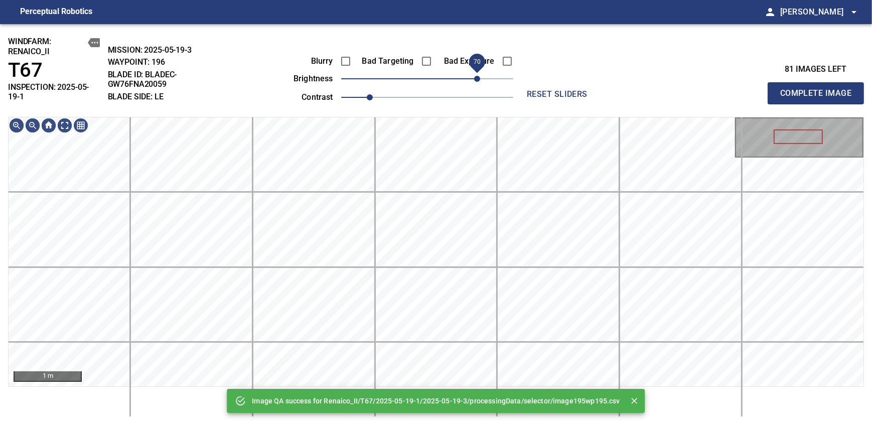
click at [476, 75] on span "70" at bounding box center [427, 79] width 172 height 14
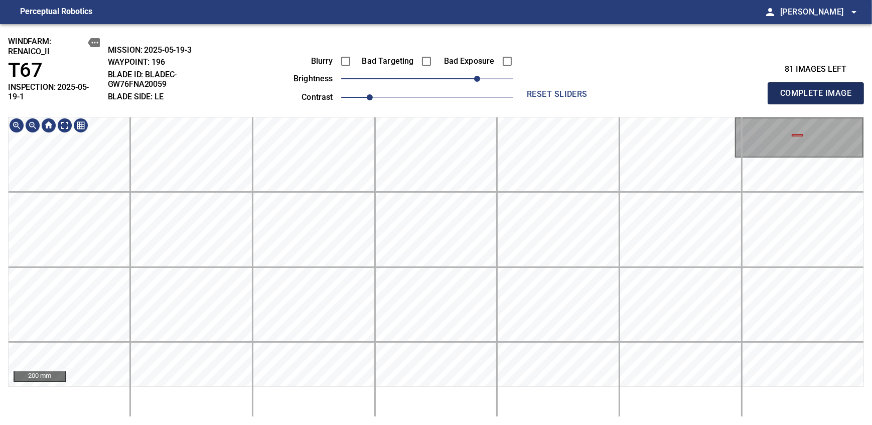
click at [819, 89] on span "Complete Image" at bounding box center [815, 93] width 74 height 14
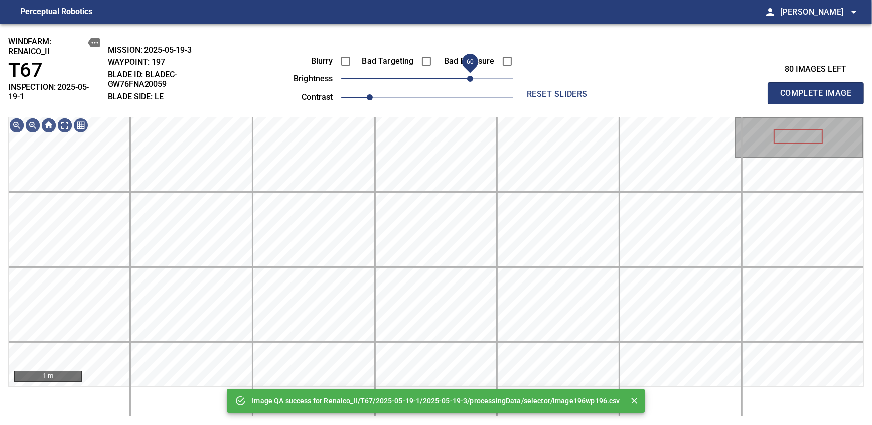
click at [466, 77] on span "60" at bounding box center [427, 79] width 172 height 14
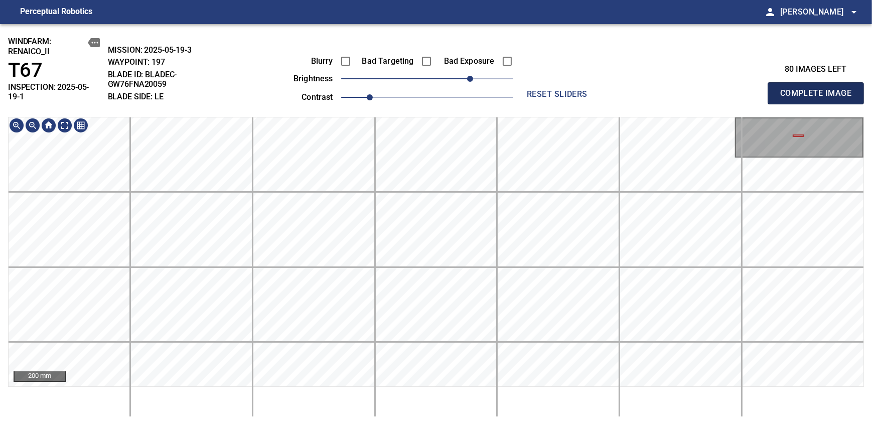
click at [819, 89] on span "Complete Image" at bounding box center [815, 93] width 74 height 14
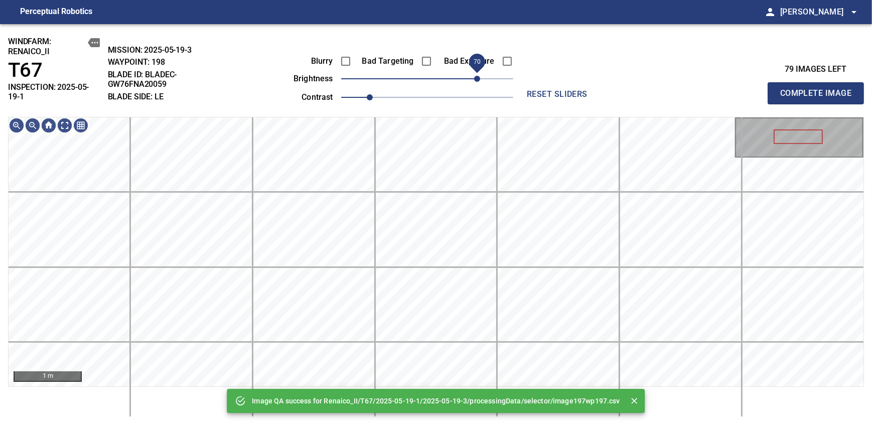
drag, startPoint x: 472, startPoint y: 75, endPoint x: 478, endPoint y: 74, distance: 6.6
click at [478, 74] on span "70" at bounding box center [427, 79] width 172 height 14
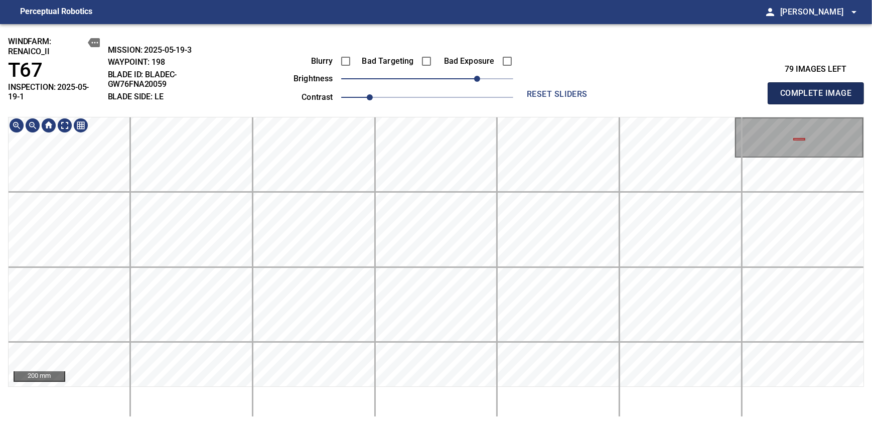
click at [819, 89] on span "Complete Image" at bounding box center [815, 93] width 74 height 14
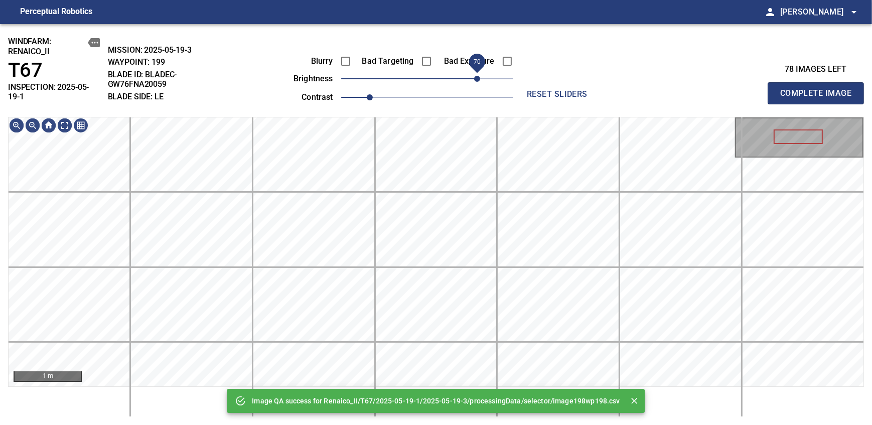
drag, startPoint x: 472, startPoint y: 75, endPoint x: 480, endPoint y: 74, distance: 8.1
click at [480, 74] on span "70" at bounding box center [427, 79] width 172 height 14
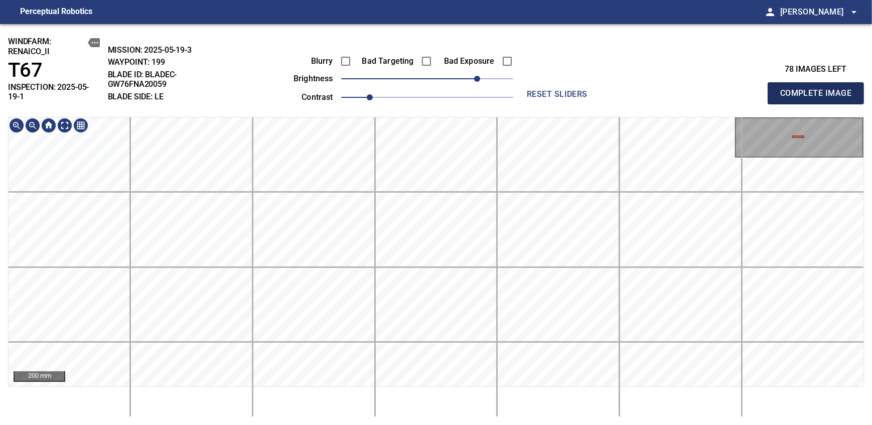
click at [819, 89] on span "Complete Image" at bounding box center [815, 93] width 74 height 14
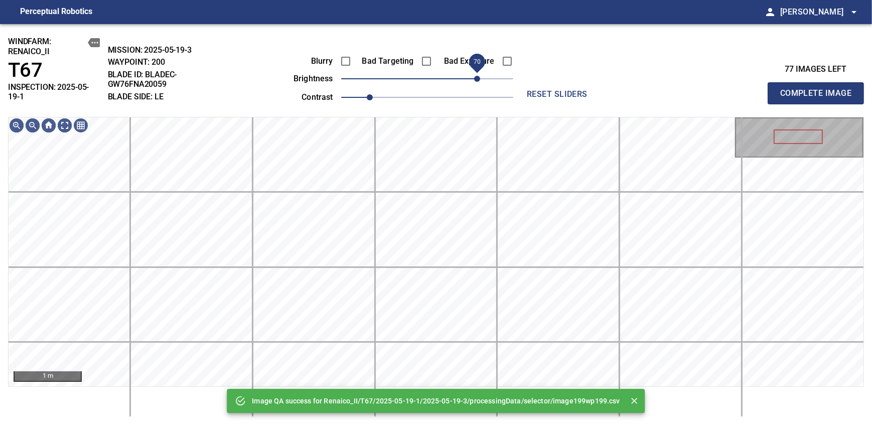
drag, startPoint x: 465, startPoint y: 72, endPoint x: 477, endPoint y: 70, distance: 11.2
click at [477, 72] on span "70" at bounding box center [427, 79] width 172 height 14
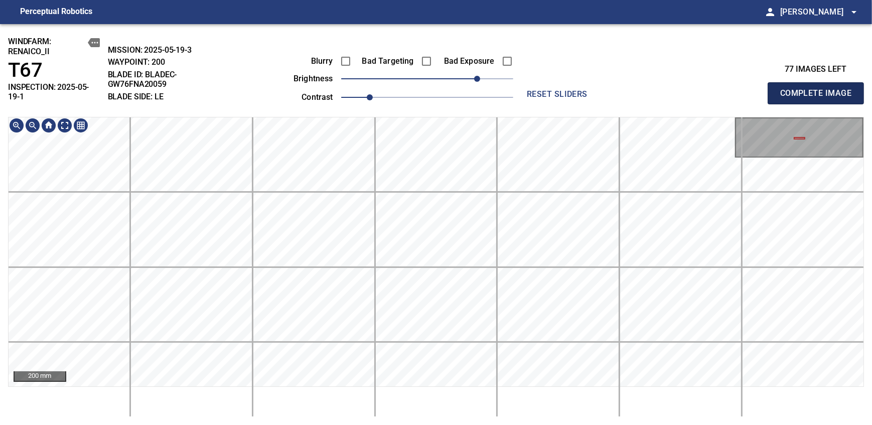
click at [819, 89] on span "Complete Image" at bounding box center [815, 93] width 74 height 14
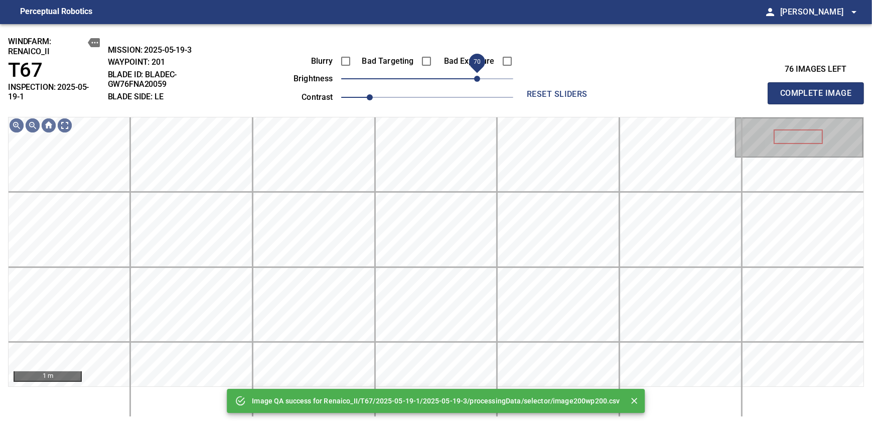
drag, startPoint x: 466, startPoint y: 77, endPoint x: 478, endPoint y: 75, distance: 11.6
click at [478, 75] on span "70" at bounding box center [427, 79] width 172 height 14
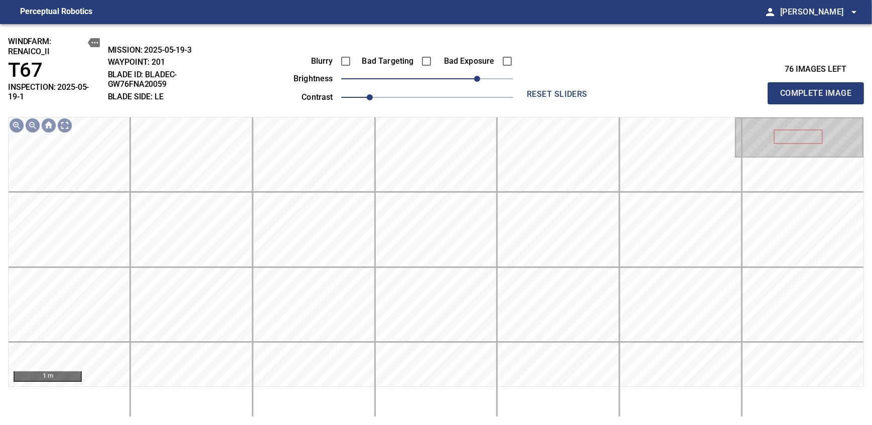
click at [819, 89] on span "Complete Image" at bounding box center [815, 93] width 74 height 14
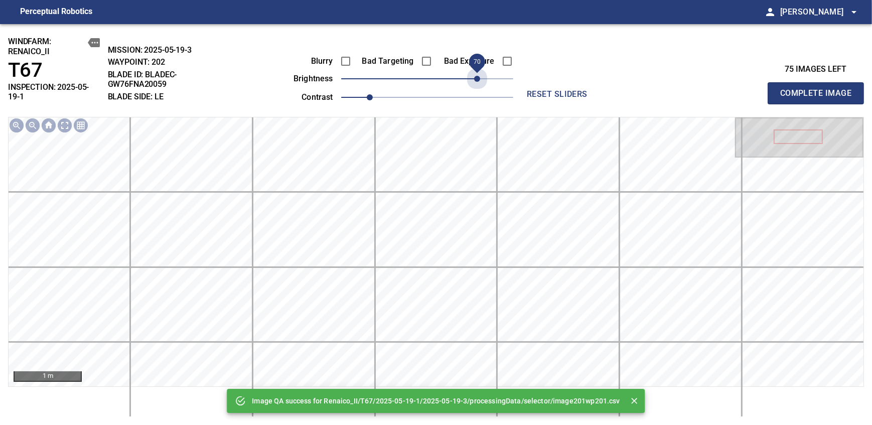
click at [478, 75] on span "70" at bounding box center [427, 79] width 172 height 14
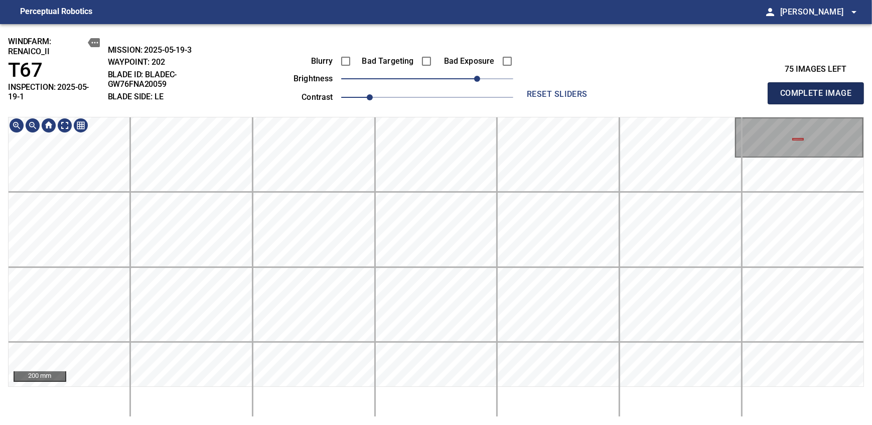
click at [819, 89] on span "Complete Image" at bounding box center [815, 93] width 74 height 14
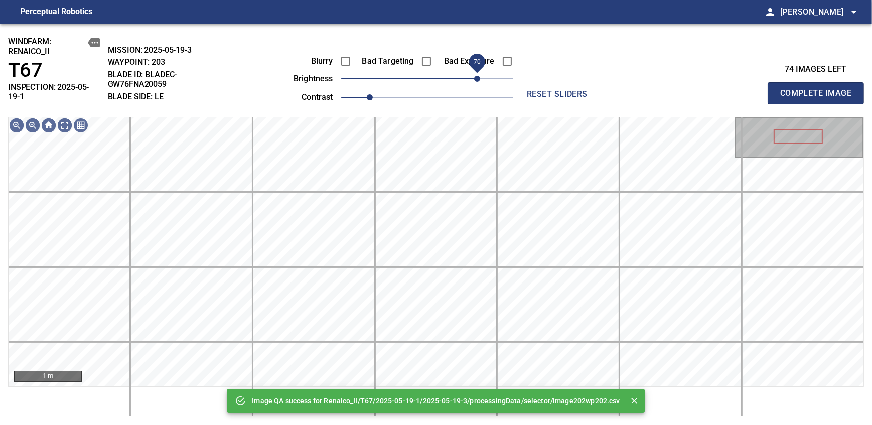
drag, startPoint x: 460, startPoint y: 93, endPoint x: 480, endPoint y: 77, distance: 24.9
click at [480, 77] on span "70" at bounding box center [427, 79] width 172 height 14
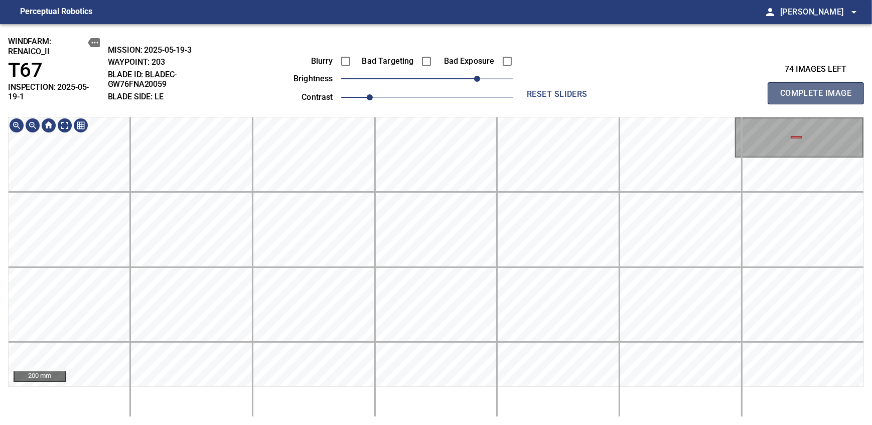
click at [819, 89] on span "Complete Image" at bounding box center [815, 93] width 74 height 14
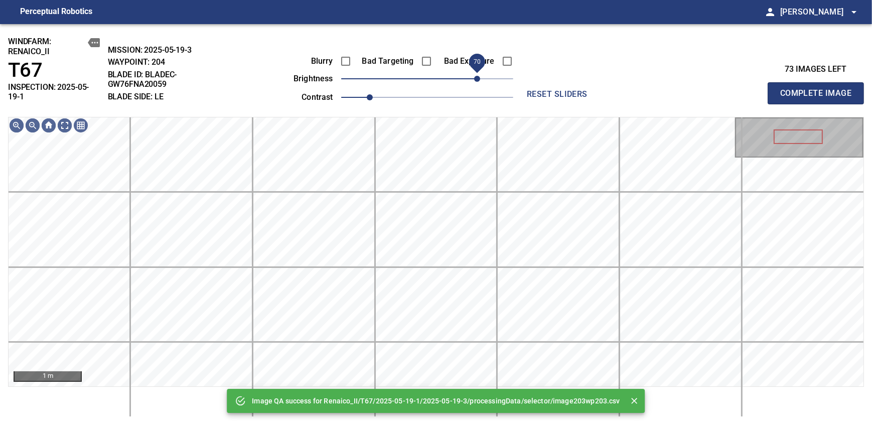
drag, startPoint x: 470, startPoint y: 75, endPoint x: 477, endPoint y: 74, distance: 6.7
click at [477, 74] on span "70" at bounding box center [427, 79] width 172 height 14
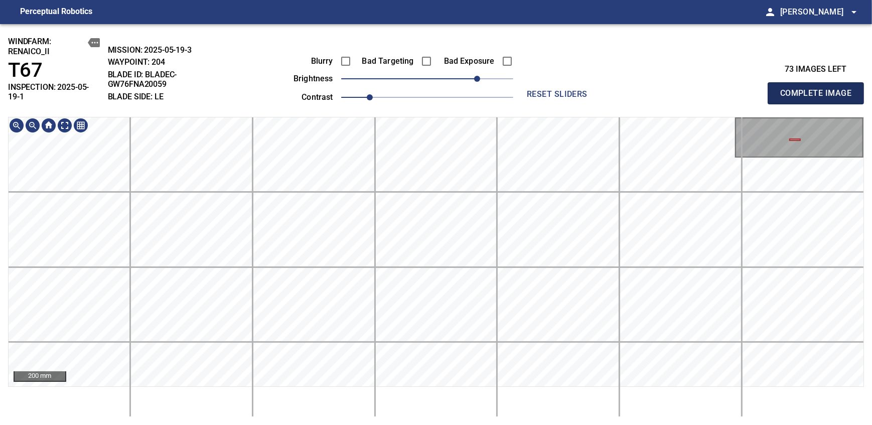
click at [819, 89] on span "Complete Image" at bounding box center [815, 93] width 74 height 14
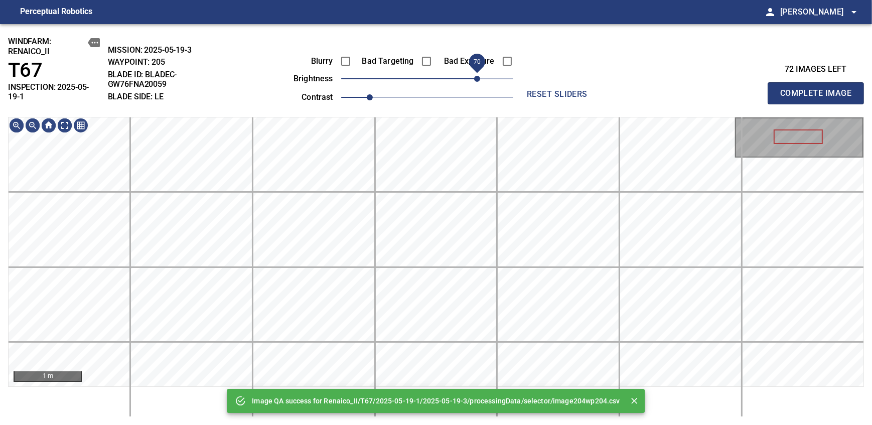
drag, startPoint x: 466, startPoint y: 79, endPoint x: 480, endPoint y: 75, distance: 13.5
click at [480, 75] on span "70" at bounding box center [427, 79] width 172 height 14
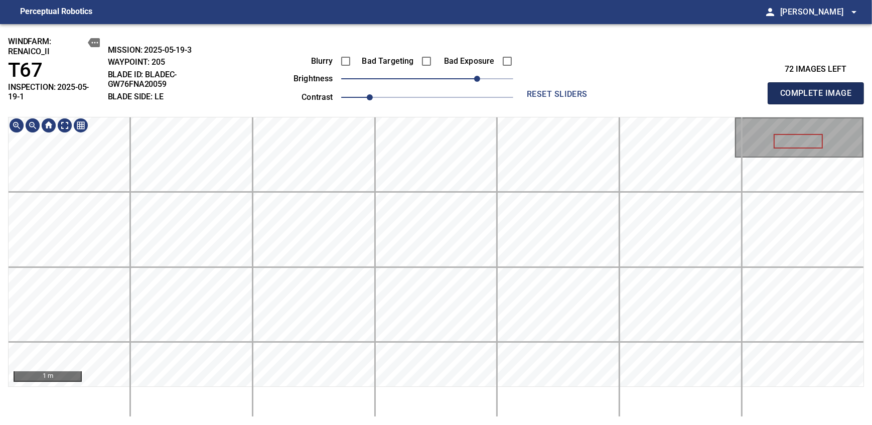
click at [819, 89] on span "Complete Image" at bounding box center [815, 93] width 74 height 14
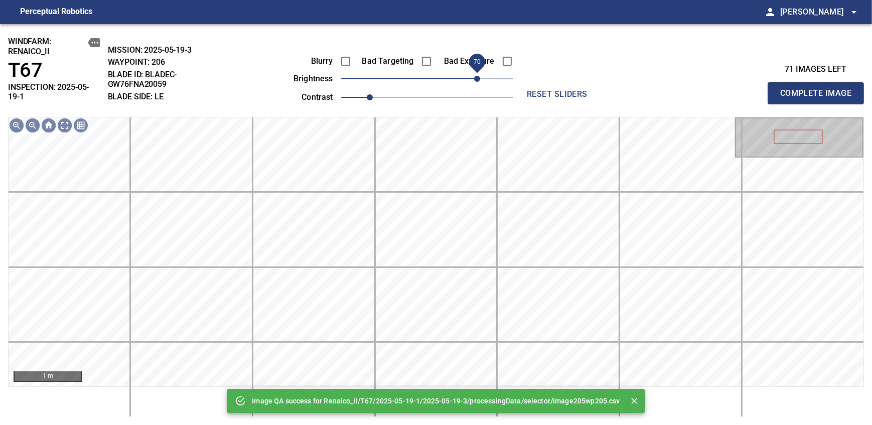
click at [480, 77] on span "70" at bounding box center [427, 79] width 172 height 14
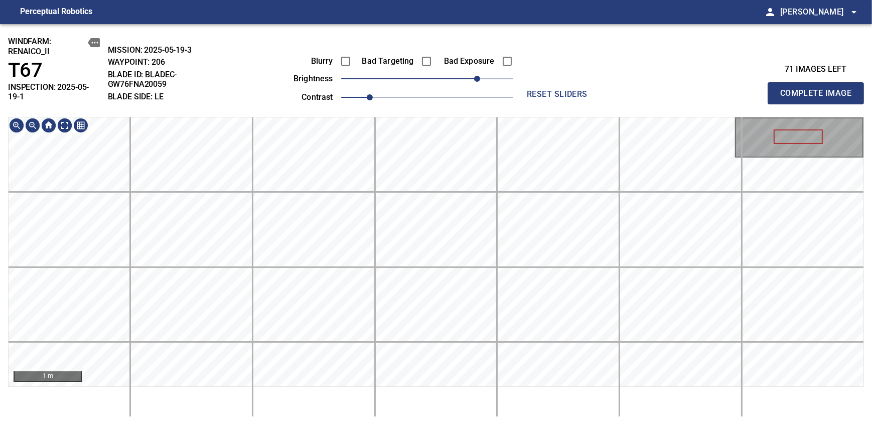
click at [446, 110] on div "windfarm: Renaico_II T67 INSPECTION: 2025-05-19-1 MISSION: 2025-05-19-3 WAYPOIN…" at bounding box center [436, 224] width 872 height 401
click at [819, 89] on span "Complete Image" at bounding box center [815, 93] width 74 height 14
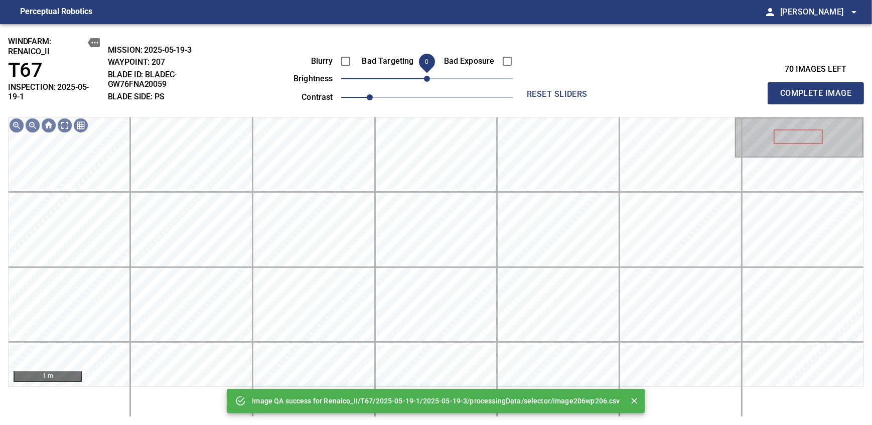
click at [430, 70] on div "Blurry Bad Targeting Bad Exposure brightness 0 contrast 1" at bounding box center [392, 78] width 242 height 54
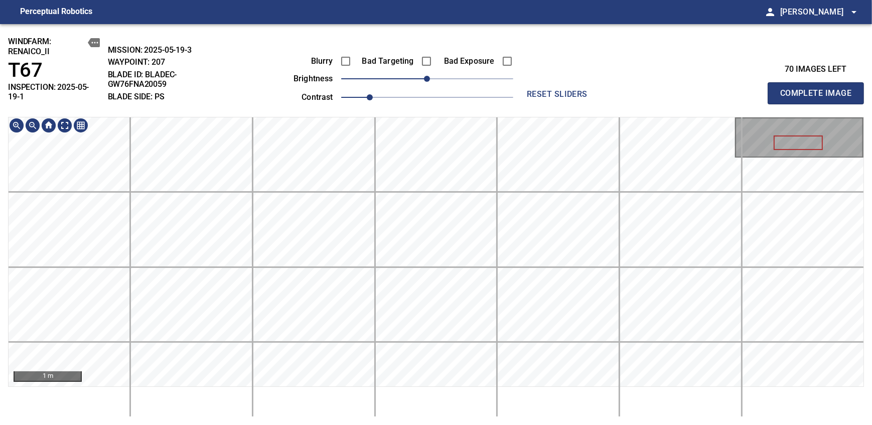
click at [447, 107] on div "windfarm: Renaico_II T67 INSPECTION: 2025-05-19-1 MISSION: 2025-05-19-3 WAYPOIN…" at bounding box center [436, 224] width 872 height 401
click at [819, 89] on span "Complete Image" at bounding box center [815, 93] width 74 height 14
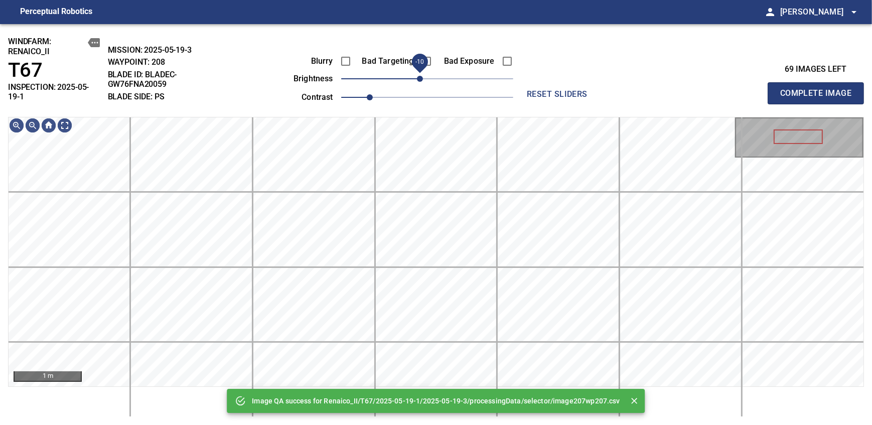
click at [419, 80] on span "-10" at bounding box center [420, 79] width 6 height 6
click at [819, 89] on span "Complete Image" at bounding box center [815, 93] width 74 height 14
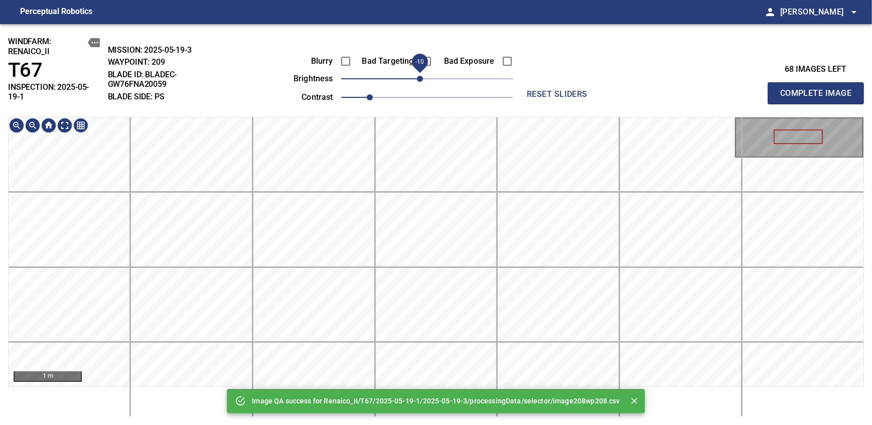
click at [421, 79] on span "-10" at bounding box center [420, 79] width 6 height 6
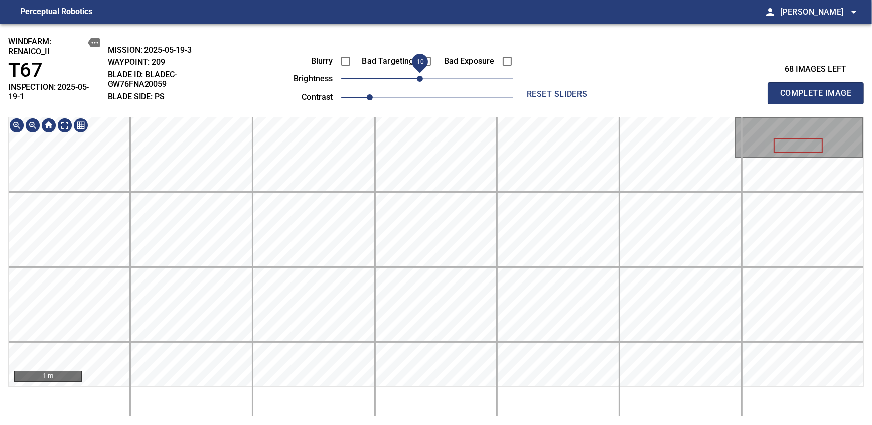
click at [412, 72] on div "windfarm: Renaico_II T67 INSPECTION: 2025-05-19-1 MISSION: 2025-05-19-3 WAYPOIN…" at bounding box center [436, 224] width 872 height 401
click at [819, 89] on span "Complete Image" at bounding box center [815, 93] width 74 height 14
click at [422, 79] on span "-10" at bounding box center [420, 79] width 6 height 6
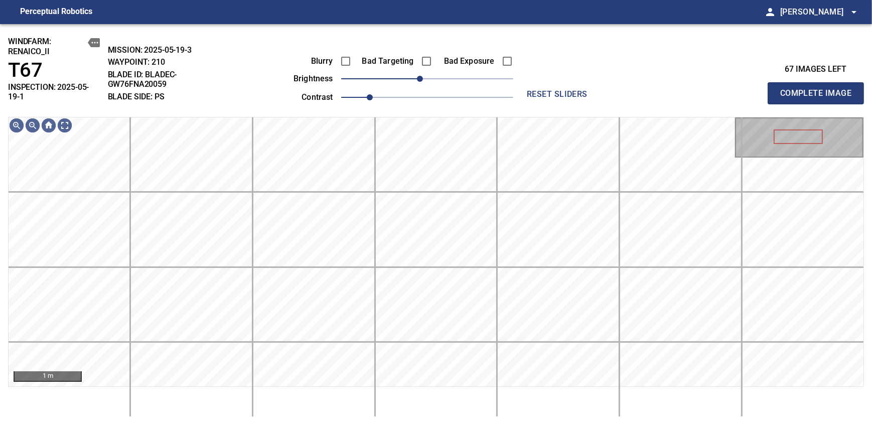
click at [819, 89] on span "Complete Image" at bounding box center [815, 93] width 74 height 14
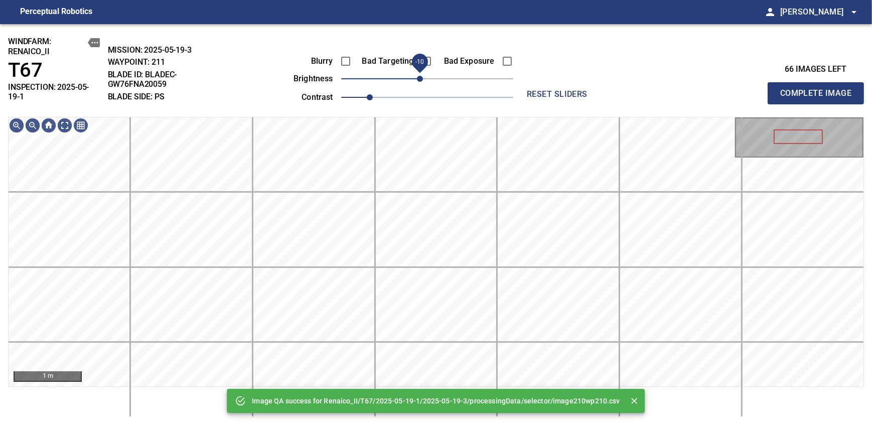
click at [422, 77] on span "-10" at bounding box center [420, 79] width 6 height 6
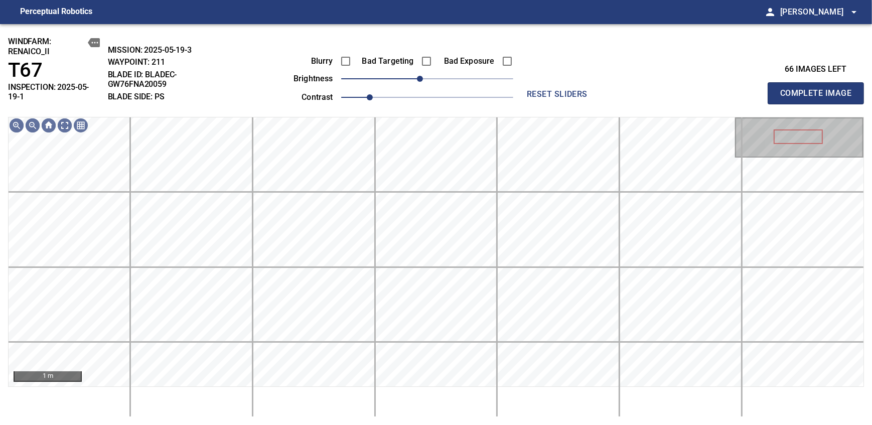
click at [819, 89] on span "Complete Image" at bounding box center [815, 93] width 74 height 14
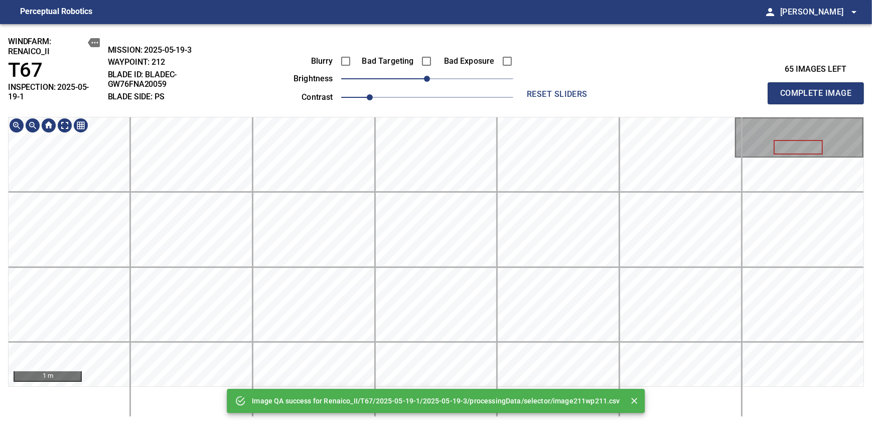
click at [431, 70] on div "Image QA success for Renaico_II/T67/2025-05-19-1/2025-05-19-3/processingData/se…" at bounding box center [436, 224] width 872 height 401
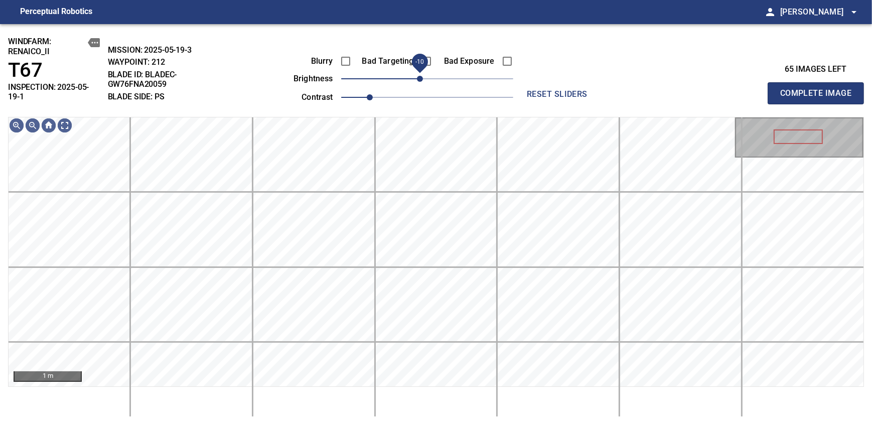
click at [421, 82] on span "-10" at bounding box center [420, 79] width 6 height 6
click at [819, 89] on span "Complete Image" at bounding box center [815, 93] width 74 height 14
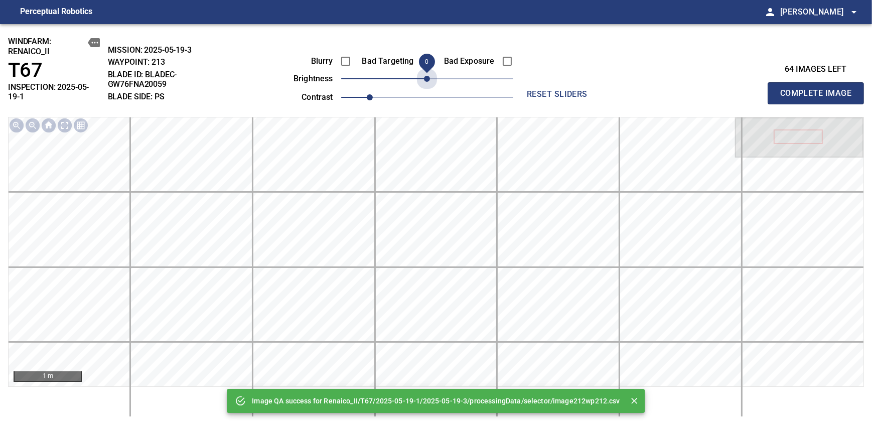
drag, startPoint x: 425, startPoint y: 82, endPoint x: 424, endPoint y: 102, distance: 20.6
click at [424, 82] on span "0" at bounding box center [427, 79] width 6 height 6
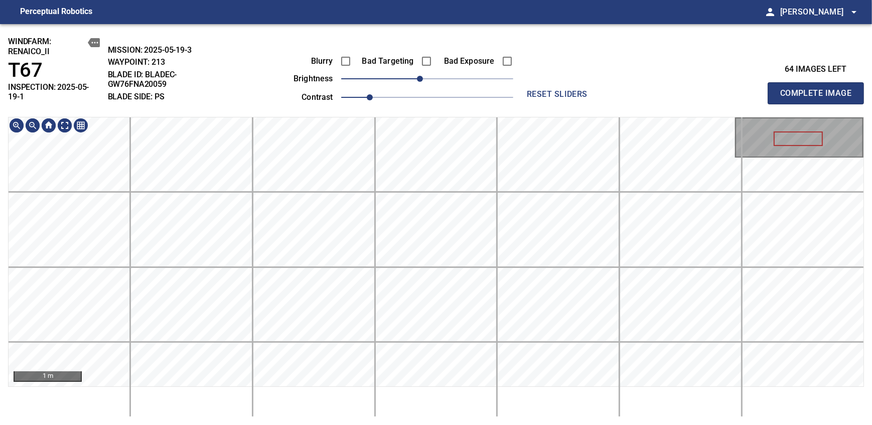
click at [444, 95] on div "windfarm: Renaico_II T67 INSPECTION: 2025-05-19-1 MISSION: 2025-05-19-3 WAYPOIN…" at bounding box center [436, 224] width 872 height 401
click at [819, 89] on span "Complete Image" at bounding box center [815, 93] width 74 height 14
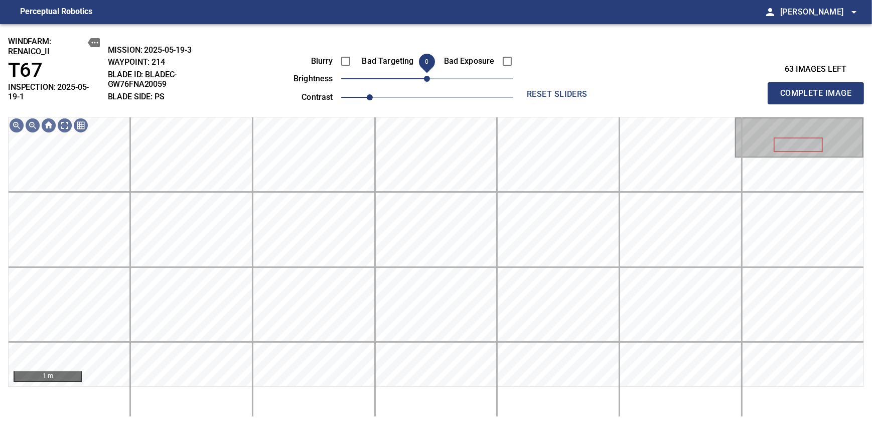
click at [424, 80] on span "0" at bounding box center [427, 79] width 6 height 6
click at [819, 89] on span "Complete Image" at bounding box center [815, 93] width 74 height 14
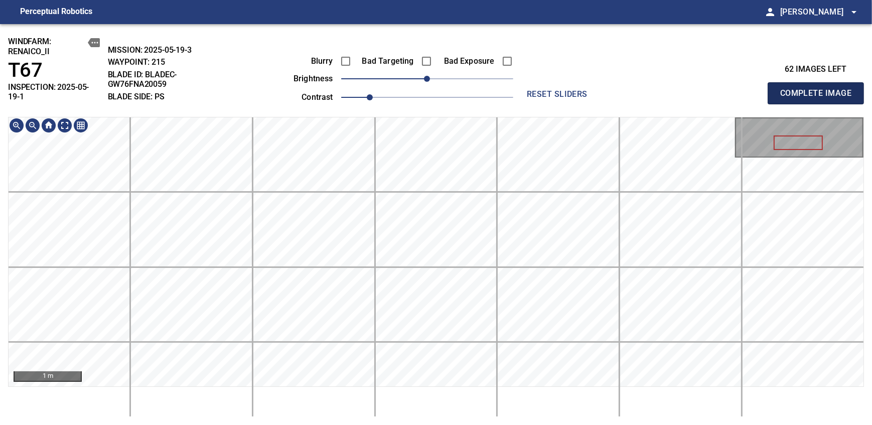
click at [819, 89] on span "Complete Image" at bounding box center [815, 93] width 74 height 14
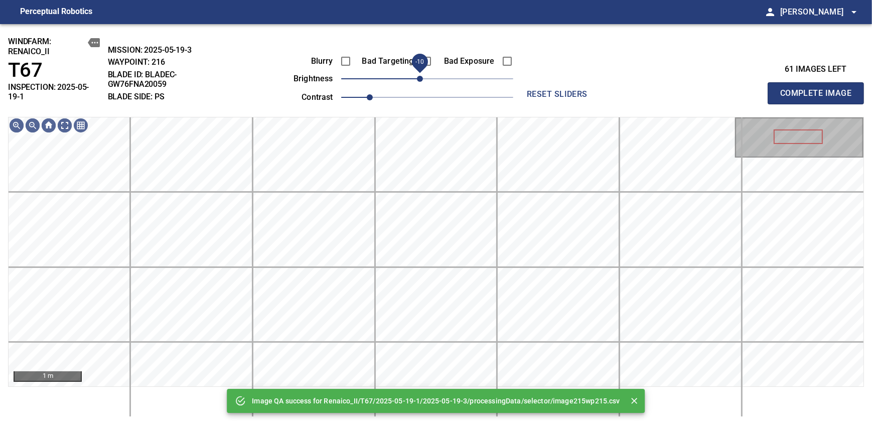
click at [422, 77] on span "-10" at bounding box center [420, 79] width 6 height 6
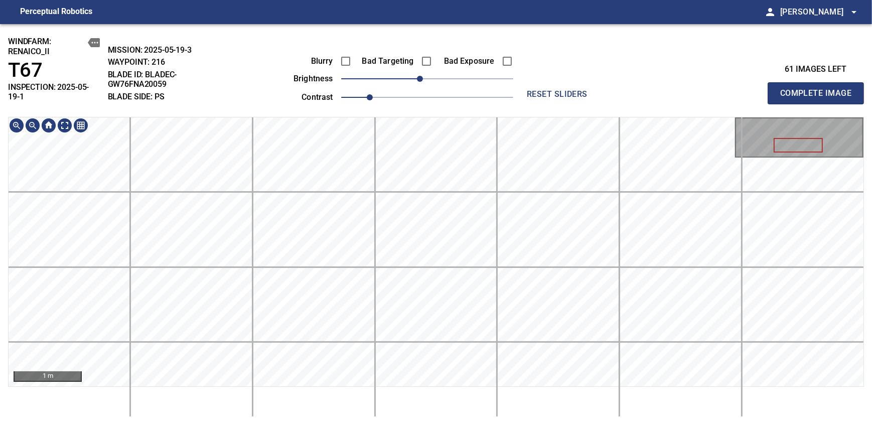
click at [472, 107] on div "windfarm: Renaico_II T67 INSPECTION: 2025-05-19-1 MISSION: 2025-05-19-3 WAYPOIN…" at bounding box center [436, 224] width 872 height 401
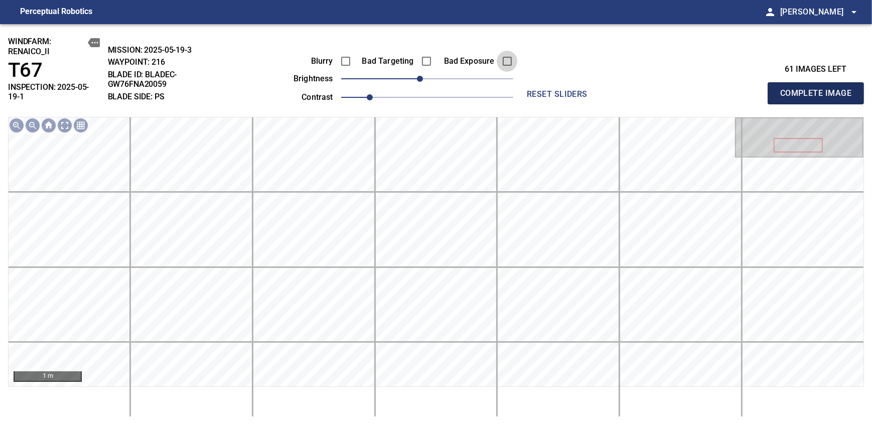
click at [819, 89] on span "Complete Image" at bounding box center [815, 93] width 74 height 14
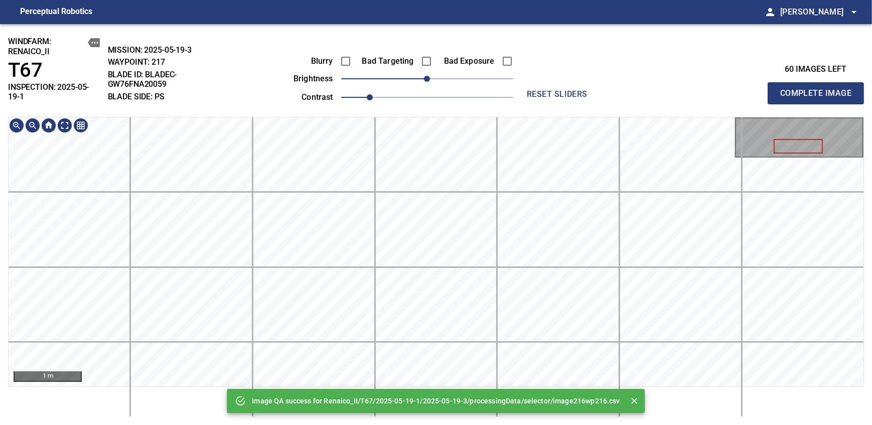
click at [428, 109] on div "Image QA success for Renaico_II/T67/2025-05-19-1/2025-05-19-3/processingData/se…" at bounding box center [436, 224] width 872 height 401
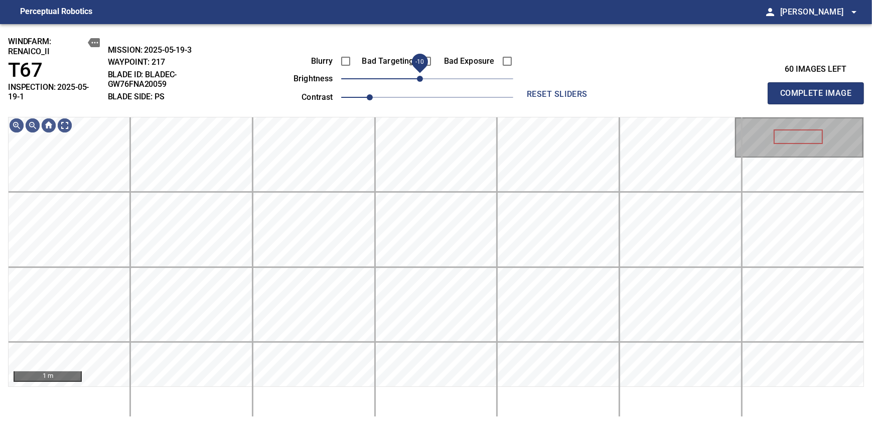
click at [422, 79] on span "-10" at bounding box center [420, 79] width 6 height 6
click at [819, 89] on span "Complete Image" at bounding box center [815, 93] width 74 height 14
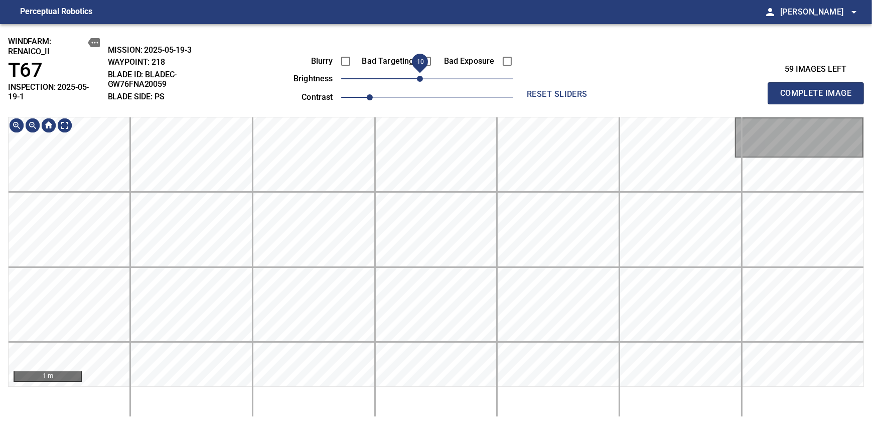
click at [422, 82] on span "-10" at bounding box center [420, 79] width 6 height 6
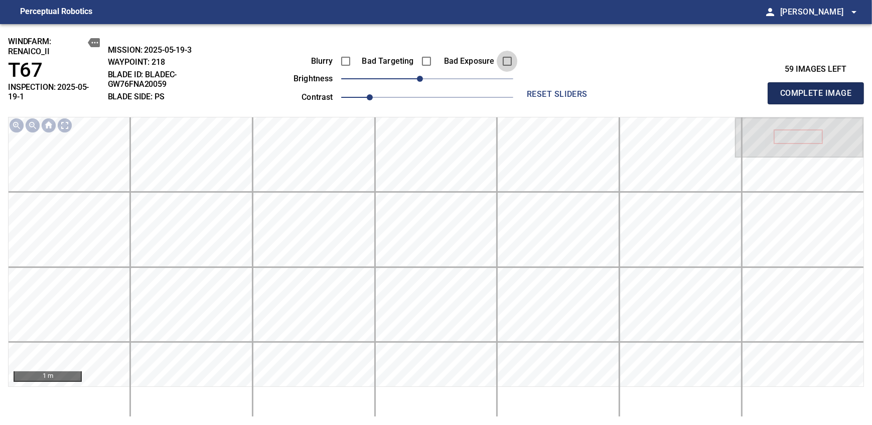
click at [819, 89] on span "Complete Image" at bounding box center [815, 93] width 74 height 14
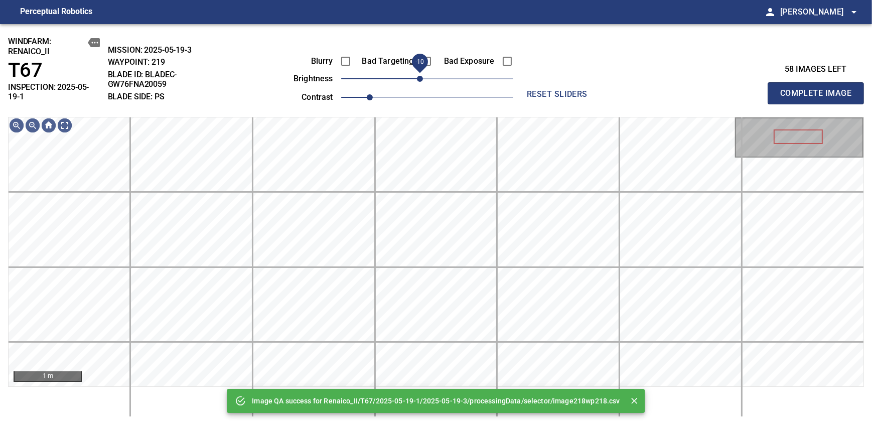
click at [422, 78] on span "-10" at bounding box center [420, 79] width 6 height 6
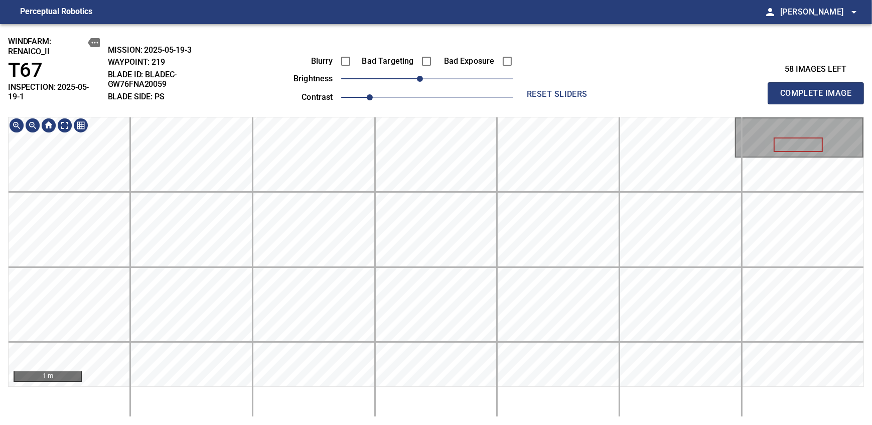
click at [470, 94] on div "windfarm: Renaico_II T67 INSPECTION: 2025-05-19-1 MISSION: 2025-05-19-3 WAYPOIN…" at bounding box center [436, 224] width 872 height 401
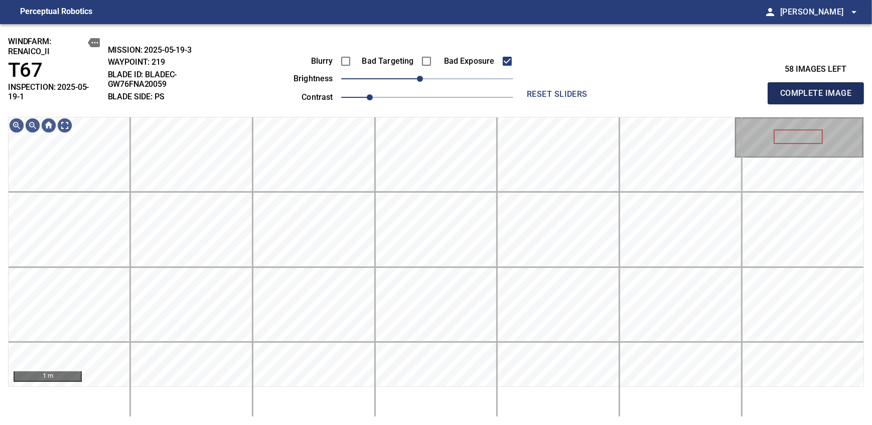
click at [819, 89] on span "Complete Image" at bounding box center [815, 93] width 74 height 14
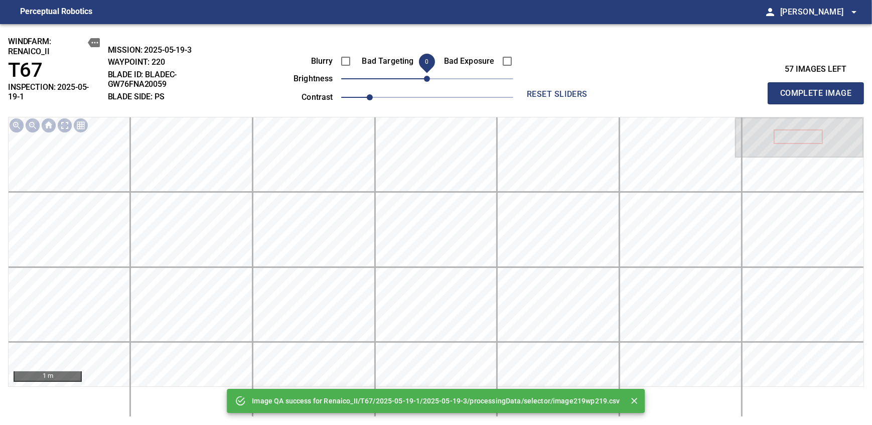
click at [424, 81] on span "0" at bounding box center [427, 79] width 6 height 6
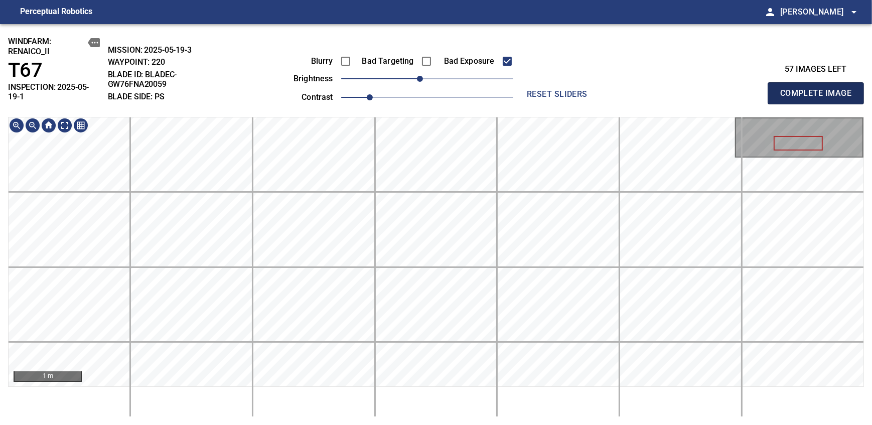
click at [819, 89] on span "Complete Image" at bounding box center [815, 93] width 74 height 14
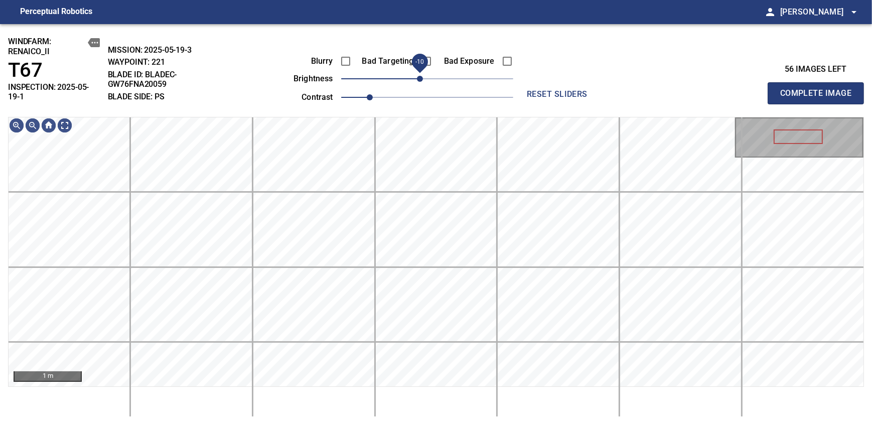
click at [417, 77] on span "-10" at bounding box center [420, 79] width 6 height 6
click at [819, 89] on span "Complete Image" at bounding box center [815, 93] width 74 height 14
click at [422, 76] on span "-10" at bounding box center [420, 79] width 6 height 6
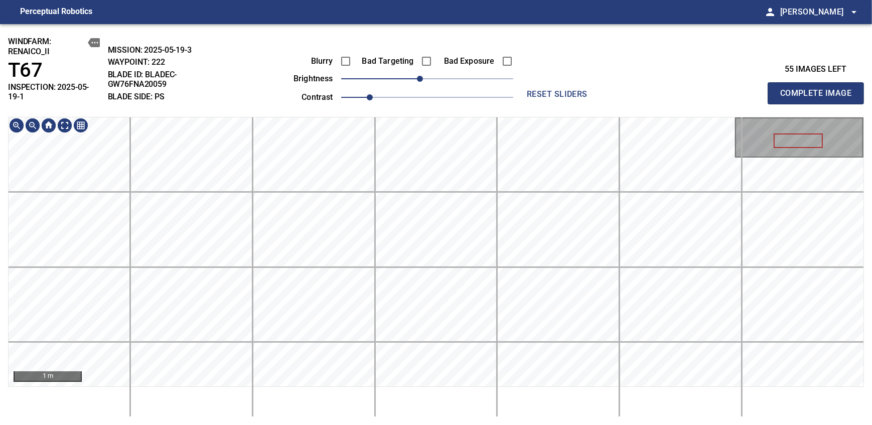
click at [406, 81] on div "windfarm: Renaico_II T67 INSPECTION: 2025-05-19-1 MISSION: 2025-05-19-3 WAYPOIN…" at bounding box center [436, 224] width 872 height 401
drag, startPoint x: 419, startPoint y: 76, endPoint x: 413, endPoint y: 80, distance: 7.4
click at [413, 80] on span "-20" at bounding box center [412, 79] width 6 height 6
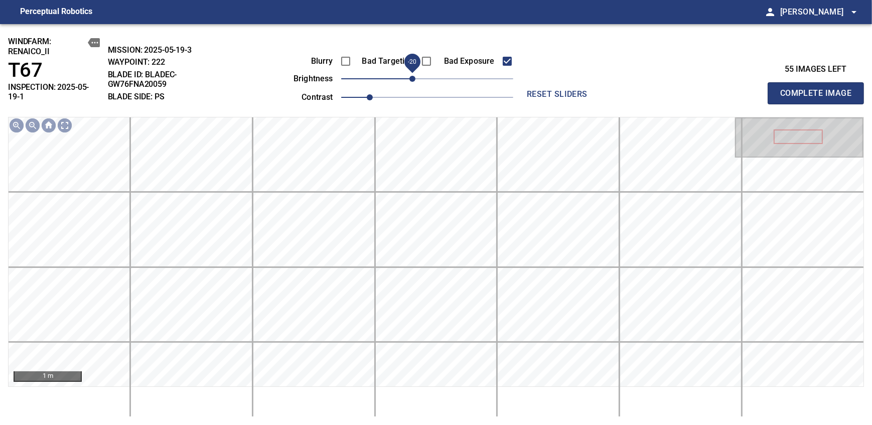
click at [819, 89] on span "Complete Image" at bounding box center [815, 93] width 74 height 14
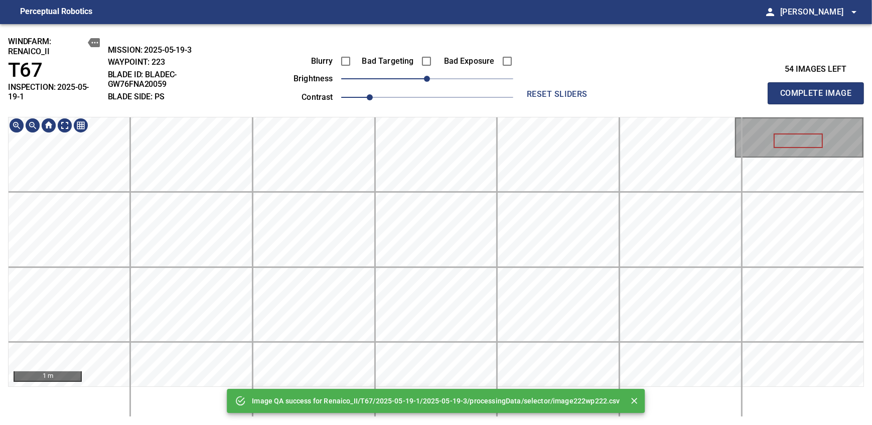
click at [421, 117] on div "1 m" at bounding box center [436, 252] width 856 height 270
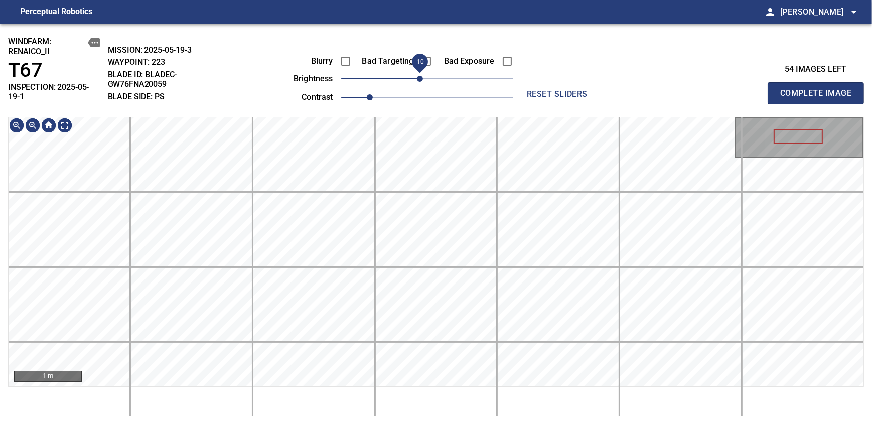
click at [422, 82] on span "-10" at bounding box center [420, 79] width 6 height 6
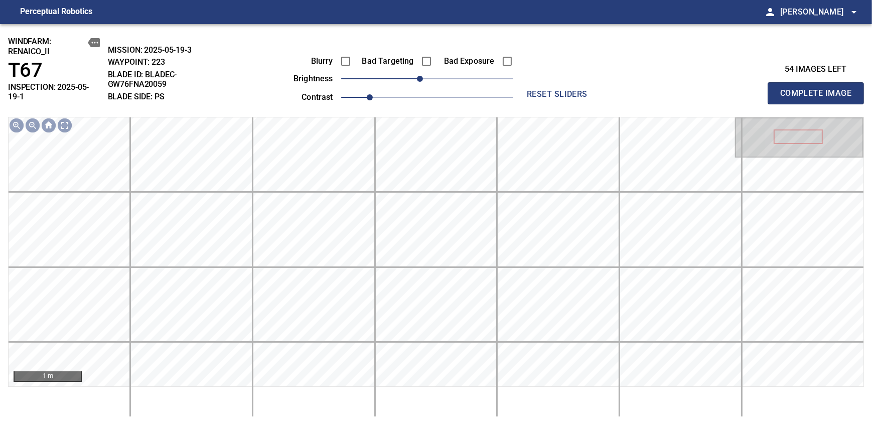
click at [819, 89] on span "Complete Image" at bounding box center [815, 93] width 74 height 14
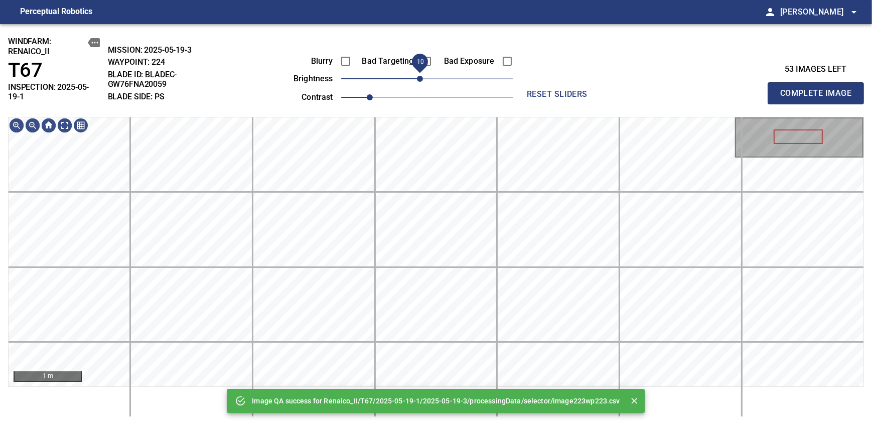
drag, startPoint x: 426, startPoint y: 81, endPoint x: 421, endPoint y: 84, distance: 5.4
click at [421, 82] on span "-10" at bounding box center [420, 79] width 6 height 6
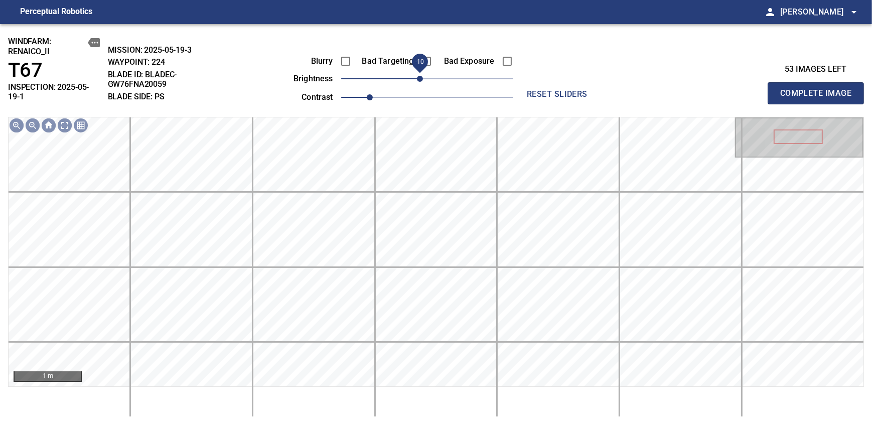
click at [819, 89] on span "Complete Image" at bounding box center [815, 93] width 74 height 14
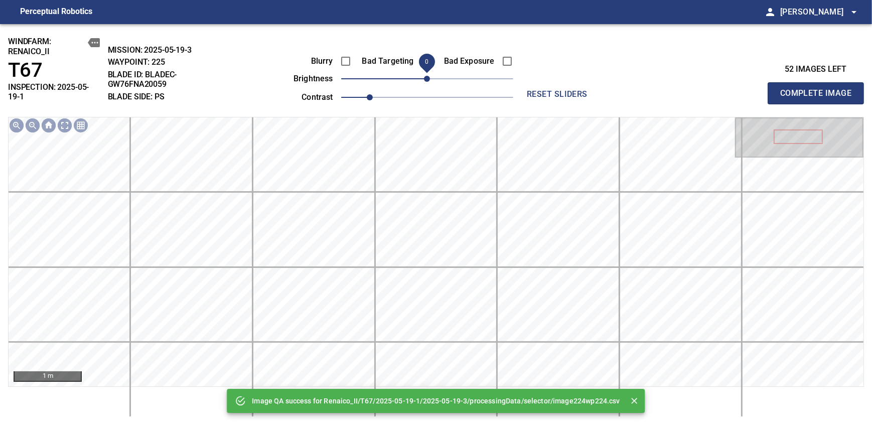
click at [424, 80] on span "0" at bounding box center [427, 79] width 6 height 6
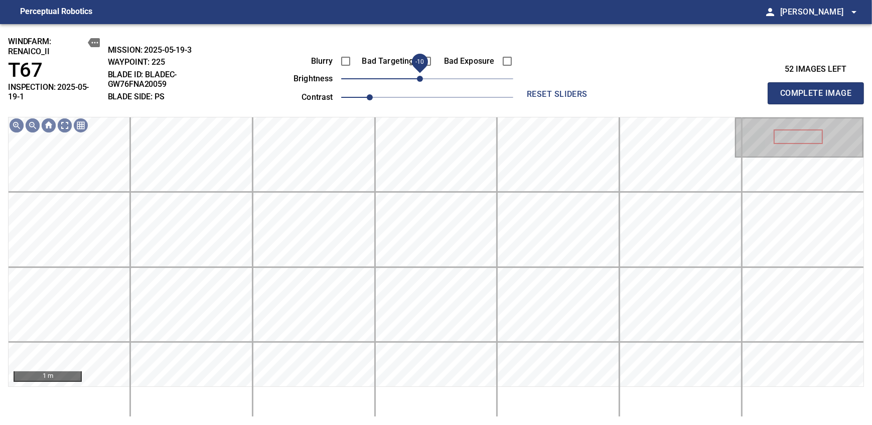
click at [819, 89] on span "Complete Image" at bounding box center [815, 93] width 74 height 14
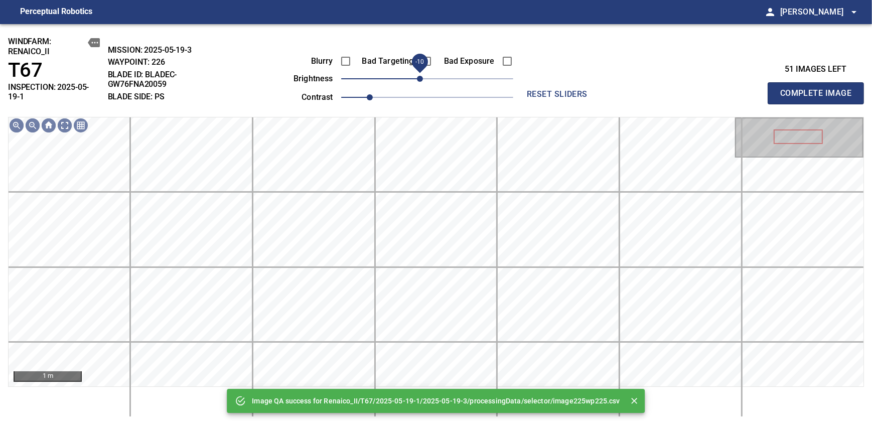
click at [423, 80] on span "-10" at bounding box center [420, 79] width 6 height 6
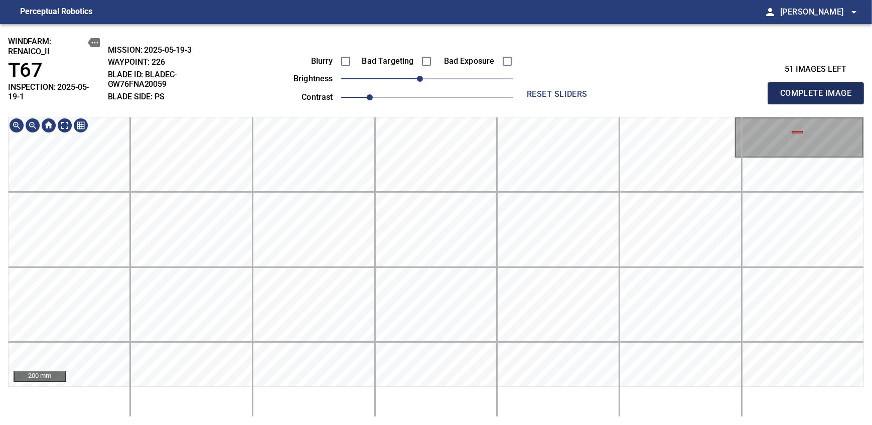
click at [819, 89] on span "Complete Image" at bounding box center [815, 93] width 74 height 14
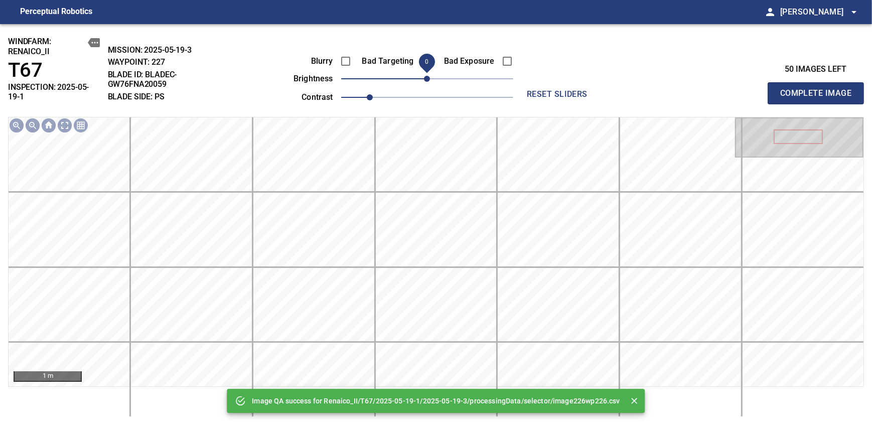
click at [424, 78] on span "0" at bounding box center [427, 79] width 6 height 6
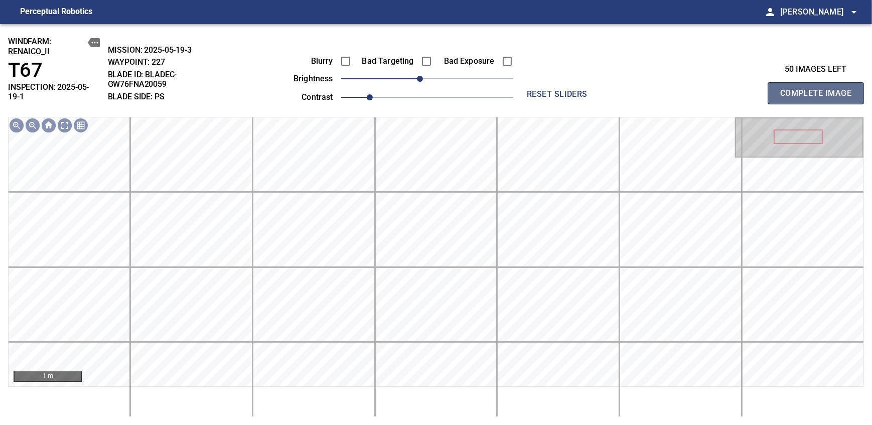
click at [819, 89] on span "Complete Image" at bounding box center [815, 93] width 74 height 14
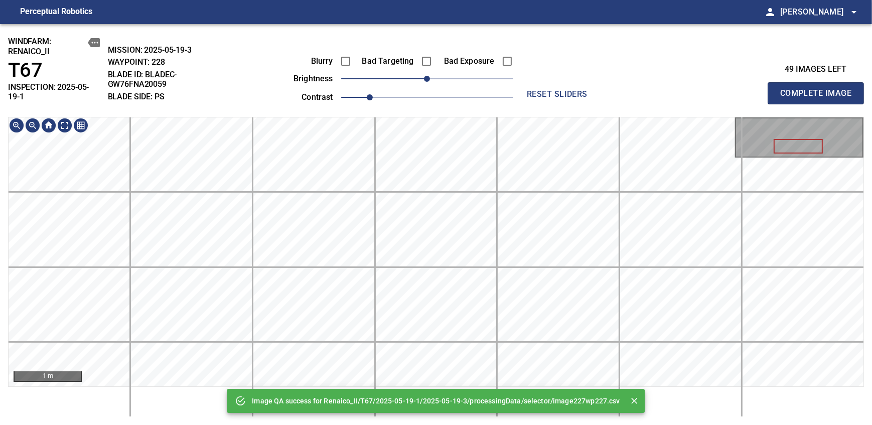
click at [421, 107] on div "Image QA success for Renaico_II/T67/2025-05-19-1/2025-05-19-3/processingData/se…" at bounding box center [436, 224] width 872 height 401
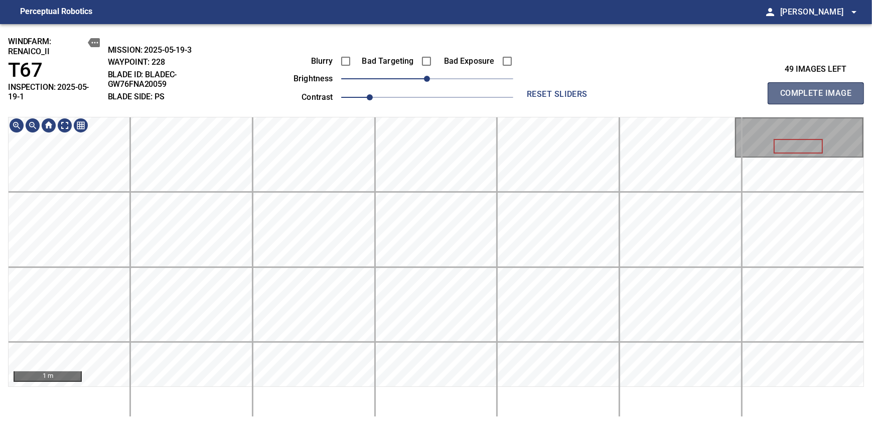
click at [819, 89] on span "Complete Image" at bounding box center [815, 93] width 74 height 14
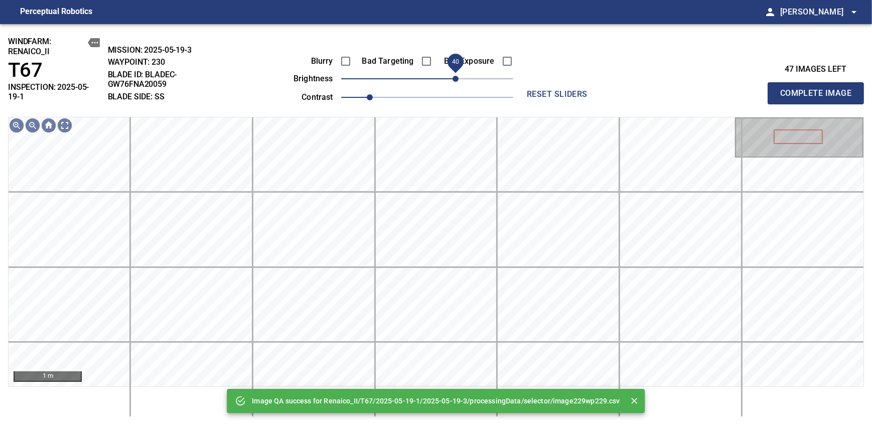
drag, startPoint x: 437, startPoint y: 81, endPoint x: 456, endPoint y: 73, distance: 20.7
click at [456, 76] on span "40" at bounding box center [455, 79] width 6 height 6
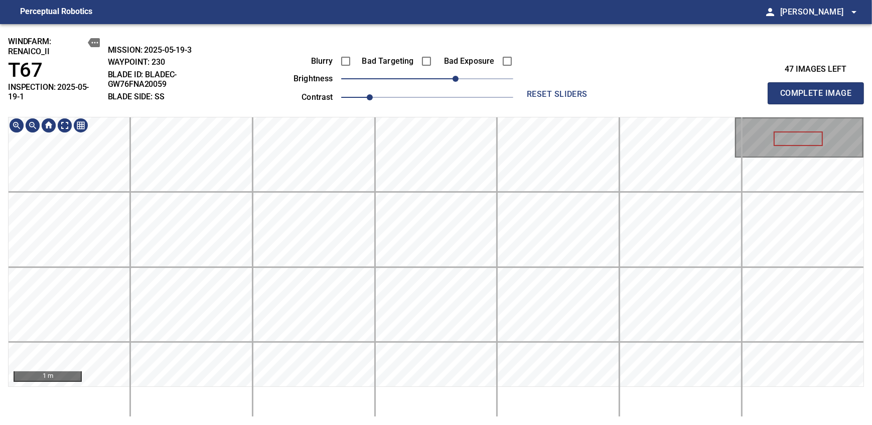
click at [434, 107] on div "windfarm: Renaico_II T67 INSPECTION: 2025-05-19-1 MISSION: 2025-05-19-3 WAYPOIN…" at bounding box center [436, 224] width 872 height 401
click at [819, 89] on span "Complete Image" at bounding box center [815, 93] width 74 height 14
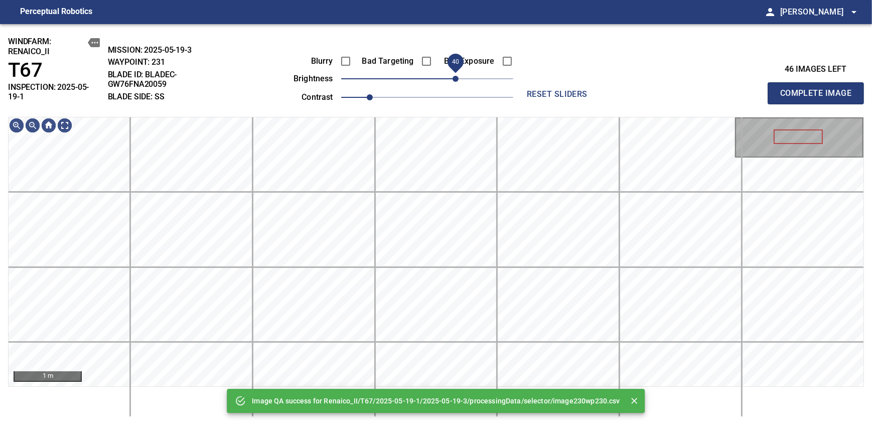
drag, startPoint x: 429, startPoint y: 75, endPoint x: 458, endPoint y: 74, distance: 28.6
click at [458, 76] on span "40" at bounding box center [455, 79] width 6 height 6
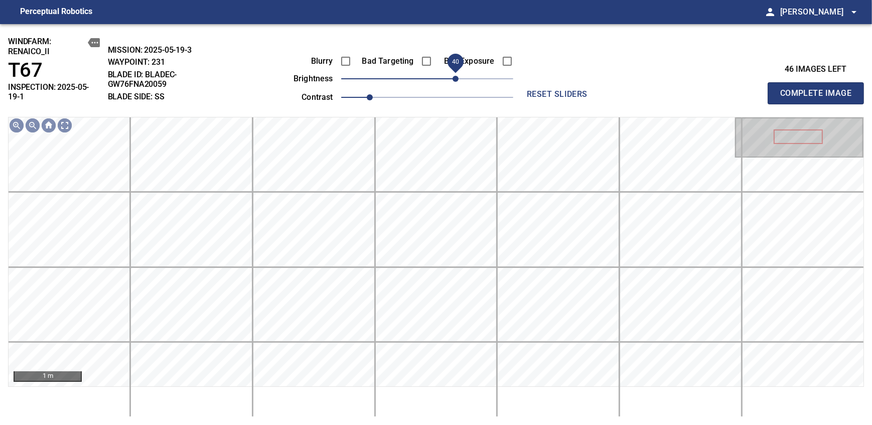
click at [819, 89] on span "Complete Image" at bounding box center [815, 93] width 74 height 14
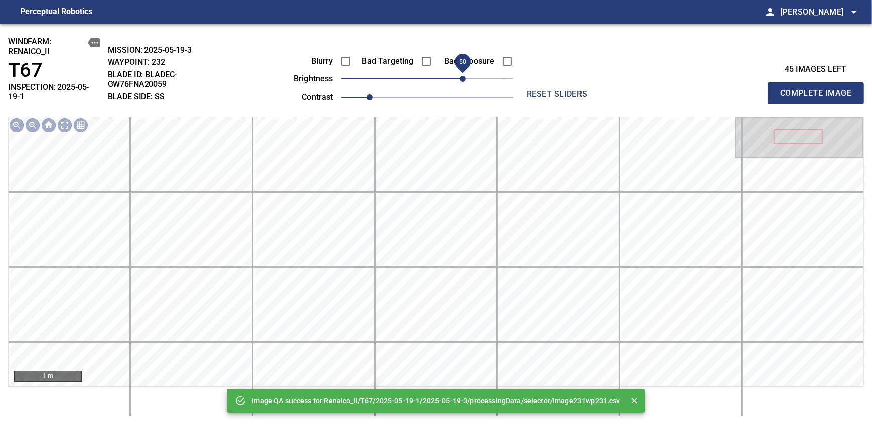
drag, startPoint x: 448, startPoint y: 78, endPoint x: 462, endPoint y: 78, distance: 14.0
click at [462, 78] on span "50" at bounding box center [462, 79] width 6 height 6
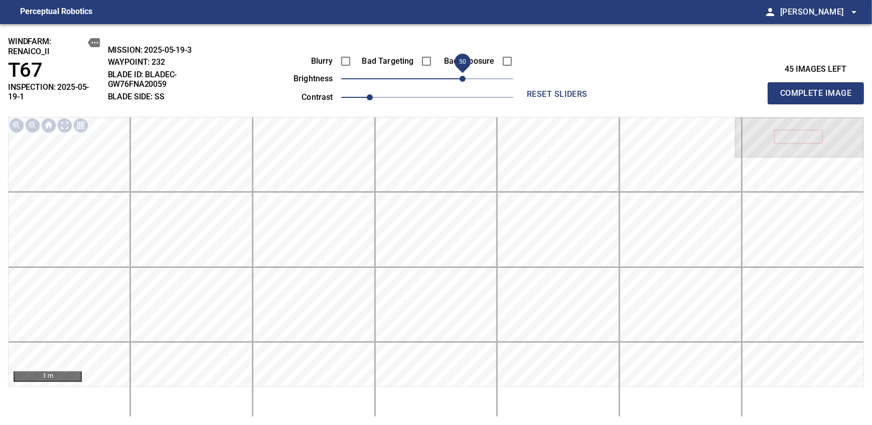
click at [819, 89] on span "Complete Image" at bounding box center [815, 93] width 74 height 14
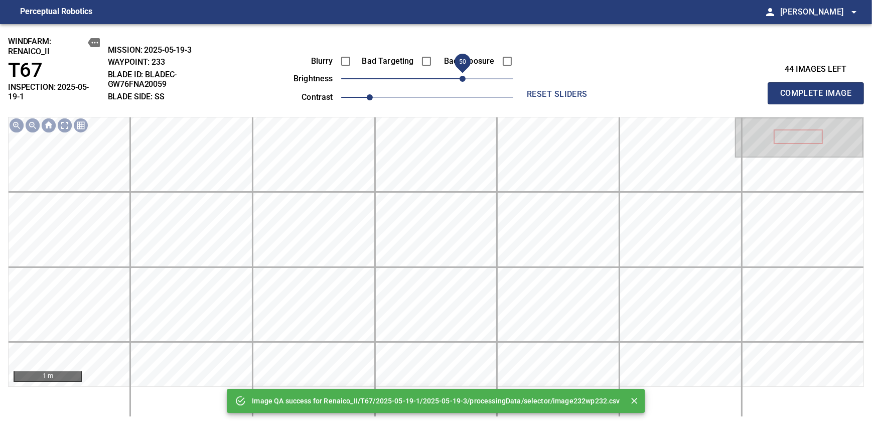
click at [459, 80] on span "50" at bounding box center [427, 79] width 172 height 14
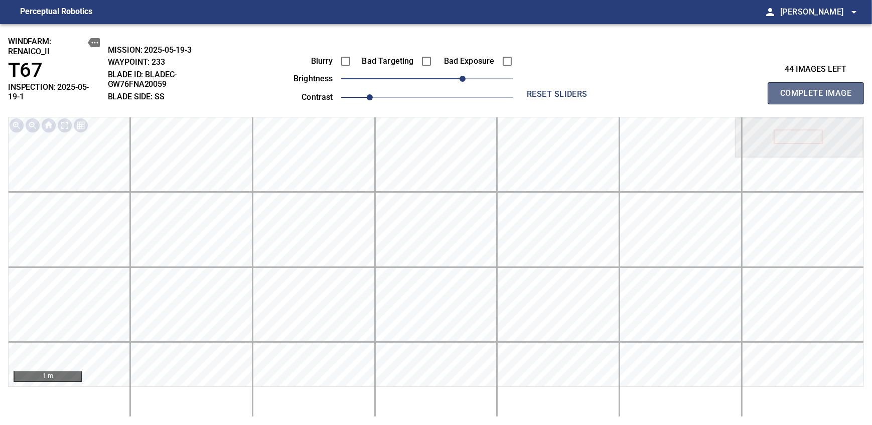
click at [819, 89] on span "Complete Image" at bounding box center [815, 93] width 74 height 14
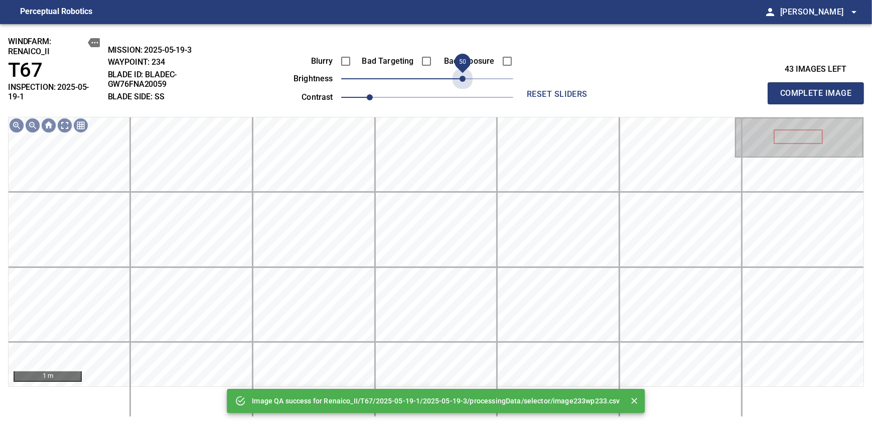
click at [459, 80] on span "50" at bounding box center [427, 79] width 172 height 14
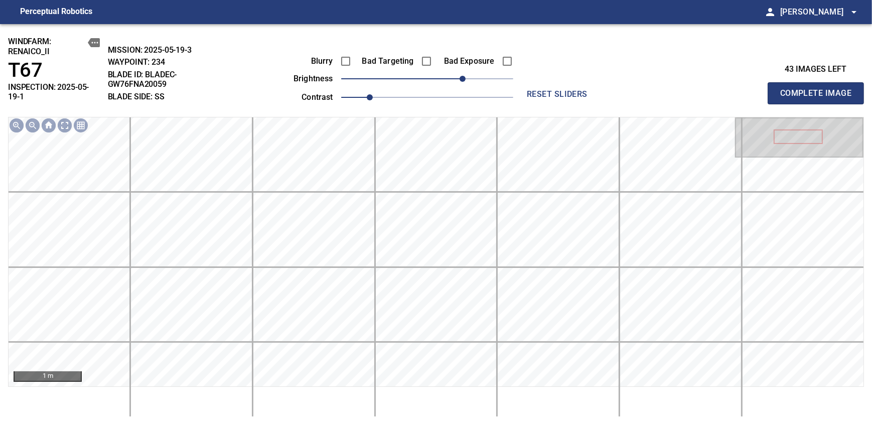
click at [819, 89] on span "Complete Image" at bounding box center [815, 93] width 74 height 14
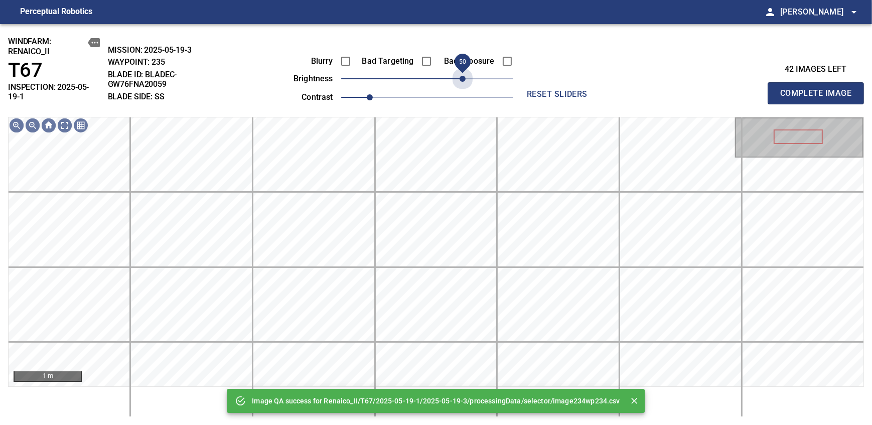
click at [459, 80] on span "50" at bounding box center [427, 79] width 172 height 14
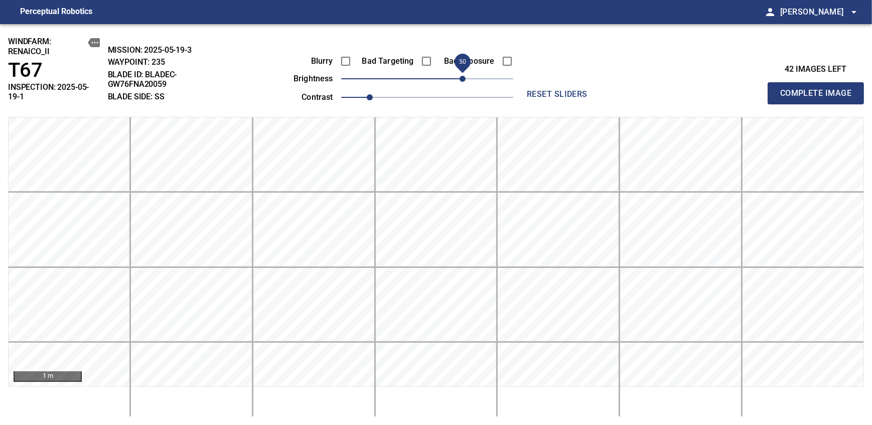
click at [459, 80] on span "50" at bounding box center [462, 79] width 6 height 6
click at [819, 89] on span "Complete Image" at bounding box center [815, 93] width 74 height 14
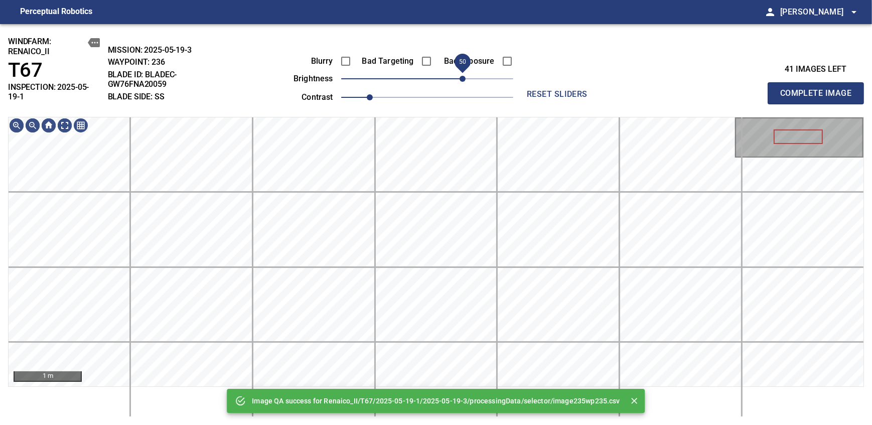
click at [459, 80] on span "50" at bounding box center [427, 79] width 172 height 14
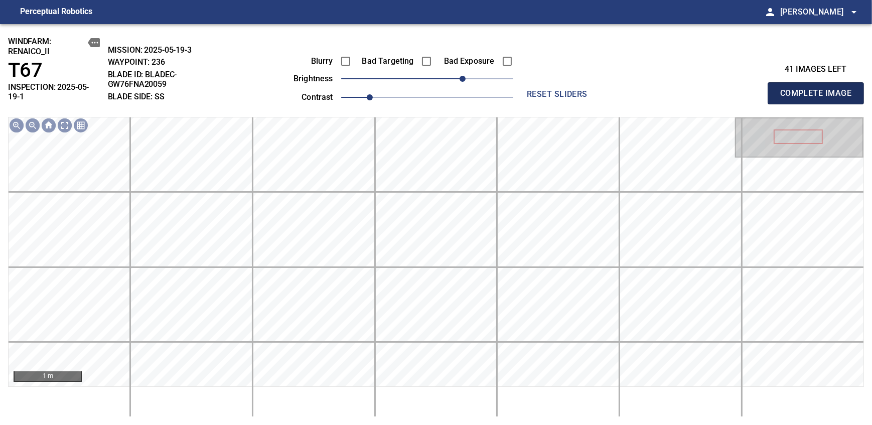
click at [819, 89] on span "Complete Image" at bounding box center [815, 93] width 74 height 14
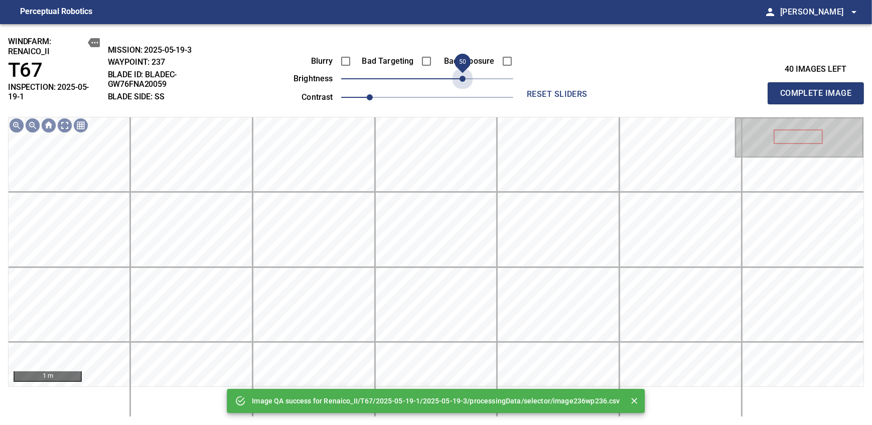
click at [459, 80] on span "50" at bounding box center [427, 79] width 172 height 14
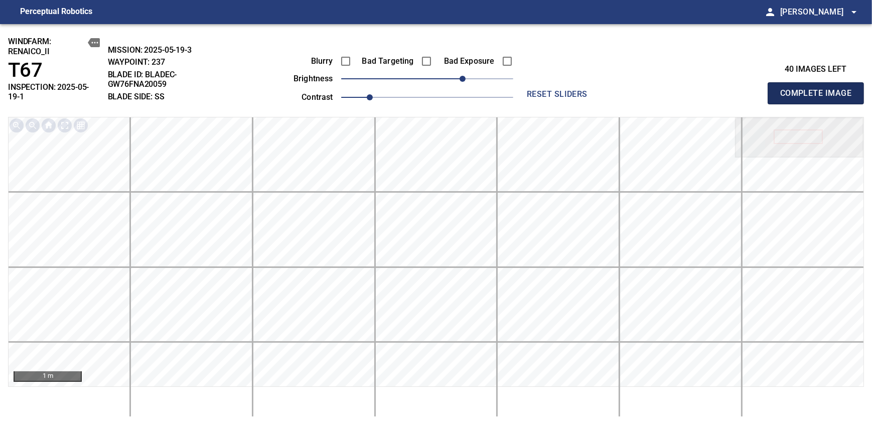
click at [819, 89] on span "Complete Image" at bounding box center [815, 93] width 74 height 14
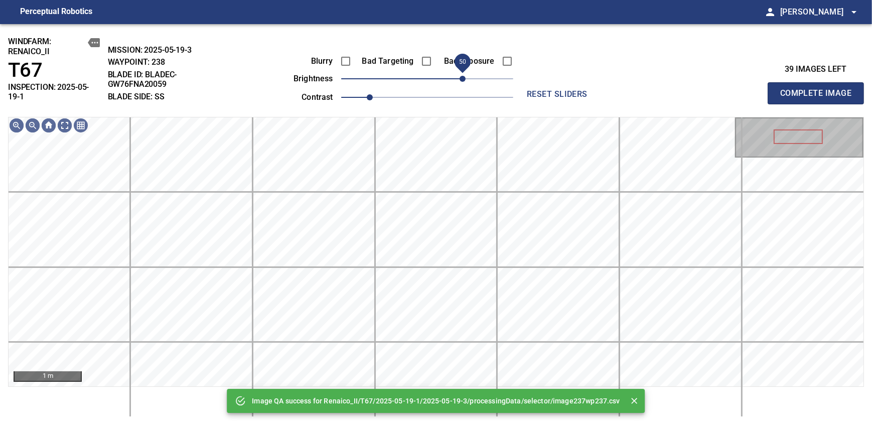
click at [461, 81] on span "50" at bounding box center [427, 79] width 172 height 14
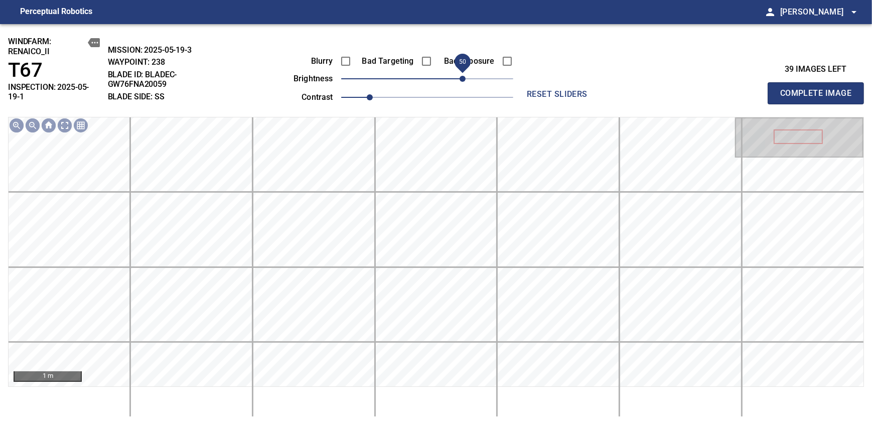
click at [819, 89] on span "Complete Image" at bounding box center [815, 93] width 74 height 14
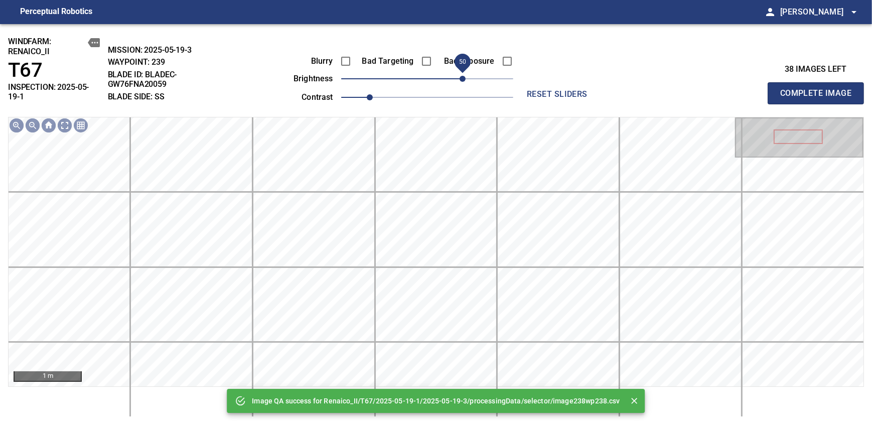
click at [462, 81] on span "50" at bounding box center [427, 79] width 172 height 14
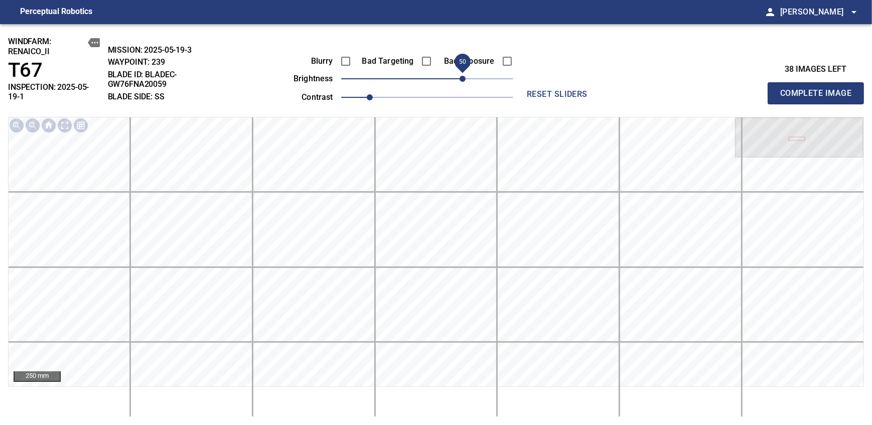
click at [819, 89] on span "Complete Image" at bounding box center [815, 93] width 74 height 14
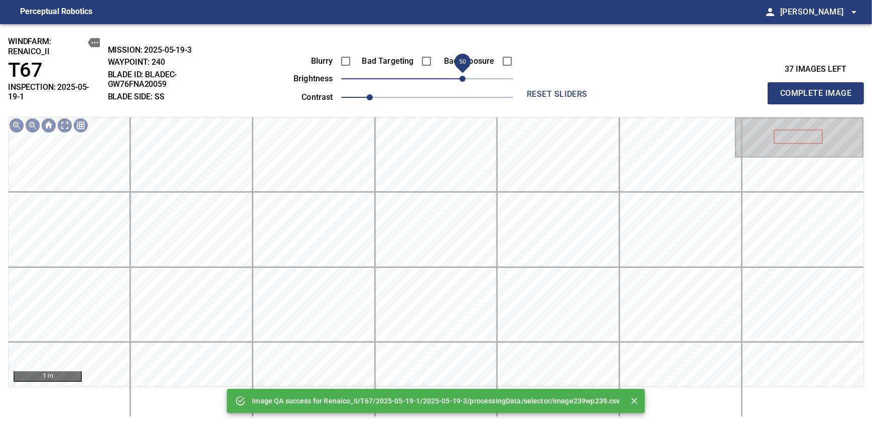
click at [464, 78] on span "50" at bounding box center [427, 79] width 172 height 14
